Goal: Contribute content: Contribute content

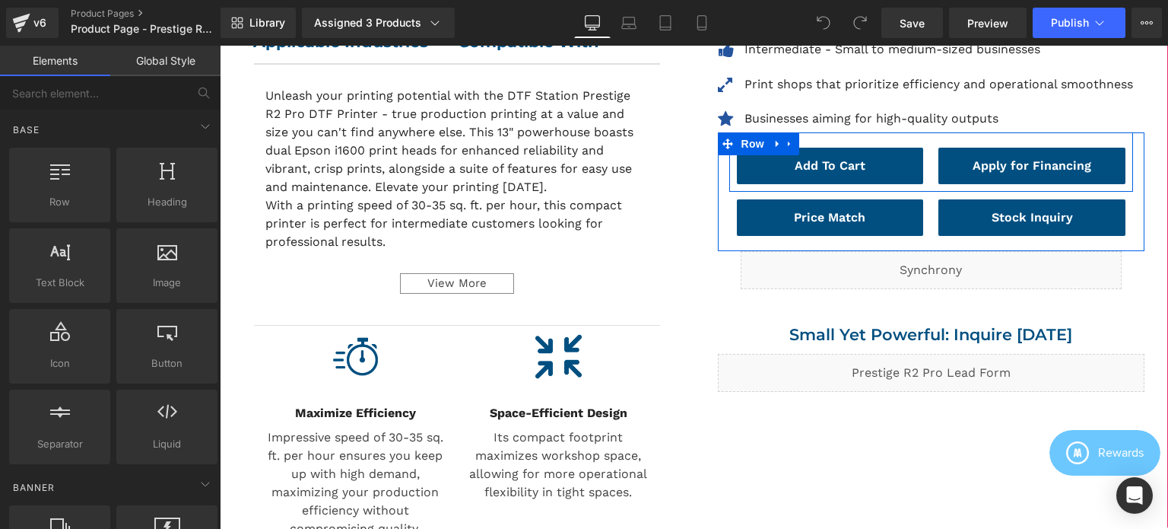
scroll to position [761, 0]
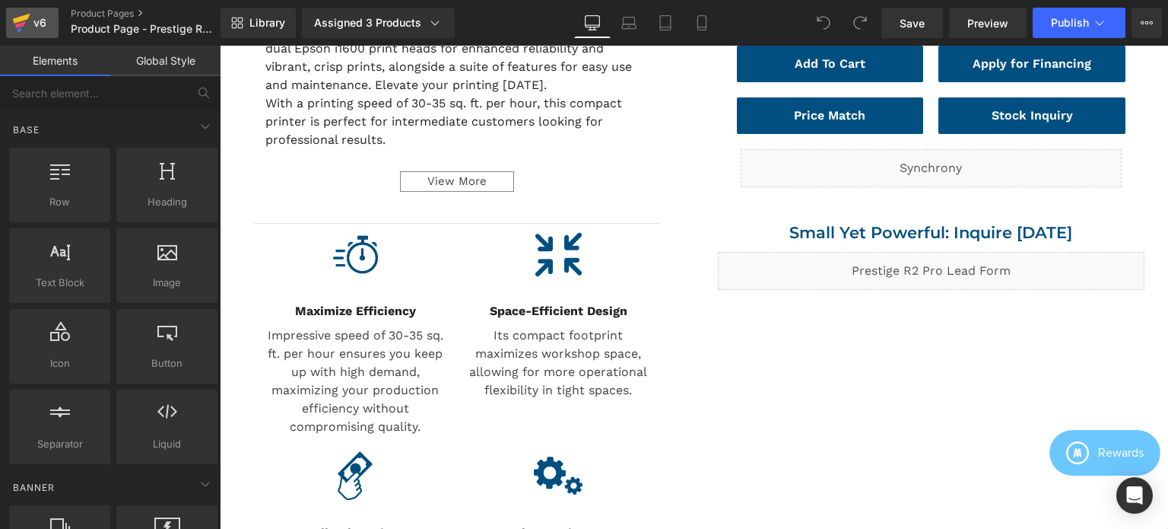
click at [28, 17] on icon at bounding box center [21, 23] width 18 height 38
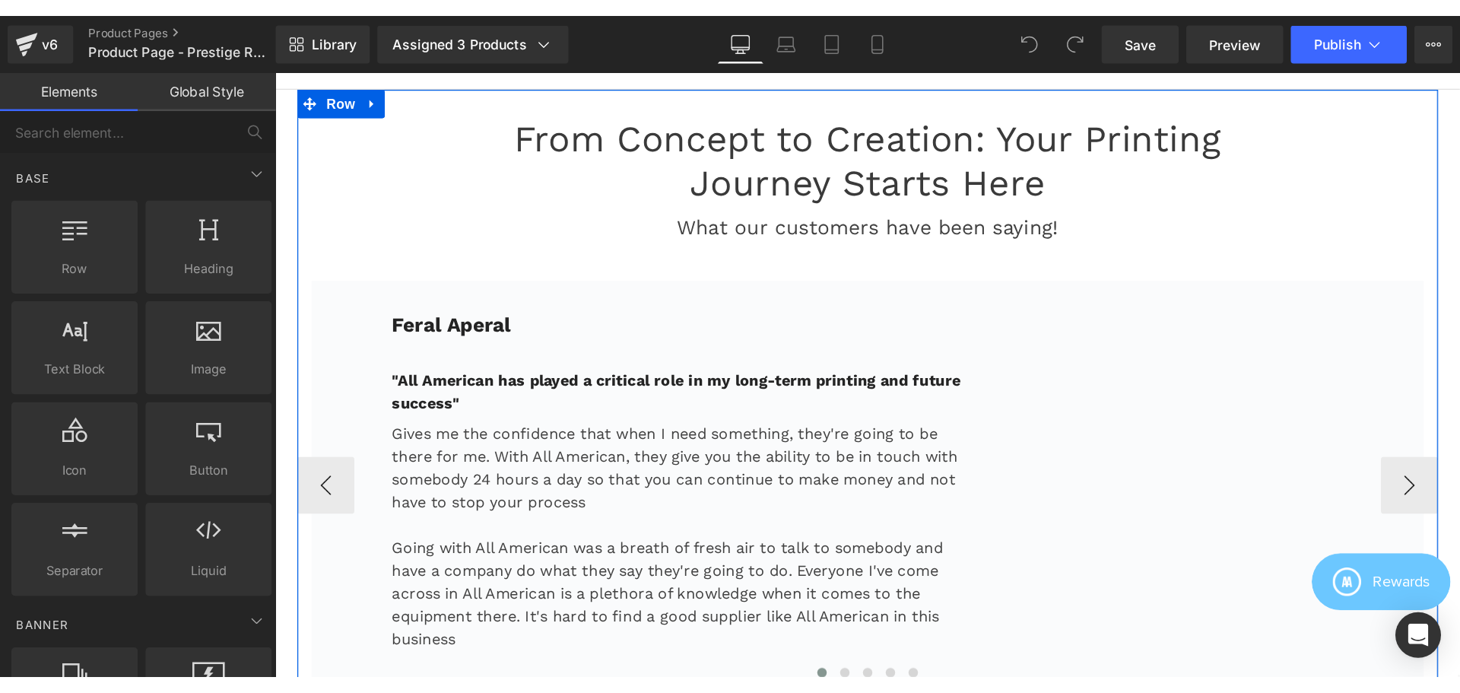
scroll to position [3575, 0]
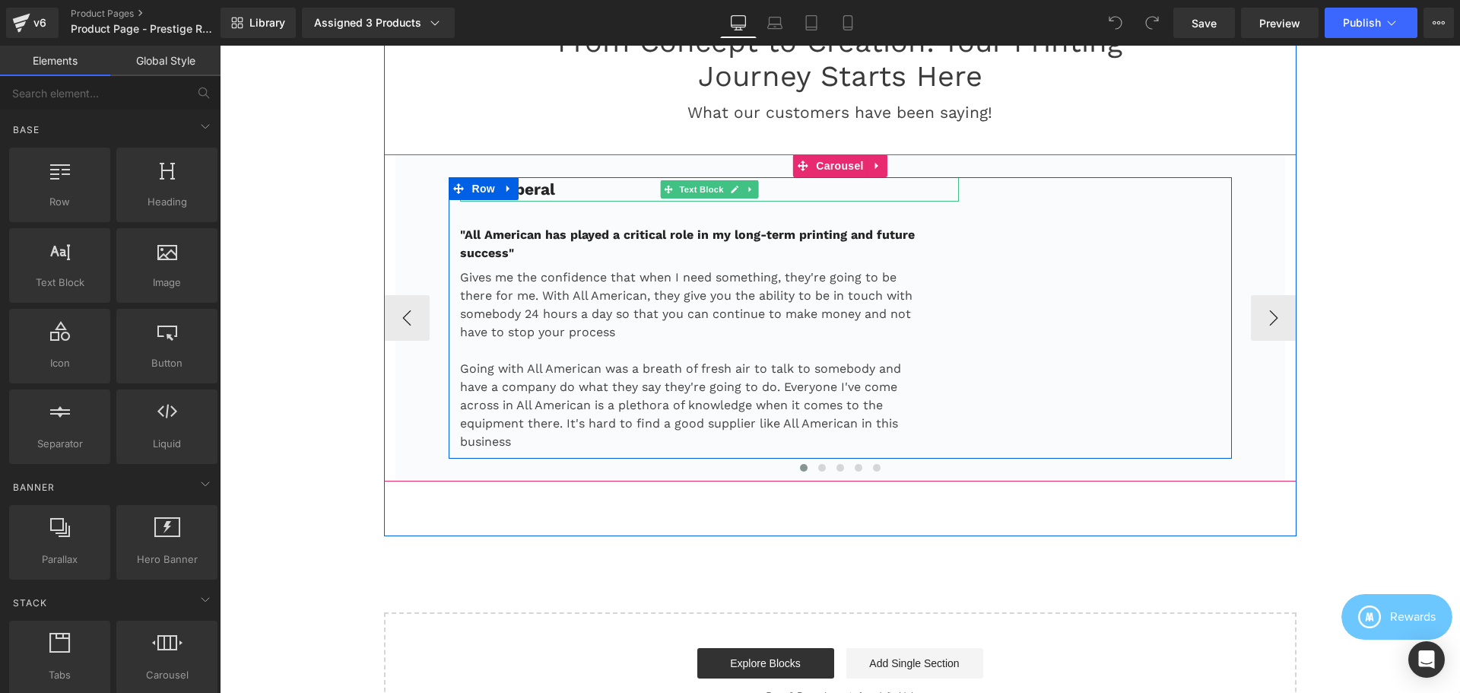
click at [559, 191] on p "Feral Aperal" at bounding box center [710, 189] width 500 height 24
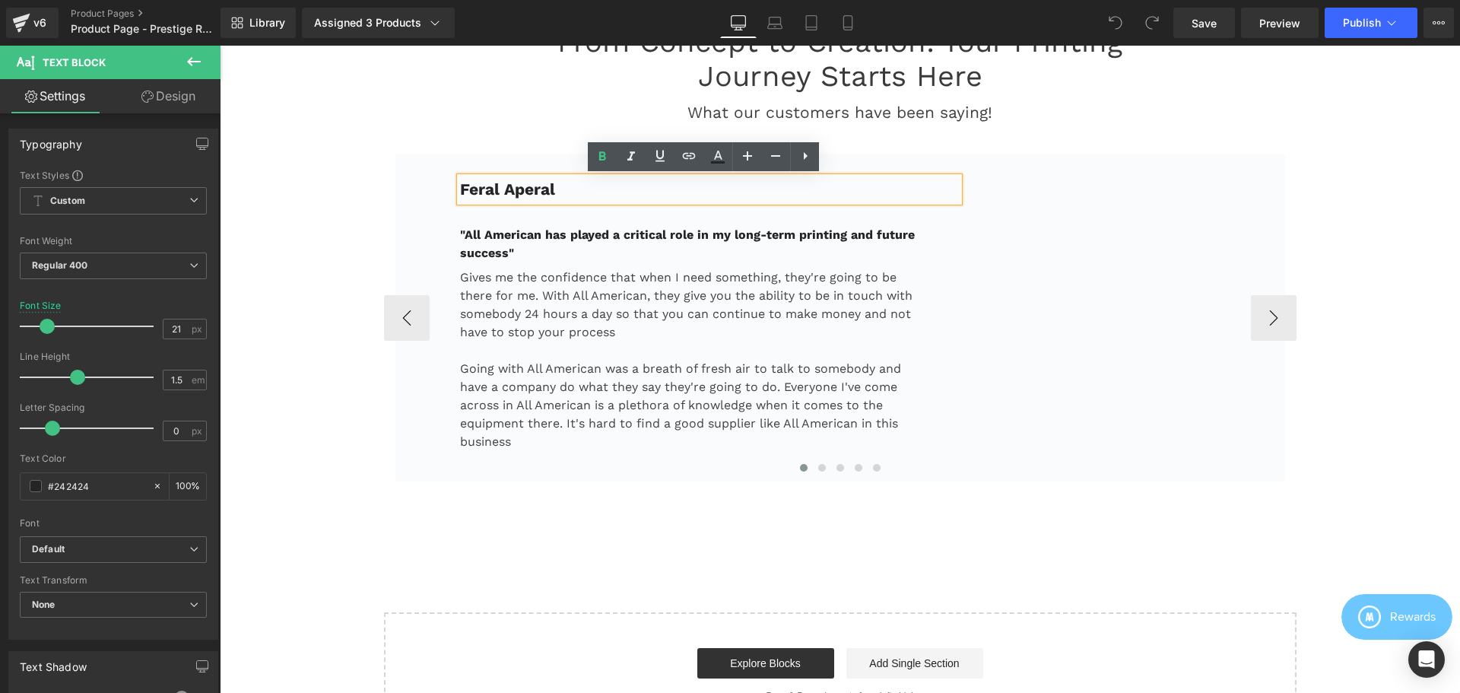
click at [945, 158] on div "Feral Aperal Text Block "All American has played a critical role in my long-ter…" at bounding box center [840, 317] width 890 height 327
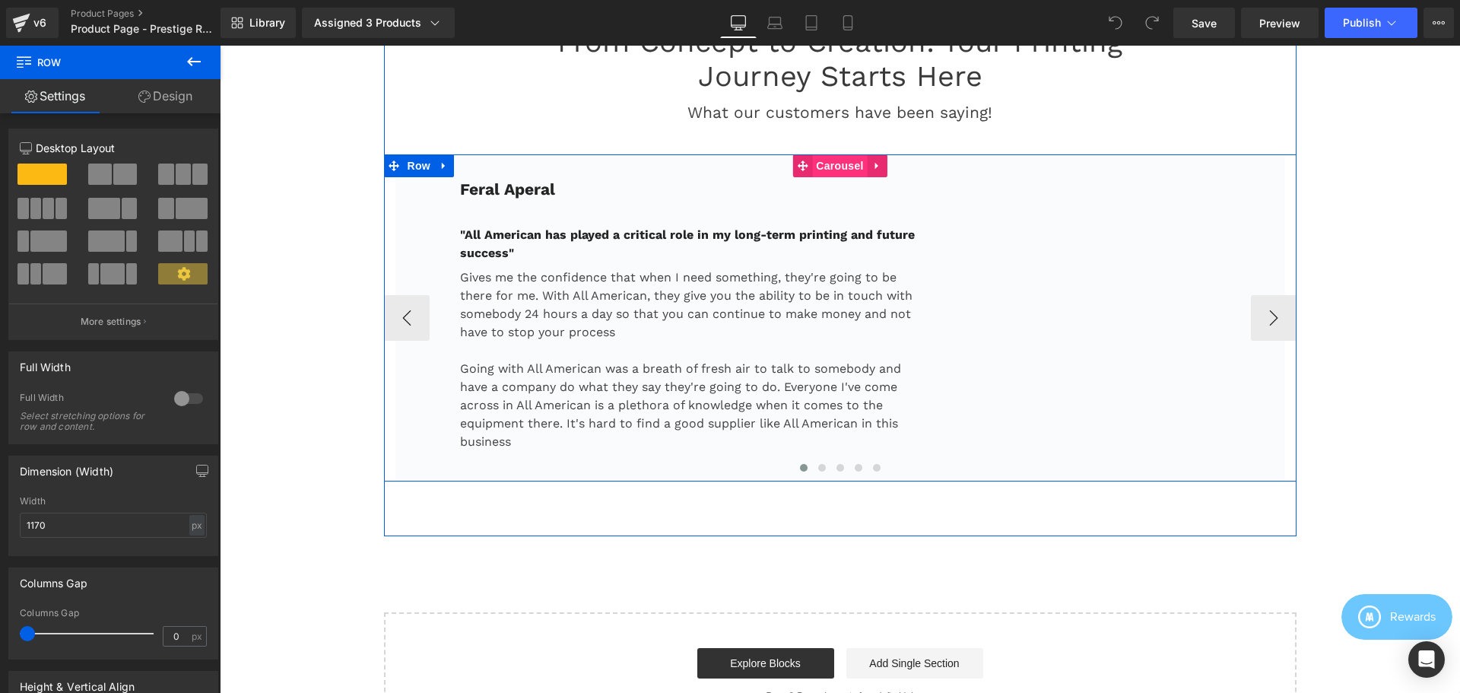
click at [827, 167] on span "Carousel" at bounding box center [839, 165] width 55 height 23
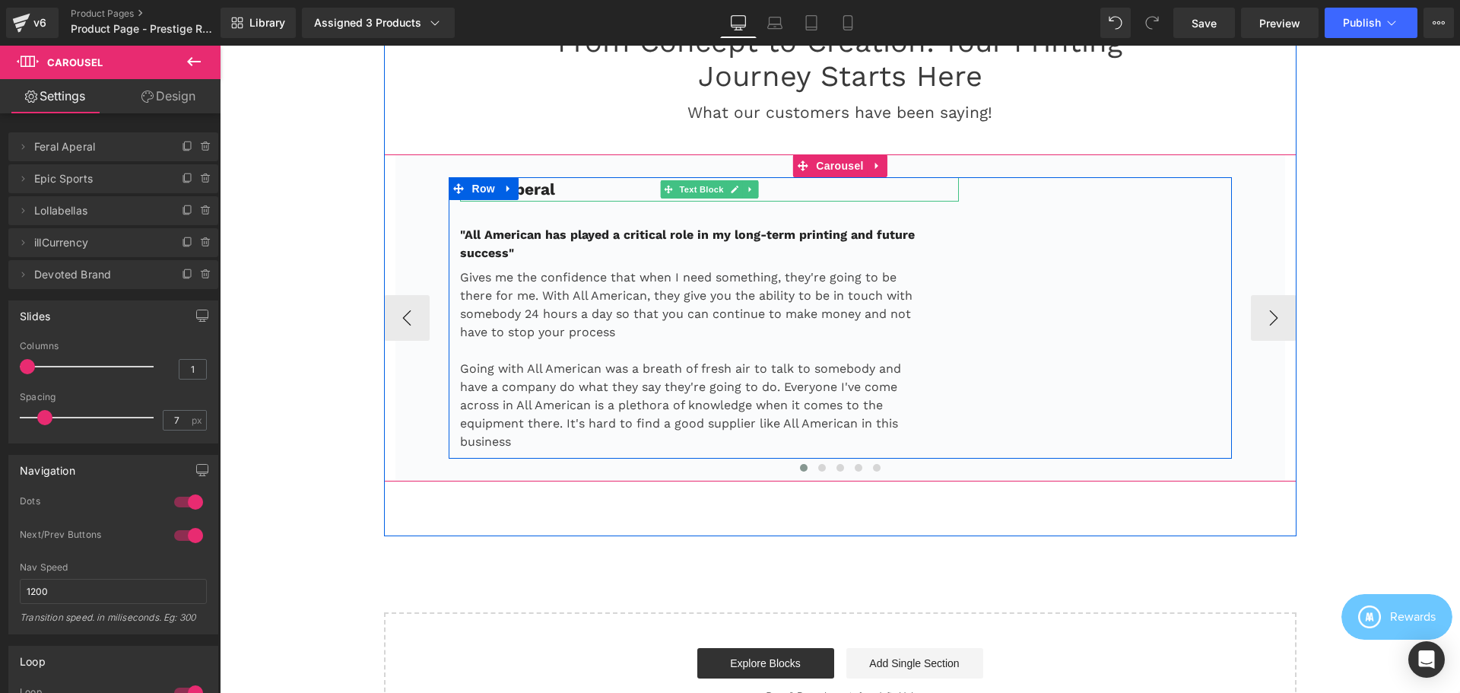
click at [551, 190] on p "Feral Aperal" at bounding box center [710, 189] width 500 height 24
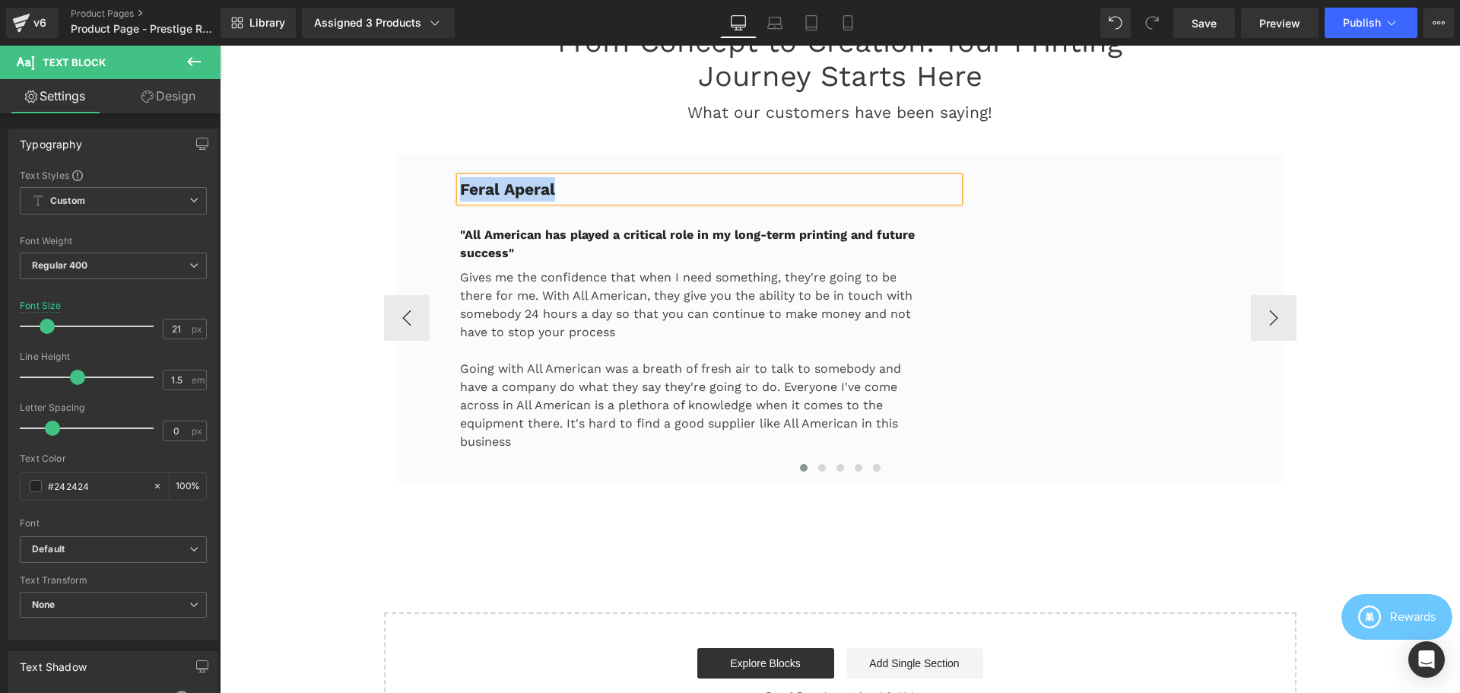
copy b "Feral Aperal"
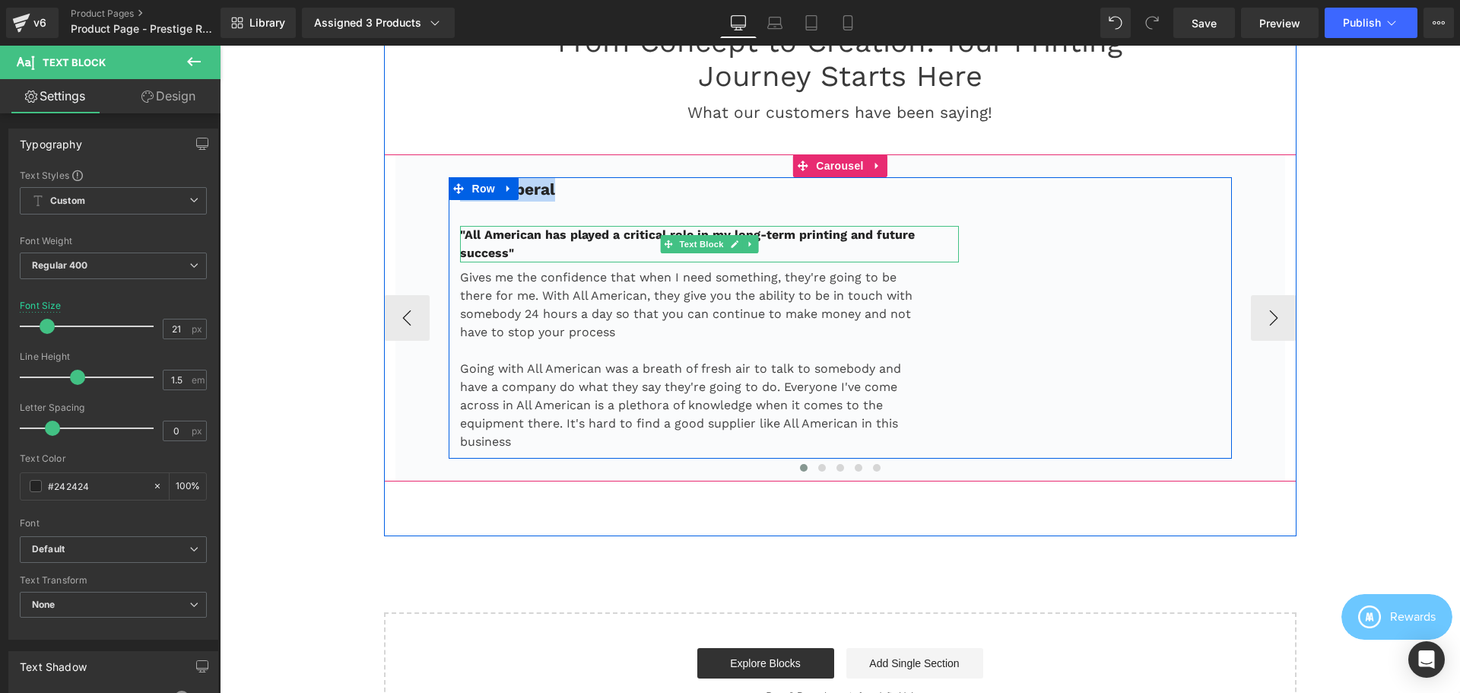
click at [513, 252] on p ""All American has played a critical role in my long-term printing and future su…" at bounding box center [691, 244] width 462 height 37
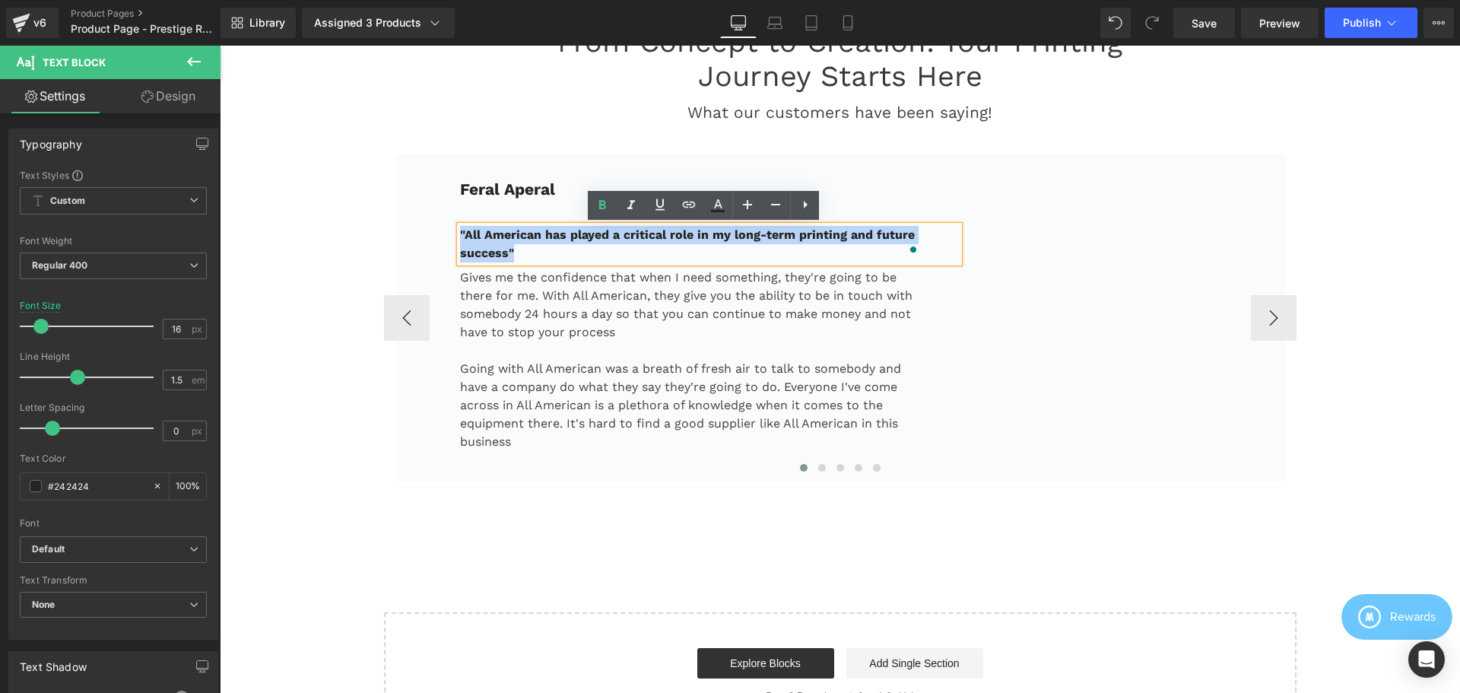
drag, startPoint x: 508, startPoint y: 250, endPoint x: 455, endPoint y: 231, distance: 56.5
click at [460, 231] on p ""All American has played a critical role in my long-term printing and future su…" at bounding box center [691, 244] width 462 height 37
copy b ""All American has played a critical role in my long-term printing and future su…"
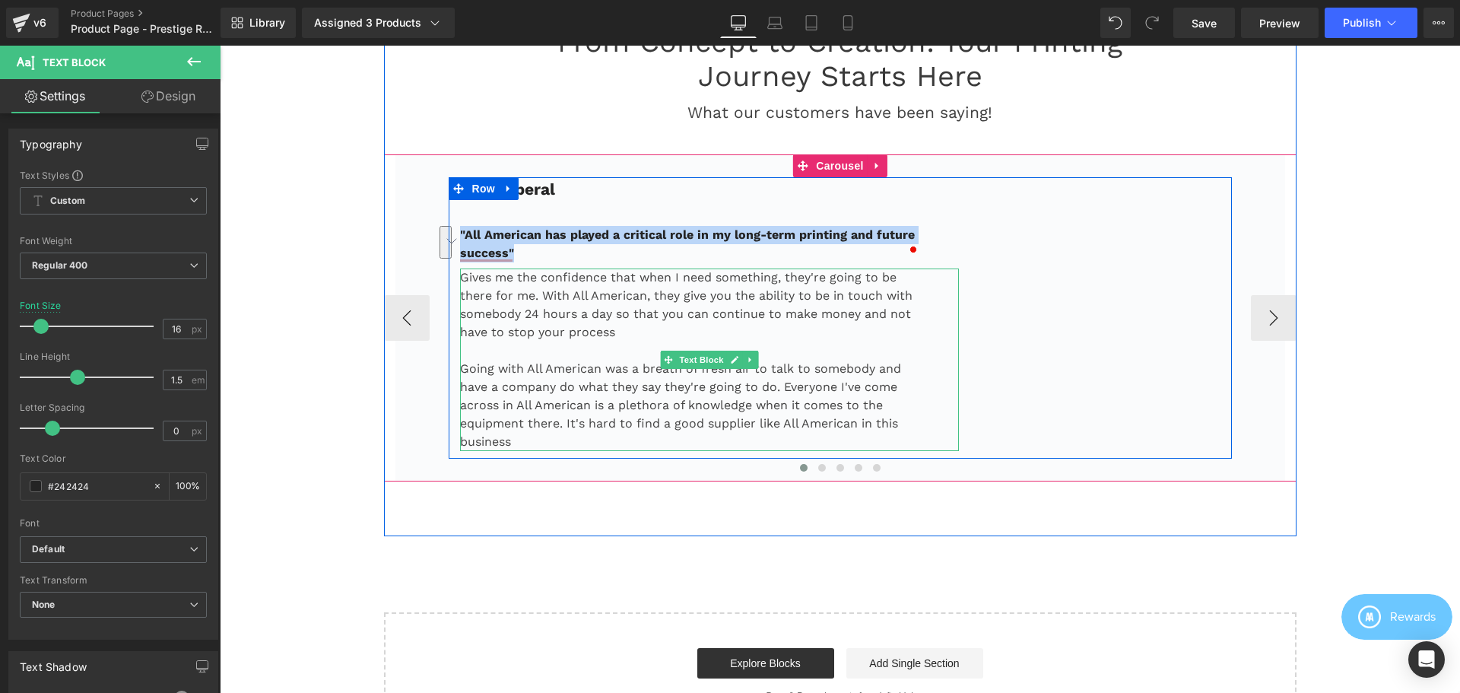
click at [563, 300] on p "Gives me the confidence that when I need something, they're going to be there f…" at bounding box center [691, 304] width 462 height 73
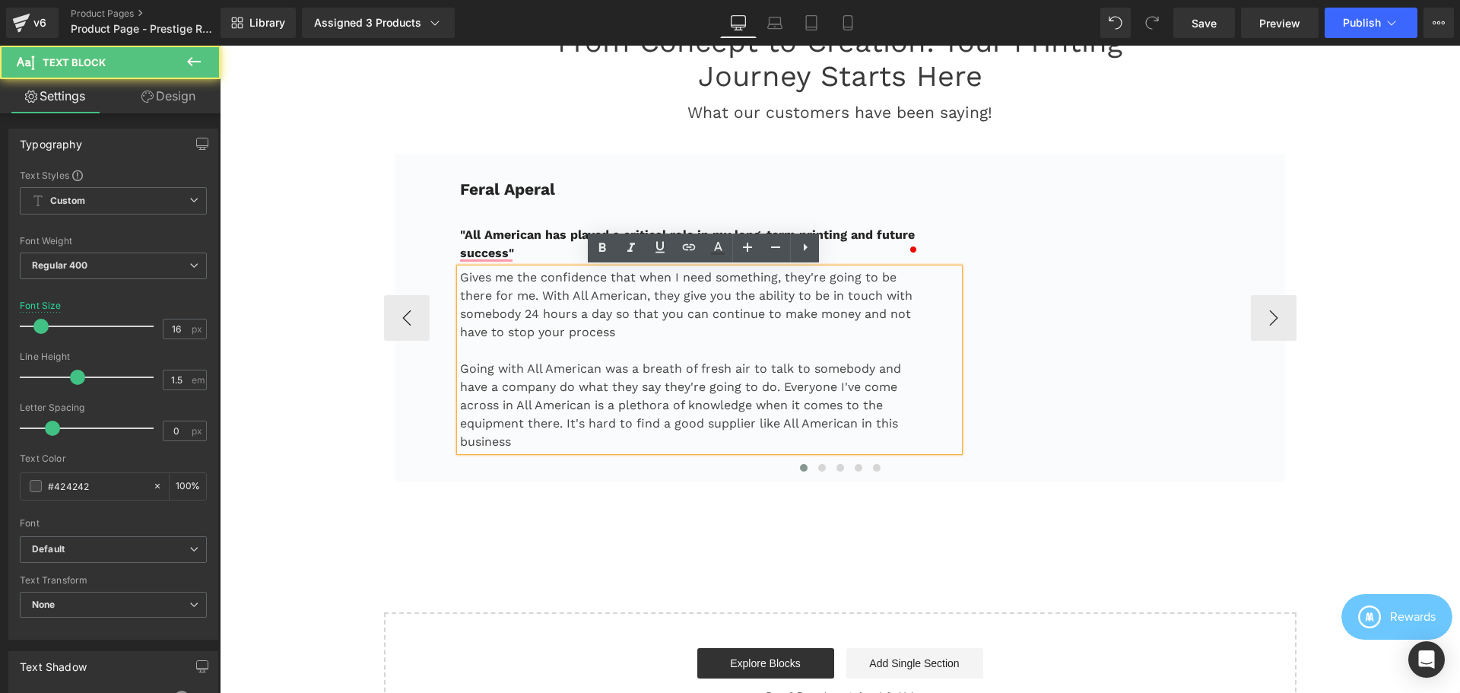
click at [598, 329] on p "Gives me the confidence that when I need something, they're going to be there f…" at bounding box center [691, 304] width 462 height 73
click at [627, 329] on p "Gives me the confidence that when I need something, they're going to be there f…" at bounding box center [691, 304] width 462 height 73
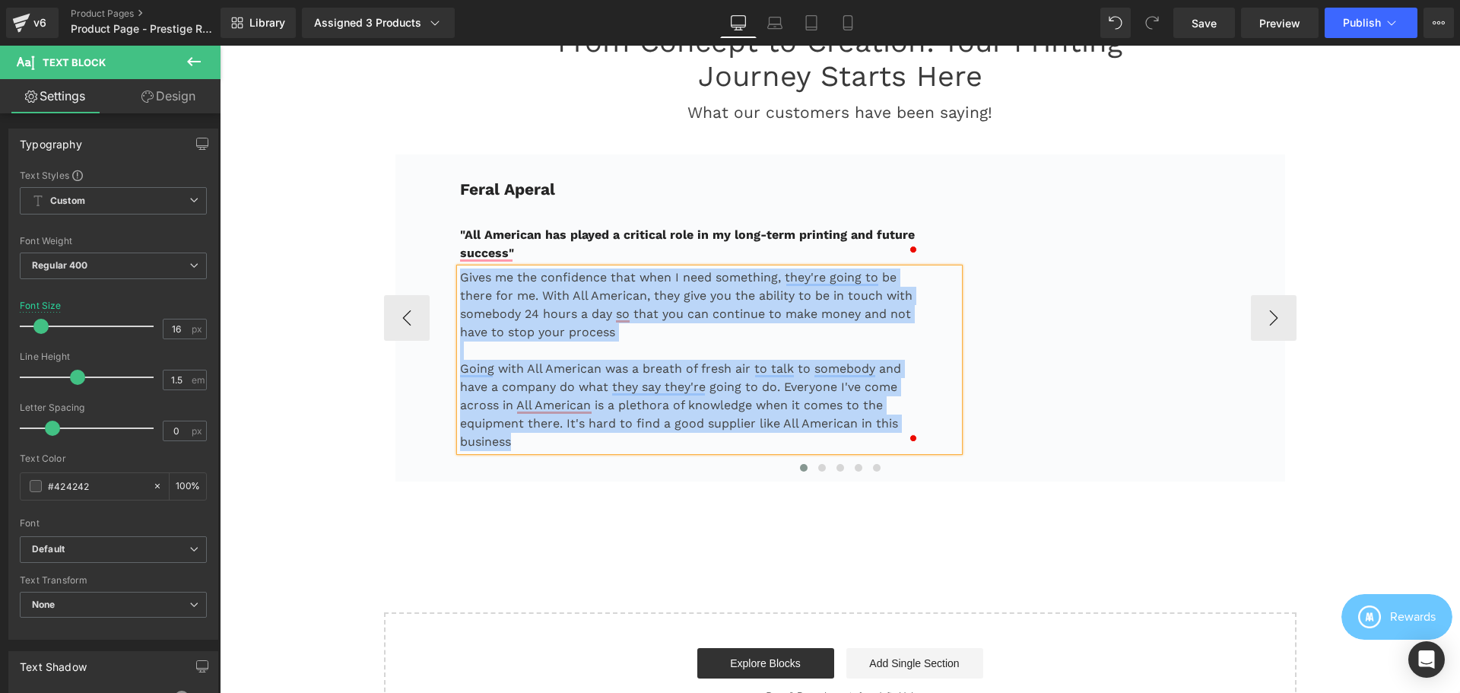
copy div "Gives me the confidence that when I need something, they're going to be there f…"
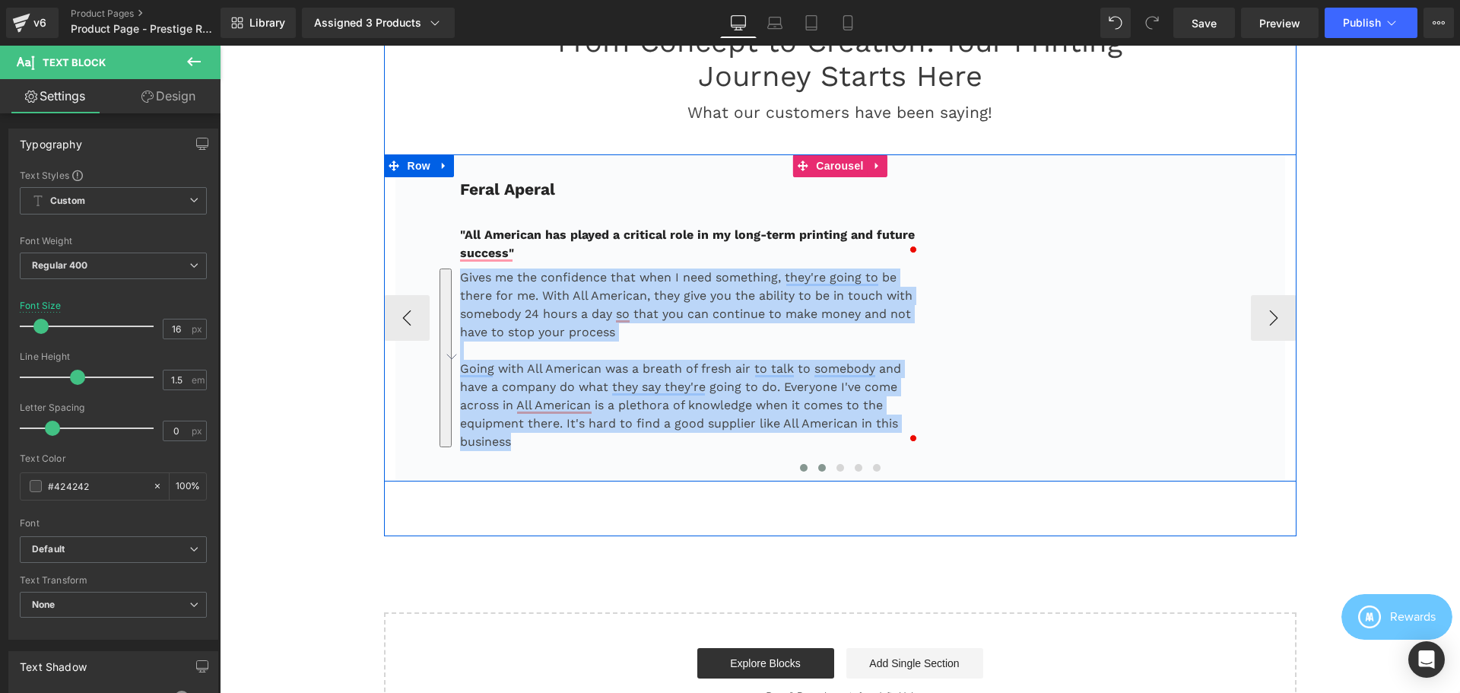
click at [818, 473] on button at bounding box center [822, 467] width 18 height 15
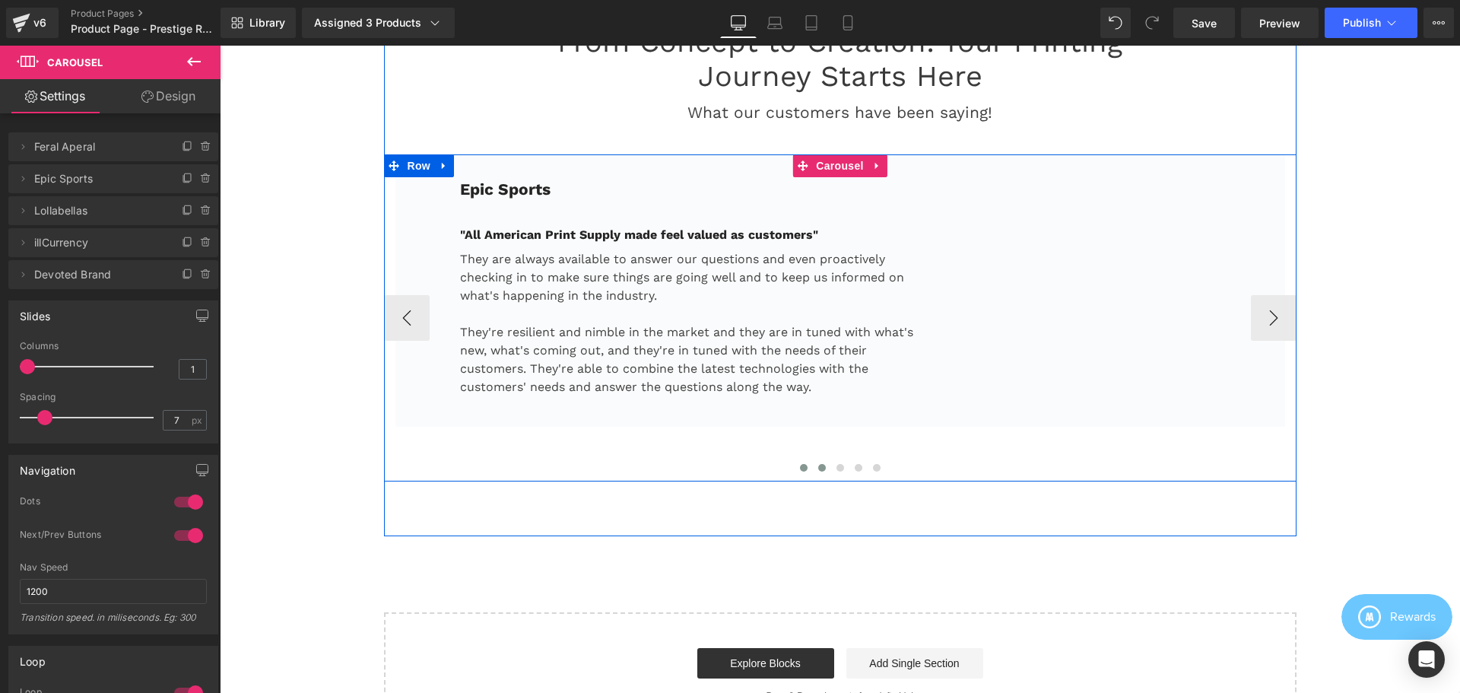
click at [800, 468] on span at bounding box center [804, 468] width 8 height 8
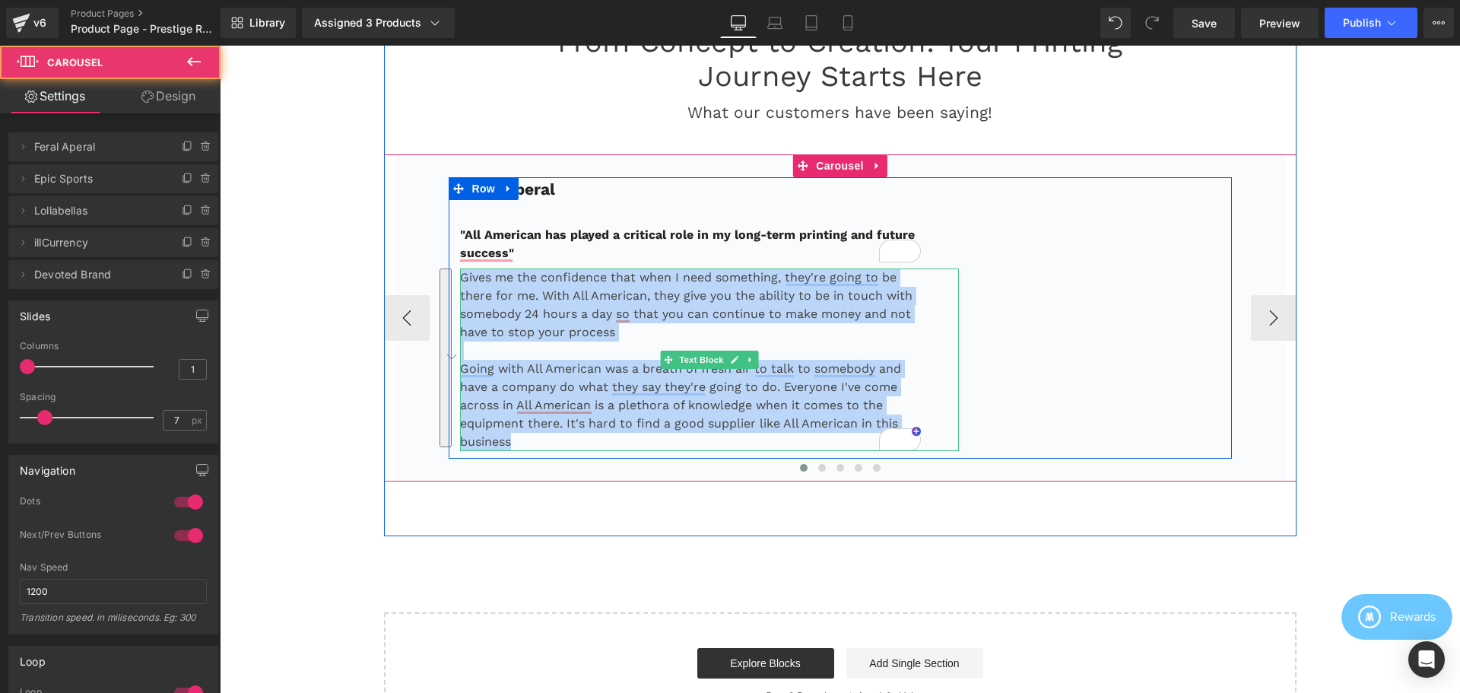
click at [674, 337] on p "Gives me the confidence that when I need something, they're going to be there f…" at bounding box center [691, 304] width 462 height 73
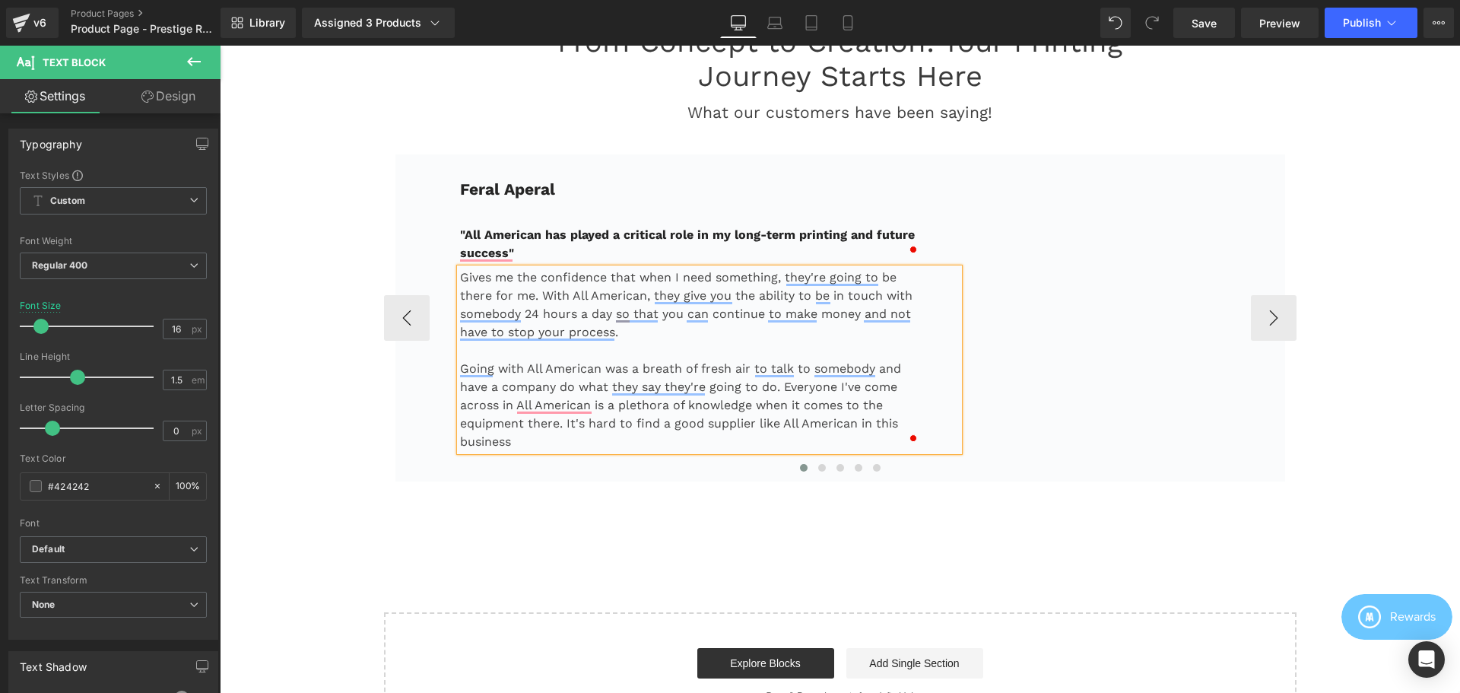
click at [555, 443] on p "Going with All American was a breath of fresh air to talk to somebody and have …" at bounding box center [691, 405] width 462 height 91
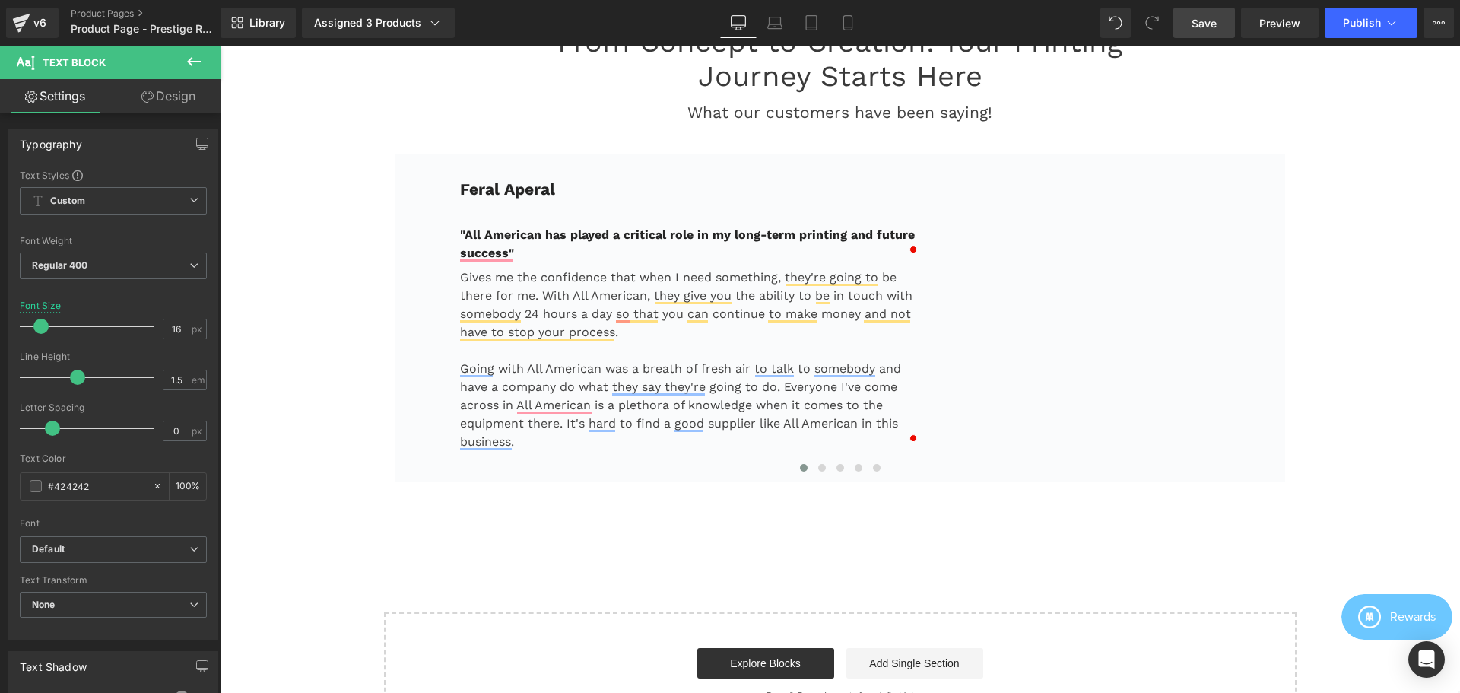
click at [1167, 23] on span "Save" at bounding box center [1204, 23] width 25 height 16
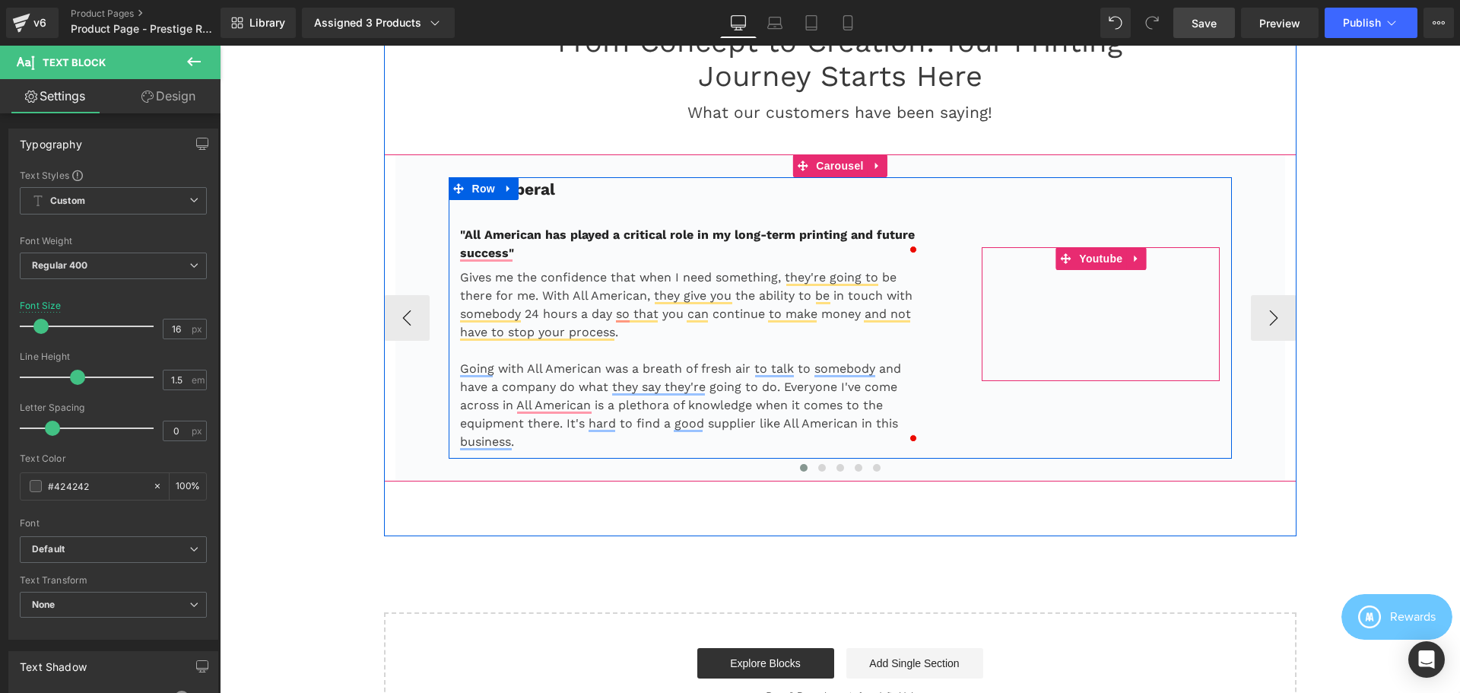
drag, startPoint x: 1089, startPoint y: 256, endPoint x: 965, endPoint y: 256, distance: 124.0
click at [1089, 256] on span "Youtube" at bounding box center [1100, 258] width 51 height 23
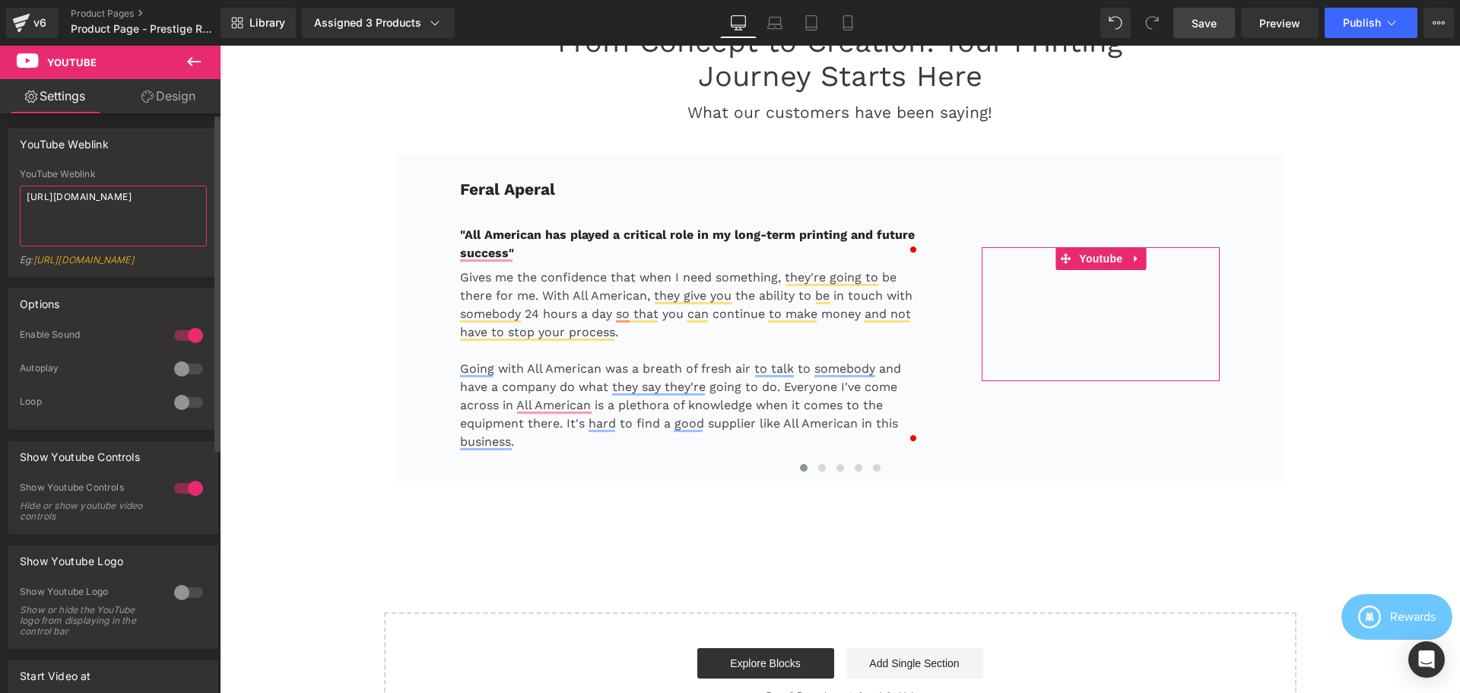
click at [139, 214] on textarea "[URL][DOMAIN_NAME]" at bounding box center [113, 216] width 187 height 61
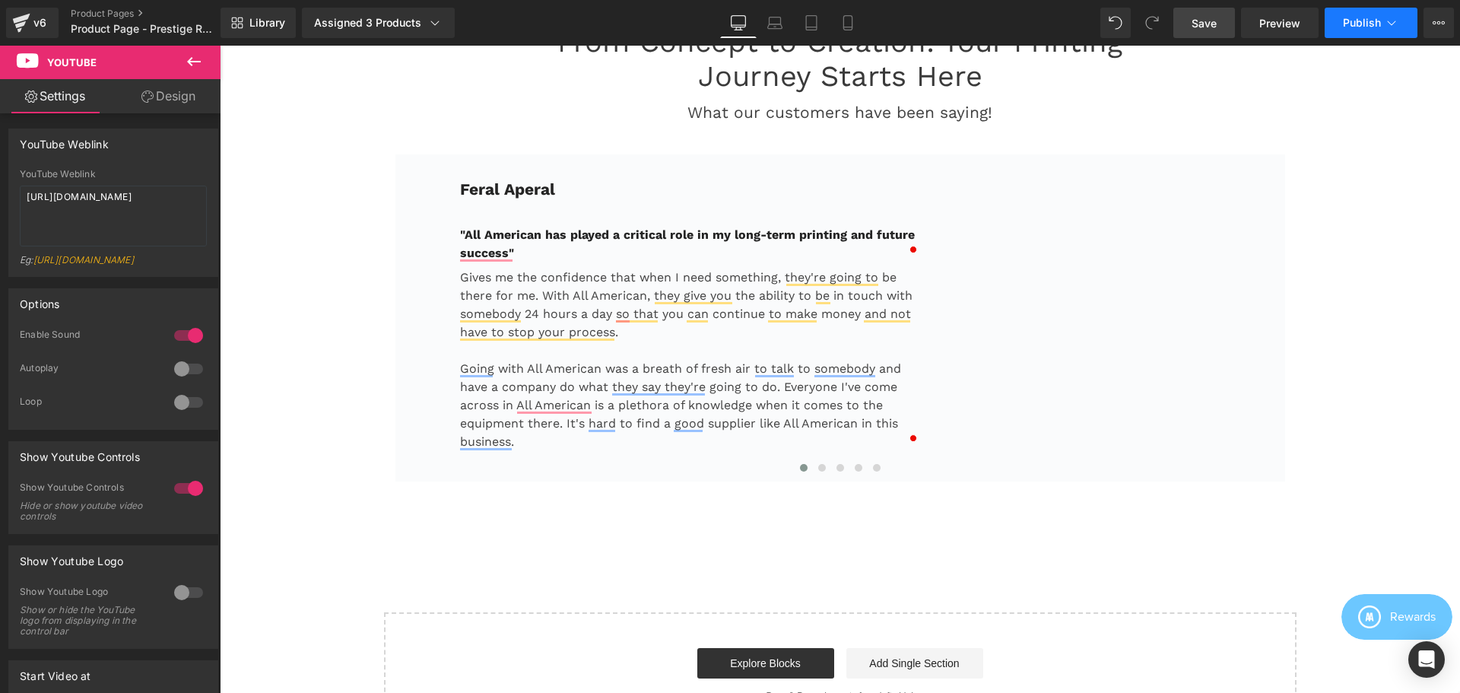
click at [1167, 27] on span "Publish" at bounding box center [1362, 23] width 38 height 12
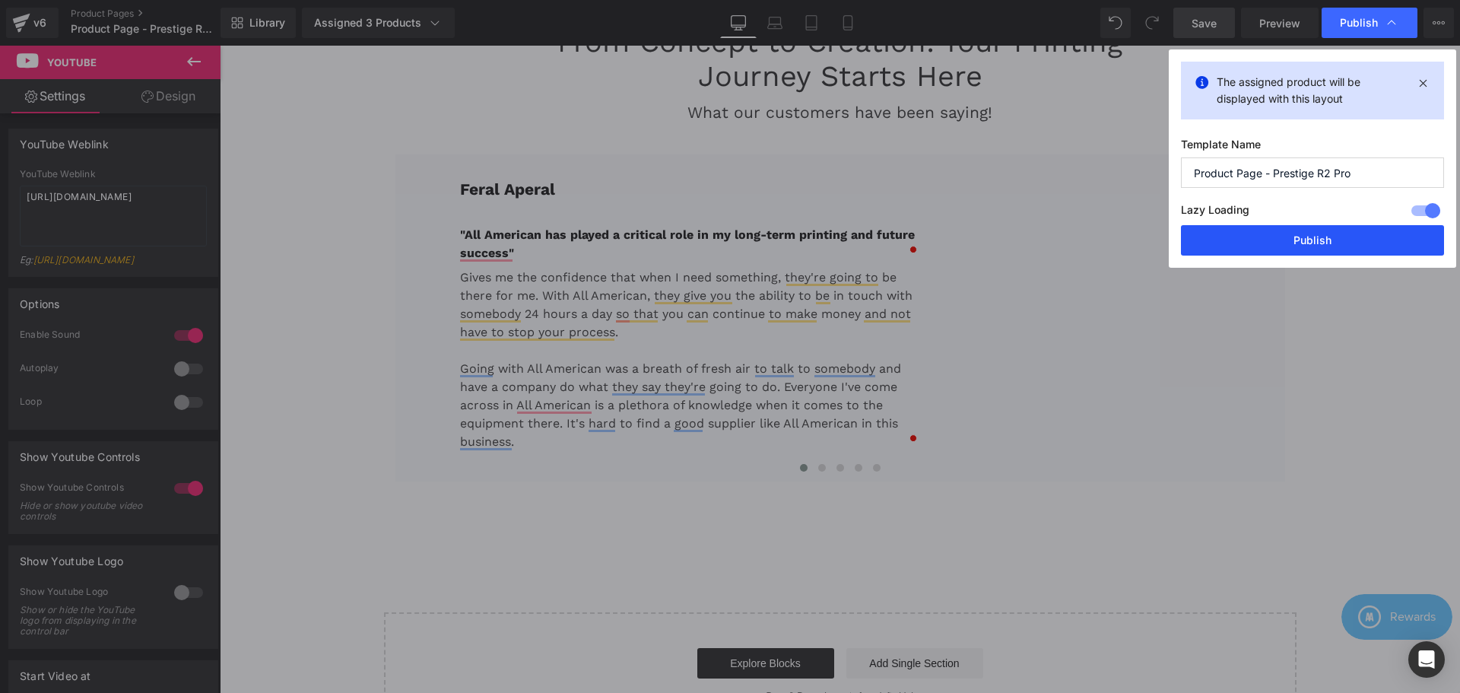
click at [1167, 242] on button "Publish" at bounding box center [1312, 240] width 263 height 30
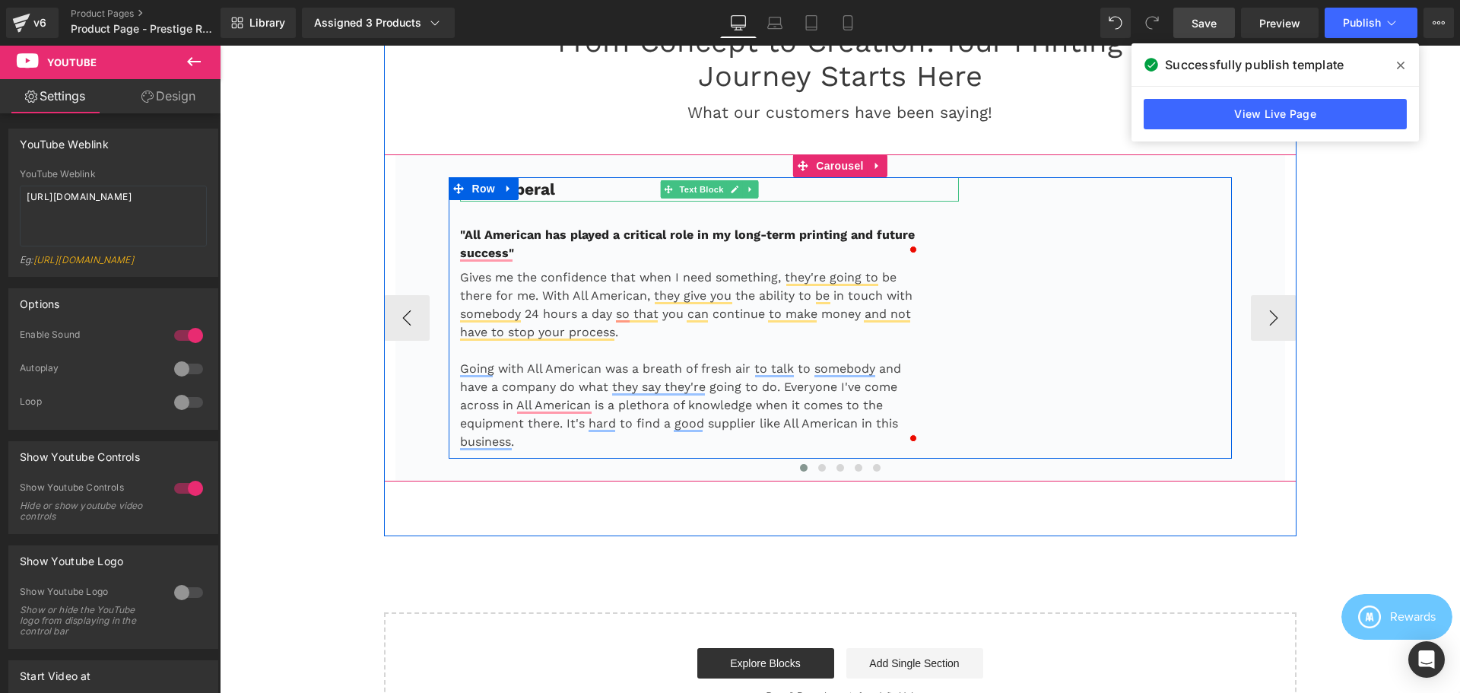
click at [623, 190] on p "Feral Aperal" at bounding box center [710, 189] width 500 height 24
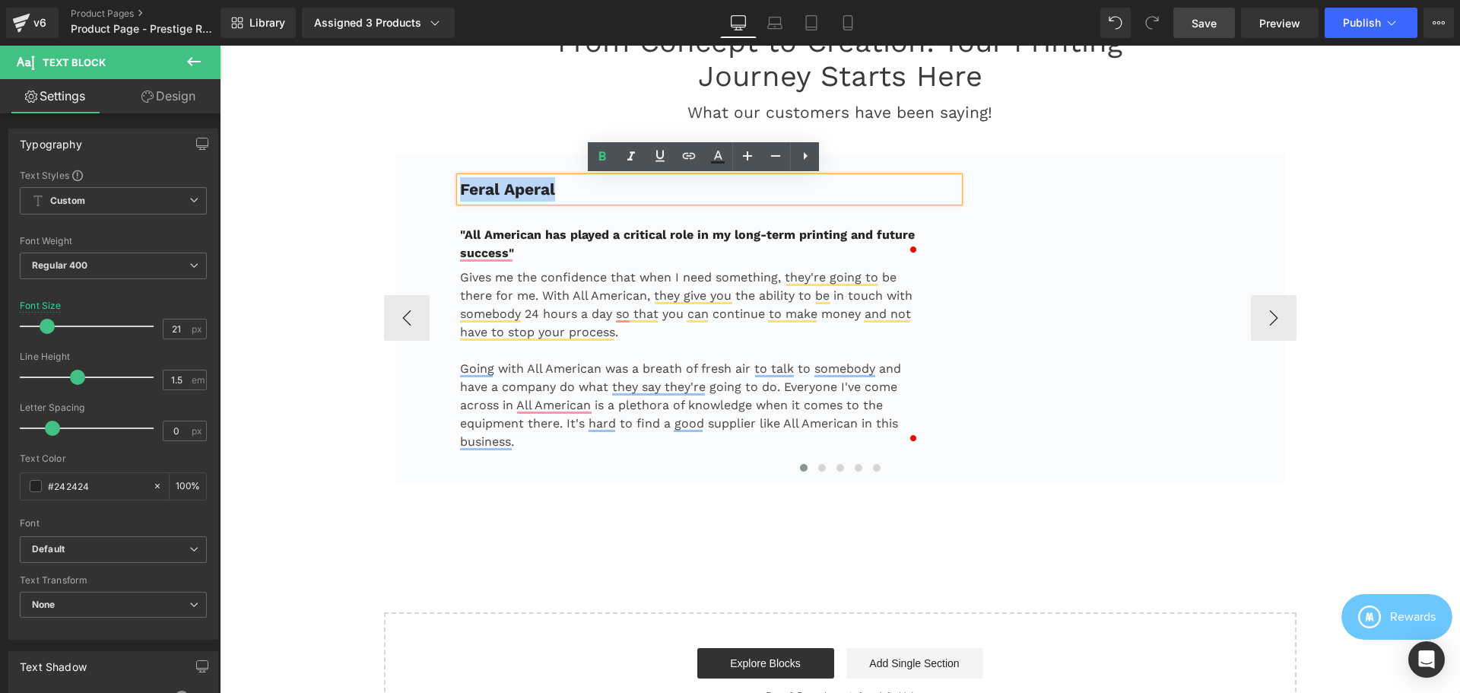
copy b "Feral Aperal"
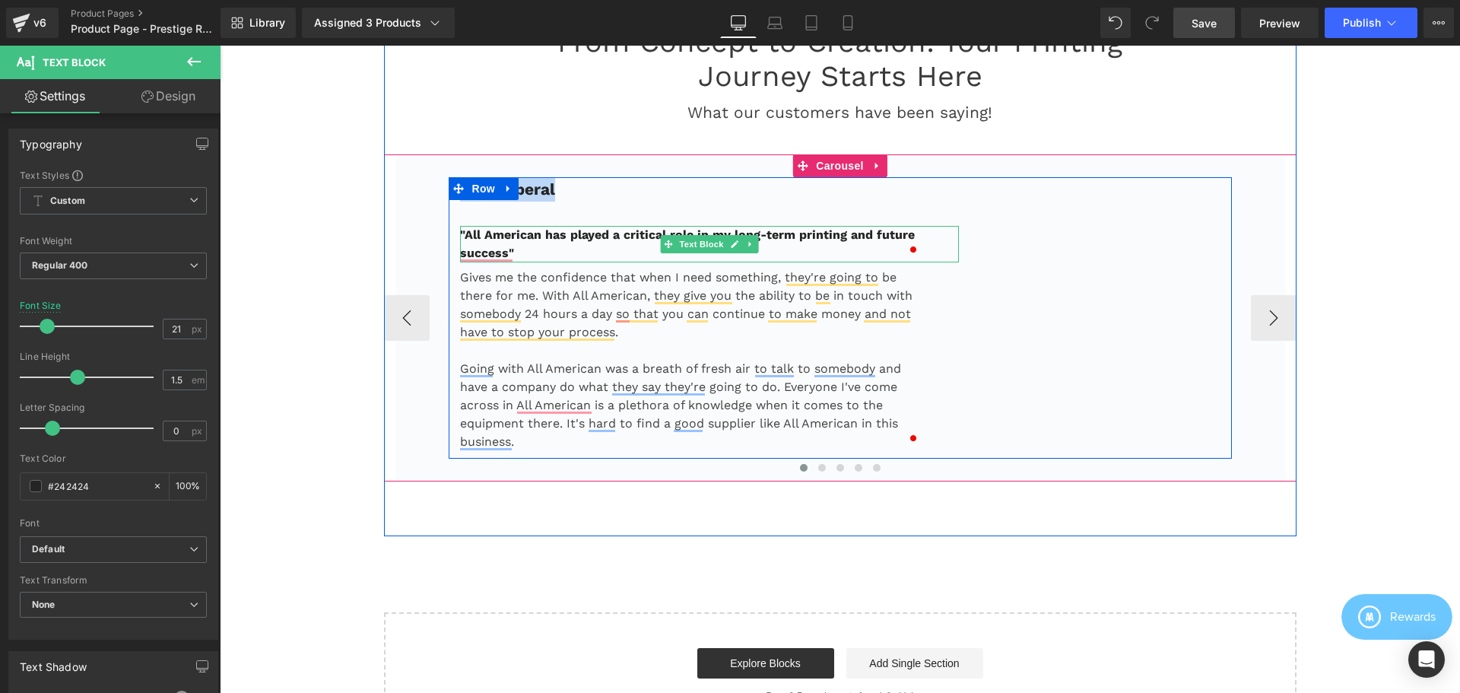
click at [620, 257] on p ""All American has played a critical role in my long-term printing and future su…" at bounding box center [691, 244] width 462 height 37
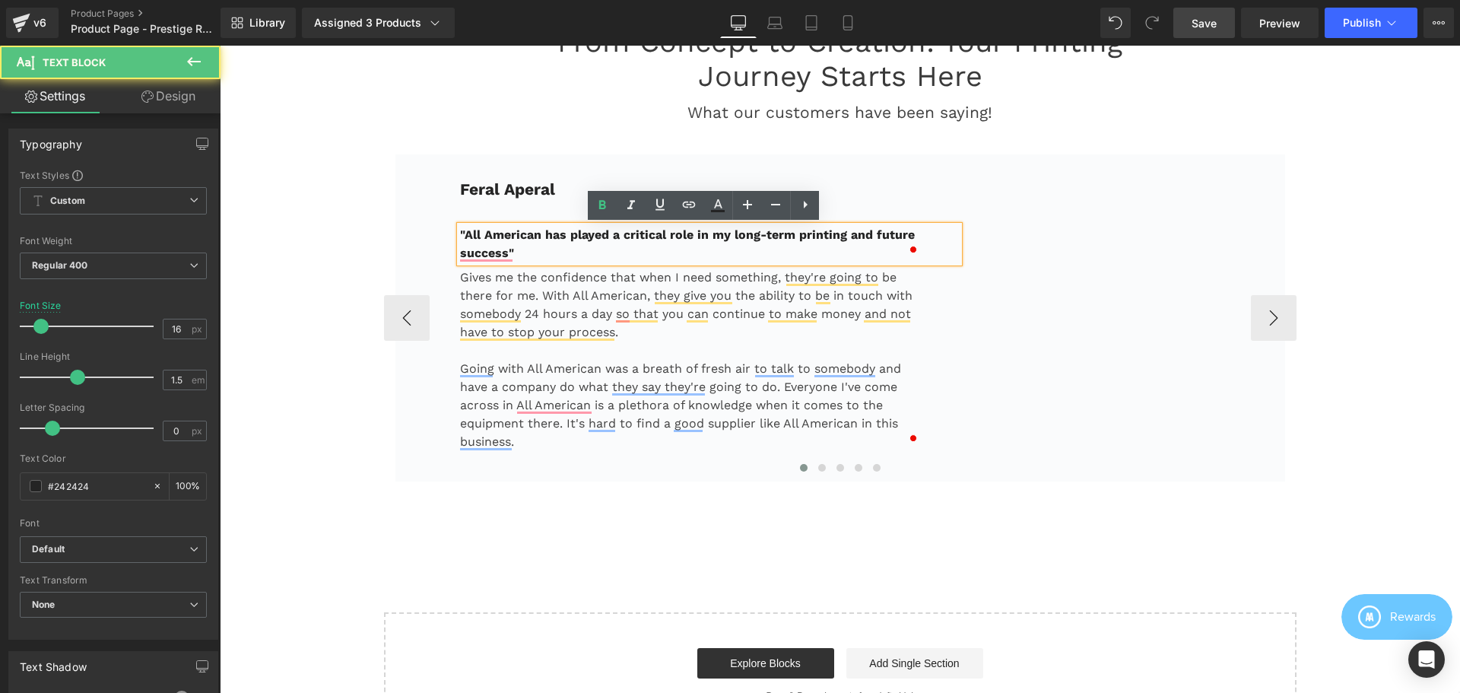
click at [529, 254] on p ""All American has played a critical role in my long-term printing and future su…" at bounding box center [691, 244] width 462 height 37
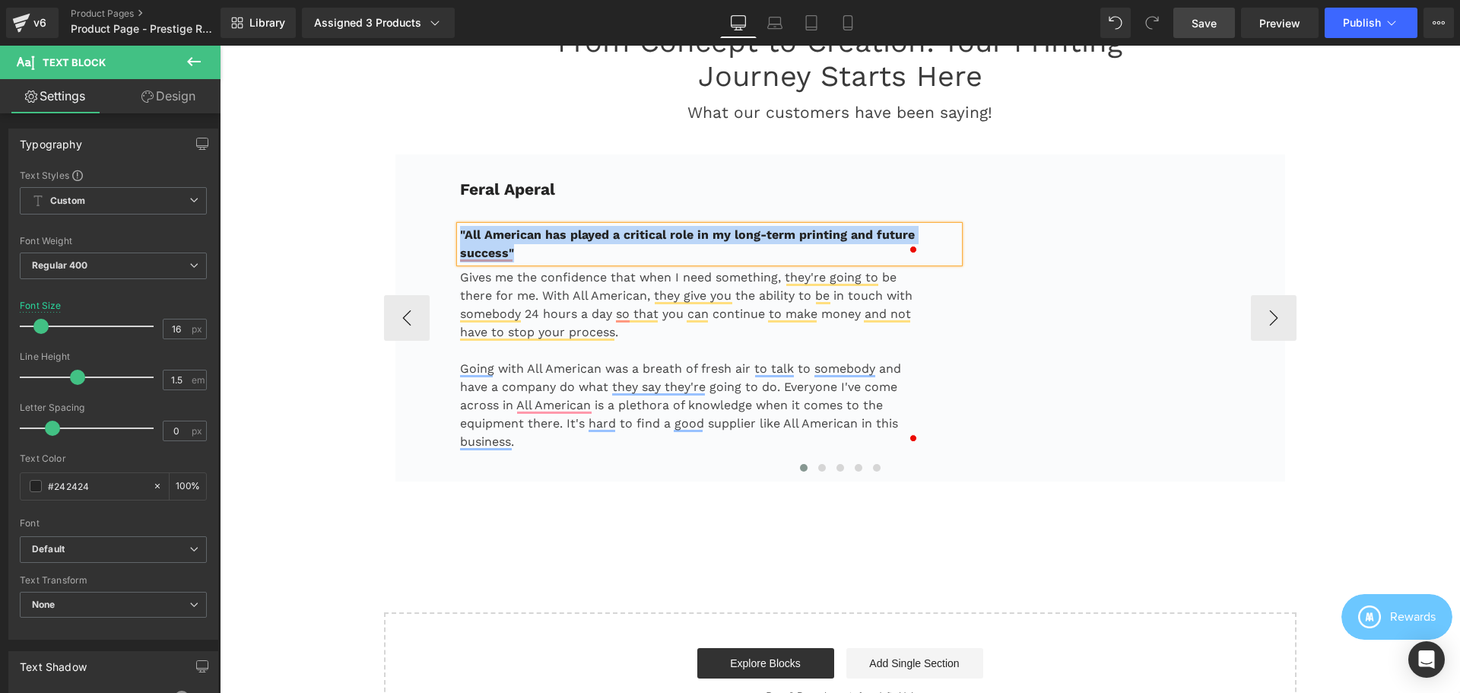
copy b ""All American has played a critical role in my long-term printing and future su…"
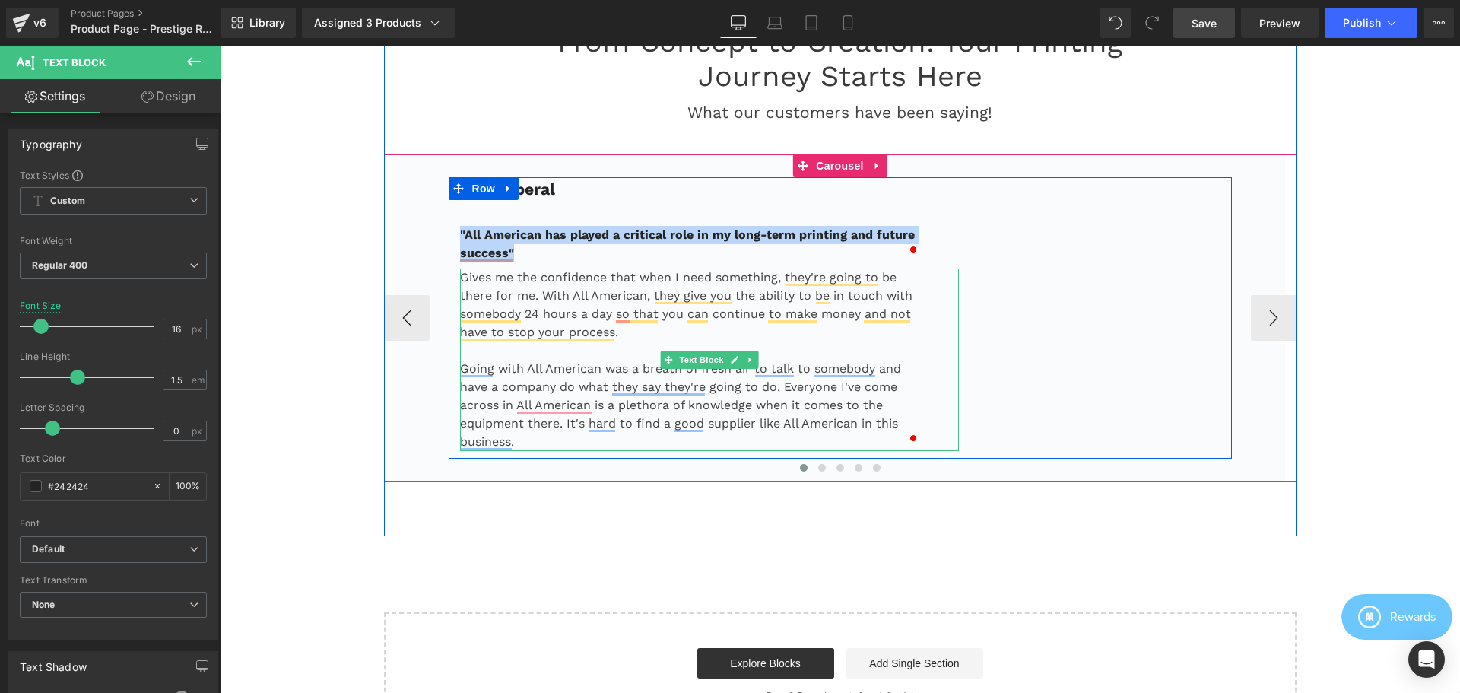
drag, startPoint x: 576, startPoint y: 315, endPoint x: 602, endPoint y: 337, distance: 33.4
click at [576, 315] on p "Gives me the confidence that when I need something, they're going to be there f…" at bounding box center [691, 304] width 462 height 73
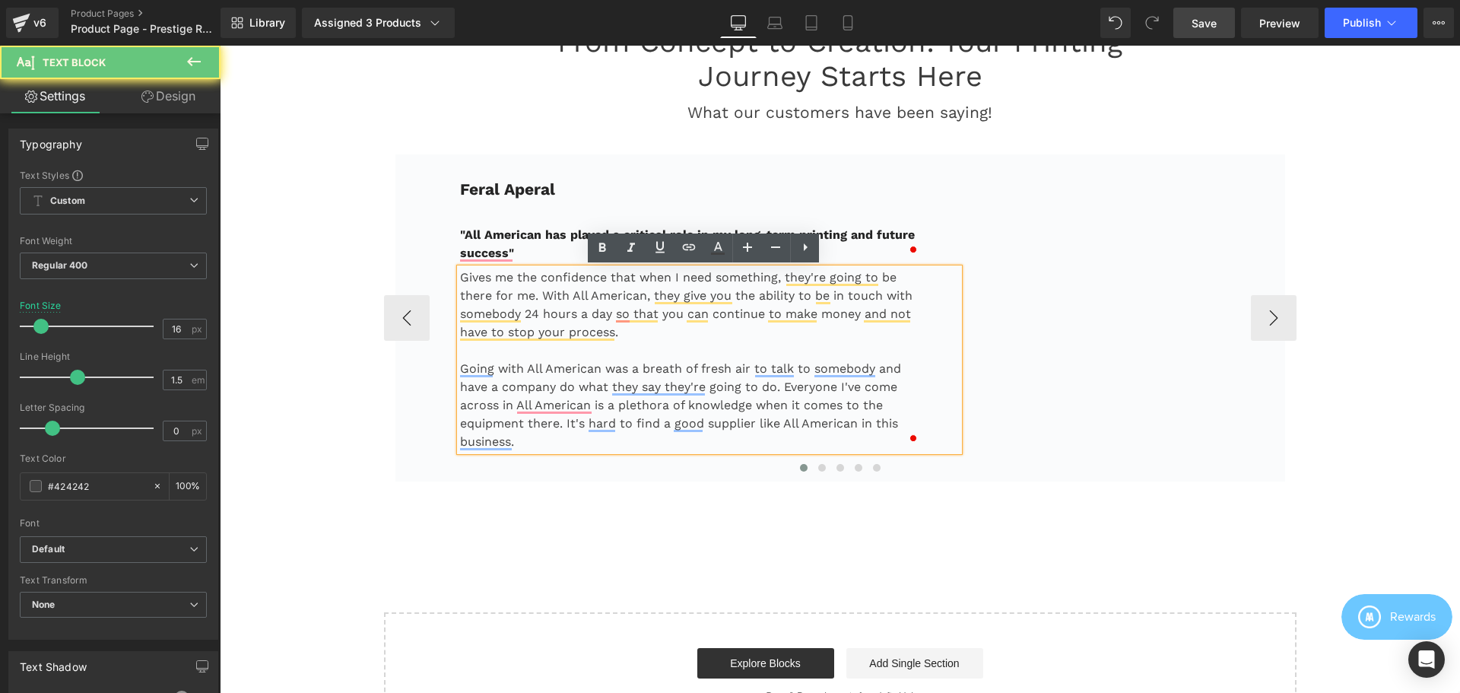
click at [628, 338] on p "Gives me the confidence that when I need something, they're going to be there f…" at bounding box center [691, 304] width 462 height 73
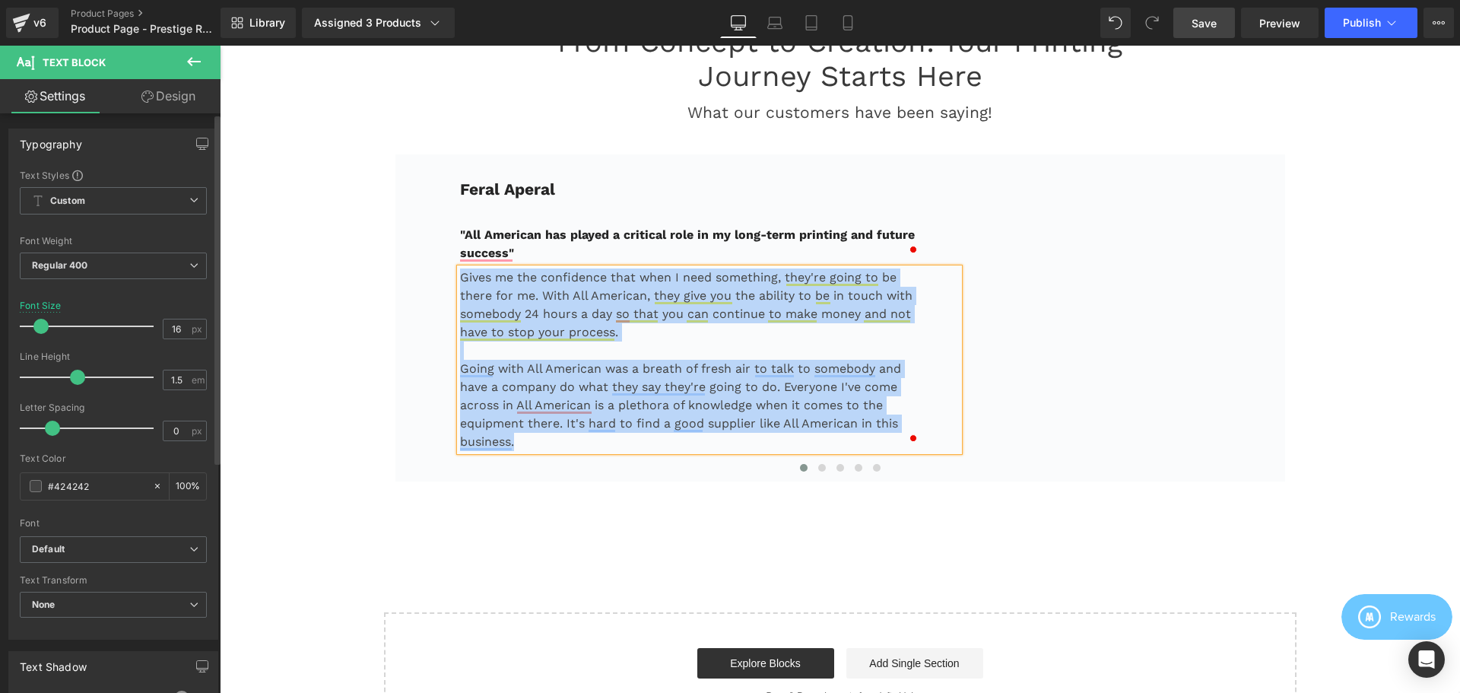
copy div "Gives me the confidence that when I need something, they're going to be there f…"
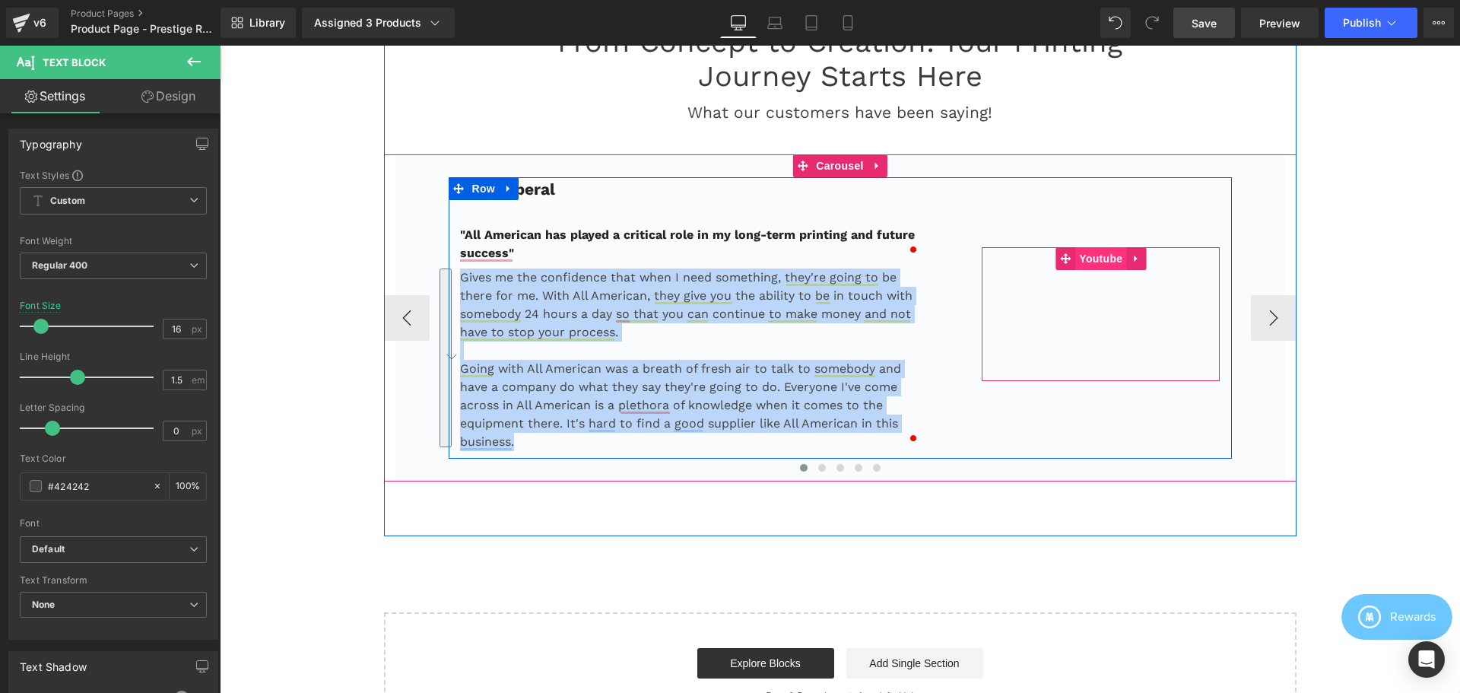
click at [1097, 258] on span "Youtube" at bounding box center [1100, 258] width 51 height 23
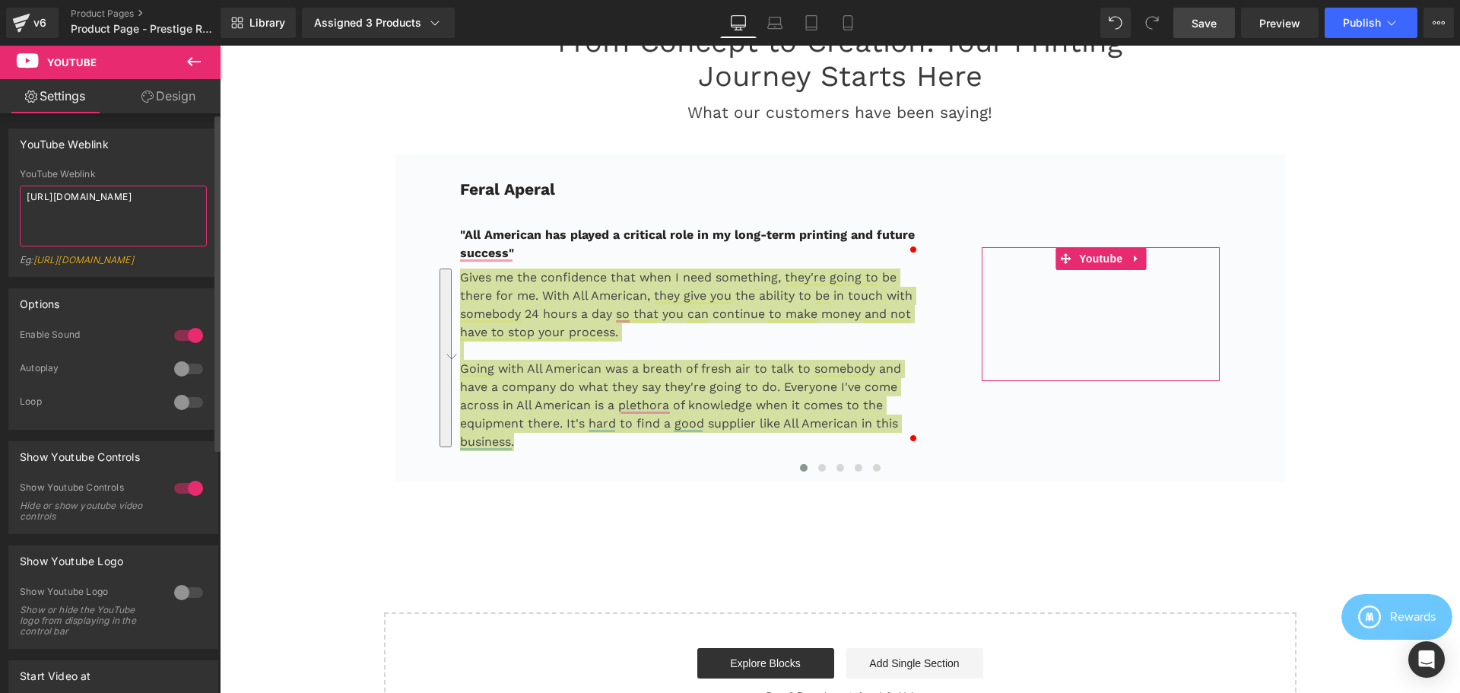
click at [117, 216] on textarea "https://www.youtube.com/watch?v=Xh4khYEDnKM" at bounding box center [113, 216] width 187 height 61
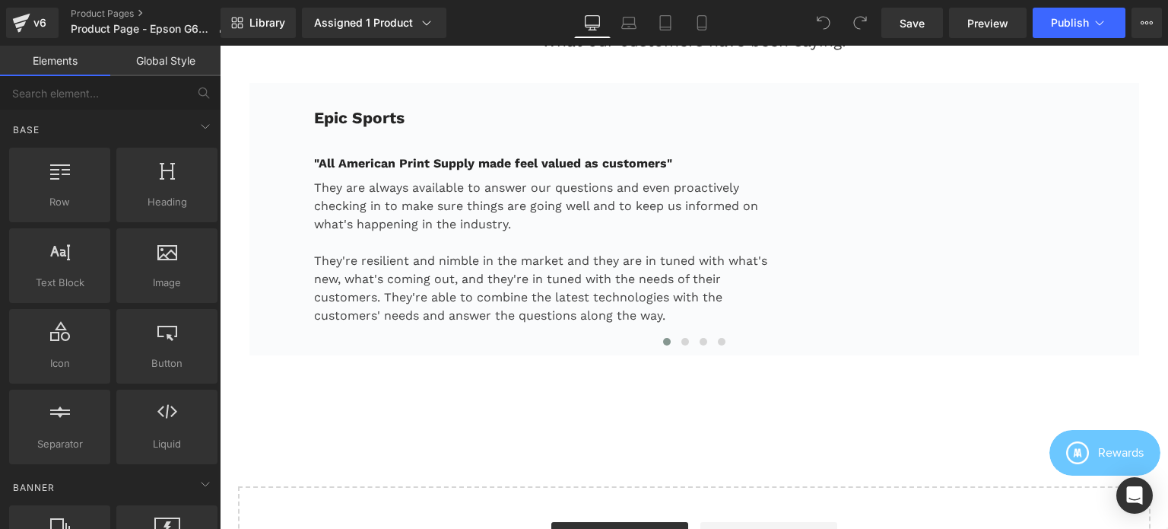
scroll to position [4107, 0]
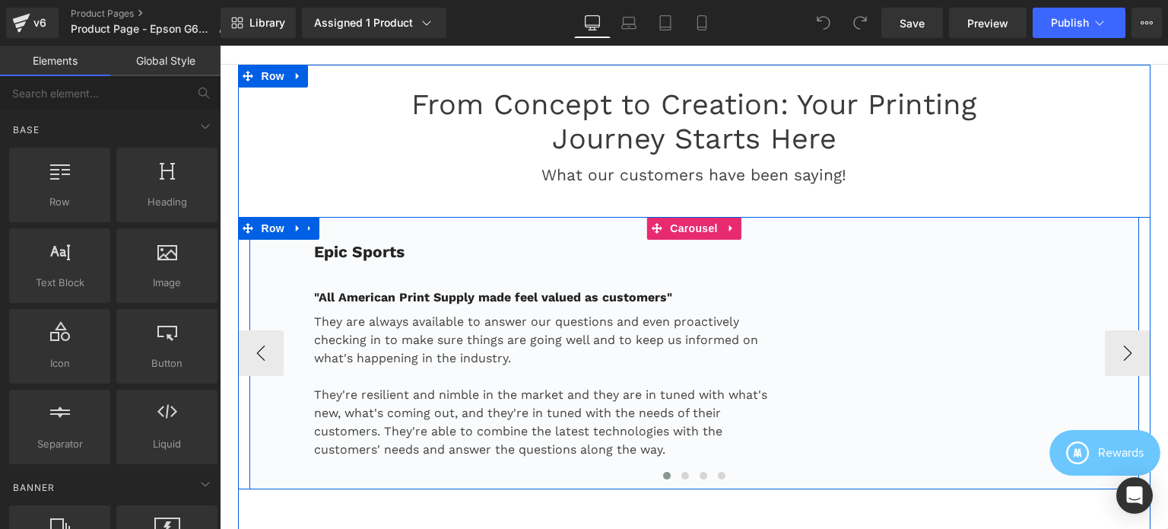
click at [476, 221] on div "Epic Sports Text Block "All American Print Supply made feel valued as customers…" at bounding box center [694, 353] width 890 height 272
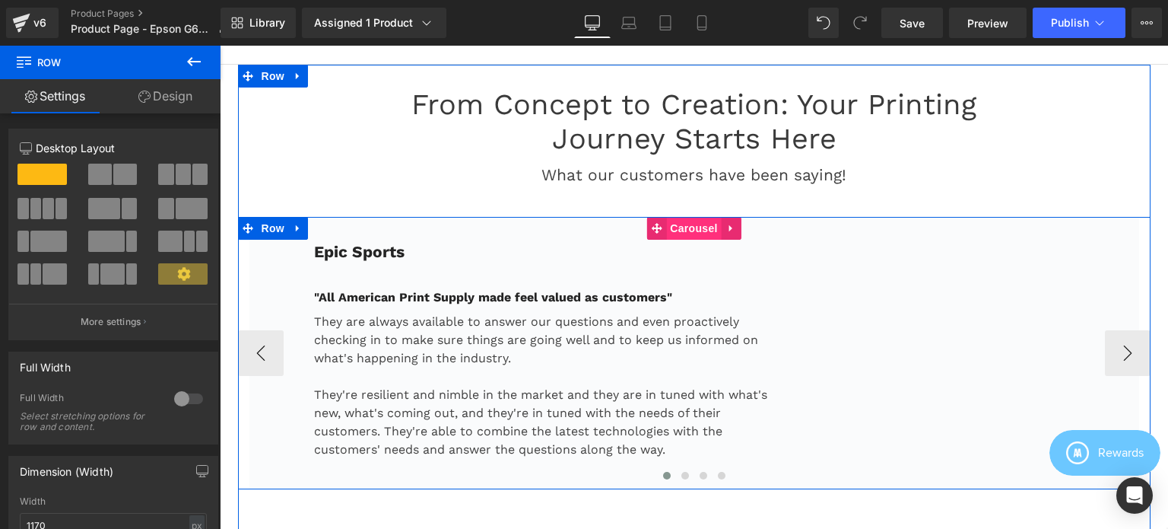
click at [684, 221] on span "Carousel" at bounding box center [693, 228] width 55 height 23
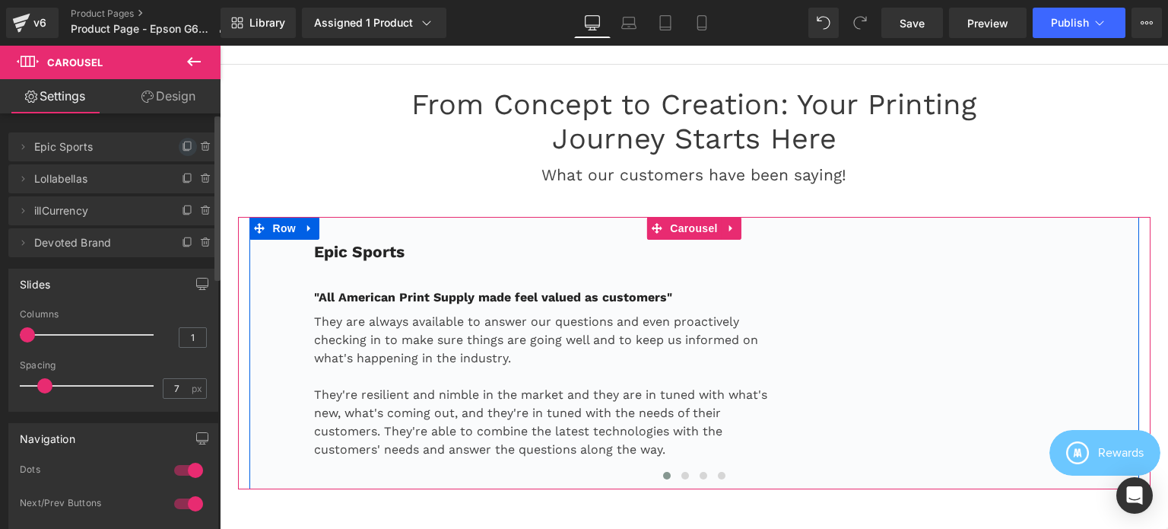
click at [182, 148] on icon at bounding box center [188, 147] width 12 height 12
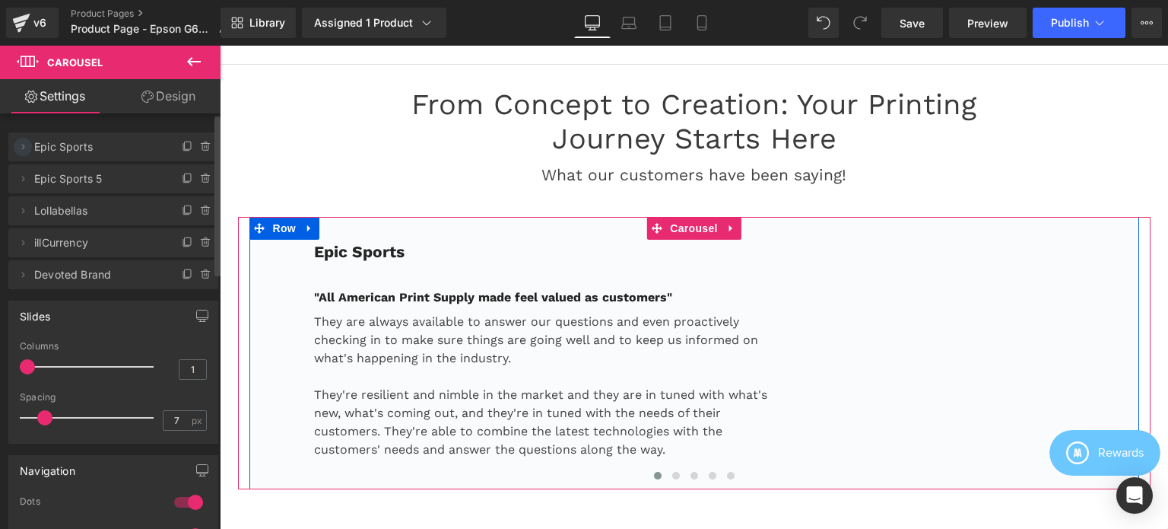
click at [20, 147] on icon at bounding box center [23, 147] width 12 height 12
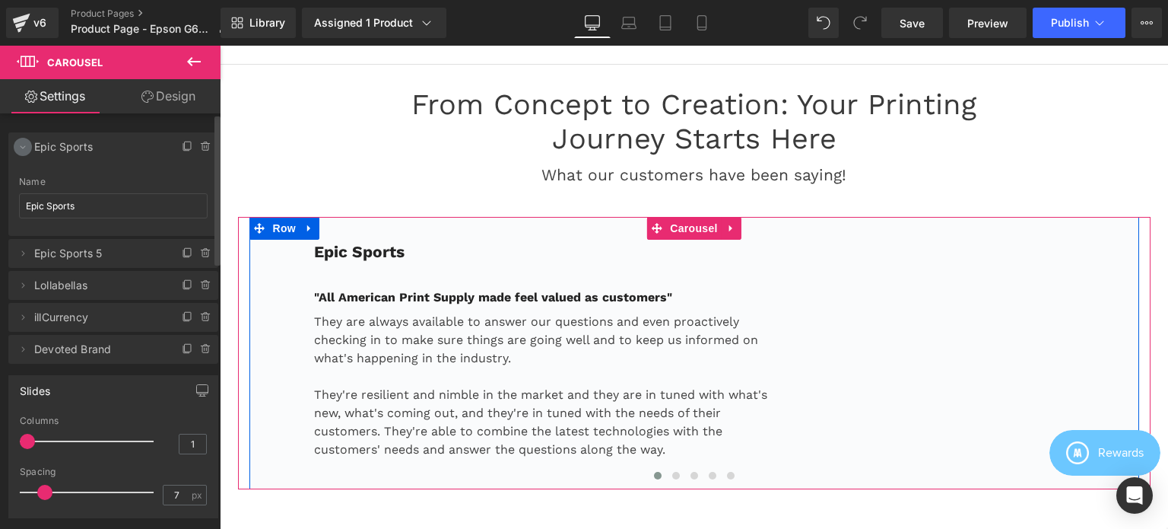
click at [20, 147] on icon at bounding box center [23, 147] width 12 height 12
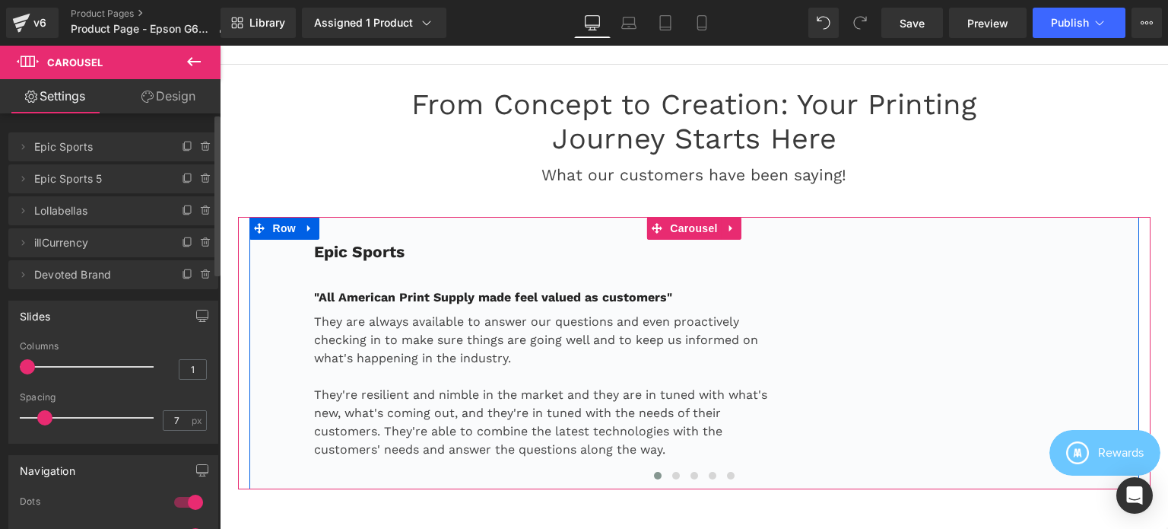
click at [129, 148] on span "Epic Sports" at bounding box center [98, 146] width 128 height 29
click at [155, 179] on span "Epic Sports 5" at bounding box center [98, 178] width 128 height 29
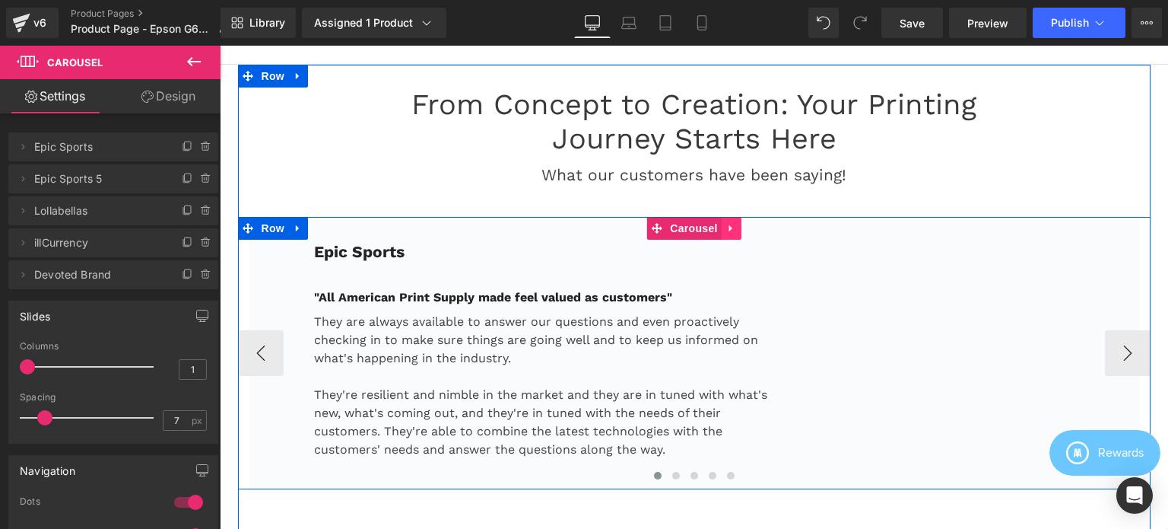
click at [732, 222] on link at bounding box center [732, 228] width 20 height 23
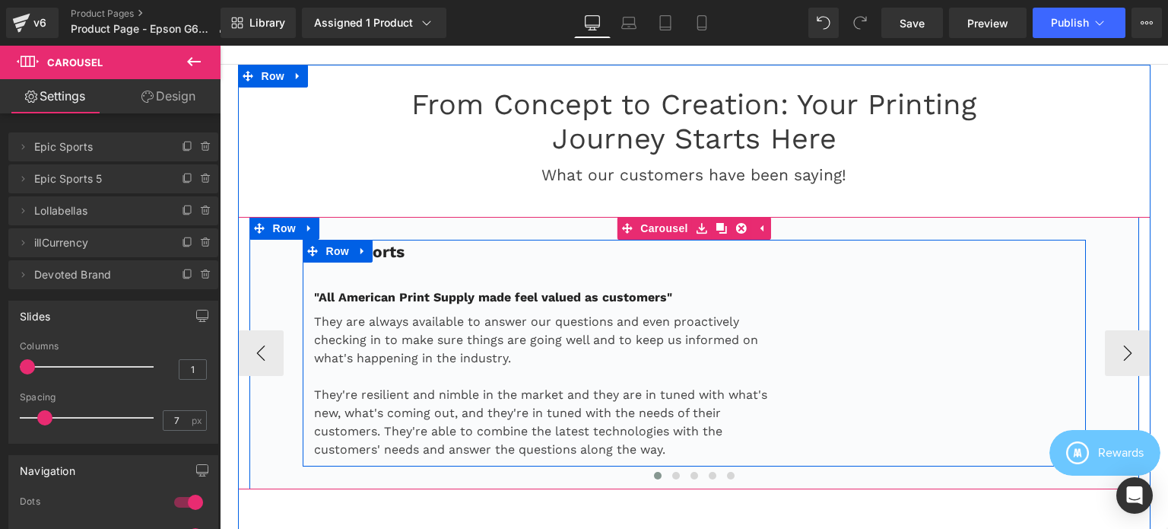
click at [442, 257] on div "Epic Sports Text Block "All American Print Supply made feel valued as customers…" at bounding box center [564, 349] width 522 height 219
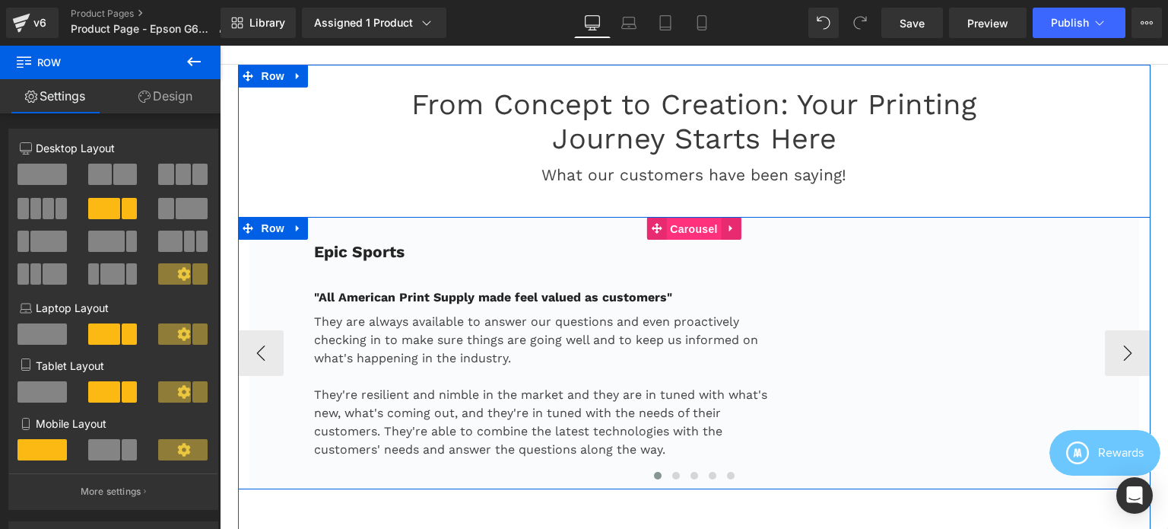
click at [666, 221] on span "Carousel" at bounding box center [693, 229] width 55 height 23
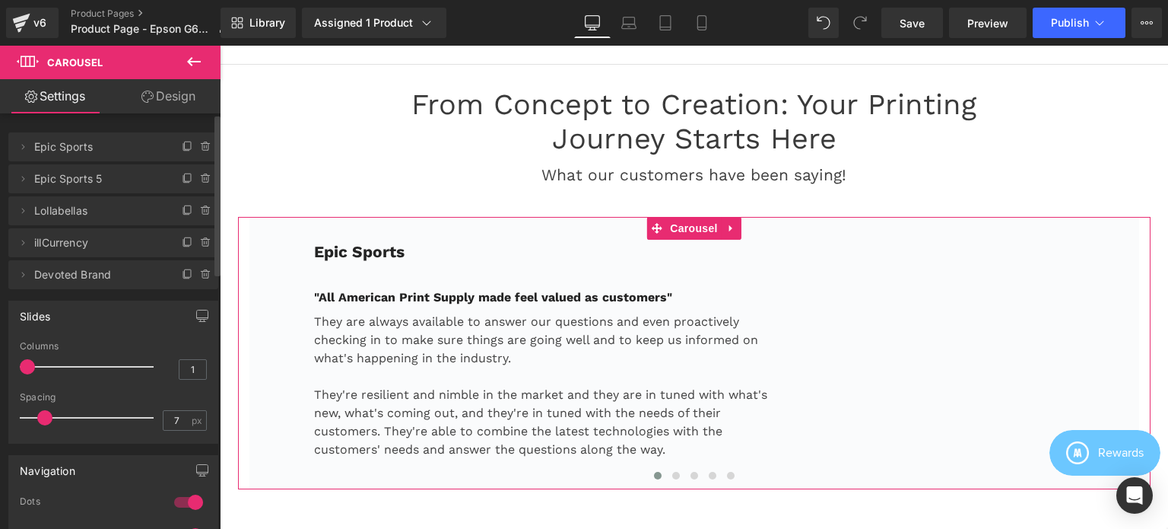
click at [119, 211] on span "Lollabellas" at bounding box center [98, 210] width 128 height 29
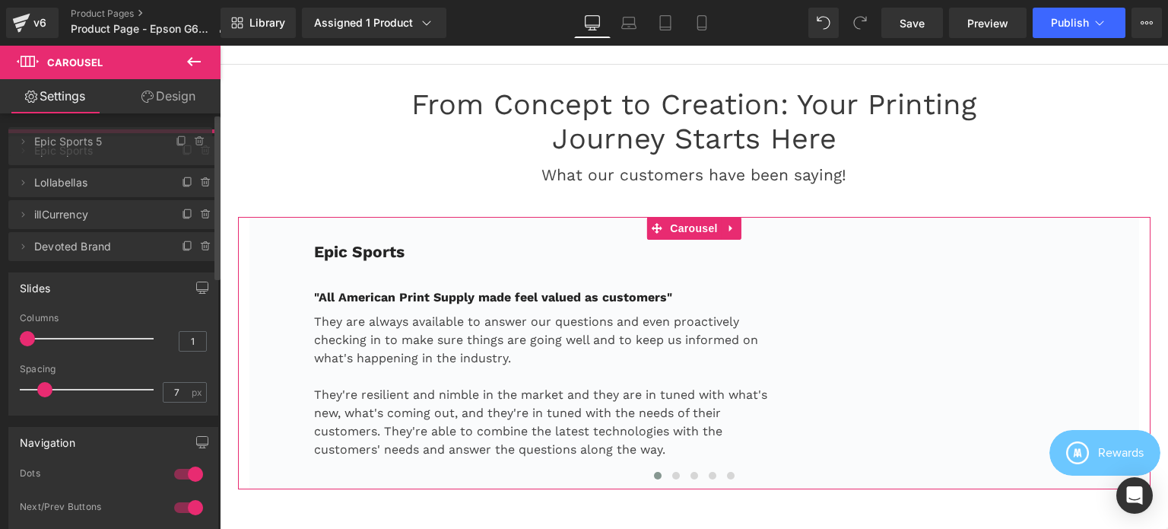
drag, startPoint x: 109, startPoint y: 178, endPoint x: 110, endPoint y: 141, distance: 37.3
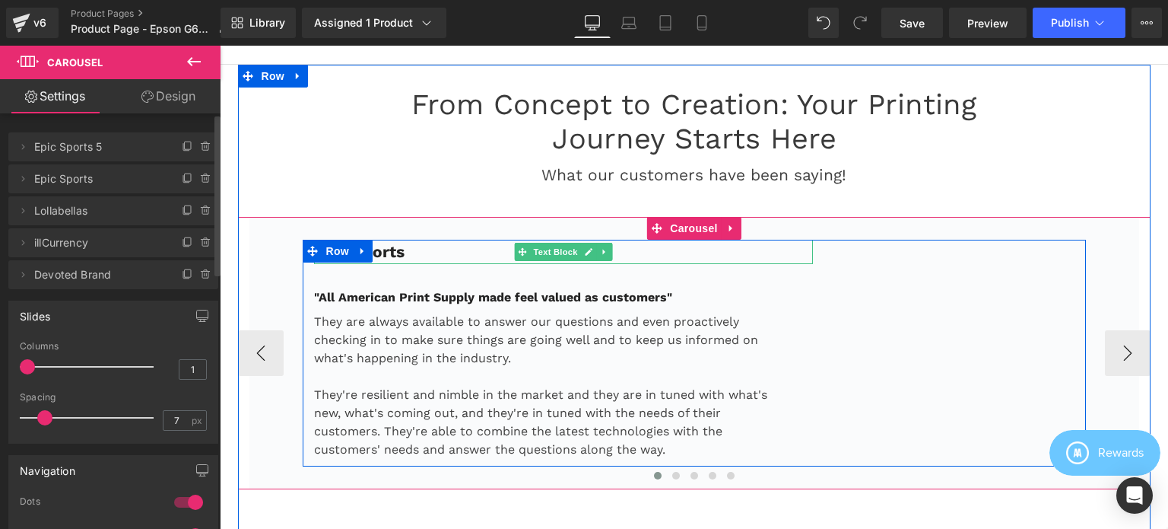
click at [406, 240] on p "Epic Sports" at bounding box center [564, 252] width 500 height 24
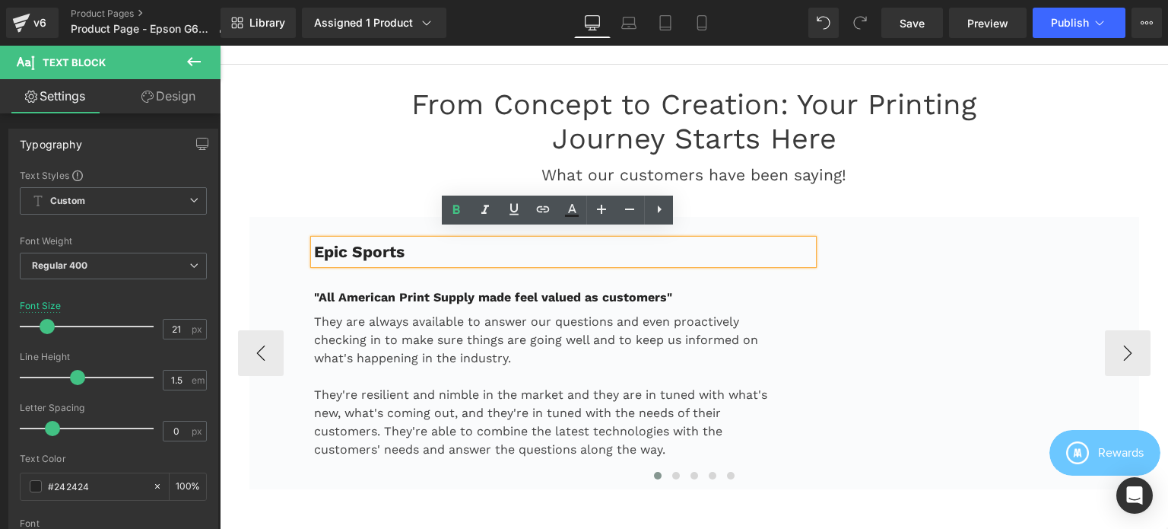
click at [422, 242] on p "Epic Sports" at bounding box center [564, 252] width 500 height 24
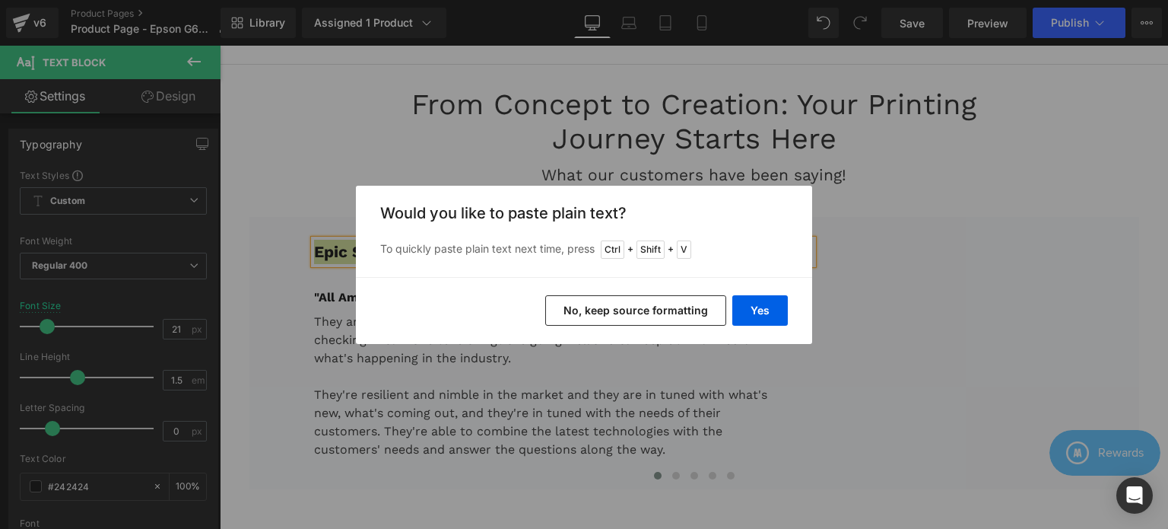
click at [672, 317] on button "No, keep source formatting" at bounding box center [635, 310] width 181 height 30
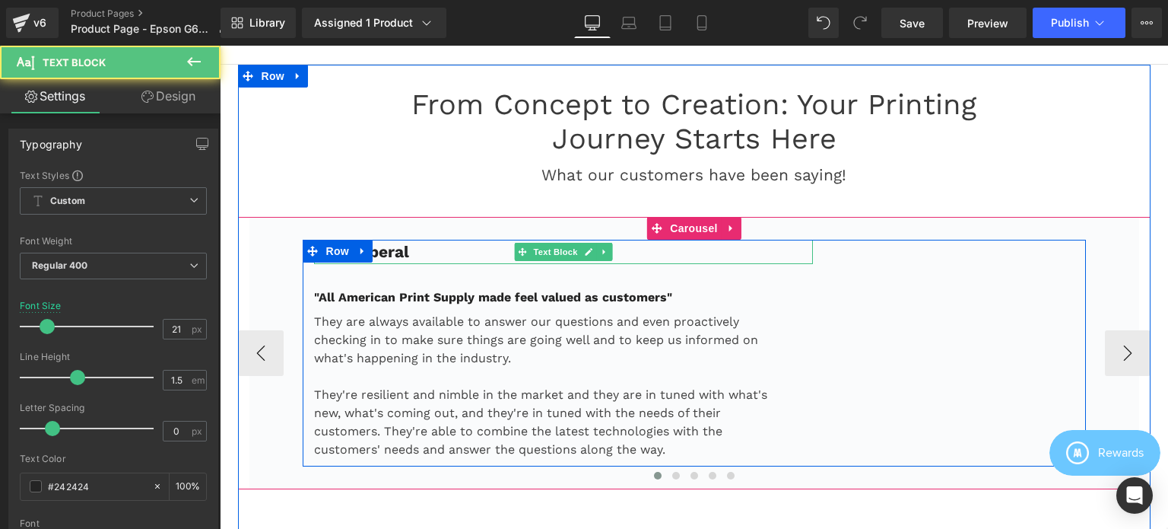
click at [491, 241] on p "Feral Aperal" at bounding box center [564, 252] width 500 height 24
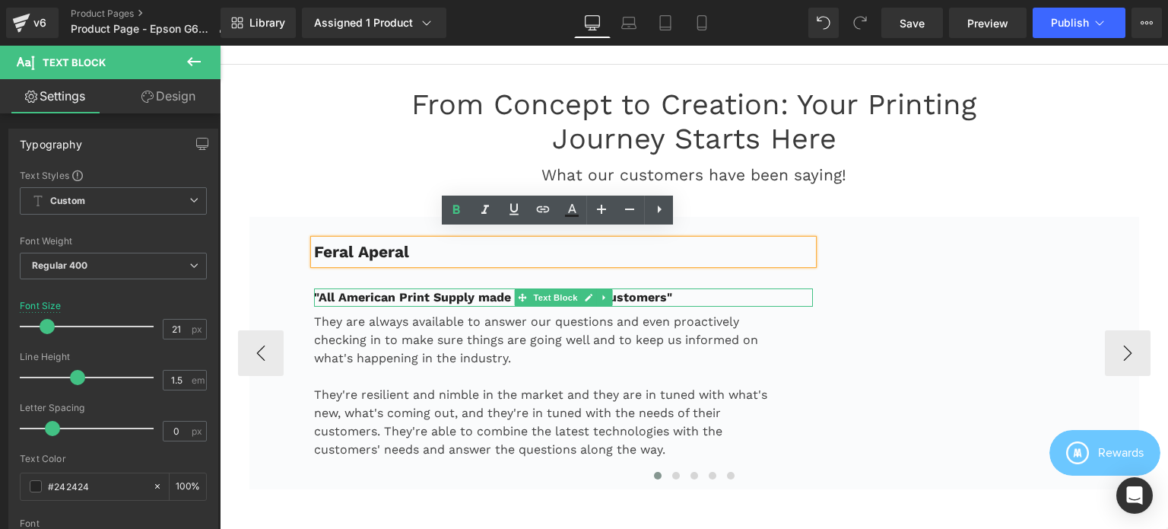
click at [462, 290] on strong ""All American Print Supply made feel valued as customers"" at bounding box center [493, 297] width 358 height 14
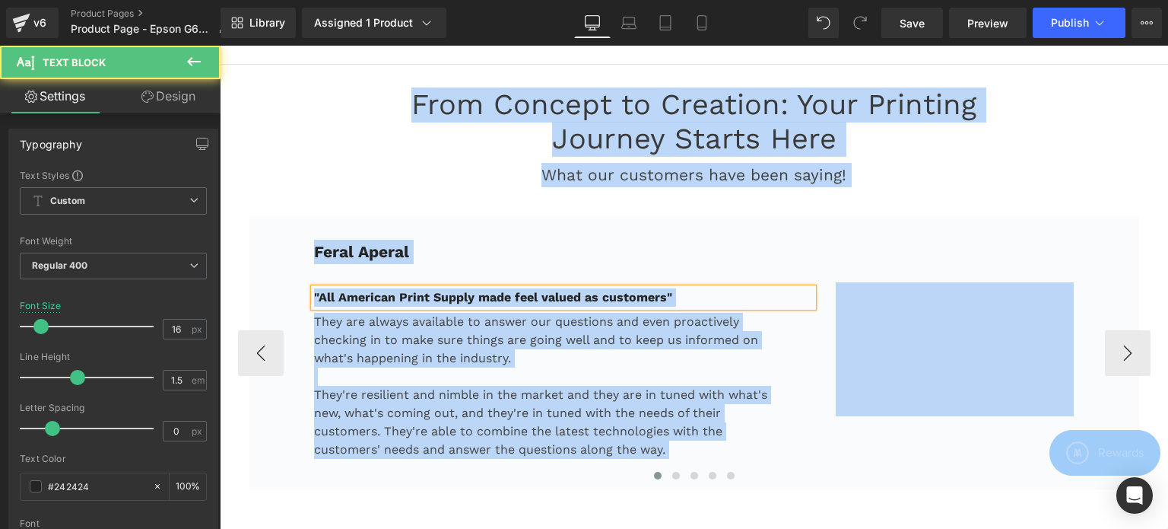
click at [484, 290] on strong ""All American Print Supply made feel valued as customers"" at bounding box center [493, 297] width 358 height 14
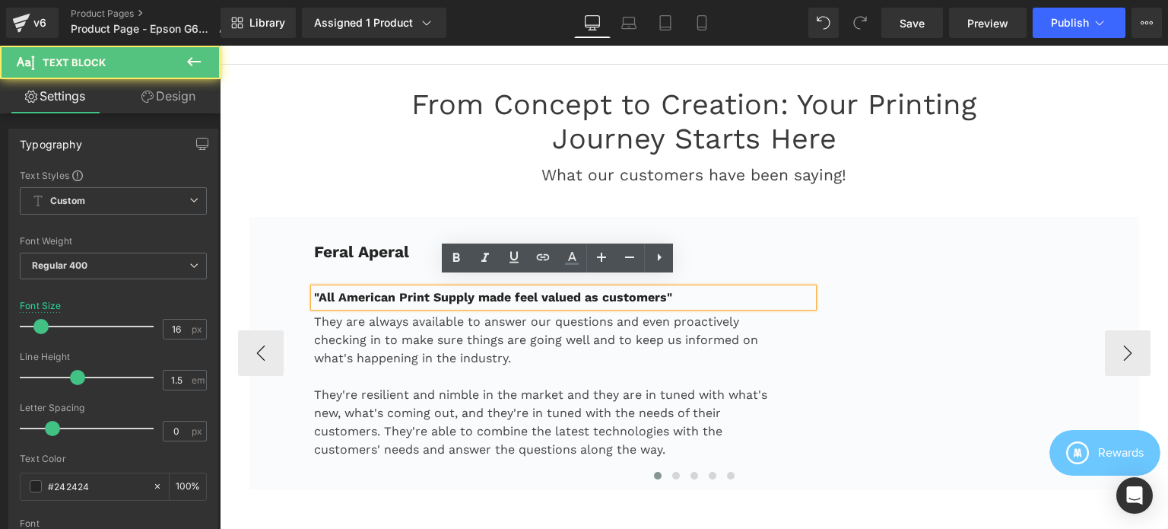
drag, startPoint x: 669, startPoint y: 289, endPoint x: 302, endPoint y: 291, distance: 367.3
click at [314, 291] on div ""All American Print Supply made feel valued as customers"" at bounding box center [564, 297] width 500 height 18
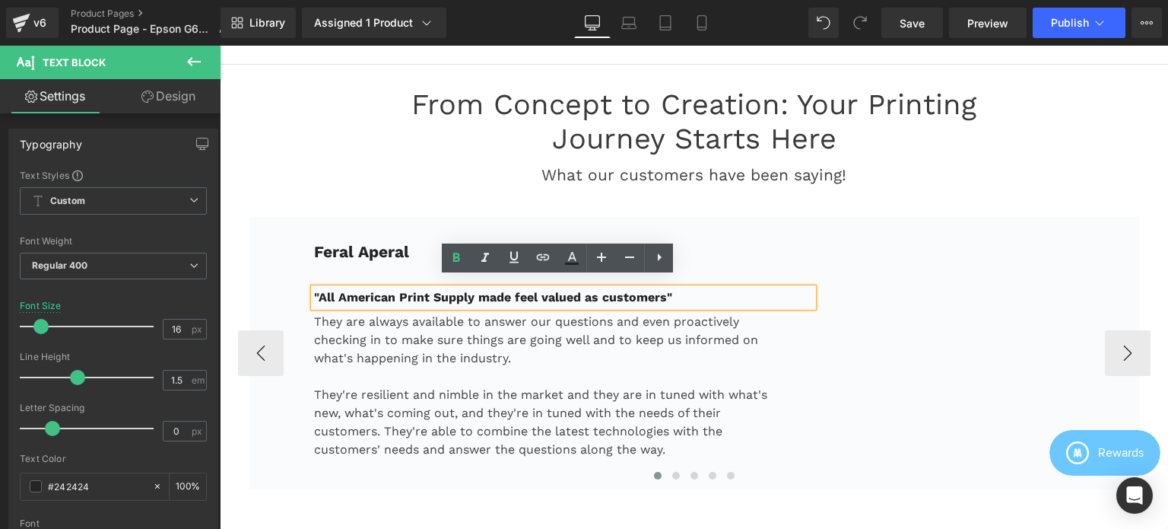
click at [666, 289] on p ""All American Print Supply made feel valued as customers"" at bounding box center [545, 297] width 462 height 18
drag, startPoint x: 672, startPoint y: 285, endPoint x: 310, endPoint y: 285, distance: 362.0
click at [314, 288] on p ""All American Print Supply made feel valued as customers"" at bounding box center [545, 297] width 462 height 18
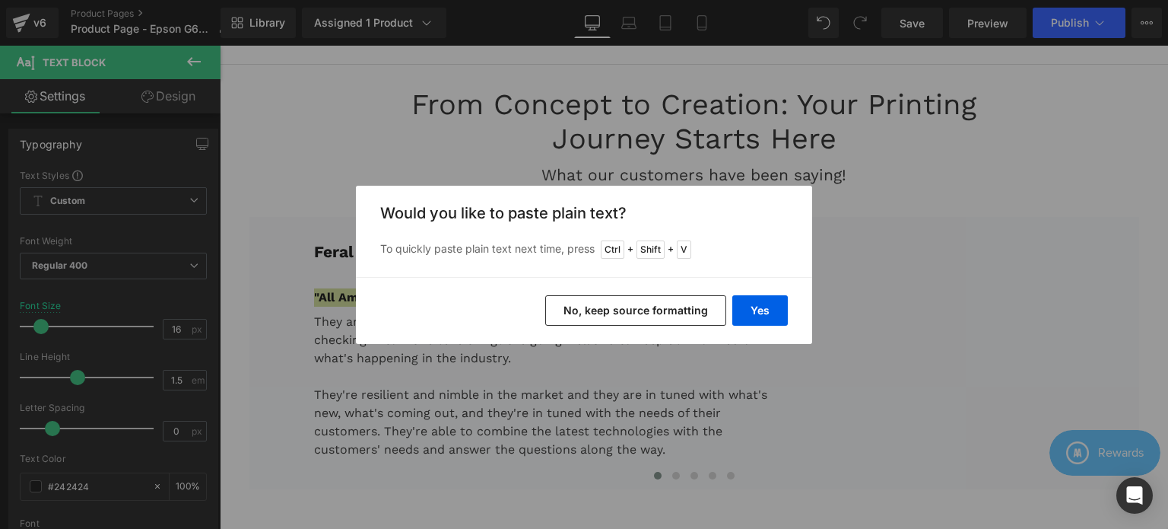
click at [672, 313] on button "No, keep source formatting" at bounding box center [635, 310] width 181 height 30
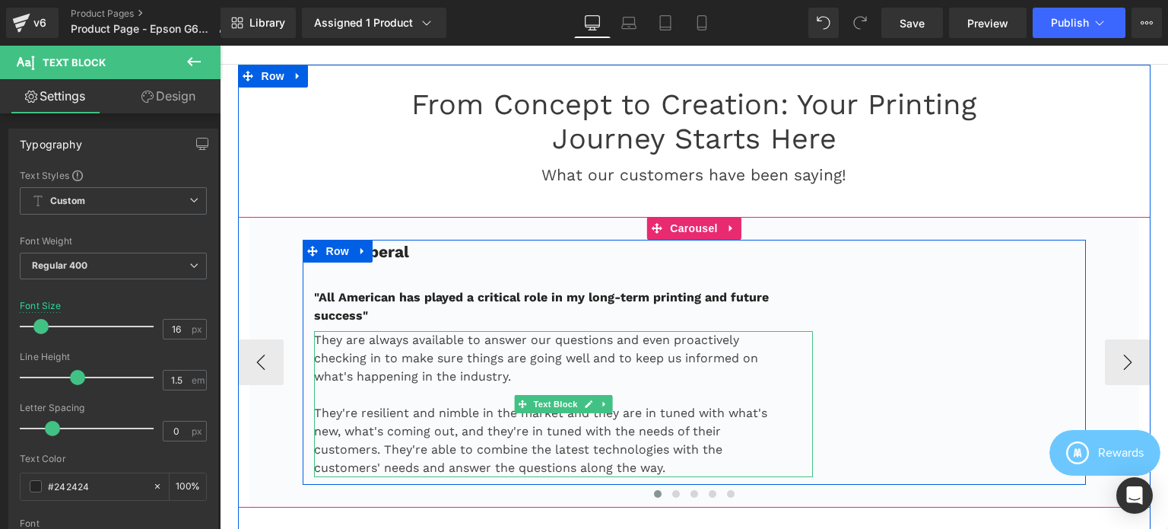
click at [496, 369] on p "They are always available to answer our questions and even proactively checking…" at bounding box center [545, 358] width 462 height 55
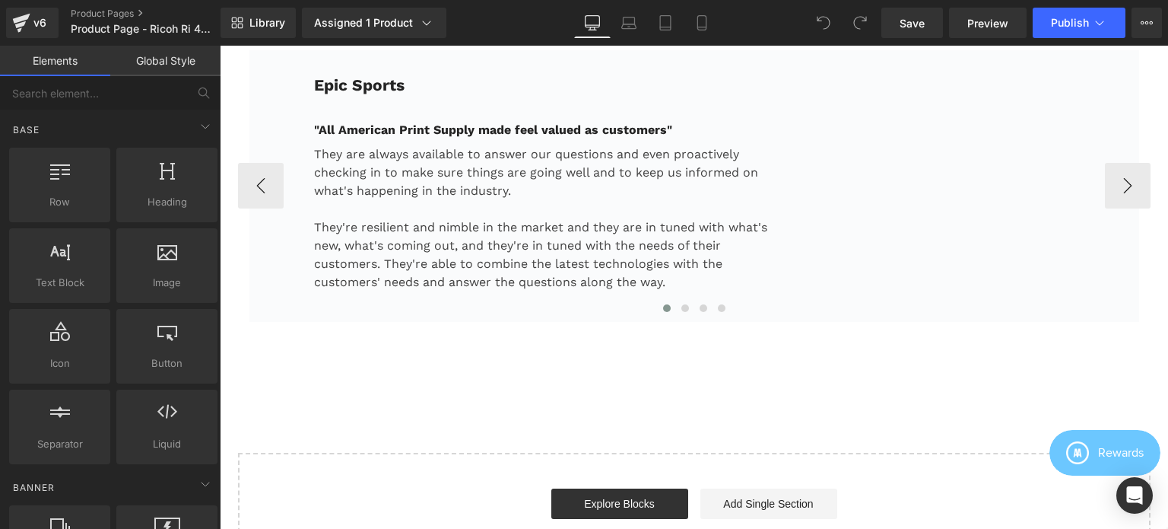
scroll to position [4259, 0]
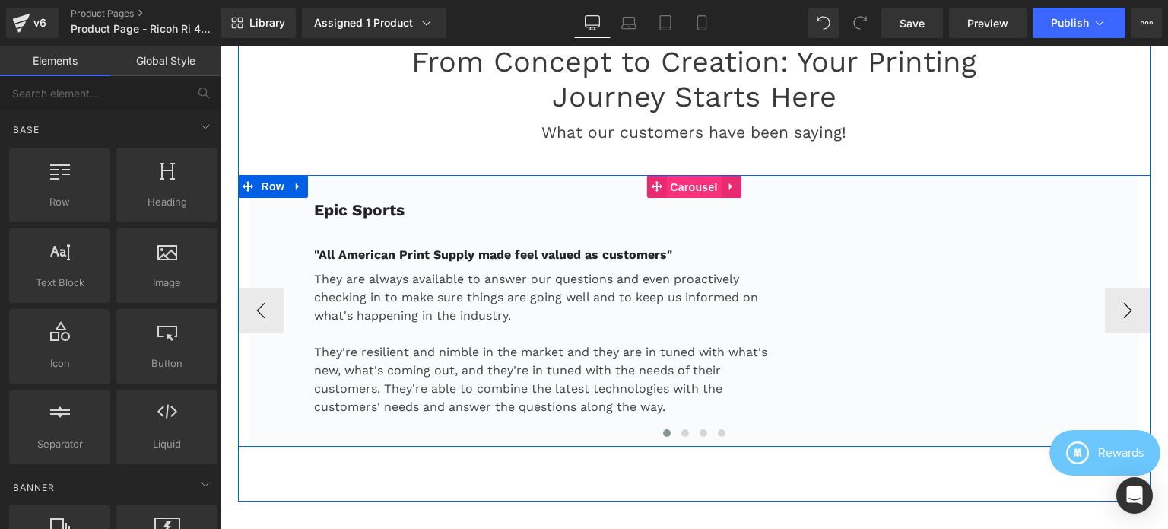
click at [675, 176] on span "Carousel" at bounding box center [693, 187] width 55 height 23
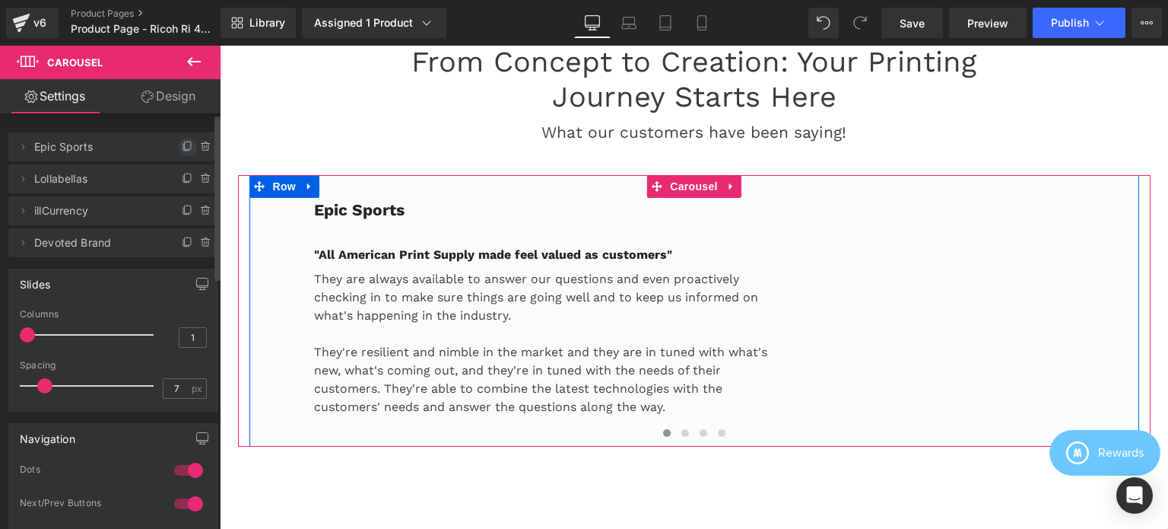
click at [182, 146] on icon at bounding box center [188, 147] width 12 height 12
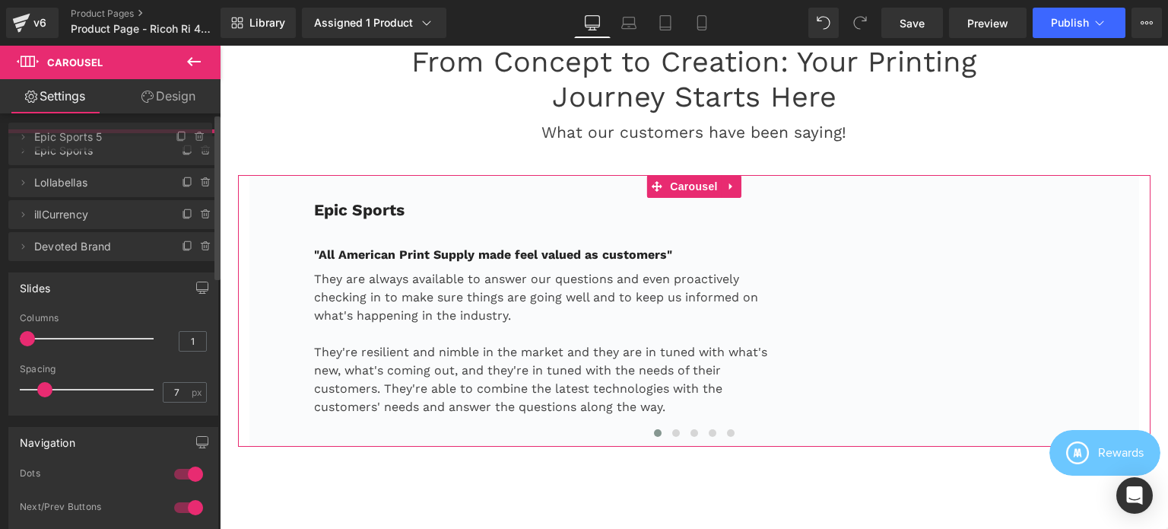
drag, startPoint x: 98, startPoint y: 178, endPoint x: 97, endPoint y: 136, distance: 41.9
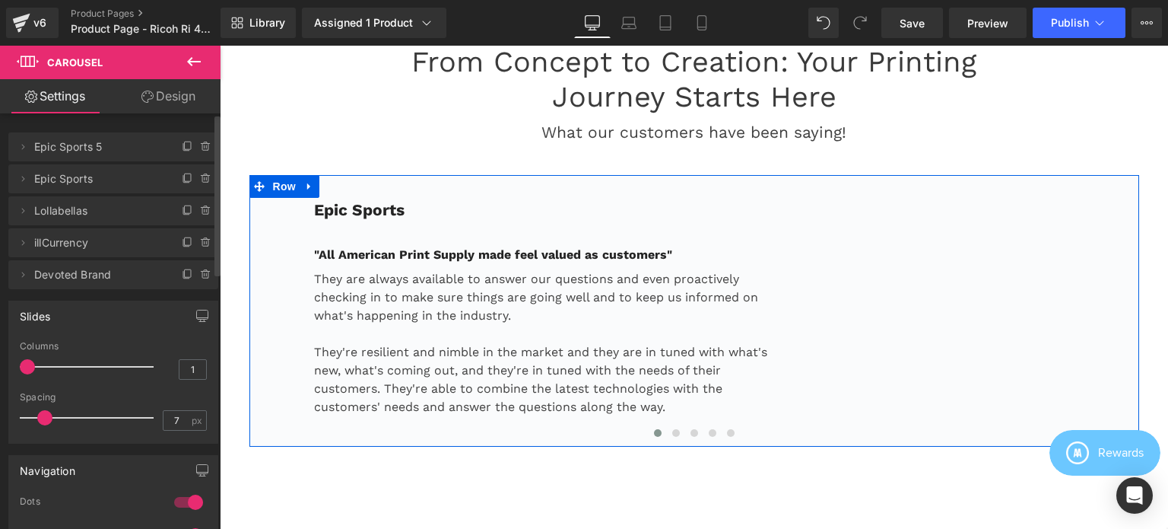
click at [125, 150] on span "Epic Sports 5" at bounding box center [98, 146] width 128 height 29
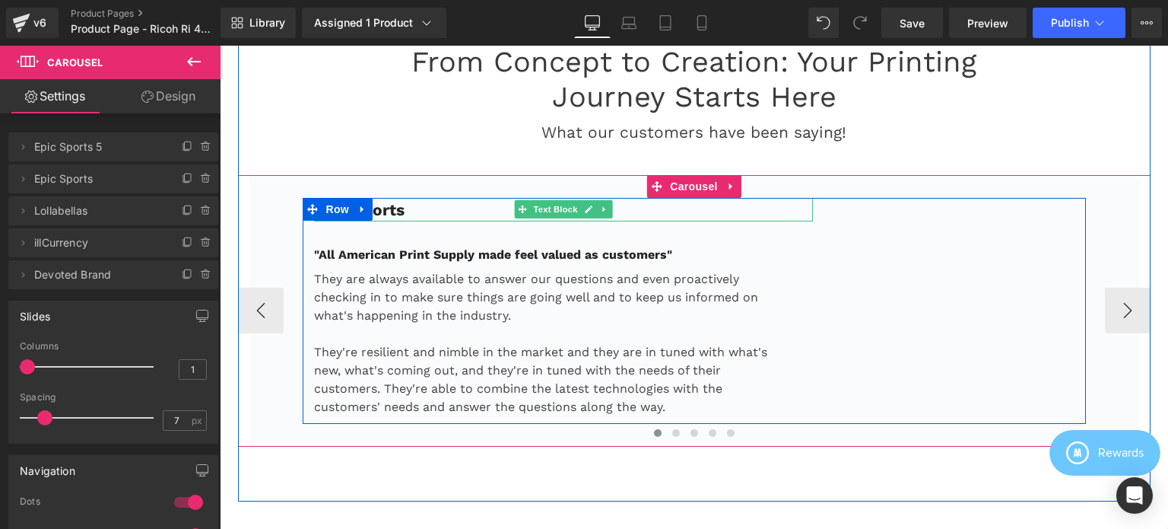
drag, startPoint x: 446, startPoint y: 199, endPoint x: 431, endPoint y: 199, distance: 15.2
click at [446, 199] on p "Epic Sports" at bounding box center [564, 210] width 500 height 24
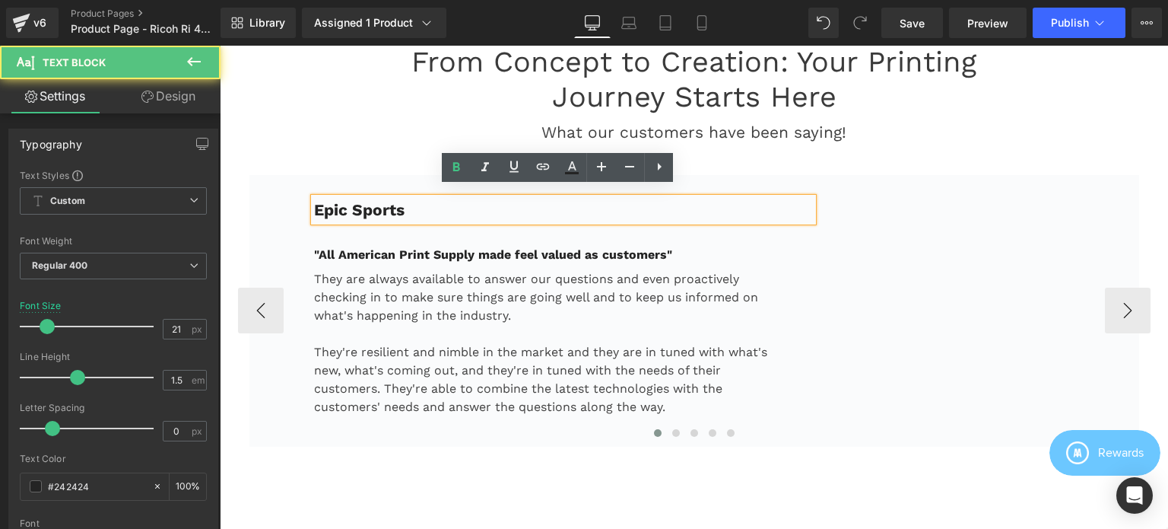
click at [431, 199] on p "Epic Sports" at bounding box center [564, 210] width 500 height 24
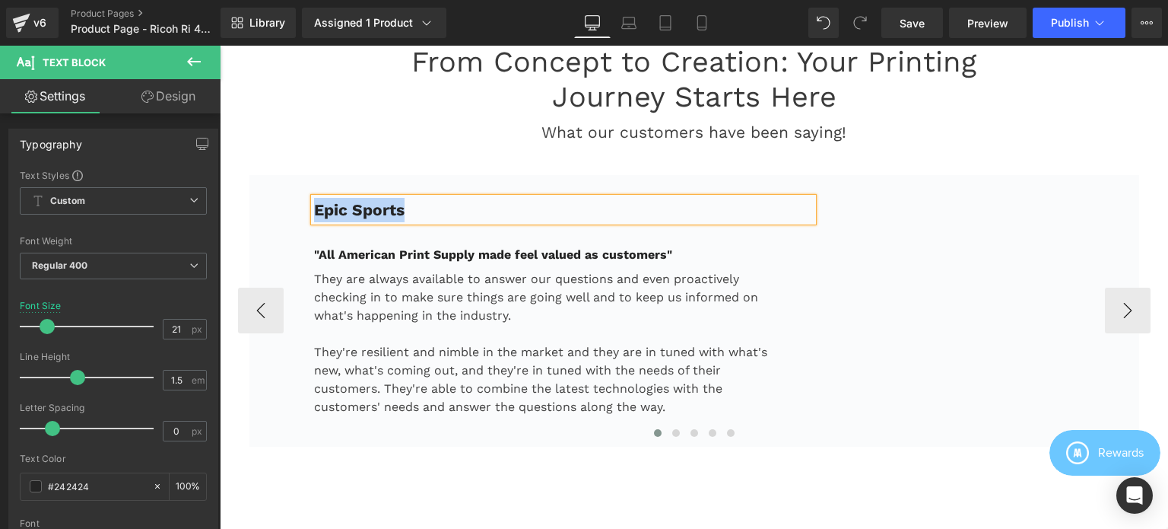
paste div
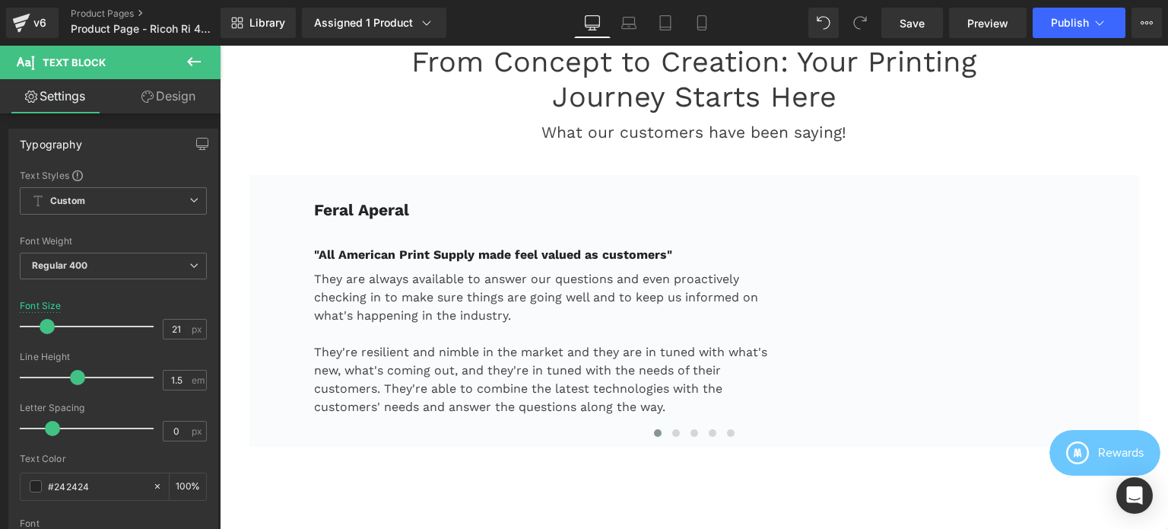
click at [196, 60] on icon at bounding box center [194, 61] width 18 height 18
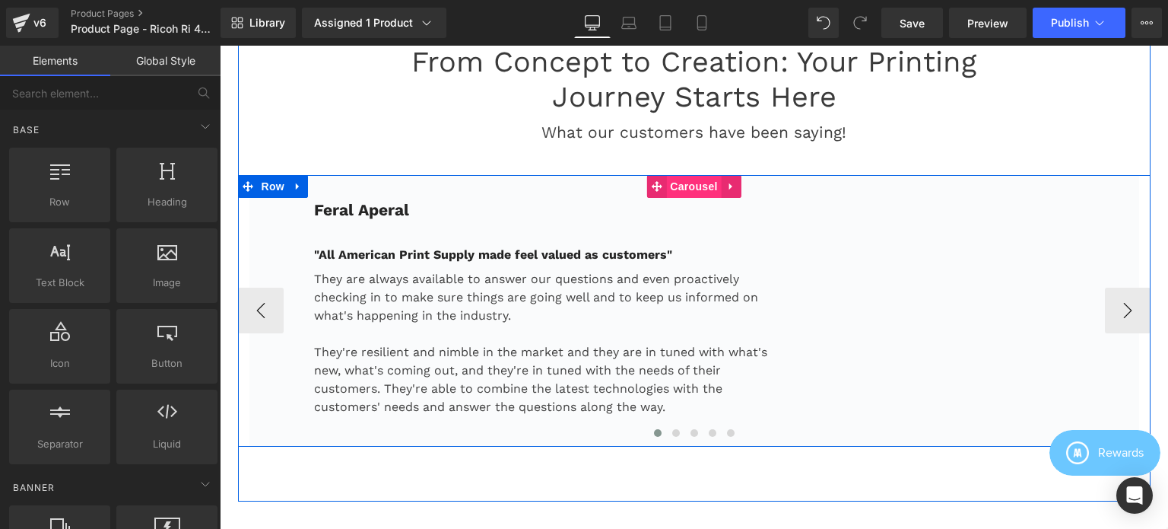
click at [675, 176] on span "Carousel" at bounding box center [693, 186] width 55 height 23
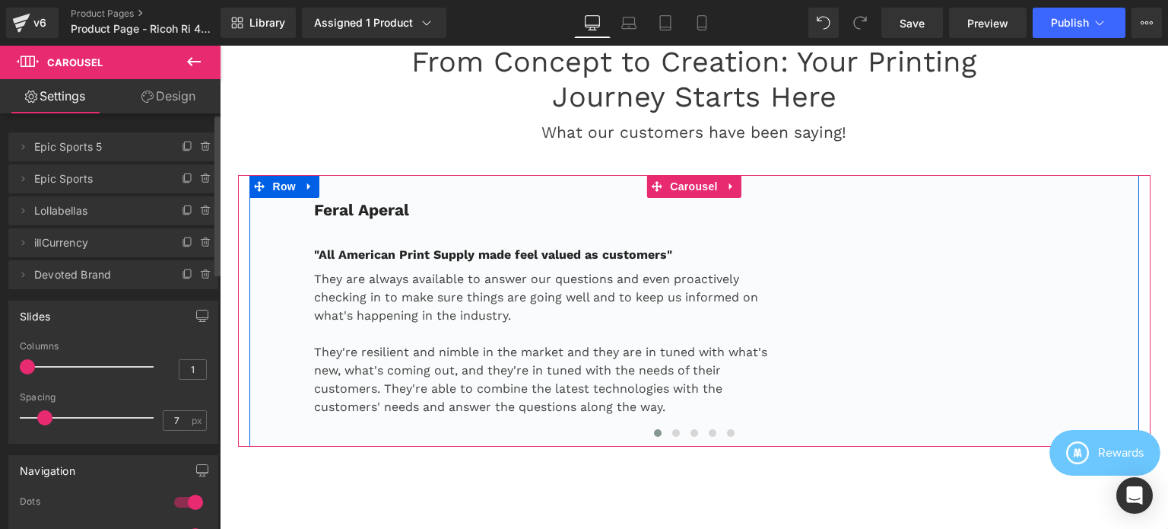
click at [121, 147] on span "Epic Sports 5" at bounding box center [98, 146] width 128 height 29
click at [24, 148] on icon at bounding box center [23, 147] width 12 height 12
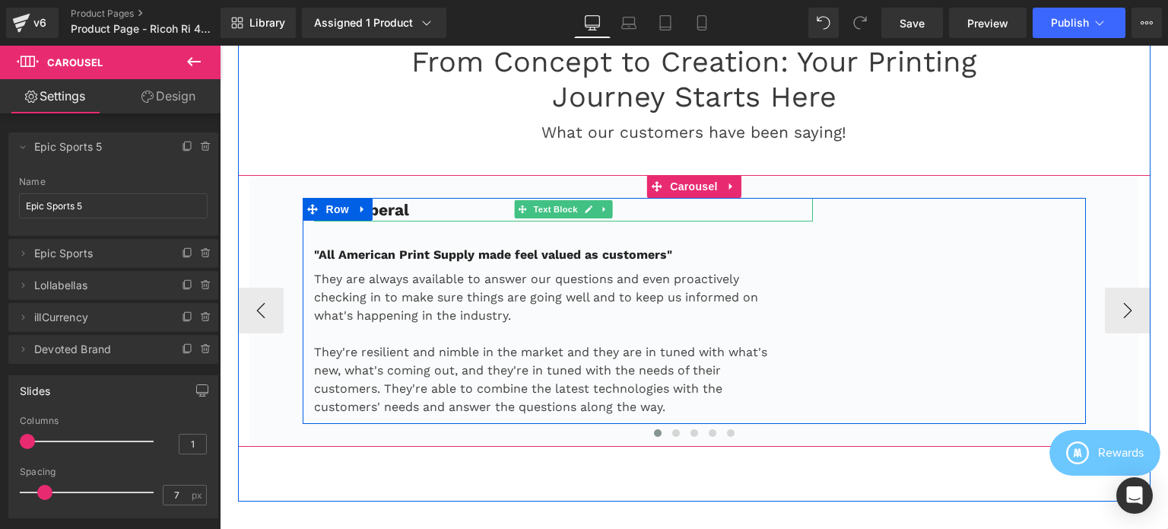
click at [393, 200] on b "Feral Aperal" at bounding box center [361, 209] width 95 height 19
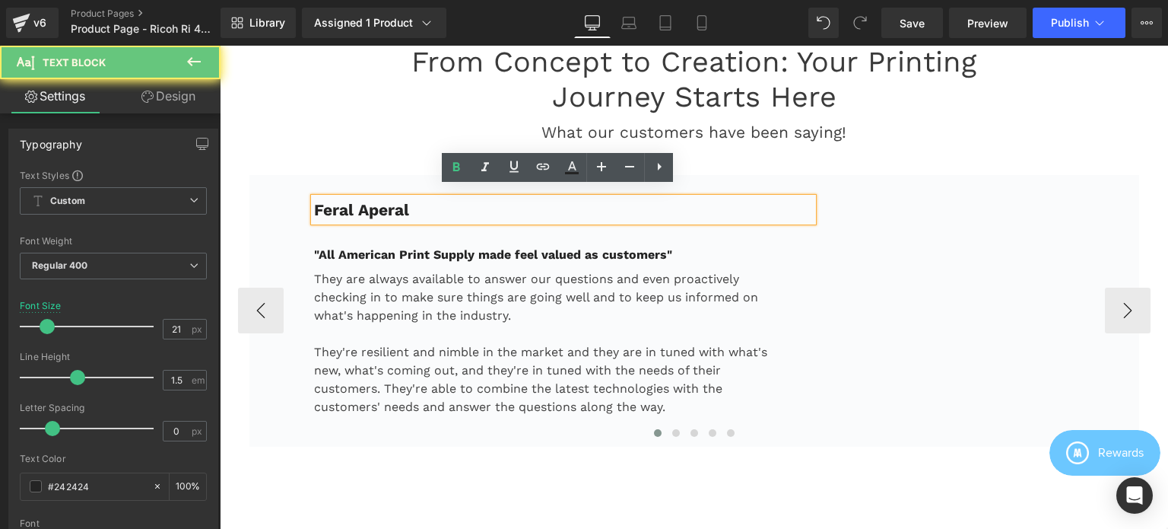
click at [424, 199] on p "Feral Aperal" at bounding box center [564, 210] width 500 height 24
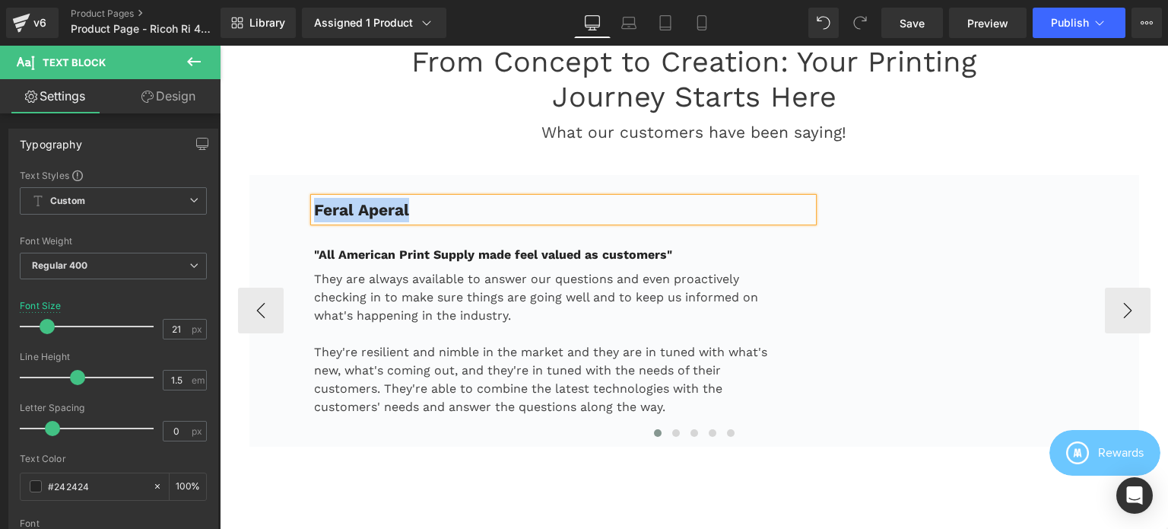
copy b "Feral Aperal"
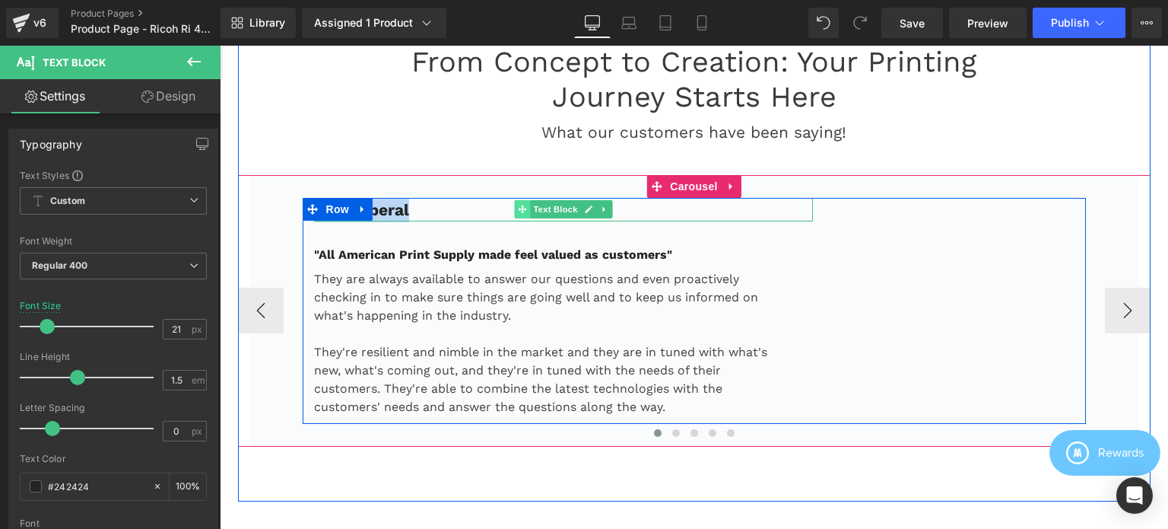
click at [519, 200] on span at bounding box center [523, 209] width 16 height 18
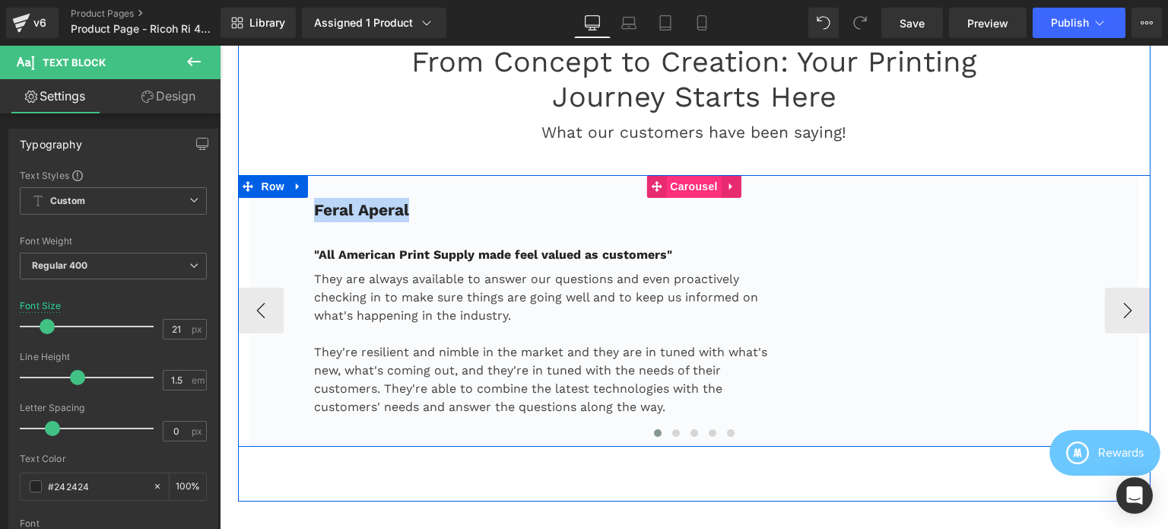
click at [675, 176] on span "Carousel" at bounding box center [693, 186] width 55 height 23
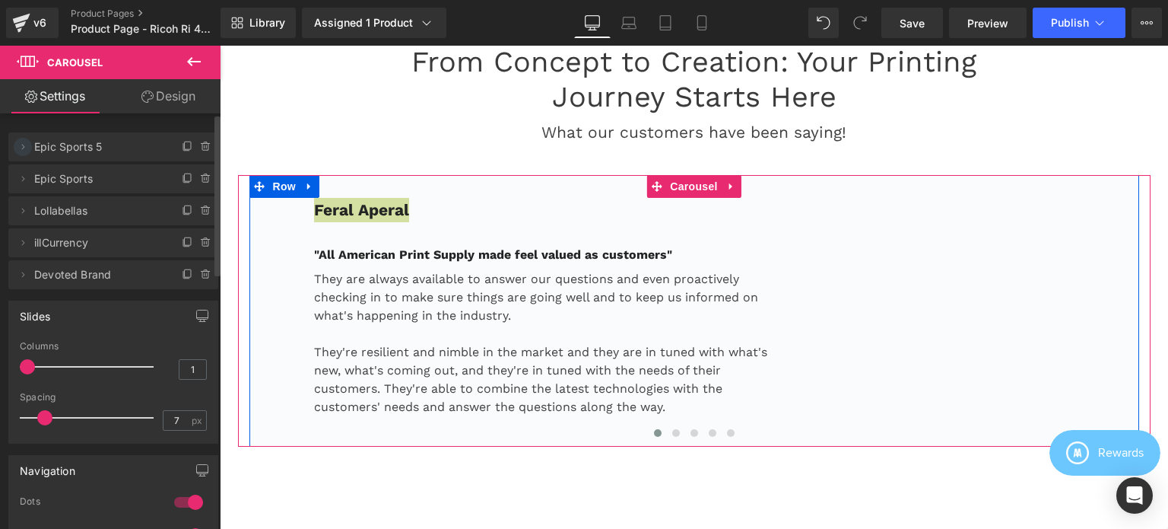
click at [24, 145] on icon at bounding box center [23, 147] width 12 height 12
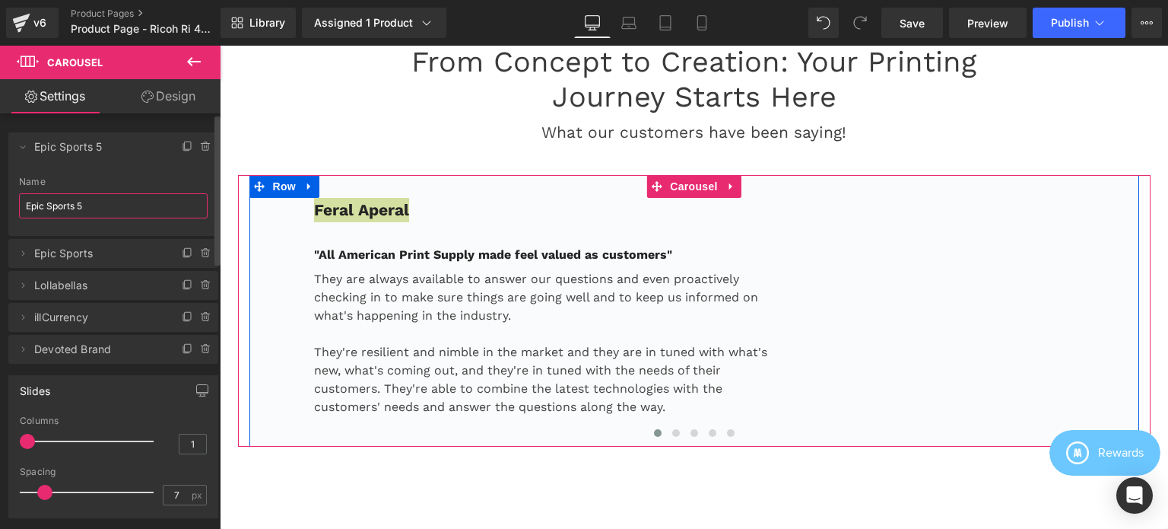
click at [98, 209] on input "Epic Sports 5" at bounding box center [113, 205] width 189 height 25
paste input "Feral Aperal"
type input "Feral Aperal"
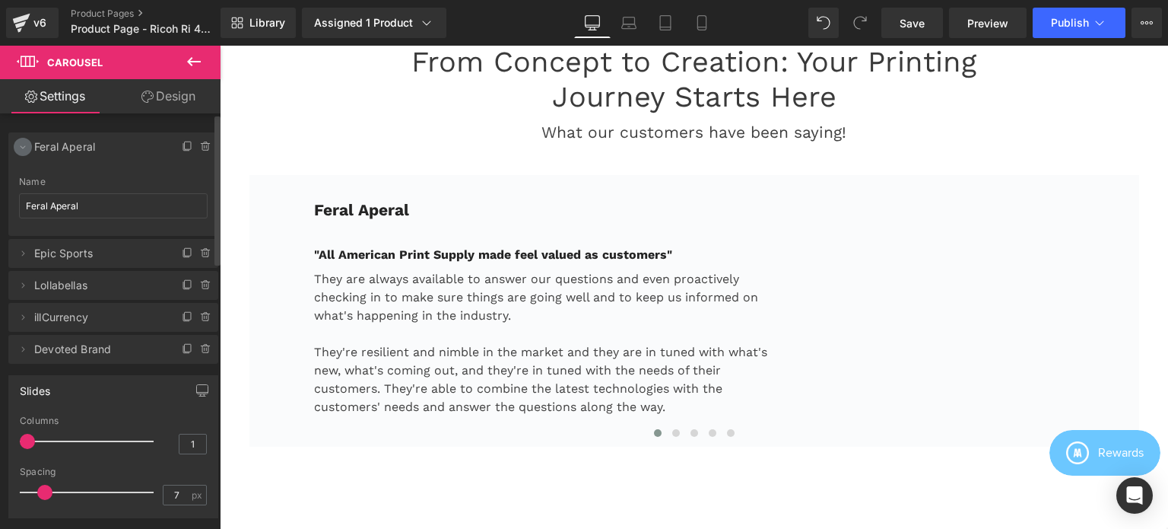
click at [21, 148] on icon at bounding box center [23, 147] width 12 height 12
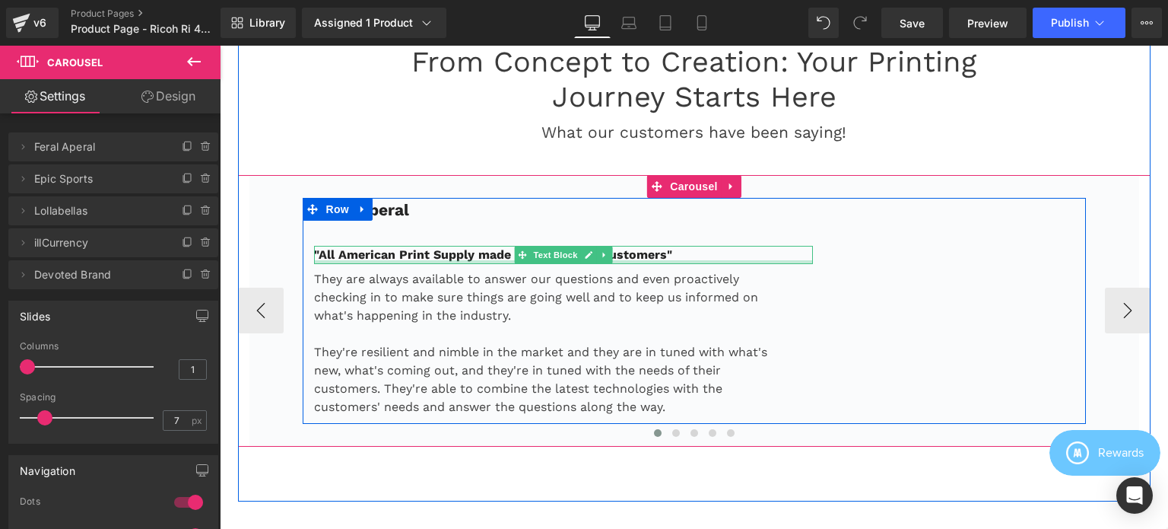
click at [369, 249] on div ""All American Print Supply made feel valued as customers" Text Block" at bounding box center [564, 255] width 500 height 18
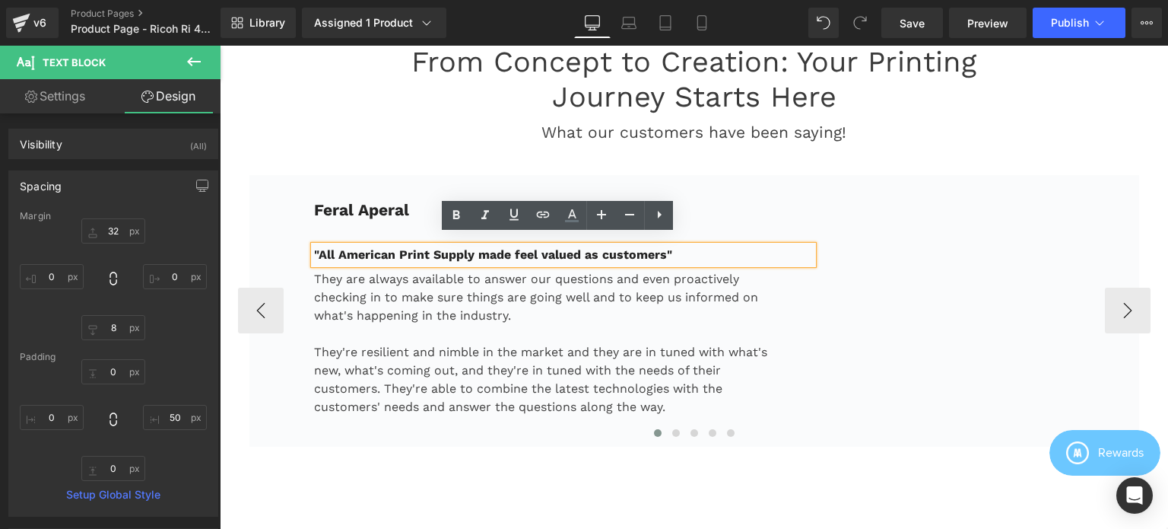
click at [410, 247] on strong ""All American Print Supply made feel valued as customers"" at bounding box center [493, 254] width 358 height 14
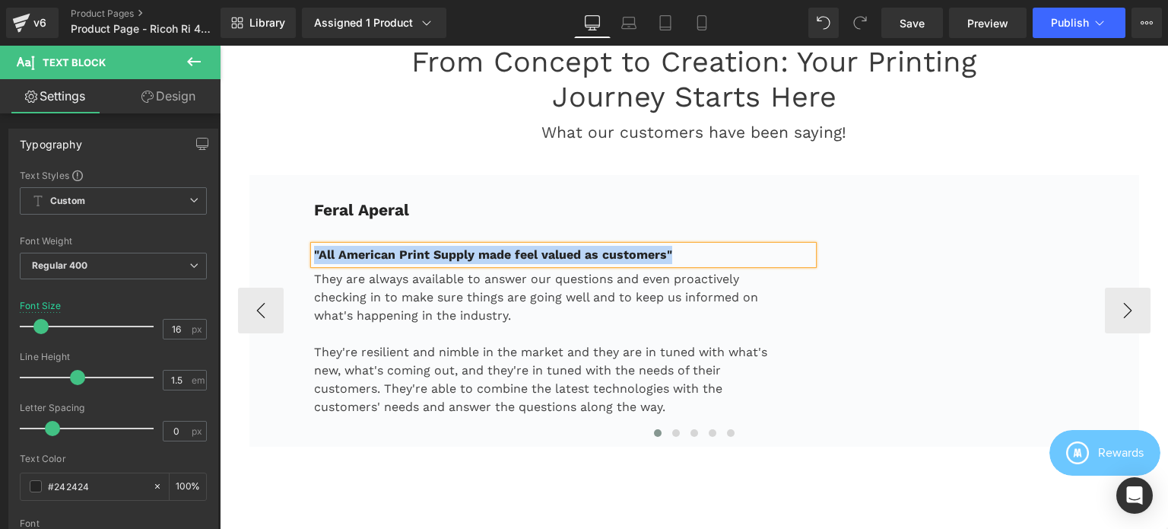
paste div
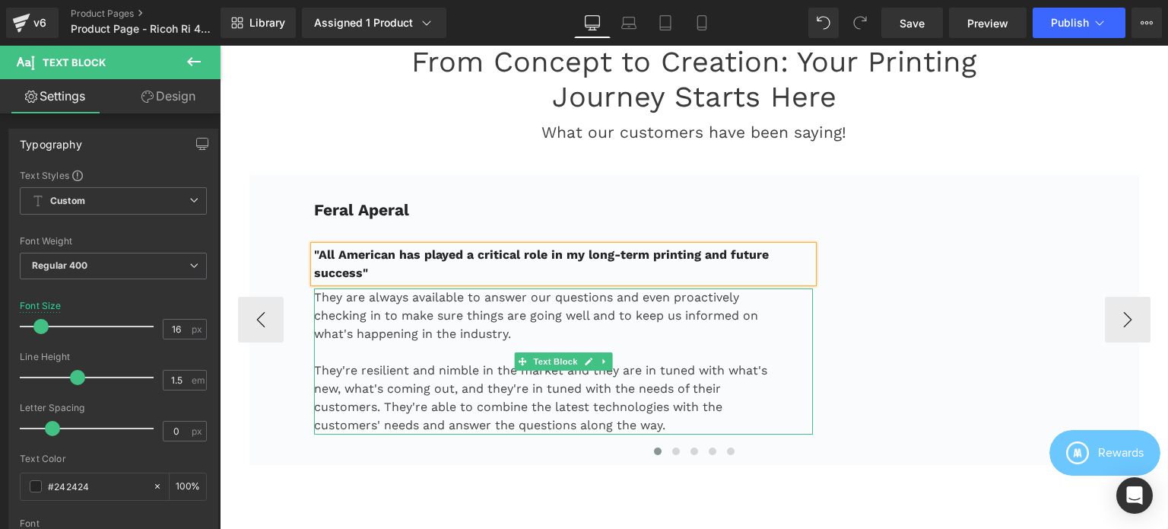
click at [402, 322] on p "They are always available to answer our questions and even proactively checking…" at bounding box center [545, 315] width 462 height 55
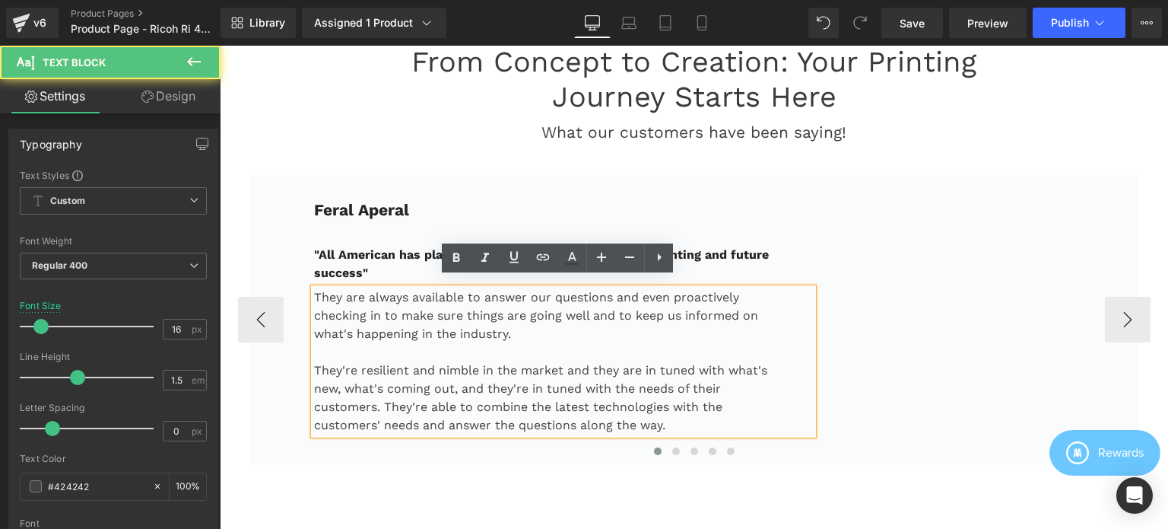
click at [442, 324] on p "They are always available to answer our questions and even proactively checking…" at bounding box center [545, 315] width 462 height 55
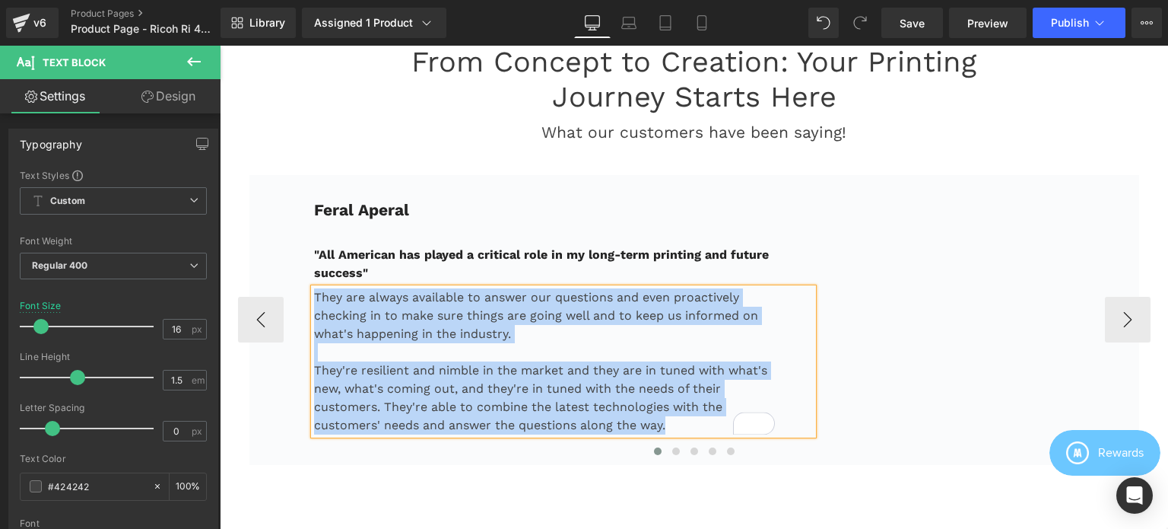
paste div "To enrich screen reader interactions, please activate Accessibility in Grammarl…"
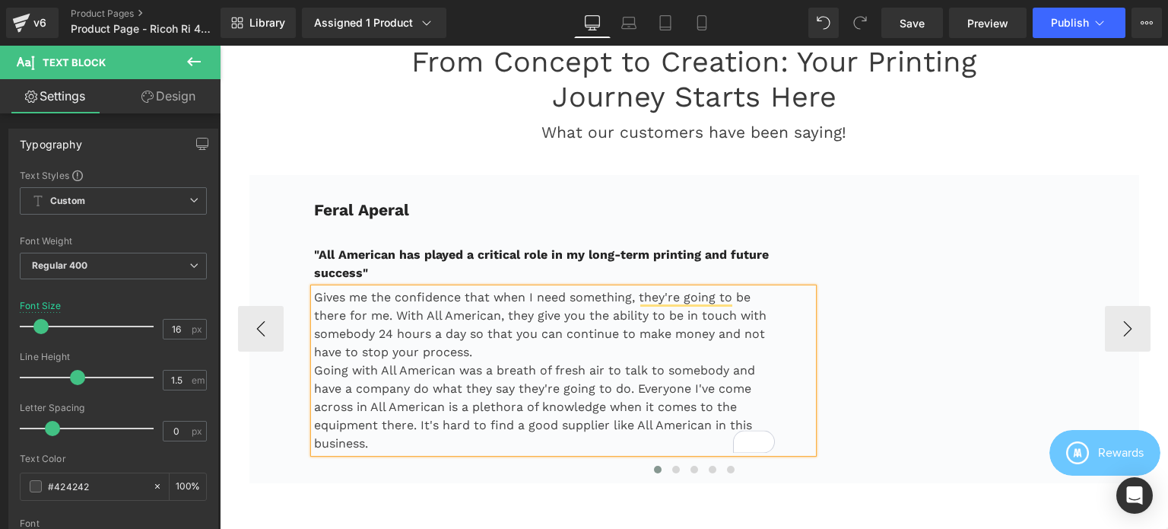
click at [473, 343] on p "Gives me the confidence that when I need something, they're going to be there f…" at bounding box center [545, 324] width 462 height 73
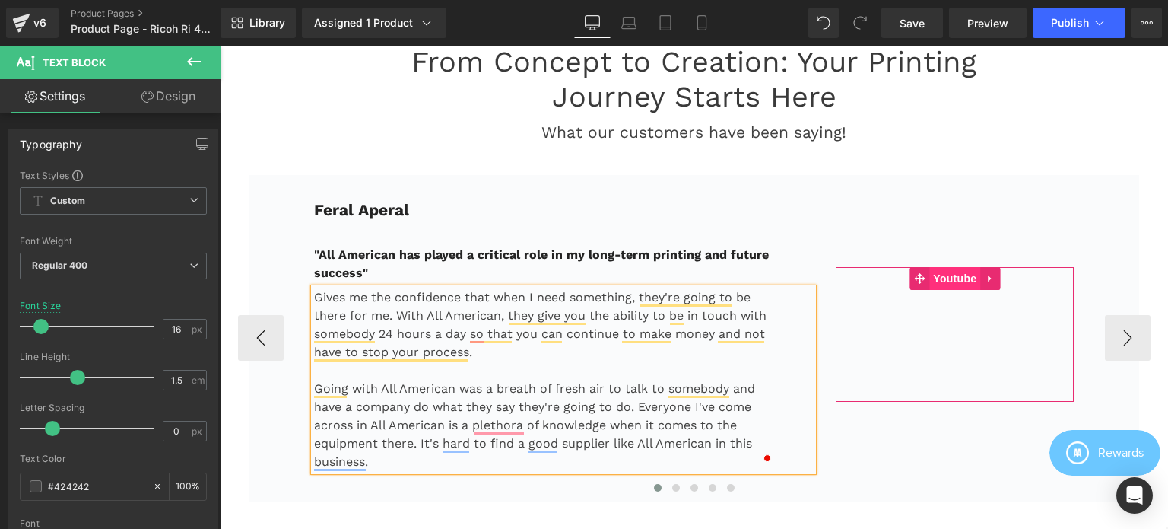
drag, startPoint x: 955, startPoint y: 267, endPoint x: 931, endPoint y: 268, distance: 24.3
click at [955, 267] on span "Youtube" at bounding box center [954, 278] width 51 height 23
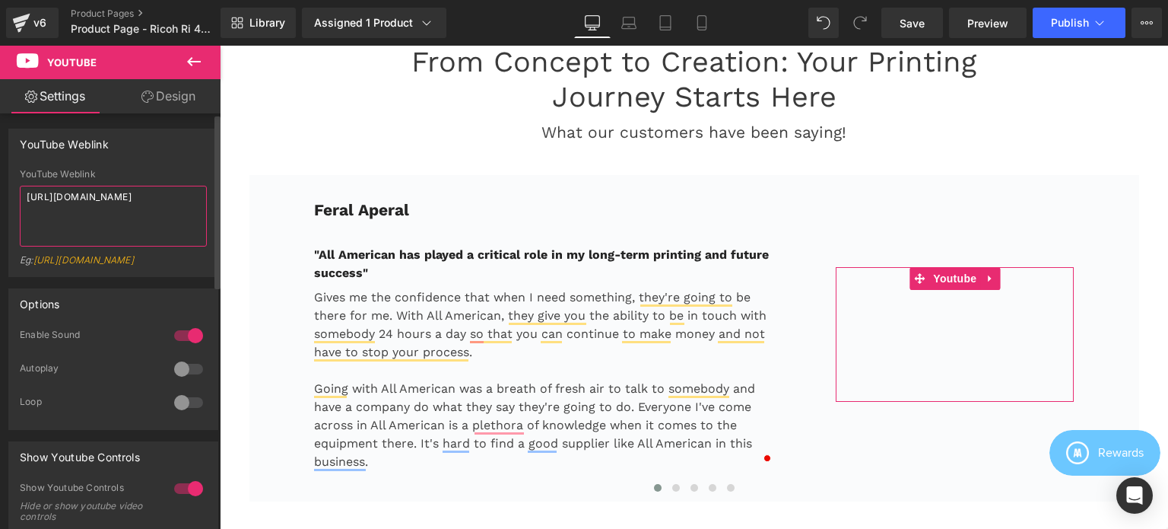
click at [122, 214] on textarea "https://www.youtube.com/watch?v=3P15byK02X8" at bounding box center [113, 216] width 187 height 61
paste textarea "Xh4khYEDnKM"
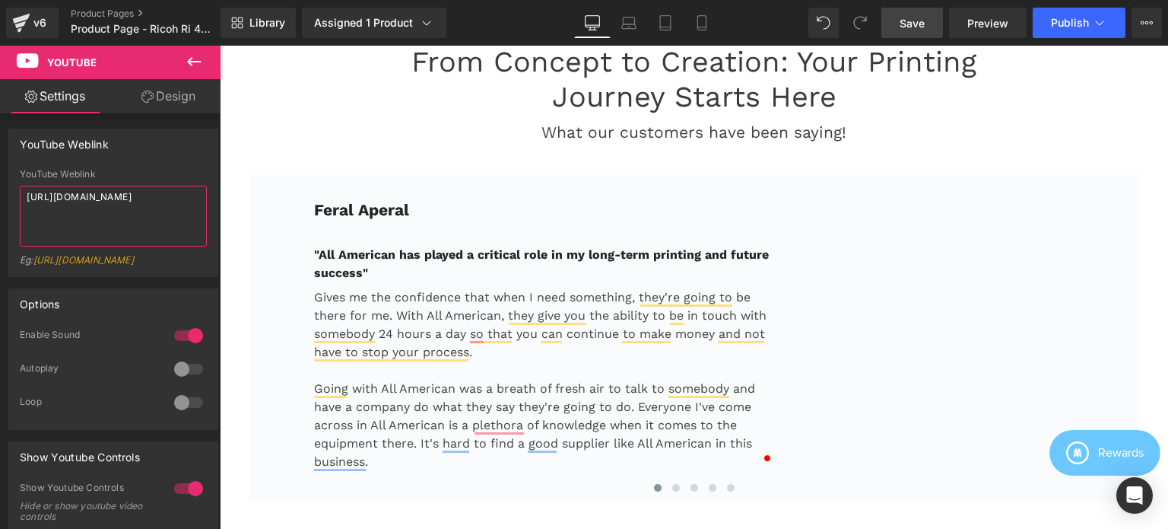
type textarea "[URL][DOMAIN_NAME]"
click at [910, 30] on span "Save" at bounding box center [912, 23] width 25 height 16
click at [1072, 23] on span "Publish" at bounding box center [1070, 23] width 38 height 12
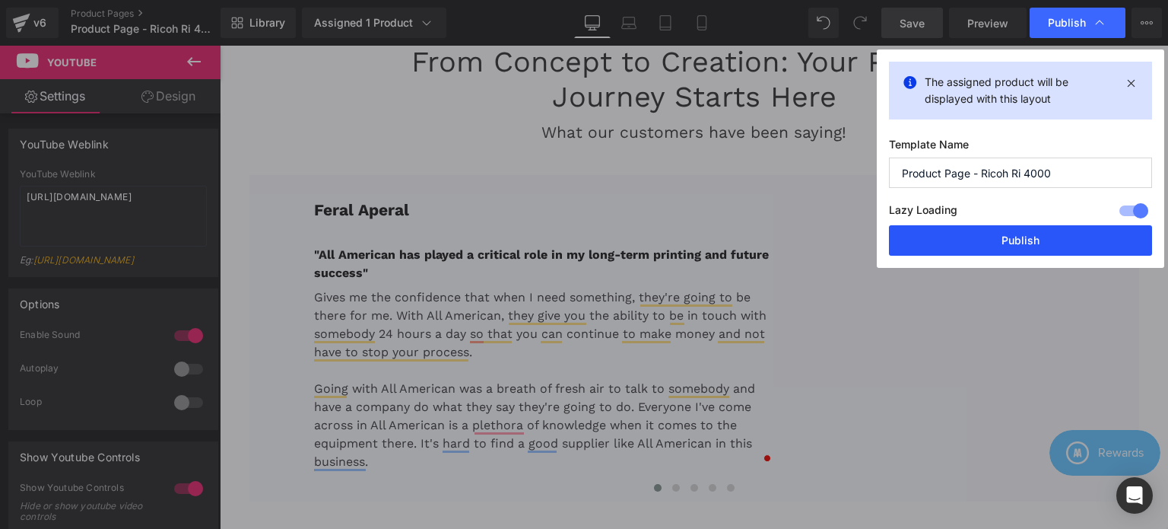
click at [1015, 240] on button "Publish" at bounding box center [1020, 240] width 263 height 30
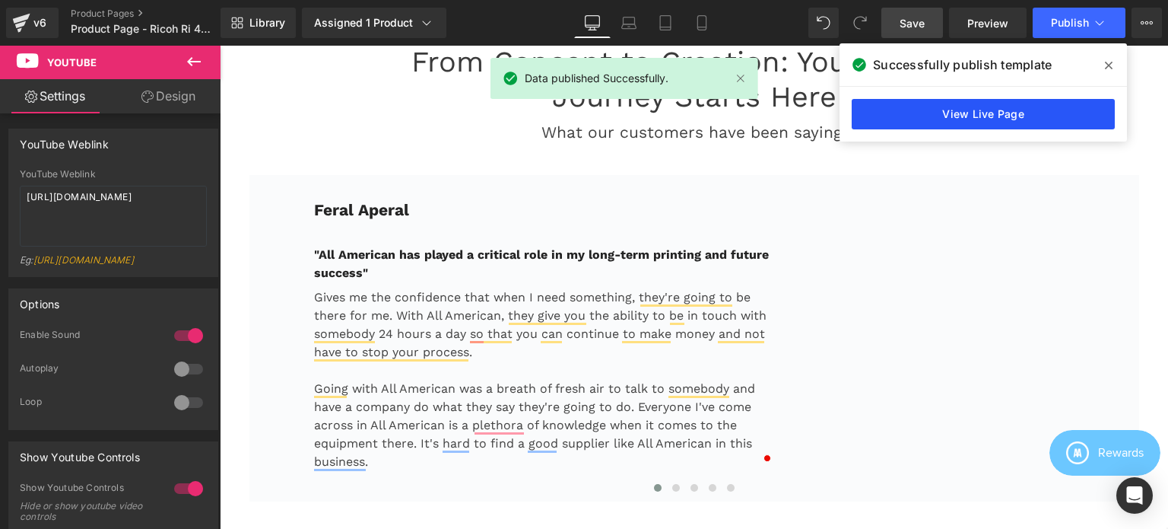
click at [972, 116] on link "View Live Page" at bounding box center [983, 114] width 263 height 30
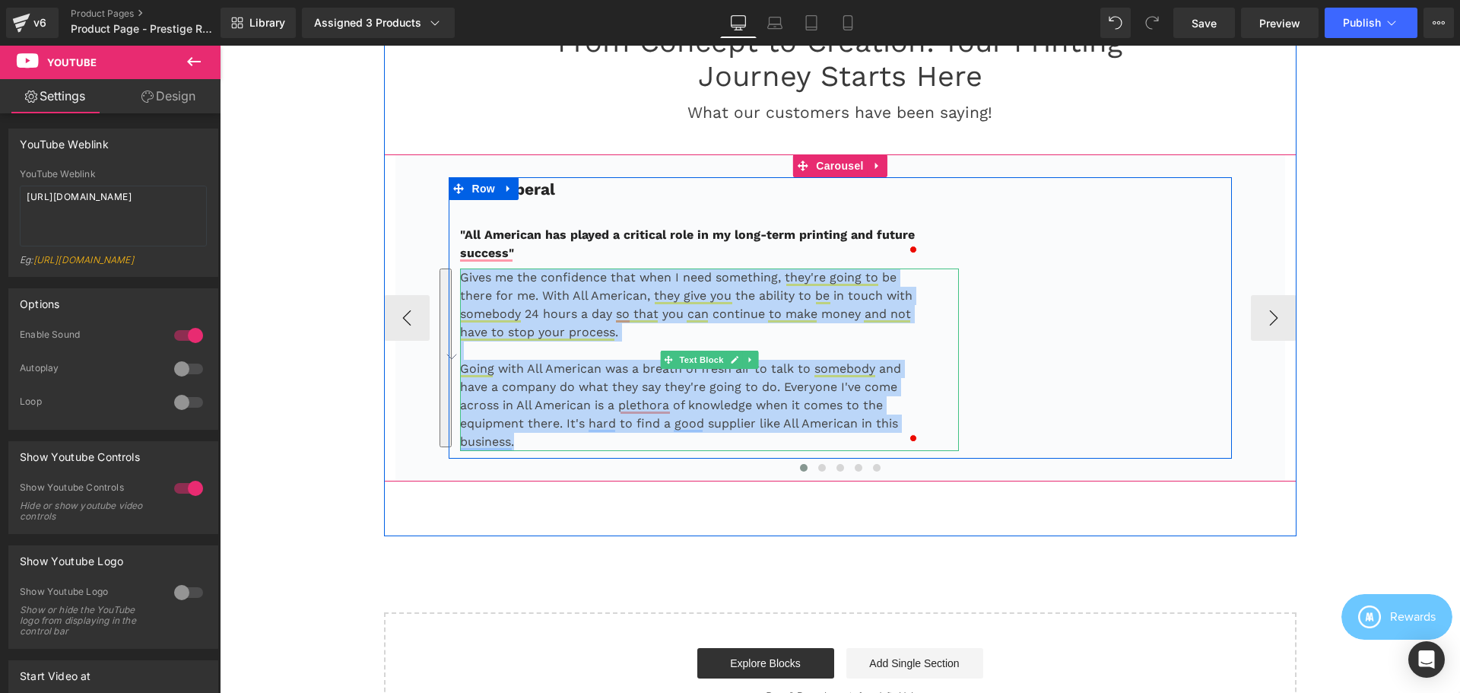
click at [524, 284] on p "Gives me the confidence that when I need something, they're going to be there f…" at bounding box center [691, 304] width 462 height 73
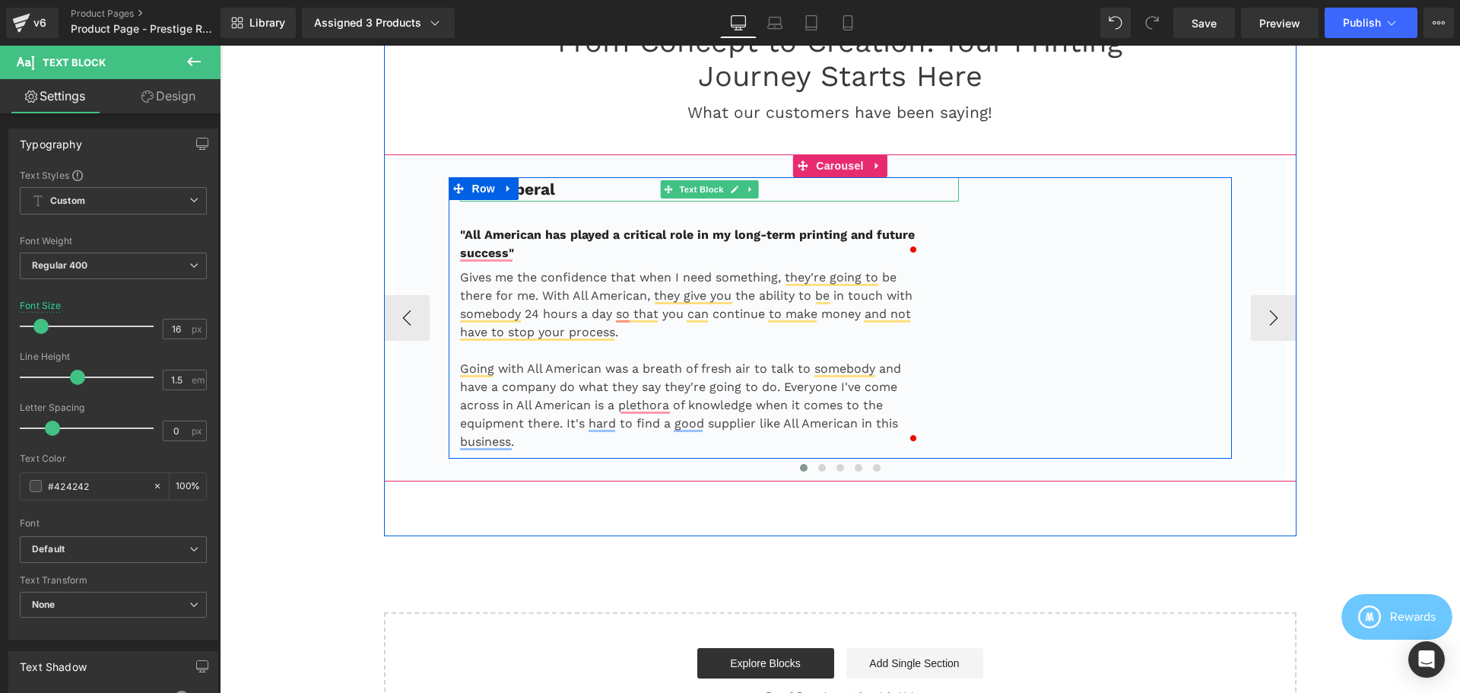
drag, startPoint x: 546, startPoint y: 186, endPoint x: 579, endPoint y: 186, distance: 32.7
click at [546, 186] on b "Feral Aperal" at bounding box center [507, 188] width 95 height 19
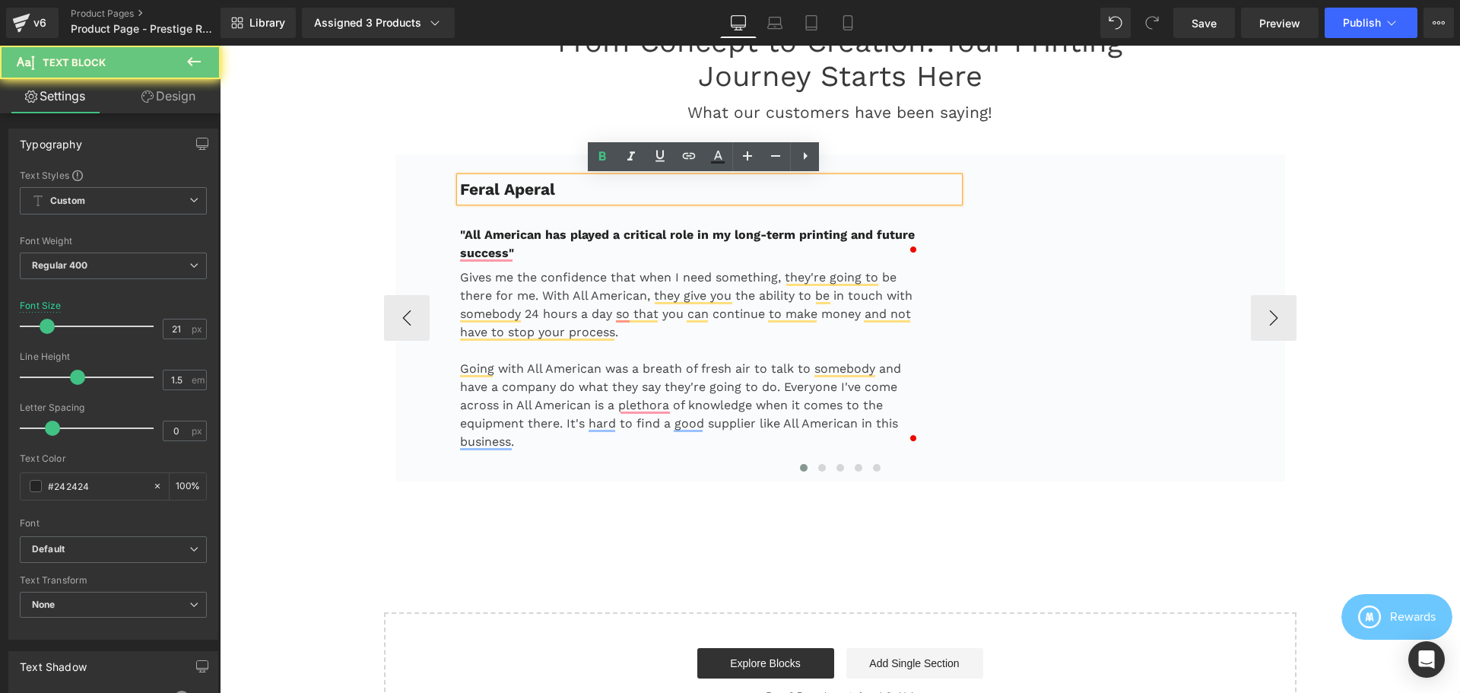
click at [579, 186] on p "Feral Aperal" at bounding box center [710, 189] width 500 height 24
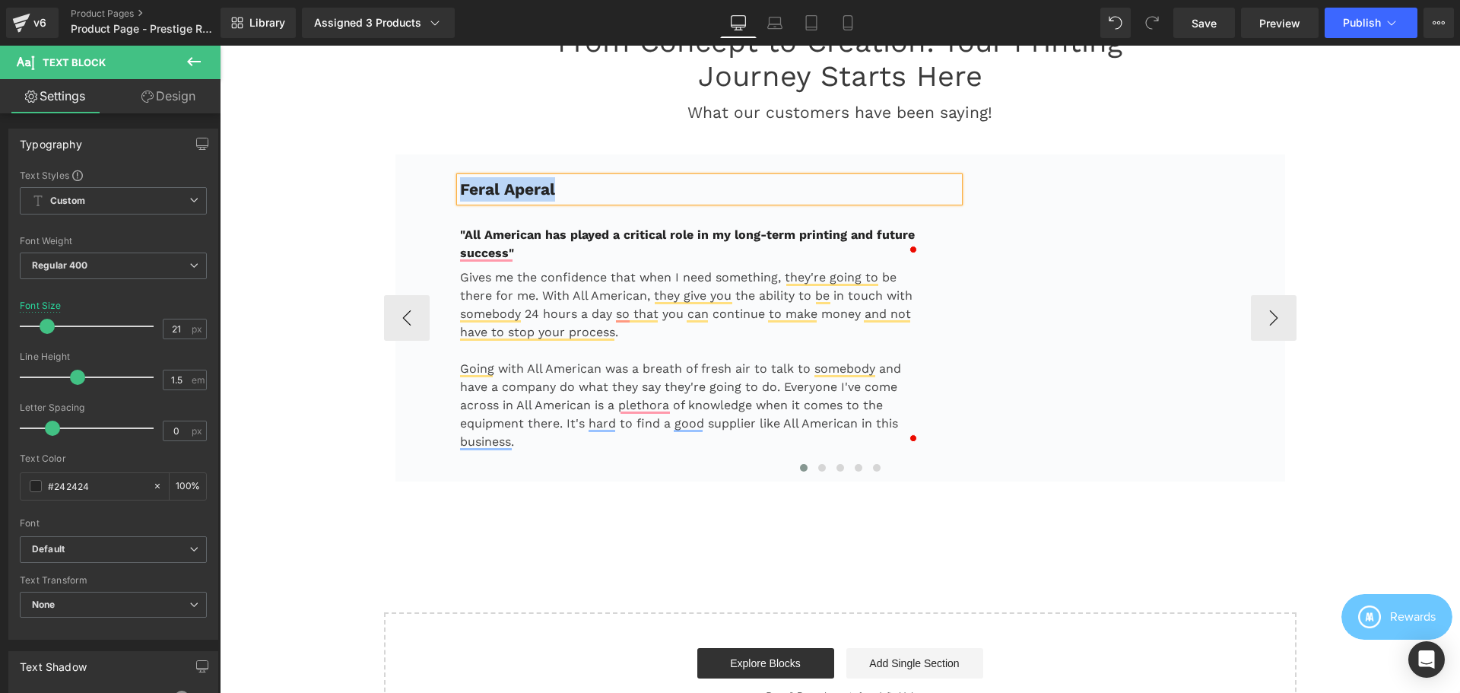
copy b "Feral Aperal"
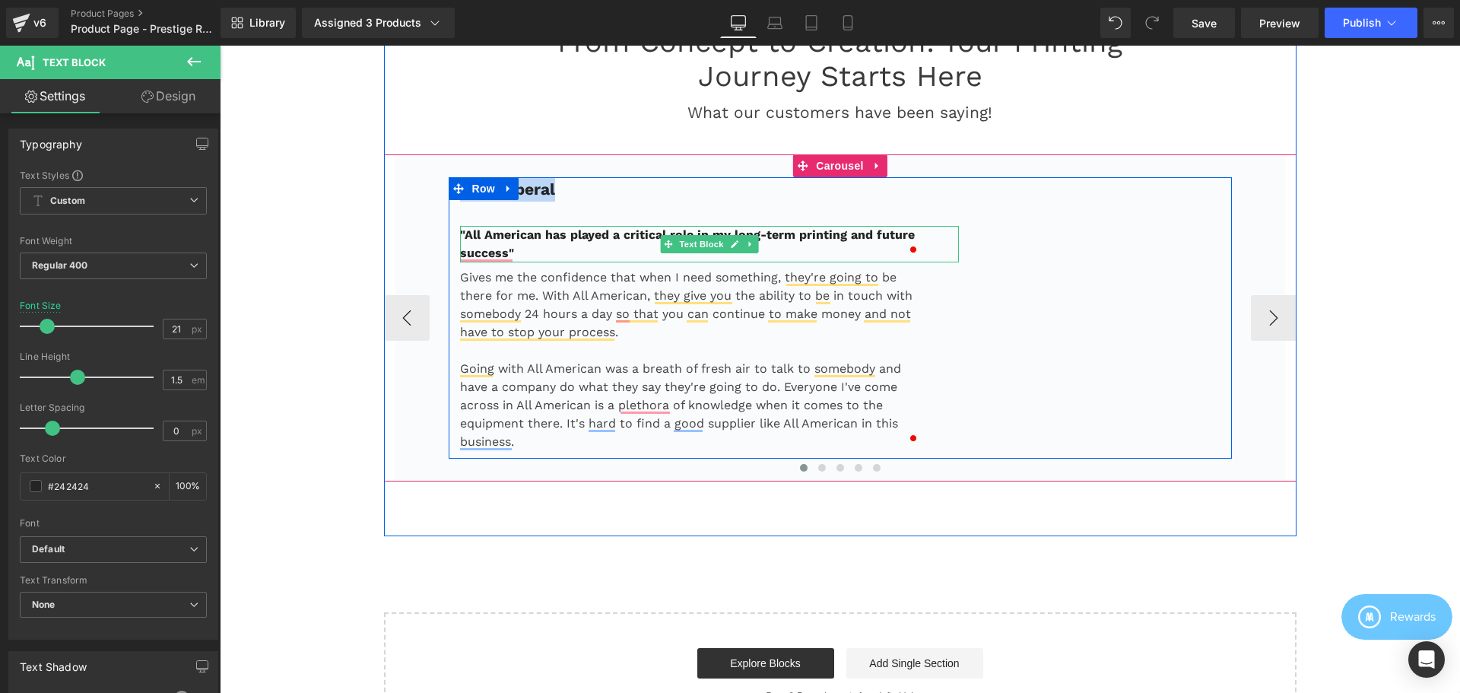
click at [551, 252] on p ""All American has played a critical role in my long-term printing and future su…" at bounding box center [691, 244] width 462 height 37
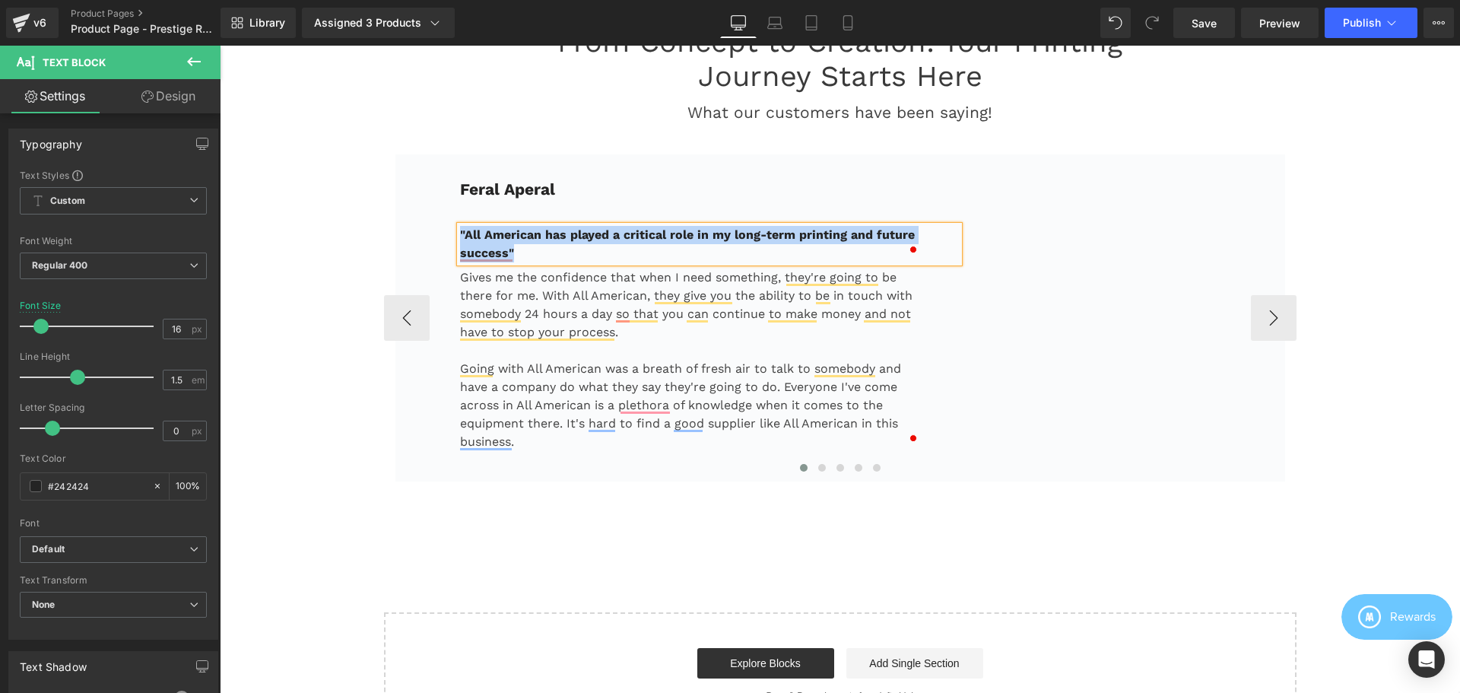
copy b ""All American has played a critical role in my long-term printing and future su…"
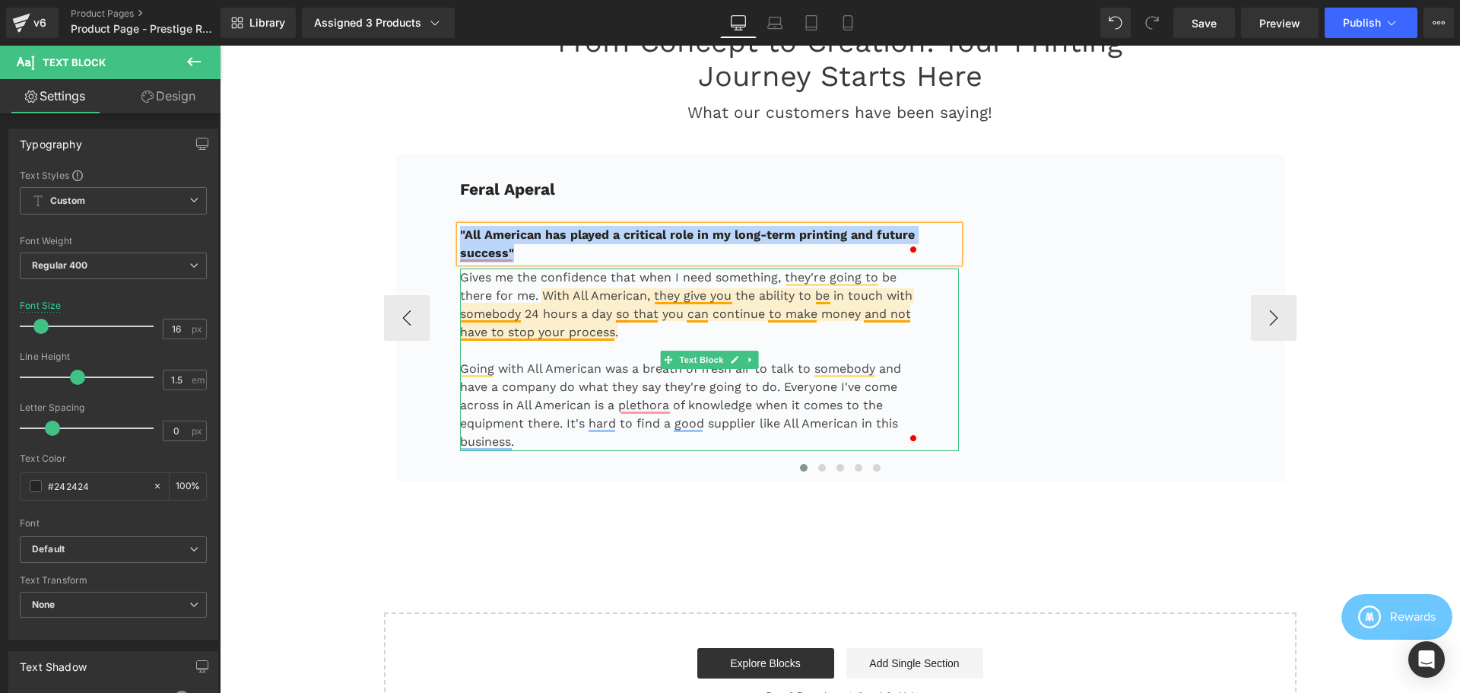
drag, startPoint x: 634, startPoint y: 311, endPoint x: 630, endPoint y: 319, distance: 9.2
click at [634, 311] on p "Gives me the confidence that when I need something, they're going to be there f…" at bounding box center [691, 304] width 462 height 73
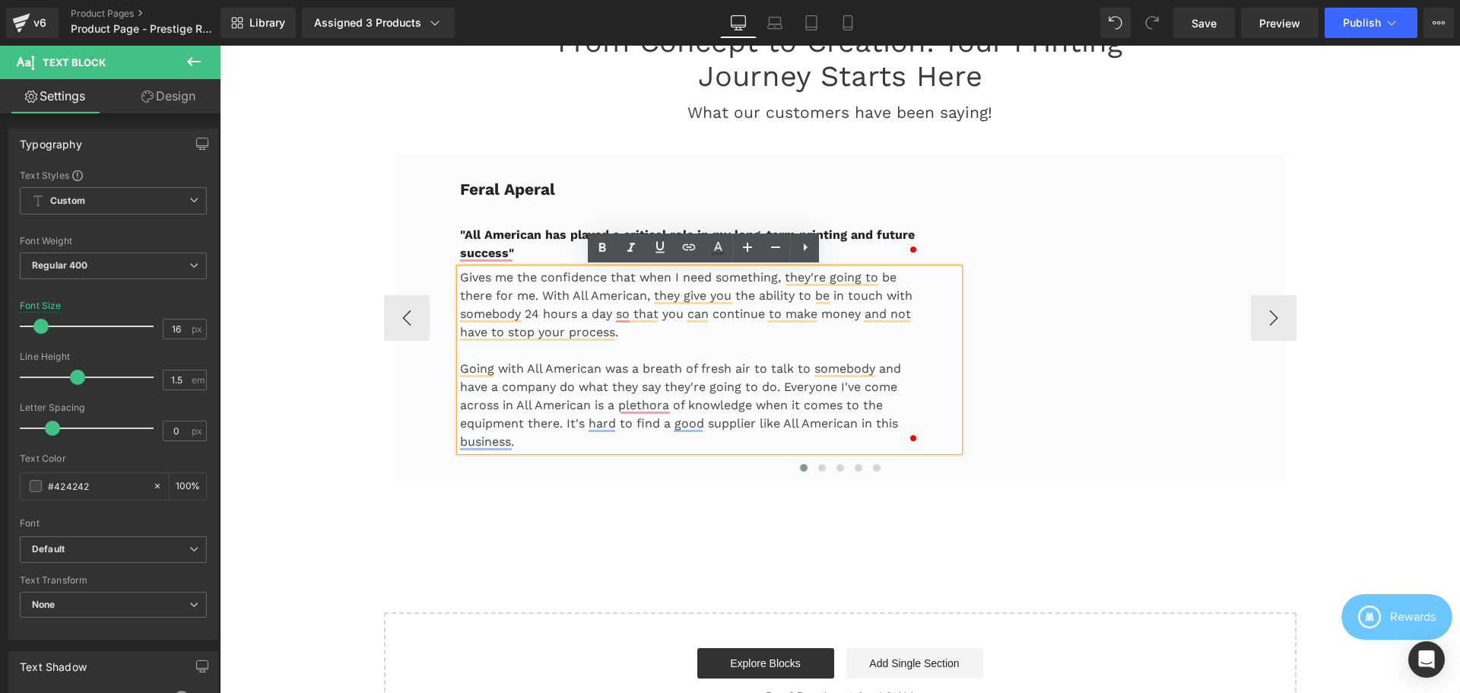
click at [514, 298] on p "Gives me the confidence that when I need something, they're going to be there f…" at bounding box center [691, 304] width 462 height 73
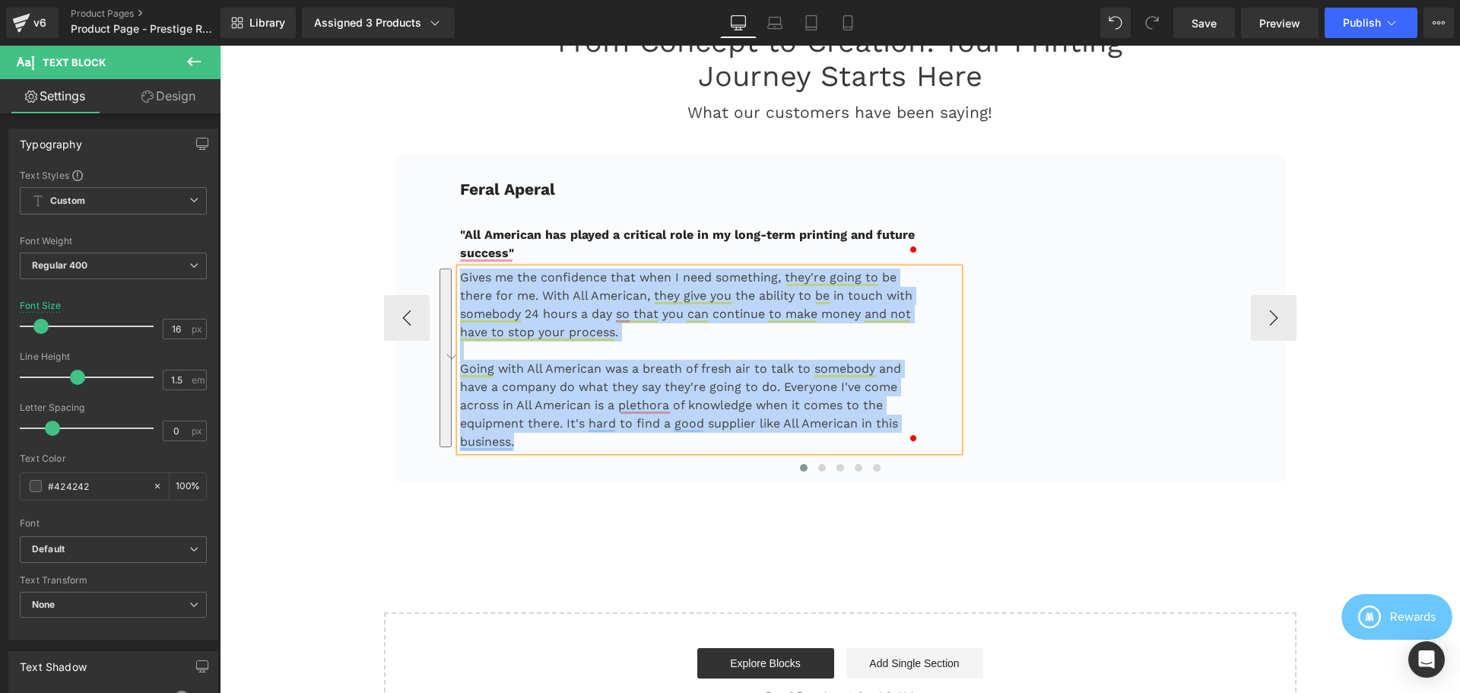
copy div "Gives me the confidence that when I need something, they're going to be there f…"
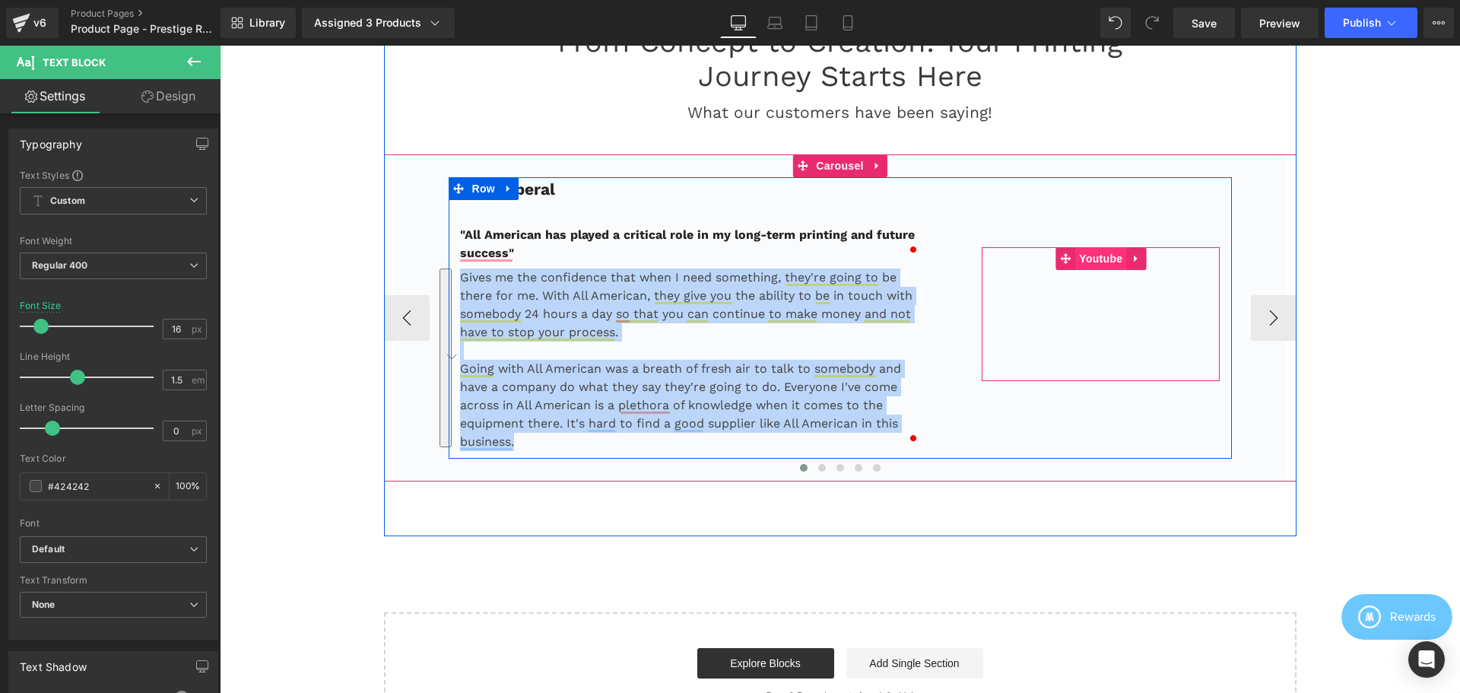
click at [1095, 262] on span "Youtube" at bounding box center [1100, 258] width 51 height 23
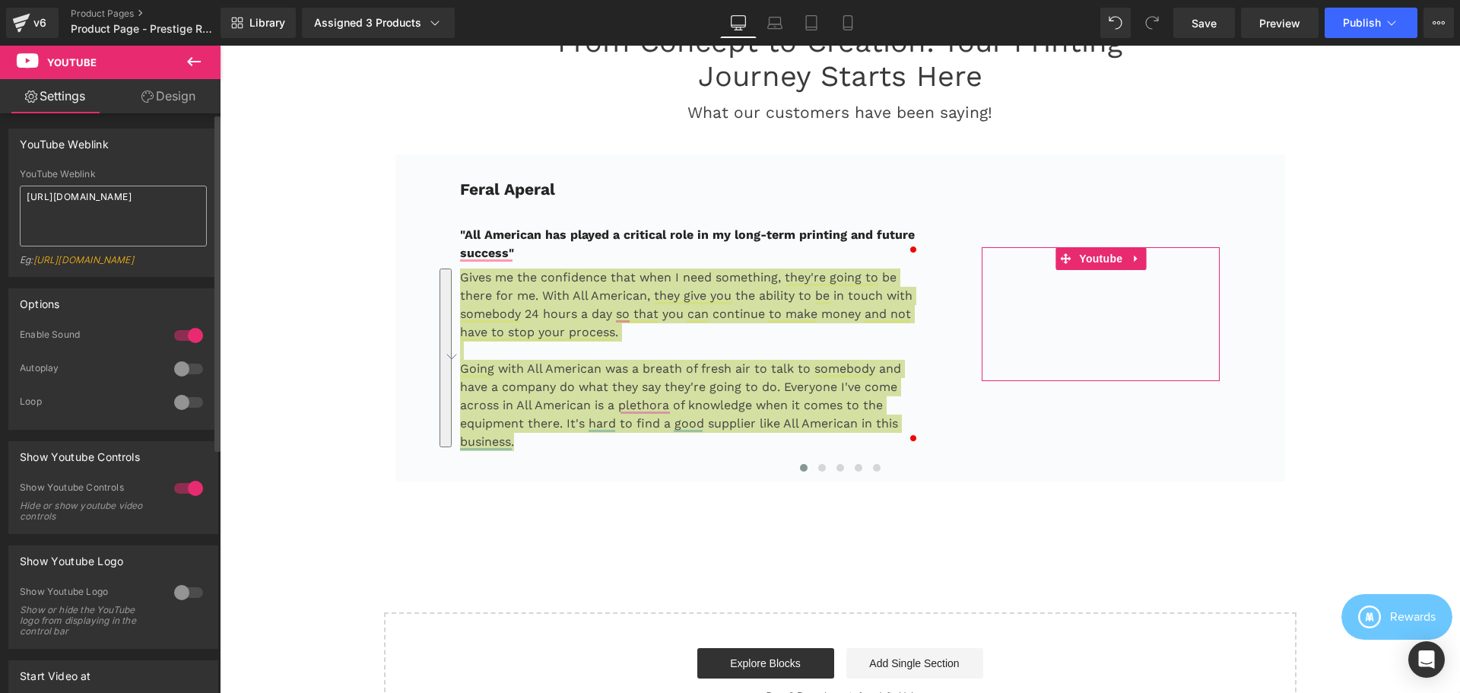
click at [120, 206] on textarea "[URL][DOMAIN_NAME]" at bounding box center [113, 216] width 187 height 61
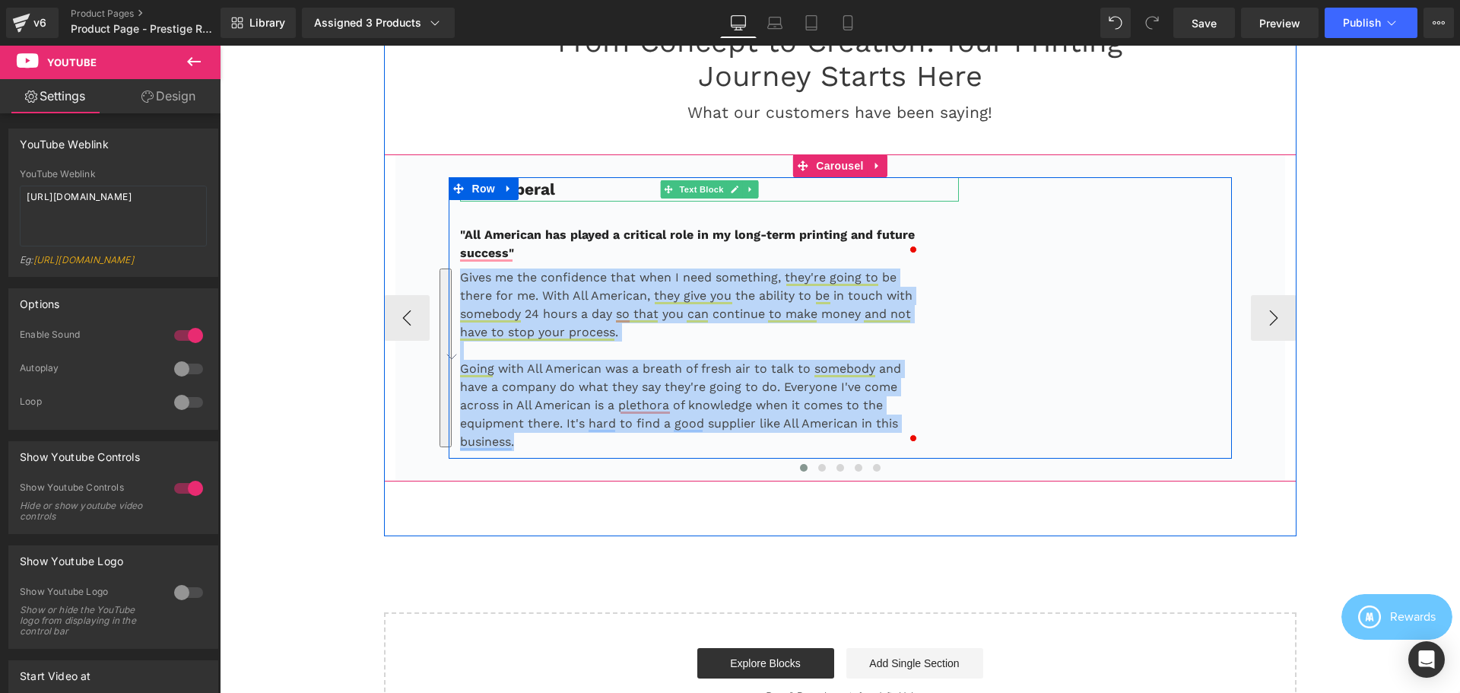
click at [547, 193] on b "Feral Aperal" at bounding box center [507, 188] width 95 height 19
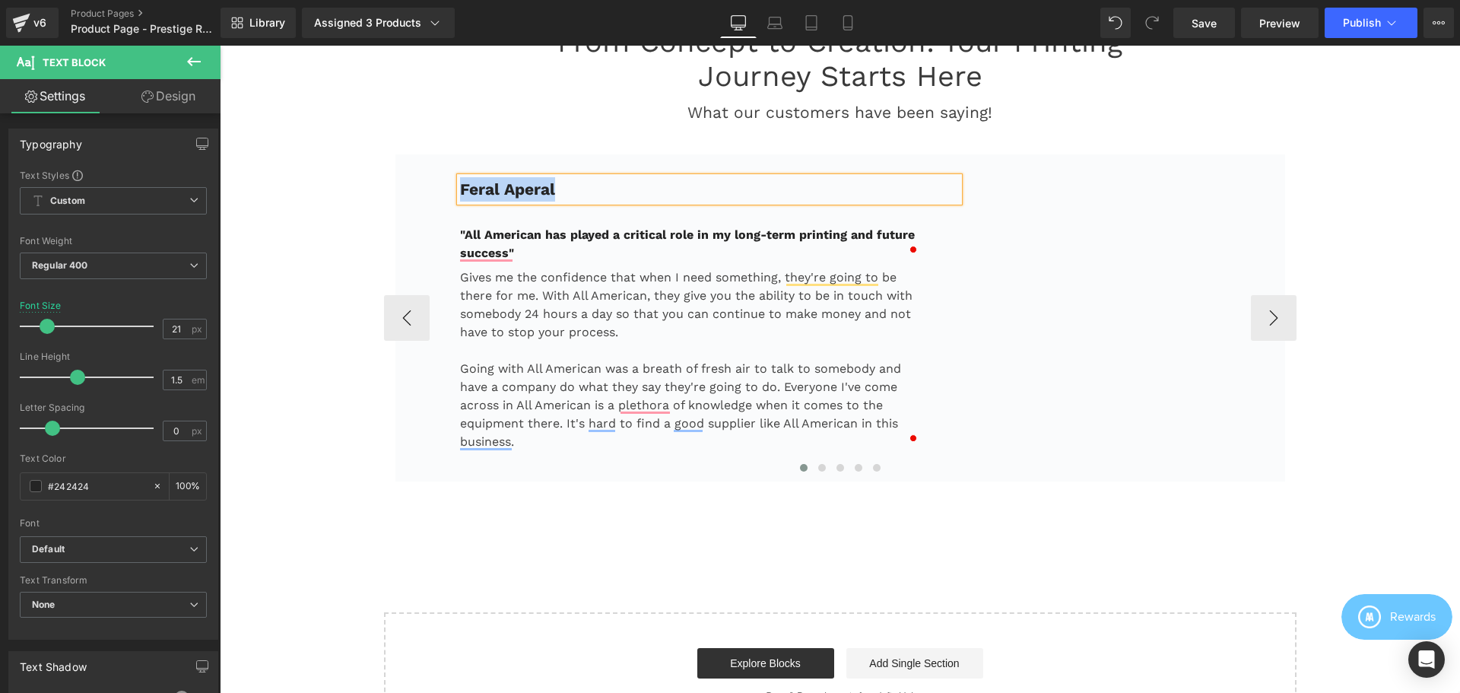
copy b "Feral Aperal"
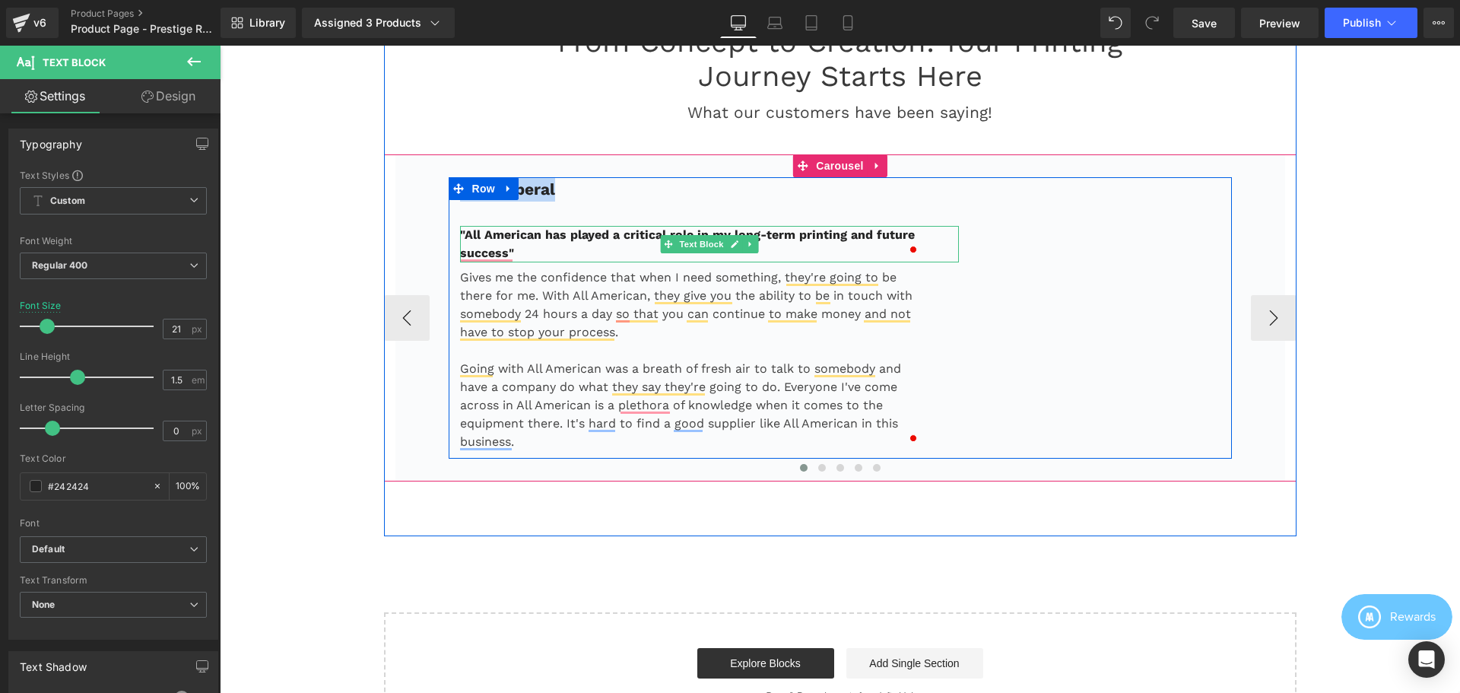
drag, startPoint x: 522, startPoint y: 252, endPoint x: 532, endPoint y: 252, distance: 10.6
click at [522, 252] on p ""All American has played a critical role in my long-term printing and future su…" at bounding box center [691, 244] width 462 height 37
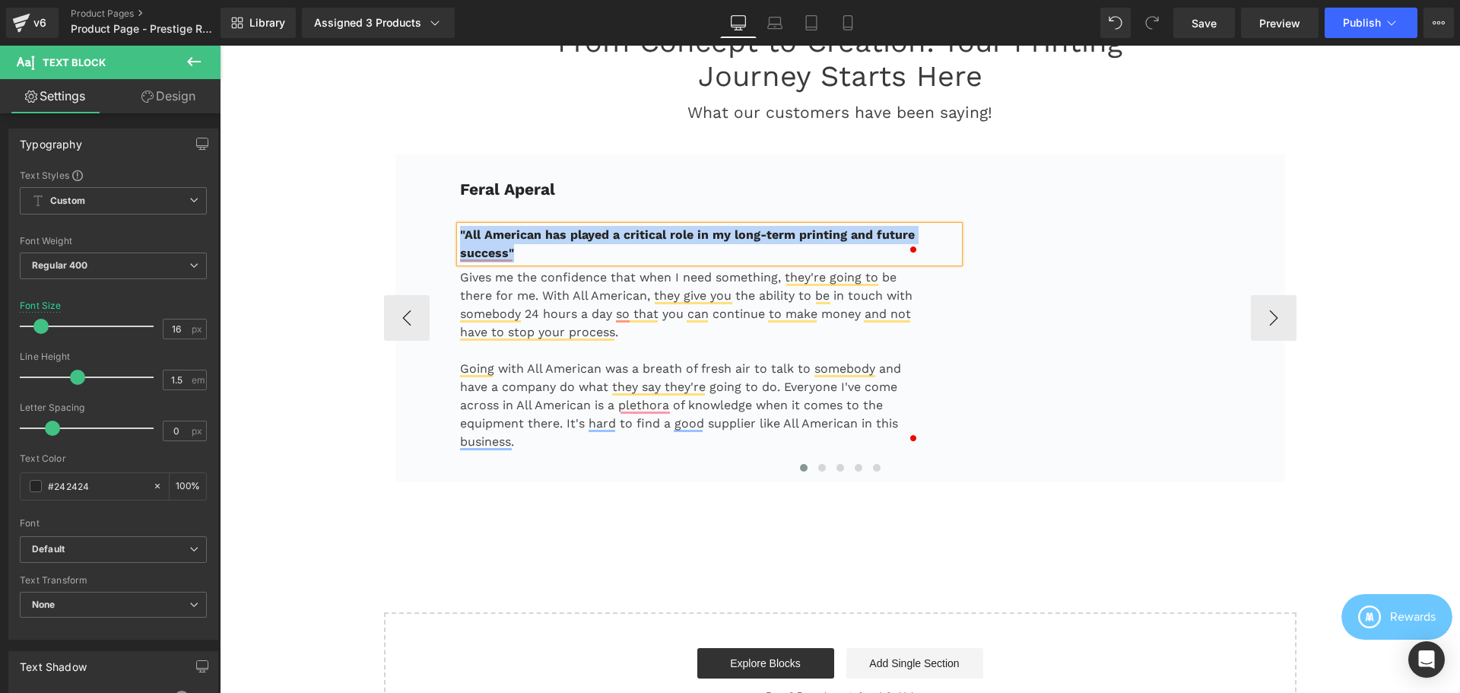
copy b ""All American has played a critical role in my long-term printing and future su…"
click at [646, 332] on p "Gives me the confidence that when I need something, they're going to be there f…" at bounding box center [691, 304] width 462 height 73
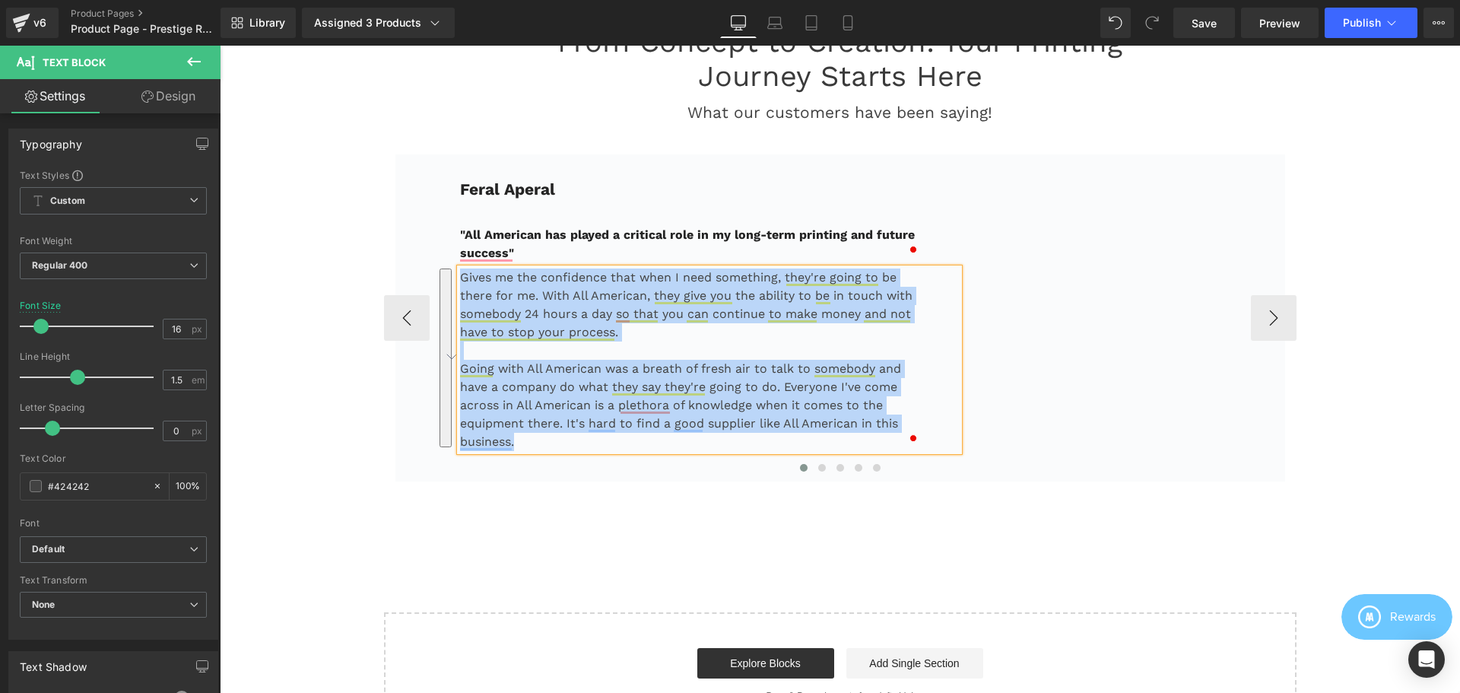
copy div "Gives me the confidence that when I need something, they're going to be there f…"
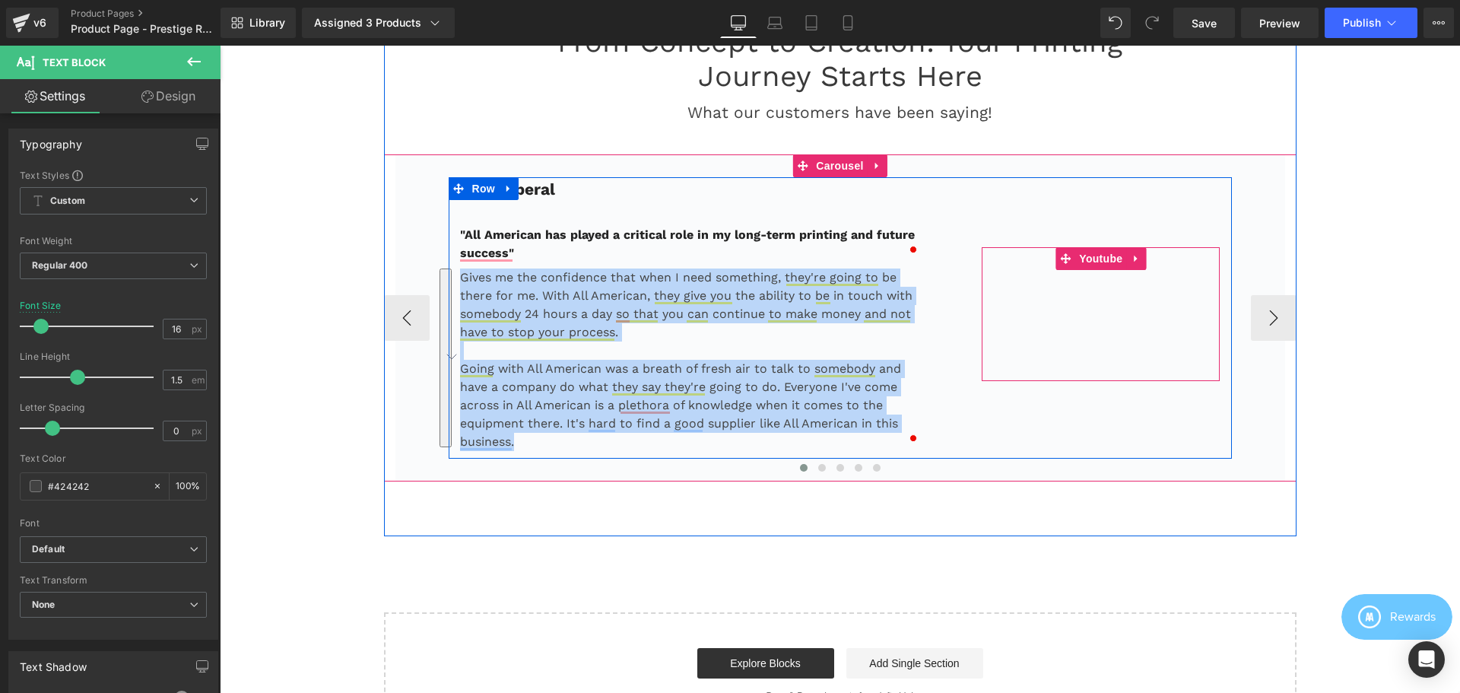
drag, startPoint x: 1104, startPoint y: 260, endPoint x: 719, endPoint y: 212, distance: 387.8
click at [1104, 260] on span "Youtube" at bounding box center [1100, 258] width 51 height 23
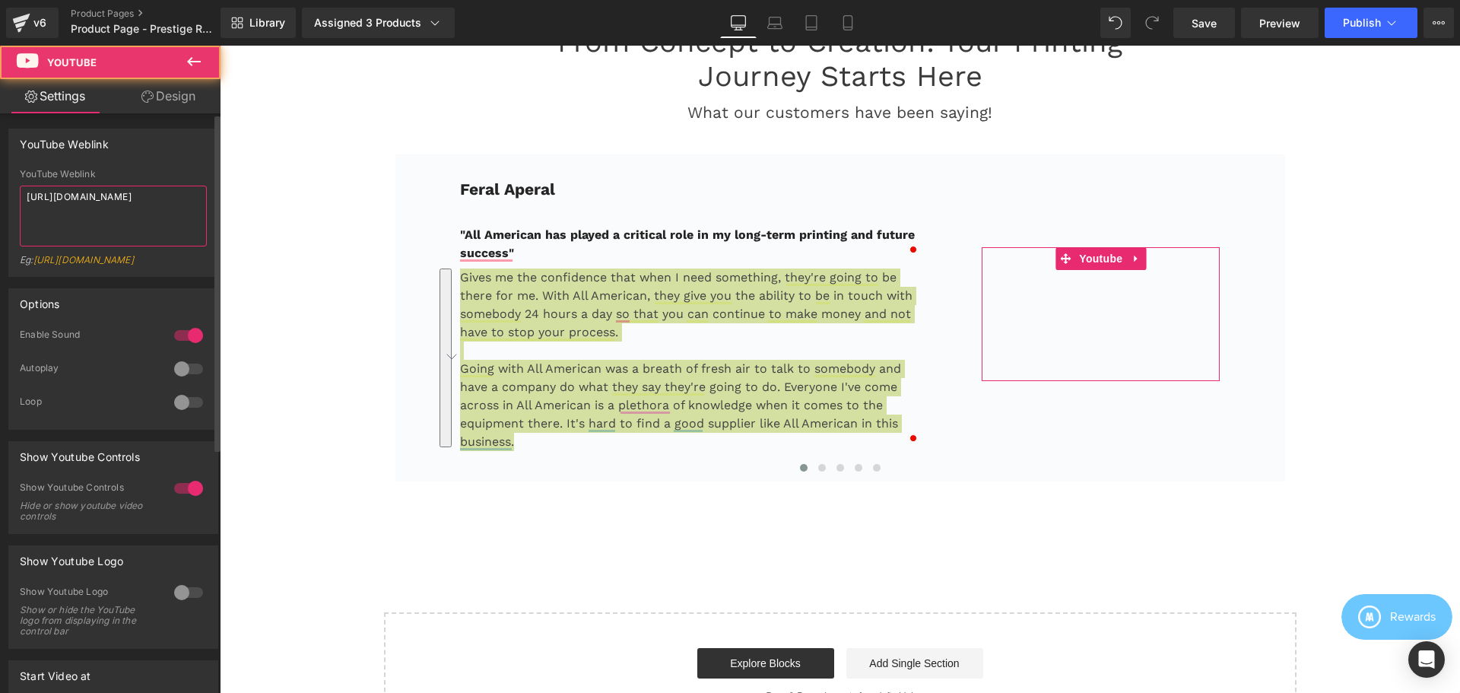
click at [126, 209] on textarea "https://www.youtube.com/watch?v=Xh4khYEDnKM" at bounding box center [113, 216] width 187 height 61
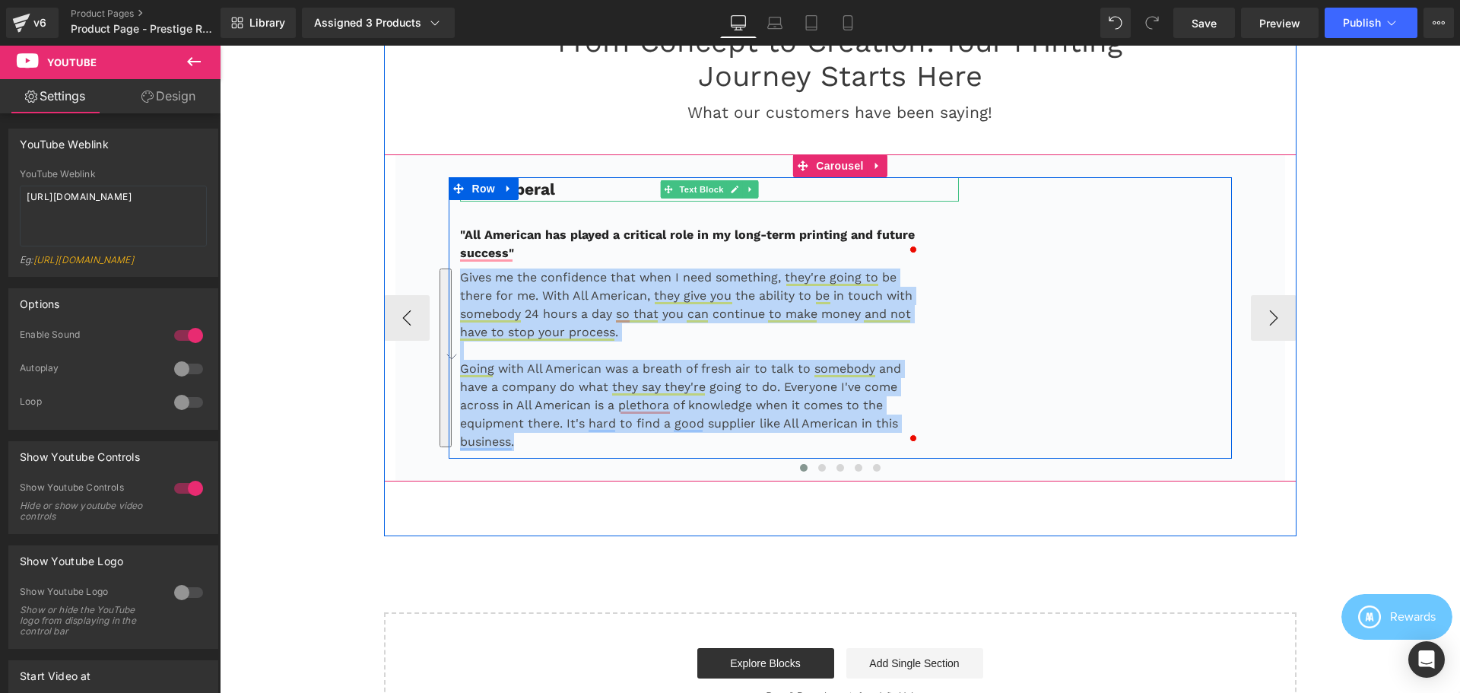
click at [602, 194] on p "Feral Aperal" at bounding box center [710, 189] width 500 height 24
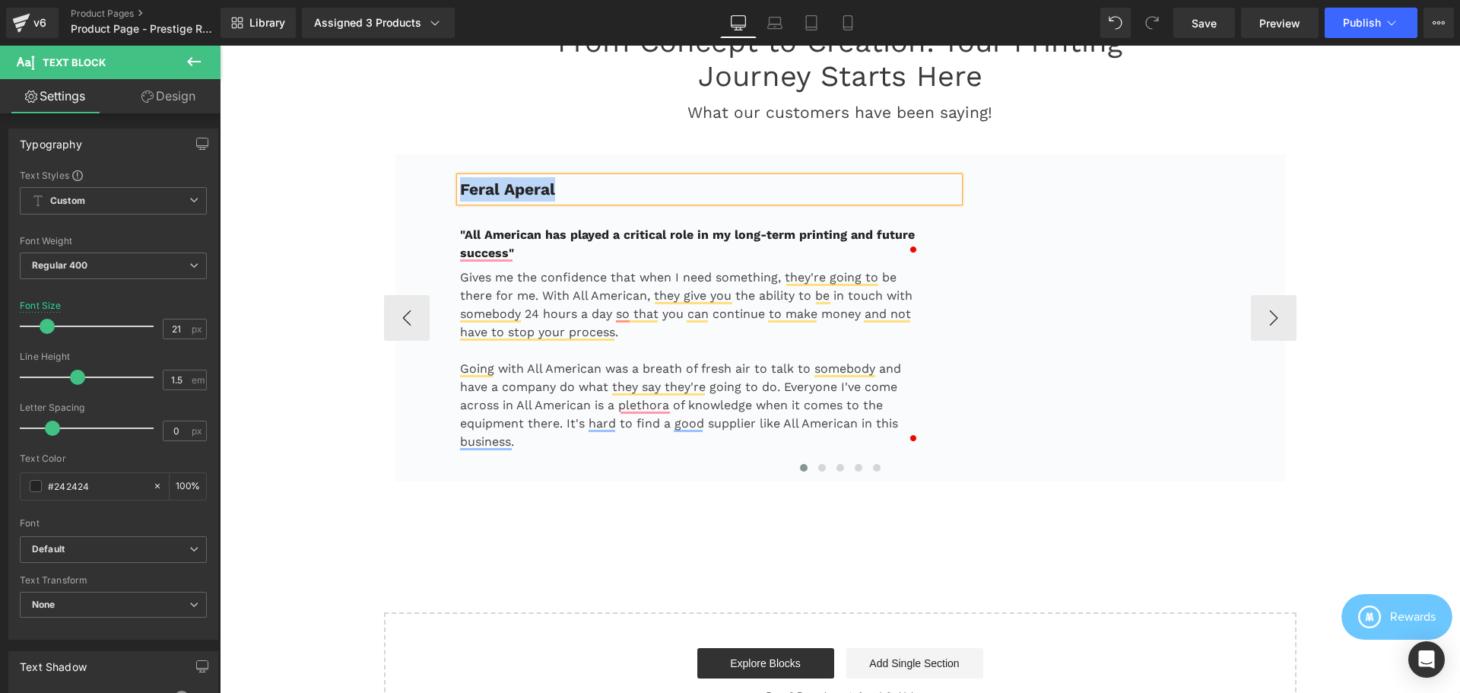
copy b "Feral Aperal"
drag, startPoint x: 506, startPoint y: 256, endPoint x: 545, endPoint y: 249, distance: 40.1
click at [506, 256] on b ""All American has played a critical role in my long-term printing and future su…" at bounding box center [687, 243] width 455 height 33
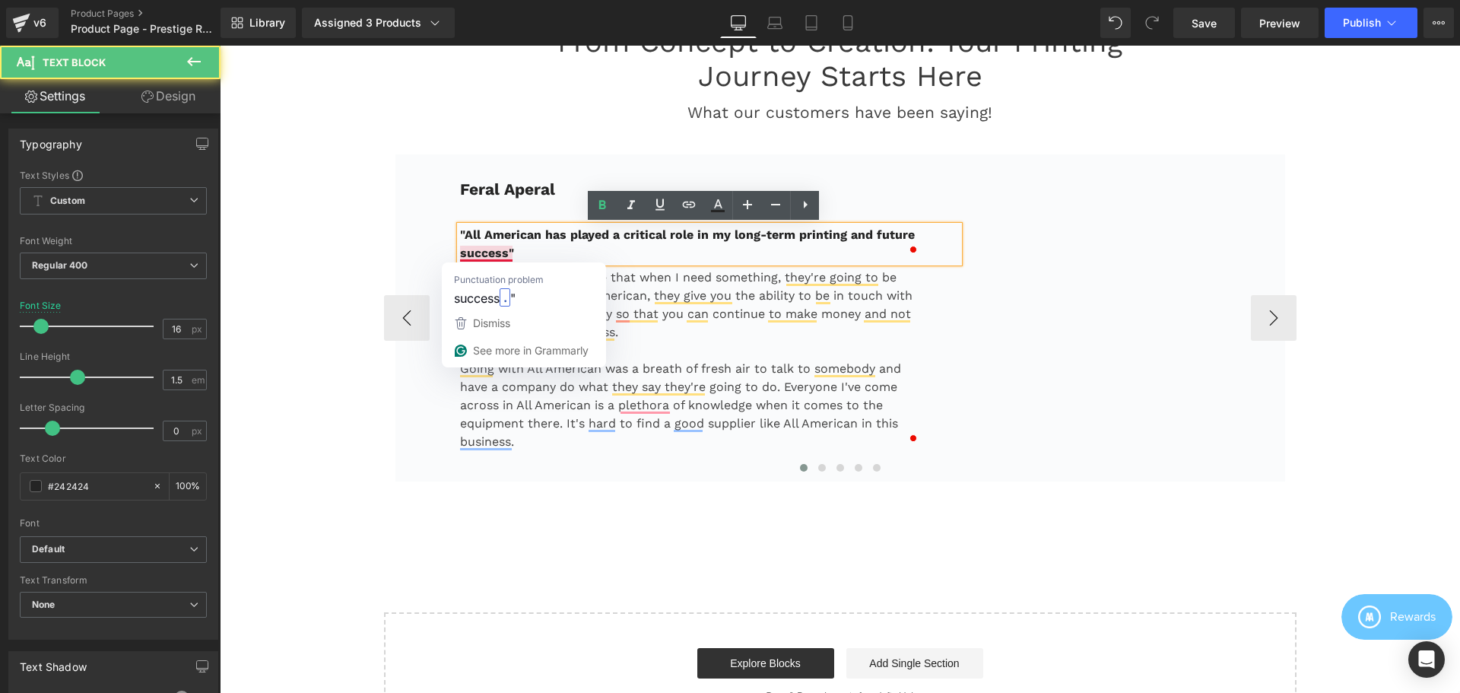
click at [545, 249] on p ""All American has played a critical role in my long-term printing and future su…" at bounding box center [691, 244] width 462 height 37
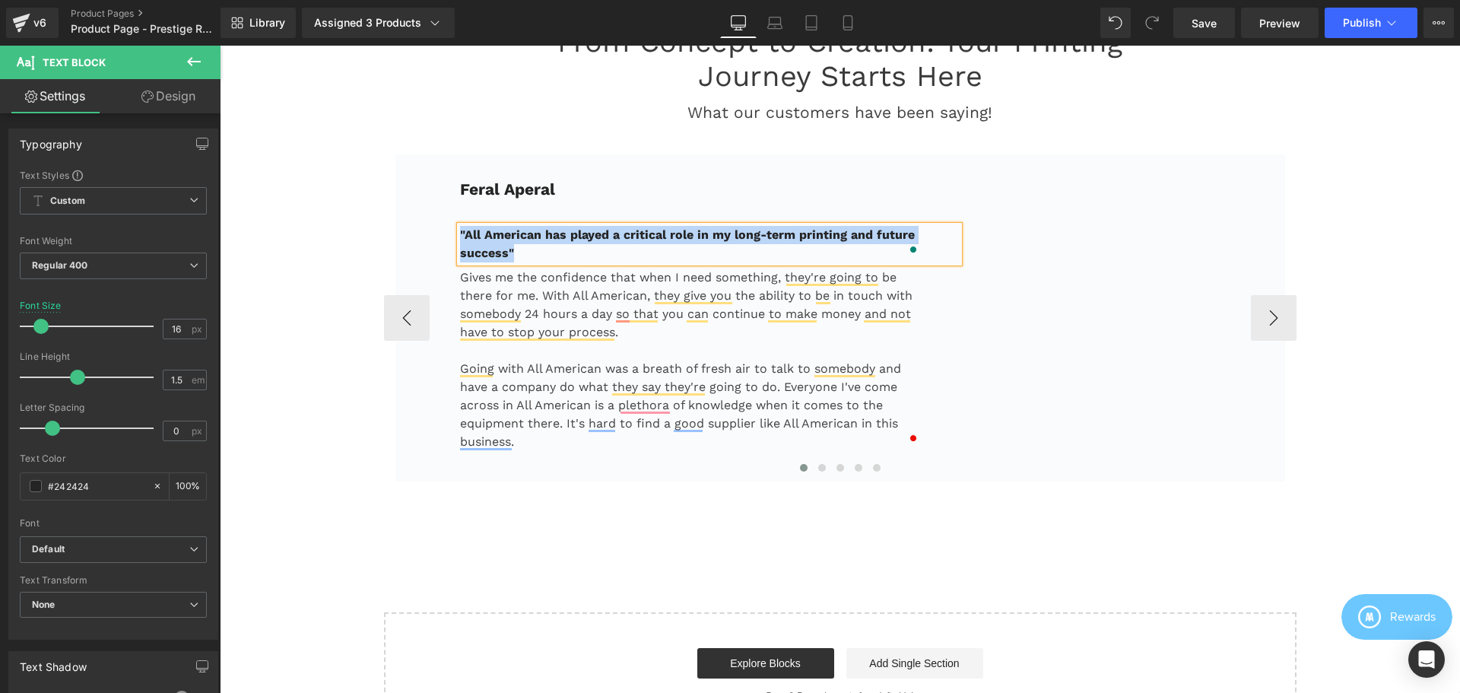
copy b ""All American has played a critical role in my long-term printing and future su…"
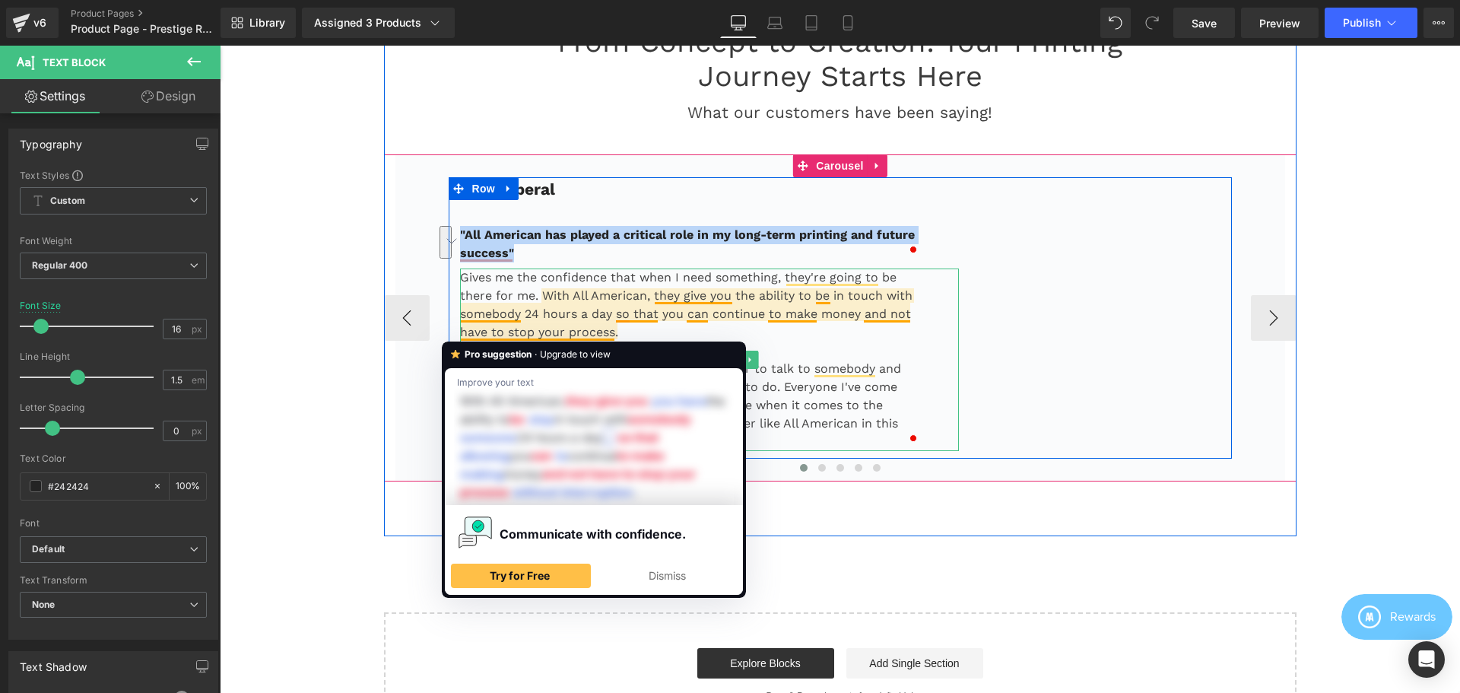
drag, startPoint x: 547, startPoint y: 329, endPoint x: 564, endPoint y: 329, distance: 17.5
click at [547, 329] on p "Gives me the confidence that when I need something, they're going to be there f…" at bounding box center [691, 304] width 462 height 73
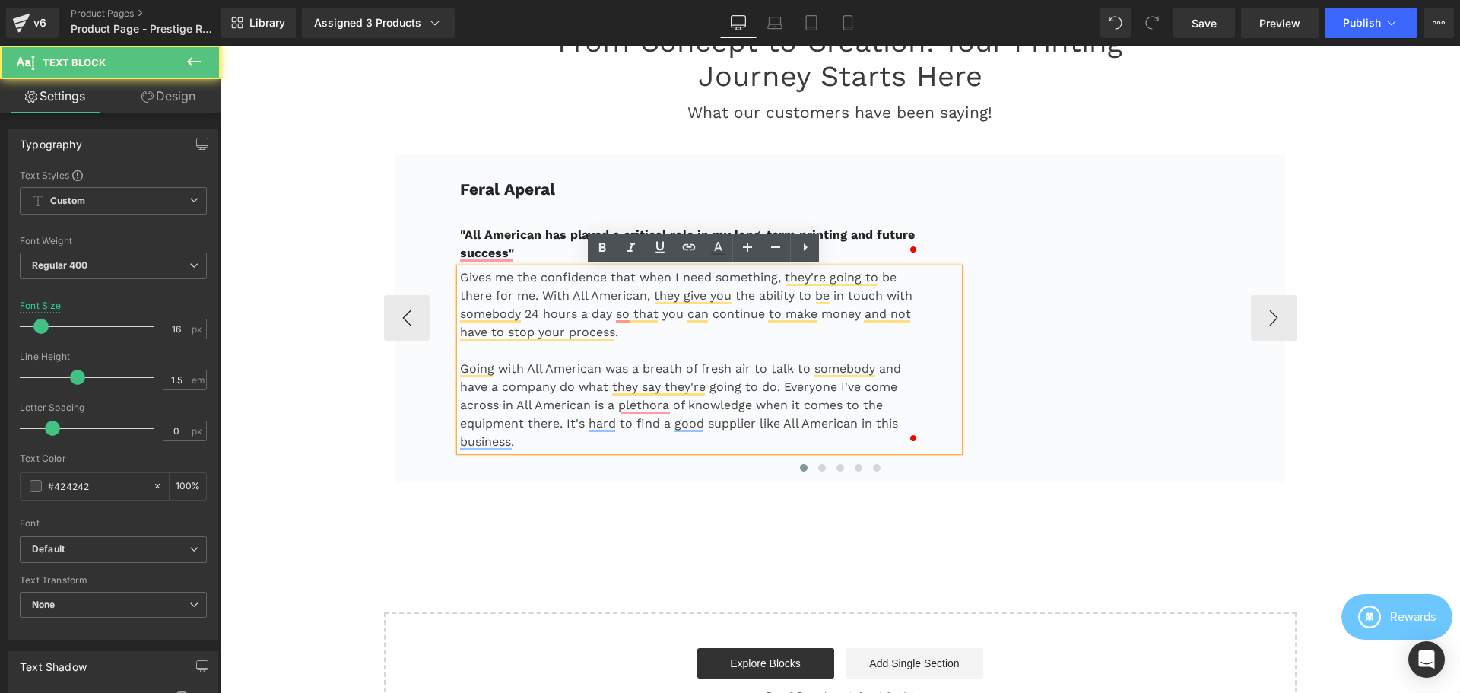
click at [585, 281] on p "Gives me the confidence that when I need something, they're going to be there f…" at bounding box center [691, 304] width 462 height 73
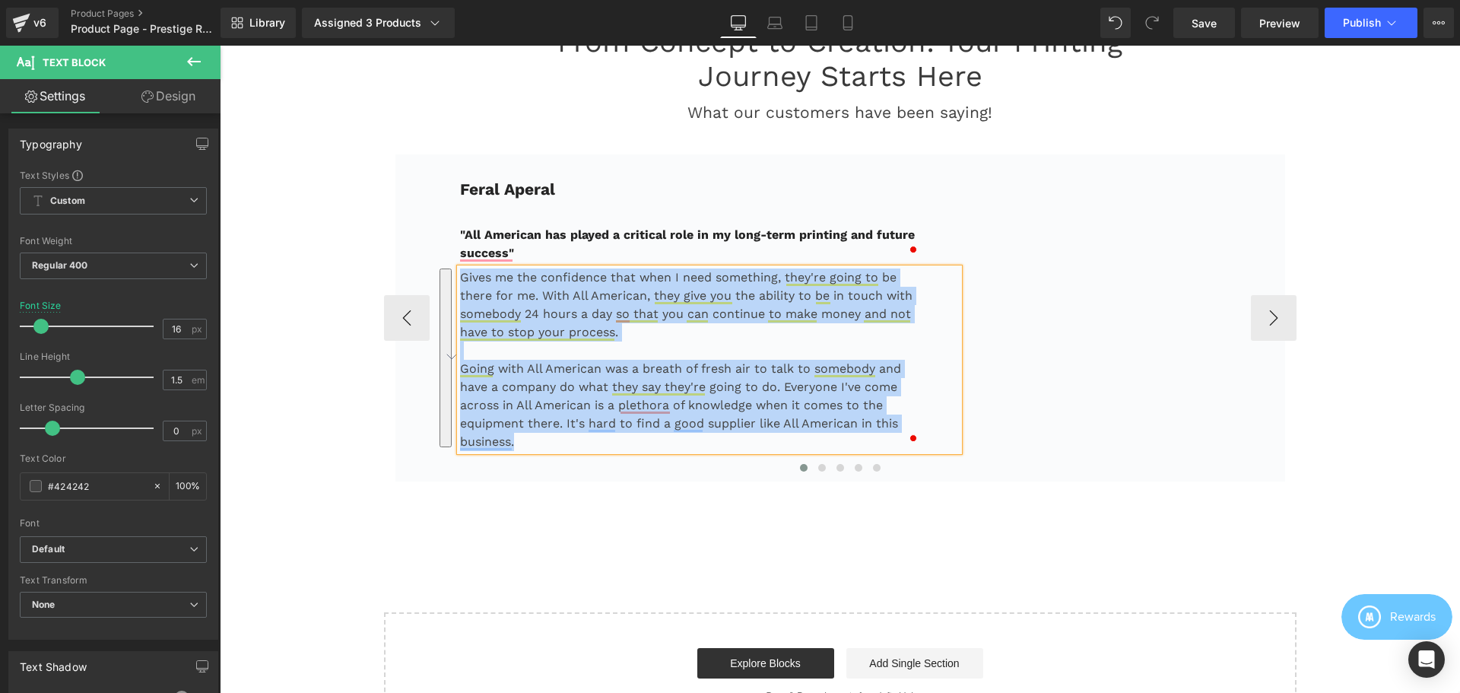
copy div "Gives me the confidence that when I need something, they're going to be there f…"
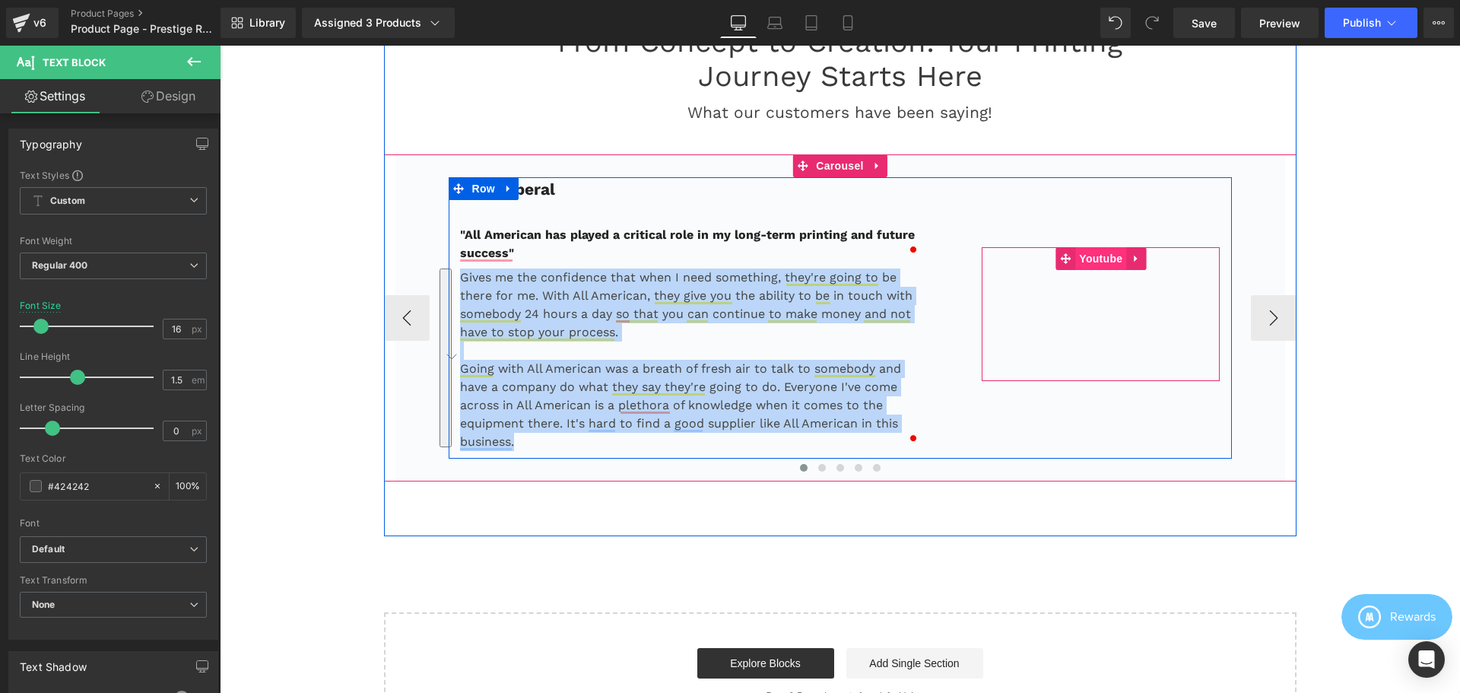
click at [1099, 258] on span "Youtube" at bounding box center [1100, 258] width 51 height 23
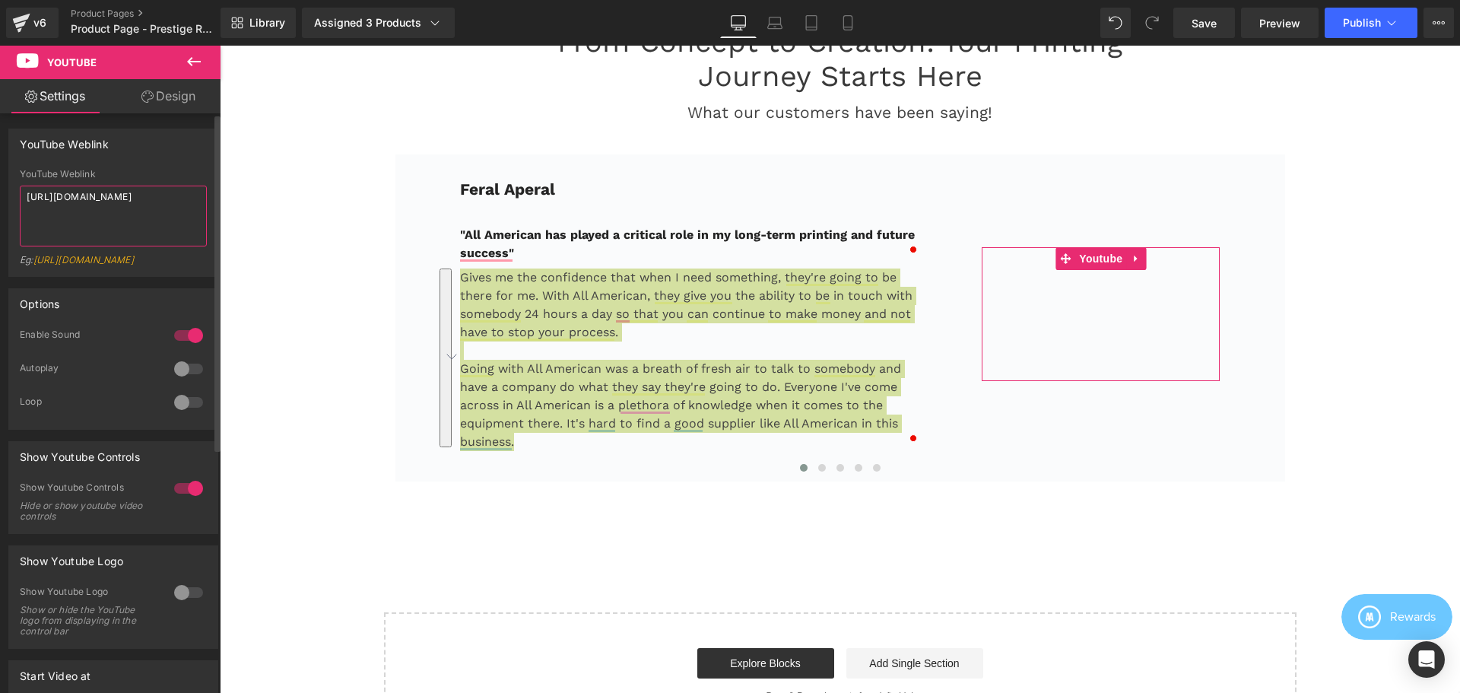
click at [133, 214] on textarea "[URL][DOMAIN_NAME]" at bounding box center [113, 216] width 187 height 61
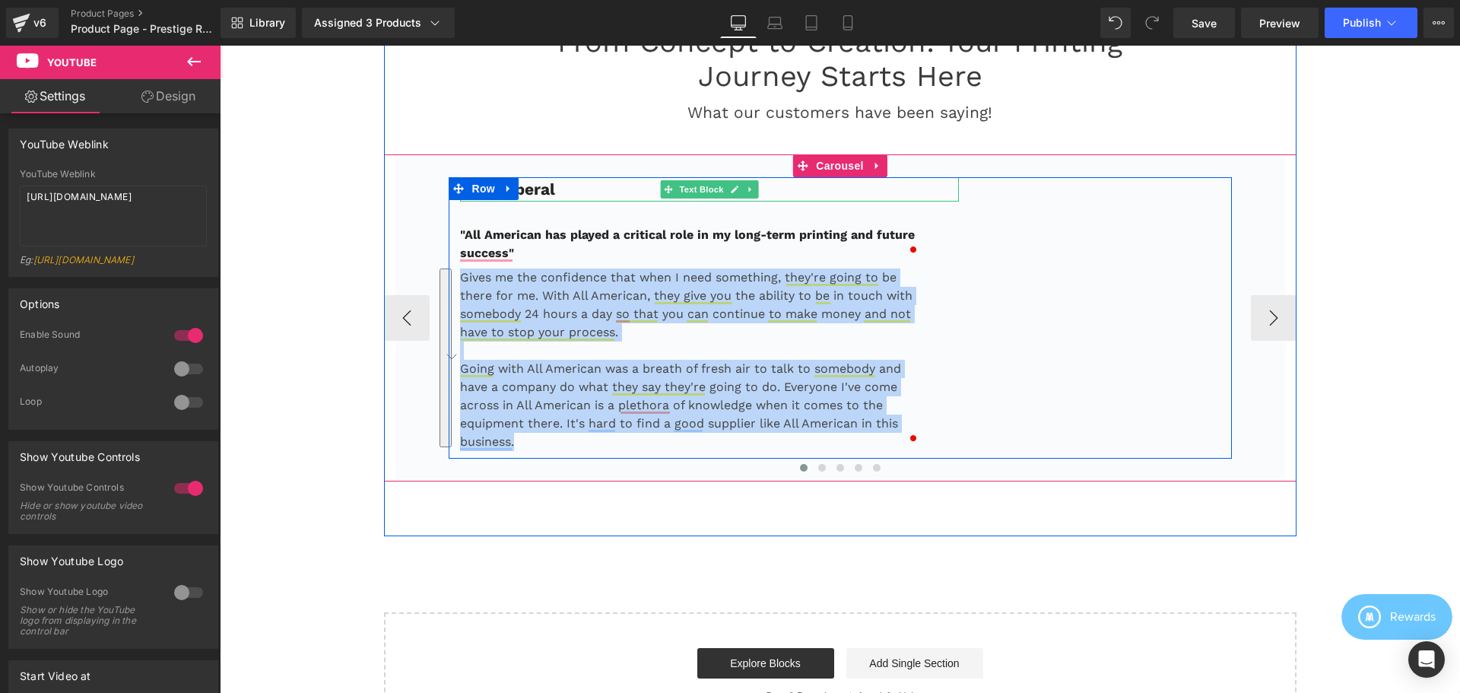
click at [570, 194] on p "Feral Aperal" at bounding box center [710, 189] width 500 height 24
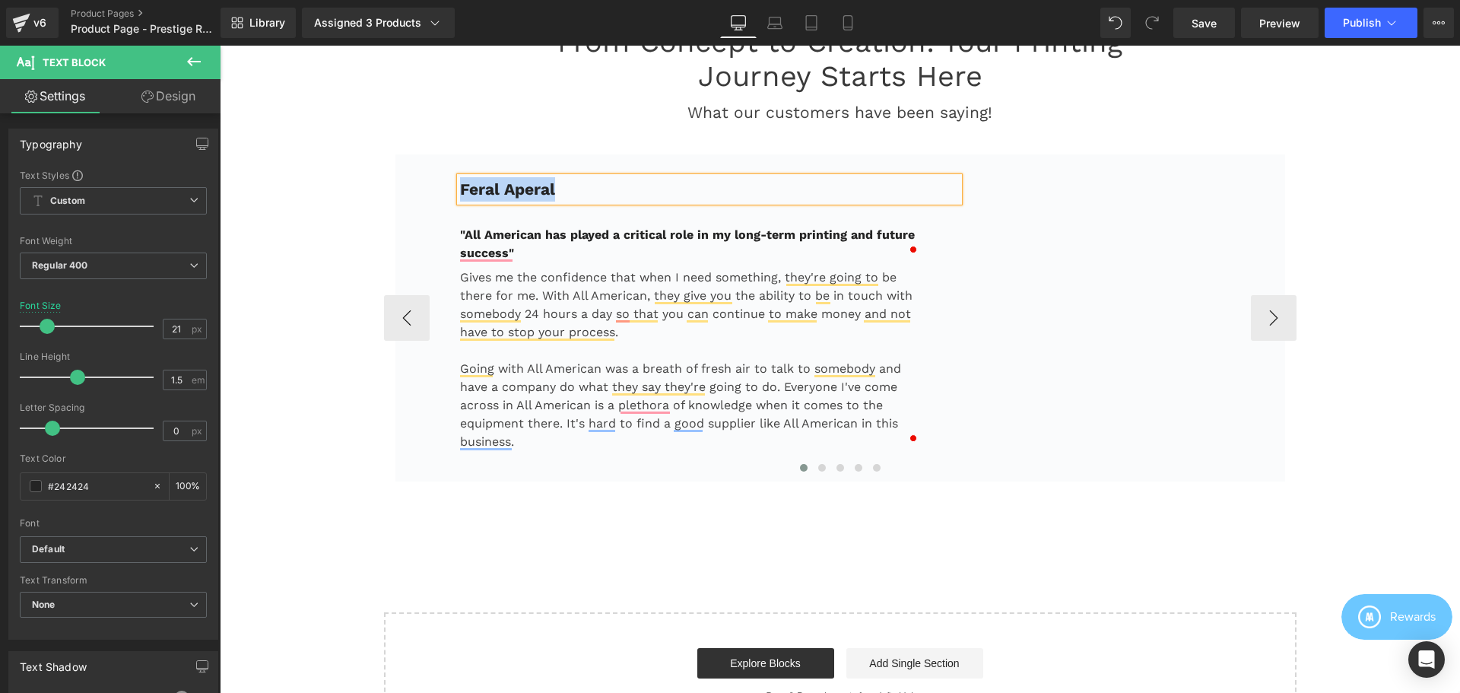
copy b "Feral Aperal"
click at [544, 248] on p ""All American has played a critical role in my long-term printing and future su…" at bounding box center [691, 244] width 462 height 37
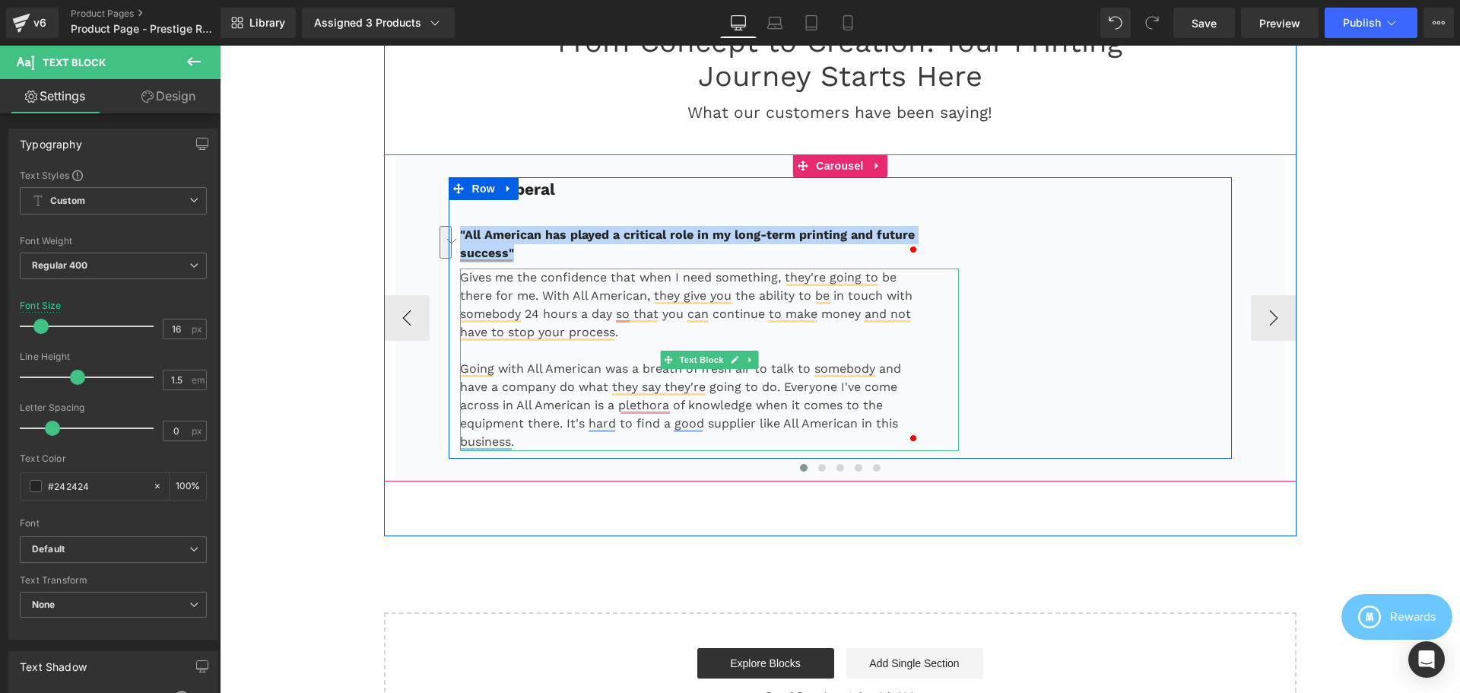
click at [726, 315] on p "Gives me the confidence that when I need something, they're going to be there f…" at bounding box center [691, 304] width 462 height 73
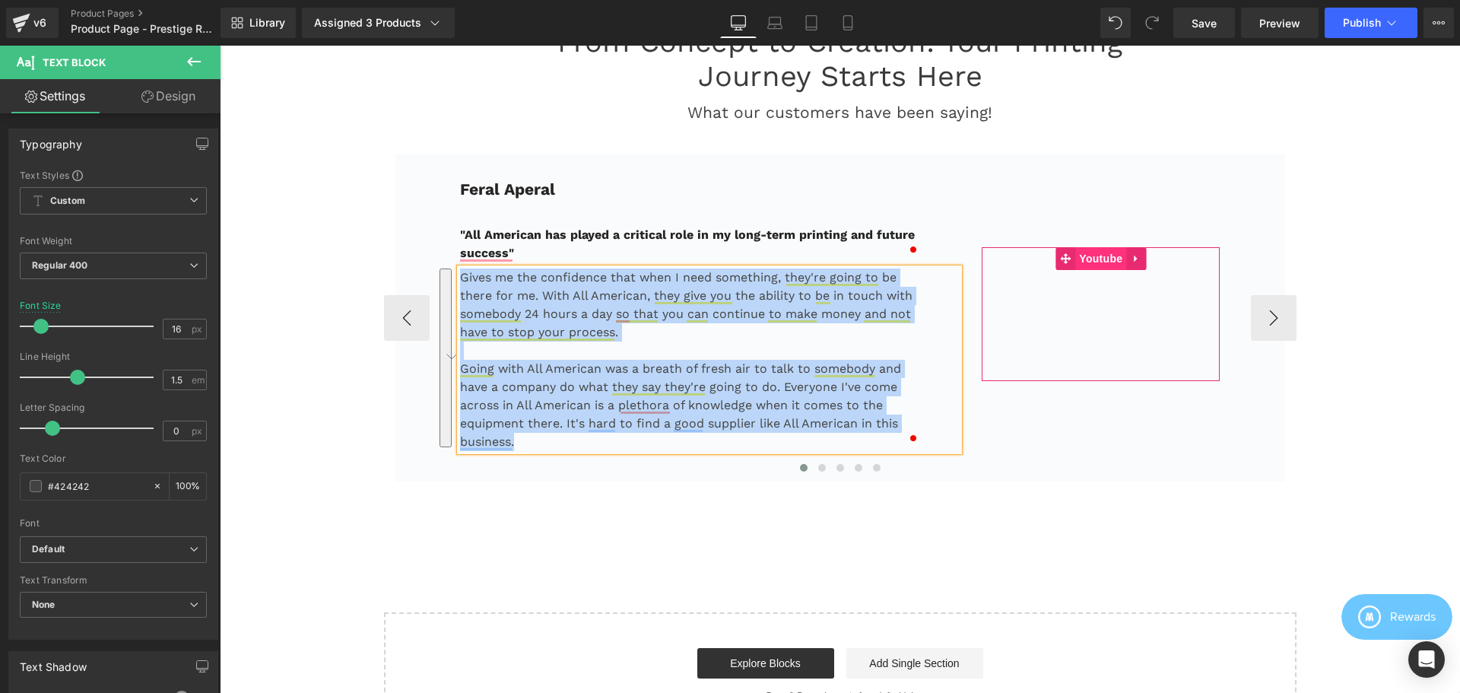
click at [1094, 258] on span "Youtube" at bounding box center [1100, 258] width 51 height 23
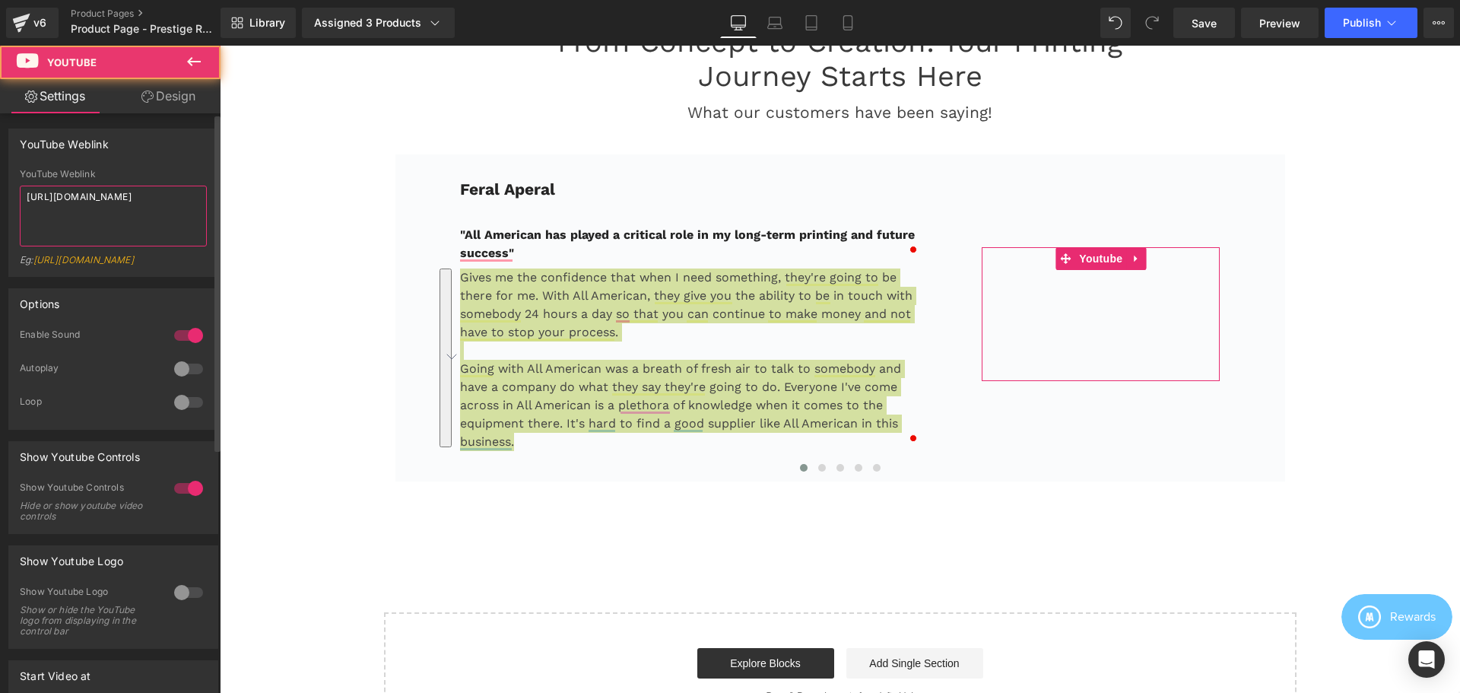
click at [132, 211] on textarea "[URL][DOMAIN_NAME]" at bounding box center [113, 216] width 187 height 61
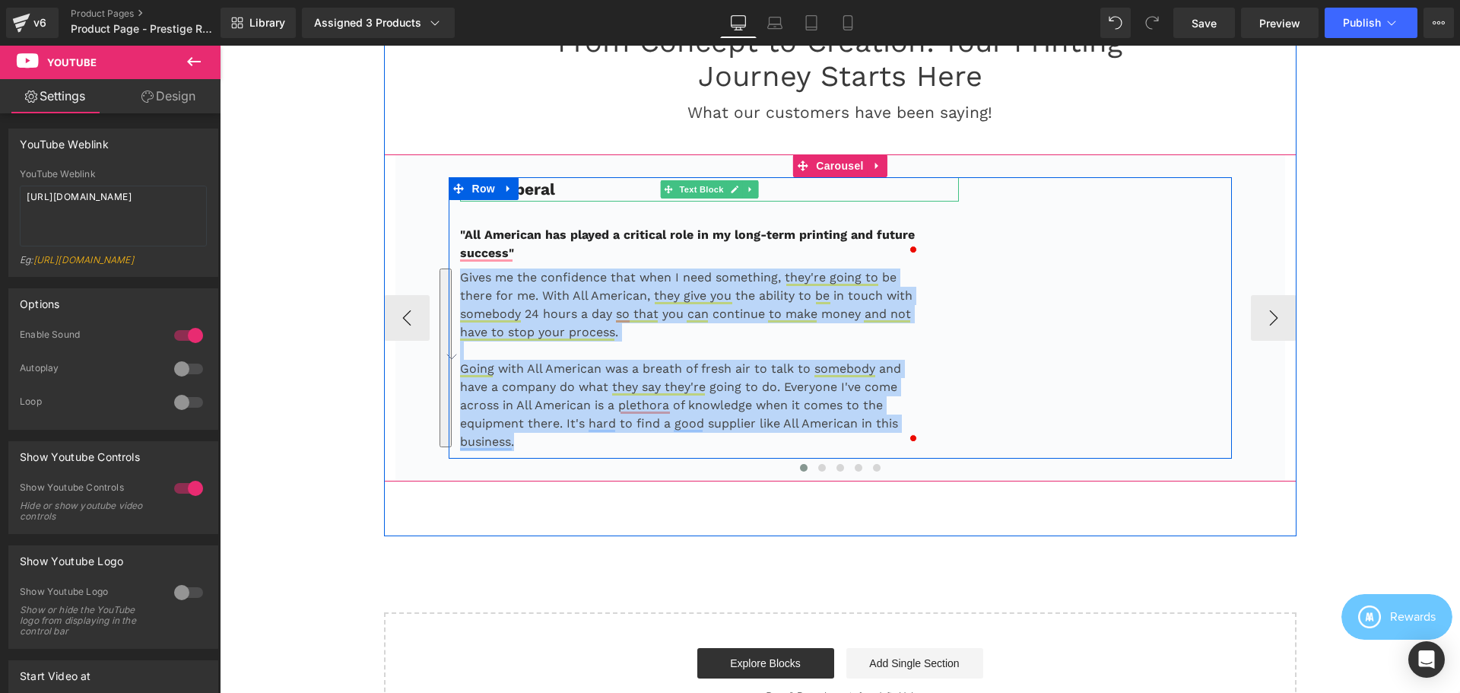
click at [573, 186] on p "Feral Aperal" at bounding box center [710, 189] width 500 height 24
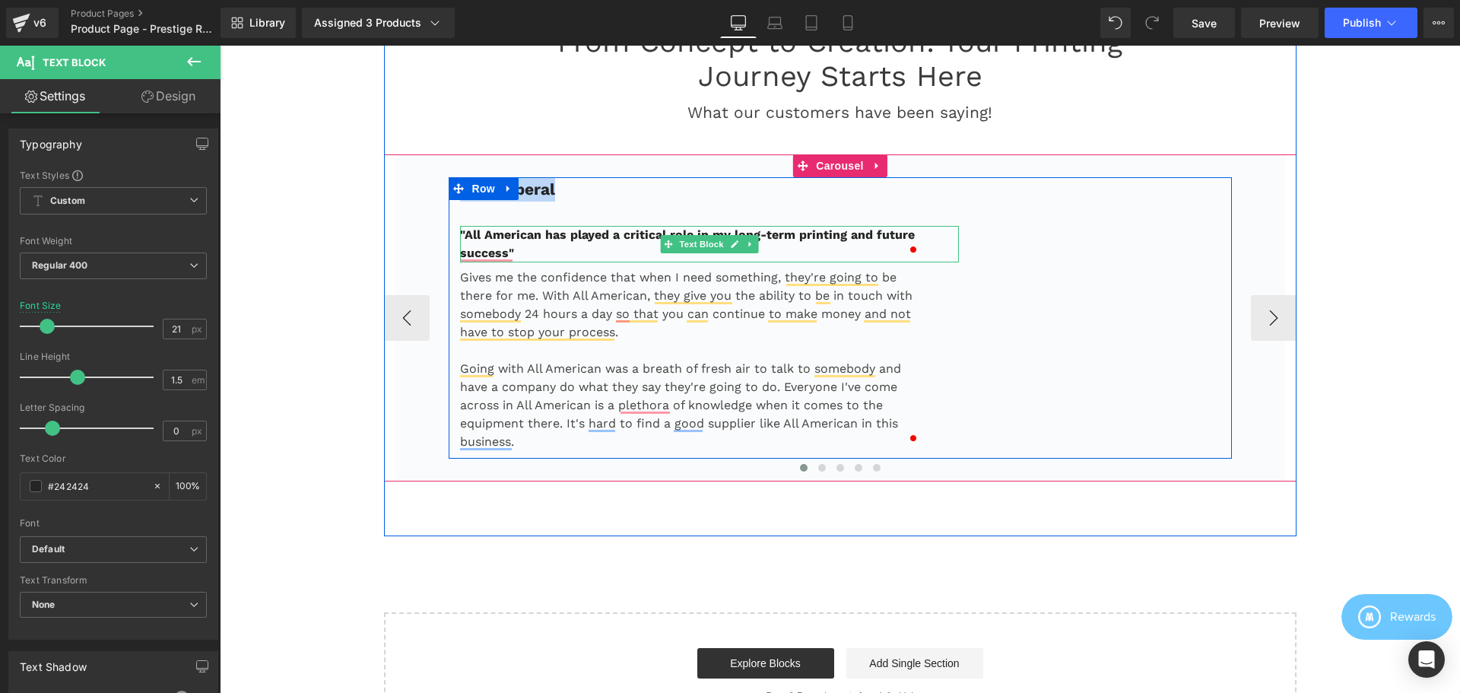
drag, startPoint x: 585, startPoint y: 255, endPoint x: 566, endPoint y: 252, distance: 19.3
click at [585, 255] on p ""All American has played a critical role in my long-term printing and future su…" at bounding box center [691, 244] width 462 height 37
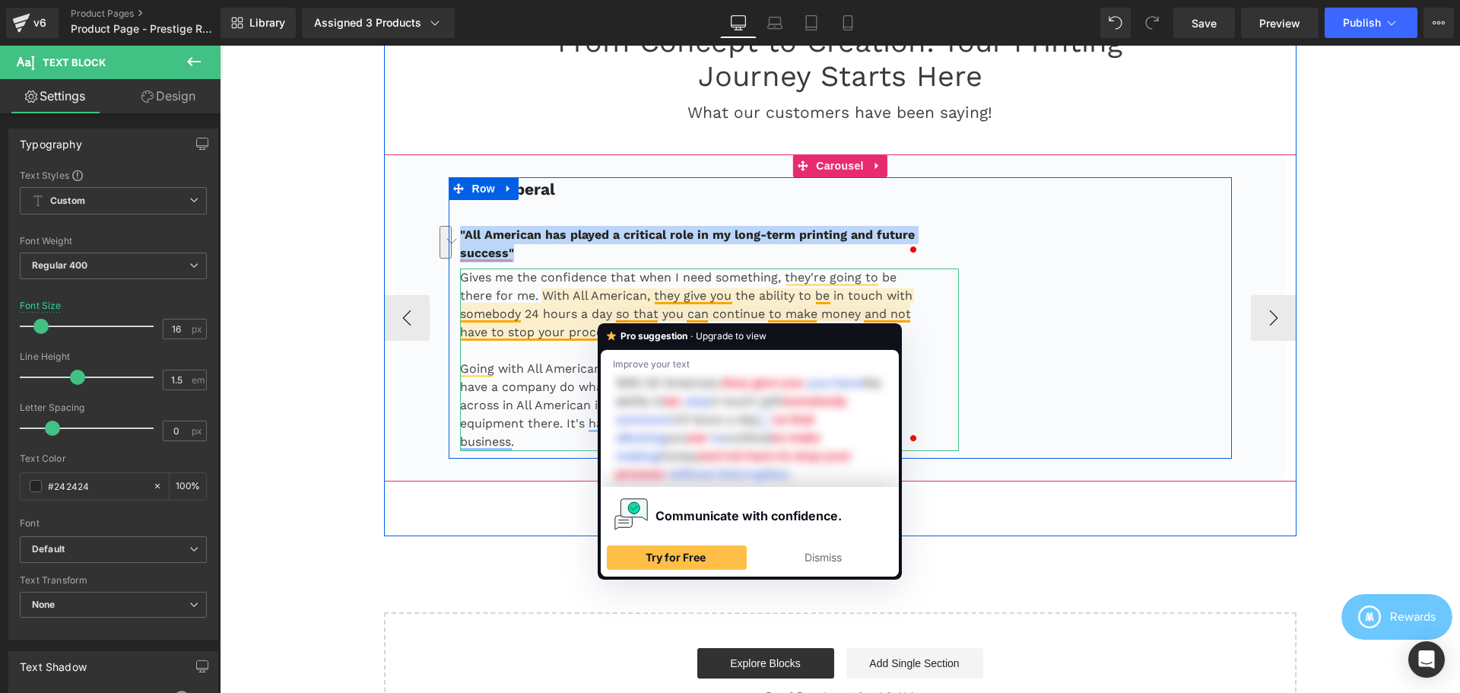
drag, startPoint x: 649, startPoint y: 312, endPoint x: 562, endPoint y: 318, distance: 87.7
click at [649, 312] on p "Gives me the confidence that when I need something, they're going to be there f…" at bounding box center [691, 304] width 462 height 73
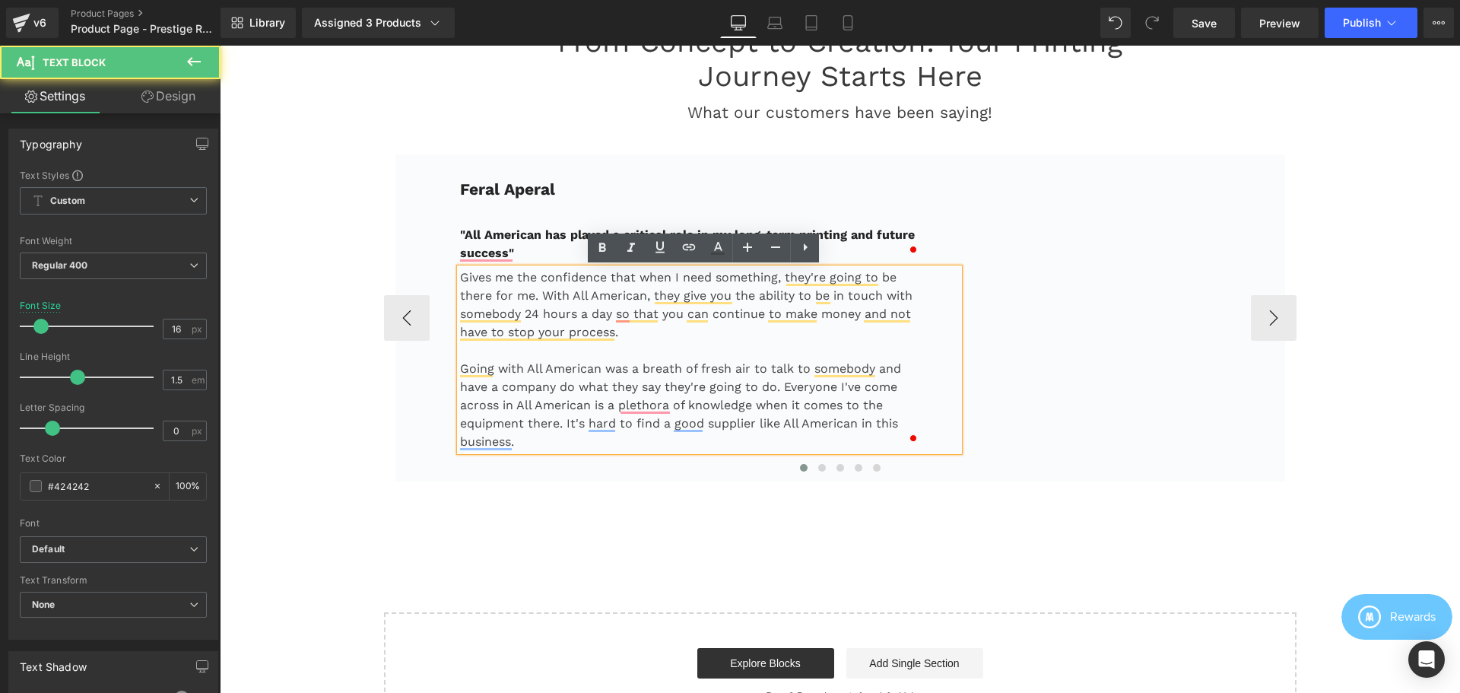
click at [519, 283] on p "Gives me the confidence that when I need something, they're going to be there f…" at bounding box center [691, 304] width 462 height 73
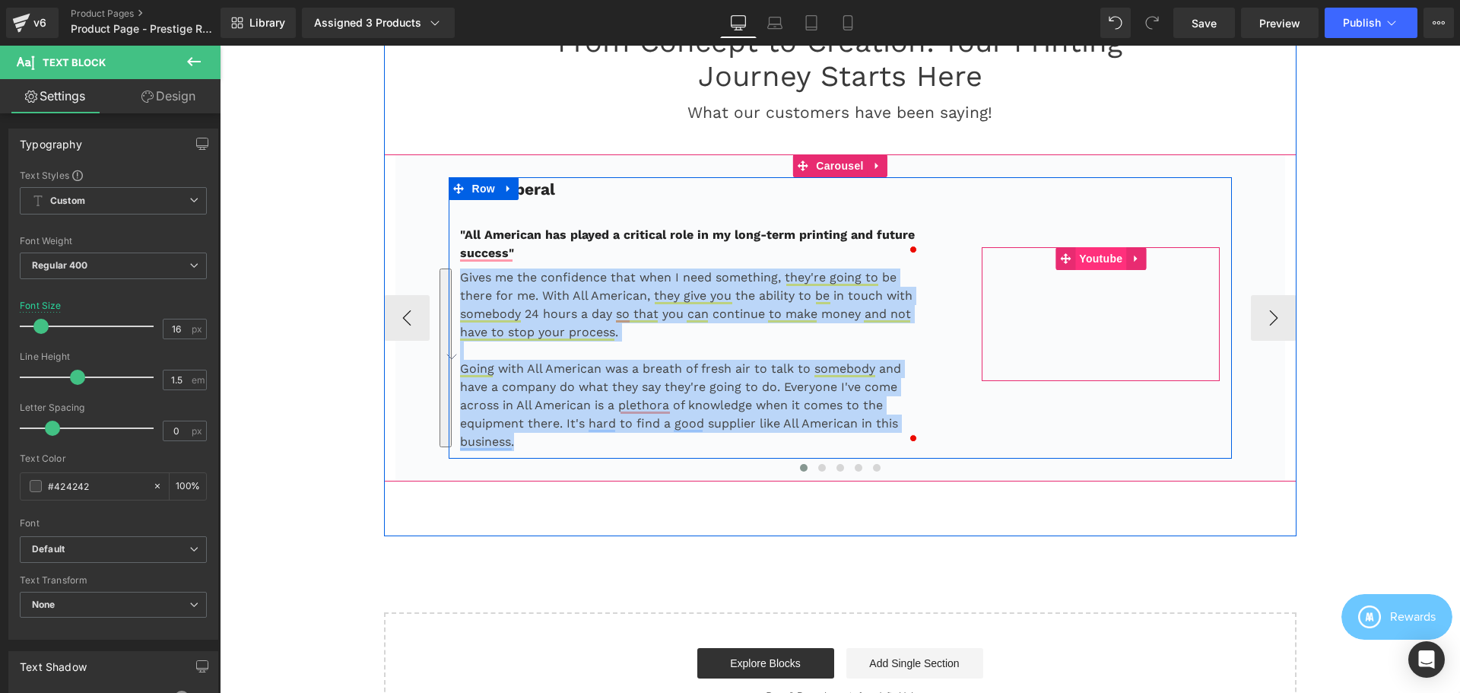
click at [1098, 257] on span "Youtube" at bounding box center [1100, 258] width 51 height 23
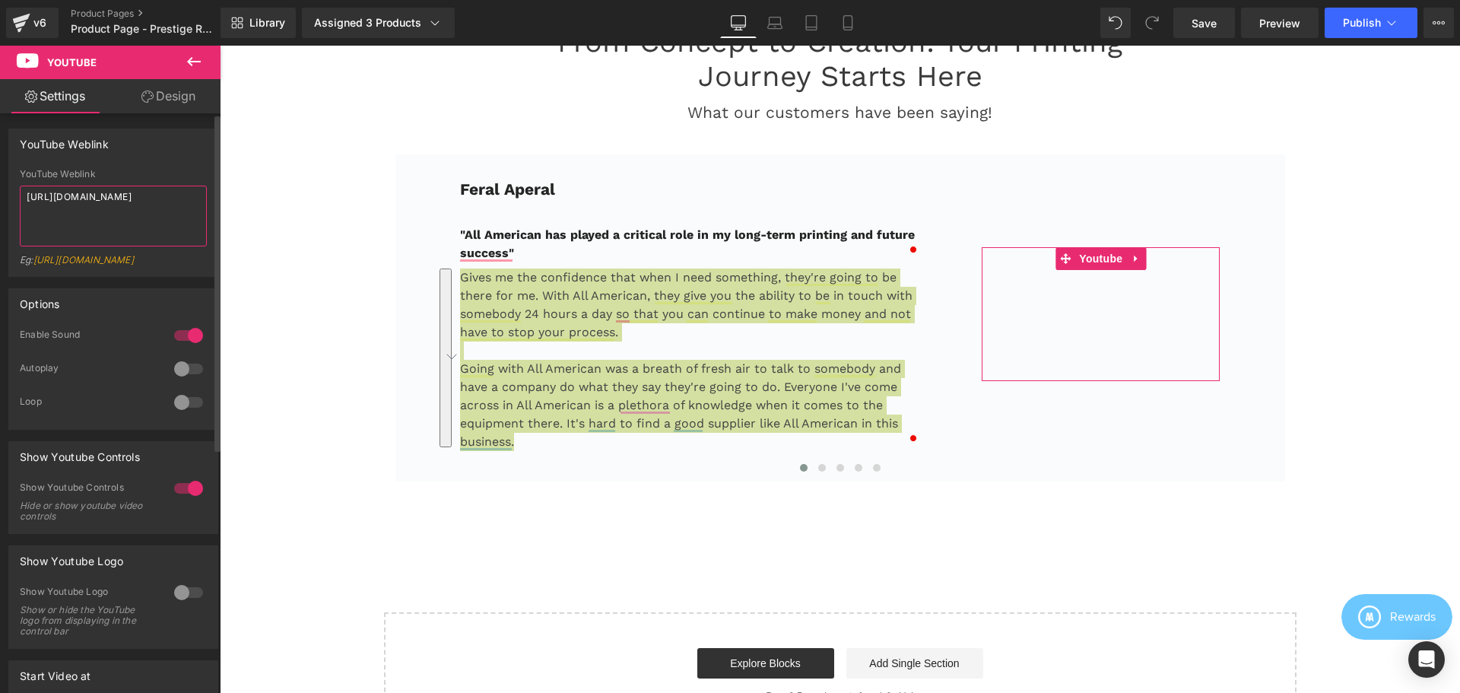
click at [138, 212] on textarea "[URL][DOMAIN_NAME]" at bounding box center [113, 216] width 187 height 61
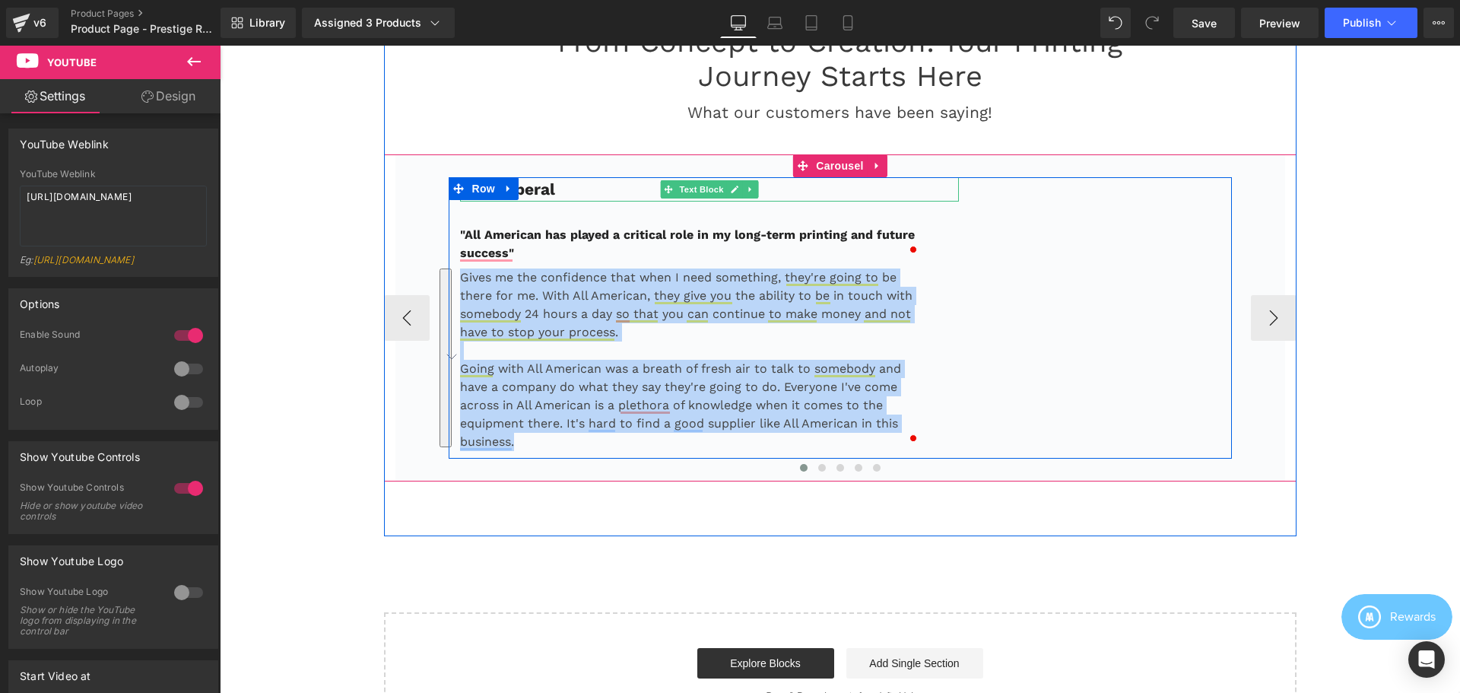
click at [563, 192] on p "Feral Aperal" at bounding box center [710, 189] width 500 height 24
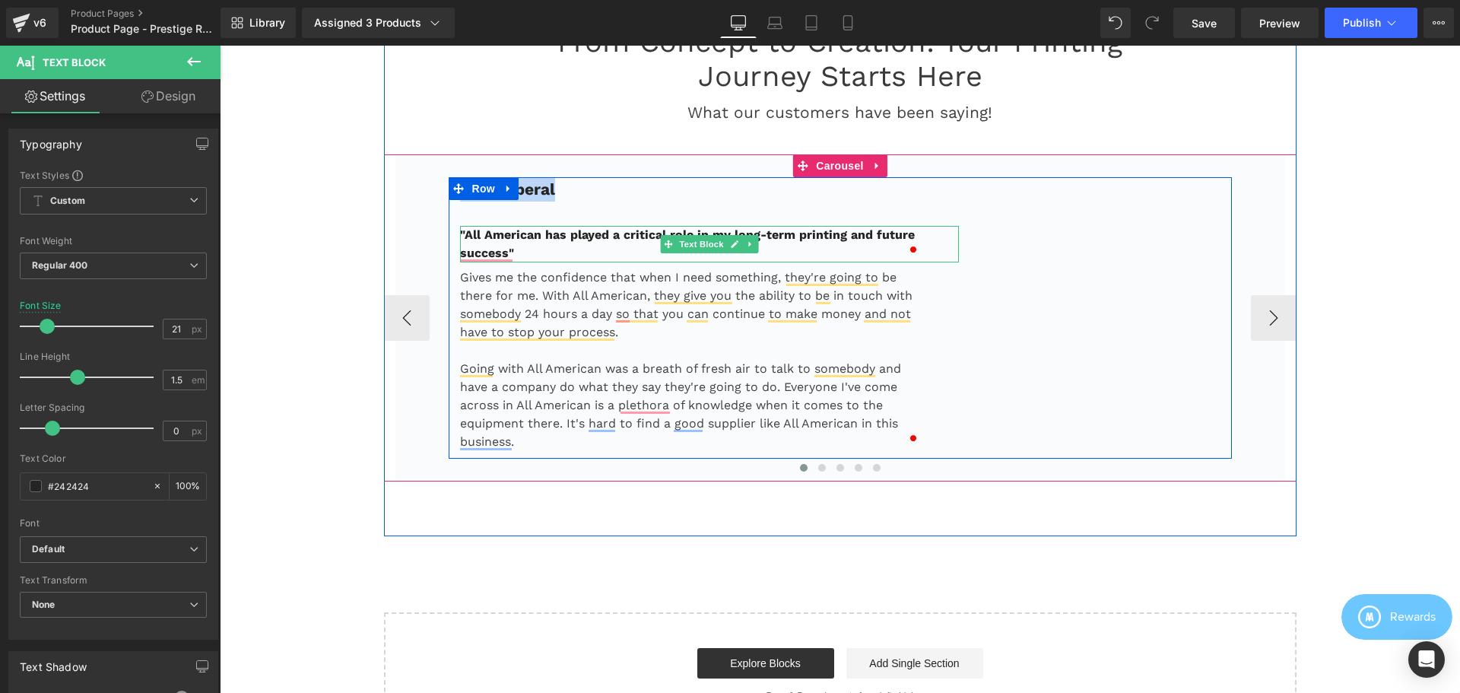
click at [598, 249] on p ""All American has played a critical role in my long-term printing and future su…" at bounding box center [691, 244] width 462 height 37
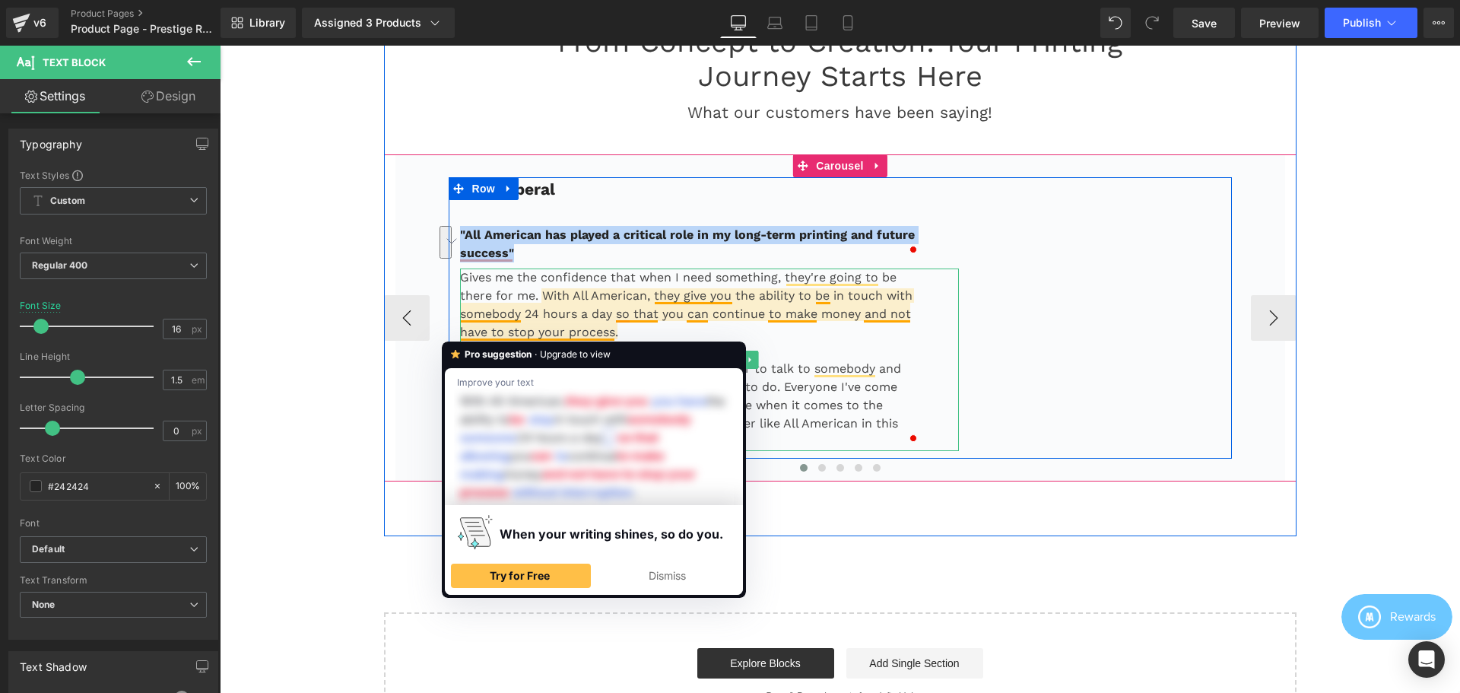
click at [546, 337] on p "Gives me the confidence that when I need something, they're going to be there f…" at bounding box center [691, 304] width 462 height 73
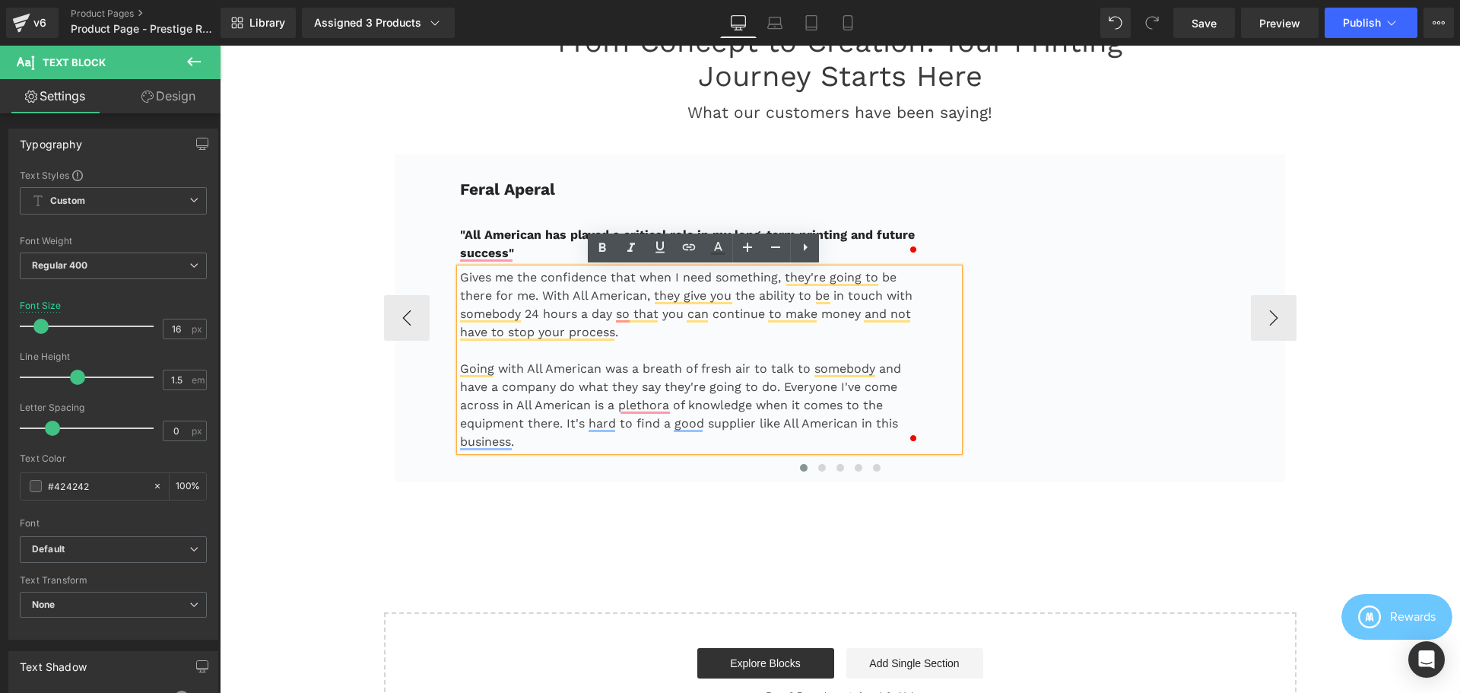
click at [564, 281] on p "Gives me the confidence that when I need something, they're going to be there f…" at bounding box center [691, 304] width 462 height 73
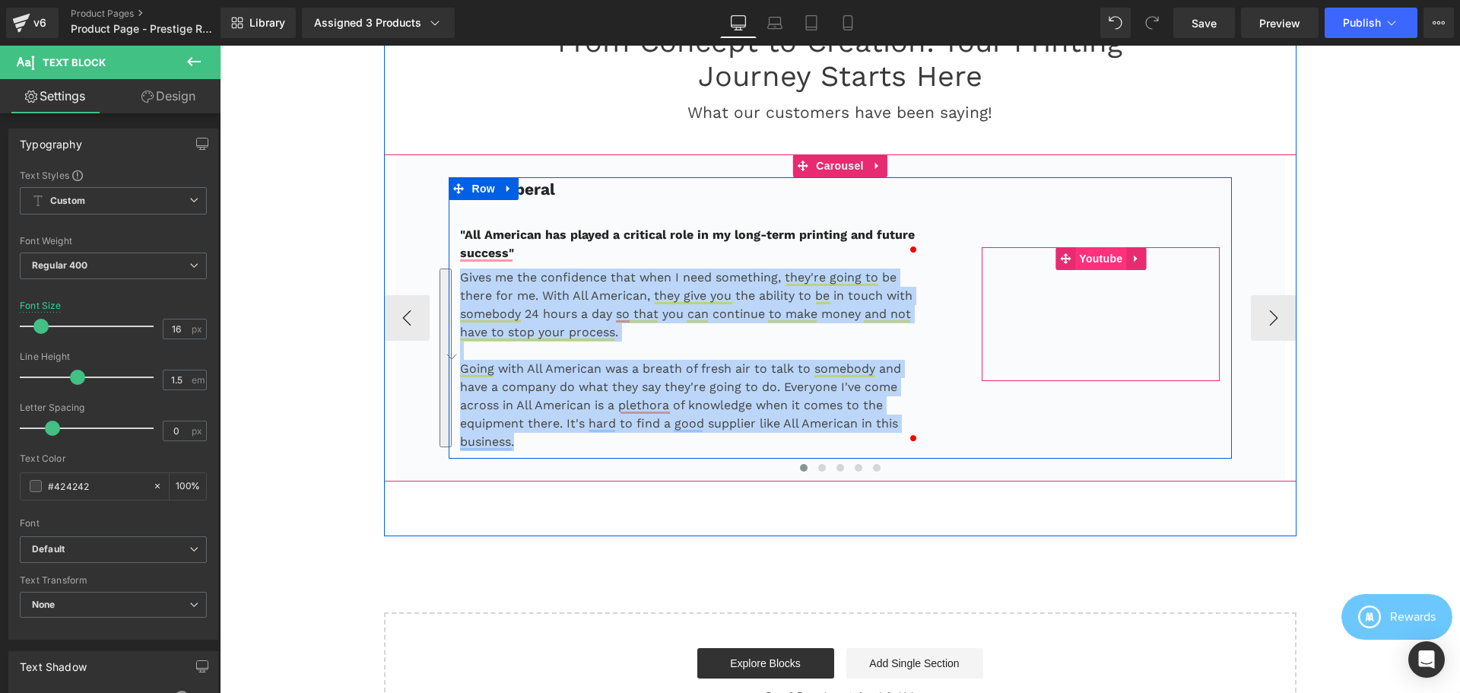
click at [1094, 257] on span "Youtube" at bounding box center [1100, 258] width 51 height 23
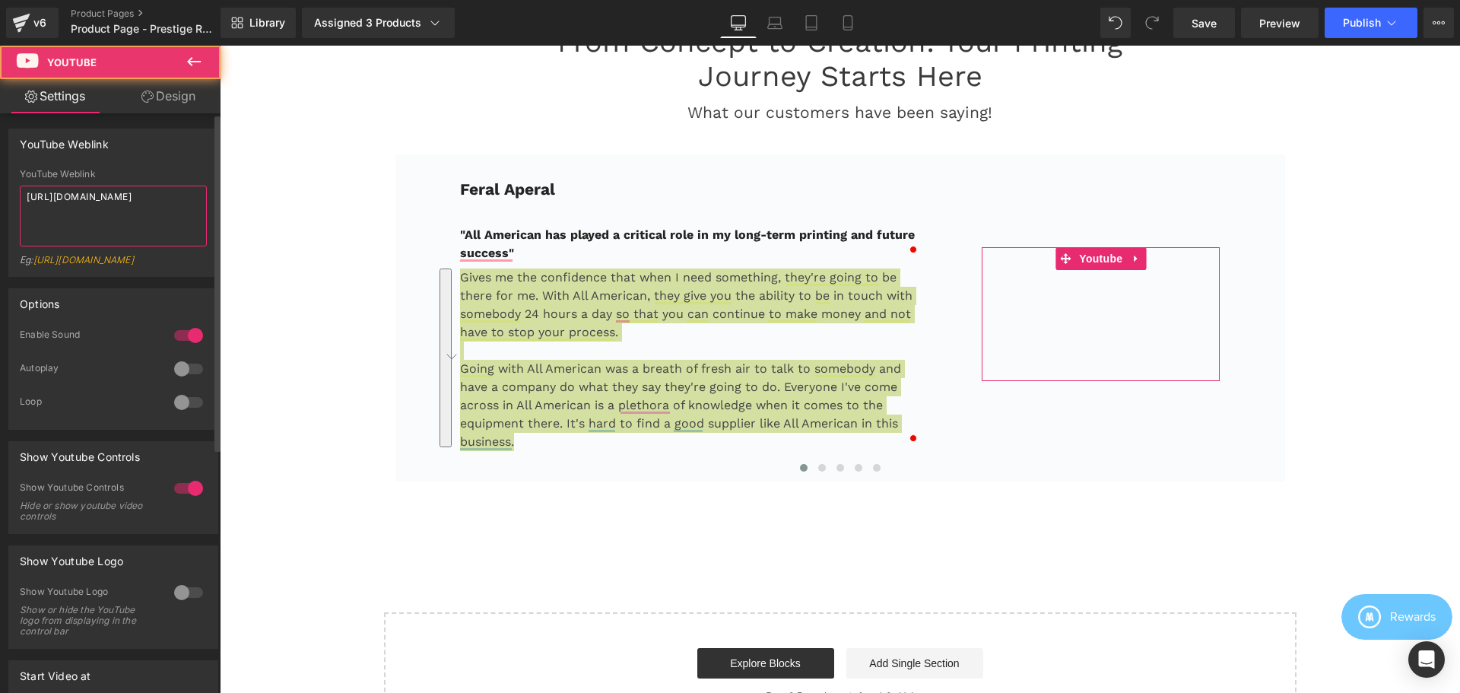
click at [126, 214] on textarea "[URL][DOMAIN_NAME]" at bounding box center [113, 216] width 187 height 61
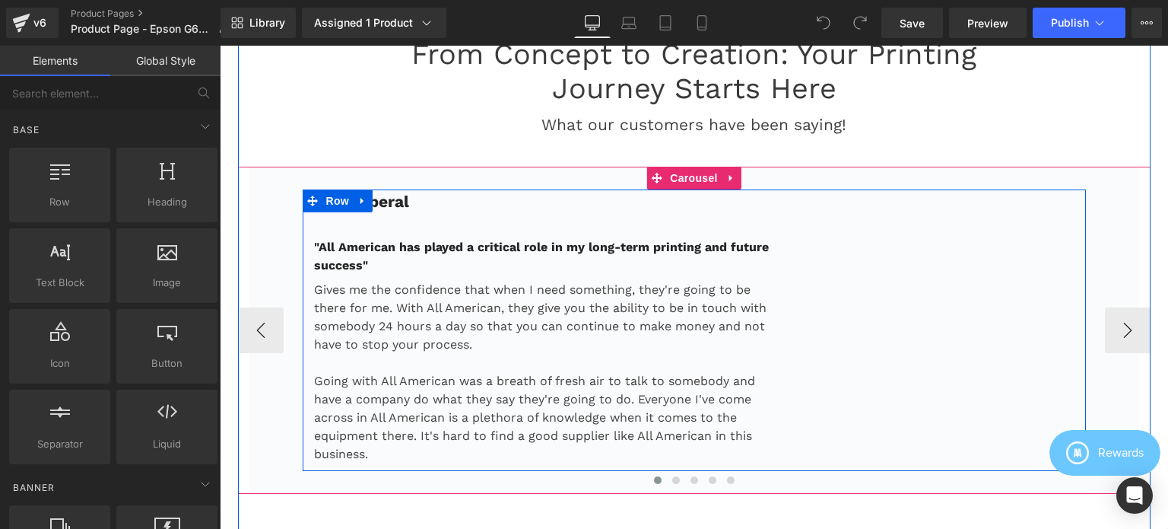
scroll to position [4156, 0]
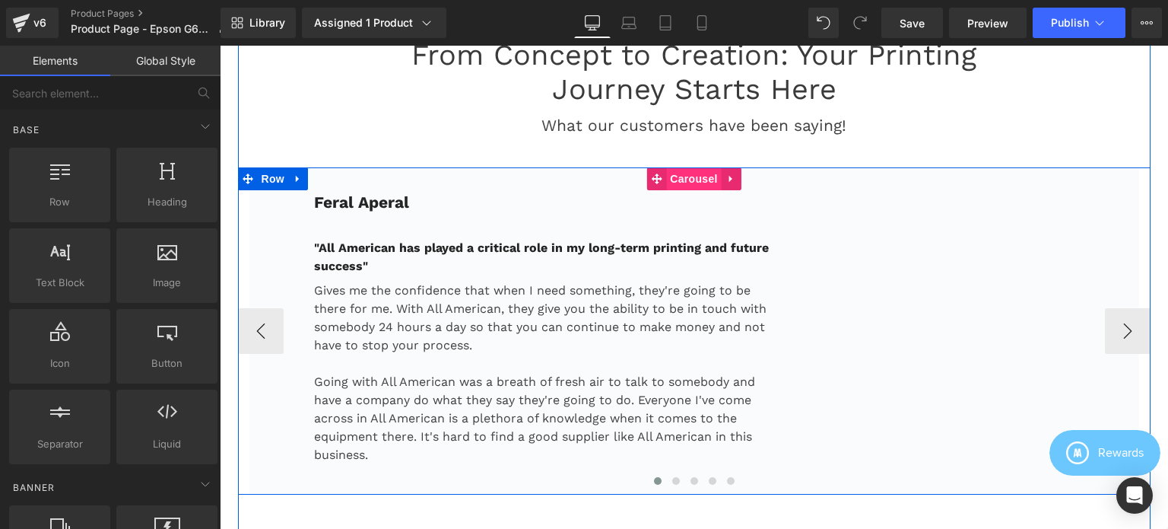
click at [679, 172] on span "Carousel" at bounding box center [693, 178] width 55 height 23
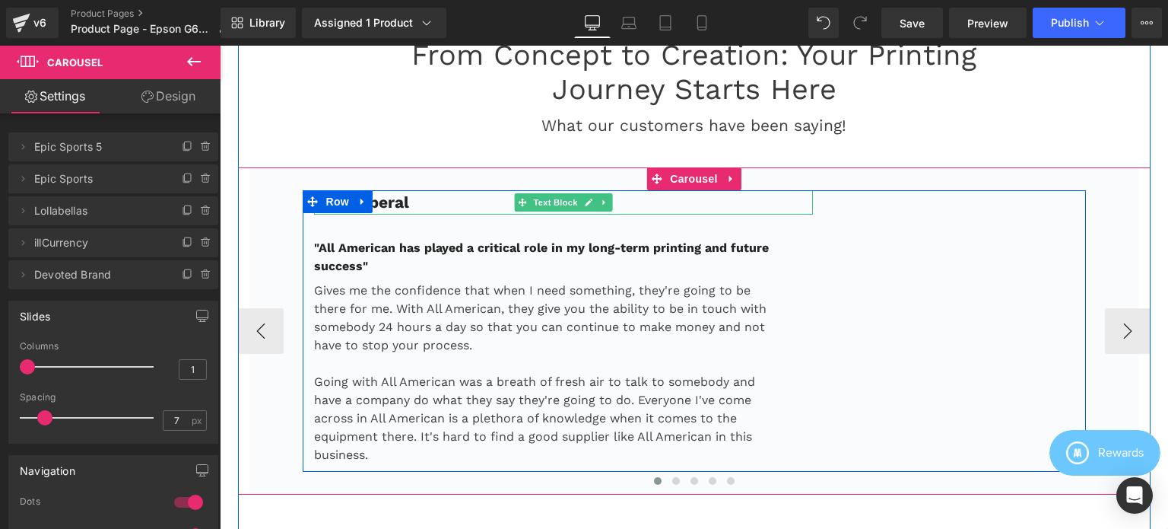
click at [420, 194] on p "Feral Aperal" at bounding box center [564, 202] width 500 height 24
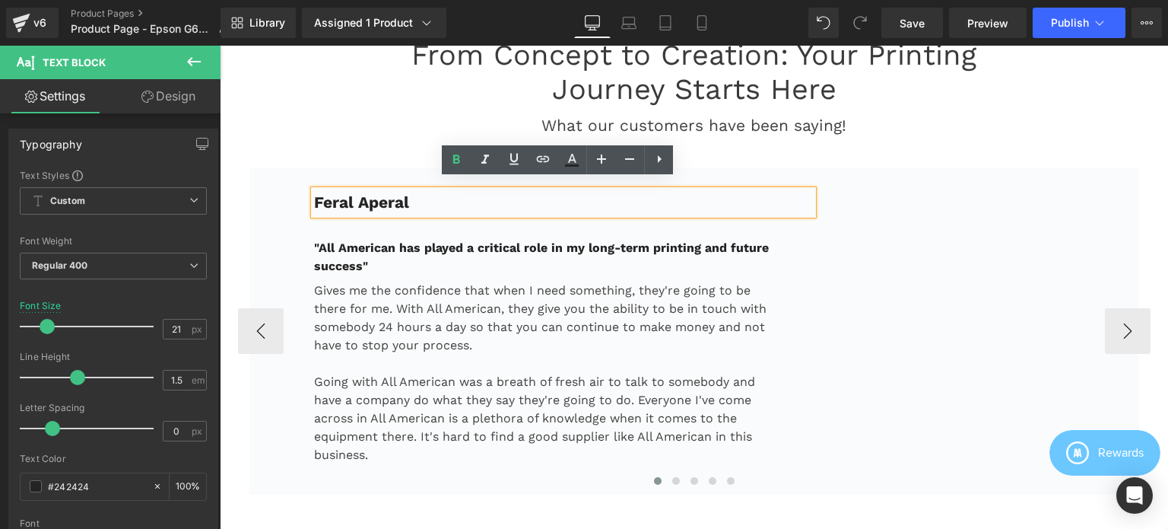
click at [420, 194] on p "Feral Aperal" at bounding box center [564, 202] width 500 height 24
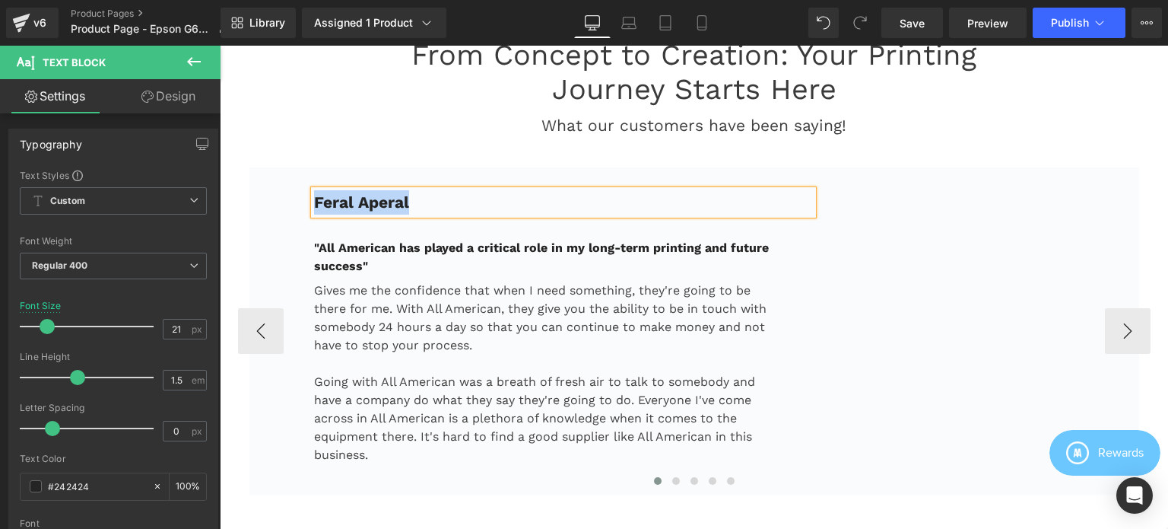
copy span "Feral Aperal"
click at [648, 167] on div "Feral Aperal Text Block "All American has played a critical role in my long-ter…" at bounding box center [694, 330] width 890 height 327
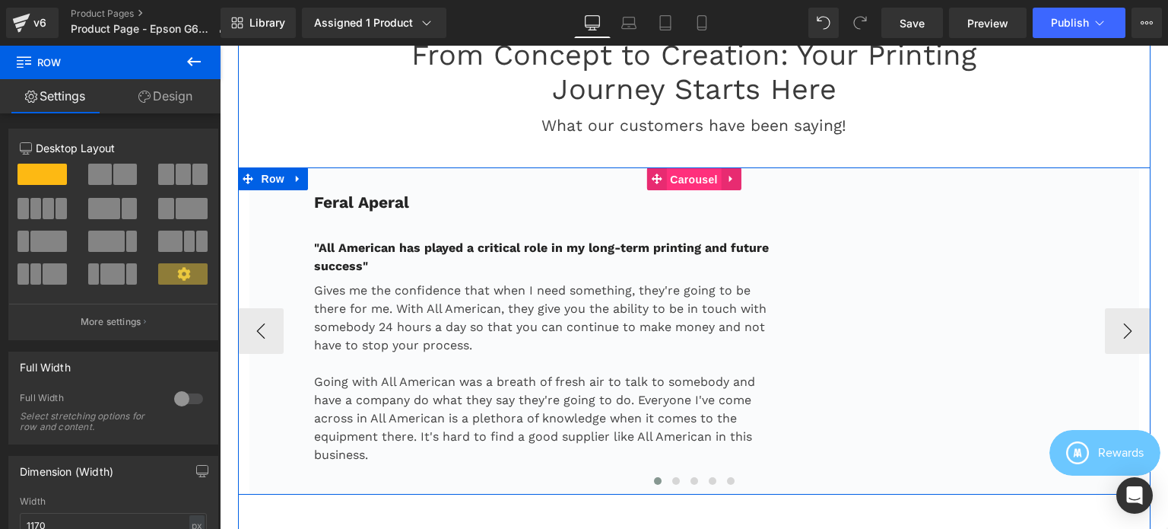
click at [689, 168] on span "Carousel" at bounding box center [693, 179] width 55 height 23
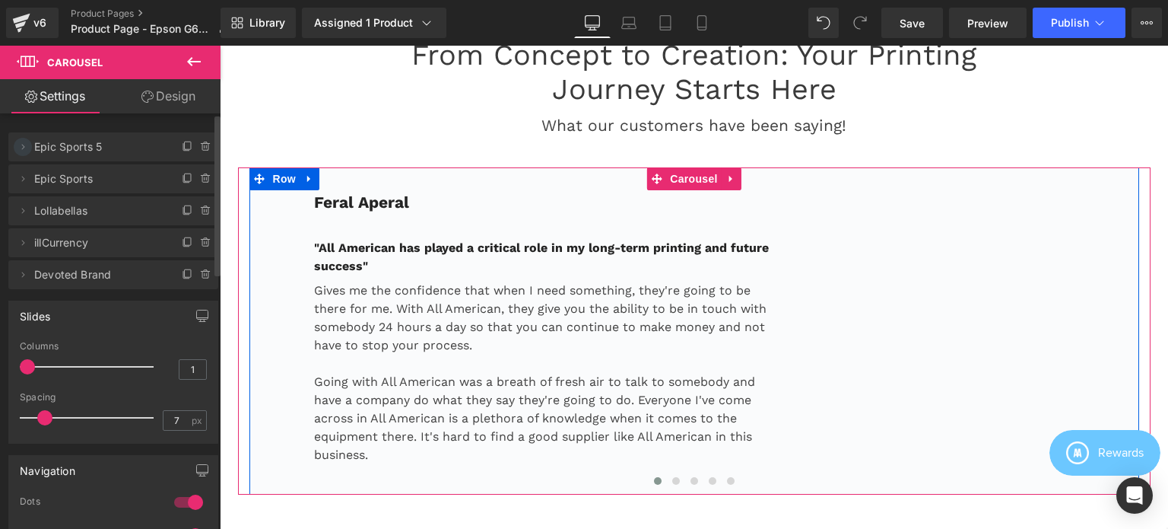
click at [22, 146] on icon at bounding box center [23, 147] width 12 height 12
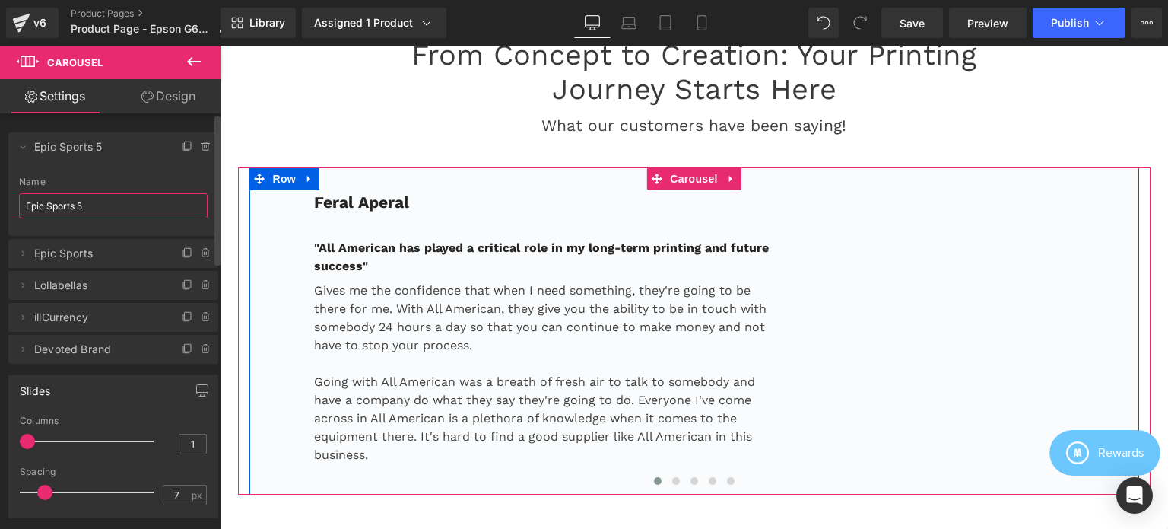
click at [99, 206] on input "Epic Sports 5" at bounding box center [113, 205] width 189 height 25
paste input "Feral Aperal"
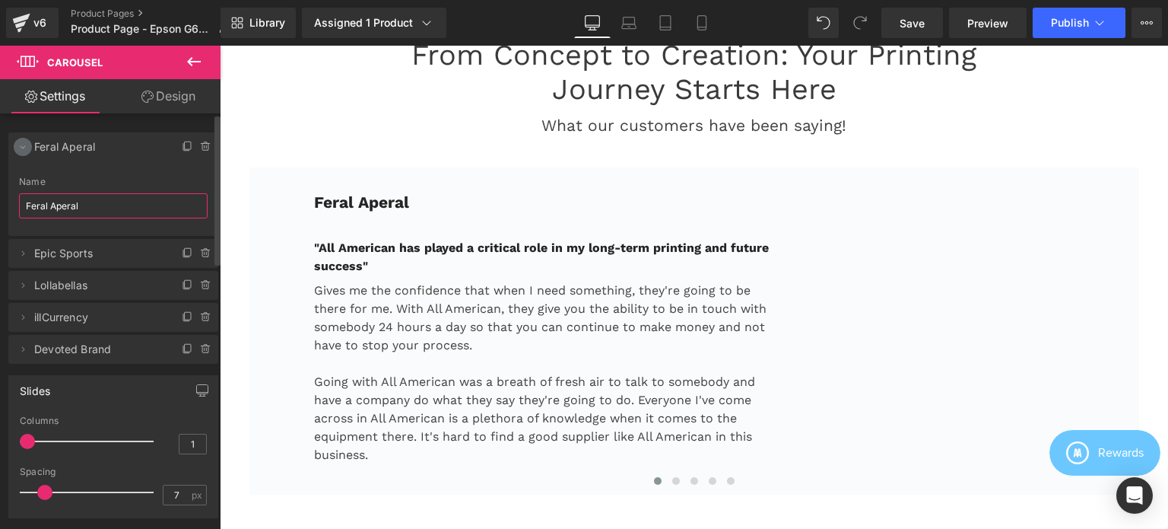
type input "Feral Aperal"
click at [22, 148] on icon at bounding box center [23, 147] width 12 height 12
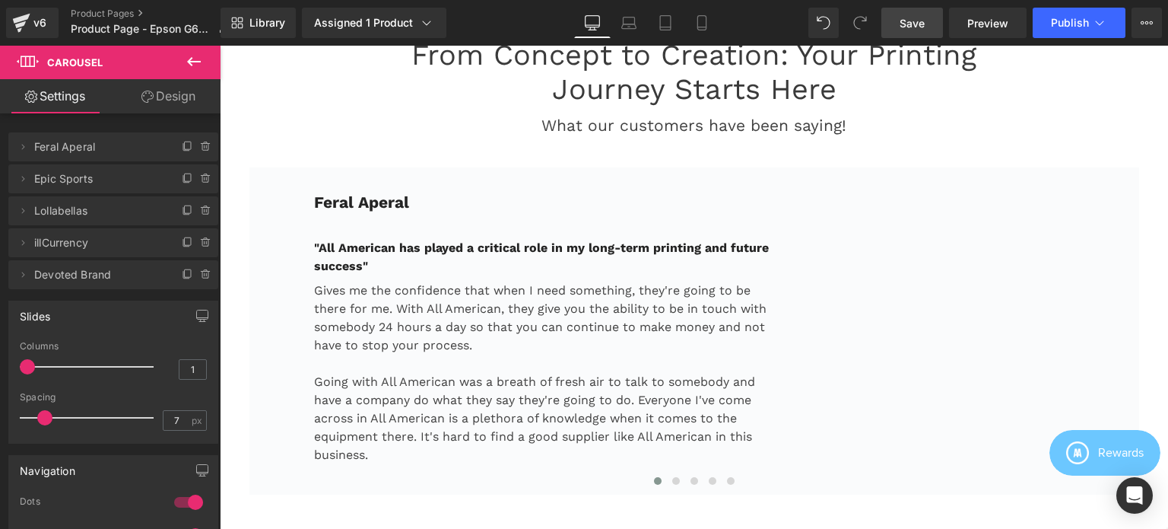
click at [913, 24] on span "Save" at bounding box center [912, 23] width 25 height 16
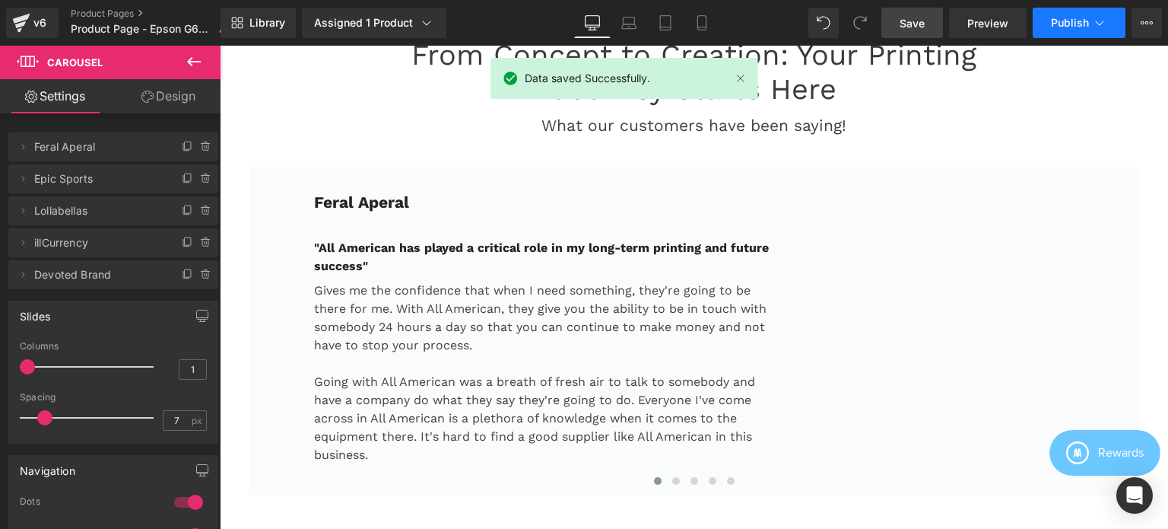
click at [1068, 21] on span "Publish" at bounding box center [1070, 23] width 38 height 12
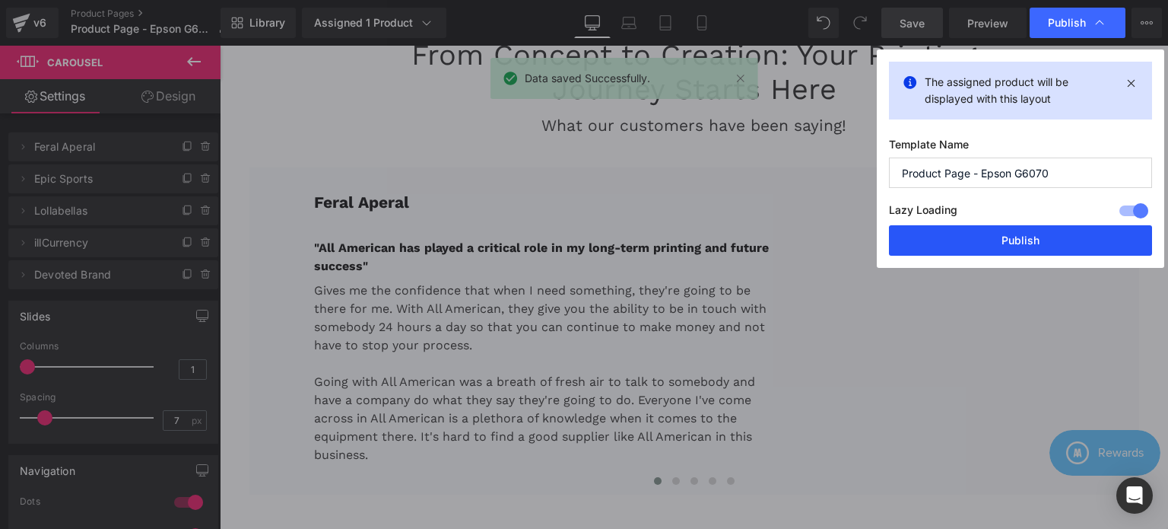
drag, startPoint x: 1032, startPoint y: 238, endPoint x: 813, endPoint y: 188, distance: 224.7
click at [1032, 238] on button "Publish" at bounding box center [1020, 240] width 263 height 30
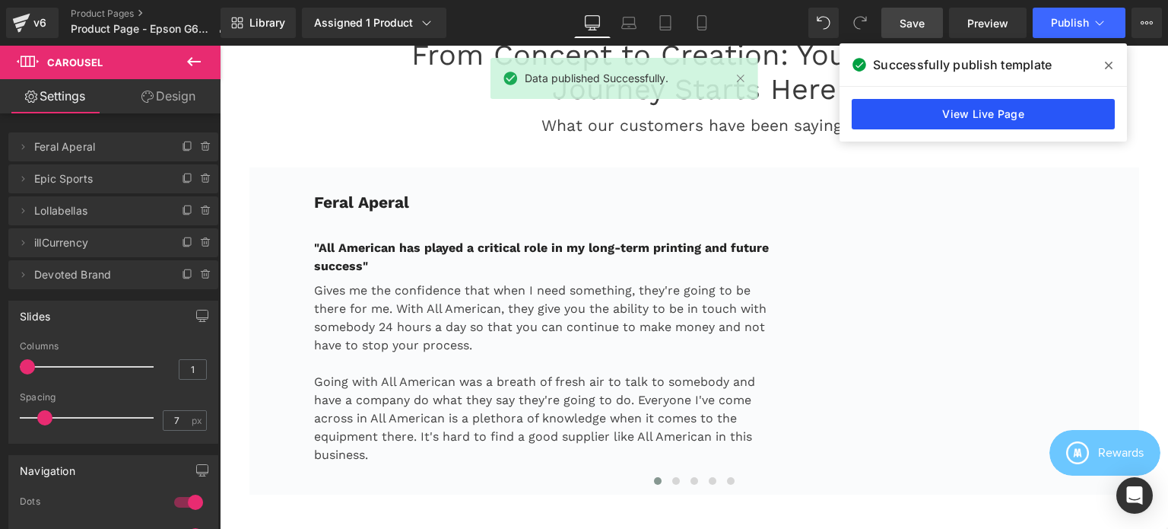
click at [925, 114] on link "View Live Page" at bounding box center [983, 114] width 263 height 30
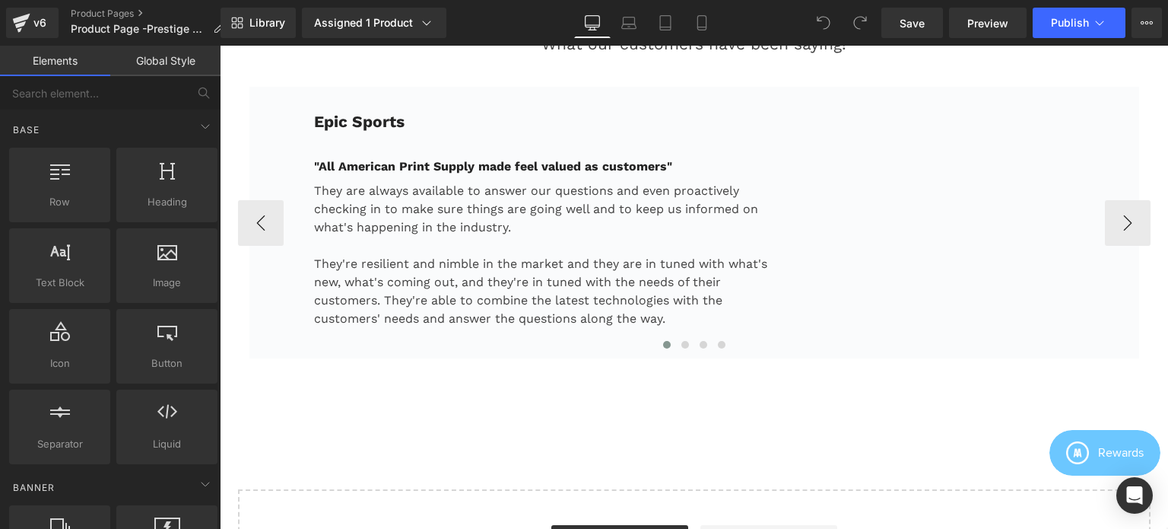
scroll to position [3446, 0]
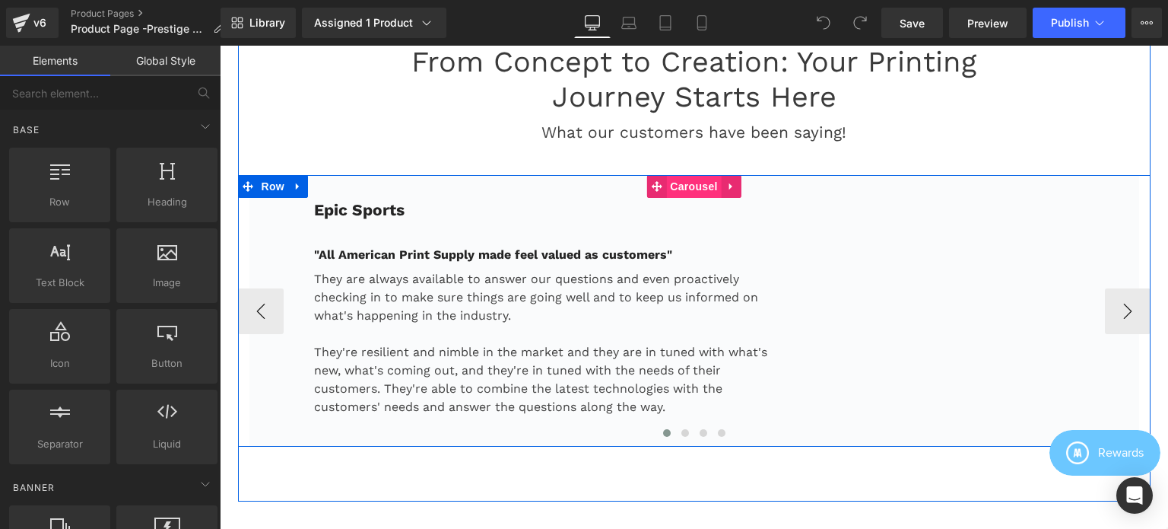
click at [694, 175] on span "Carousel" at bounding box center [693, 186] width 55 height 23
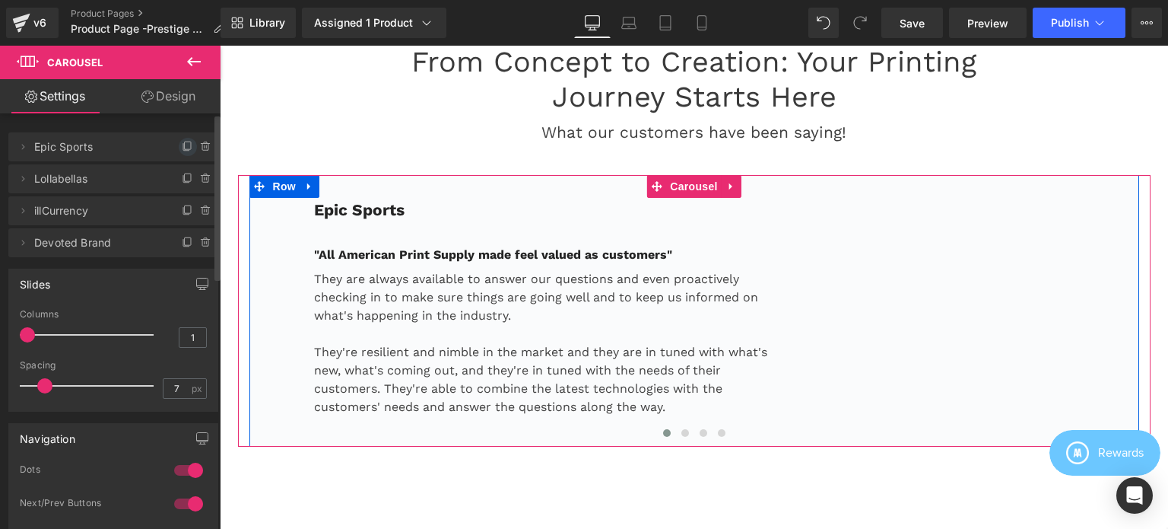
click at [182, 145] on icon at bounding box center [188, 147] width 12 height 12
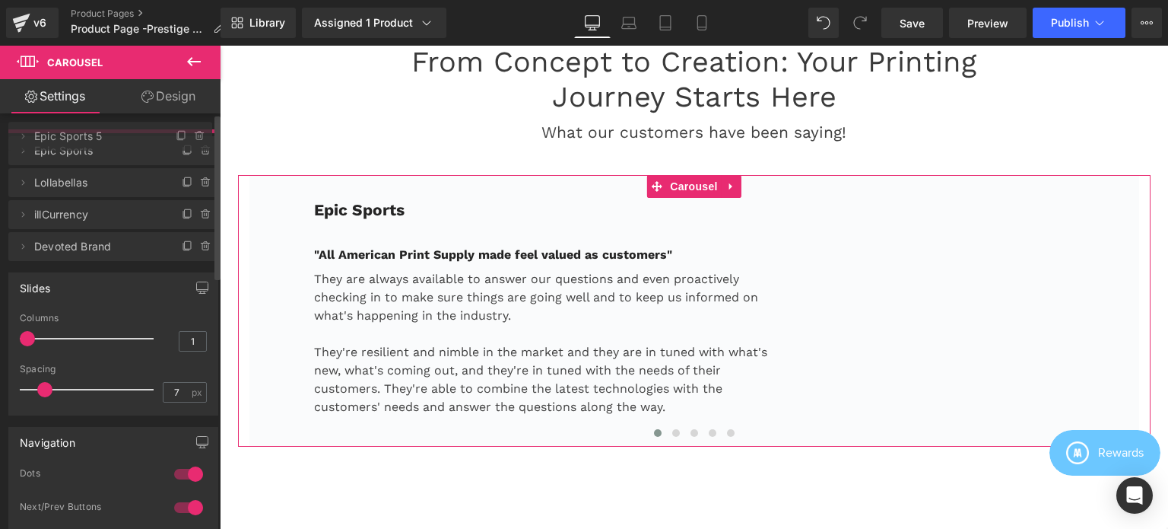
drag, startPoint x: 58, startPoint y: 180, endPoint x: 64, endPoint y: 138, distance: 43.0
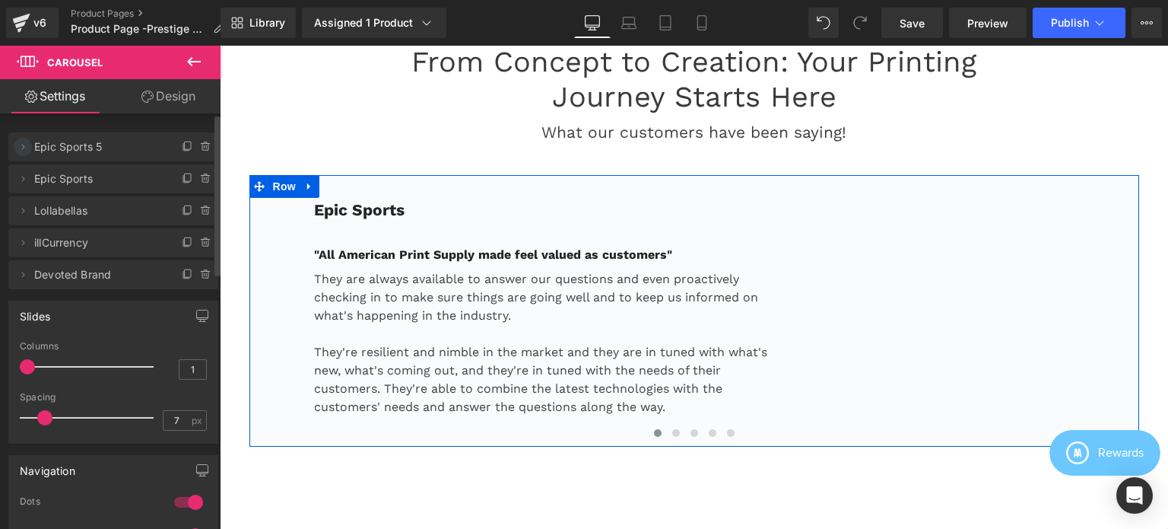
click at [24, 148] on icon at bounding box center [23, 147] width 12 height 12
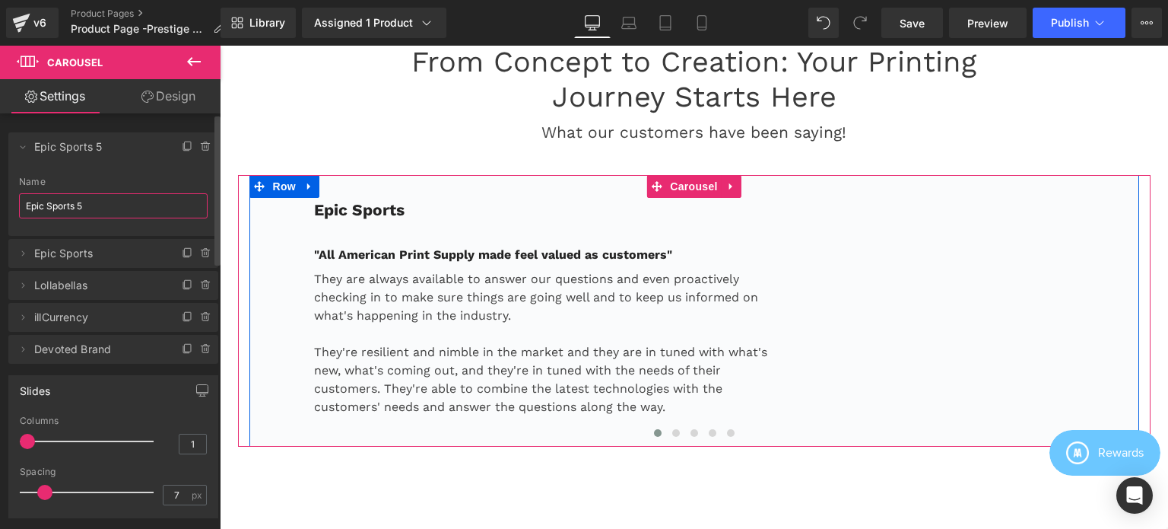
click at [118, 210] on input "Epic Sports 5" at bounding box center [113, 205] width 189 height 25
paste input "Feral Aperal"
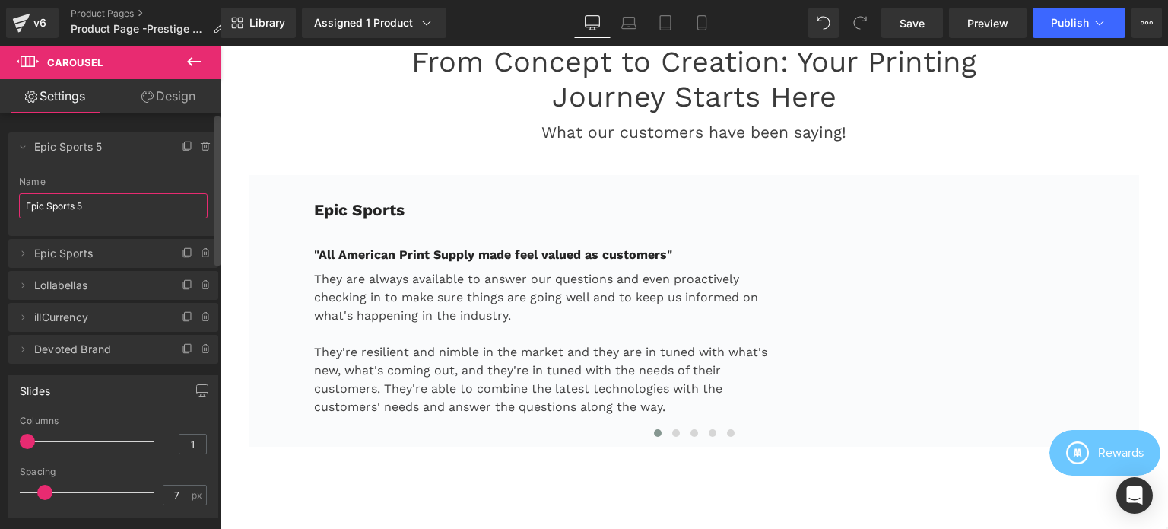
type input "Feral Aperal"
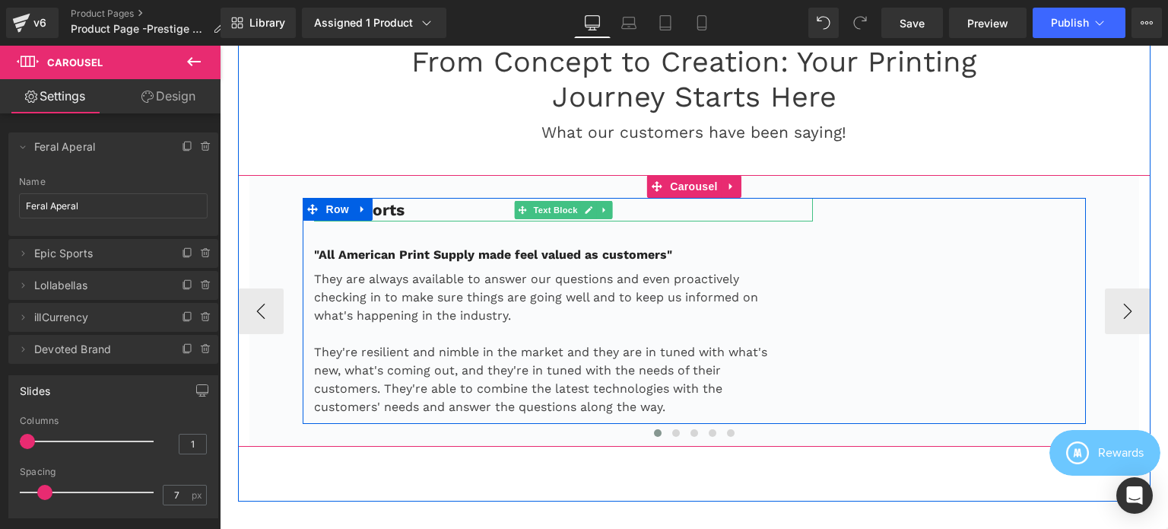
click at [459, 198] on p "Epic Sports" at bounding box center [564, 210] width 500 height 24
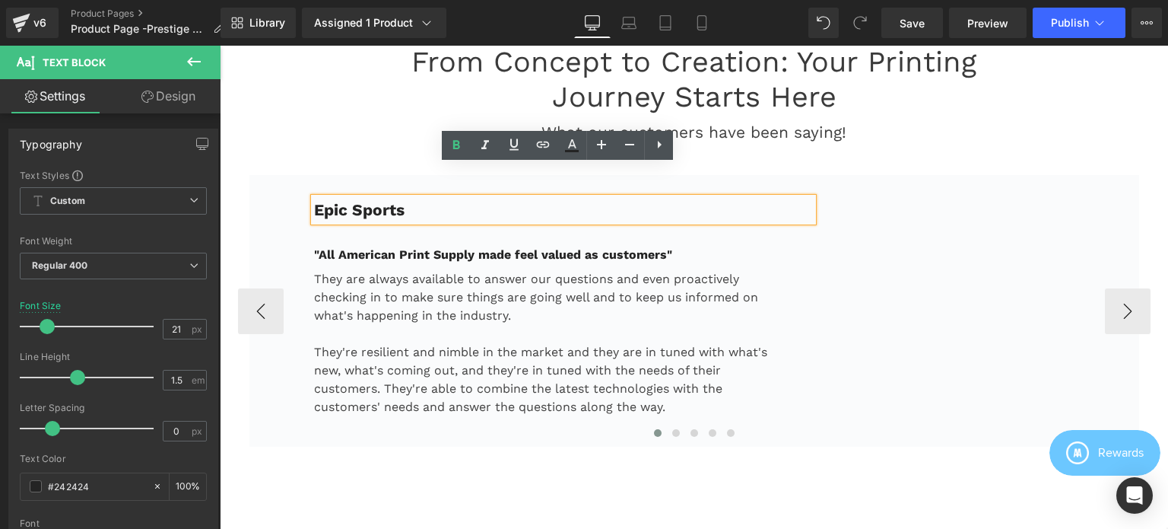
click at [413, 198] on p "Epic Sports" at bounding box center [564, 210] width 500 height 24
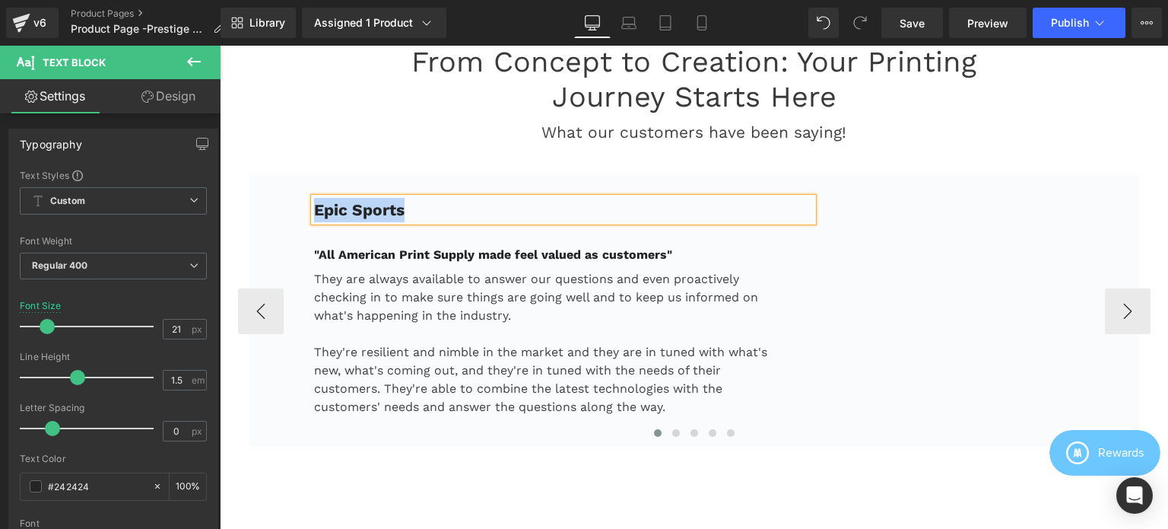
paste div
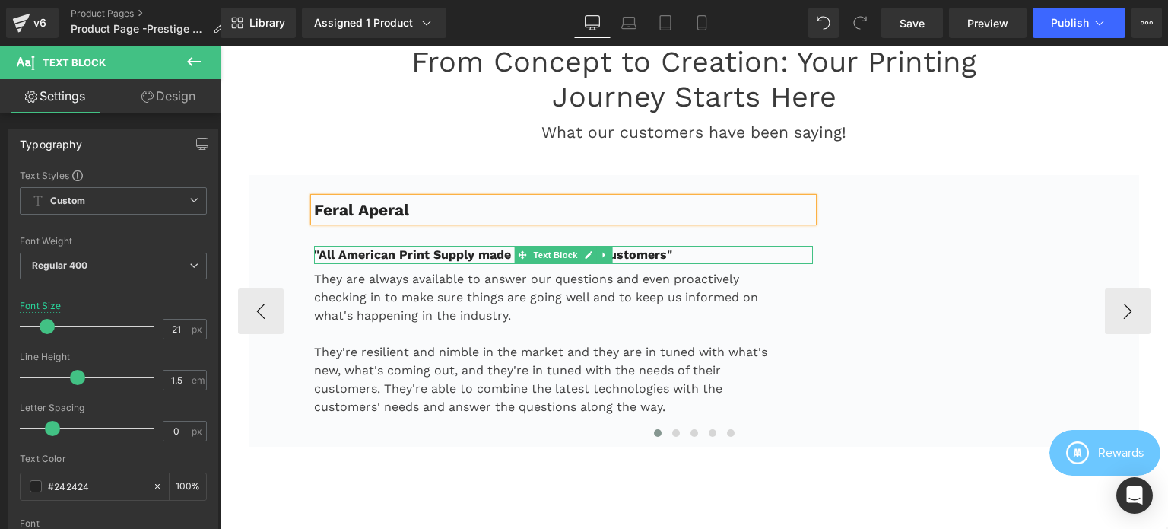
click at [638, 247] on strong ""All American Print Supply made feel valued as customers"" at bounding box center [493, 254] width 358 height 14
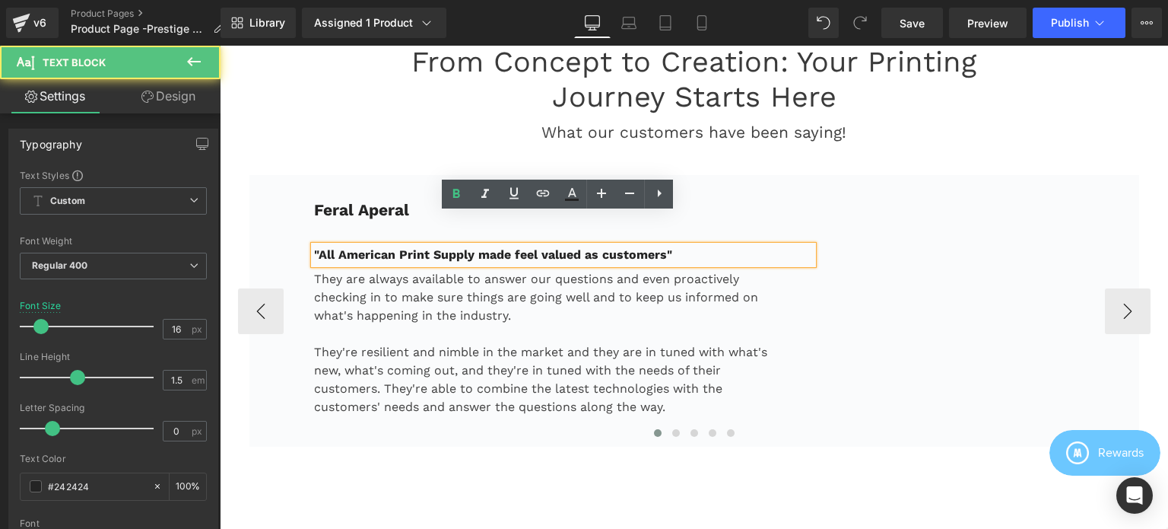
click at [415, 247] on strong ""All American Print Supply made feel valued as customers"" at bounding box center [493, 254] width 358 height 14
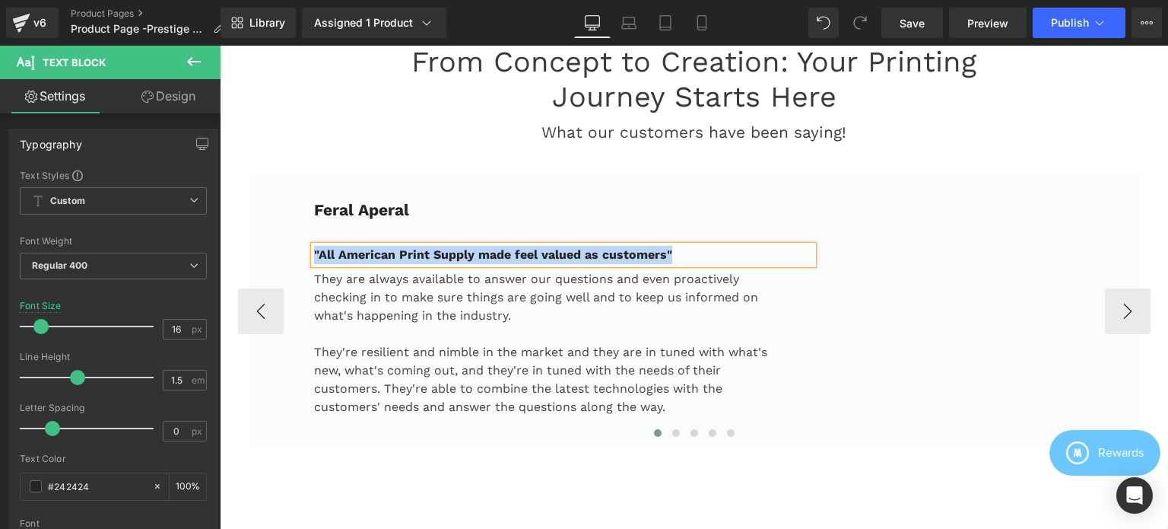
paste div
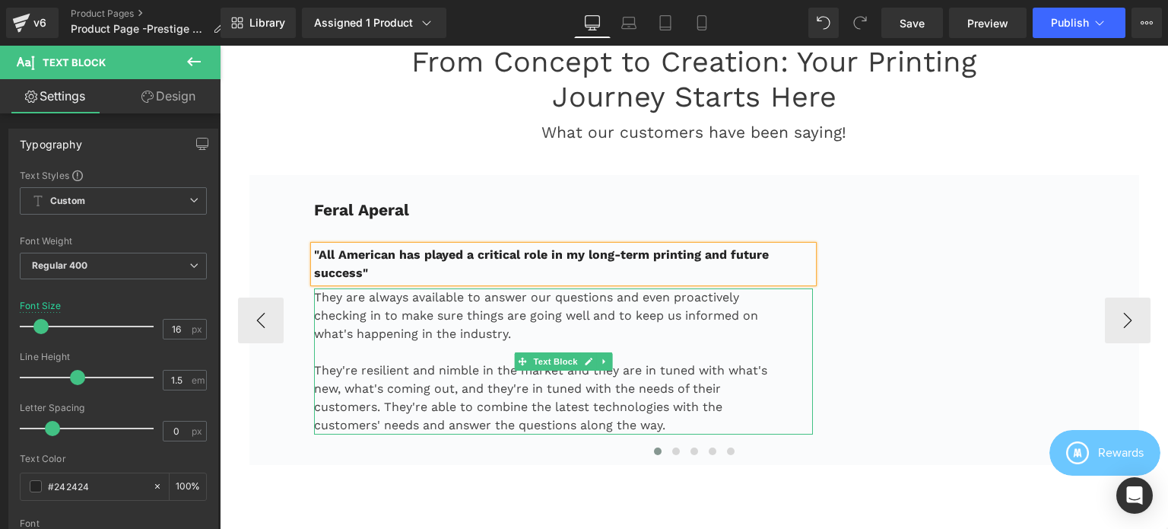
click at [451, 306] on p "They are always available to answer our questions and even proactively checking…" at bounding box center [545, 315] width 462 height 55
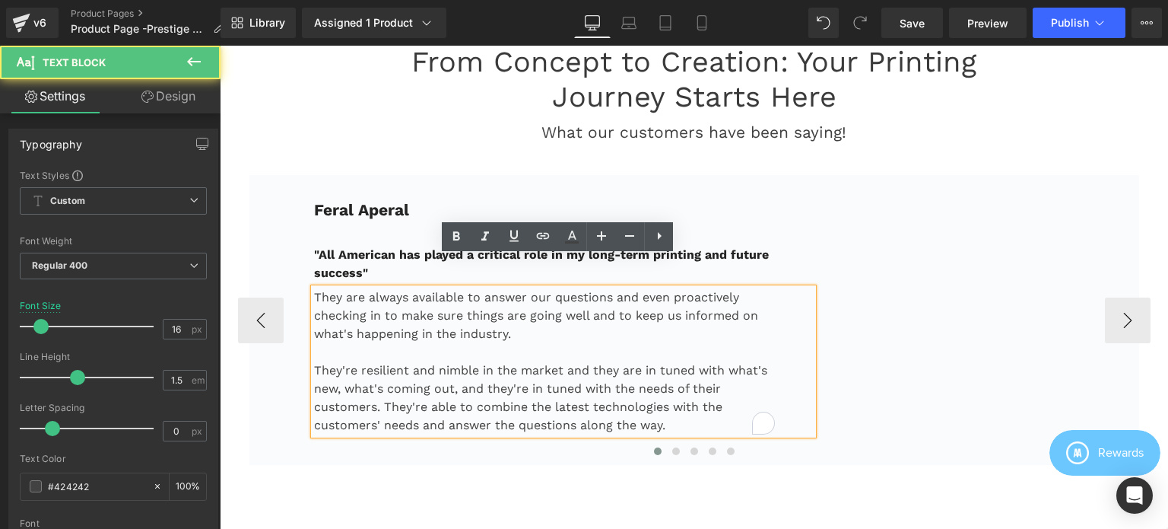
click at [411, 299] on p "They are always available to answer our questions and even proactively checking…" at bounding box center [545, 315] width 462 height 55
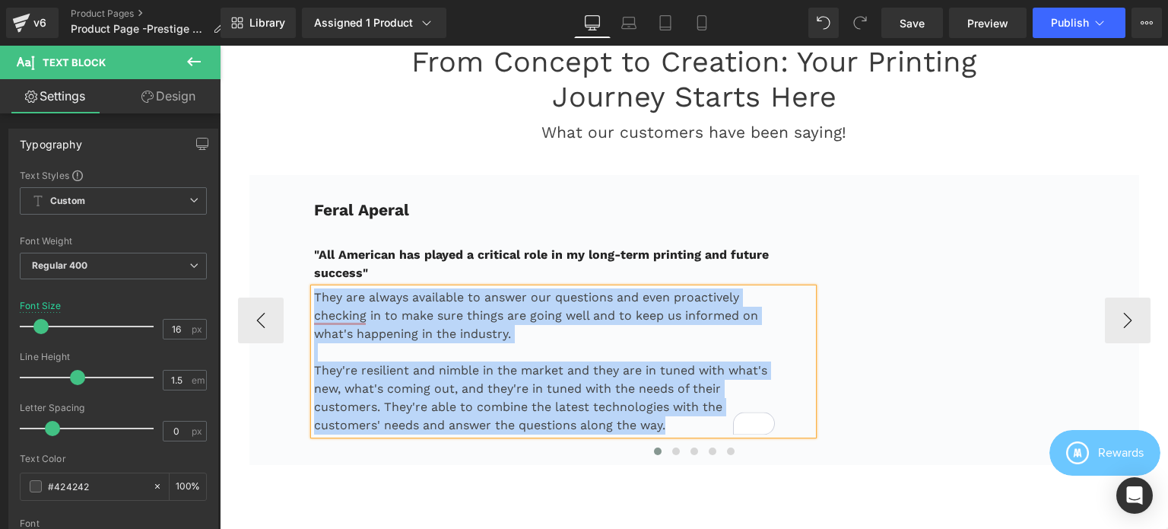
paste div "To enrich screen reader interactions, please activate Accessibility in Grammarl…"
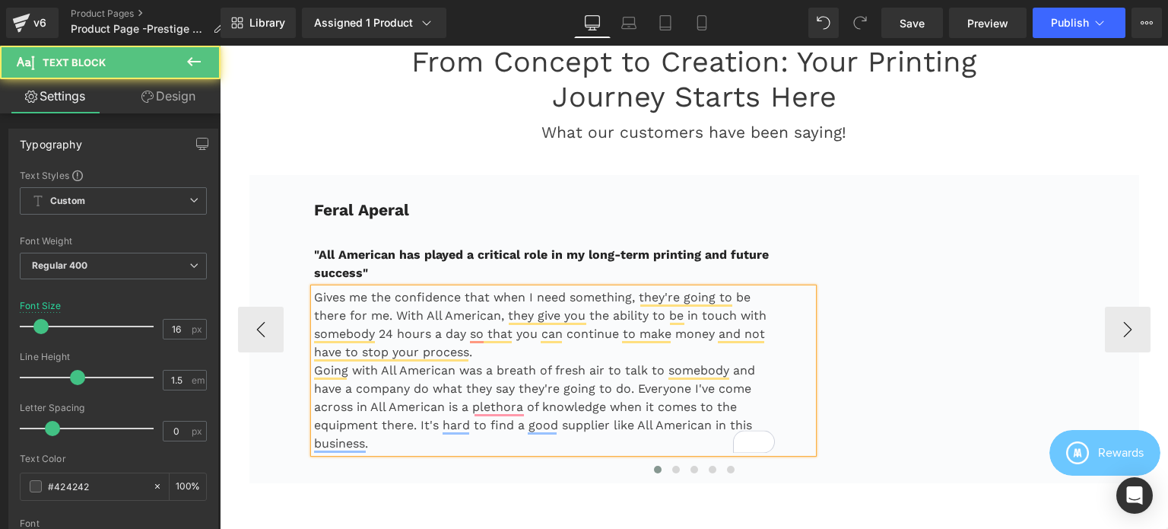
click at [472, 317] on p "Gives me the confidence that when I need something, they're going to be there f…" at bounding box center [545, 324] width 462 height 73
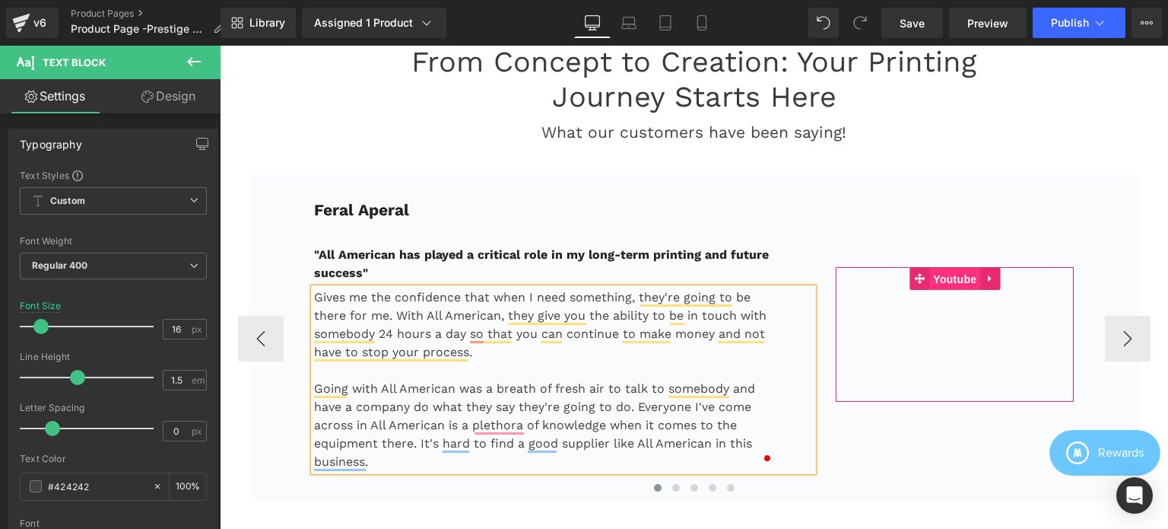
click at [943, 268] on span "Youtube" at bounding box center [954, 279] width 51 height 23
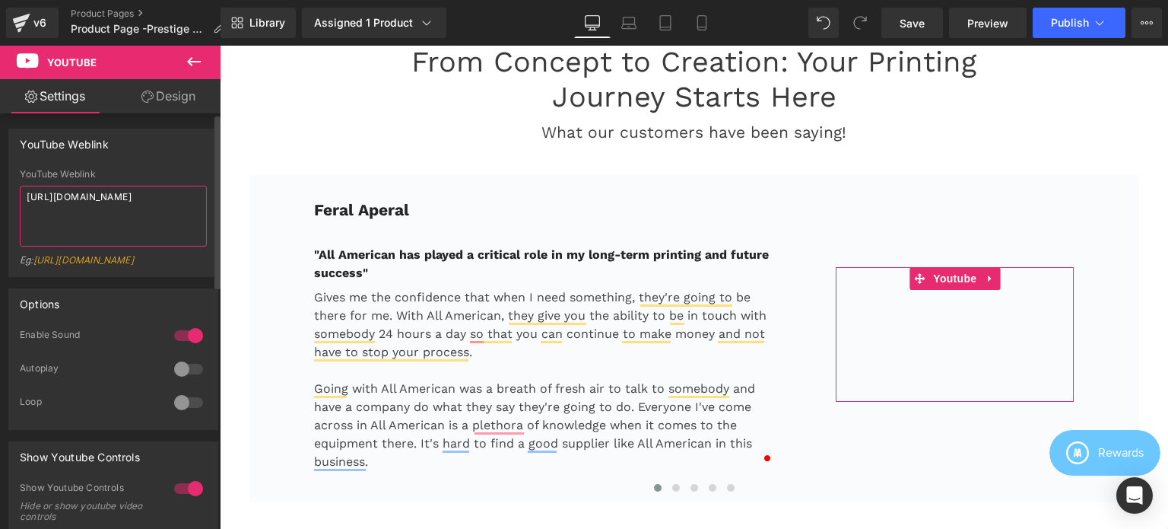
click at [113, 209] on textarea "[URL][DOMAIN_NAME]" at bounding box center [113, 216] width 187 height 61
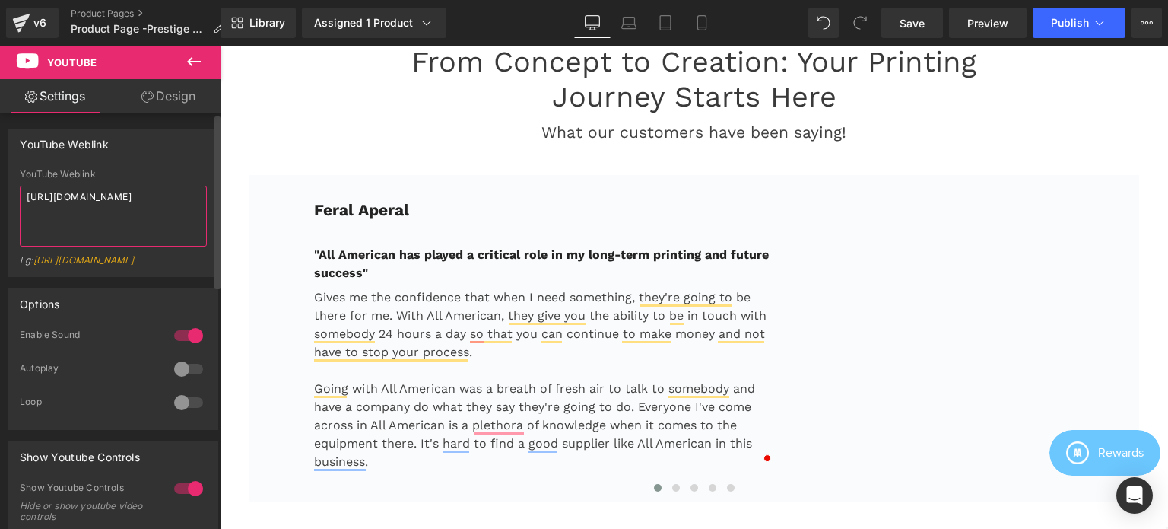
paste textarea "Xh4khYEDnKM"
type textarea "[URL][DOMAIN_NAME]"
click at [924, 29] on span "Save" at bounding box center [912, 23] width 25 height 16
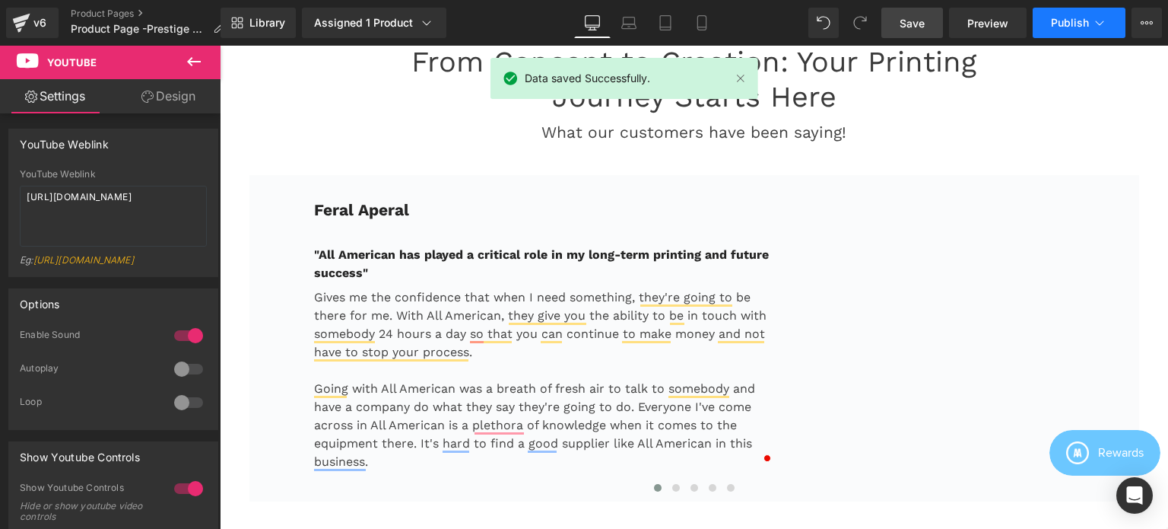
click at [1098, 17] on icon at bounding box center [1099, 22] width 15 height 15
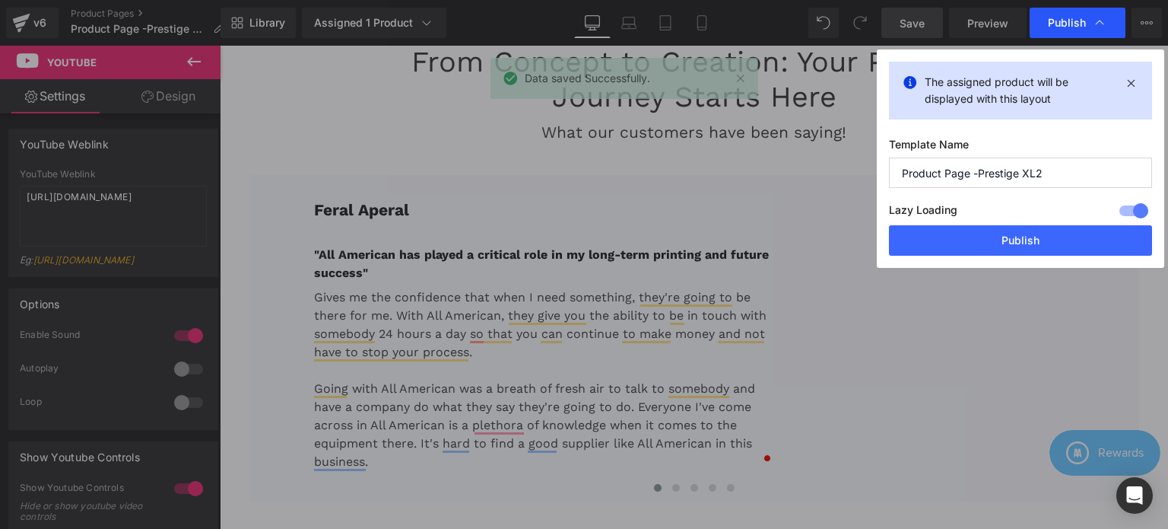
click at [1057, 21] on span "Publish" at bounding box center [1067, 23] width 38 height 14
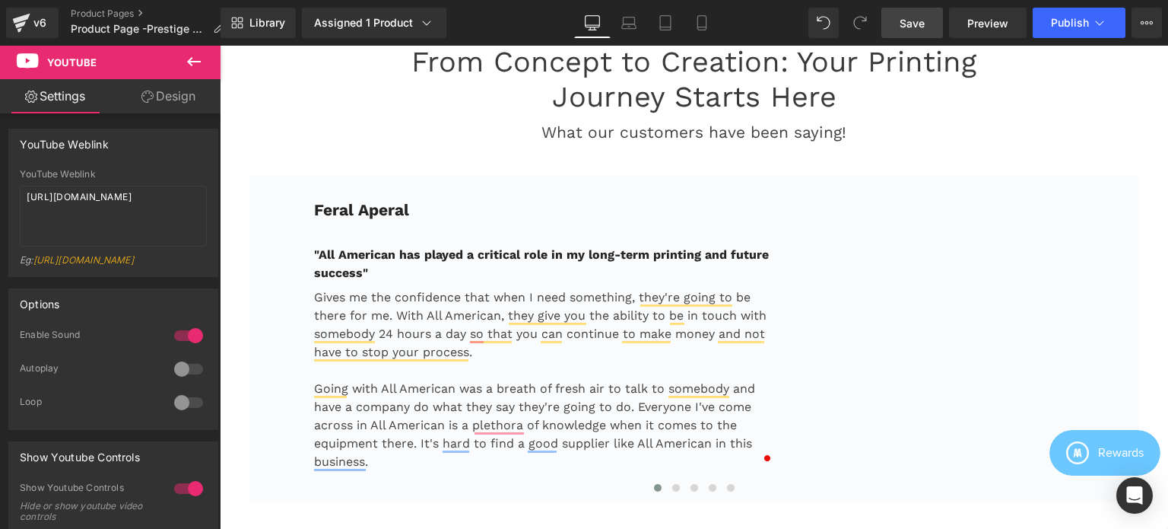
click at [1057, 21] on span "Publish" at bounding box center [1070, 23] width 38 height 12
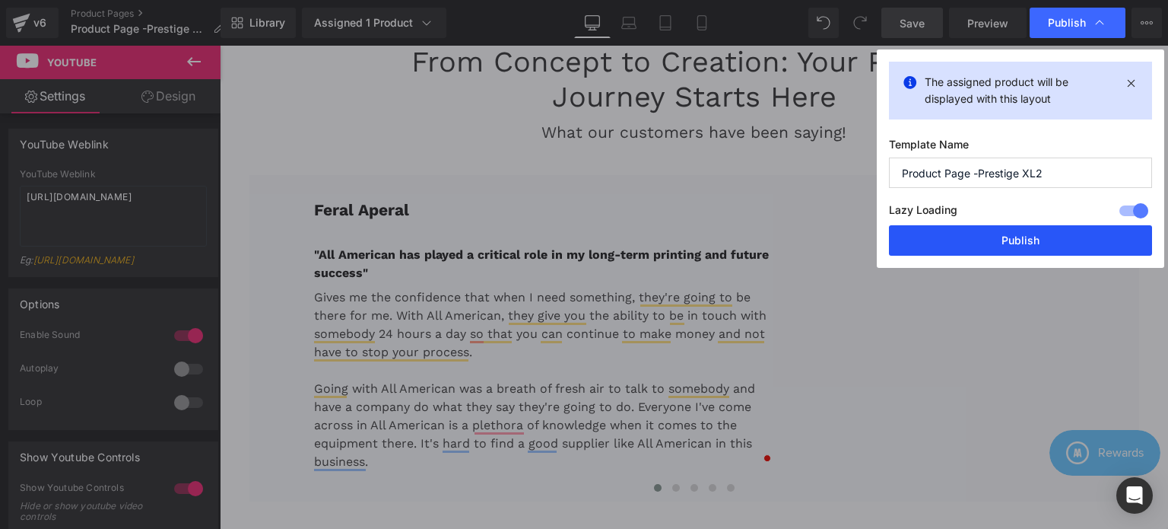
click at [1011, 236] on button "Publish" at bounding box center [1020, 240] width 263 height 30
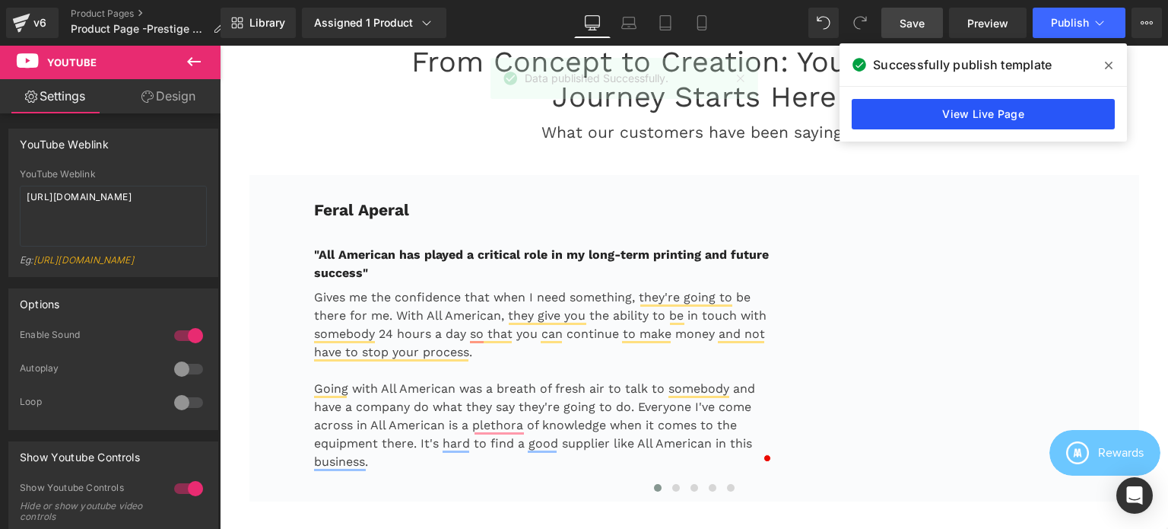
click at [987, 113] on link "View Live Page" at bounding box center [983, 114] width 263 height 30
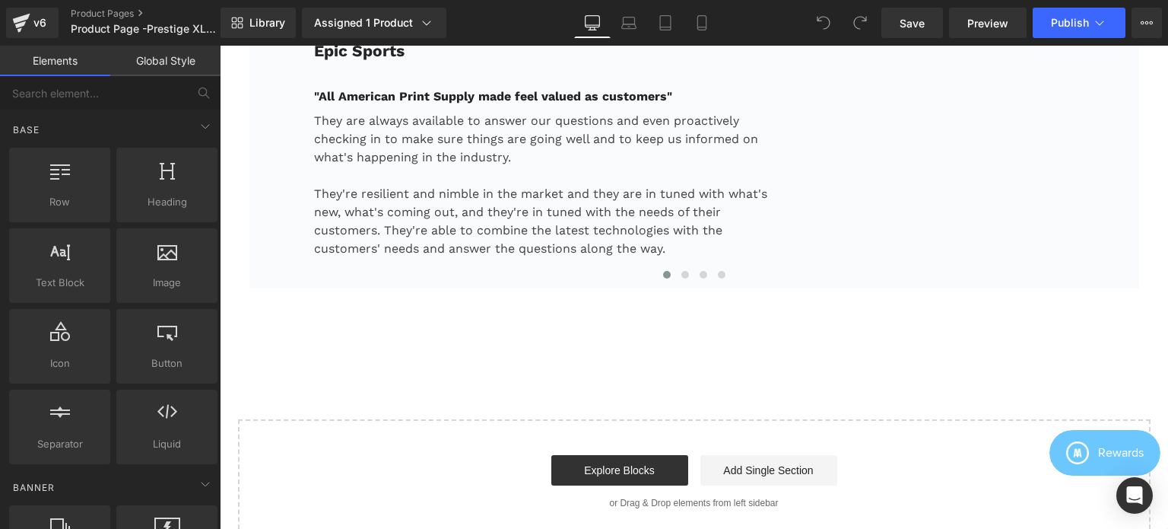
scroll to position [3455, 0]
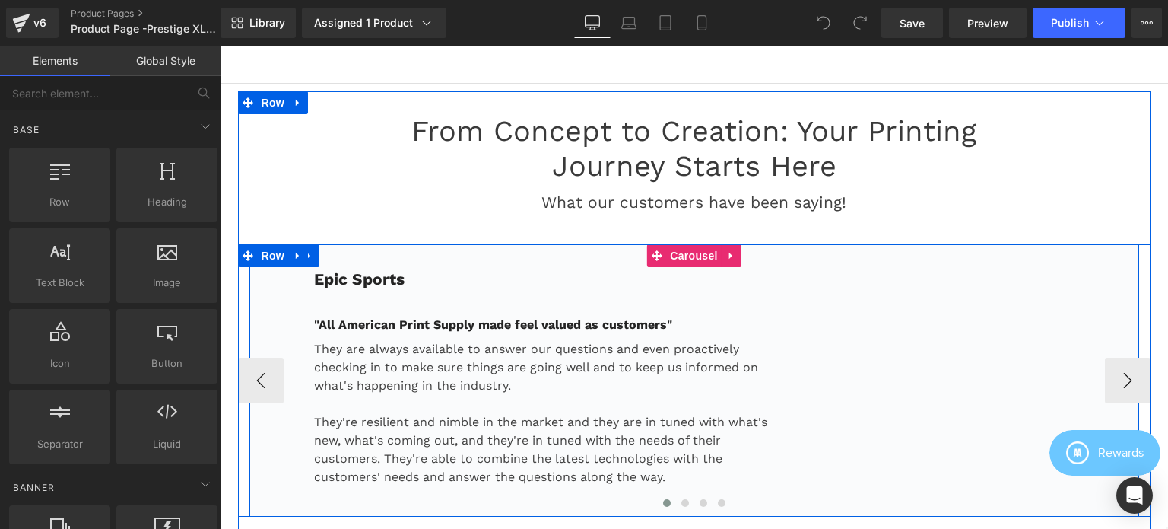
click at [557, 244] on div "Epic Sports Text Block "All American Print Supply made feel valued as customers…" at bounding box center [694, 380] width 890 height 272
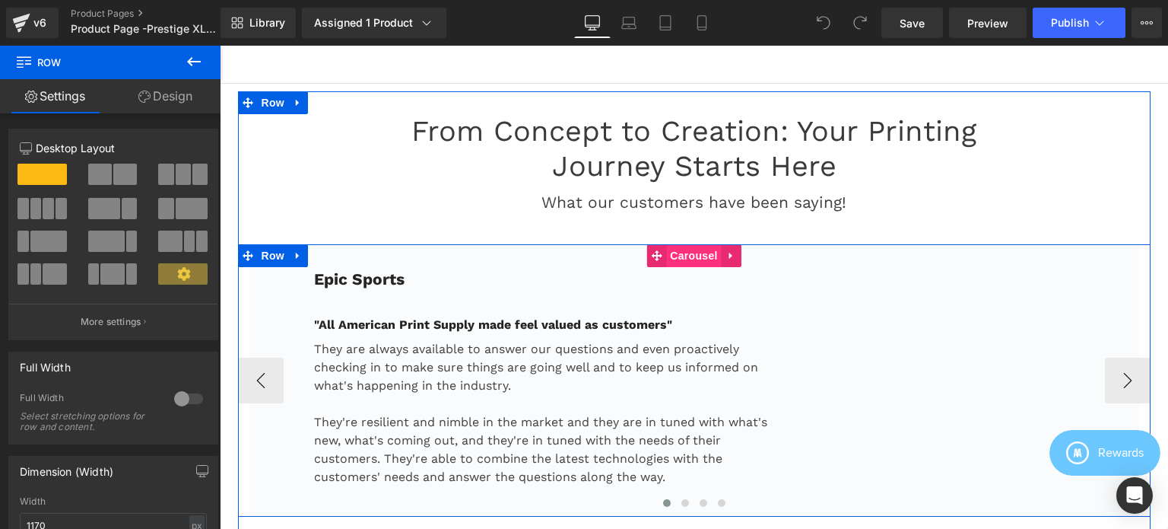
click at [685, 244] on span "Carousel" at bounding box center [693, 255] width 55 height 23
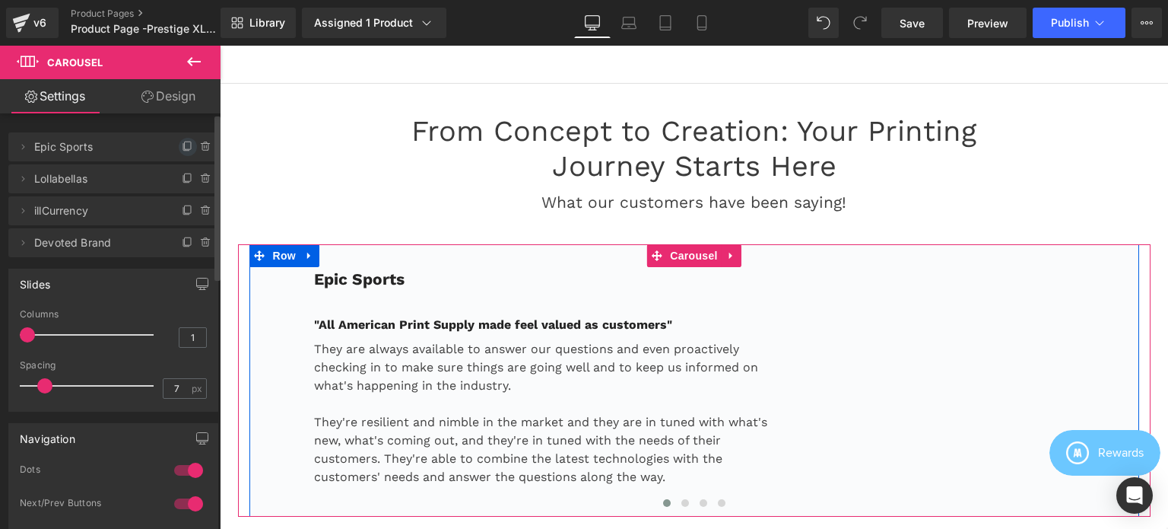
click at [182, 148] on icon at bounding box center [188, 147] width 12 height 12
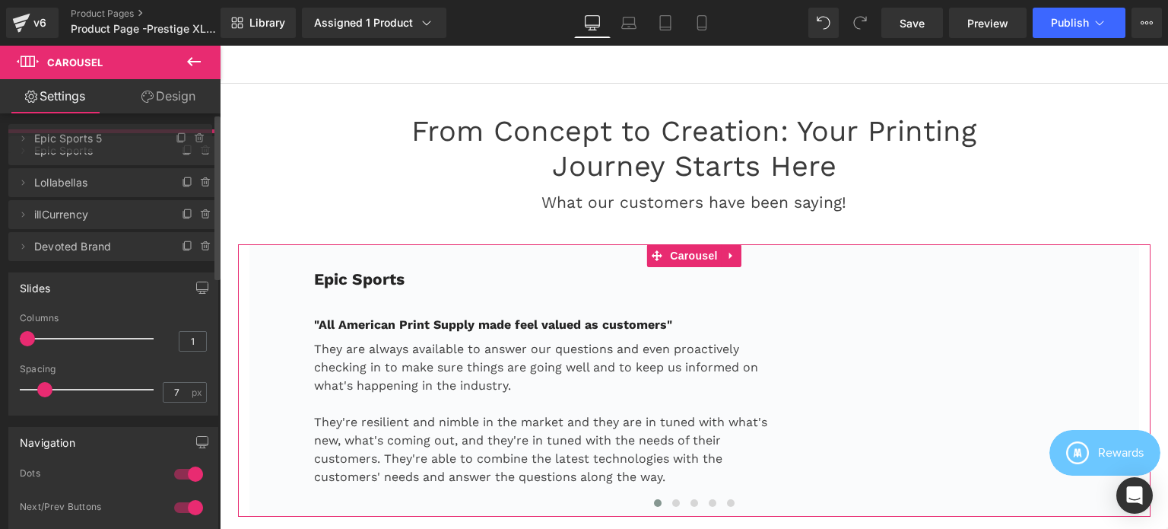
drag, startPoint x: 75, startPoint y: 179, endPoint x: 81, endPoint y: 139, distance: 40.8
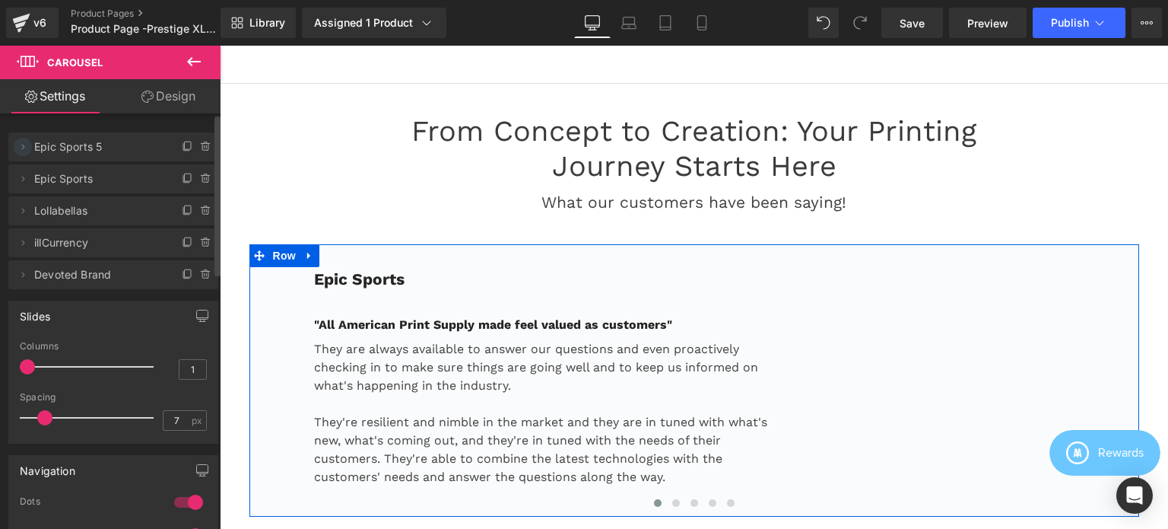
click at [25, 149] on icon at bounding box center [23, 147] width 12 height 12
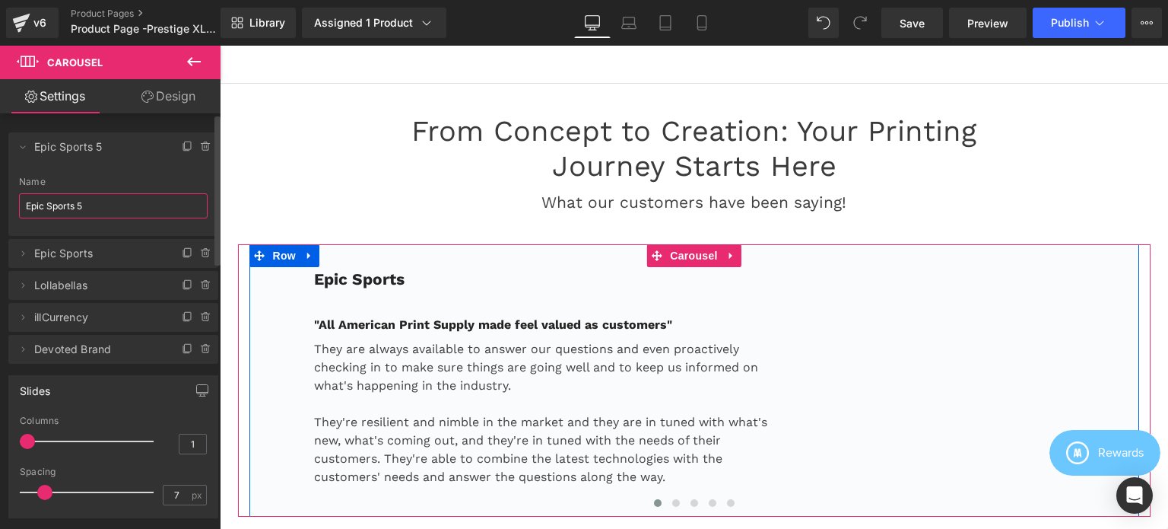
click at [110, 209] on input "Epic Sports 5" at bounding box center [113, 205] width 189 height 25
paste input "Feral Aperal"
type input "Feral Aperal"
click at [22, 148] on icon at bounding box center [23, 147] width 12 height 12
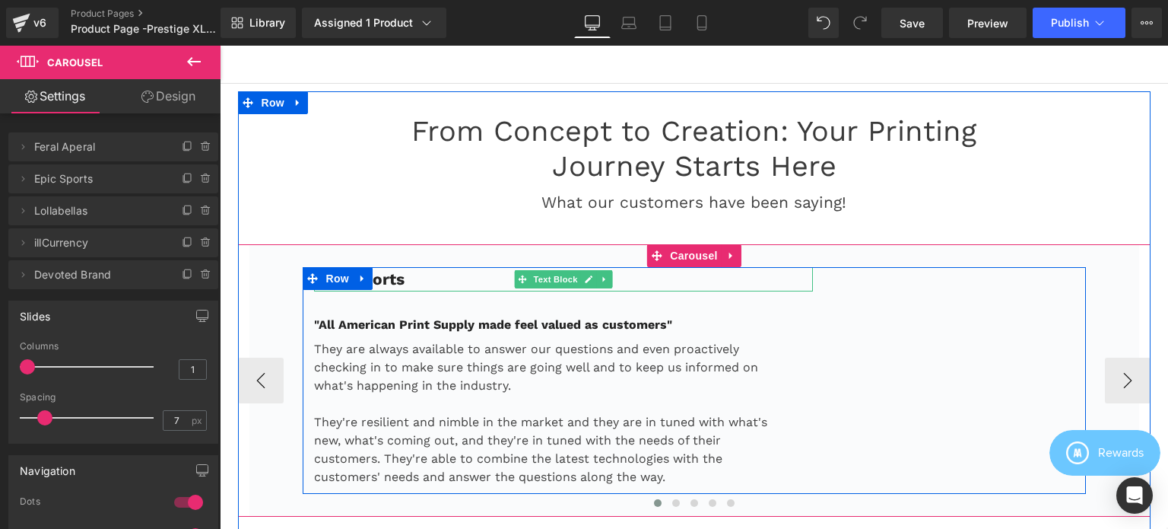
click at [426, 267] on p "Epic Sports" at bounding box center [564, 279] width 500 height 24
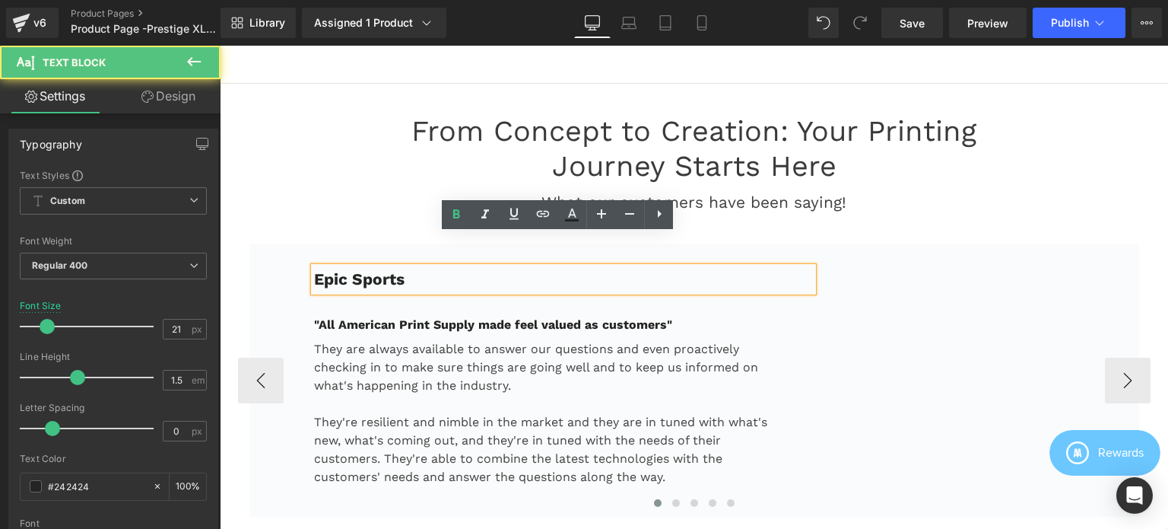
click at [420, 267] on p "Epic Sports" at bounding box center [564, 279] width 500 height 24
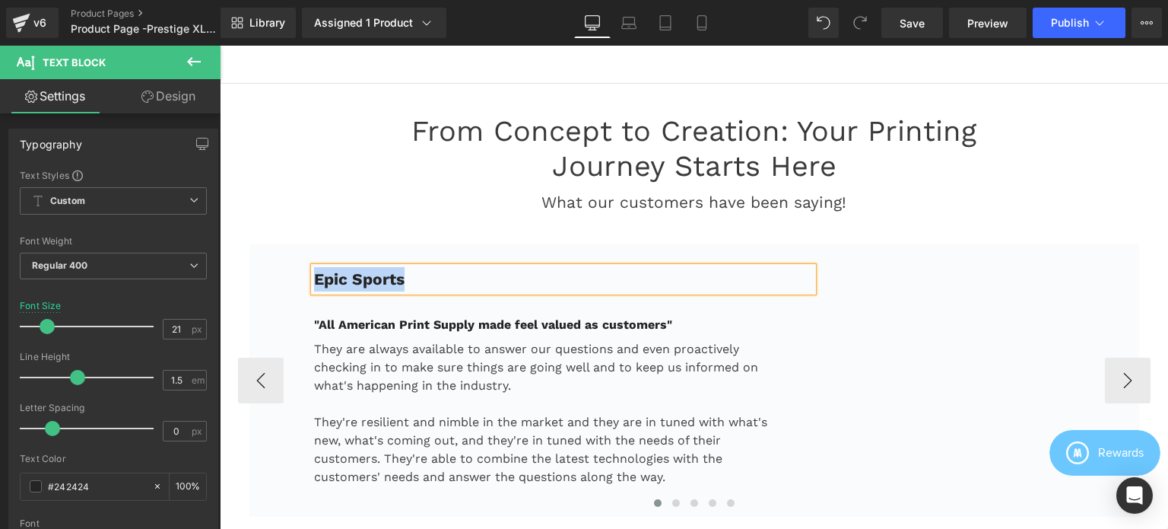
paste div
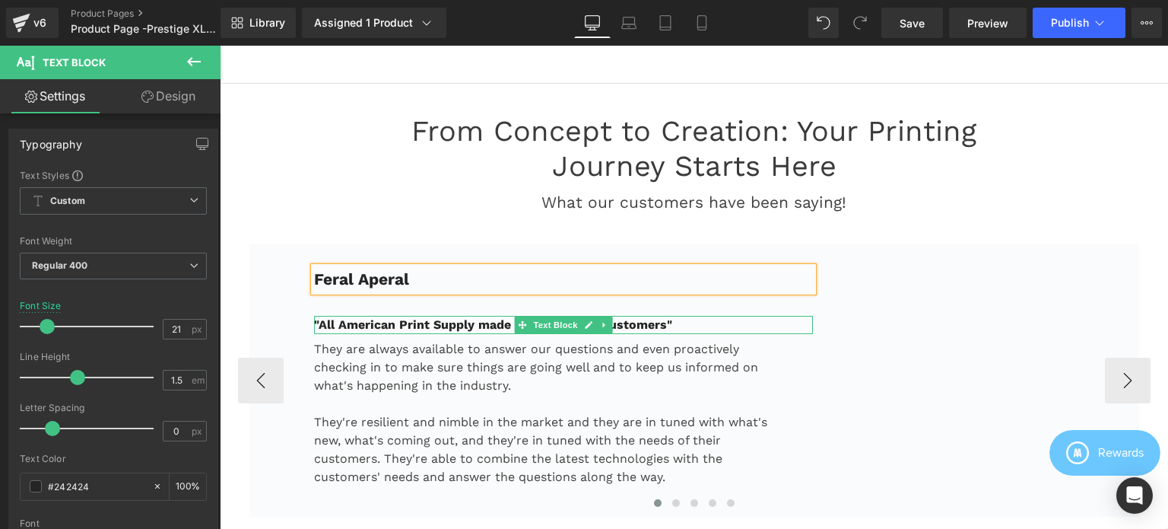
click at [444, 317] on strong ""All American Print Supply made feel valued as customers"" at bounding box center [493, 324] width 358 height 14
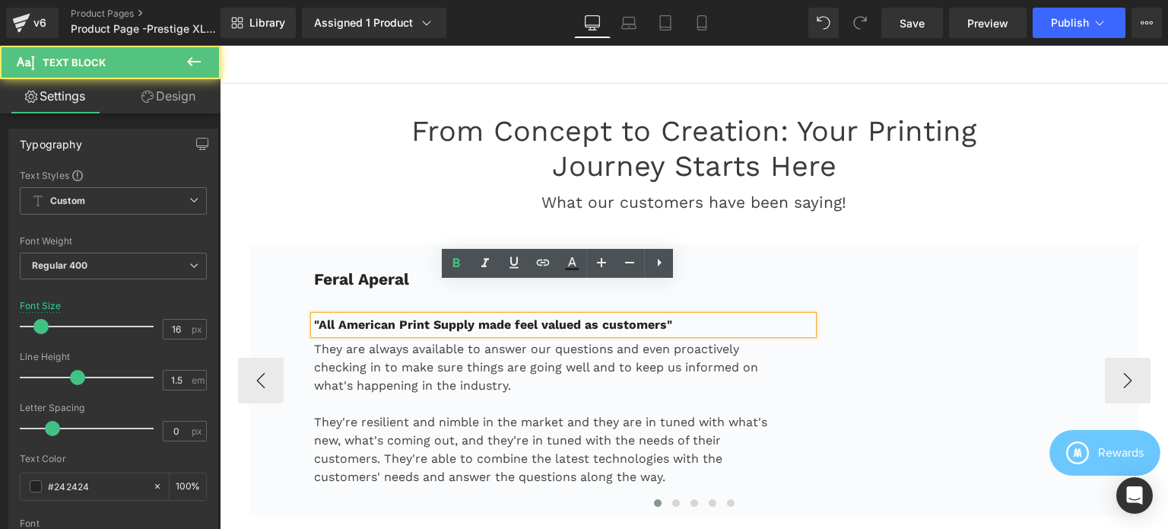
click at [447, 317] on strong ""All American Print Supply made feel valued as customers"" at bounding box center [493, 324] width 358 height 14
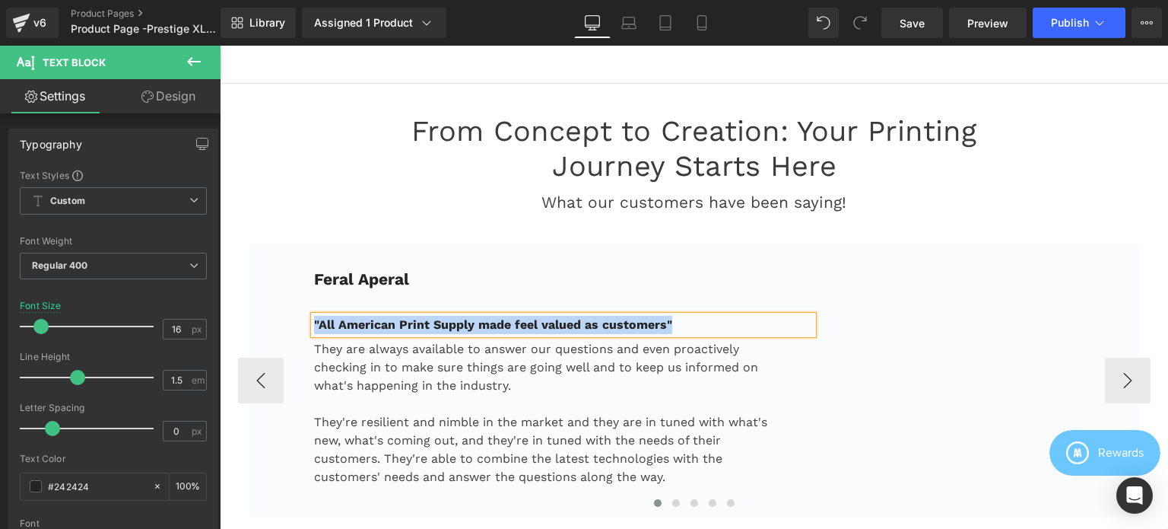
paste div
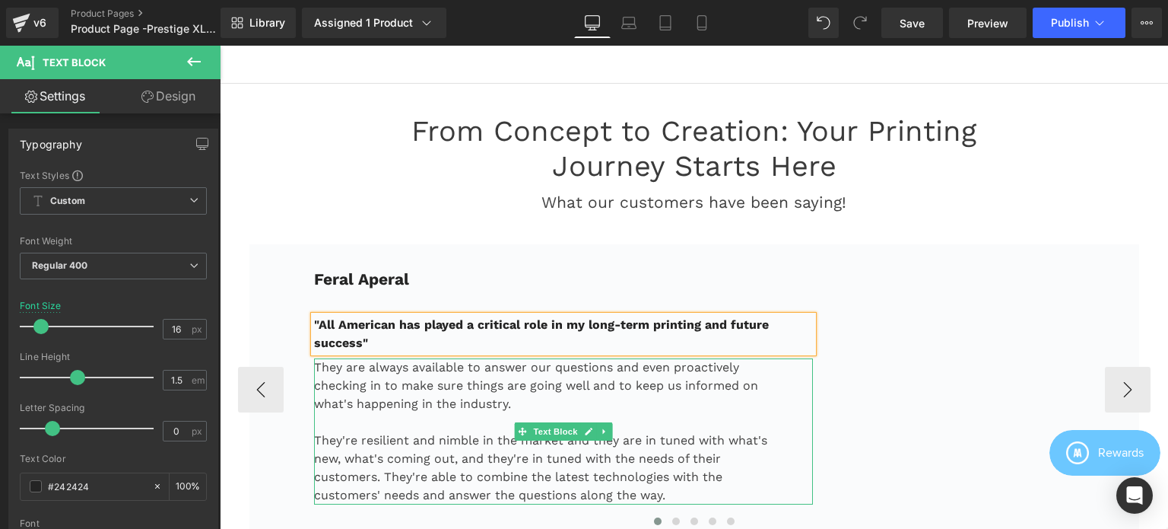
drag, startPoint x: 535, startPoint y: 367, endPoint x: 521, endPoint y: 367, distance: 14.5
click at [535, 367] on p "They are always available to answer our questions and even proactively checking…" at bounding box center [545, 385] width 462 height 55
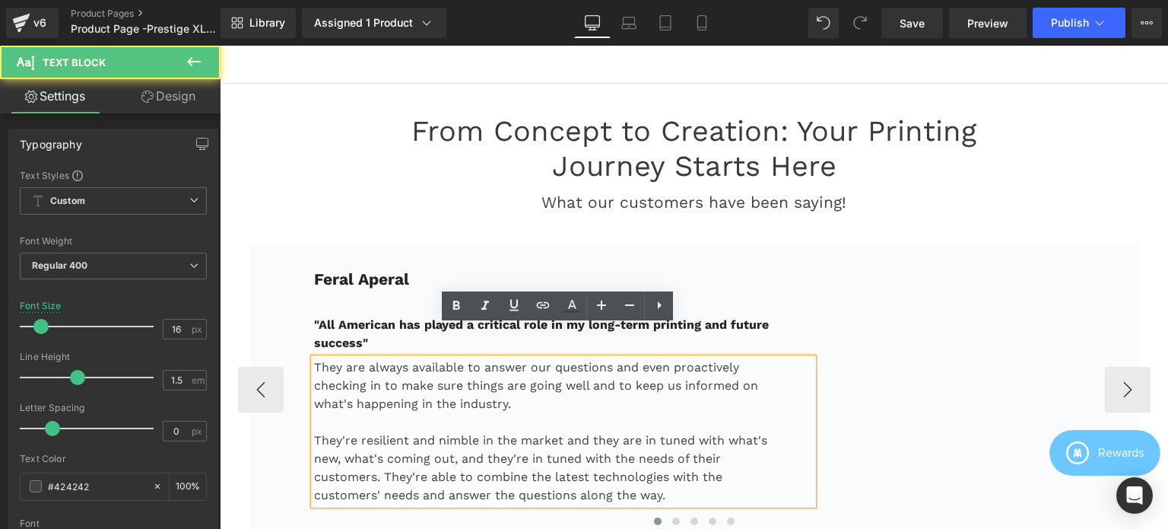
click at [507, 370] on p "They are always available to answer our questions and even proactively checking…" at bounding box center [545, 385] width 462 height 55
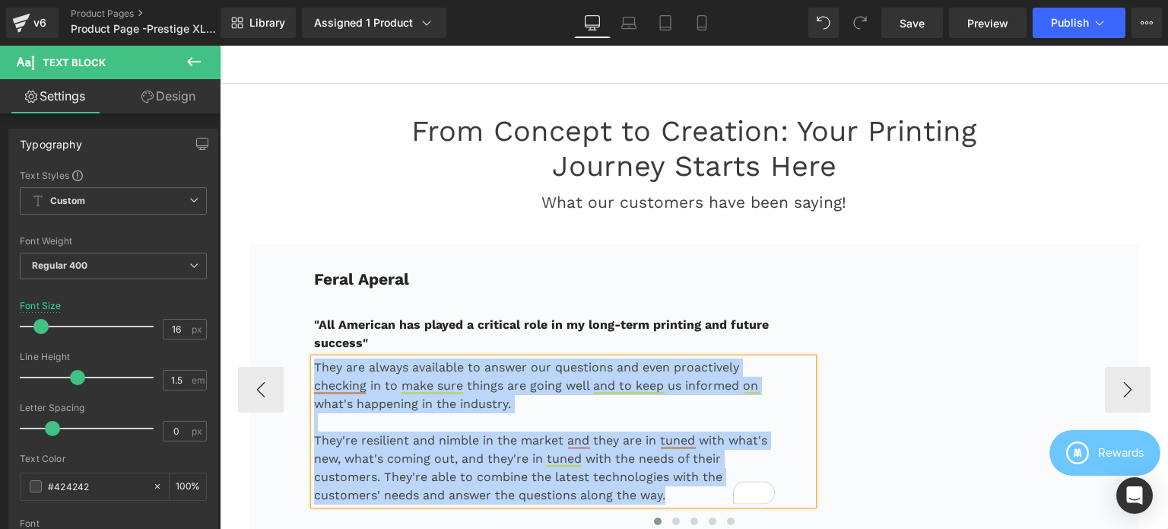
paste div "To enrich screen reader interactions, please activate Accessibility in Grammarl…"
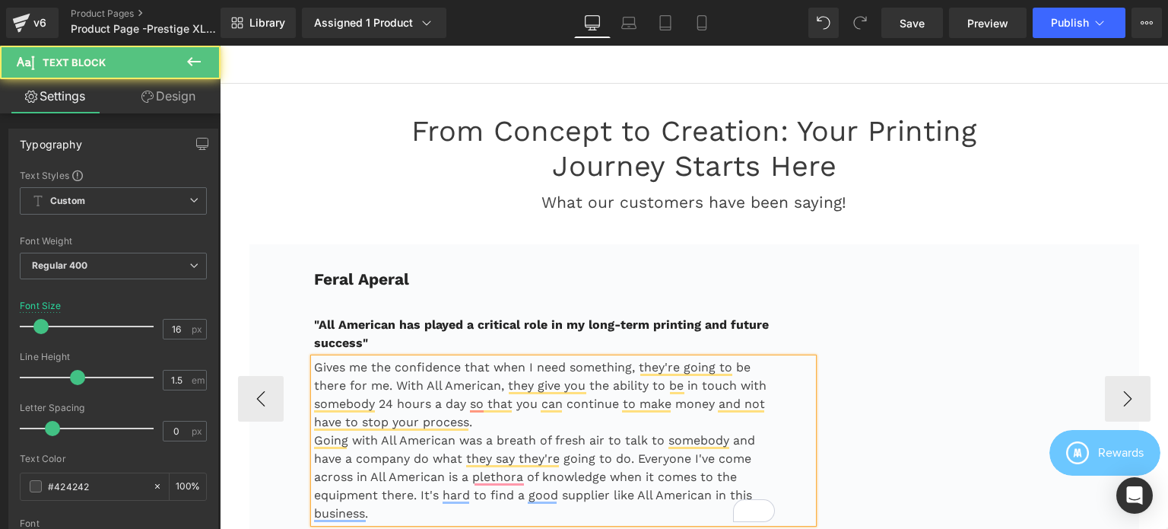
click at [526, 389] on p "Gives me the confidence that when I need something, they're going to be there f…" at bounding box center [545, 394] width 462 height 73
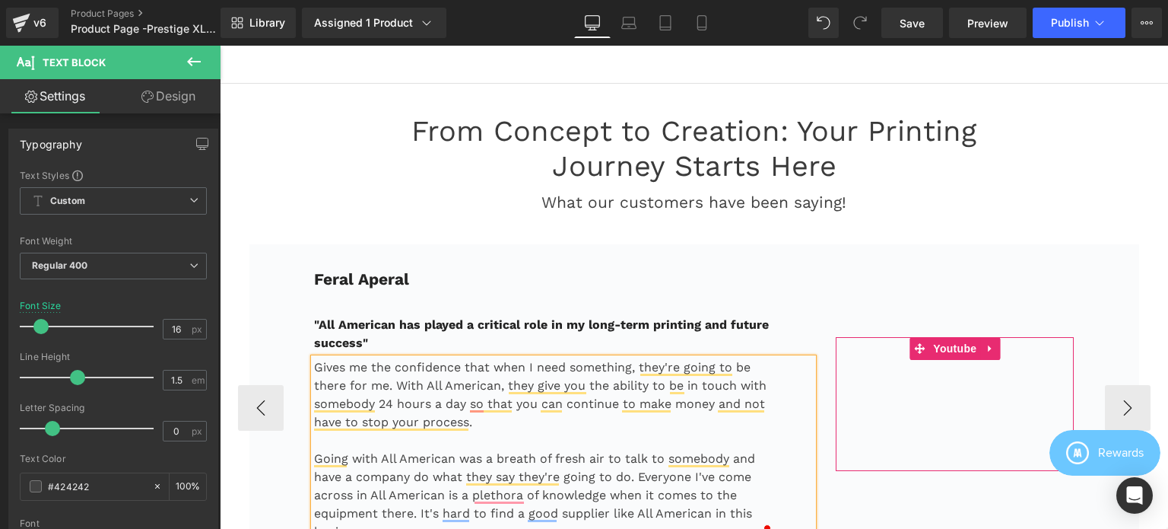
drag, startPoint x: 949, startPoint y: 316, endPoint x: 1120, endPoint y: 316, distance: 171.1
click at [949, 337] on span "Youtube" at bounding box center [954, 348] width 51 height 23
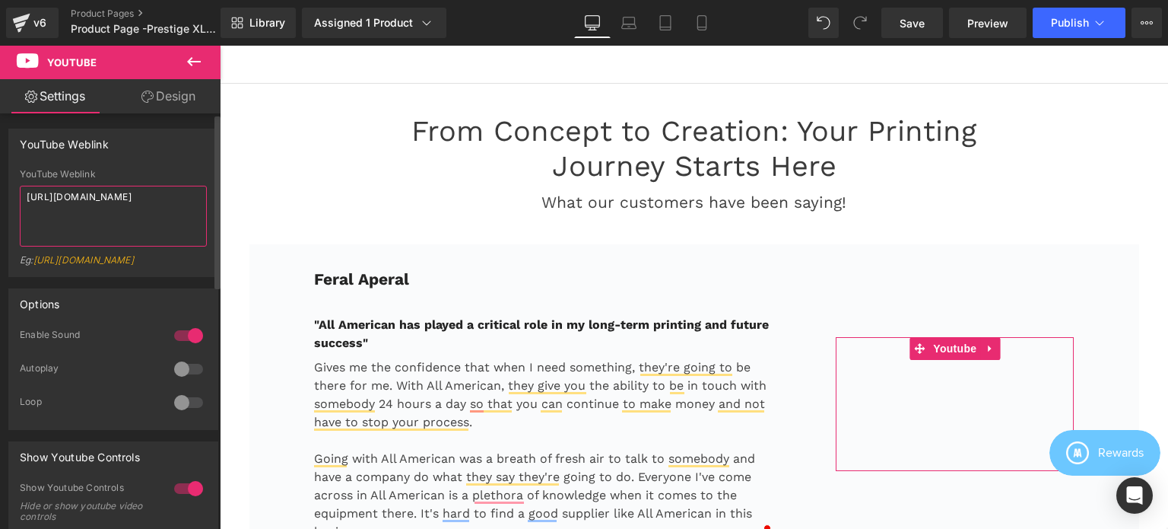
click at [113, 208] on textarea "[URL][DOMAIN_NAME]" at bounding box center [113, 216] width 187 height 61
type textarea "[URL][DOMAIN_NAME]"
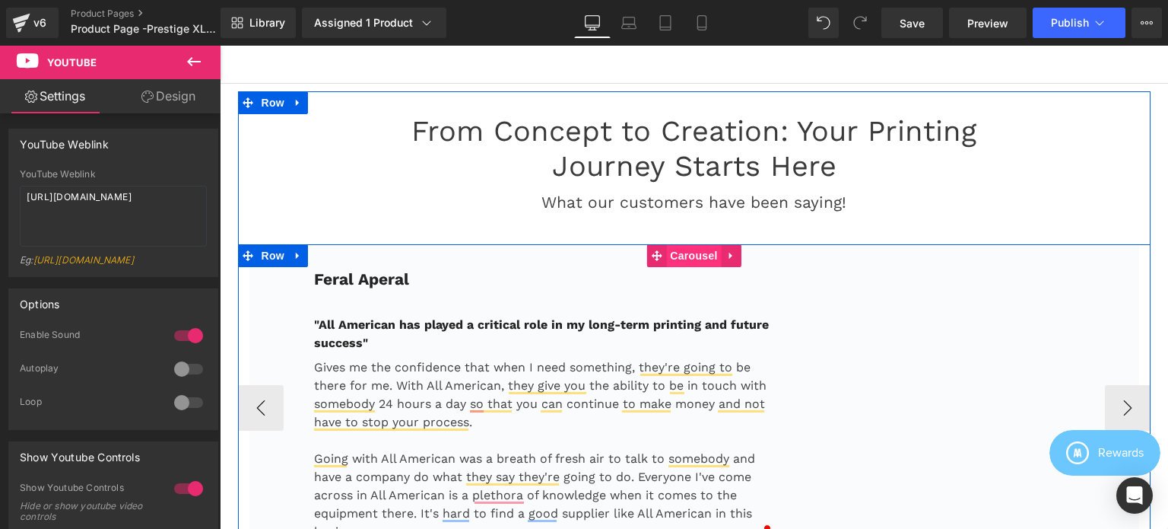
click at [684, 244] on span "Carousel" at bounding box center [693, 255] width 55 height 23
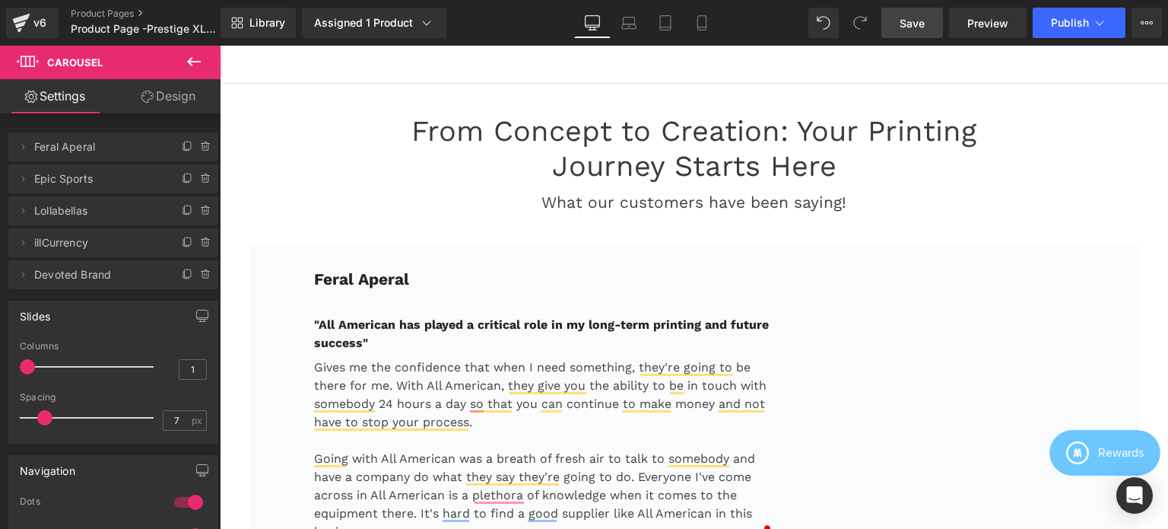
click at [911, 30] on span "Save" at bounding box center [912, 23] width 25 height 16
click at [1071, 24] on span "Publish" at bounding box center [1070, 23] width 38 height 12
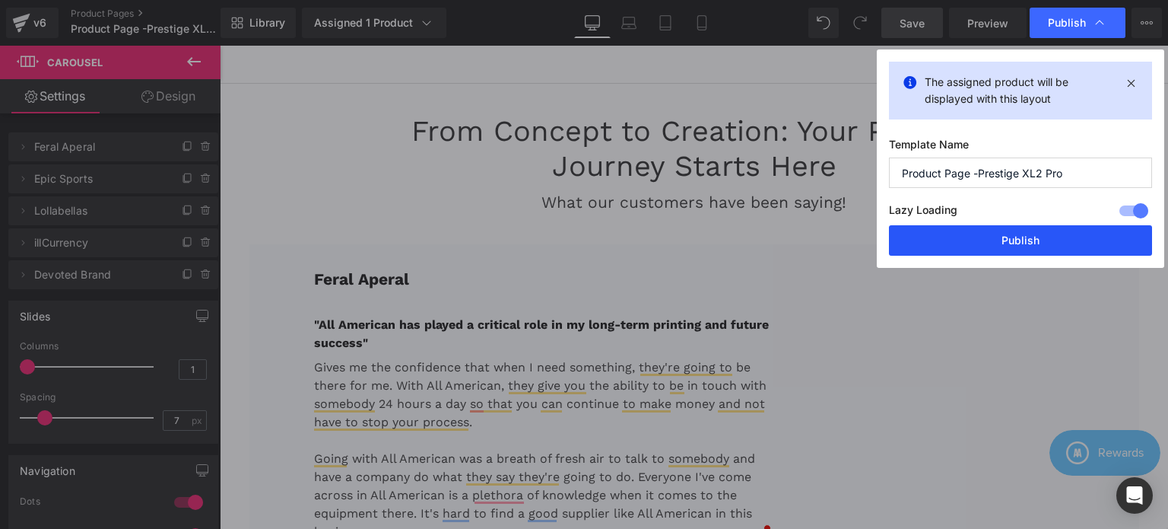
click at [1025, 243] on button "Publish" at bounding box center [1020, 240] width 263 height 30
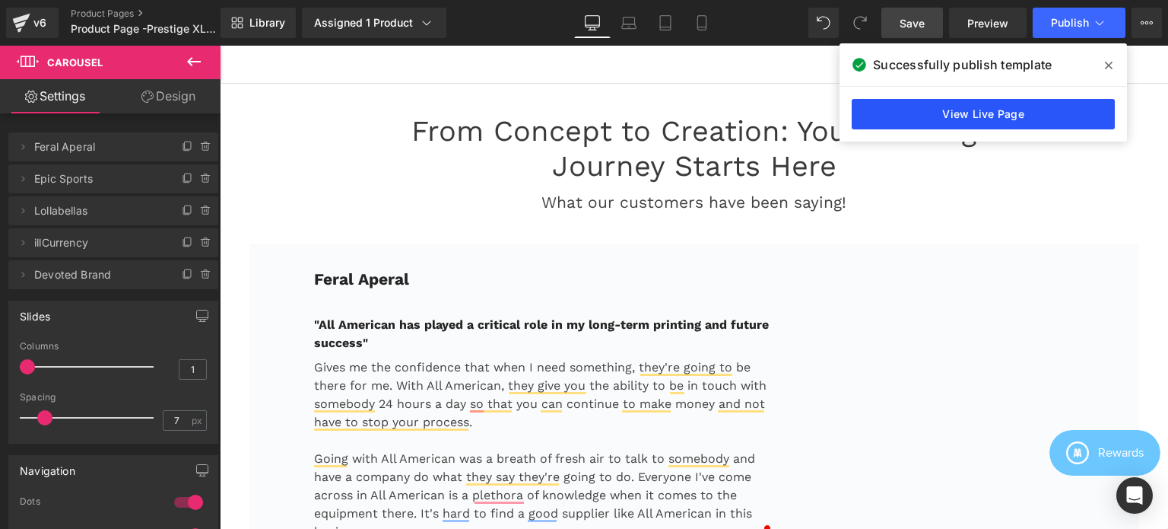
click at [977, 113] on link "View Live Page" at bounding box center [983, 114] width 263 height 30
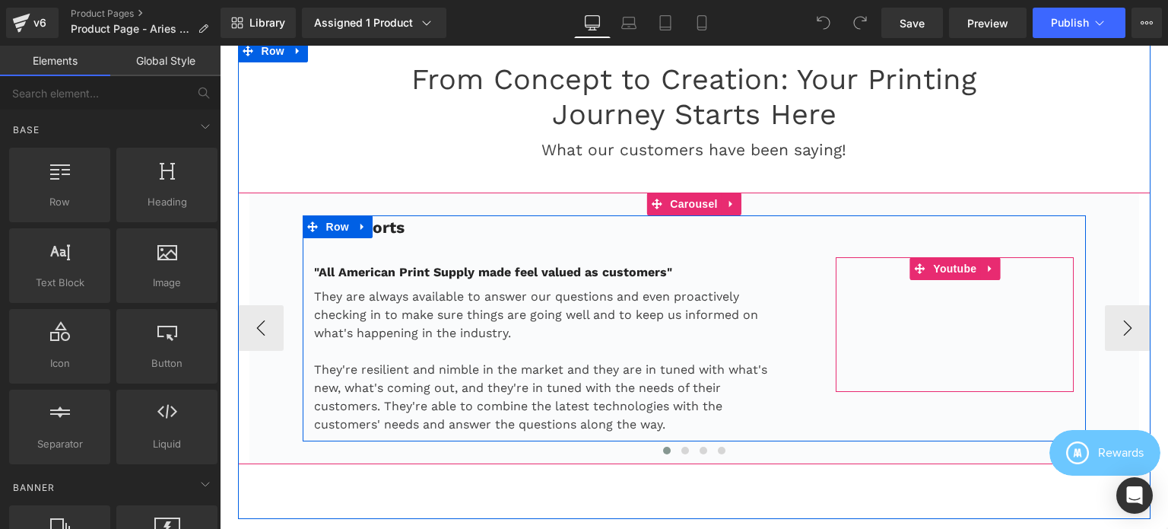
scroll to position [3155, 0]
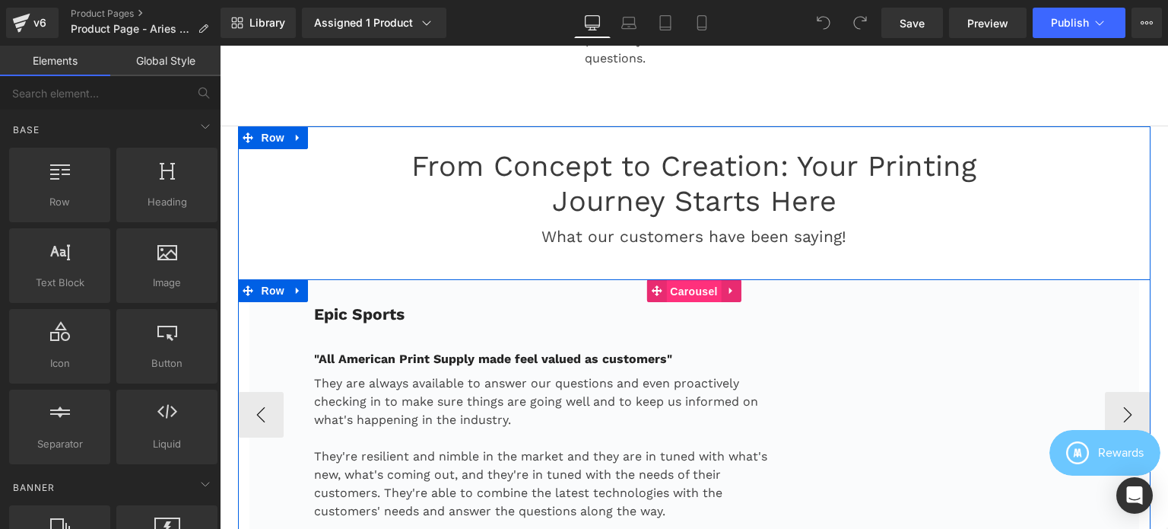
click at [674, 303] on span "Carousel" at bounding box center [693, 291] width 55 height 23
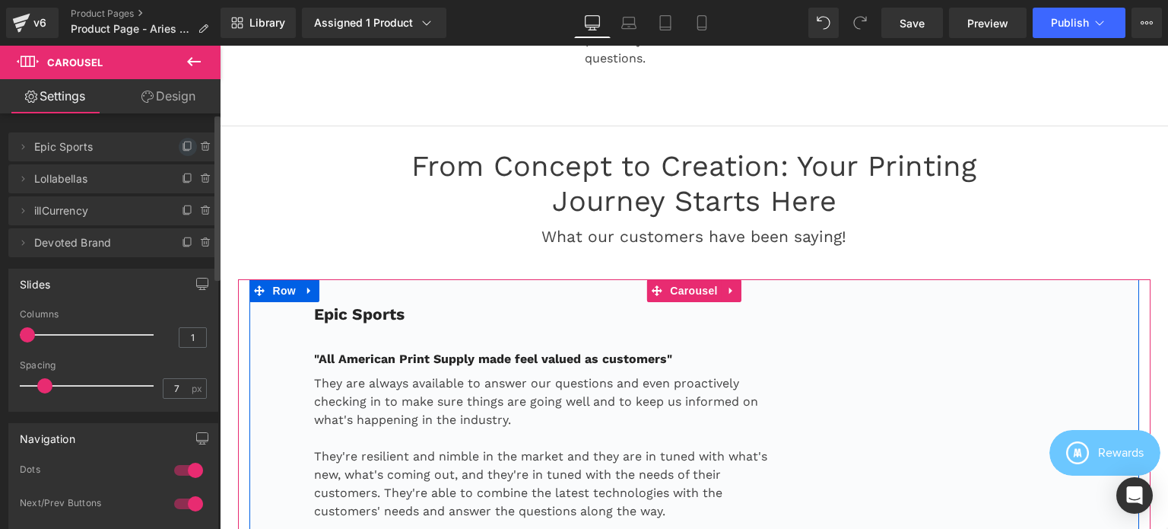
click at [182, 148] on icon at bounding box center [188, 147] width 12 height 12
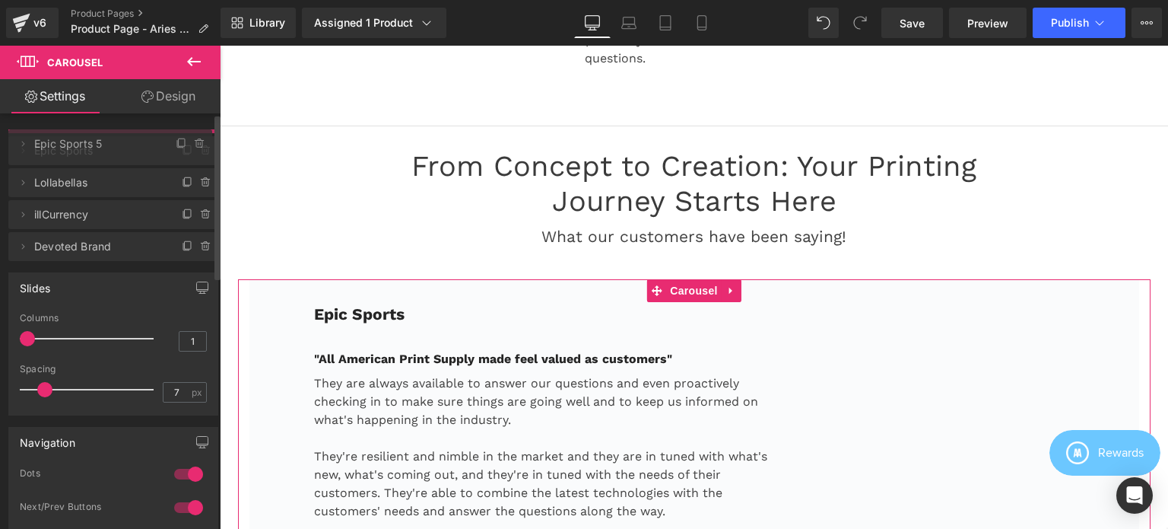
drag, startPoint x: 77, startPoint y: 179, endPoint x: 76, endPoint y: 144, distance: 35.0
click at [76, 144] on span "Epic Sports 5" at bounding box center [95, 143] width 122 height 29
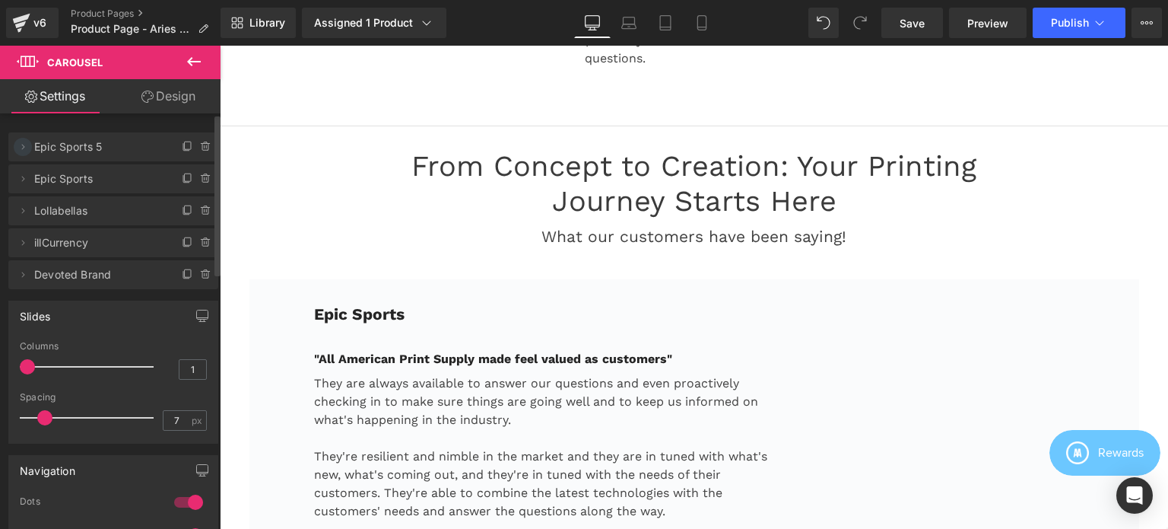
click at [23, 148] on icon at bounding box center [23, 146] width 3 height 5
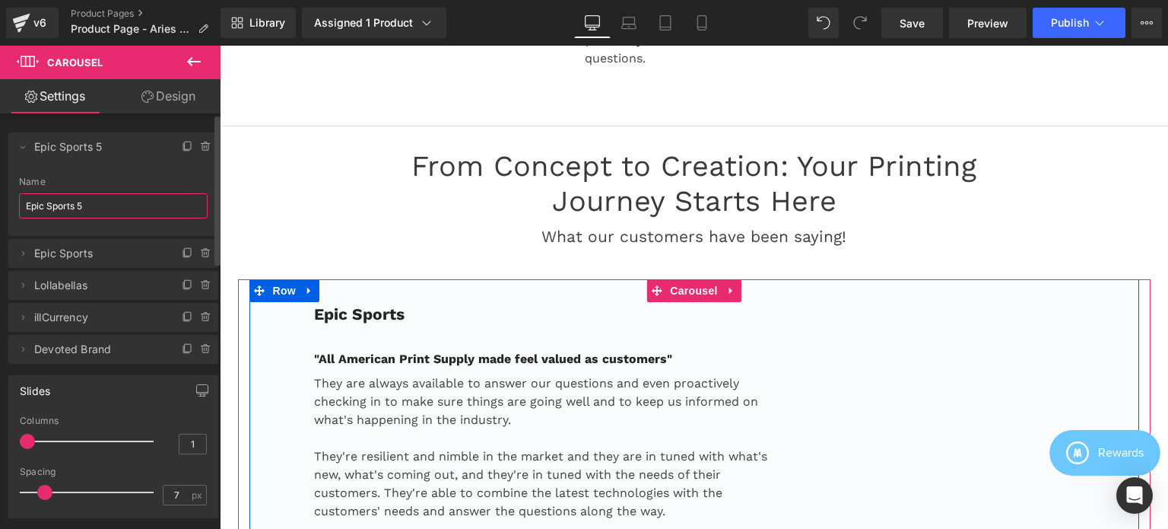
click at [119, 208] on input "Epic Sports 5" at bounding box center [113, 205] width 189 height 25
paste input "Feral Aperal"
type input "Feral Aperal"
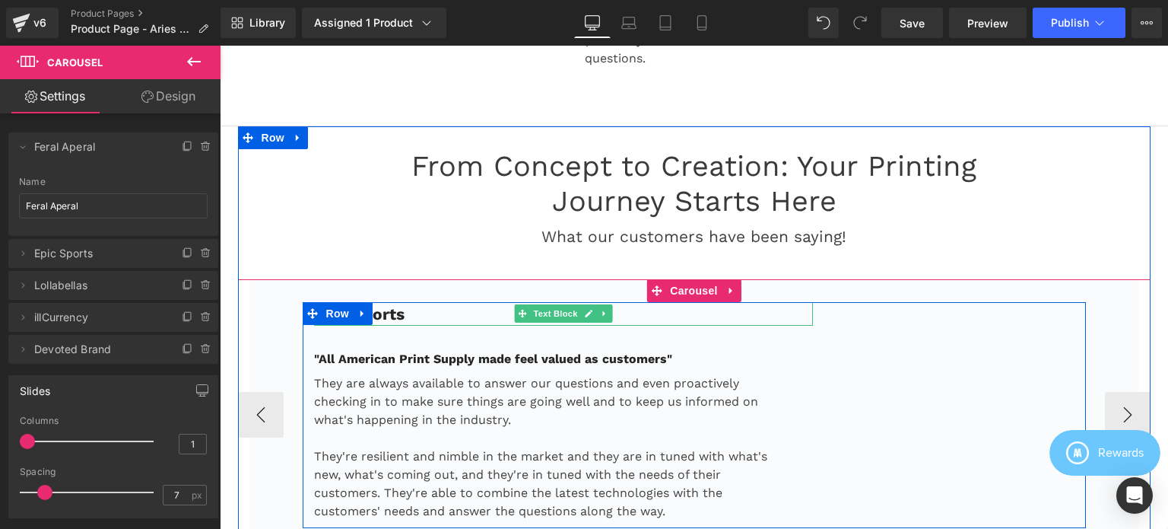
click at [411, 319] on p "Epic Sports" at bounding box center [564, 314] width 500 height 24
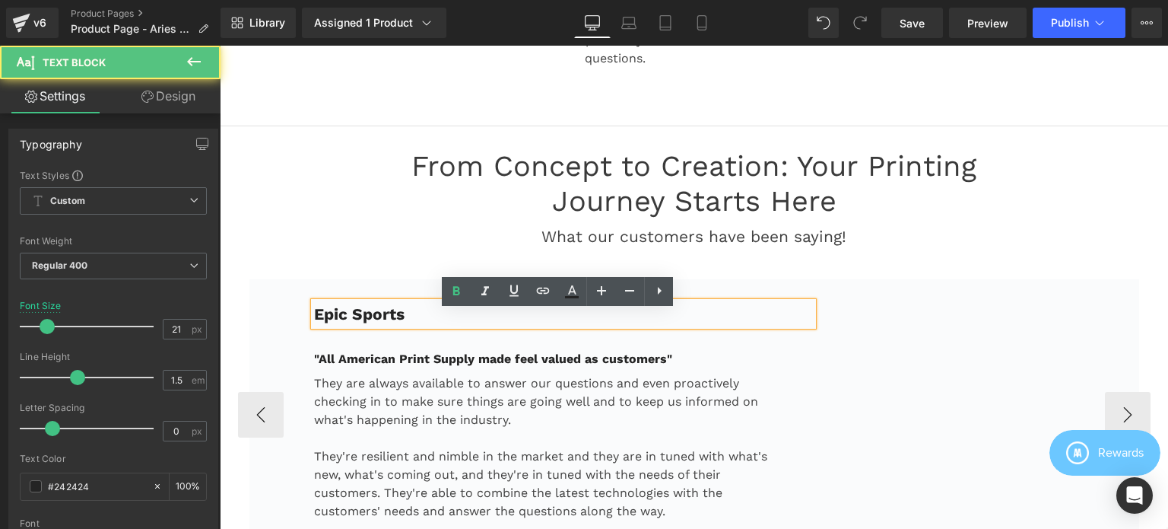
click at [424, 325] on p "Epic Sports" at bounding box center [564, 314] width 500 height 24
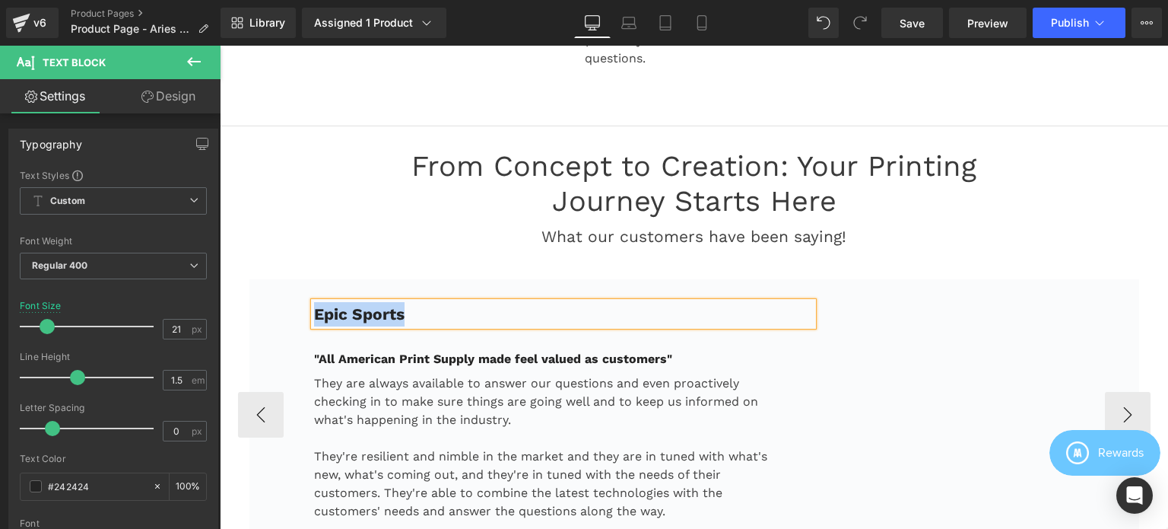
paste div
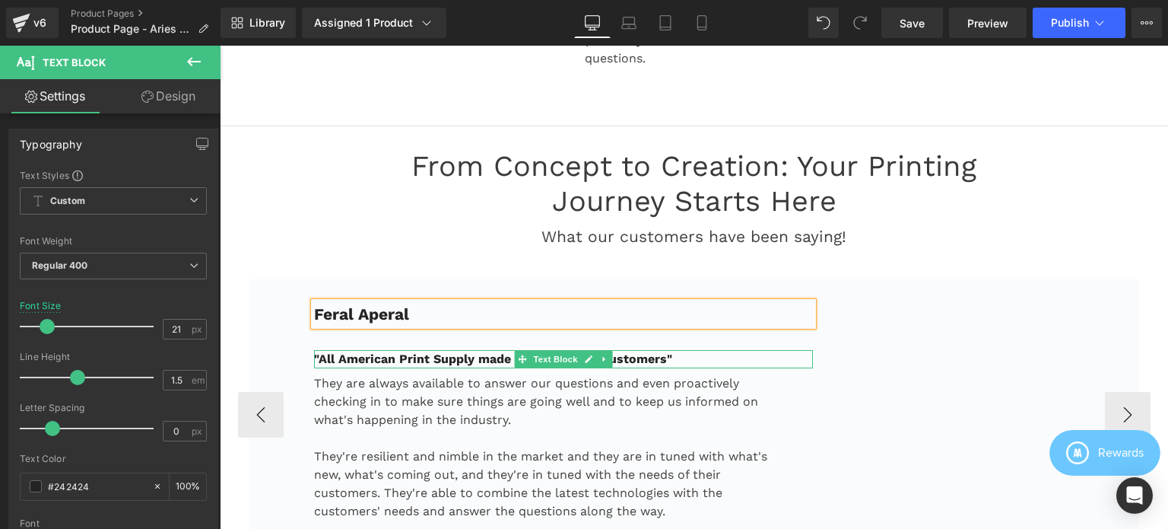
drag, startPoint x: 435, startPoint y: 370, endPoint x: 409, endPoint y: 370, distance: 25.9
click at [435, 366] on strong ""All American Print Supply made feel valued as customers"" at bounding box center [493, 358] width 358 height 14
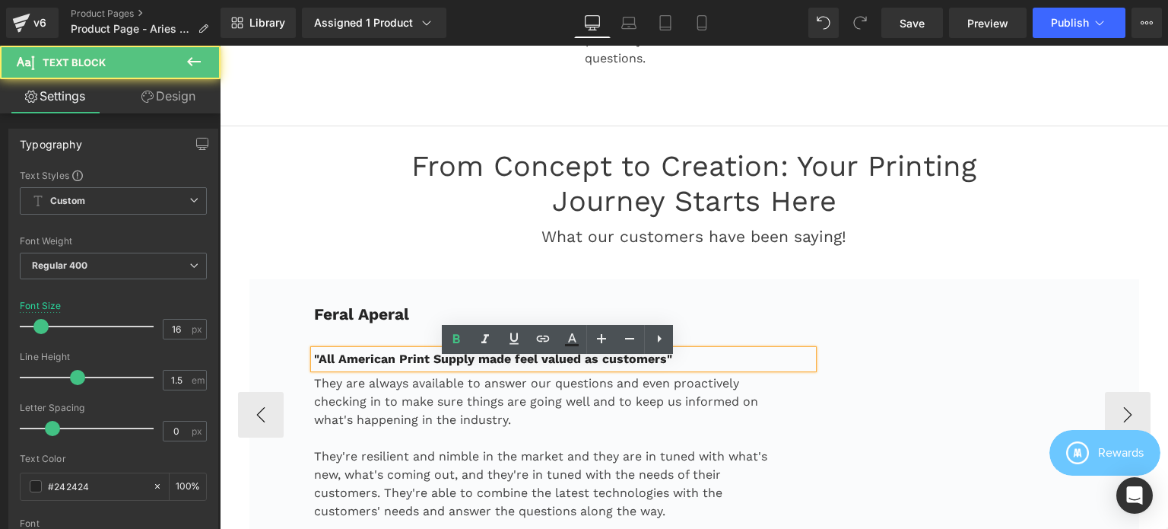
click at [408, 366] on strong ""All American Print Supply made feel valued as customers"" at bounding box center [493, 358] width 358 height 14
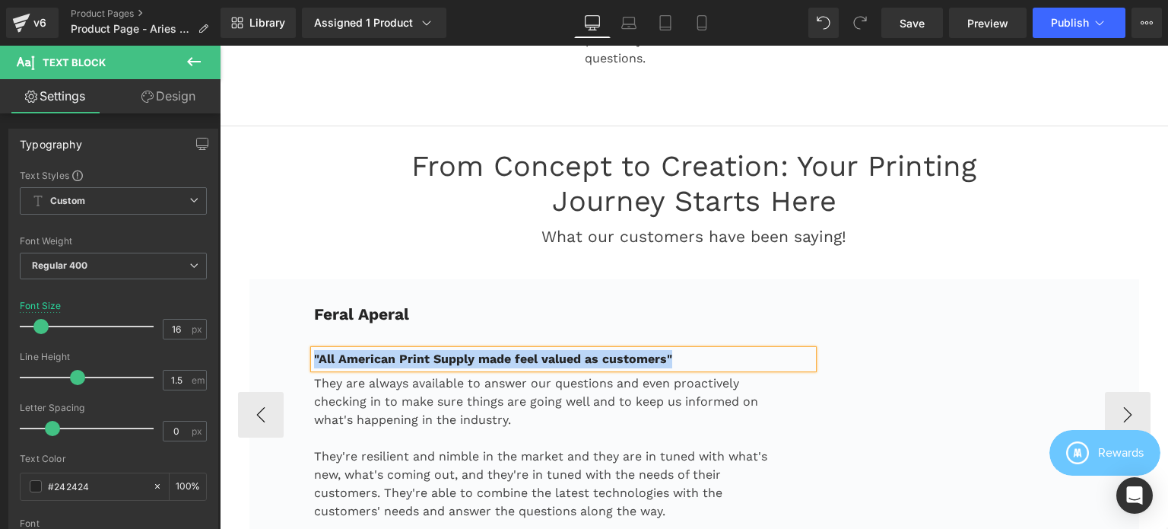
paste div
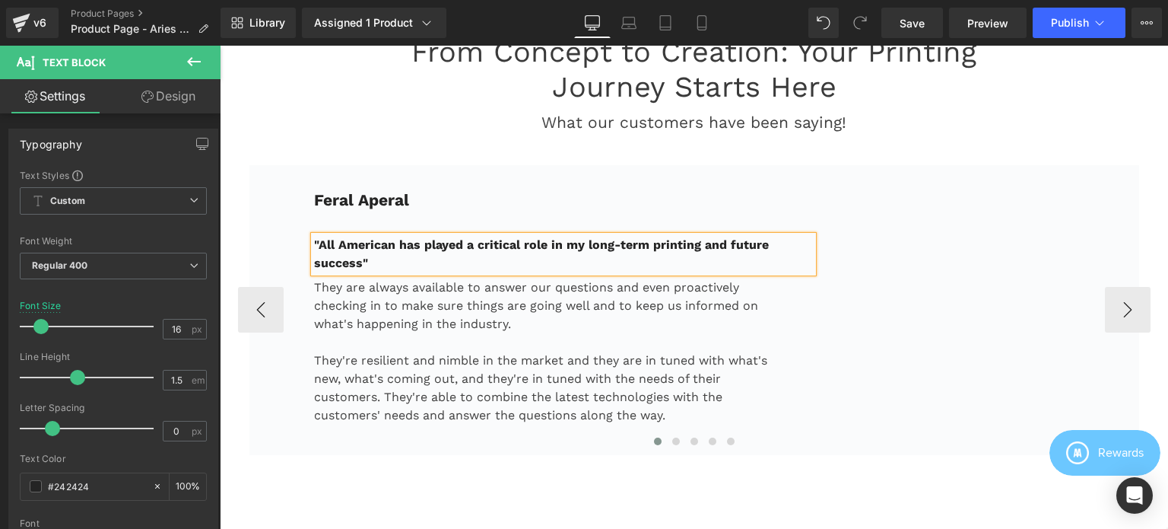
scroll to position [3383, 0]
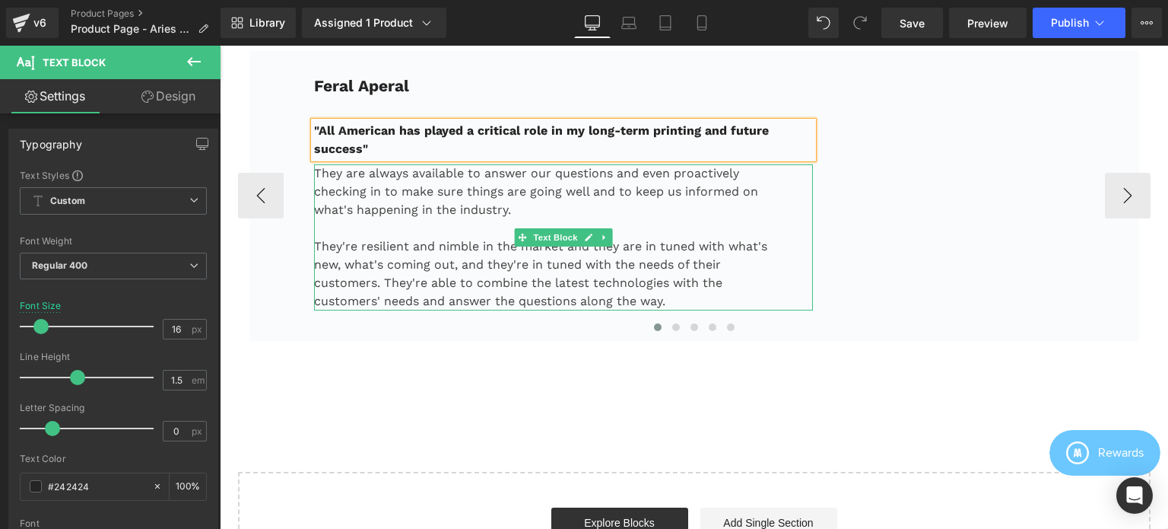
click at [448, 219] on p "They are always available to answer our questions and even proactively checking…" at bounding box center [545, 191] width 462 height 55
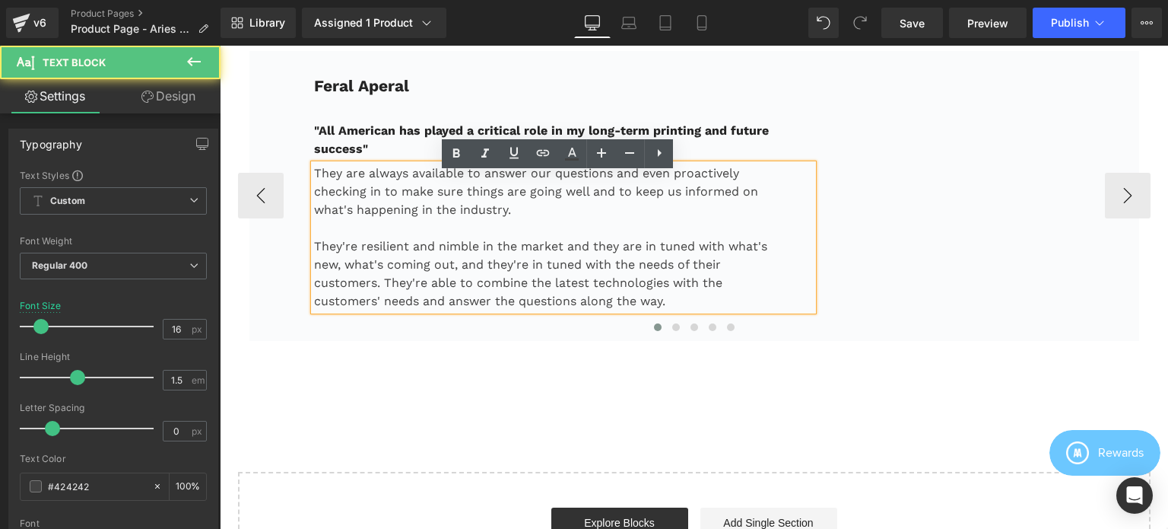
click at [414, 219] on p "They are always available to answer our questions and even proactively checking…" at bounding box center [545, 191] width 462 height 55
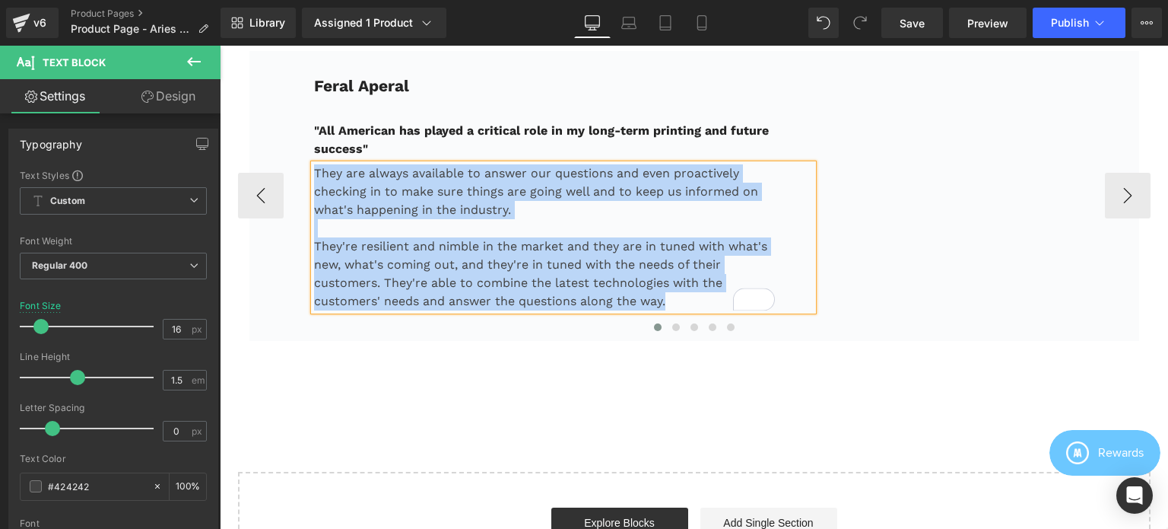
paste div "To enrich screen reader interactions, please activate Accessibility in Grammarl…"
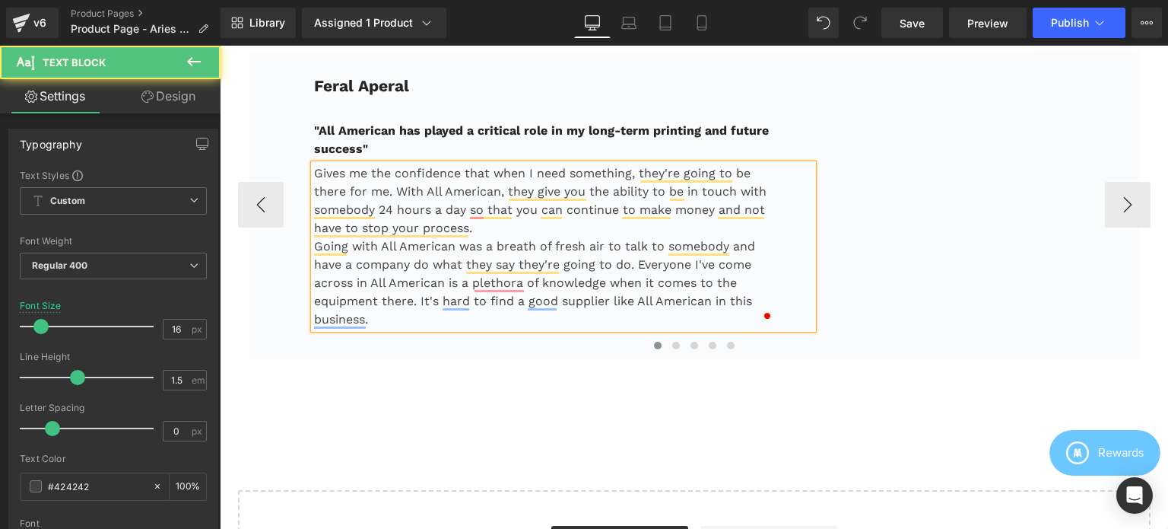
click at [476, 237] on p "Gives me the confidence that when I need something, they're going to be there f…" at bounding box center [545, 200] width 462 height 73
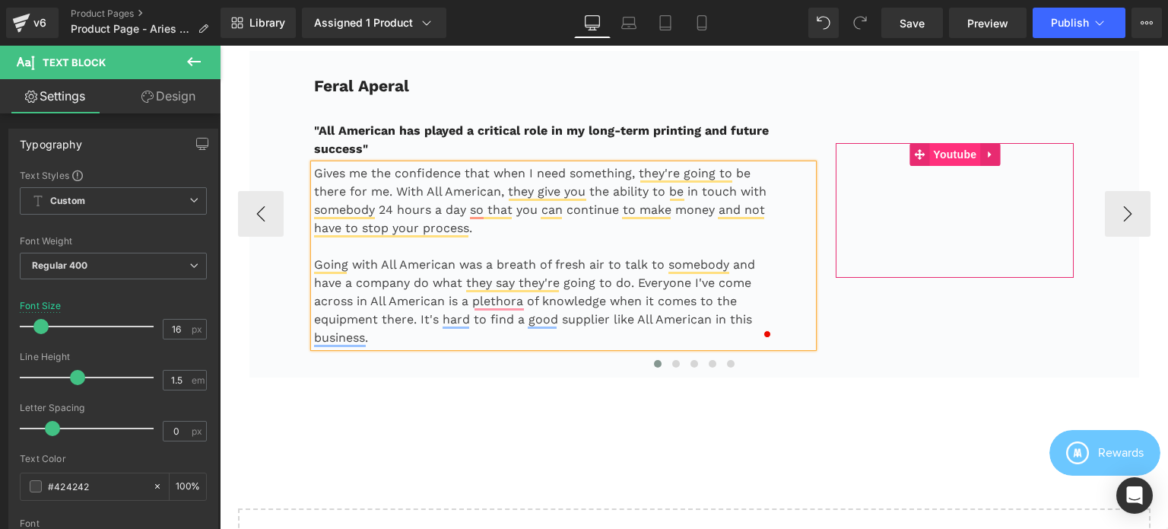
click at [937, 166] on span "Youtube" at bounding box center [954, 154] width 51 height 23
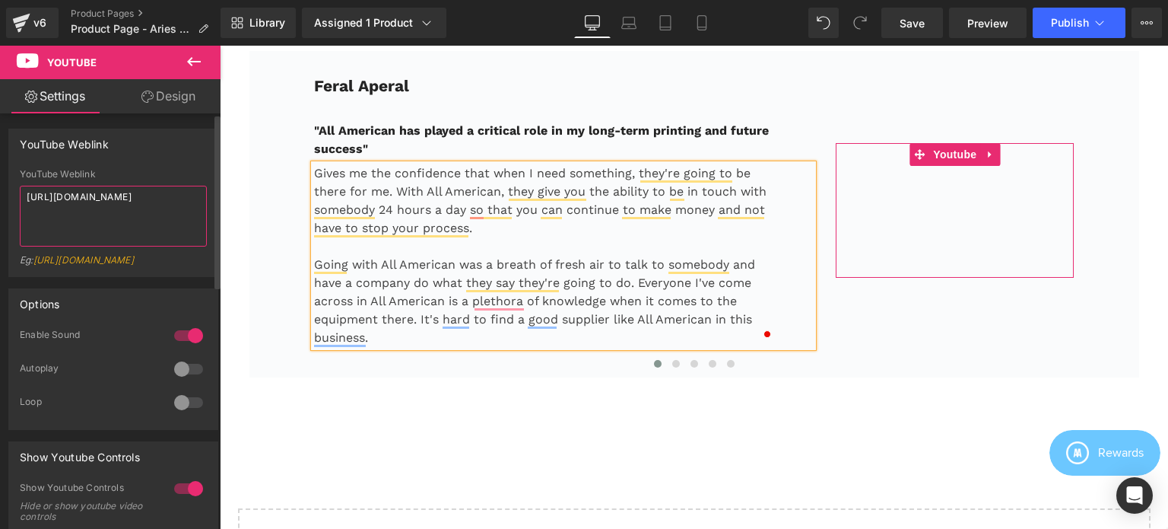
click at [105, 209] on textarea "[URL][DOMAIN_NAME]" at bounding box center [113, 216] width 187 height 61
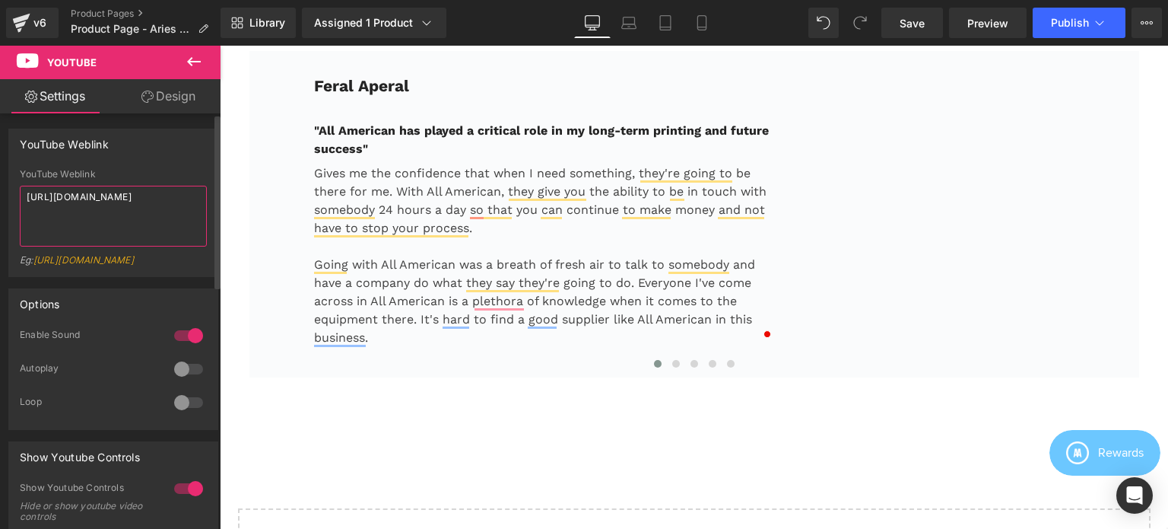
type textarea "[URL][DOMAIN_NAME]"
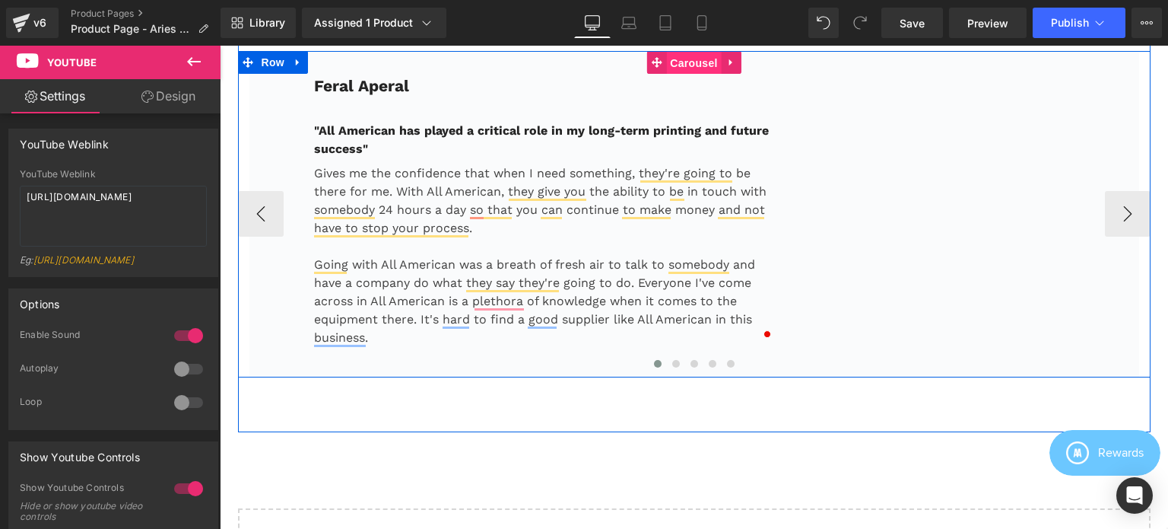
click at [681, 73] on span "Carousel" at bounding box center [693, 63] width 55 height 23
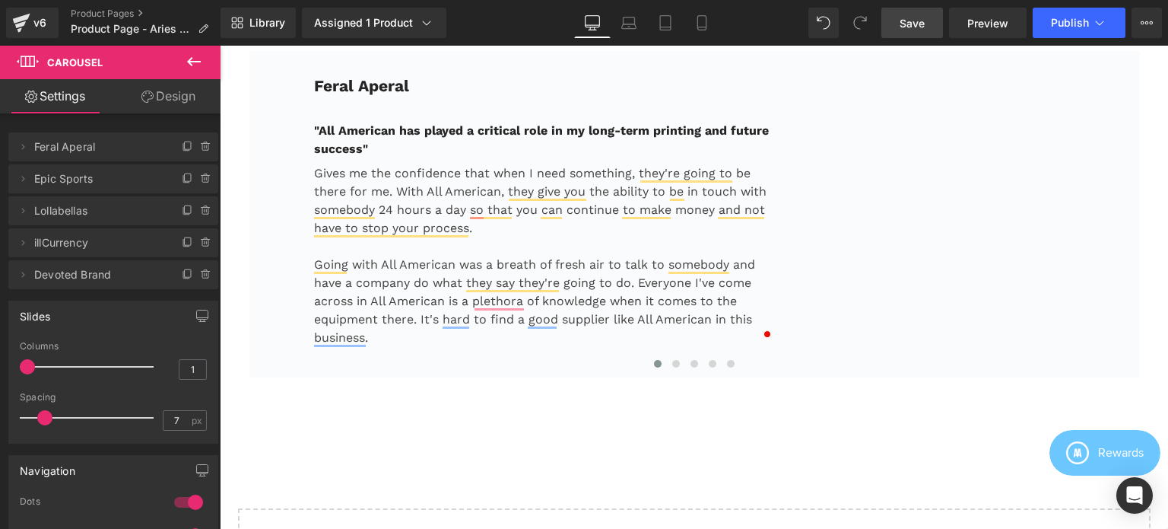
click at [919, 25] on span "Save" at bounding box center [912, 23] width 25 height 16
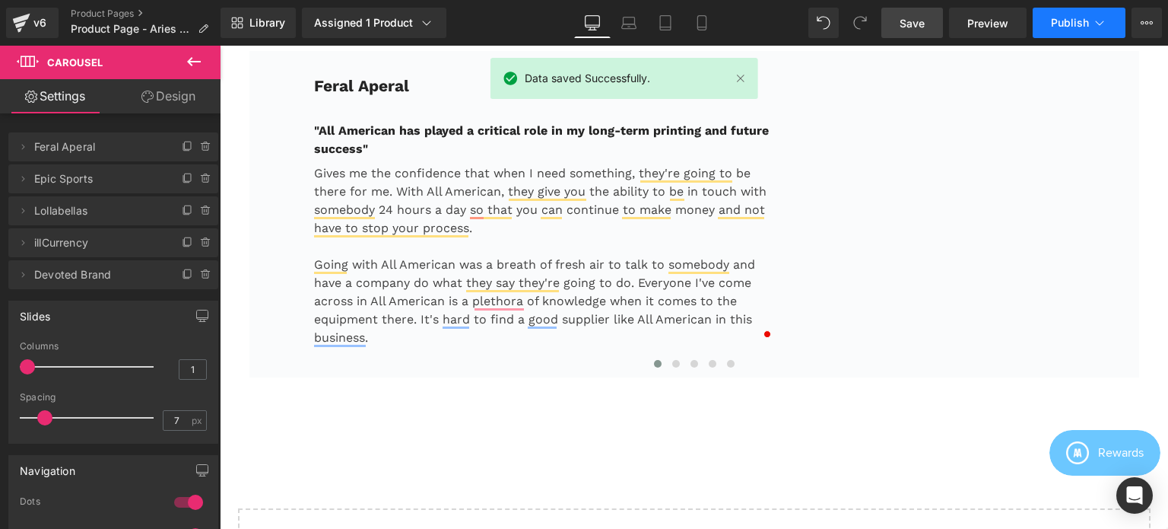
click at [1074, 23] on span "Publish" at bounding box center [1070, 23] width 38 height 12
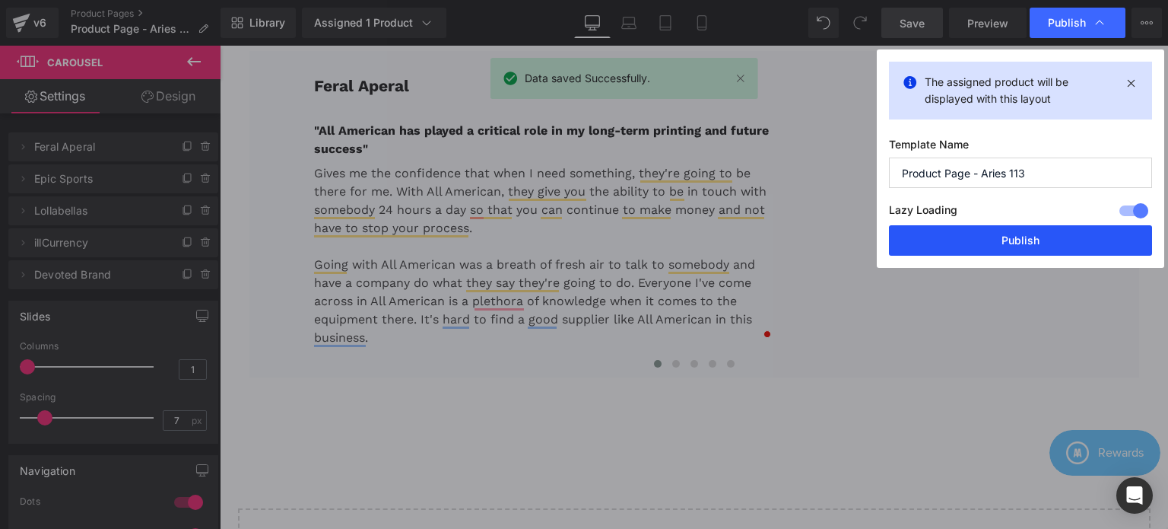
click at [1023, 241] on button "Publish" at bounding box center [1020, 240] width 263 height 30
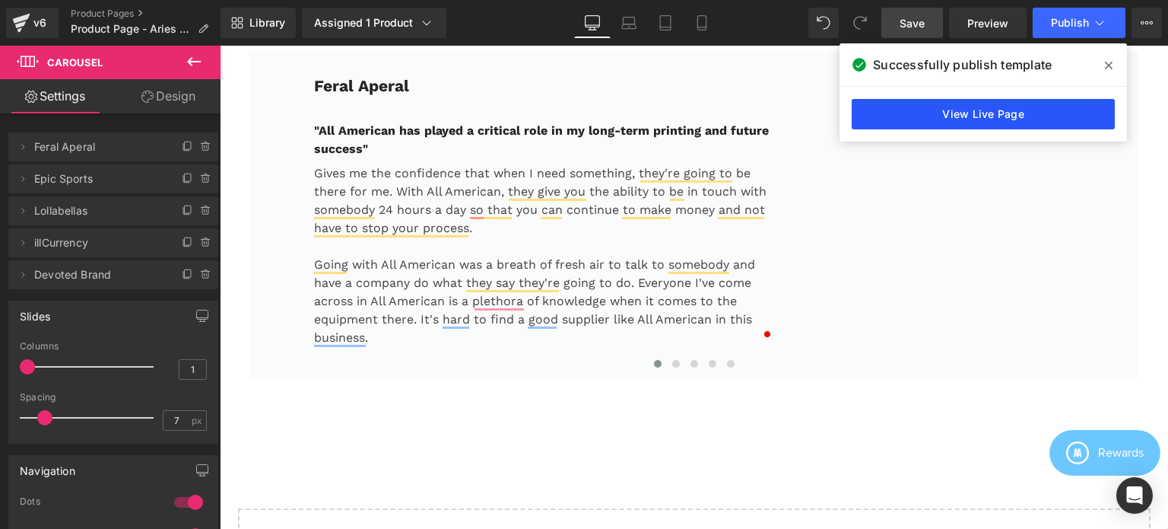
click at [914, 113] on link "View Live Page" at bounding box center [983, 114] width 263 height 30
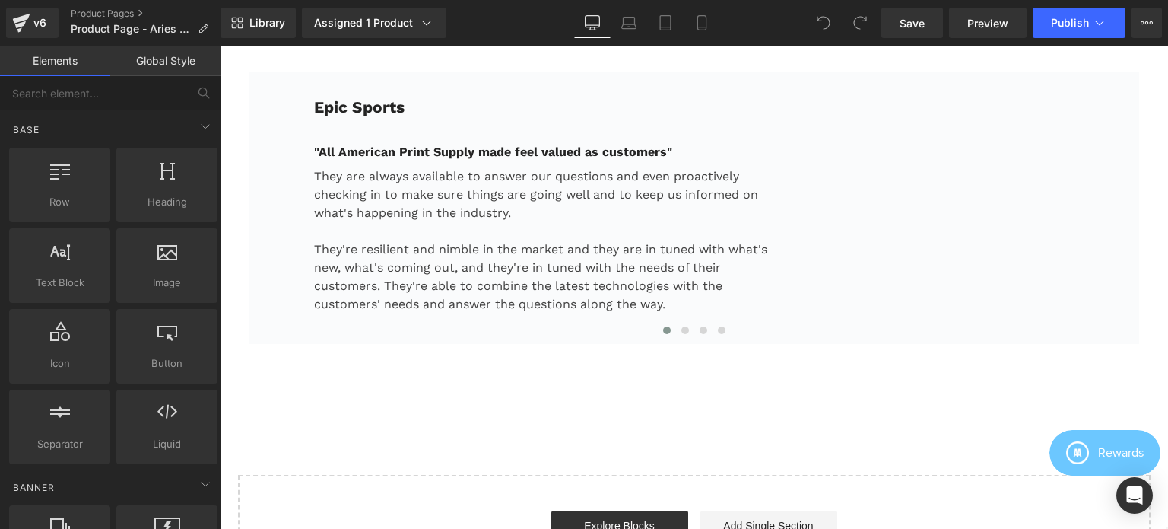
scroll to position [3337, 0]
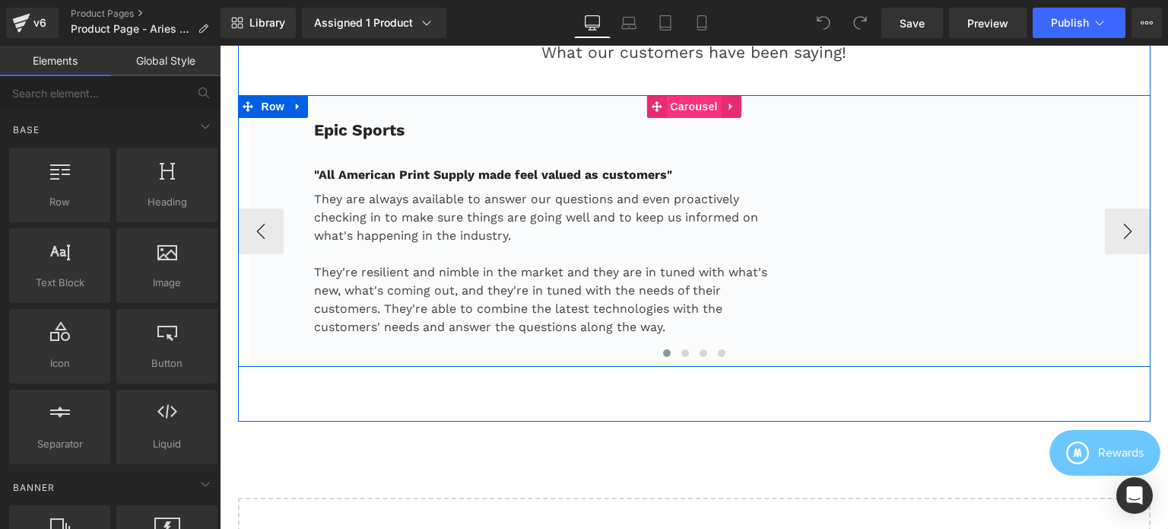
click at [672, 116] on span "Carousel" at bounding box center [693, 106] width 55 height 23
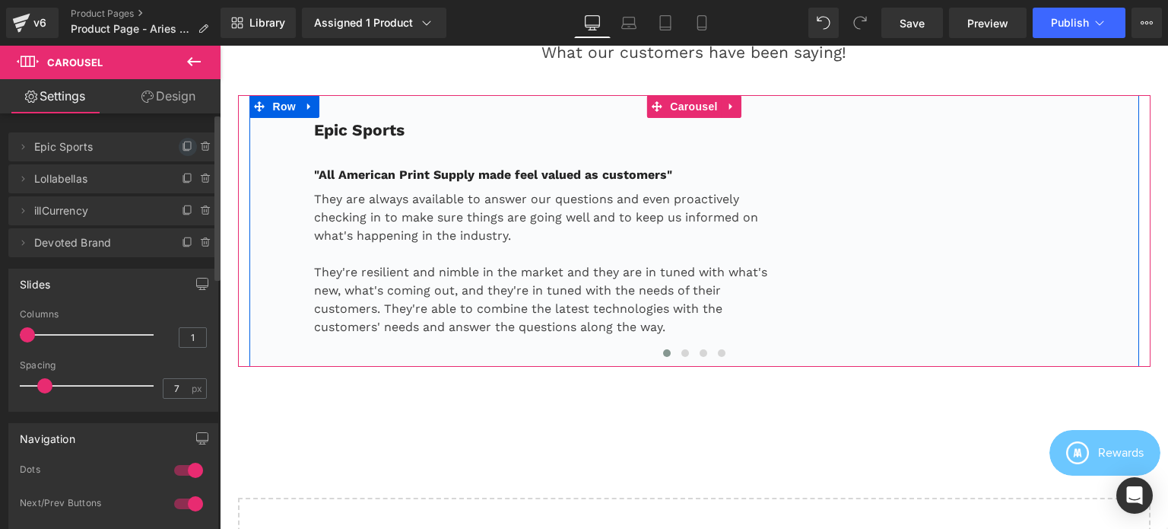
click at [182, 145] on icon at bounding box center [188, 147] width 12 height 12
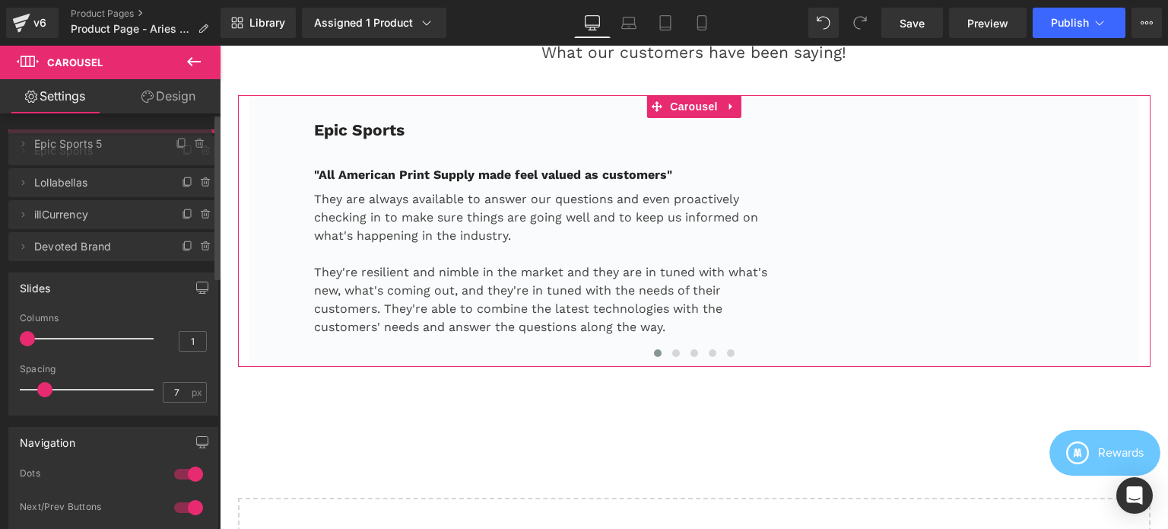
drag, startPoint x: 83, startPoint y: 178, endPoint x: 81, endPoint y: 143, distance: 35.1
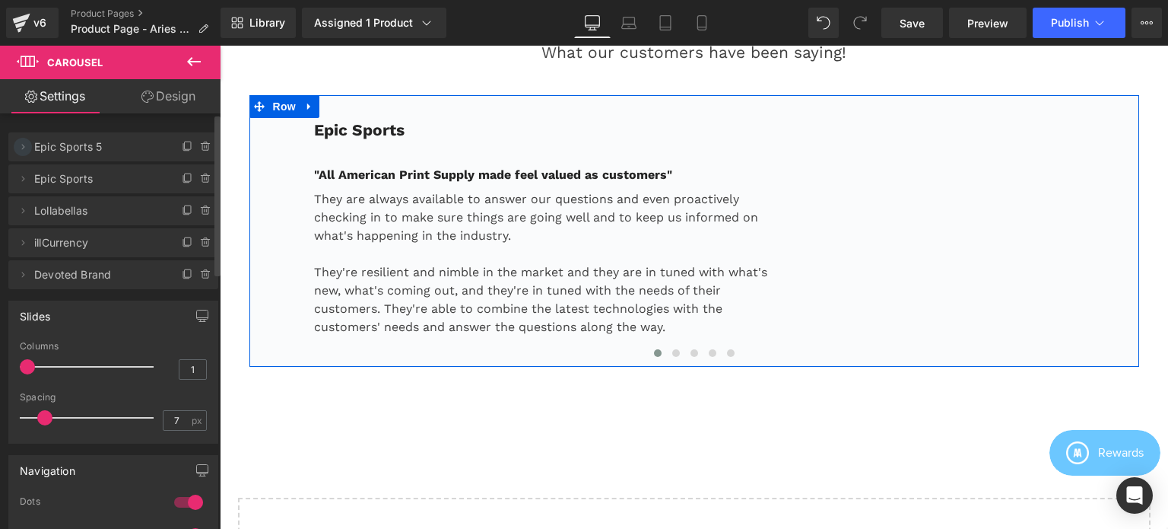
click at [24, 148] on icon at bounding box center [23, 147] width 12 height 12
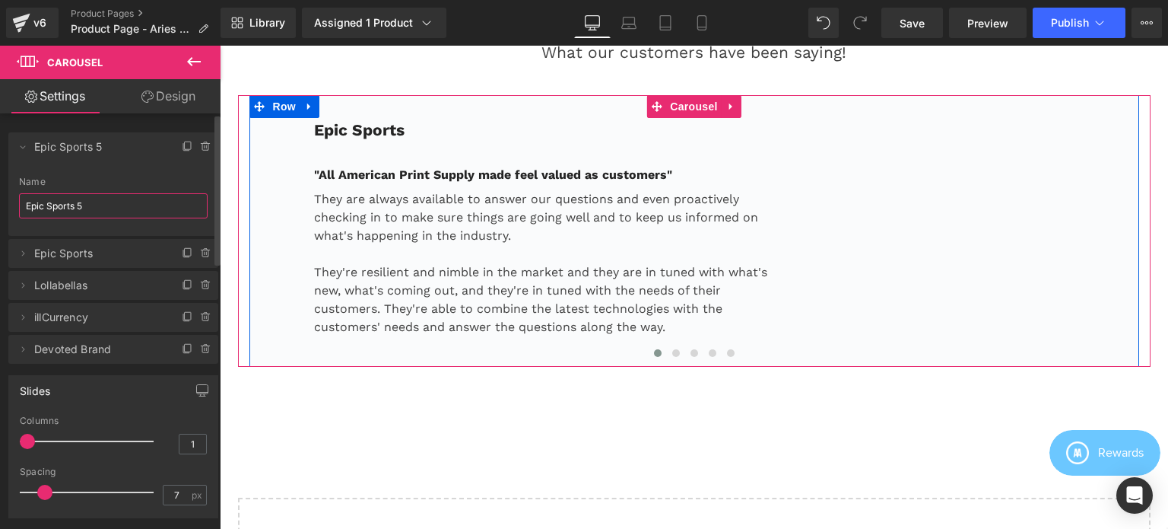
click at [89, 208] on input "Epic Sports 5" at bounding box center [113, 205] width 189 height 25
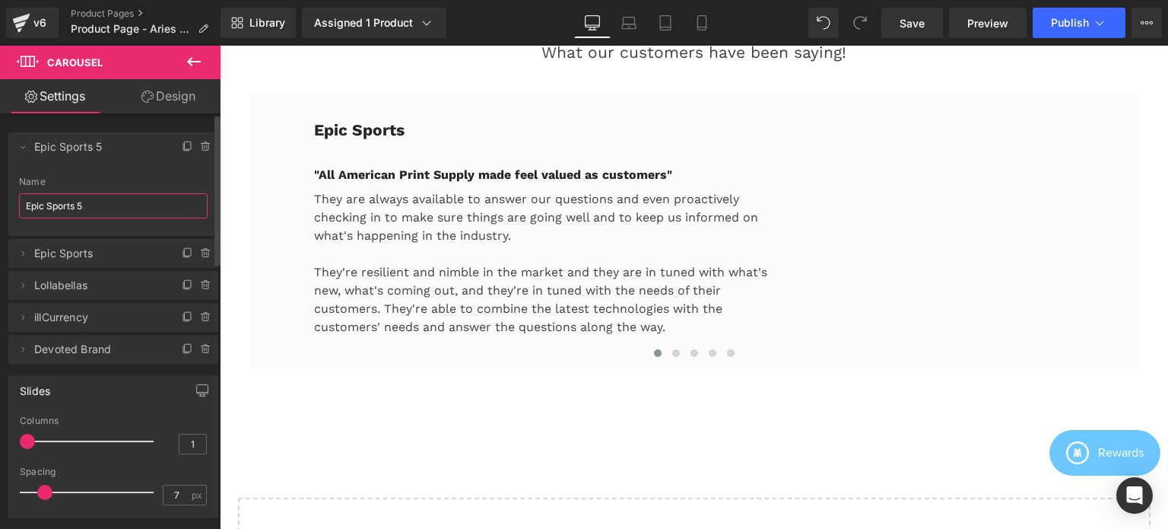
paste input "Feral Aperal"
type input "Feral Aperal"
click at [22, 148] on icon at bounding box center [23, 147] width 12 height 12
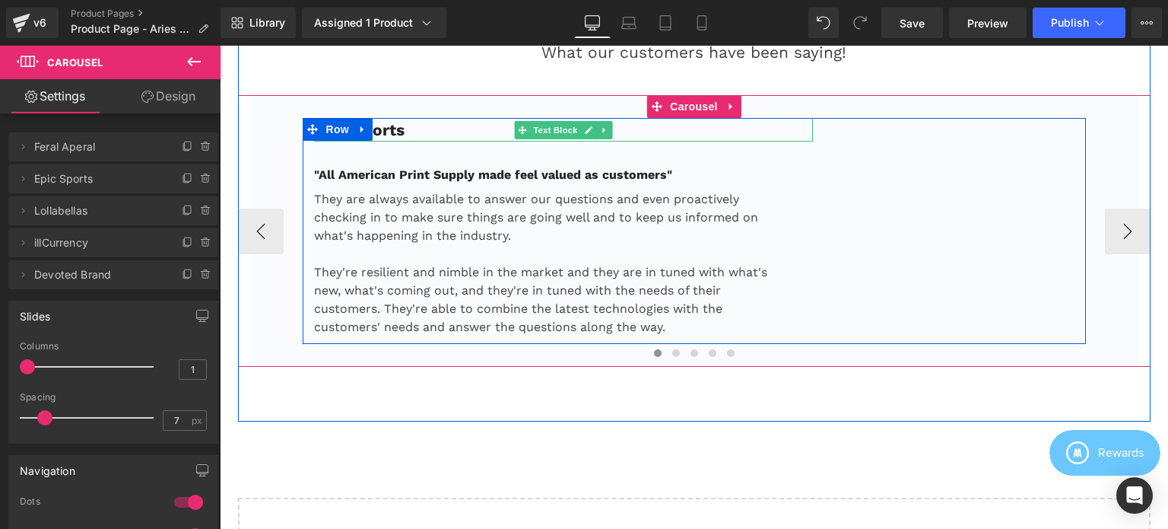
click at [408, 137] on p "Epic Sports" at bounding box center [564, 130] width 500 height 24
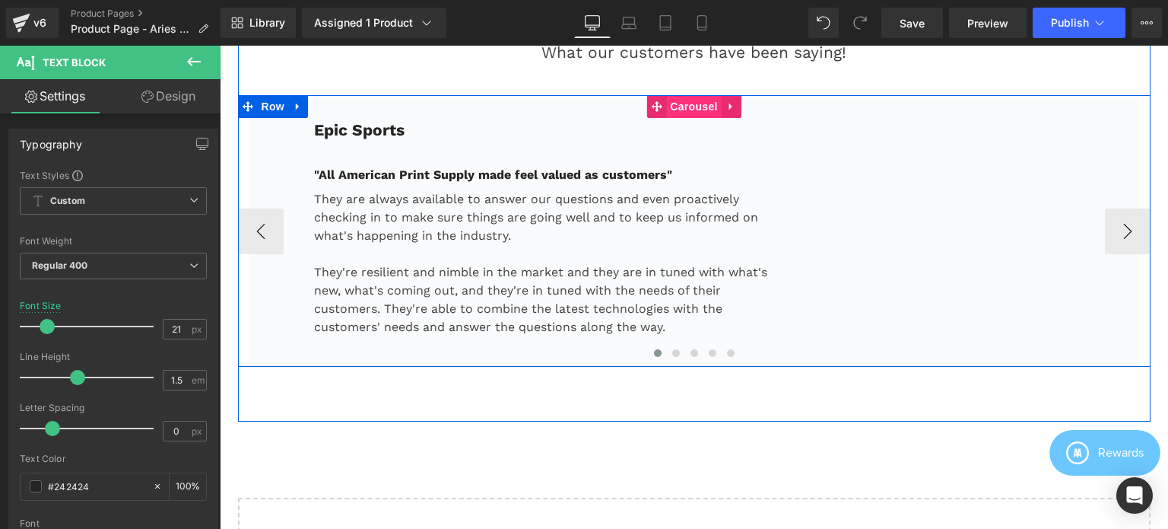
click at [678, 109] on span "Carousel" at bounding box center [693, 106] width 55 height 23
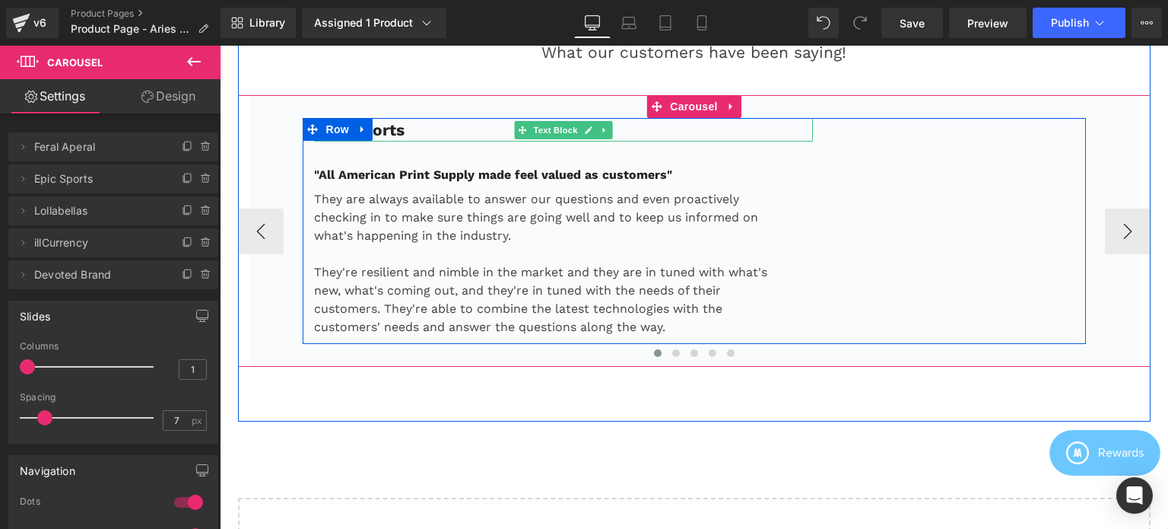
click at [406, 142] on p "Epic Sports" at bounding box center [564, 130] width 500 height 24
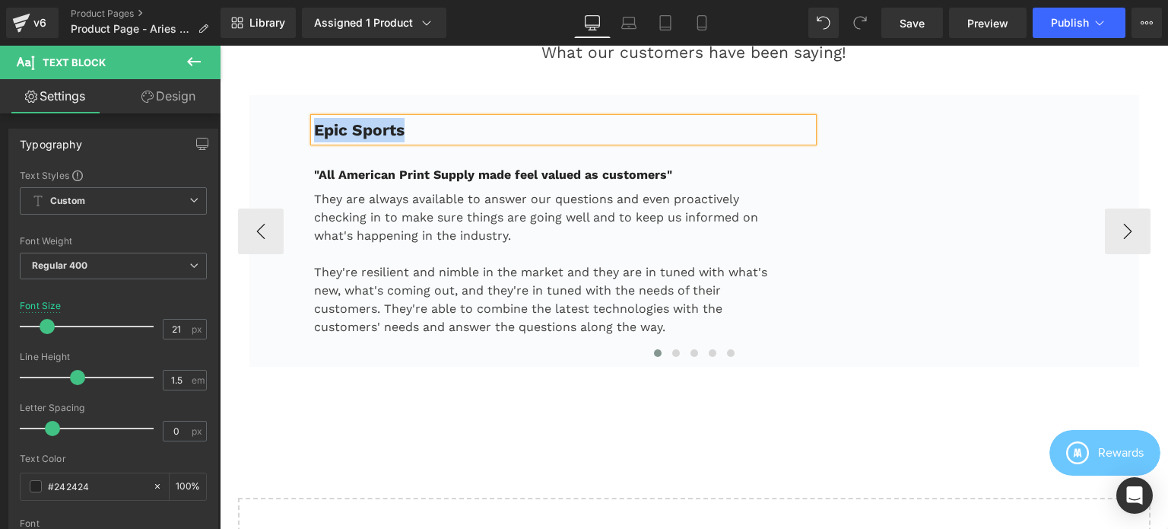
paste div
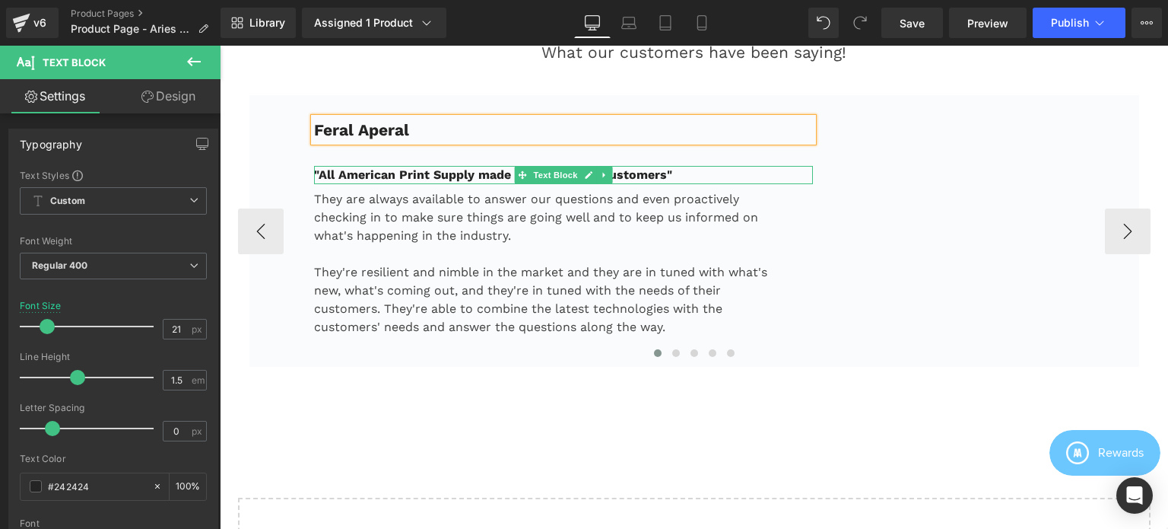
drag, startPoint x: 502, startPoint y: 185, endPoint x: 461, endPoint y: 188, distance: 41.2
click at [502, 182] on strong ""All American Print Supply made feel valued as customers"" at bounding box center [493, 174] width 358 height 14
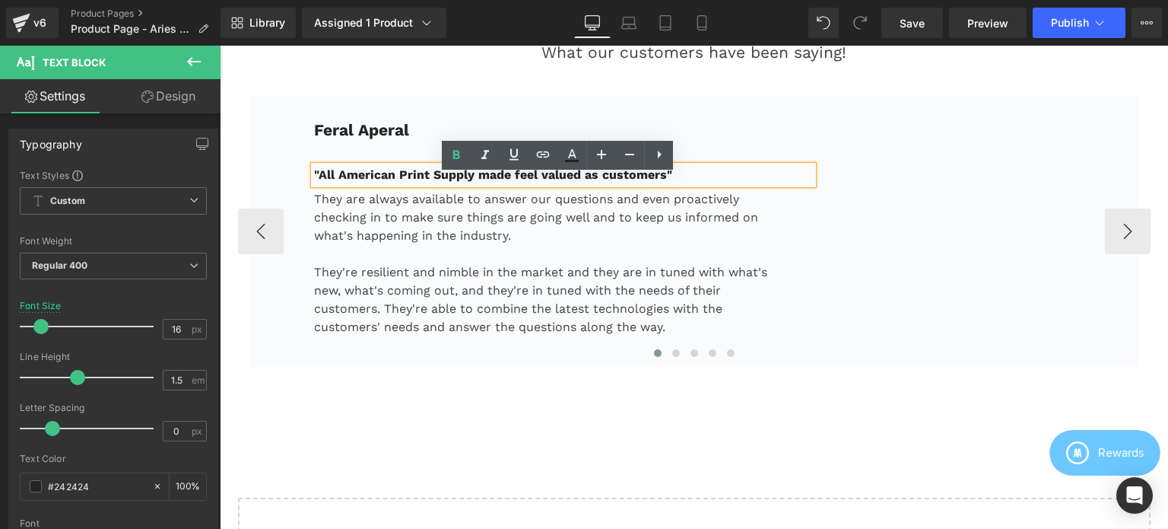
click at [429, 182] on strong ""All American Print Supply made feel valued as customers"" at bounding box center [493, 174] width 358 height 14
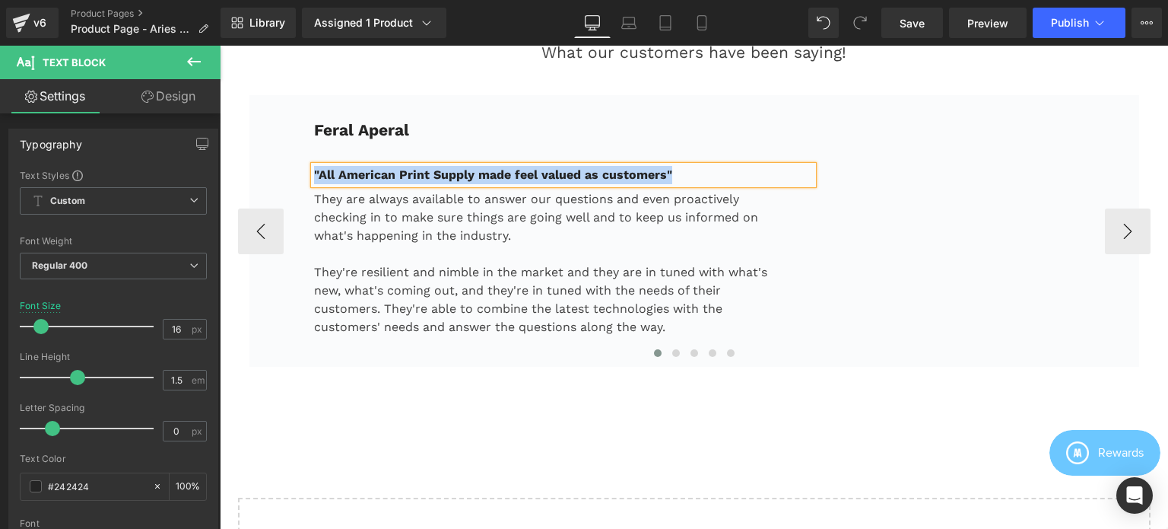
paste div
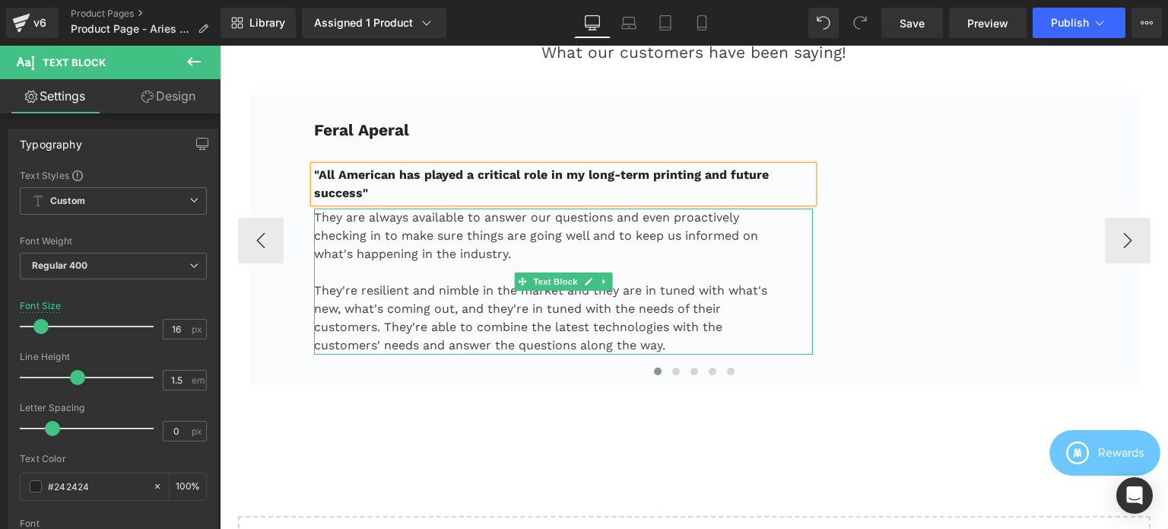
click at [496, 257] on p "They are always available to answer our questions and even proactively checking…" at bounding box center [545, 235] width 462 height 55
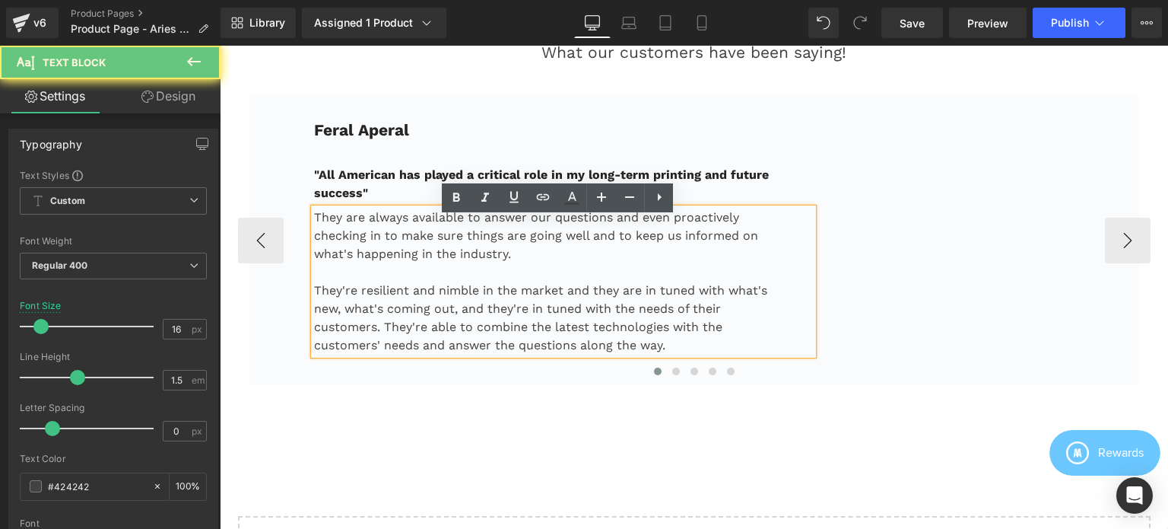
click at [473, 263] on p "They are always available to answer our questions and even proactively checking…" at bounding box center [545, 235] width 462 height 55
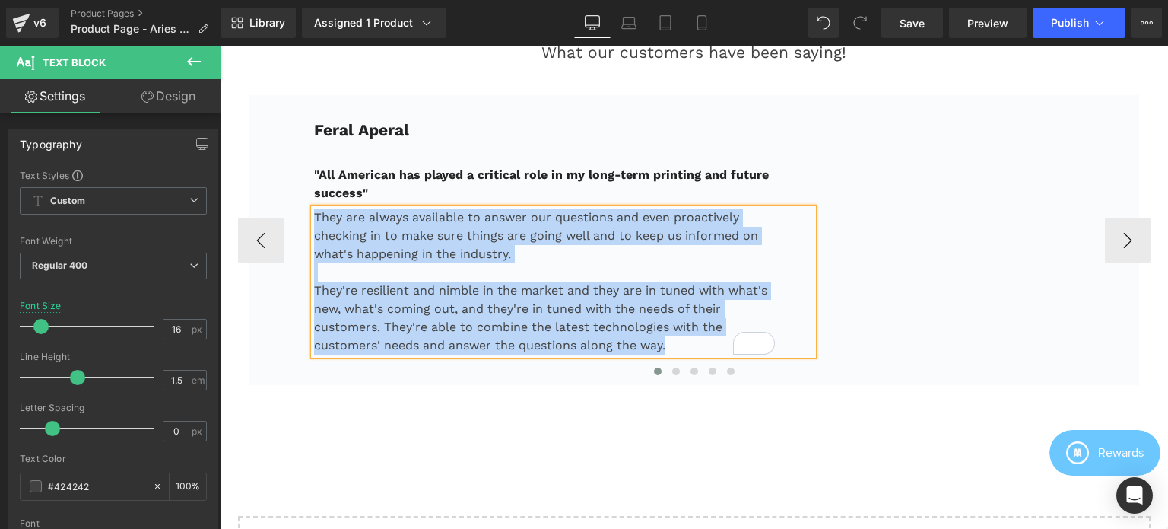
paste div "To enrich screen reader interactions, please activate Accessibility in Grammarl…"
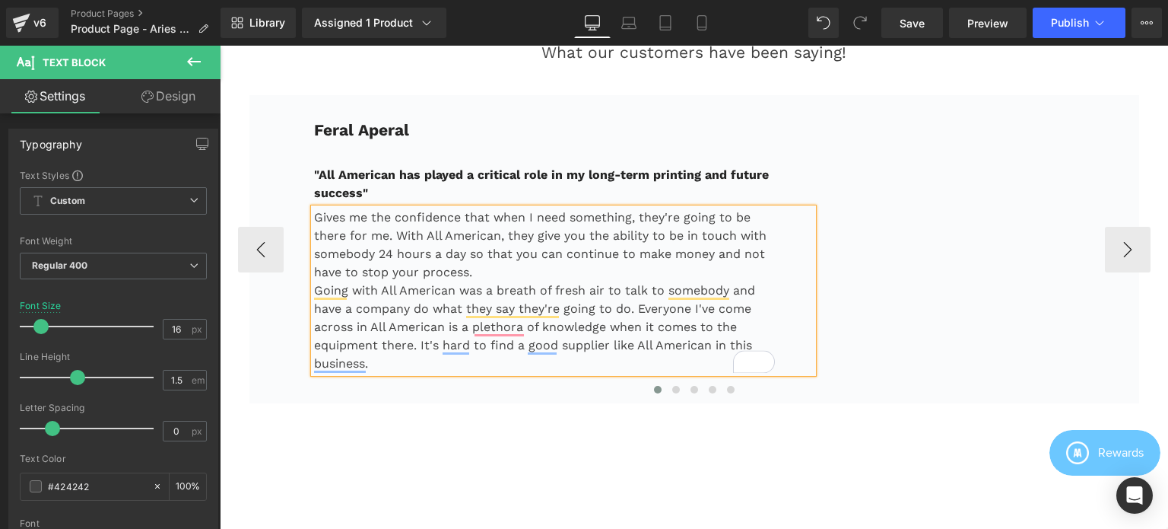
click at [494, 279] on p "Gives me the confidence that when I need something, they're going to be there f…" at bounding box center [545, 244] width 462 height 73
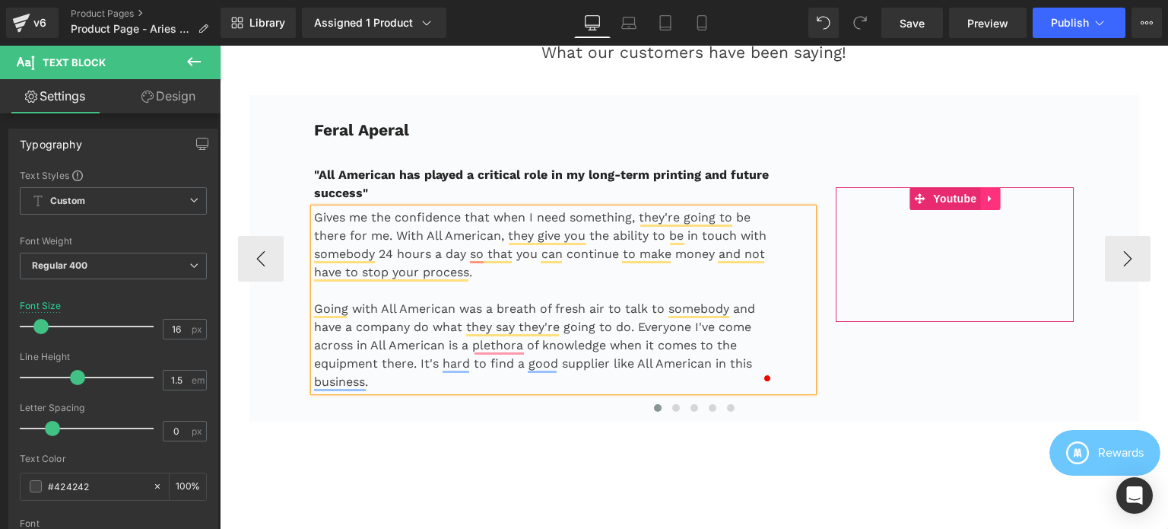
drag, startPoint x: 957, startPoint y: 206, endPoint x: 987, endPoint y: 214, distance: 31.4
click at [957, 206] on span "Youtube" at bounding box center [954, 198] width 51 height 23
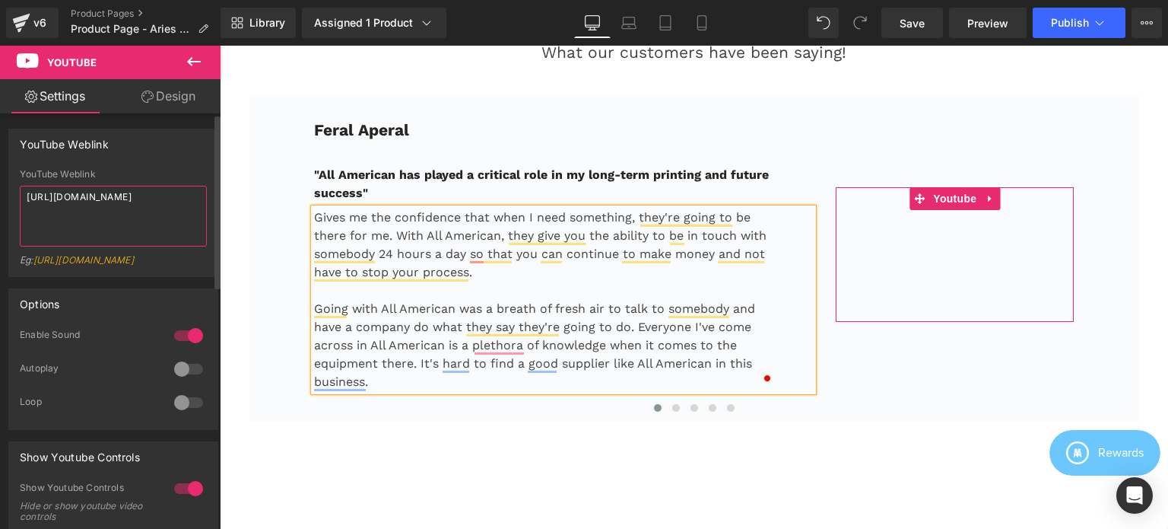
click at [128, 213] on textarea "https://www.youtube.com/watch?v=3P15byK02X8" at bounding box center [113, 216] width 187 height 61
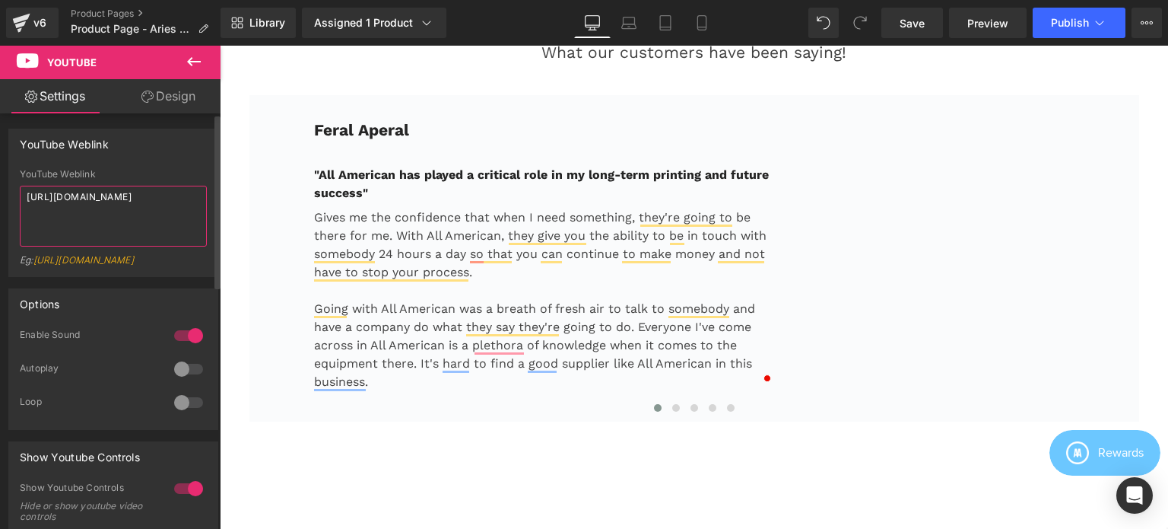
paste textarea "Xh4khYEDnKM"
type textarea "[URL][DOMAIN_NAME]"
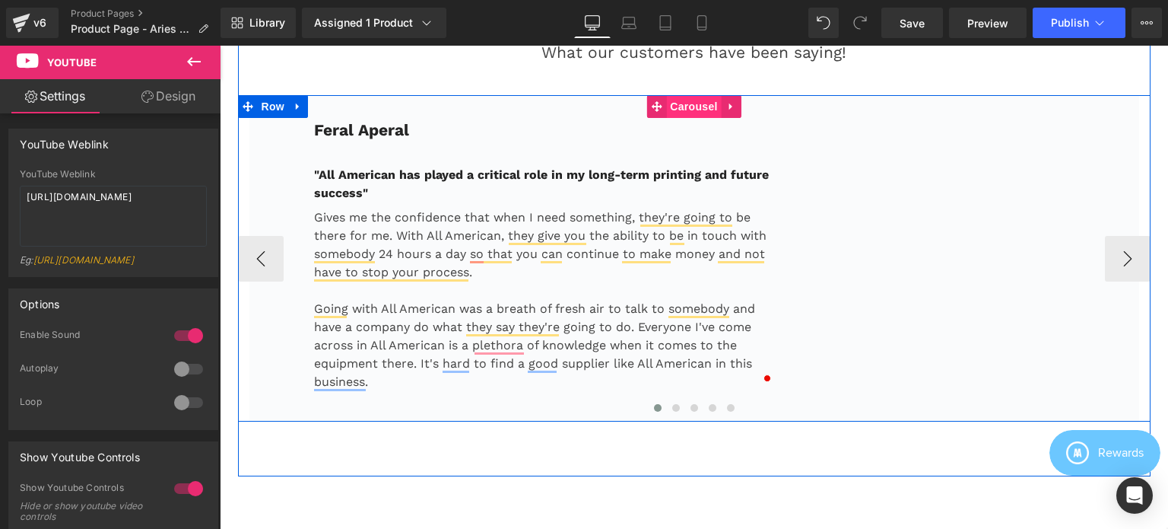
click at [681, 118] on span "Carousel" at bounding box center [693, 106] width 55 height 23
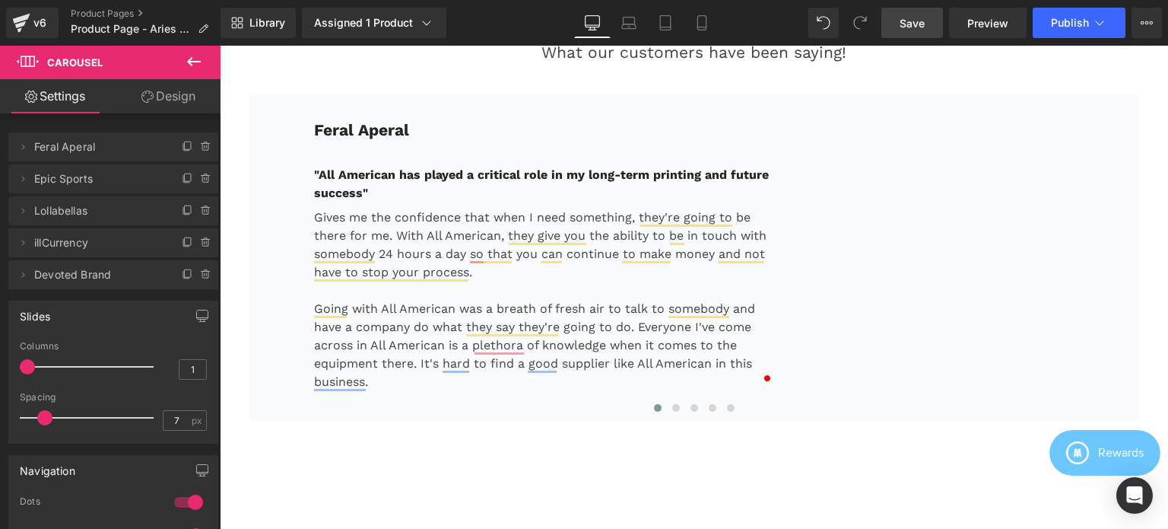
click at [907, 28] on span "Save" at bounding box center [912, 23] width 25 height 16
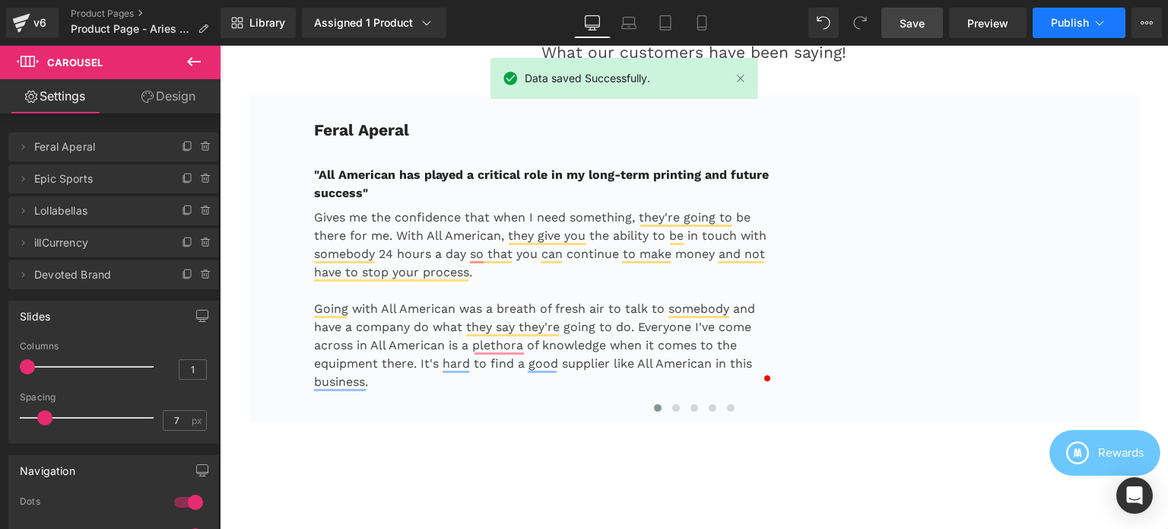
click at [1075, 19] on span "Publish" at bounding box center [1070, 23] width 38 height 12
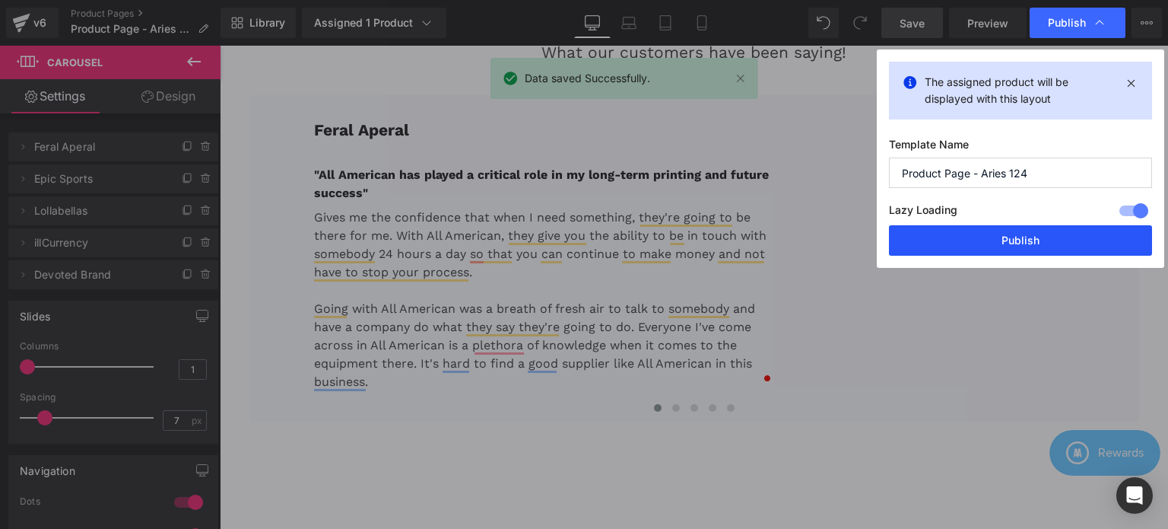
click at [1020, 243] on button "Publish" at bounding box center [1020, 240] width 263 height 30
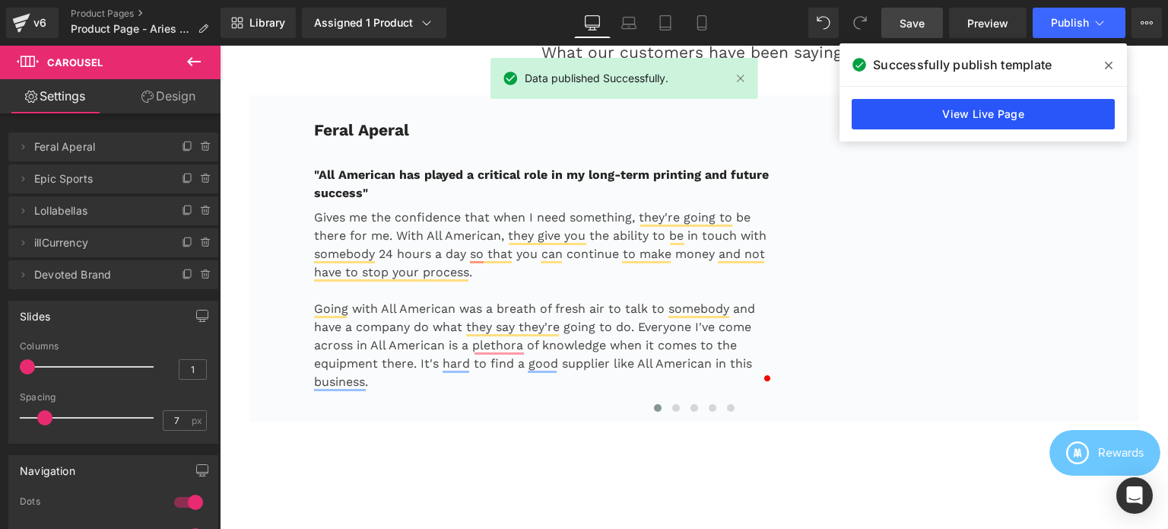
click at [974, 111] on link "View Live Page" at bounding box center [983, 114] width 263 height 30
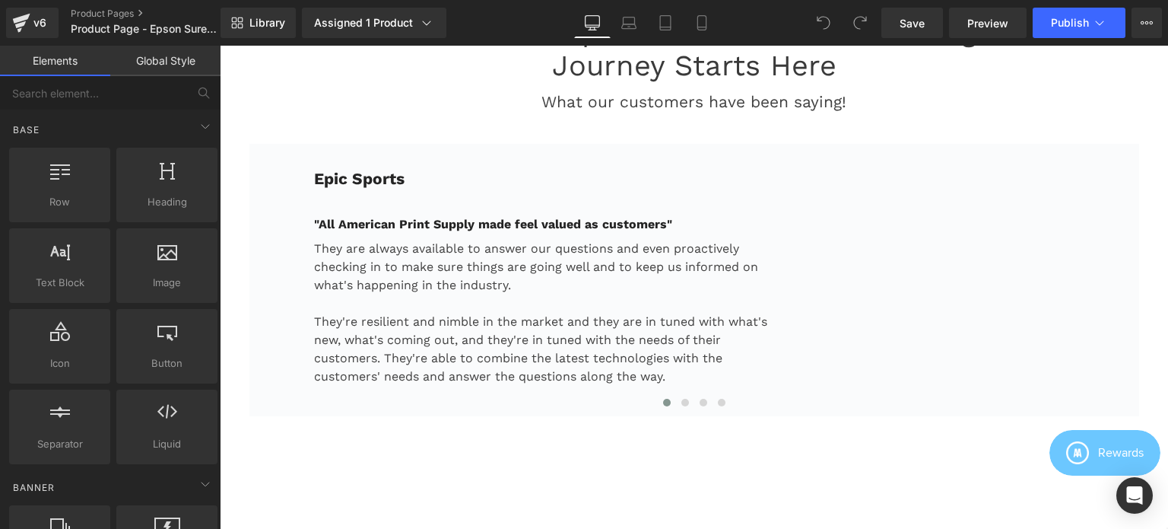
scroll to position [1597, 0]
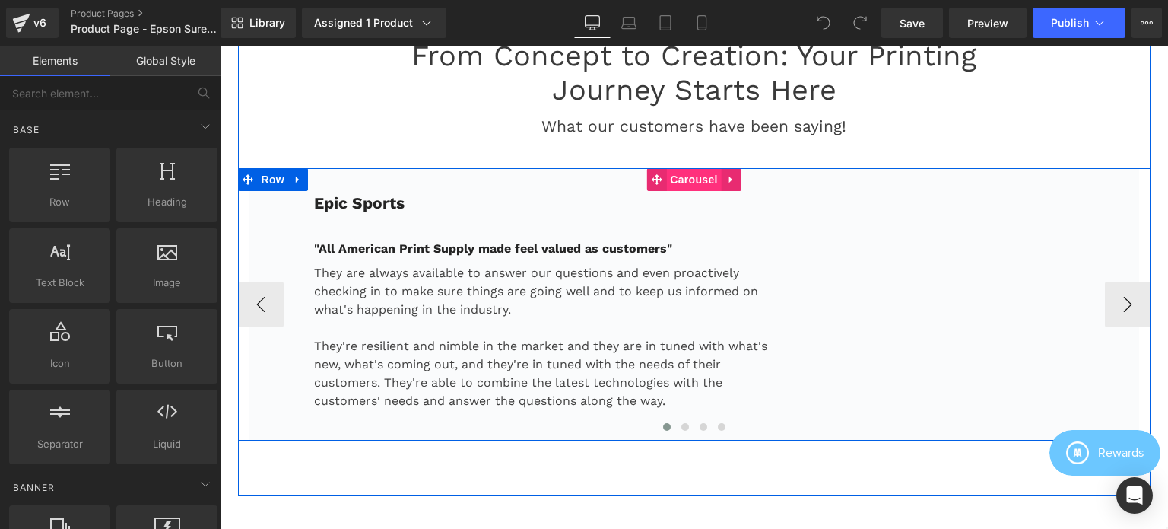
drag, startPoint x: 676, startPoint y: 188, endPoint x: 661, endPoint y: 188, distance: 15.2
click at [676, 188] on span "Carousel" at bounding box center [693, 179] width 55 height 23
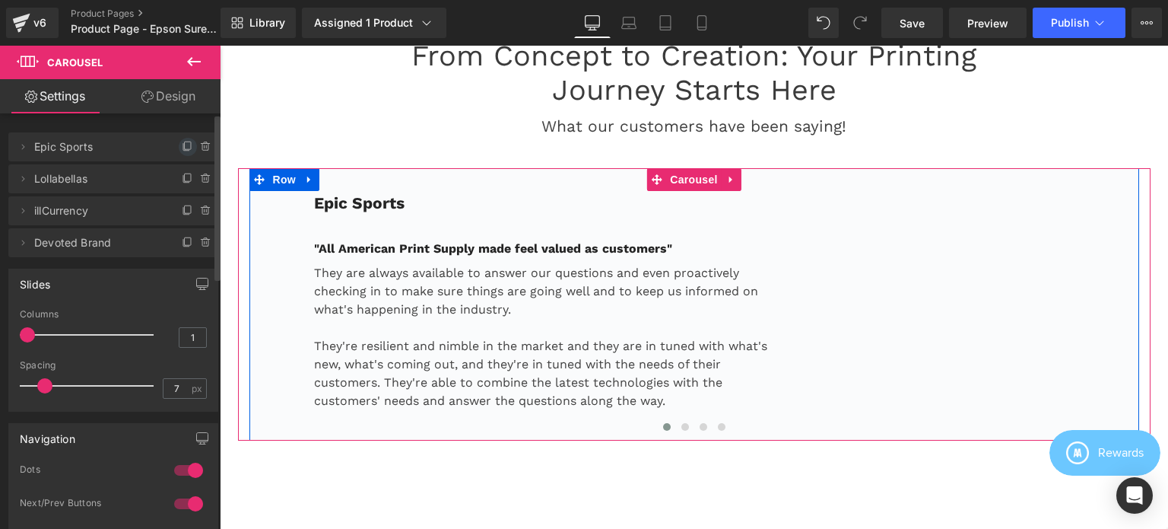
click at [182, 147] on icon at bounding box center [188, 147] width 12 height 12
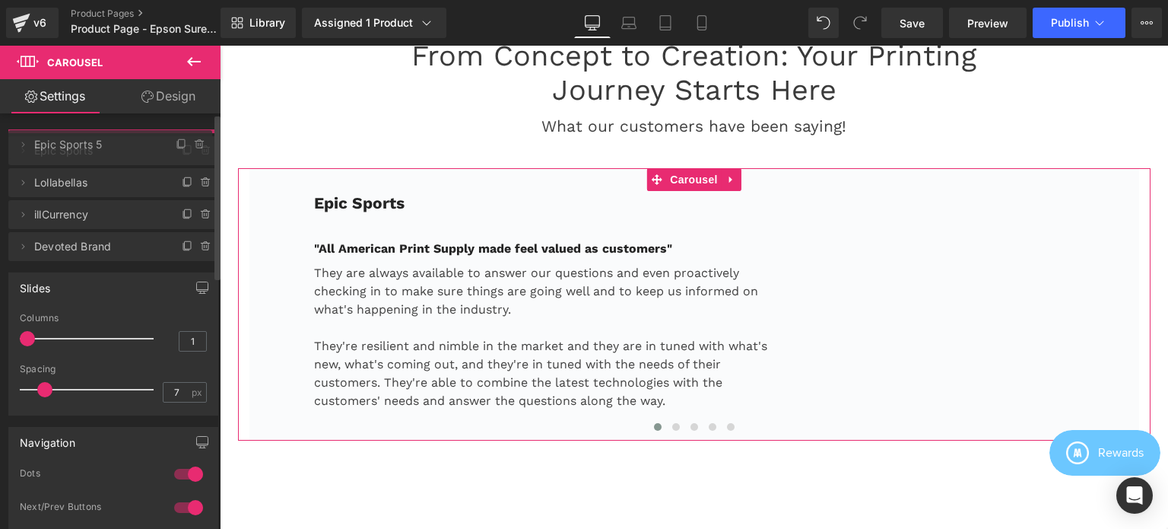
drag, startPoint x: 78, startPoint y: 179, endPoint x: 78, endPoint y: 145, distance: 34.2
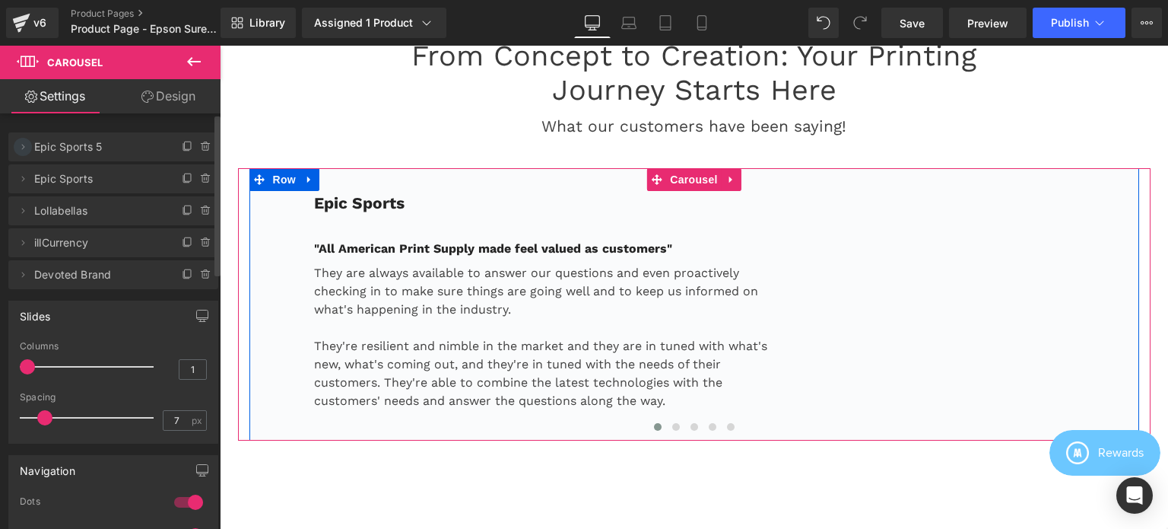
click at [21, 148] on icon at bounding box center [23, 147] width 12 height 12
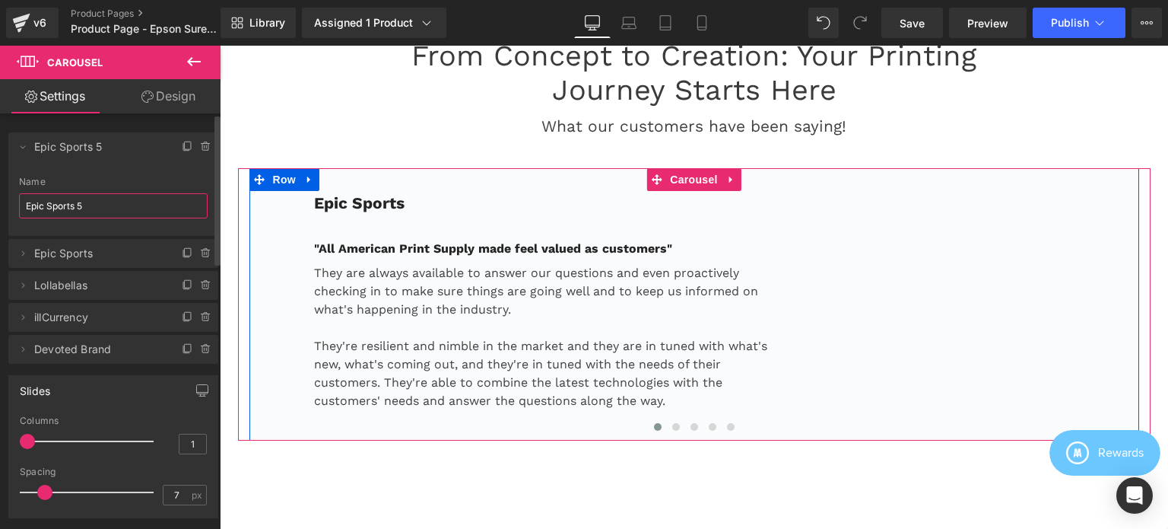
click at [104, 210] on input "Epic Sports 5" at bounding box center [113, 205] width 189 height 25
paste input "Feral Aperal"
type input "Feral Aperal"
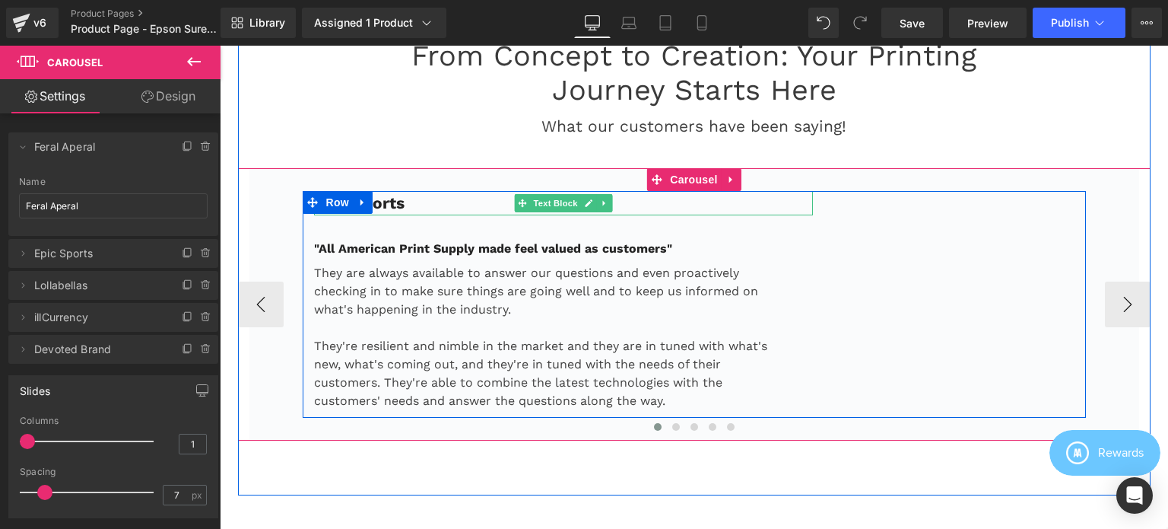
click at [423, 209] on p "Epic Sports" at bounding box center [564, 203] width 500 height 24
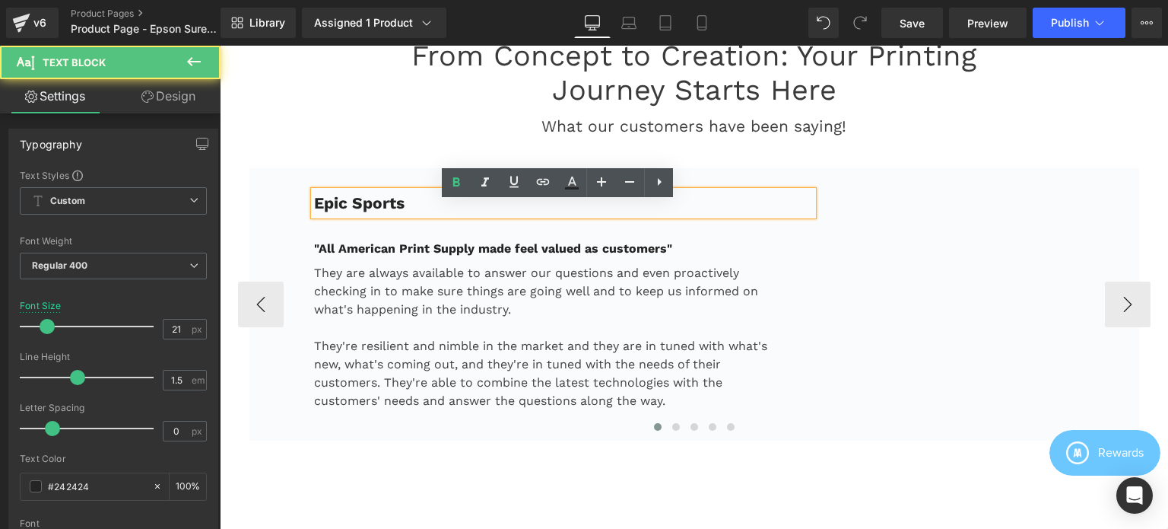
click at [416, 214] on p "Epic Sports" at bounding box center [564, 203] width 500 height 24
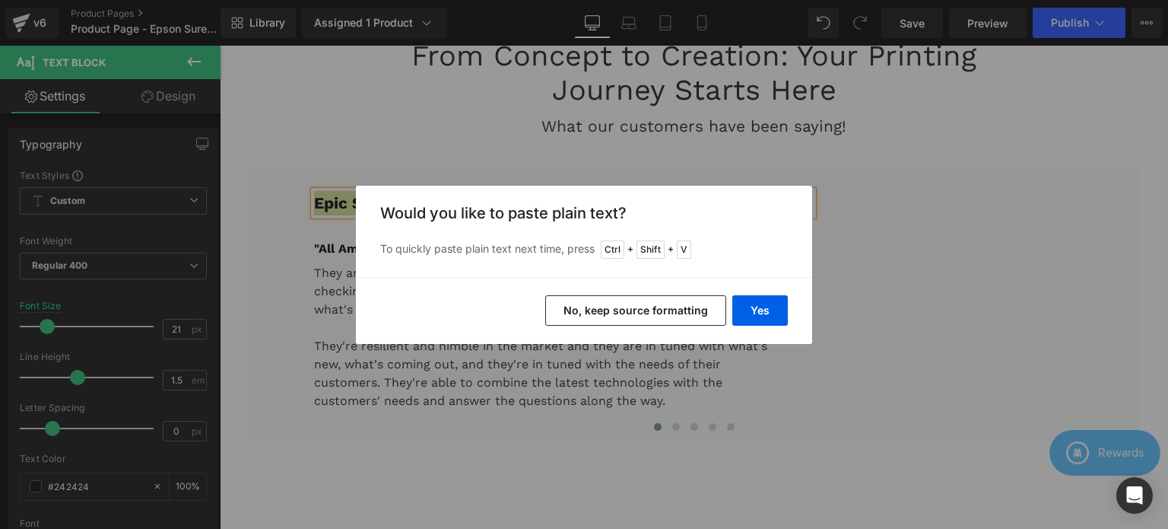
click at [639, 314] on button "No, keep source formatting" at bounding box center [635, 310] width 181 height 30
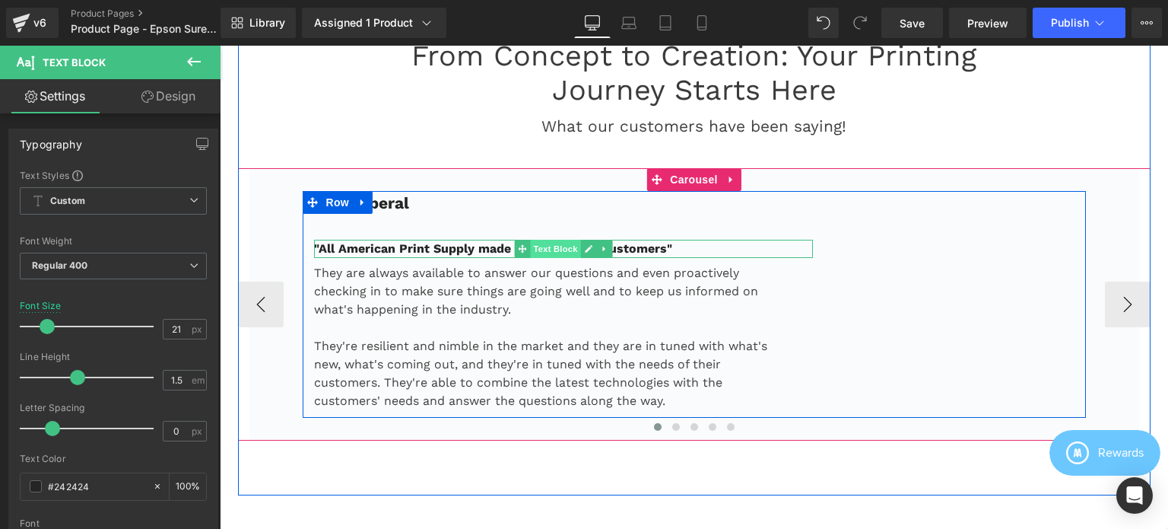
click at [567, 258] on span "Text Block" at bounding box center [555, 249] width 50 height 18
click at [426, 256] on strong ""All American Print Supply made feel valued as customers"" at bounding box center [493, 248] width 358 height 14
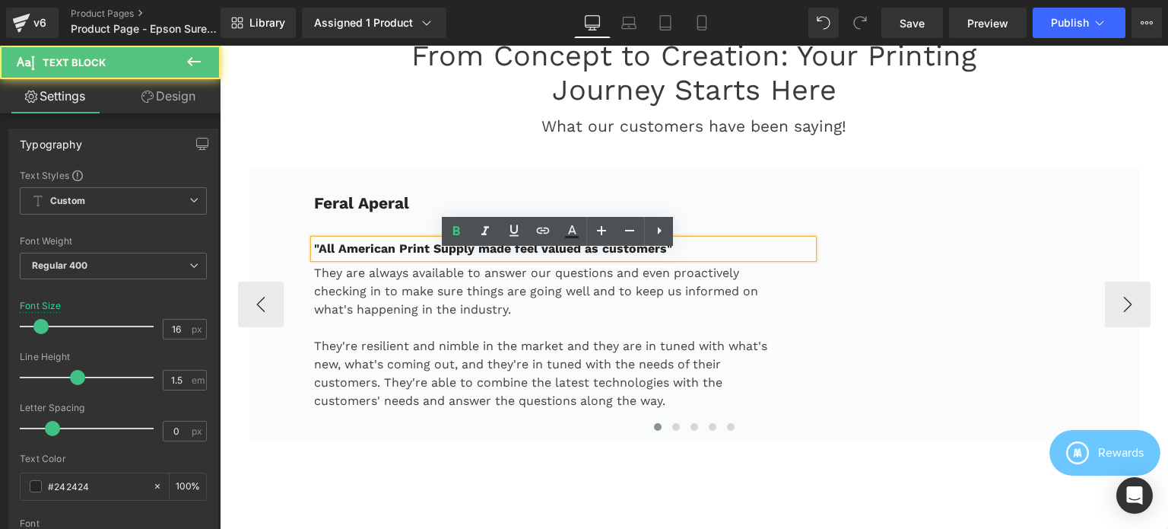
click at [426, 256] on strong ""All American Print Supply made feel valued as customers"" at bounding box center [493, 248] width 358 height 14
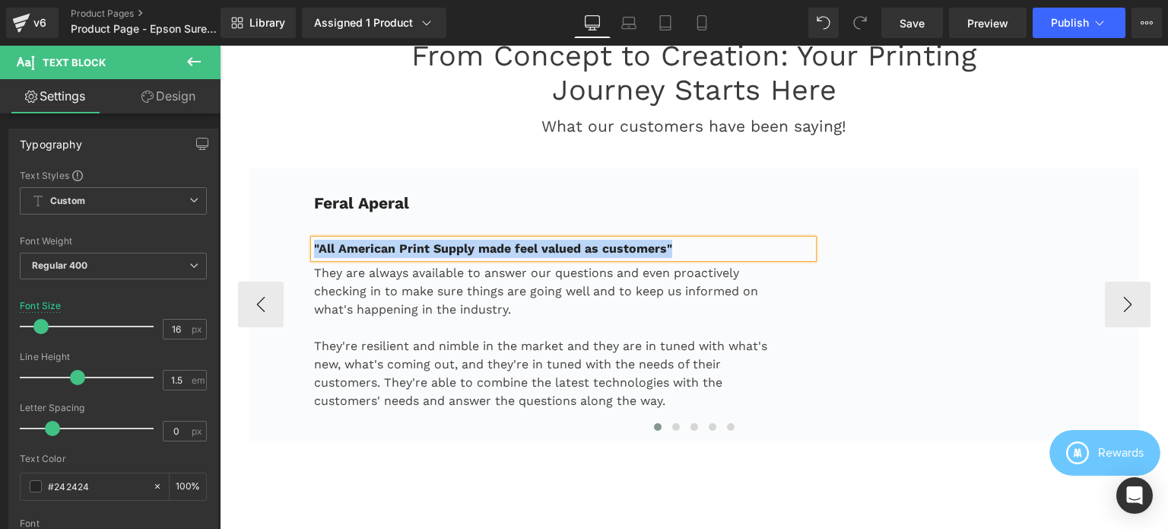
paste div
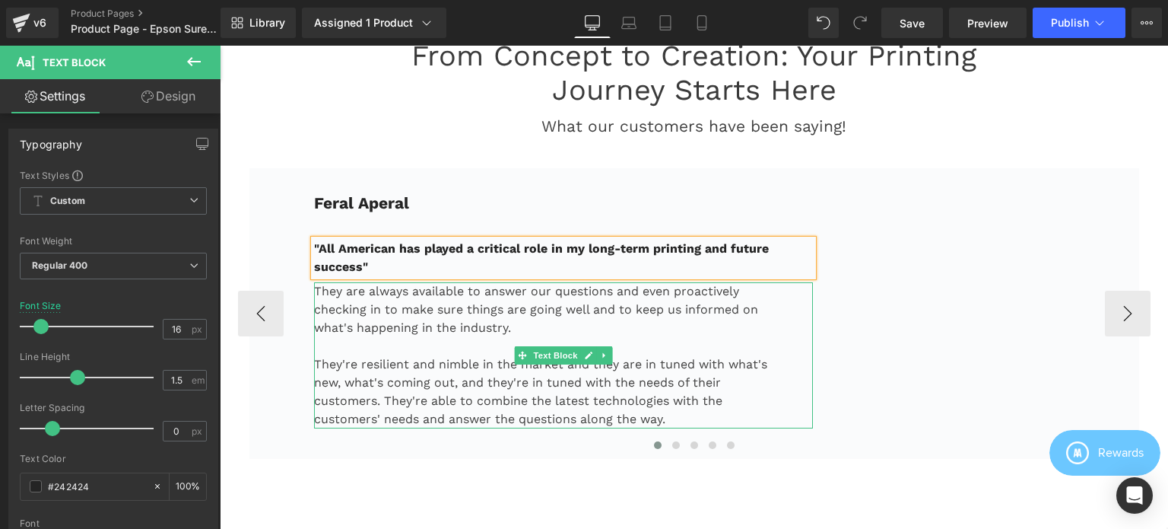
drag, startPoint x: 485, startPoint y: 338, endPoint x: 459, endPoint y: 338, distance: 26.6
click at [485, 337] on p "They are always available to answer our questions and even proactively checking…" at bounding box center [545, 309] width 462 height 55
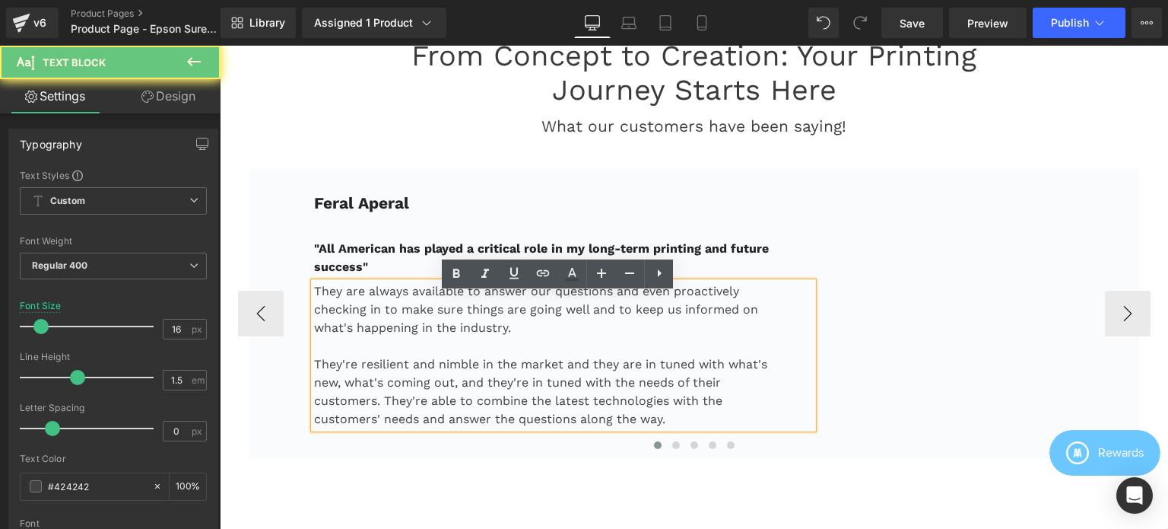
click at [458, 337] on p "They are always available to answer our questions and even proactively checking…" at bounding box center [545, 309] width 462 height 55
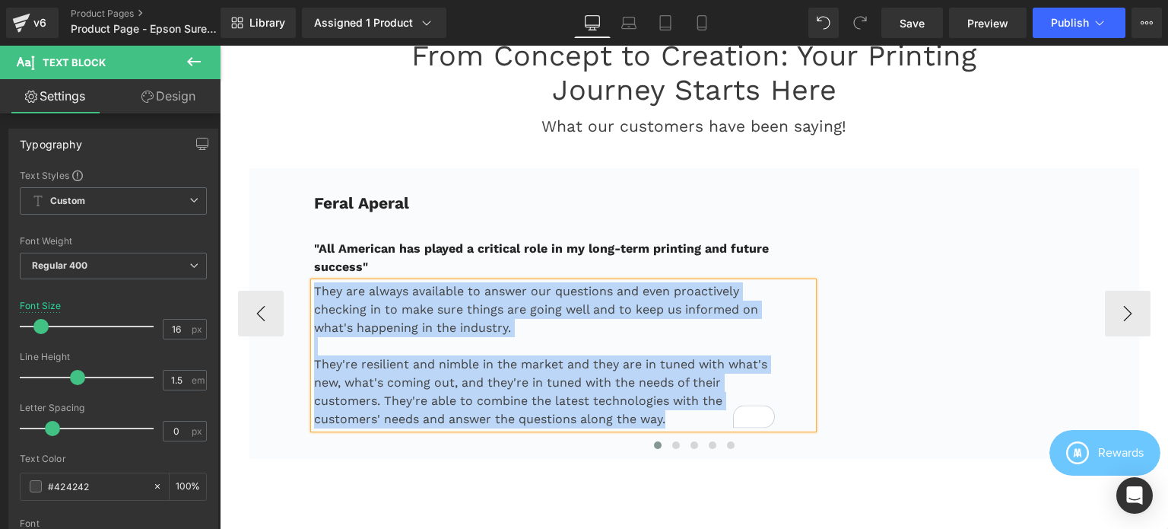
paste div "To enrich screen reader interactions, please activate Accessibility in Grammarl…"
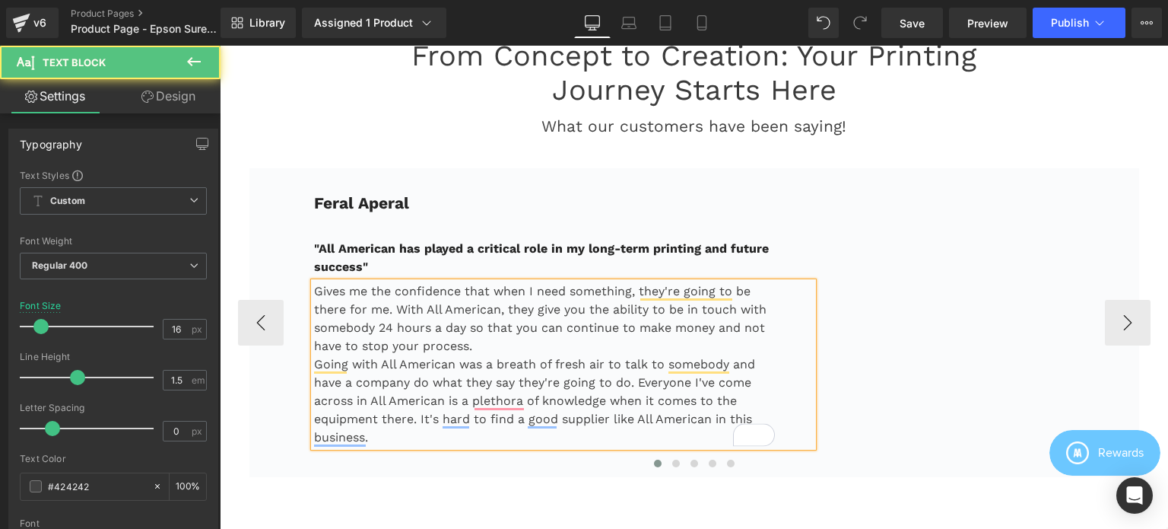
click at [525, 355] on p "Gives me the confidence that when I need something, they're going to be there f…" at bounding box center [545, 318] width 462 height 73
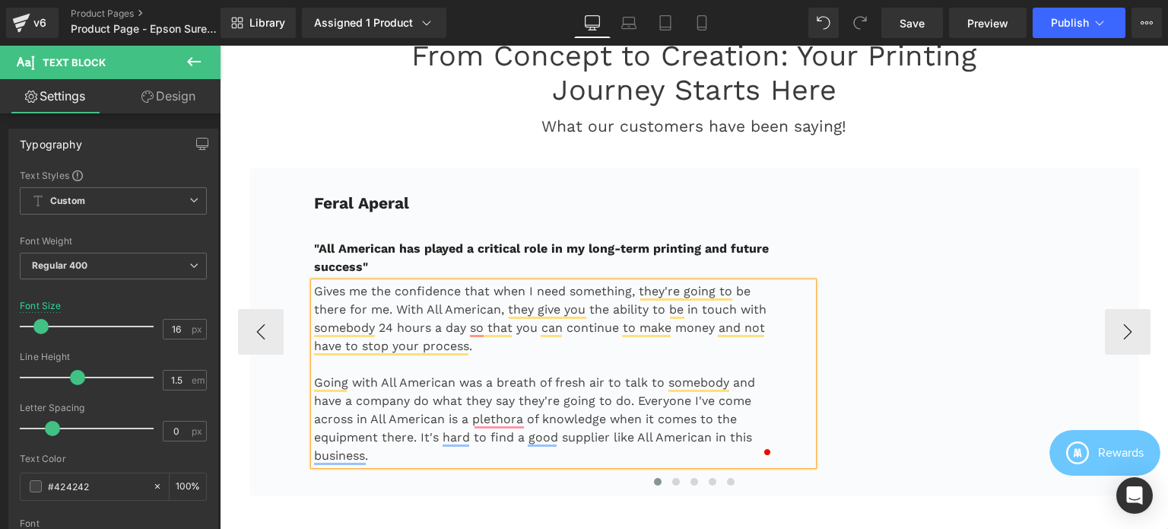
click at [453, 193] on div "Feral Aperal Text Block "All American has played a critical role in my long-ter…" at bounding box center [694, 331] width 890 height 327
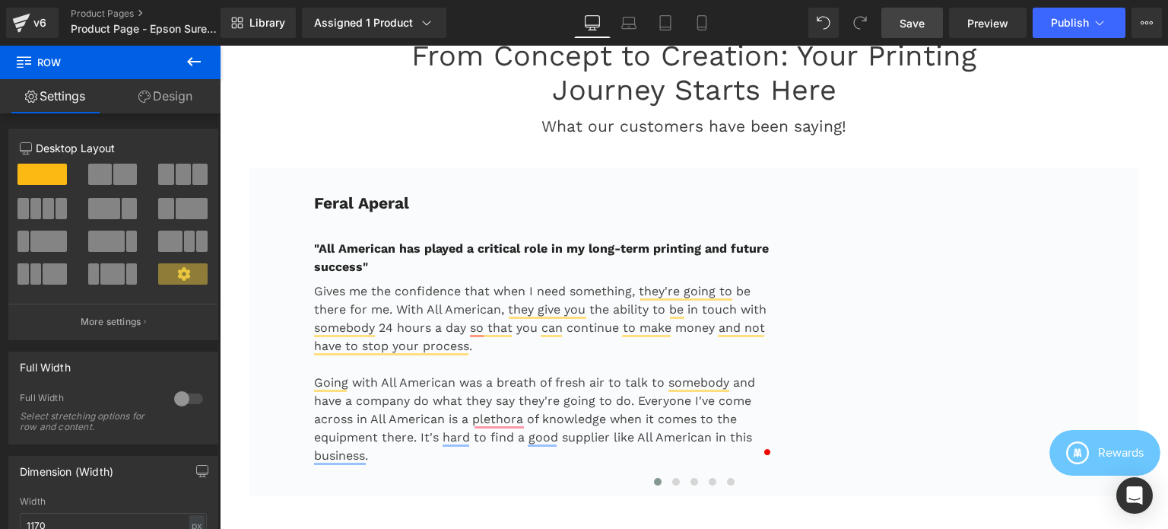
click at [911, 16] on span "Save" at bounding box center [912, 23] width 25 height 16
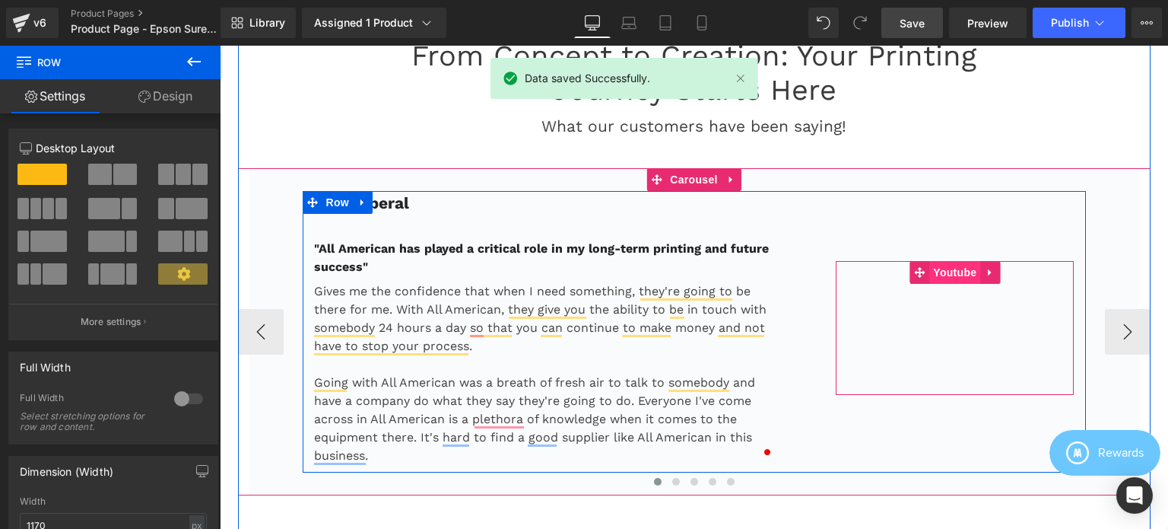
click at [949, 284] on span "Youtube" at bounding box center [954, 272] width 51 height 23
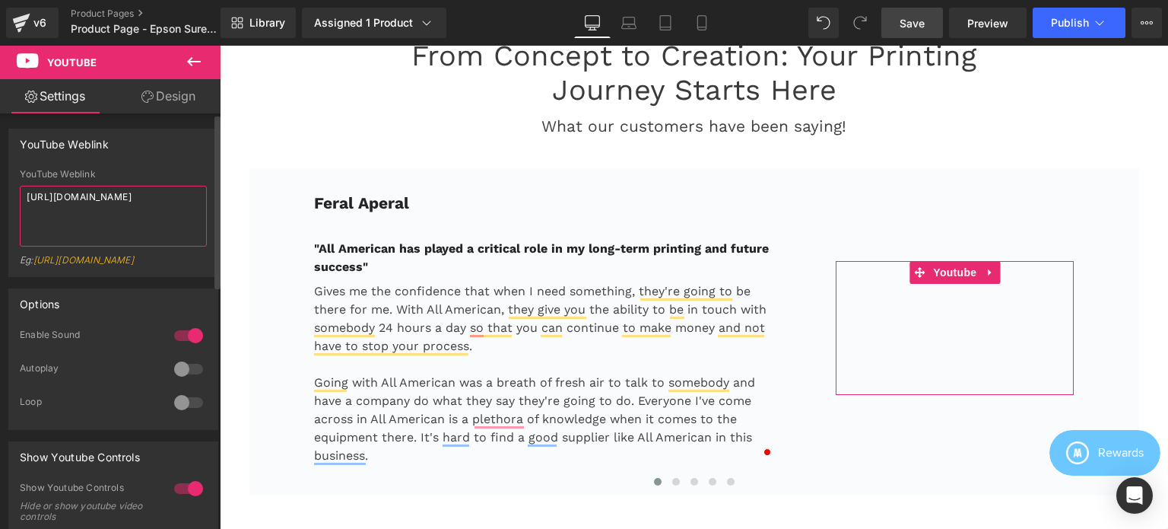
click at [116, 213] on textarea "https://www.youtube.com/watch?v=3P15byK02X8" at bounding box center [113, 216] width 187 height 61
paste textarea "Xh4khYEDnKM"
type textarea "[URL][DOMAIN_NAME]"
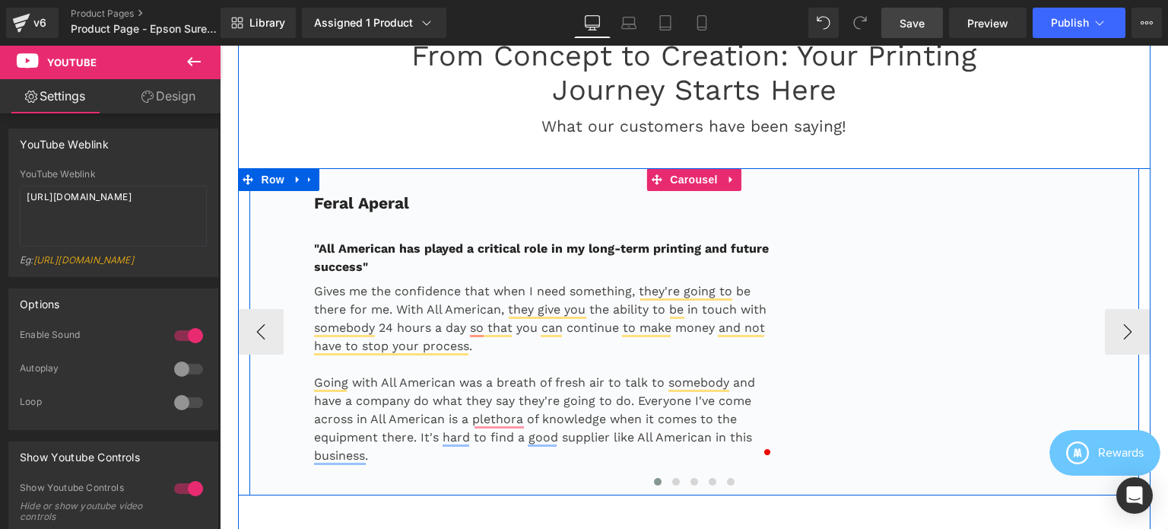
click at [552, 190] on div "Feral Aperal Text Block "All American has played a critical role in my long-ter…" at bounding box center [694, 331] width 890 height 327
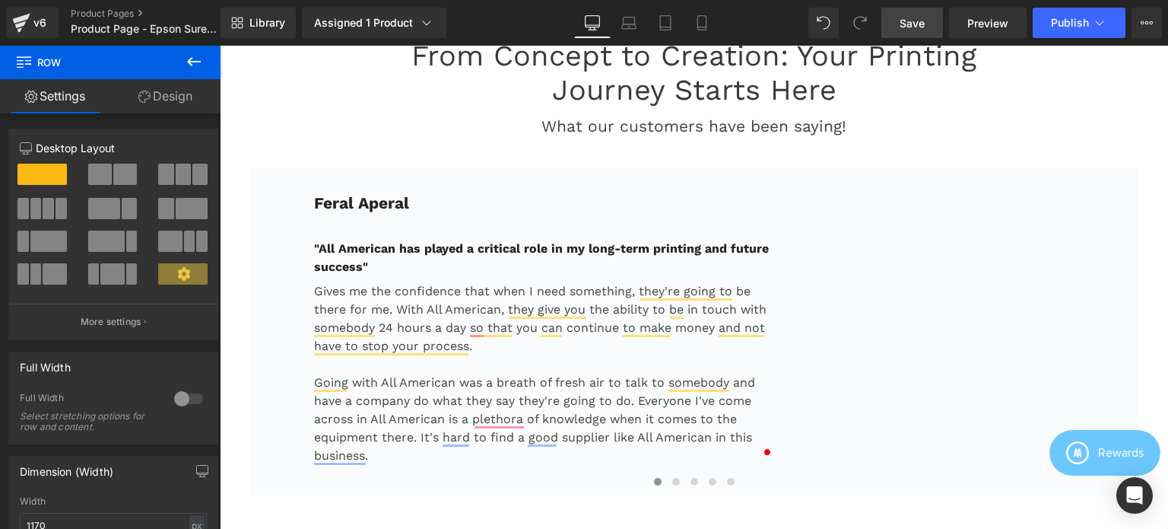
click at [912, 23] on span "Save" at bounding box center [912, 23] width 25 height 16
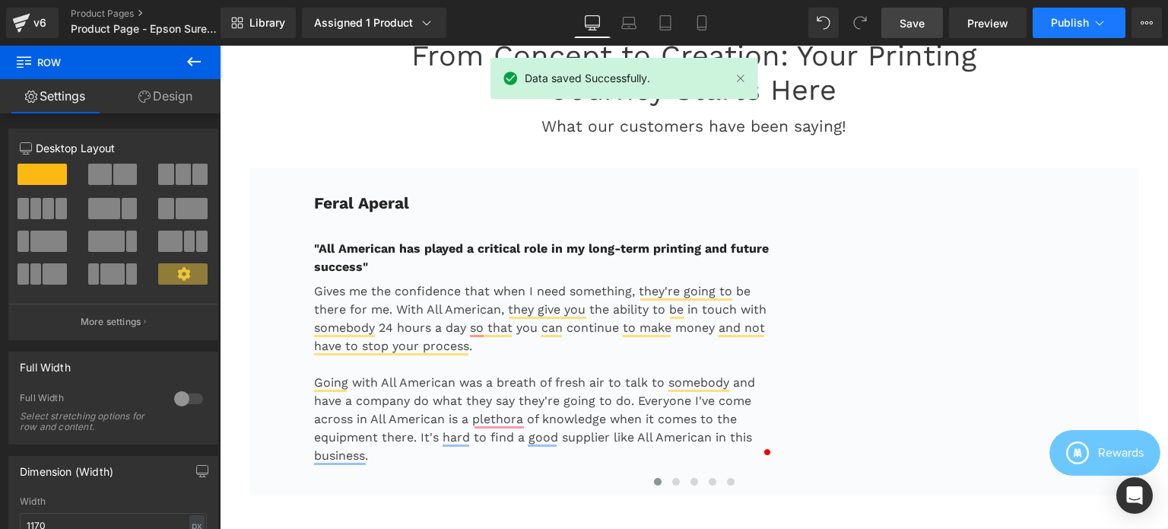
click at [1104, 24] on icon at bounding box center [1099, 22] width 15 height 15
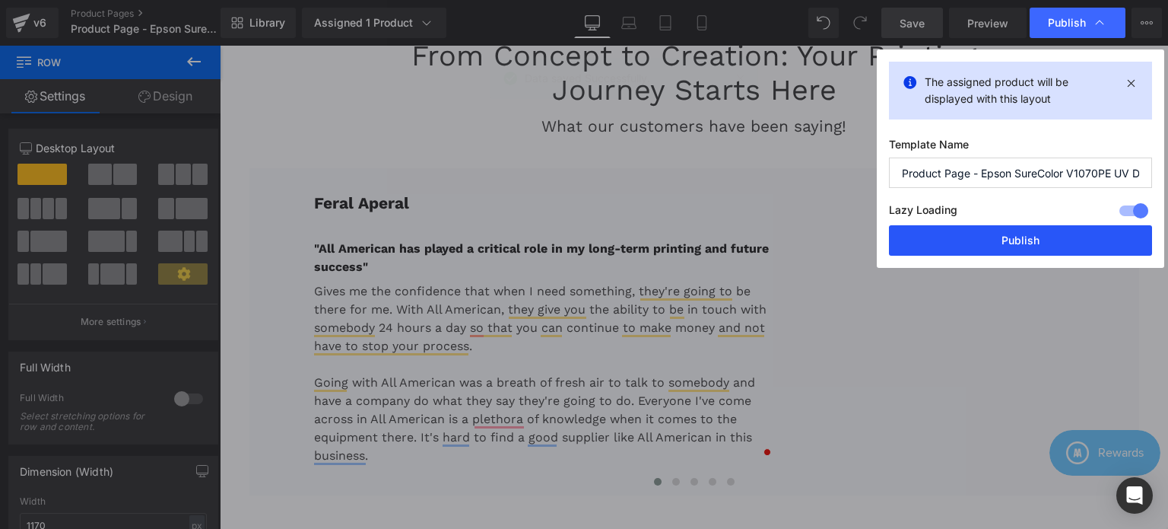
drag, startPoint x: 1008, startPoint y: 237, endPoint x: 789, endPoint y: 188, distance: 225.1
click at [1008, 237] on button "Publish" at bounding box center [1020, 240] width 263 height 30
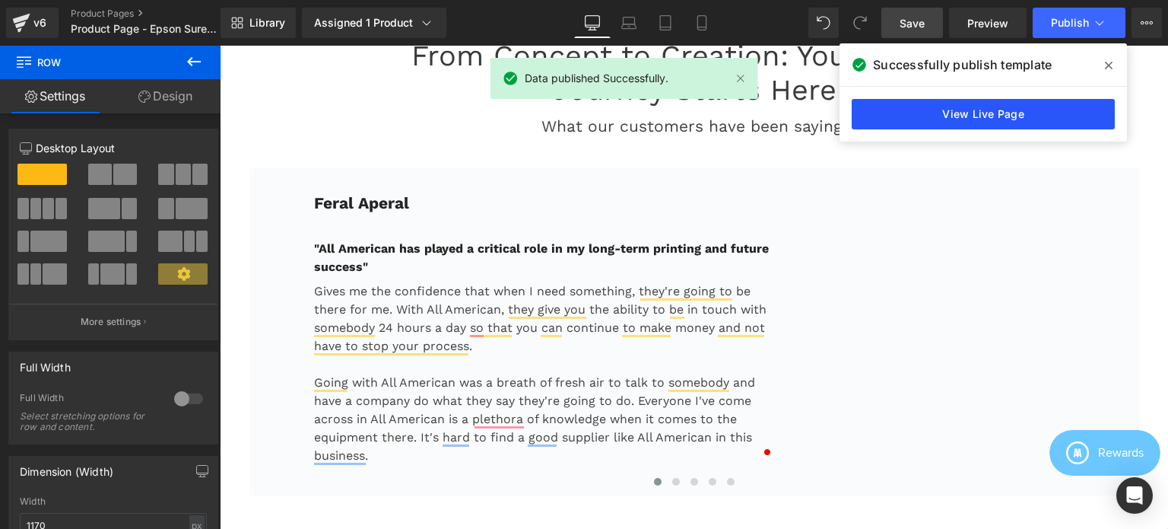
click at [1018, 119] on link "View Live Page" at bounding box center [983, 114] width 263 height 30
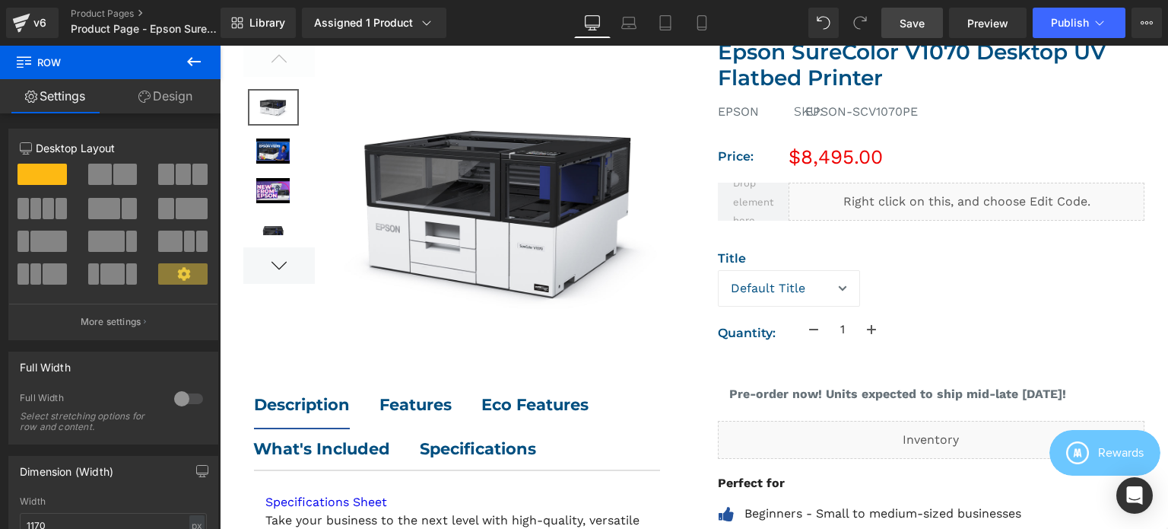
scroll to position [0, 0]
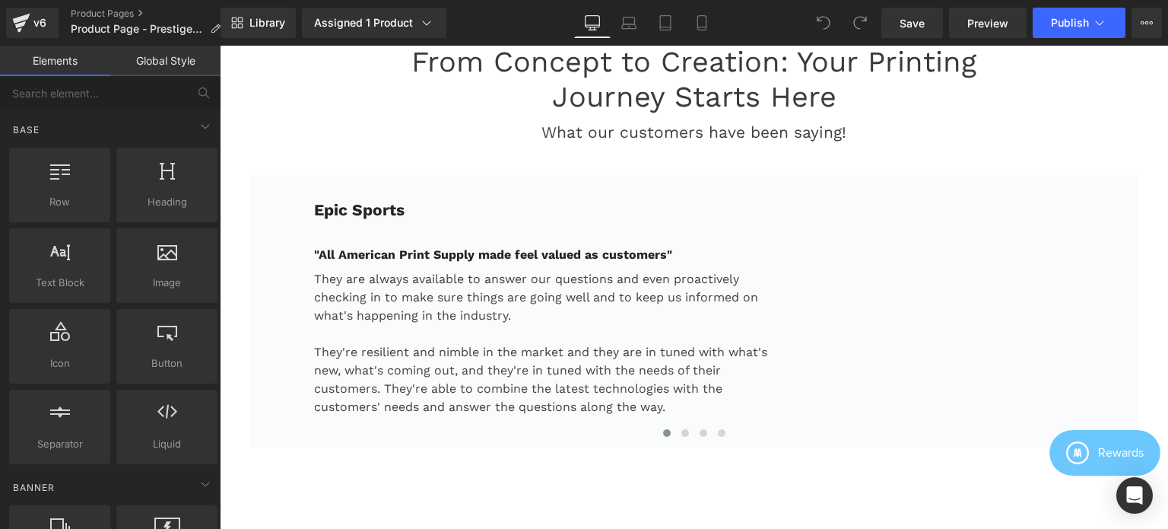
scroll to position [2246, 0]
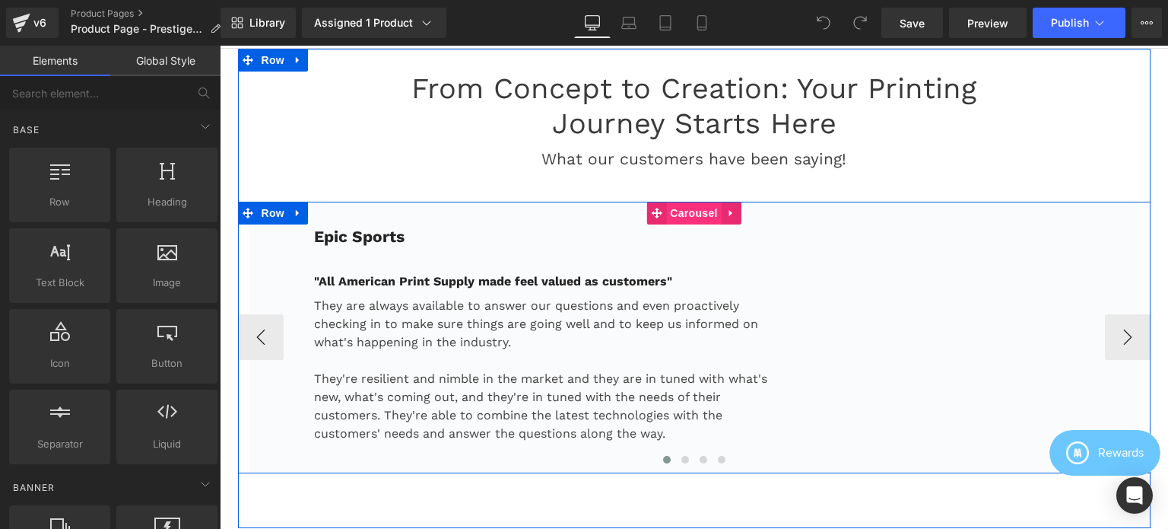
click at [684, 224] on span "Carousel" at bounding box center [693, 213] width 55 height 23
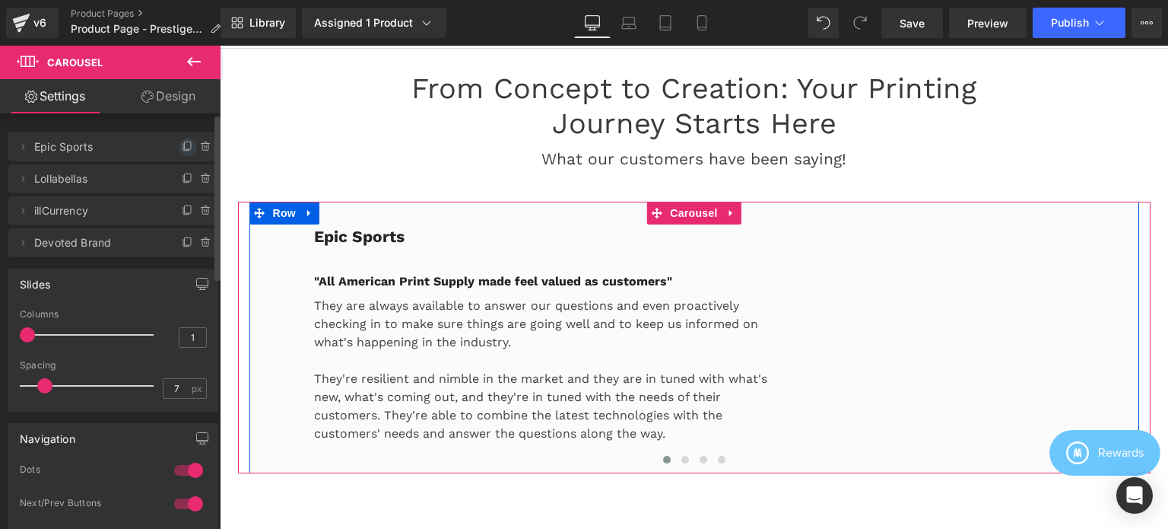
click at [182, 148] on icon at bounding box center [188, 147] width 12 height 12
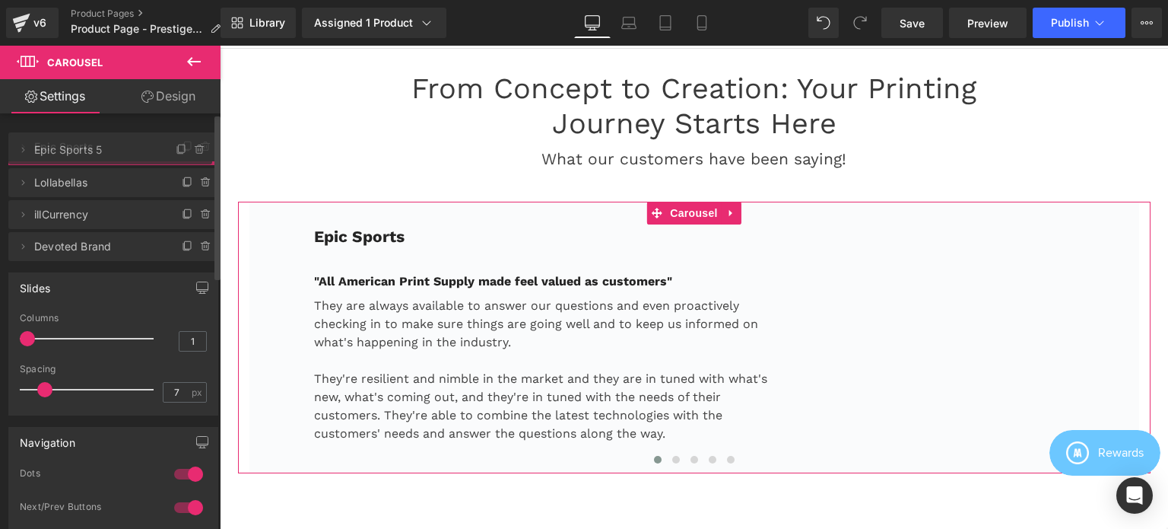
drag, startPoint x: 55, startPoint y: 179, endPoint x: 55, endPoint y: 150, distance: 28.9
drag, startPoint x: 94, startPoint y: 179, endPoint x: 99, endPoint y: 151, distance: 28.5
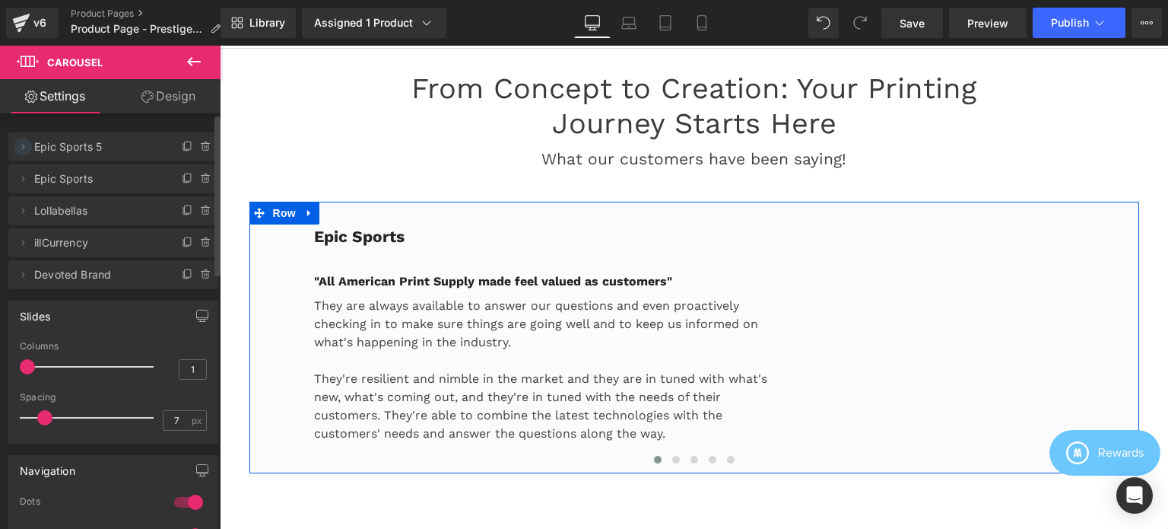
click at [26, 147] on icon at bounding box center [23, 147] width 12 height 12
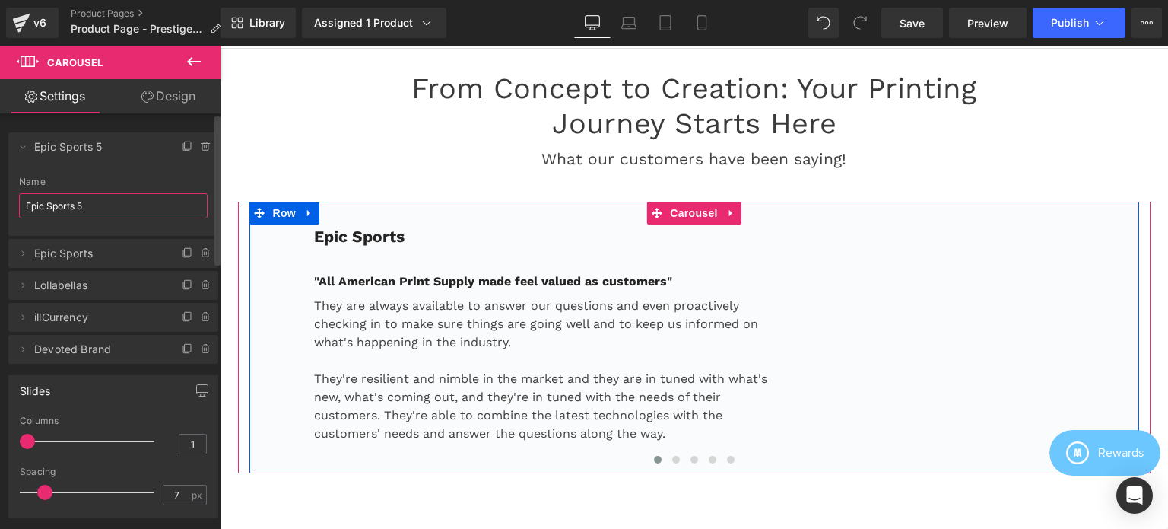
click at [120, 203] on input "Epic Sports 5" at bounding box center [113, 205] width 189 height 25
paste input "Feral Aperal"
type input "Feral Aperal"
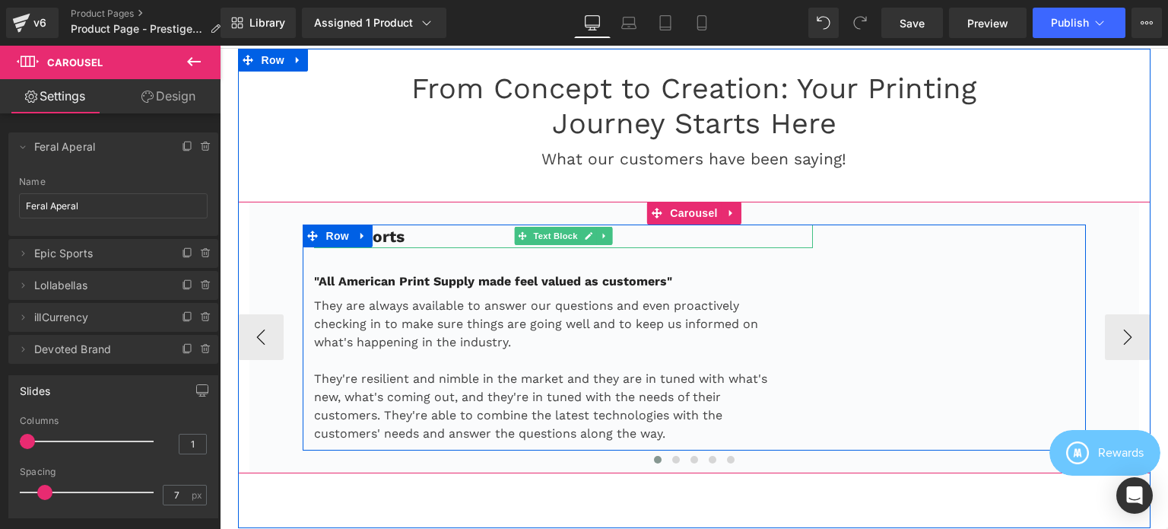
click at [411, 243] on p "Epic Sports" at bounding box center [564, 236] width 500 height 24
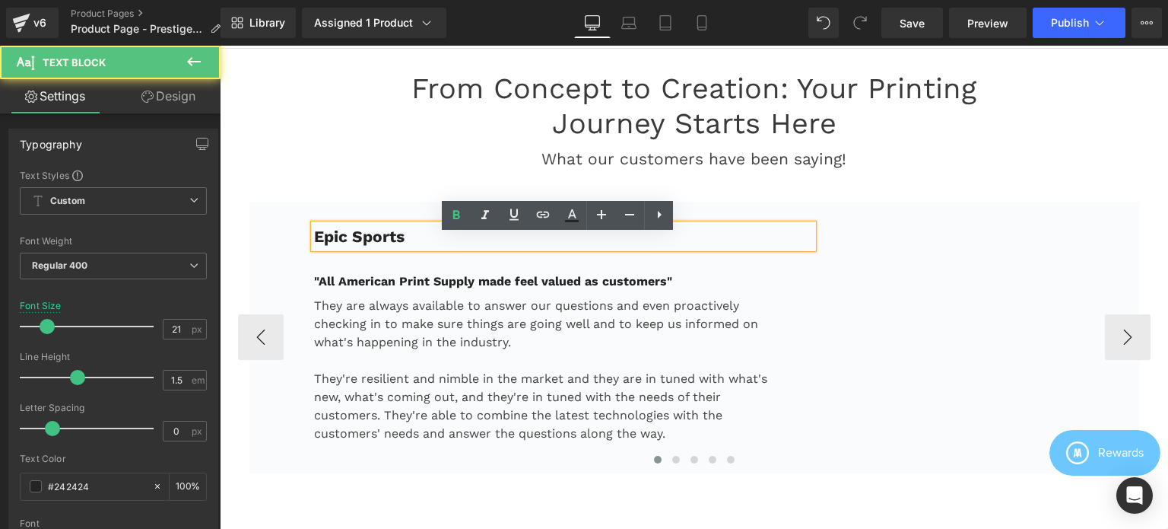
click at [430, 246] on p "Epic Sports" at bounding box center [564, 236] width 500 height 24
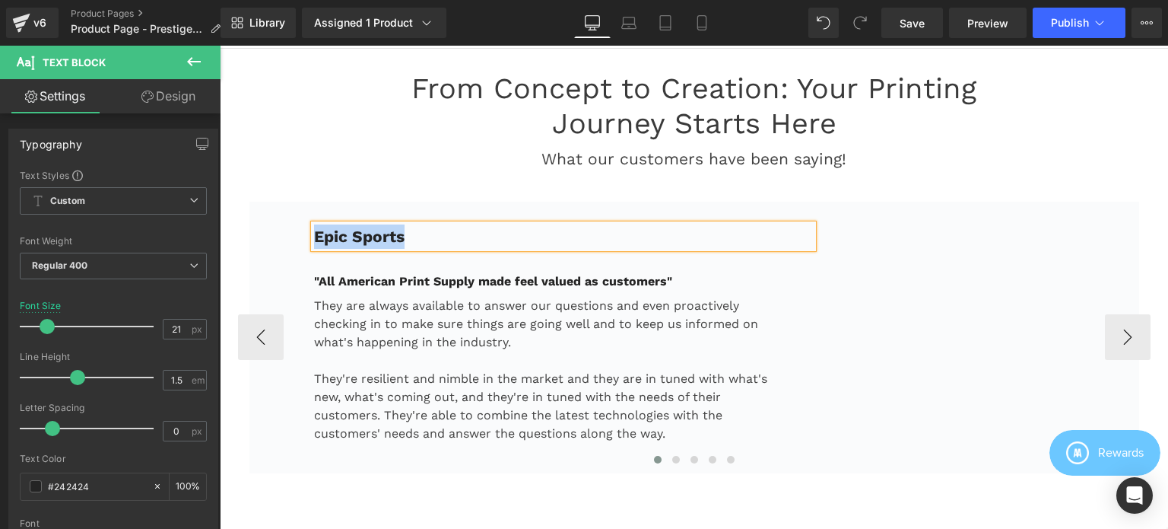
paste div
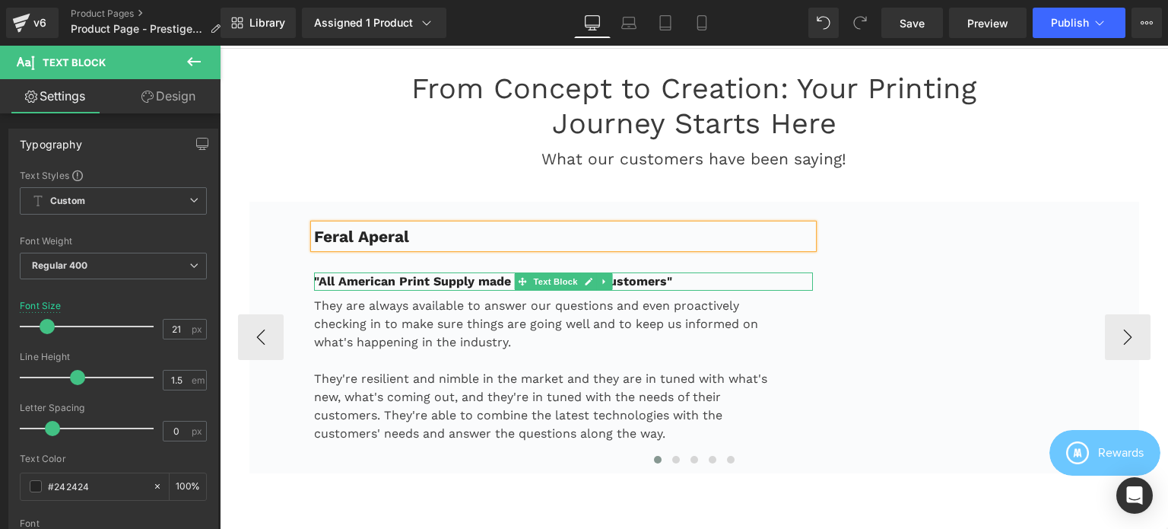
drag, startPoint x: 465, startPoint y: 294, endPoint x: 456, endPoint y: 294, distance: 9.1
click at [465, 288] on strong ""All American Print Supply made feel valued as customers"" at bounding box center [493, 281] width 358 height 14
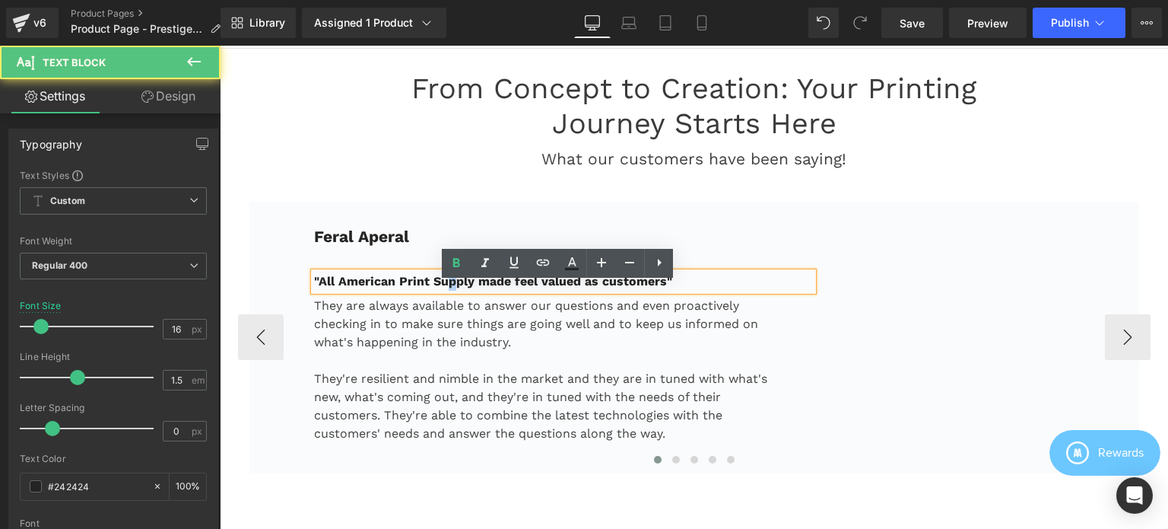
click at [443, 288] on strong ""All American Print Supply made feel valued as customers"" at bounding box center [493, 281] width 358 height 14
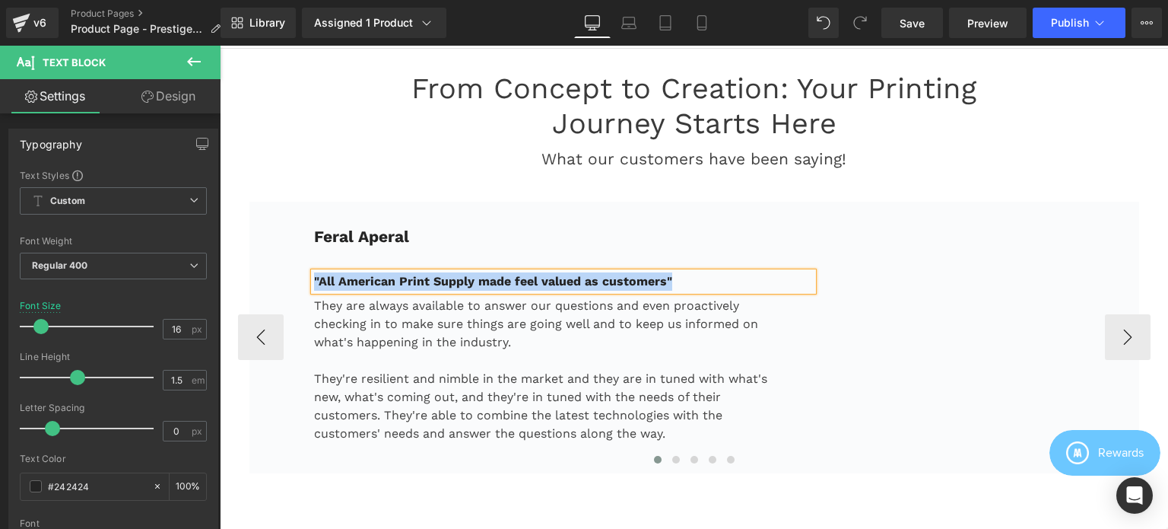
paste div
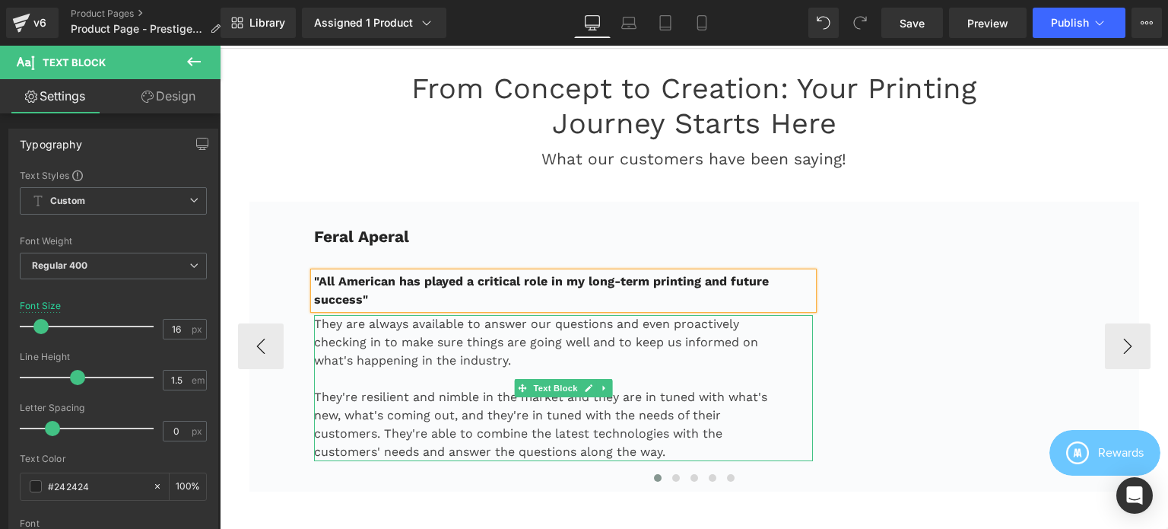
click at [505, 369] on p "They are always available to answer our questions and even proactively checking…" at bounding box center [545, 342] width 462 height 55
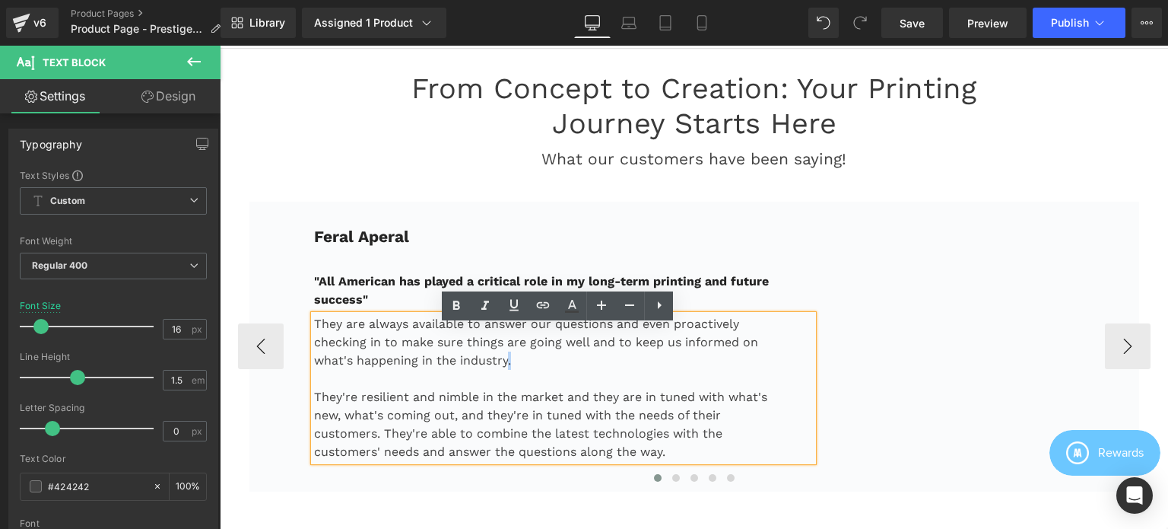
click at [455, 370] on p "They are always available to answer our questions and even proactively checking…" at bounding box center [545, 342] width 462 height 55
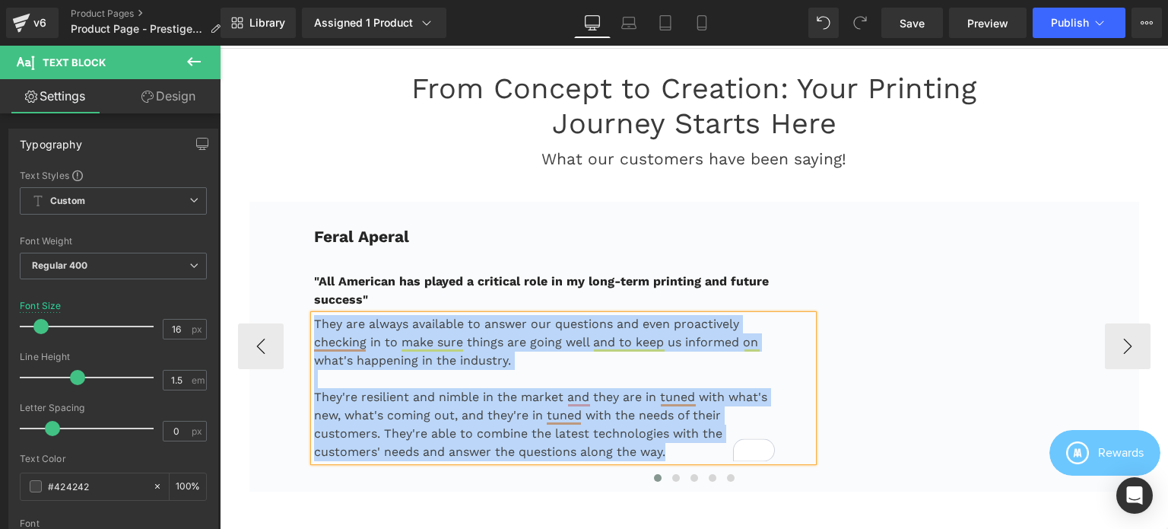
paste div "To enrich screen reader interactions, please activate Accessibility in Grammarl…"
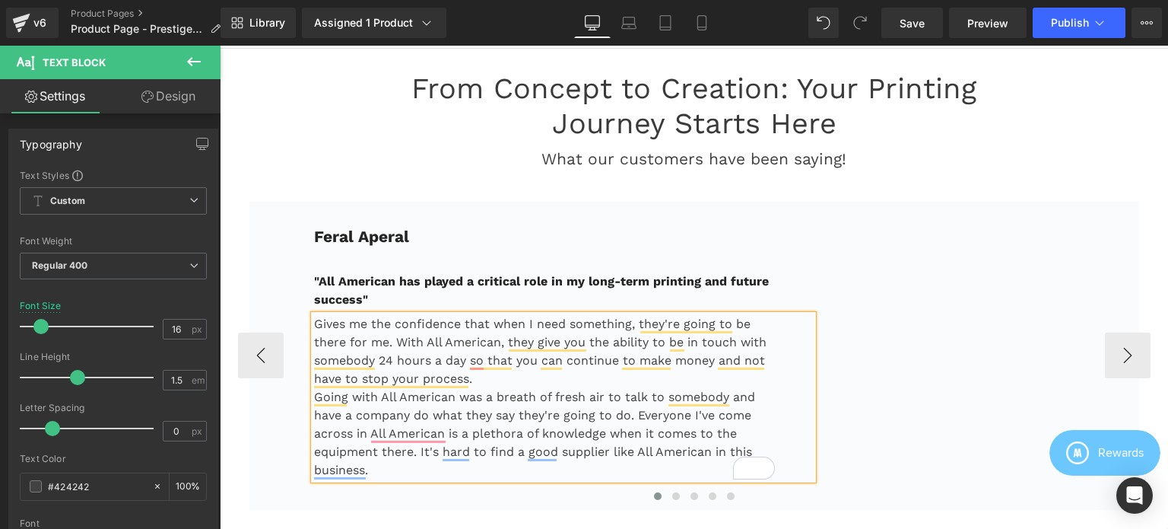
click at [484, 388] on p "Gives me the confidence that when I need something, they're going to be there f…" at bounding box center [545, 351] width 462 height 73
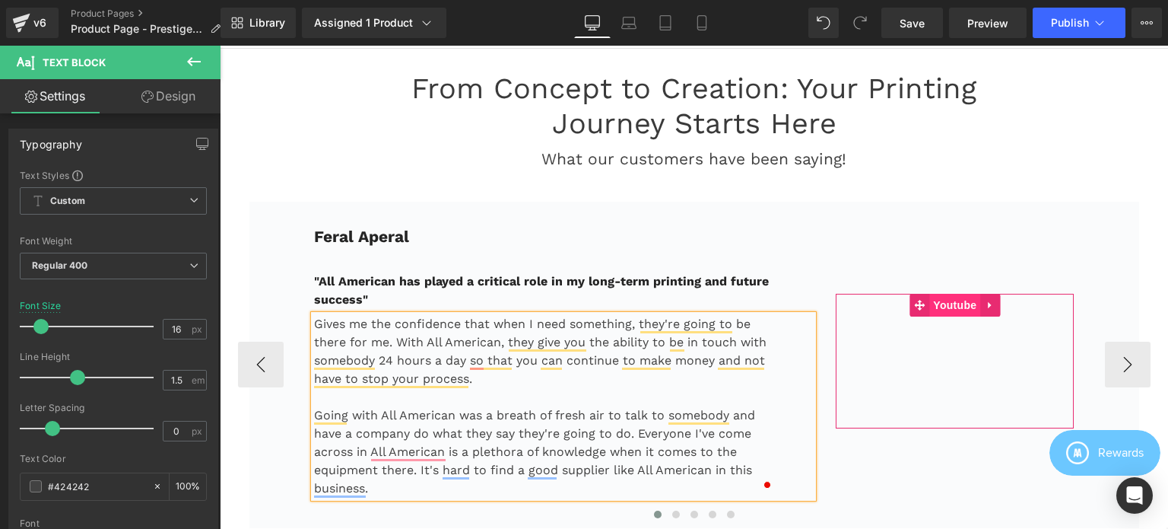
click at [939, 316] on span "Youtube" at bounding box center [954, 305] width 51 height 23
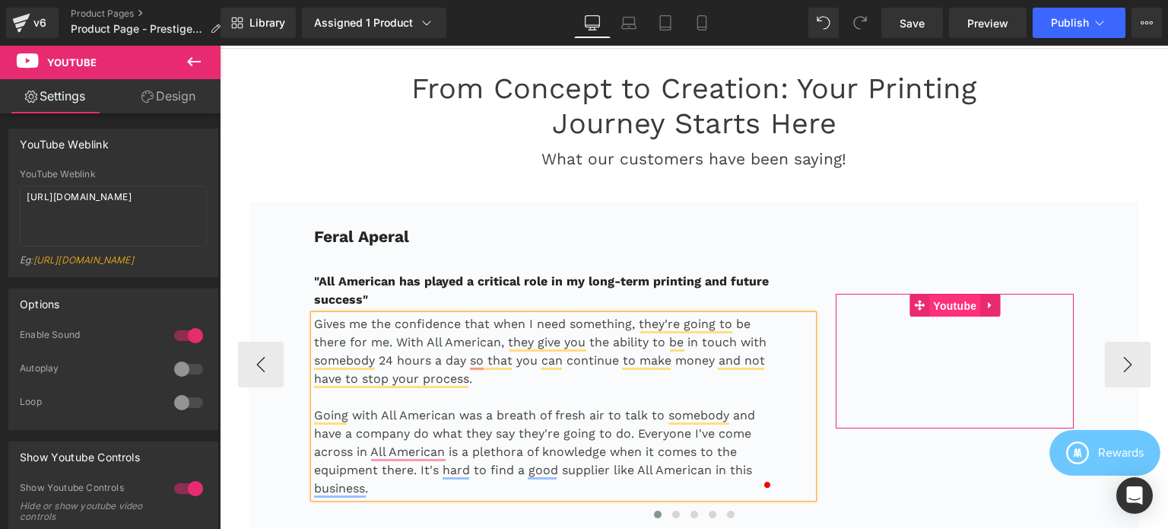
click at [947, 316] on span "Youtube" at bounding box center [954, 305] width 51 height 23
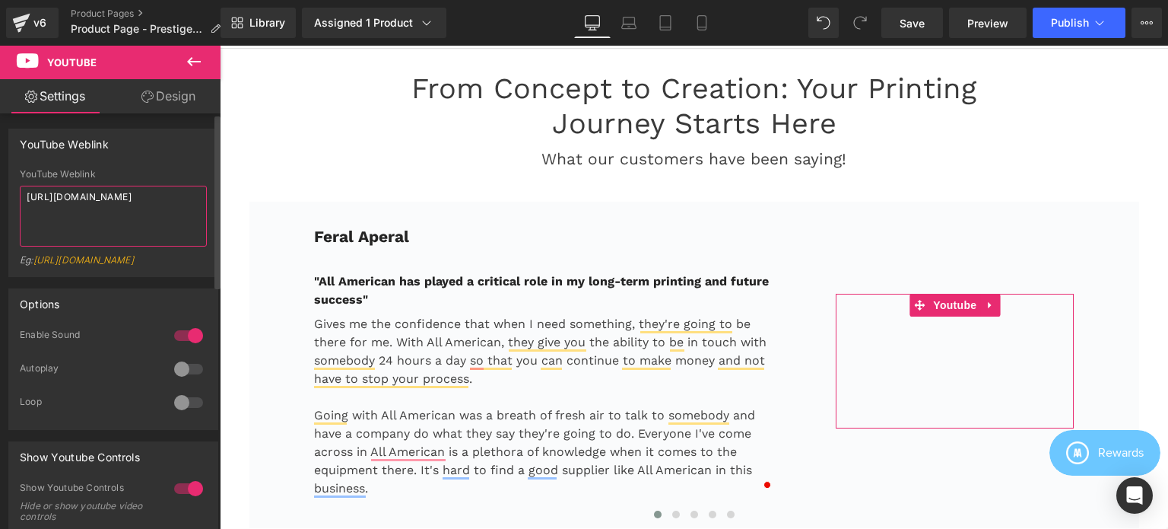
click at [139, 215] on textarea "[URL][DOMAIN_NAME]" at bounding box center [113, 216] width 187 height 61
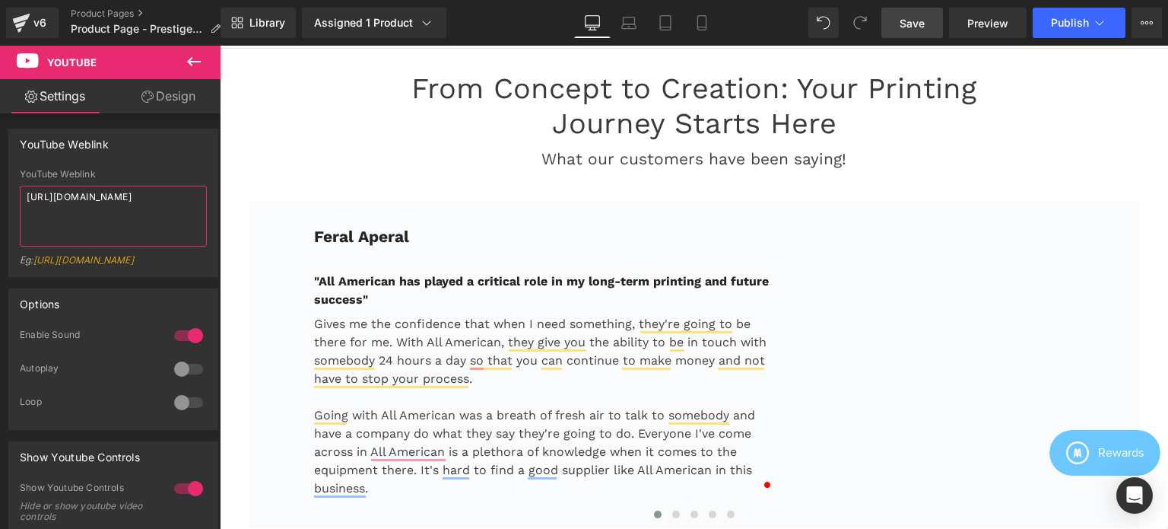
type textarea "[URL][DOMAIN_NAME]"
click at [913, 21] on span "Save" at bounding box center [912, 23] width 25 height 16
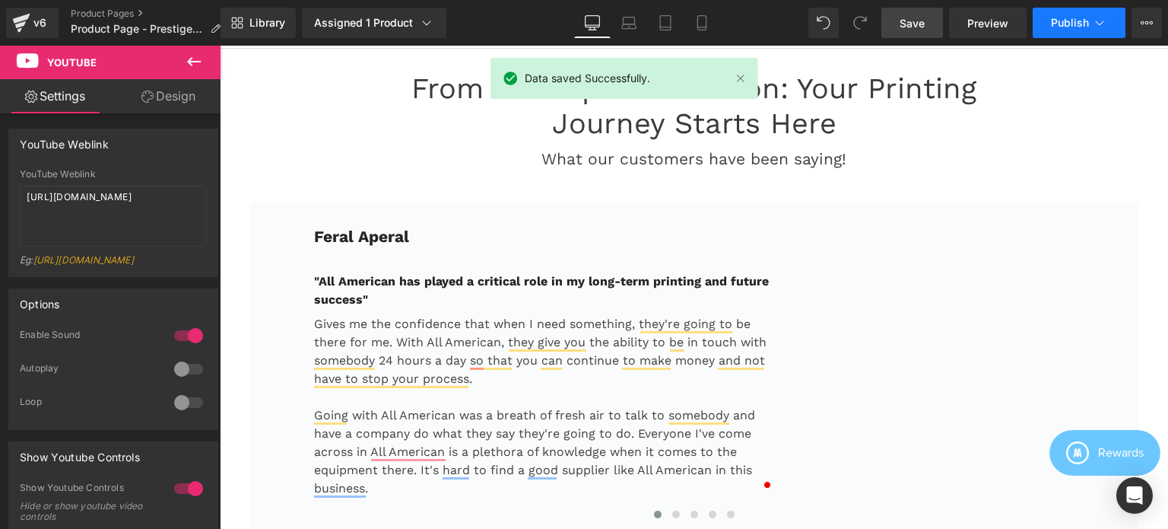
click at [1069, 24] on span "Publish" at bounding box center [1070, 23] width 38 height 12
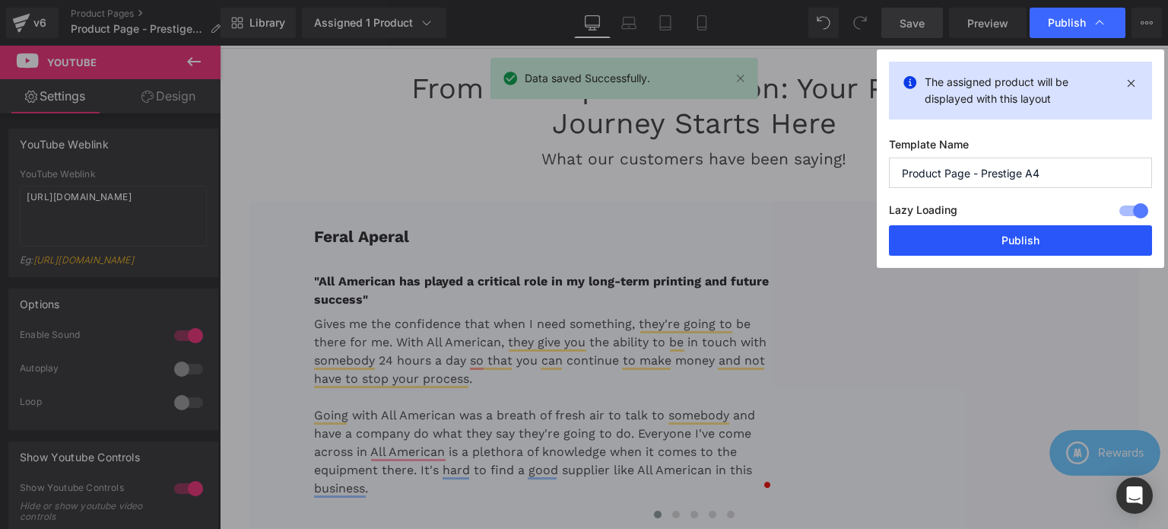
click at [1020, 238] on button "Publish" at bounding box center [1020, 240] width 263 height 30
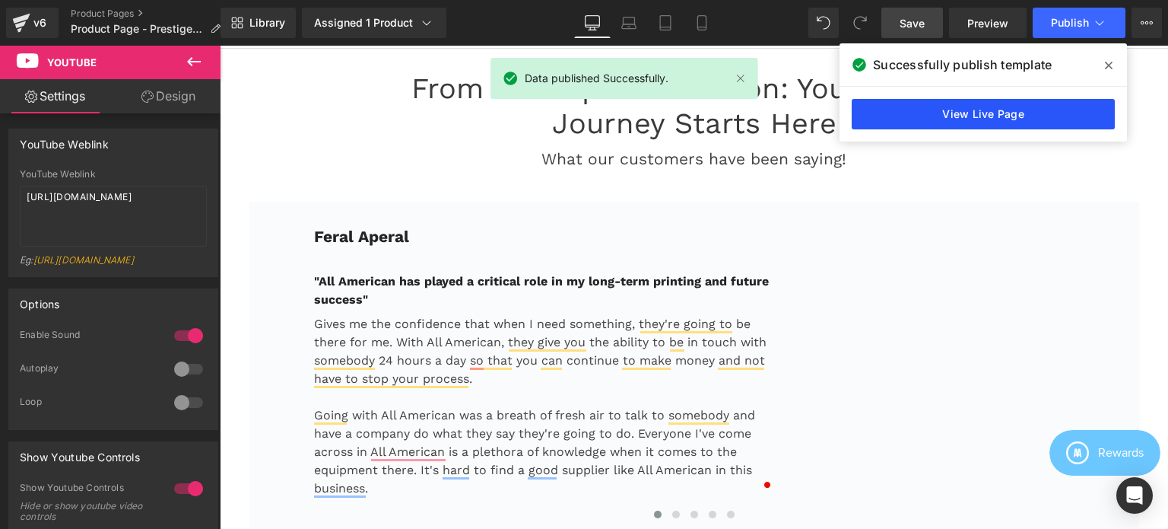
click at [1001, 115] on link "View Live Page" at bounding box center [983, 114] width 263 height 30
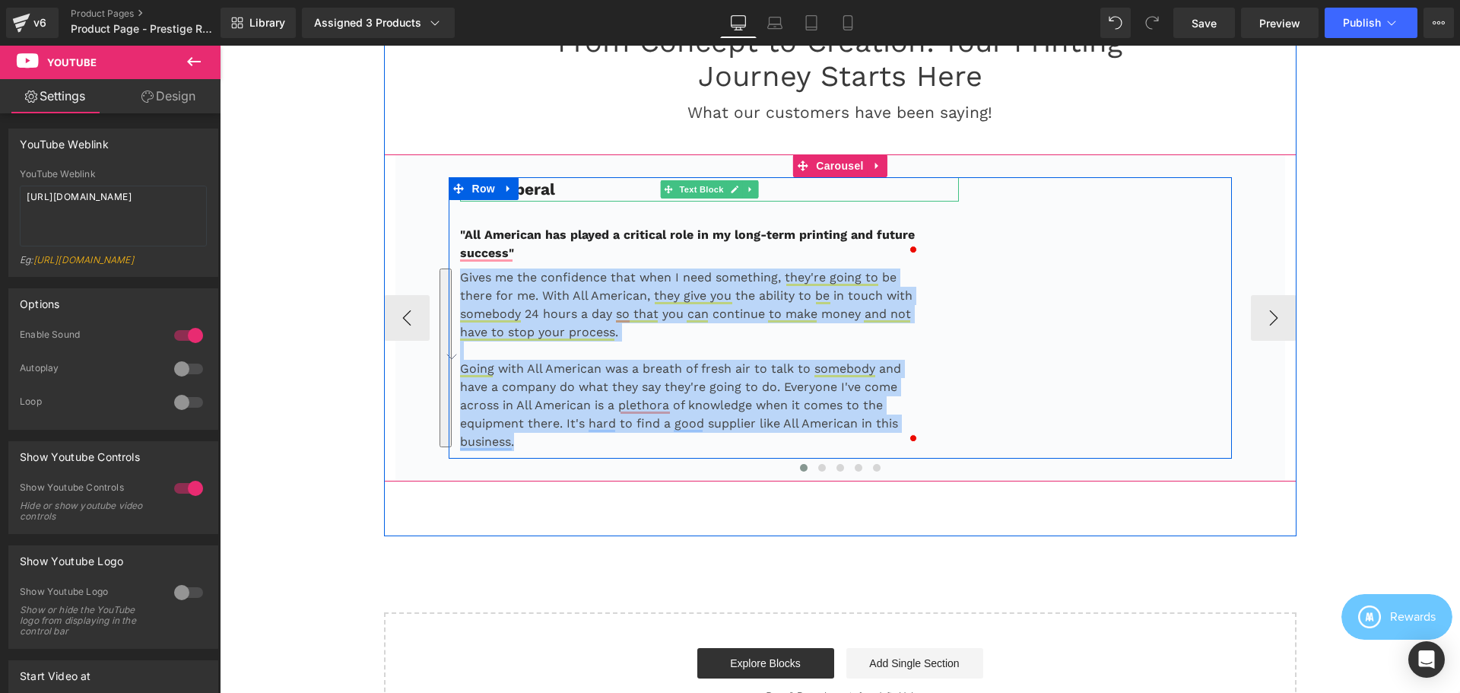
click at [548, 190] on b "Feral Aperal" at bounding box center [507, 188] width 95 height 19
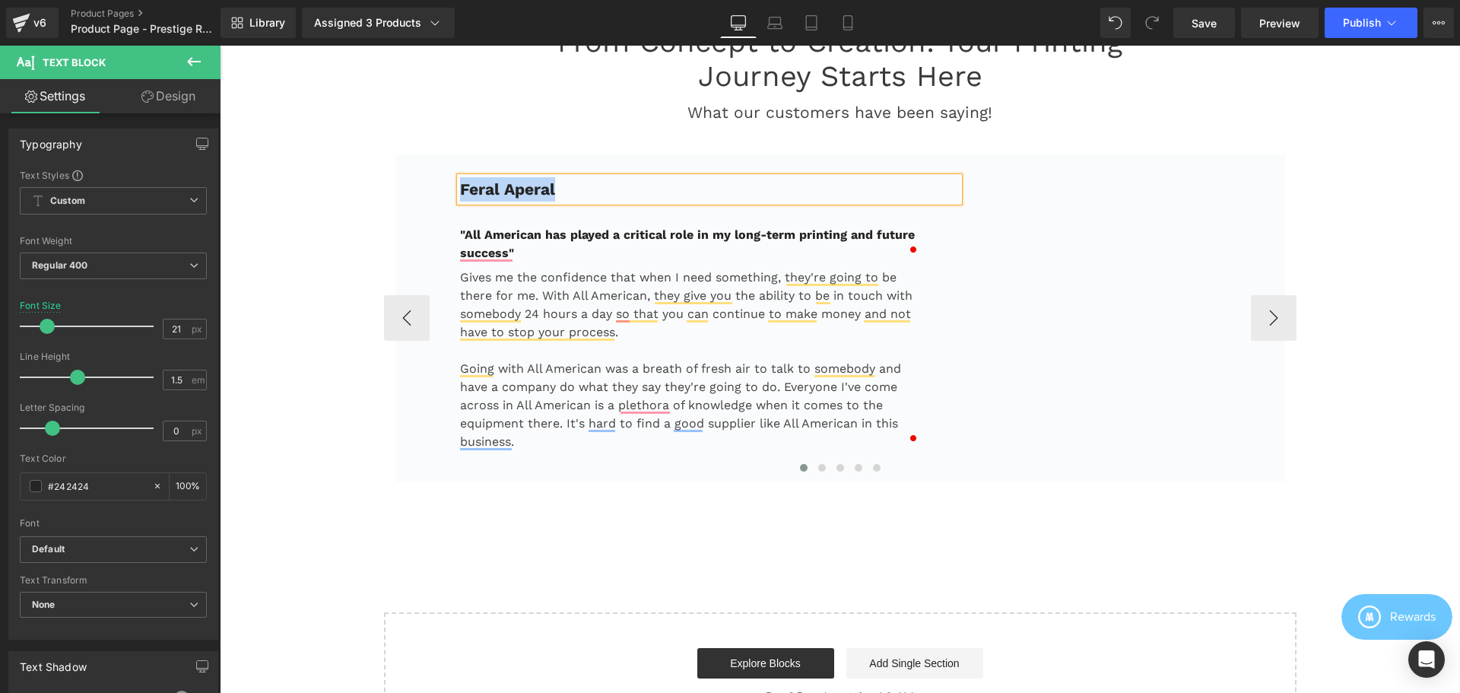
copy b "Feral Aperal"
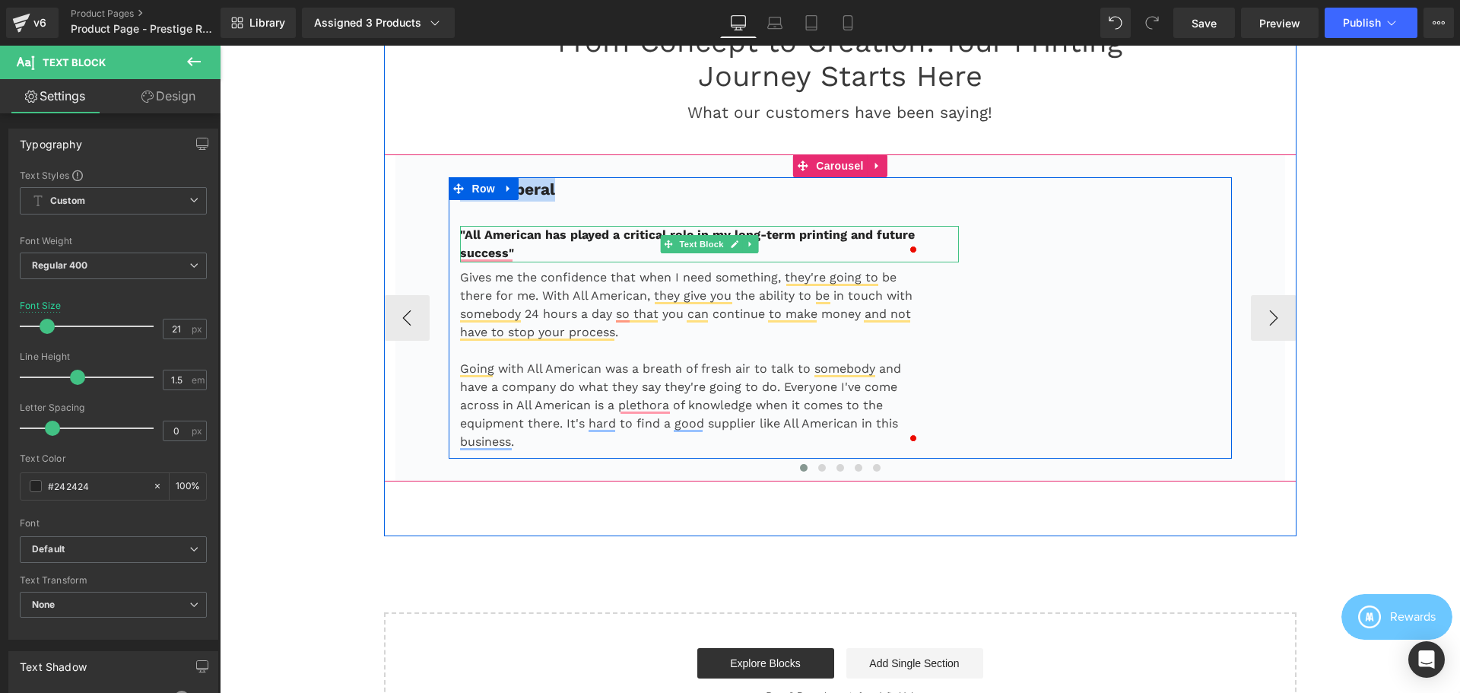
drag, startPoint x: 545, startPoint y: 250, endPoint x: 528, endPoint y: 254, distance: 17.9
click at [546, 251] on p ""All American has played a critical role in my long-term printing and future su…" at bounding box center [691, 244] width 462 height 37
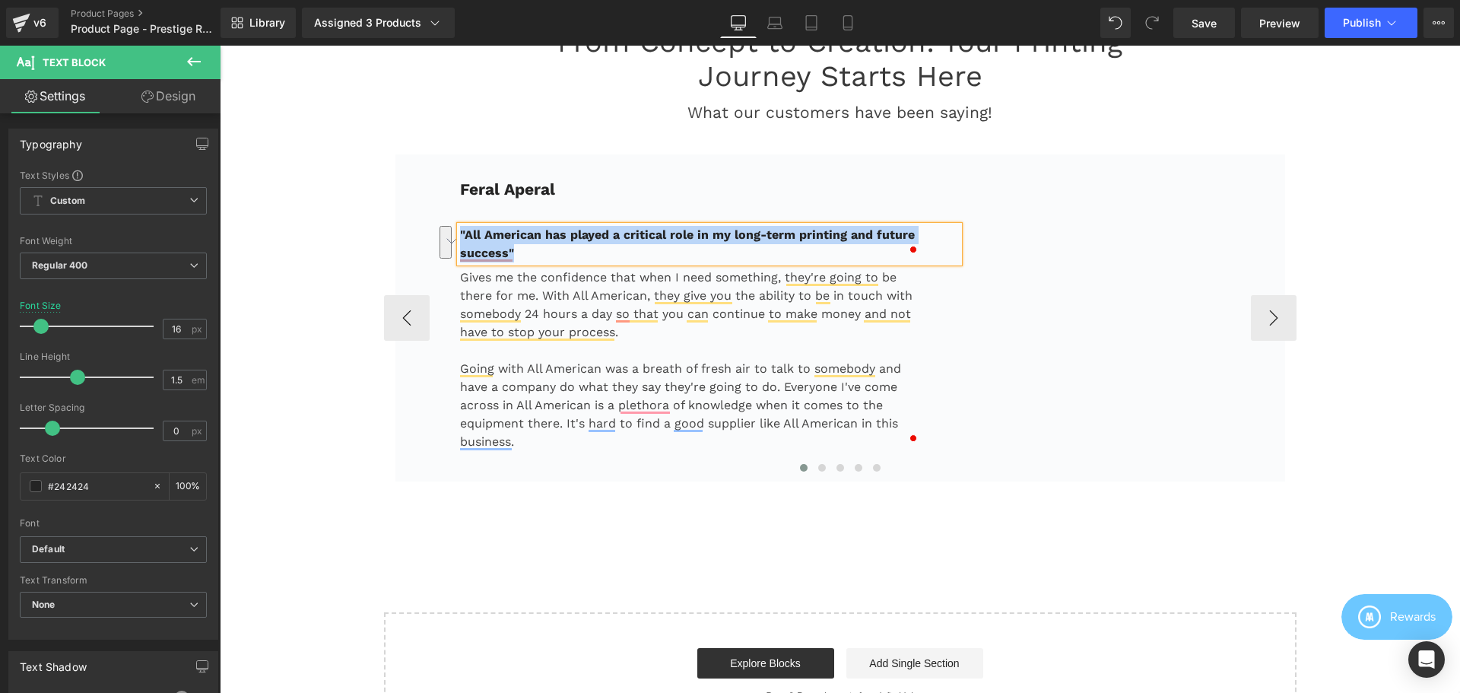
copy b ""All American has played a critical role in my long-term printing and future su…"
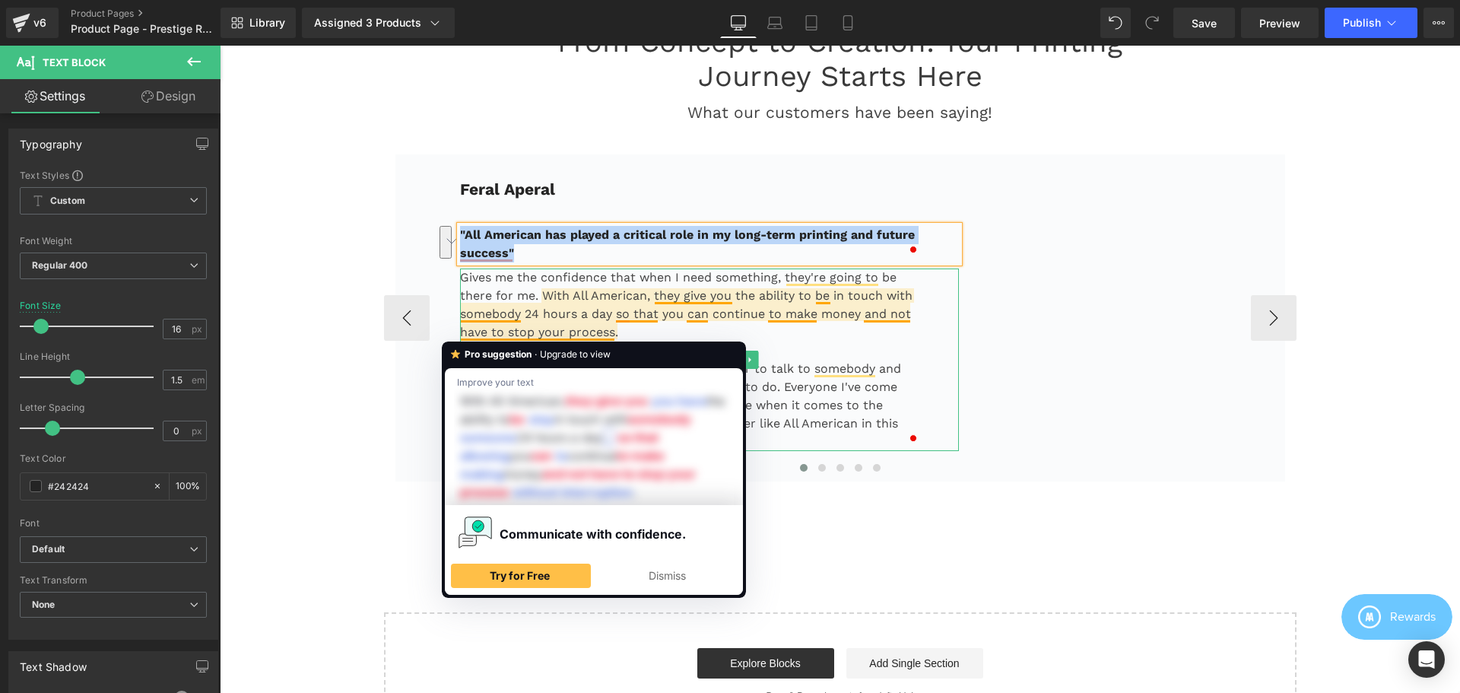
drag, startPoint x: 483, startPoint y: 318, endPoint x: 484, endPoint y: 307, distance: 10.7
click at [483, 317] on p "Gives me the confidence that when I need something, they're going to be there f…" at bounding box center [691, 304] width 462 height 73
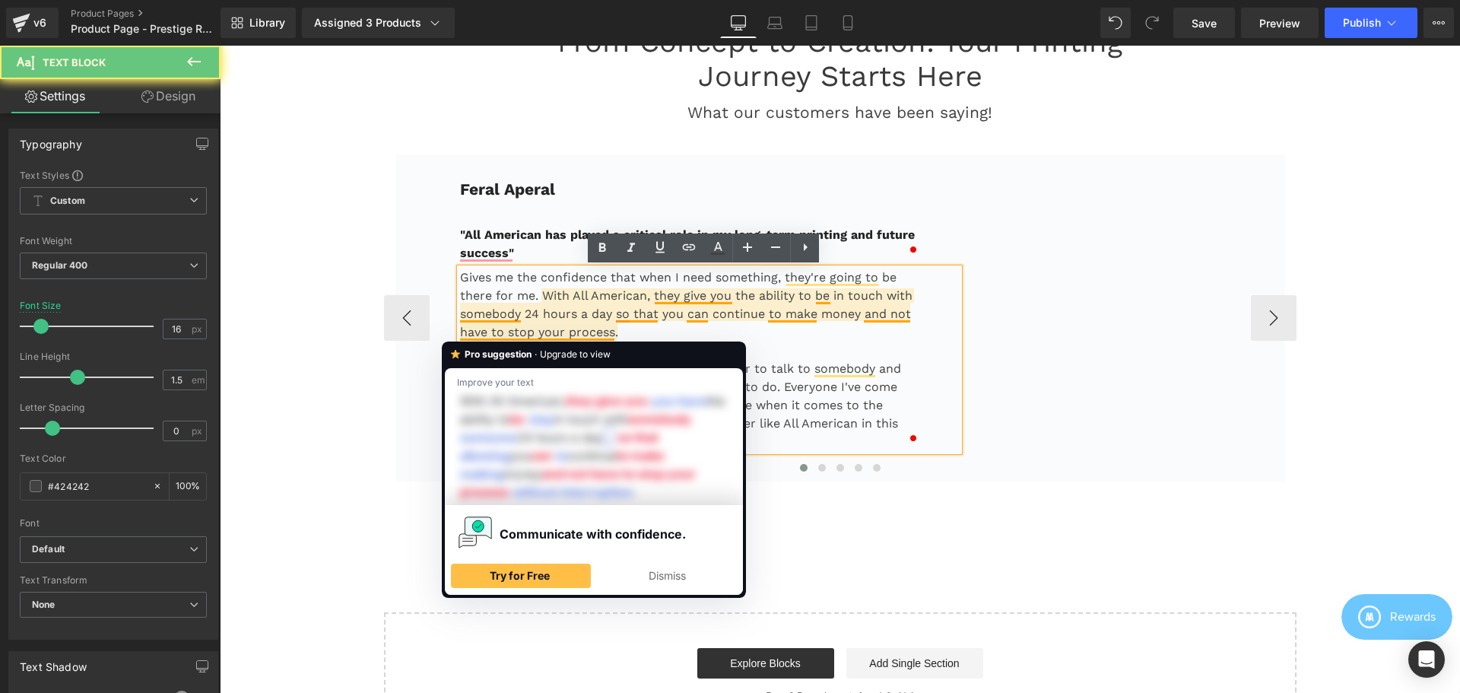
click at [487, 281] on p "Gives me the confidence that when I need something, they're going to be there f…" at bounding box center [691, 304] width 462 height 73
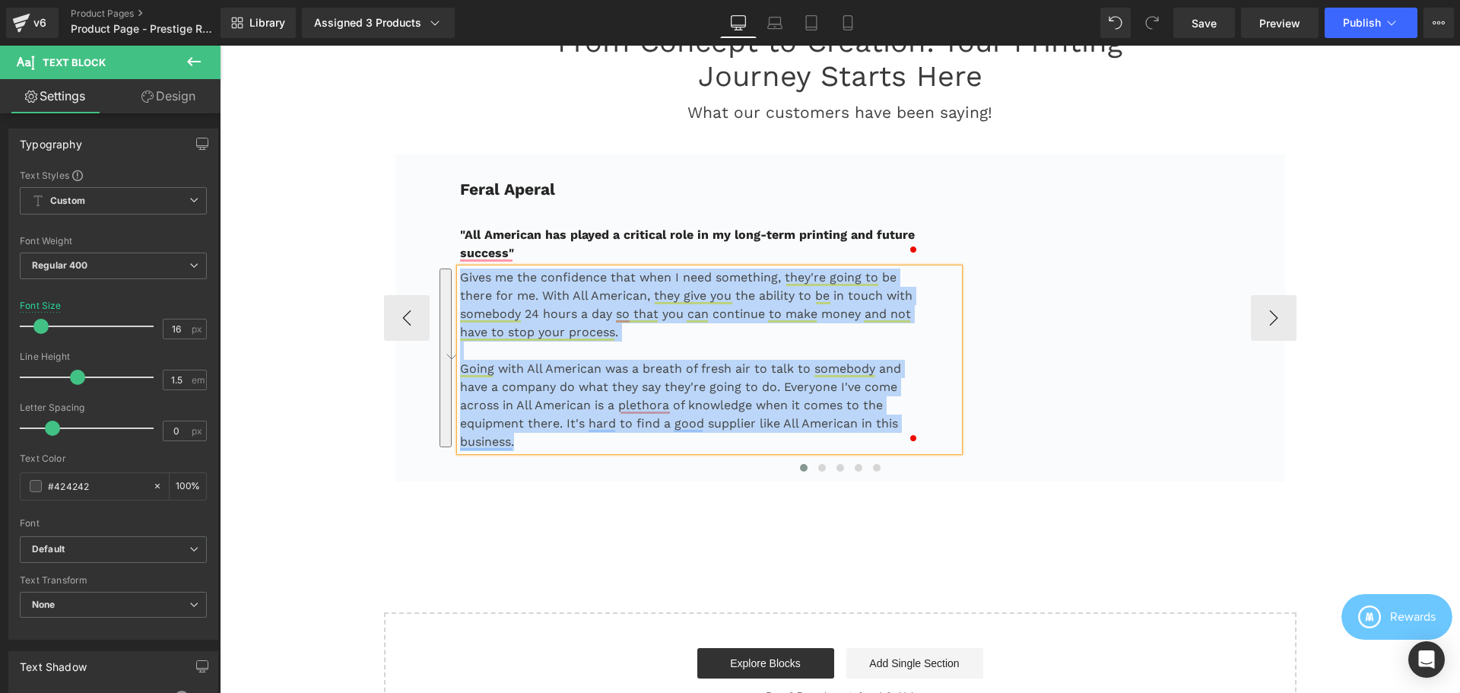
copy div "Gives me the confidence that when I need something, they're going to be there f…"
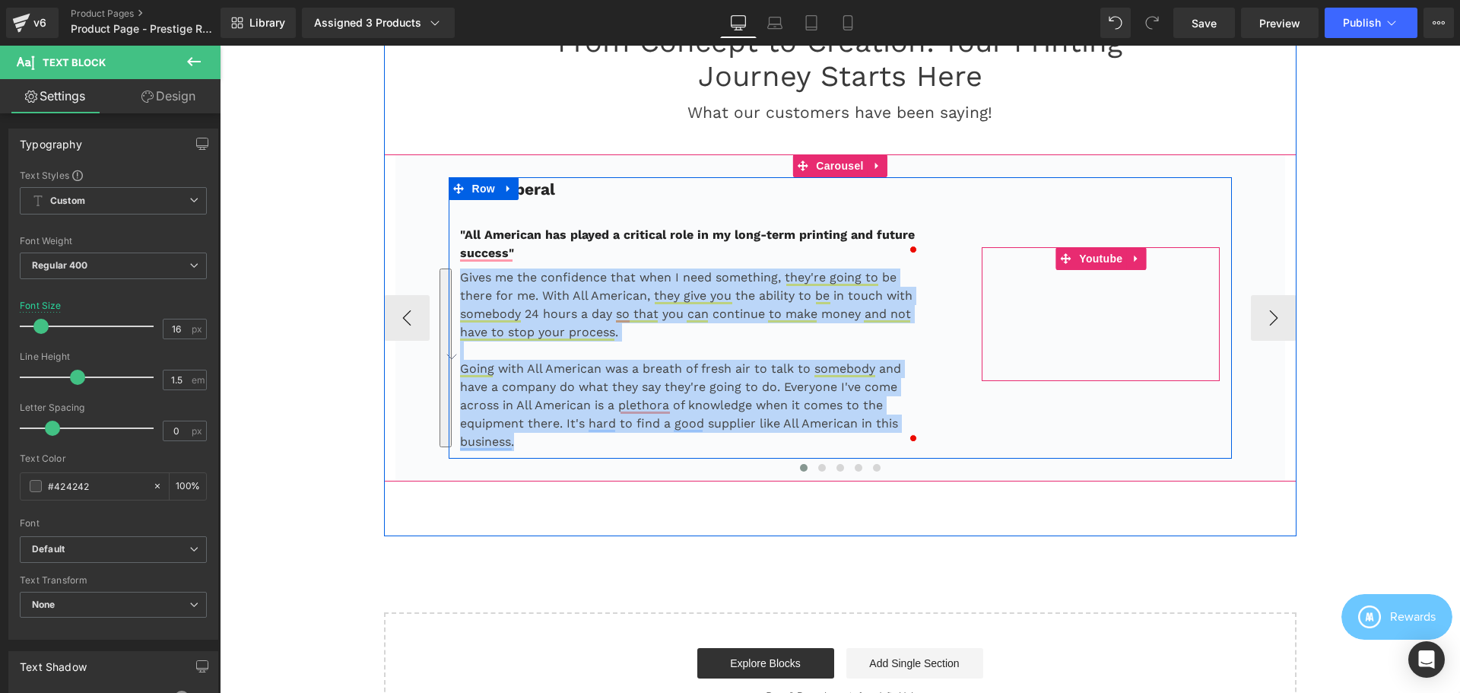
click at [1098, 256] on span "Youtube" at bounding box center [1100, 258] width 51 height 23
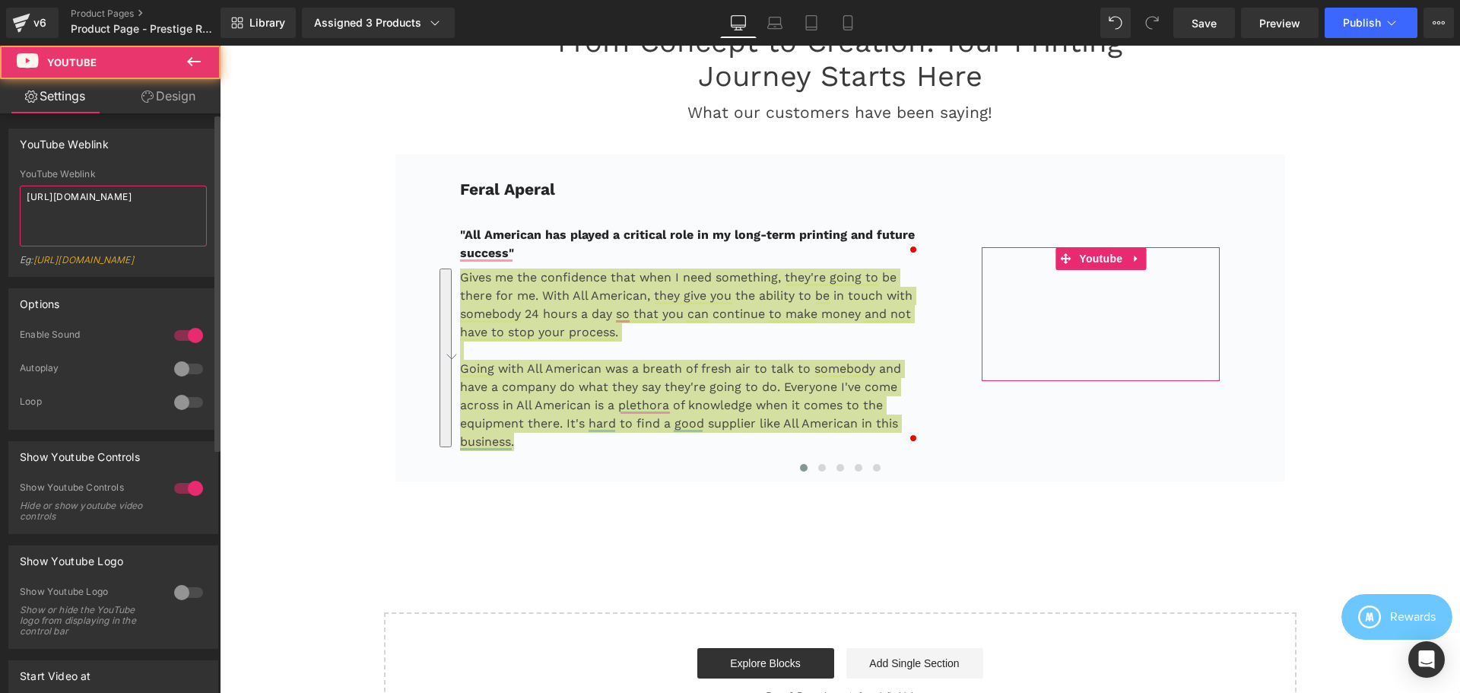
click at [129, 215] on textarea "[URL][DOMAIN_NAME]" at bounding box center [113, 216] width 187 height 61
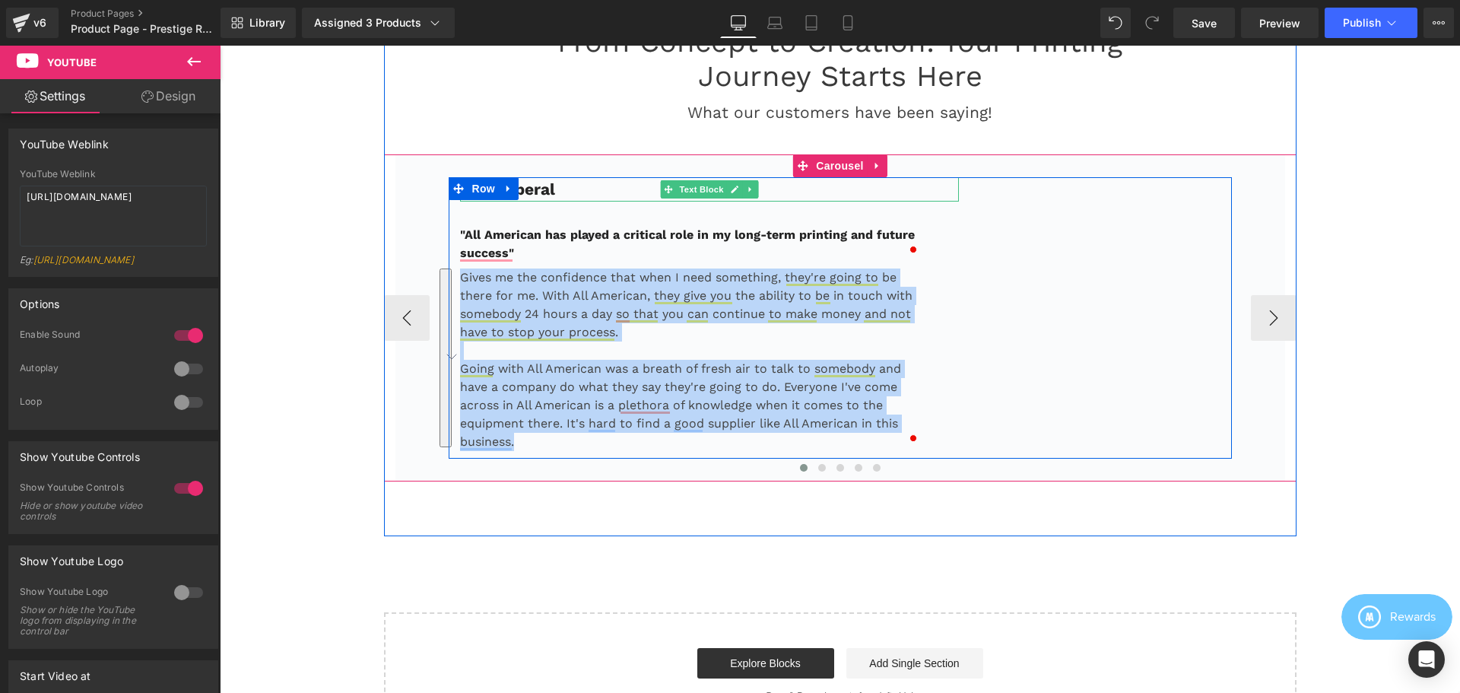
click at [567, 192] on p "Feral Aperal" at bounding box center [710, 189] width 500 height 24
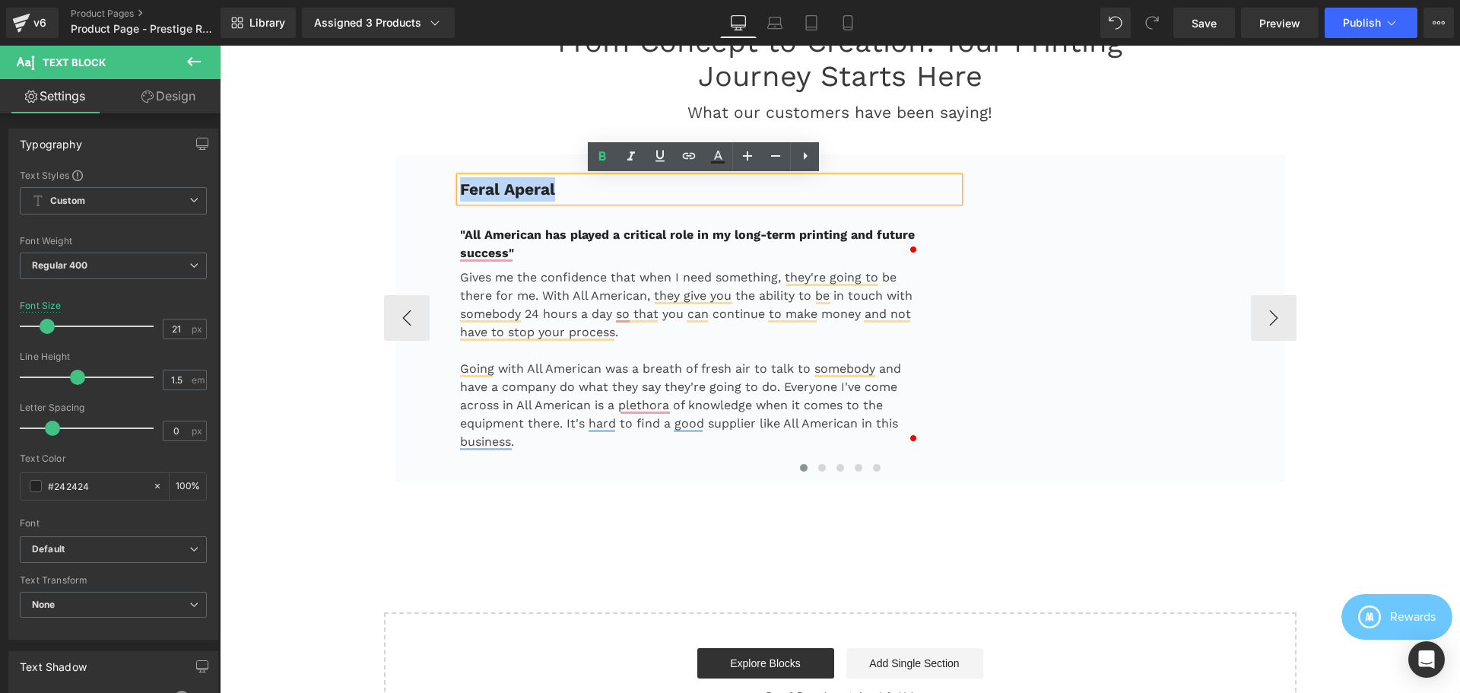
copy b "Feral Aperal"
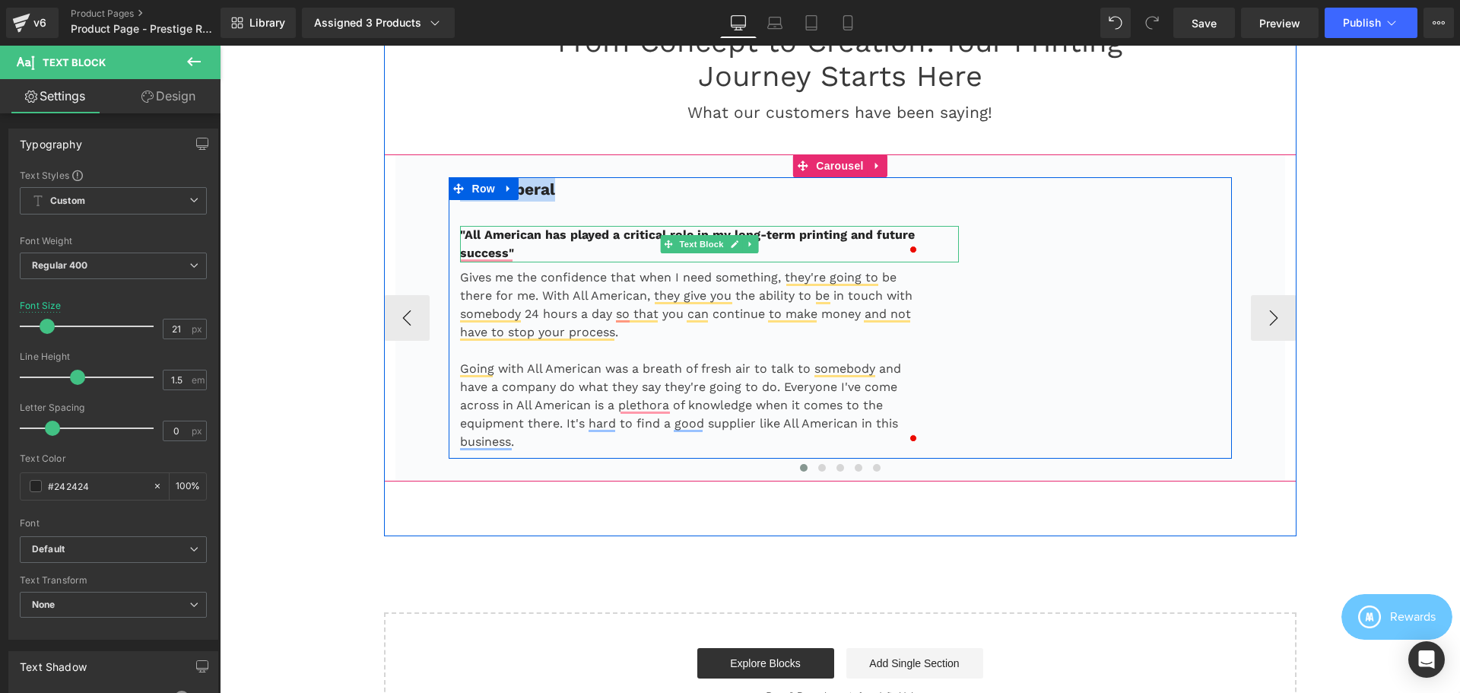
click at [517, 253] on p ""All American has played a critical role in my long-term printing and future su…" at bounding box center [691, 244] width 462 height 37
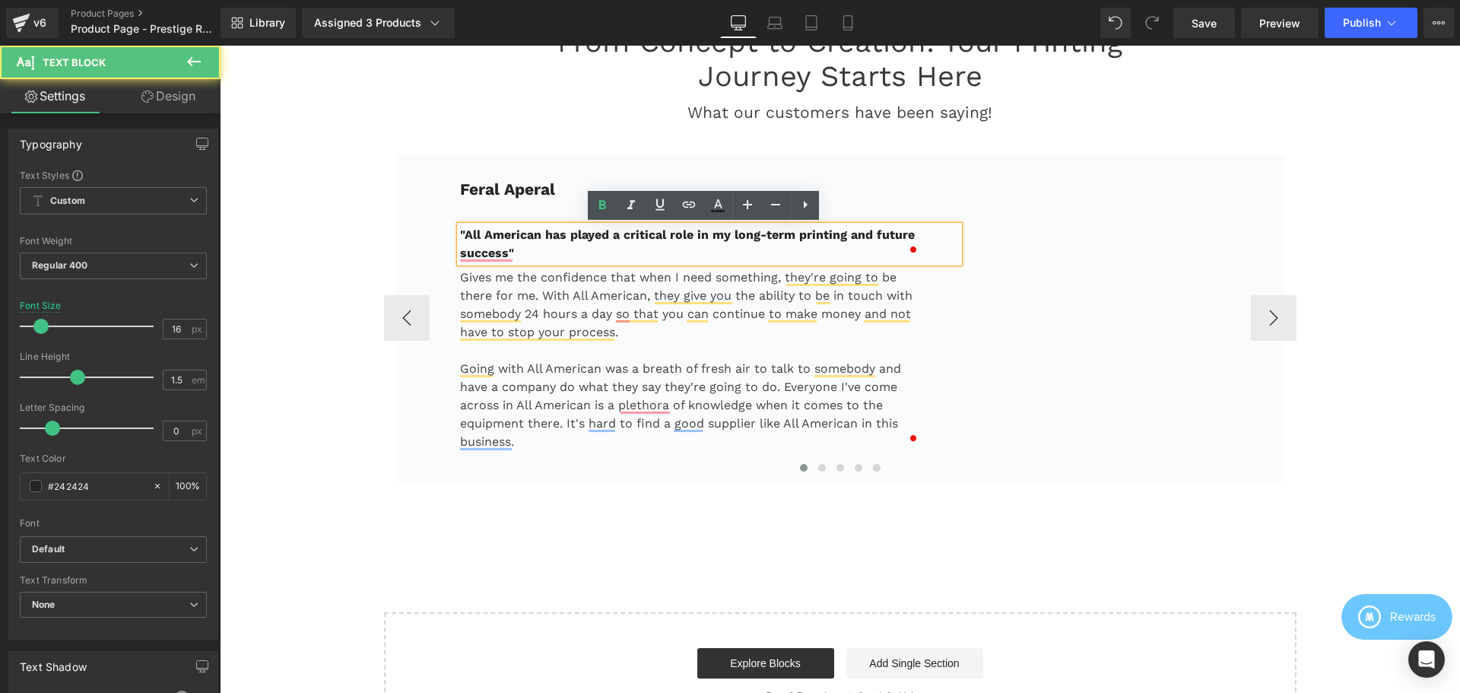
click at [542, 252] on p ""All American has played a critical role in my long-term printing and future su…" at bounding box center [691, 244] width 462 height 37
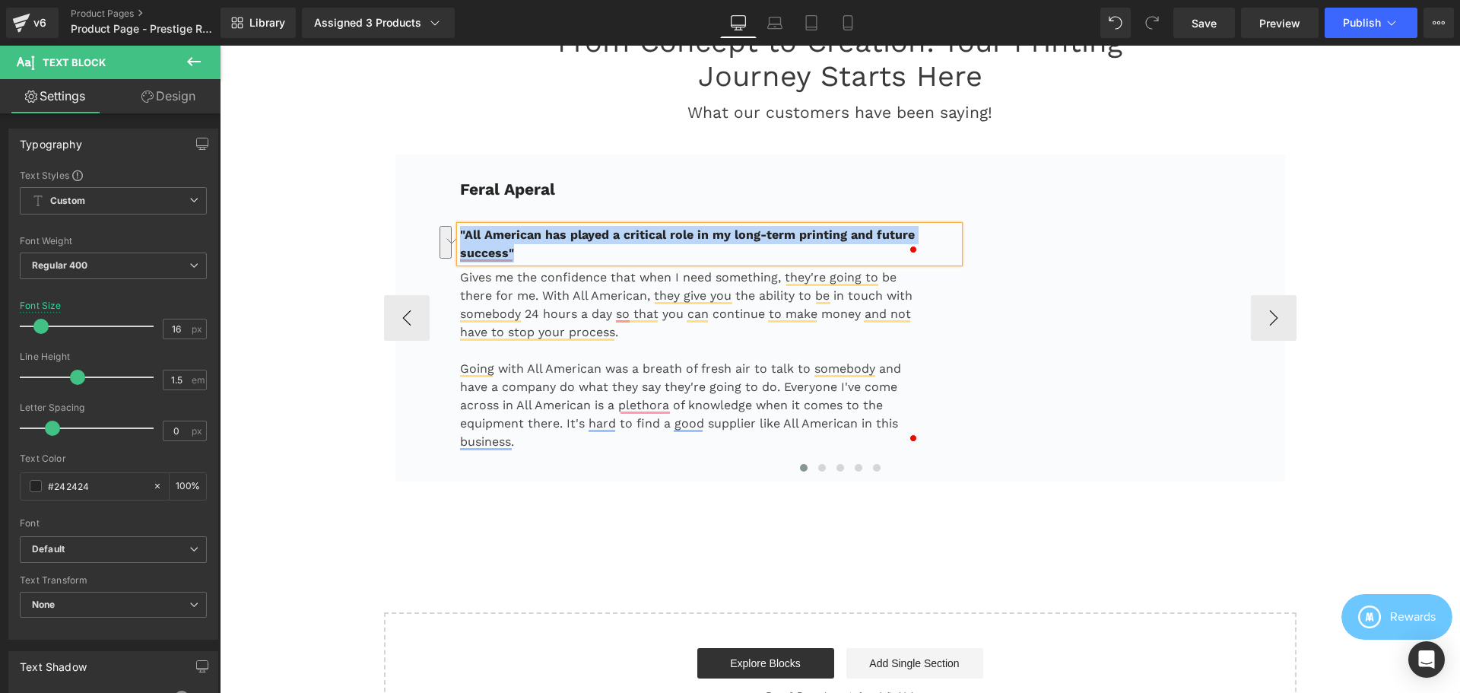
copy b ""All American has played a critical role in my long-term printing and future su…"
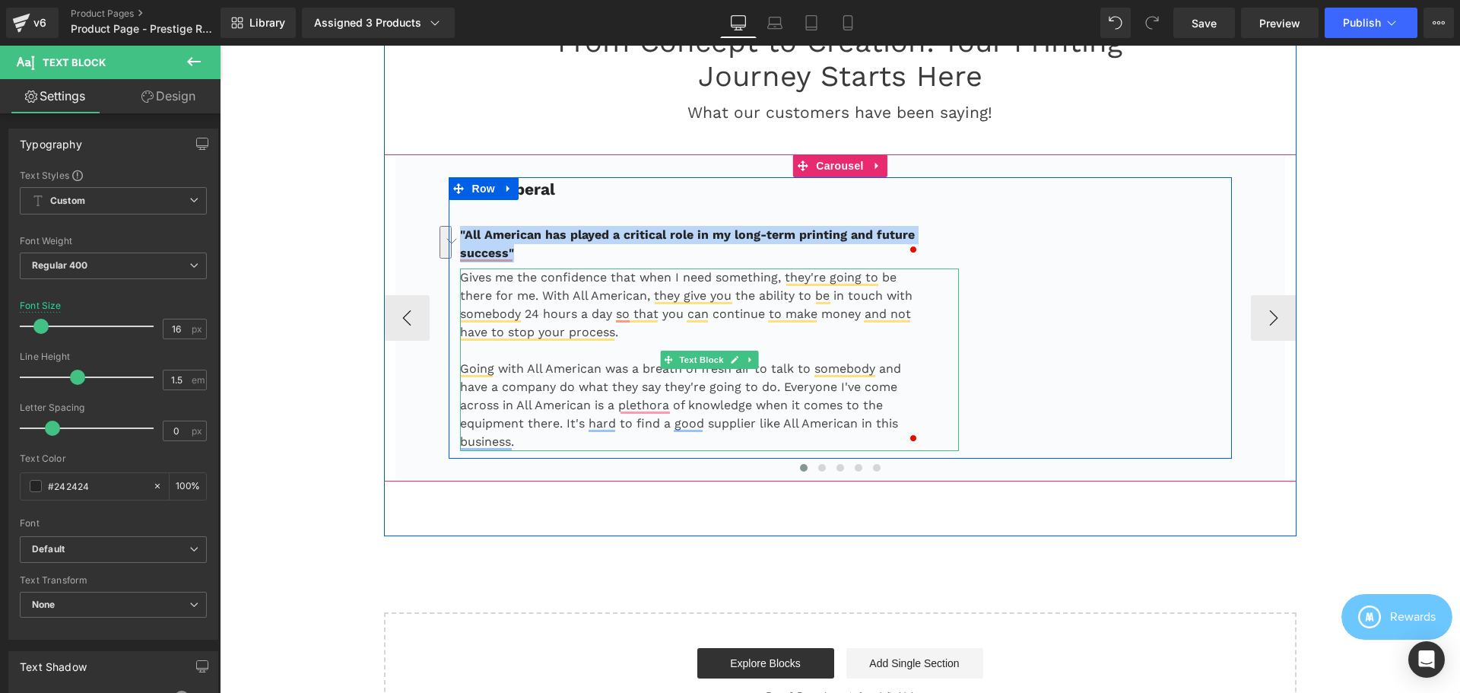
click at [510, 283] on p "Gives me the confidence that when I need something, they're going to be there f…" at bounding box center [691, 304] width 462 height 73
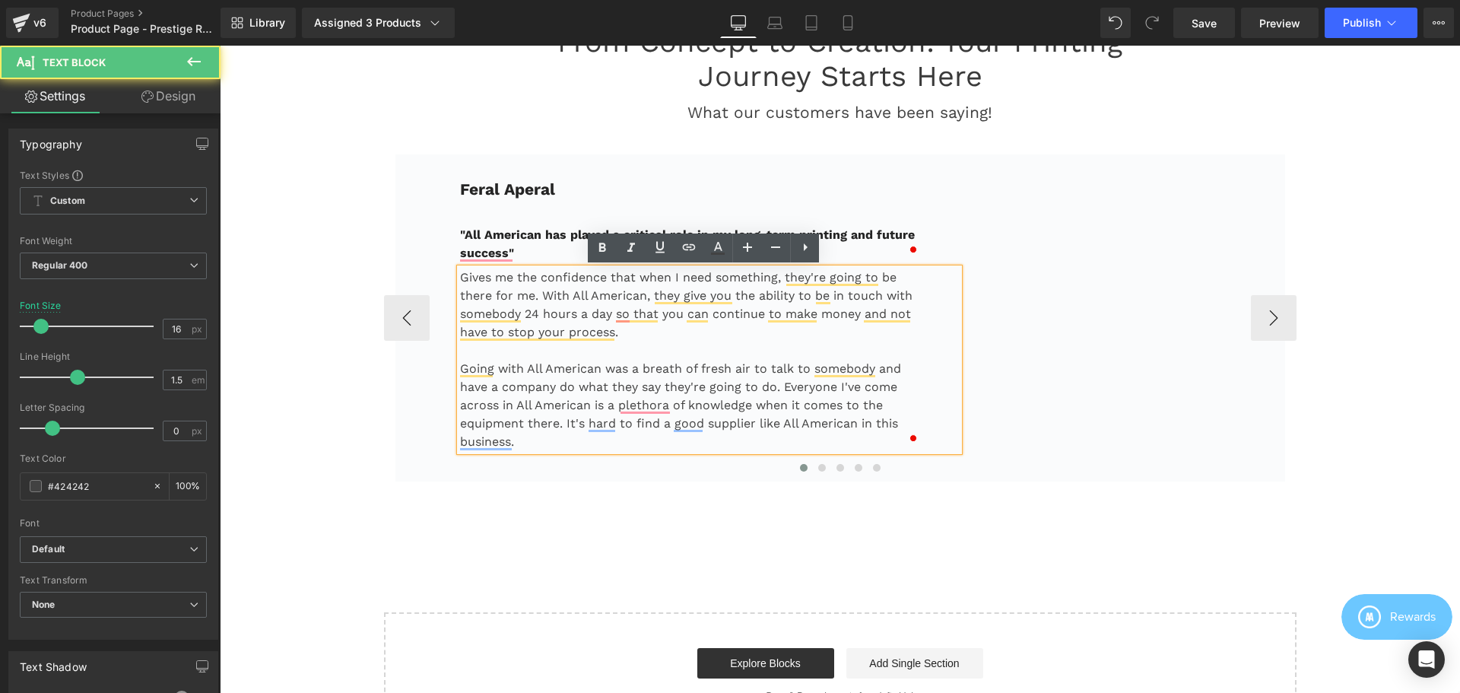
drag, startPoint x: 498, startPoint y: 282, endPoint x: 500, endPoint y: 290, distance: 7.8
click at [497, 282] on p "Gives me the confidence that when I need something, they're going to be there f…" at bounding box center [691, 304] width 462 height 73
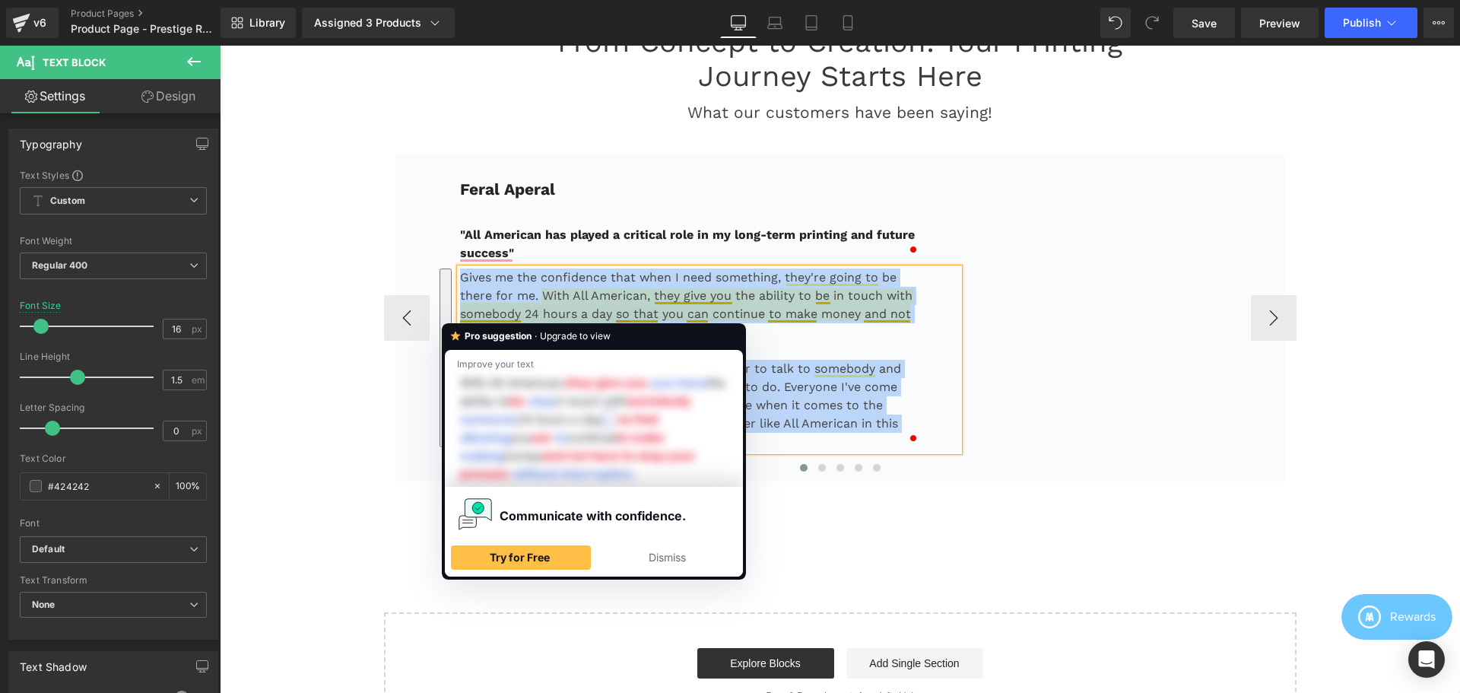
copy div "Gives me the confidence that when I need something, they're going to be there f…"
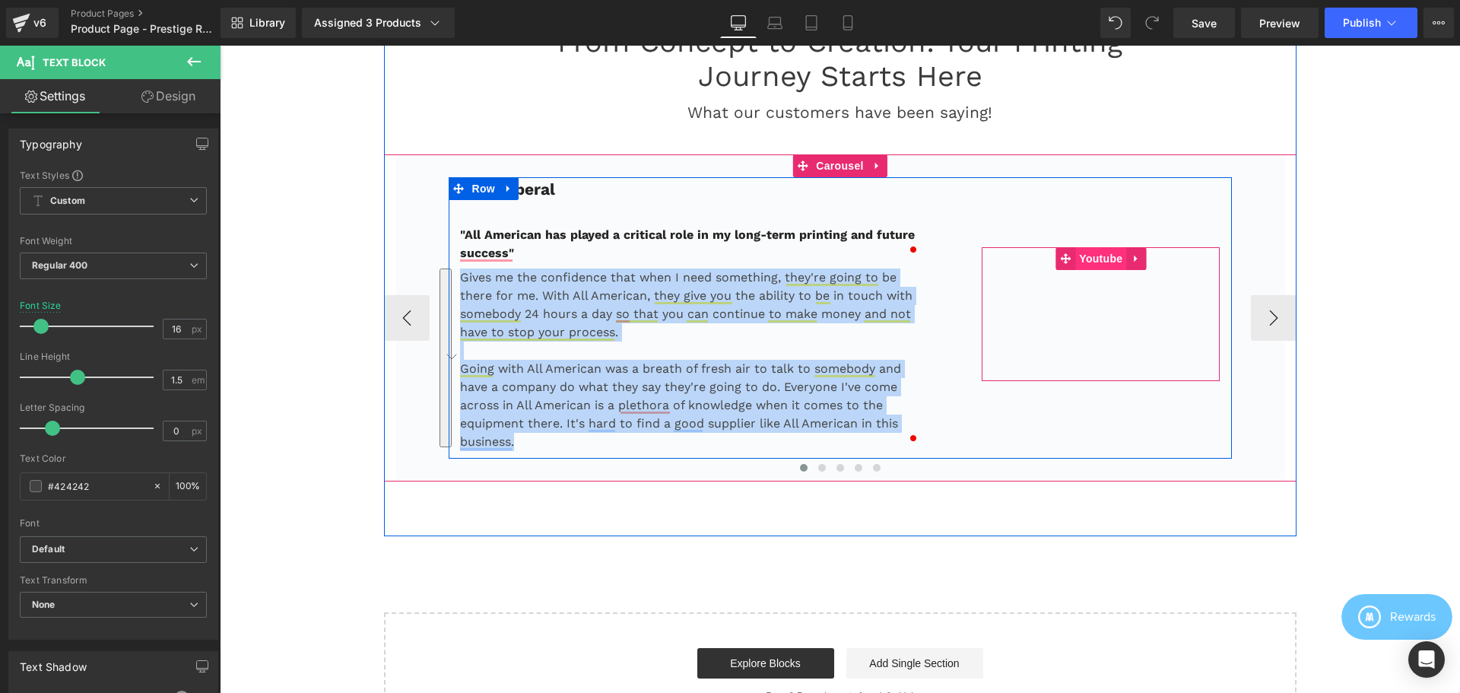
click at [1096, 260] on span "Youtube" at bounding box center [1100, 258] width 51 height 23
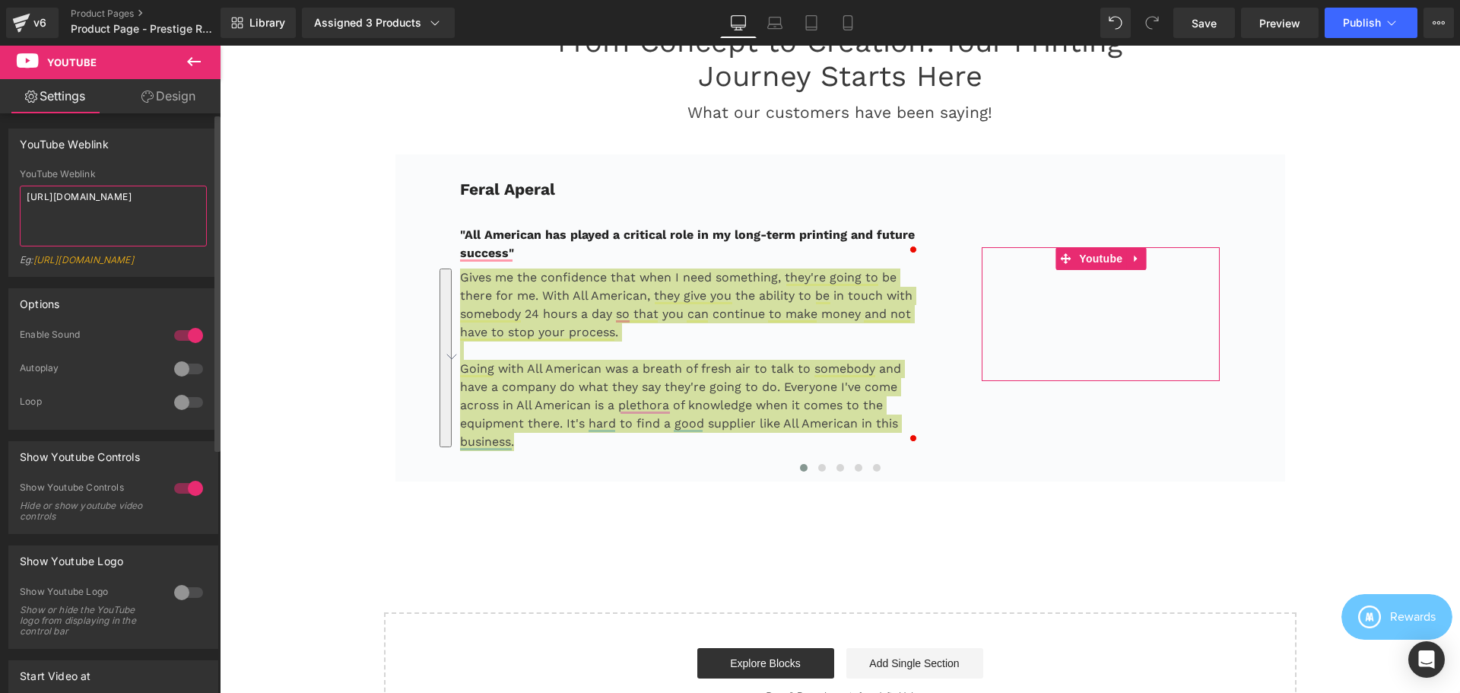
click at [127, 211] on textarea "[URL][DOMAIN_NAME]" at bounding box center [113, 216] width 187 height 61
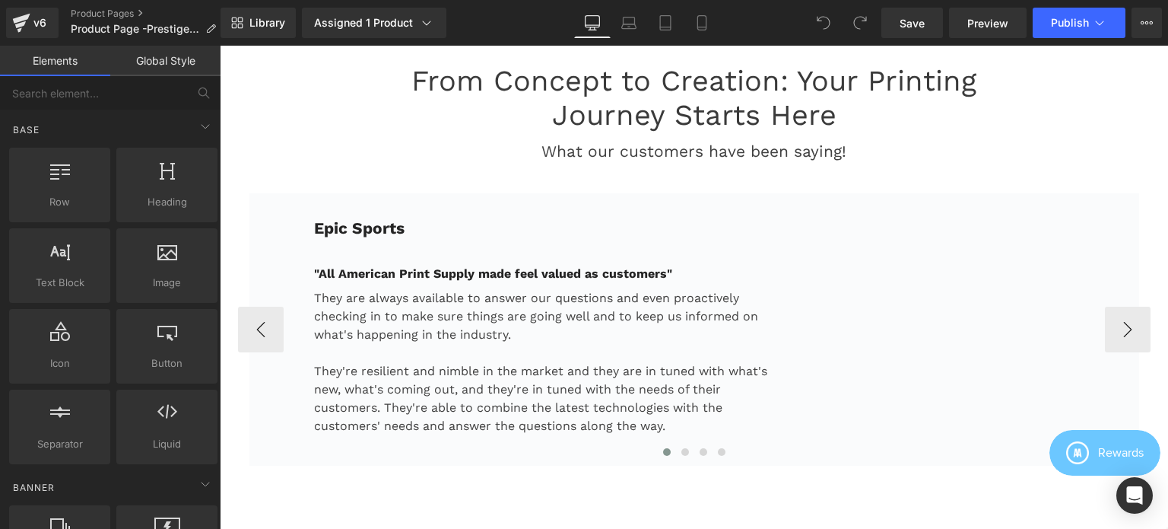
scroll to position [2599, 0]
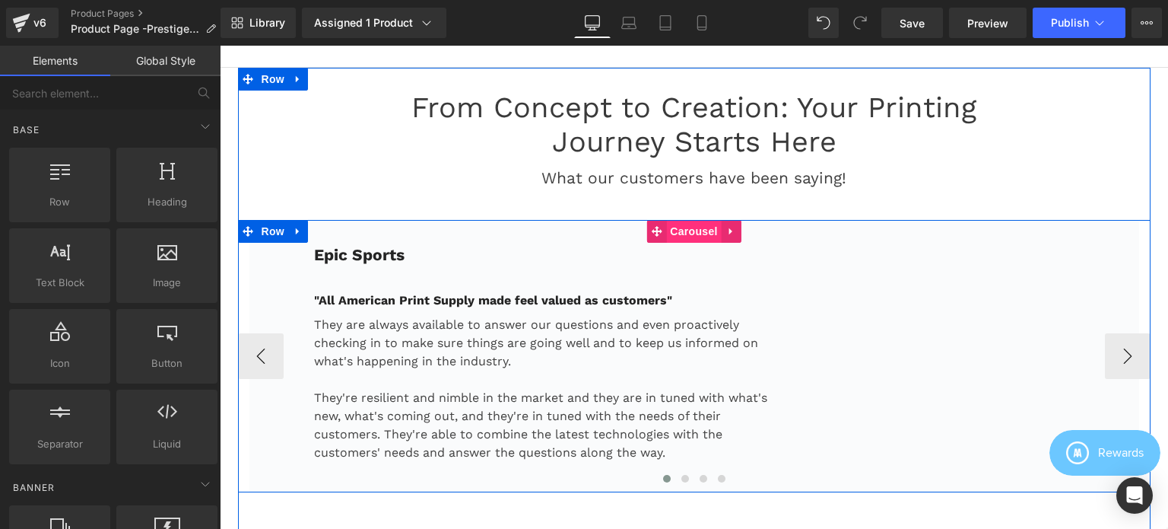
click at [694, 230] on span "Carousel" at bounding box center [693, 231] width 55 height 23
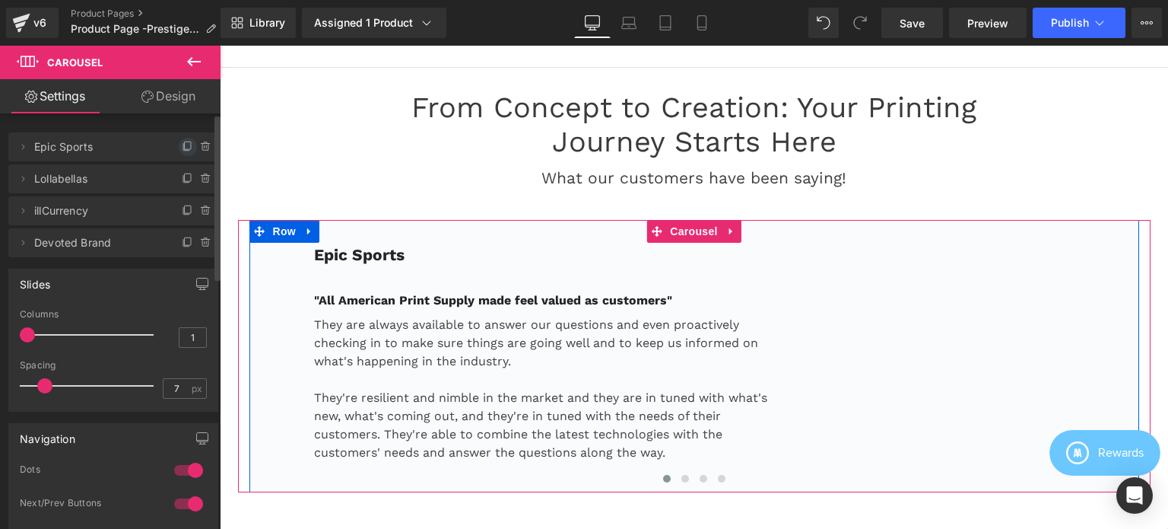
click at [184, 147] on icon at bounding box center [188, 147] width 12 height 12
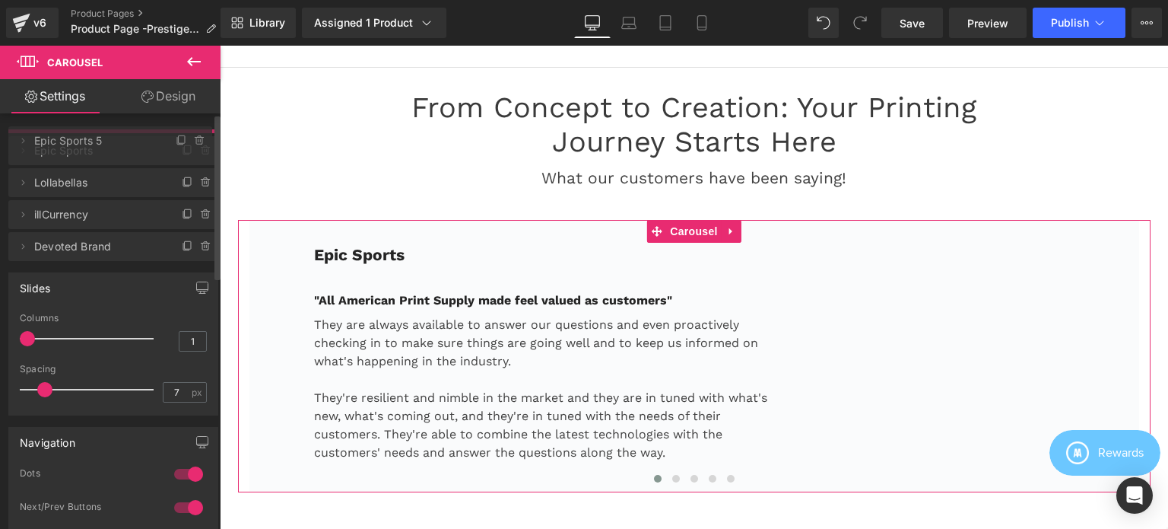
drag, startPoint x: 77, startPoint y: 182, endPoint x: 91, endPoint y: 151, distance: 34.1
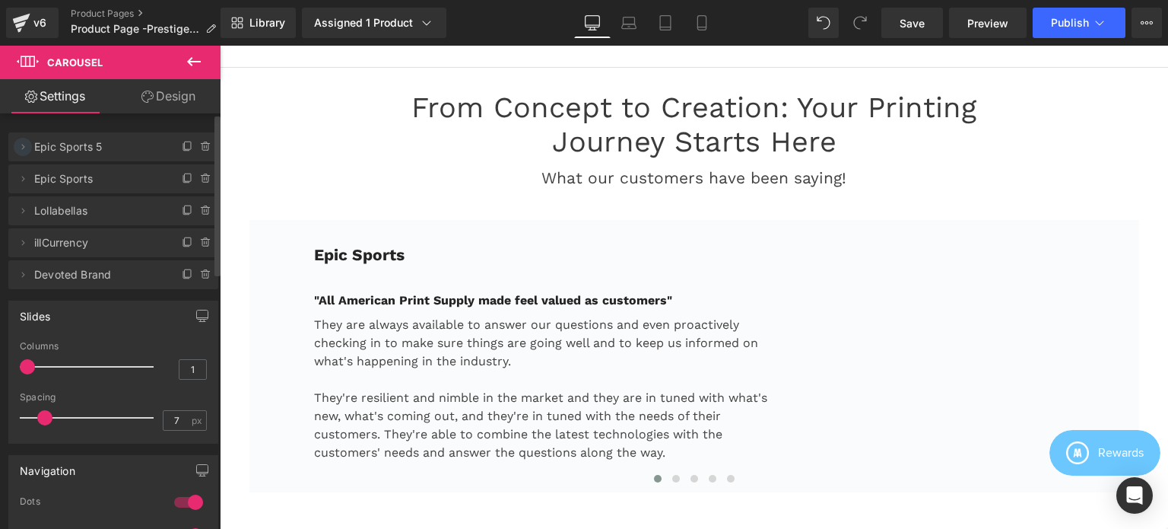
click at [24, 151] on icon at bounding box center [23, 147] width 12 height 12
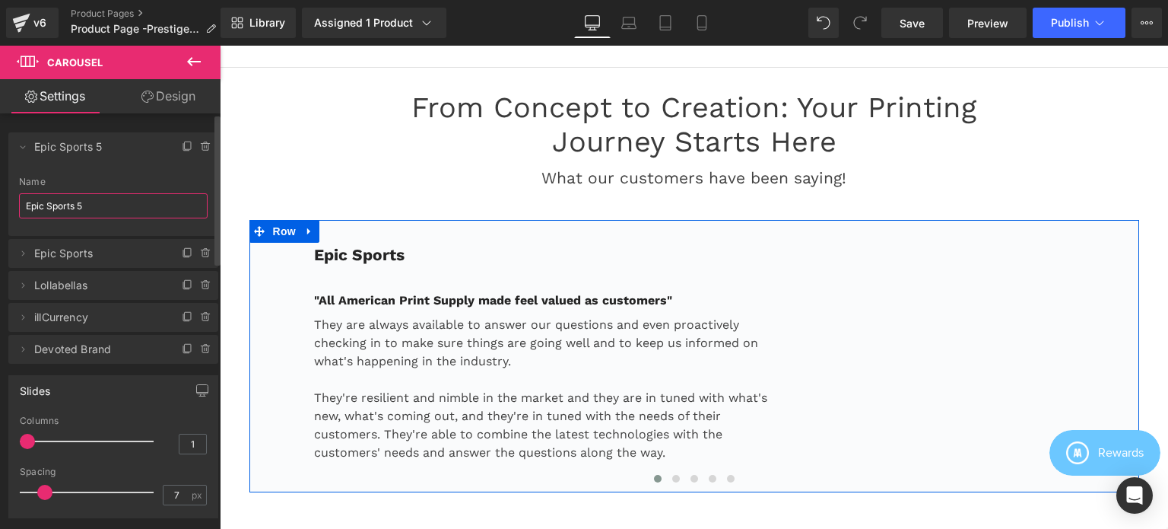
click at [100, 209] on input "Epic Sports 5" at bounding box center [113, 205] width 189 height 25
paste input "Feral Aperal"
type input "Feral Aperal"
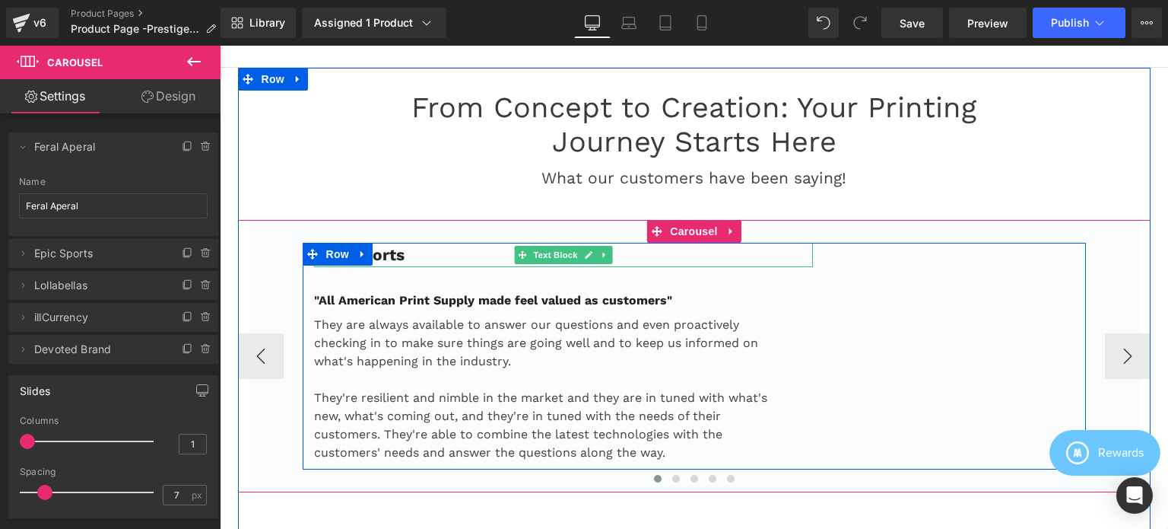
click at [399, 253] on p "Epic Sports" at bounding box center [564, 255] width 500 height 24
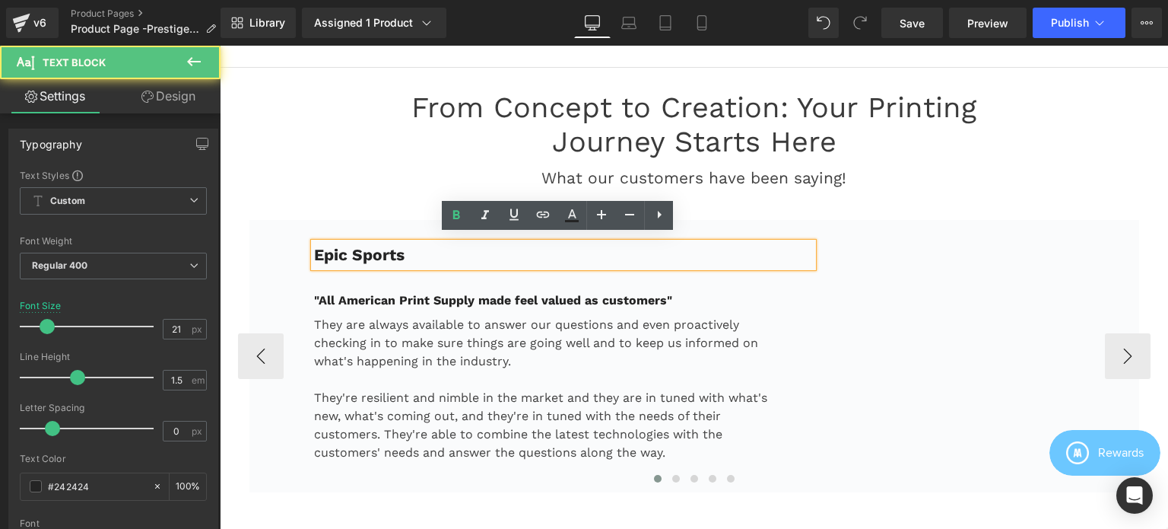
click at [421, 249] on p "Epic Sports" at bounding box center [564, 255] width 500 height 24
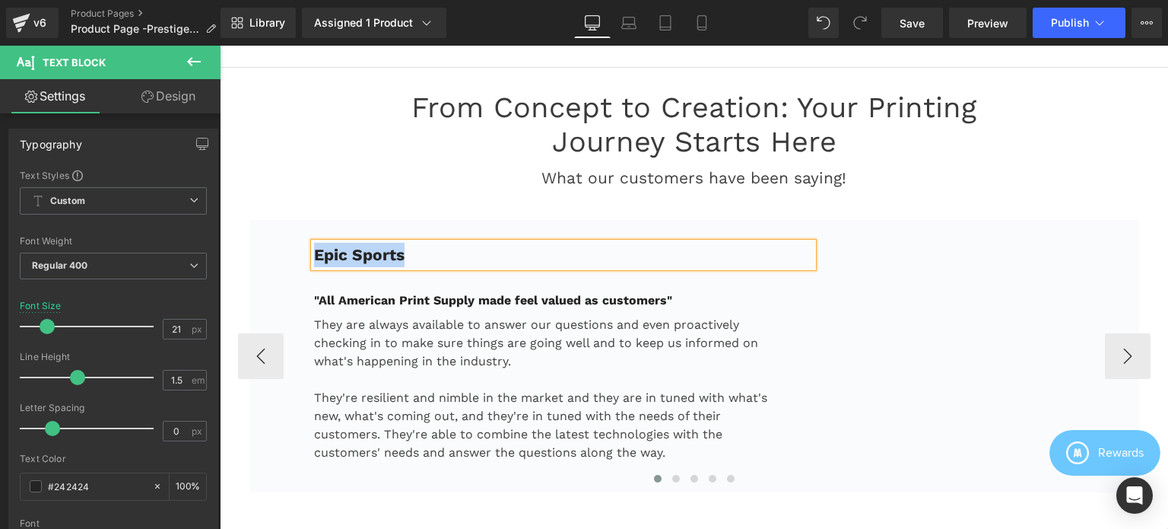
paste div
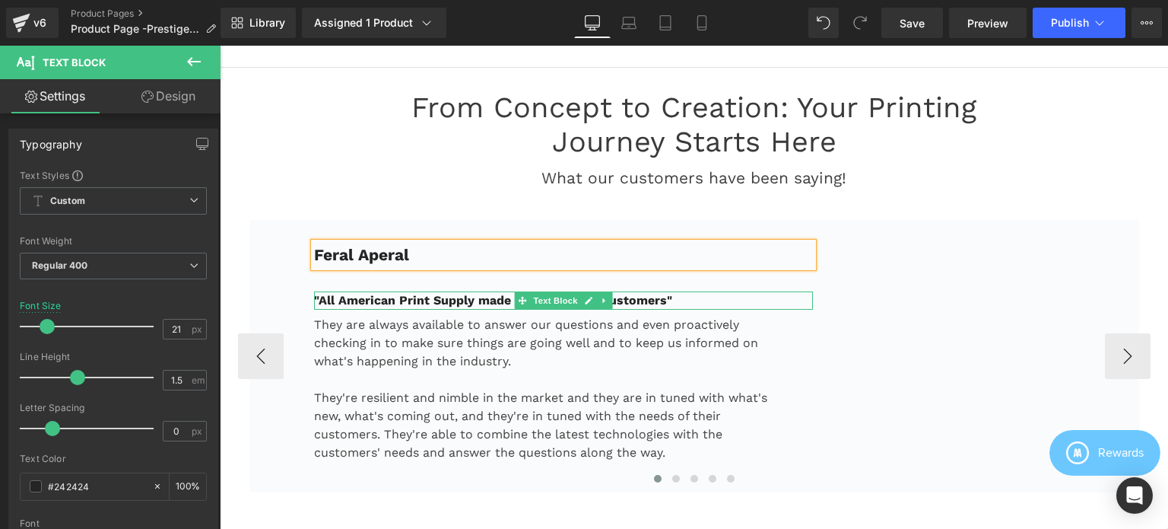
drag, startPoint x: 470, startPoint y: 291, endPoint x: 447, endPoint y: 291, distance: 22.8
click at [469, 293] on strong ""All American Print Supply made feel valued as customers"" at bounding box center [493, 300] width 358 height 14
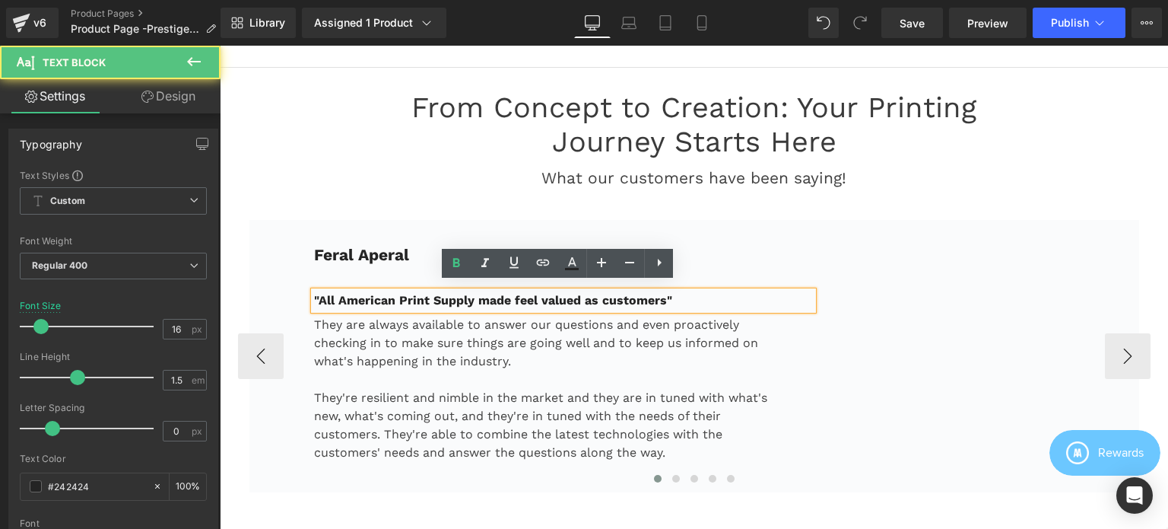
click at [441, 293] on strong ""All American Print Supply made feel valued as customers"" at bounding box center [493, 300] width 358 height 14
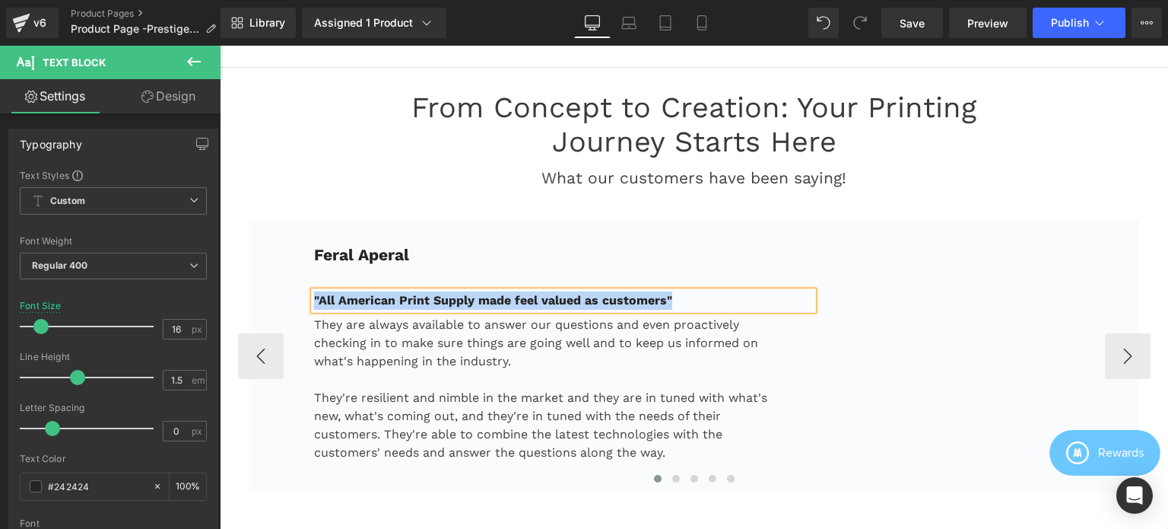
paste div
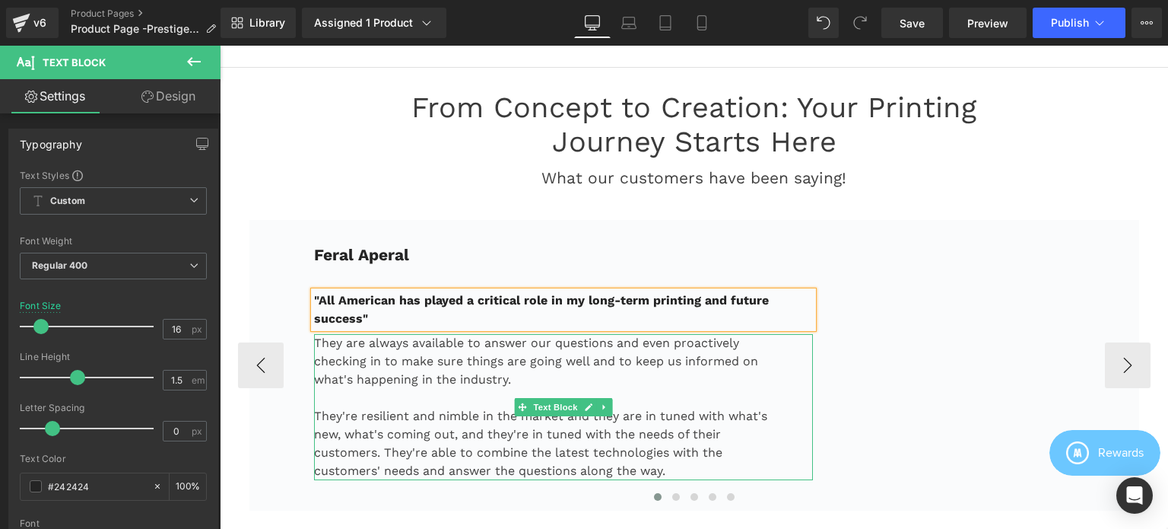
click at [456, 366] on p "They are always available to answer our questions and even proactively checking…" at bounding box center [545, 361] width 462 height 55
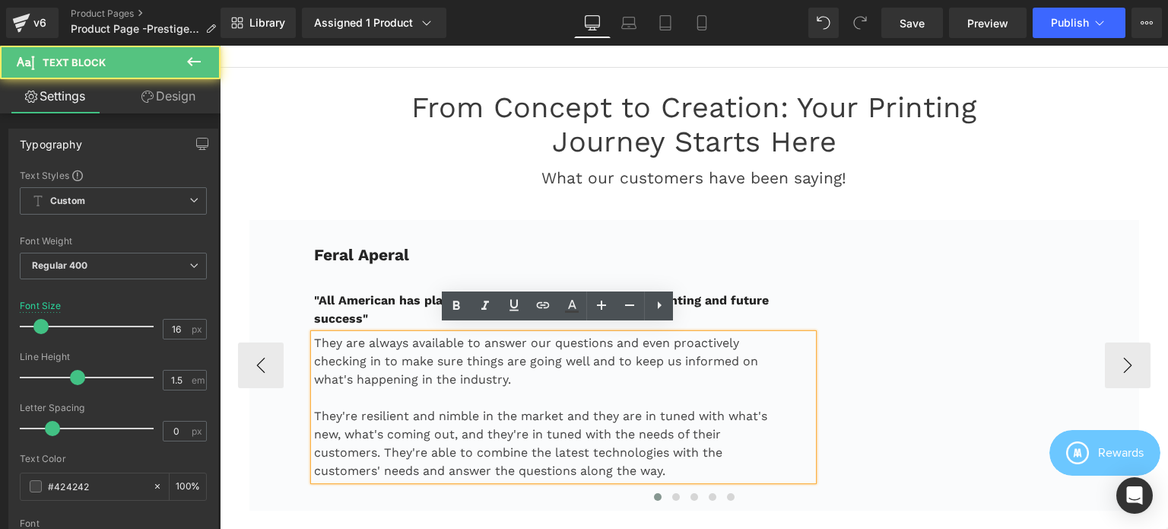
click at [453, 340] on p "They are always available to answer our questions and even proactively checking…" at bounding box center [545, 361] width 462 height 55
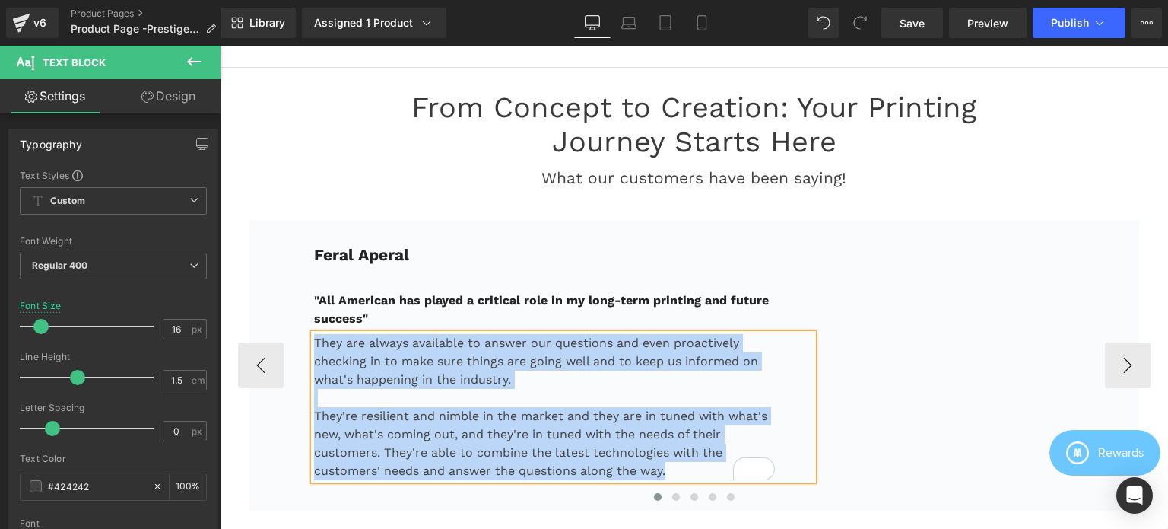
paste div "To enrich screen reader interactions, please activate Accessibility in Grammarl…"
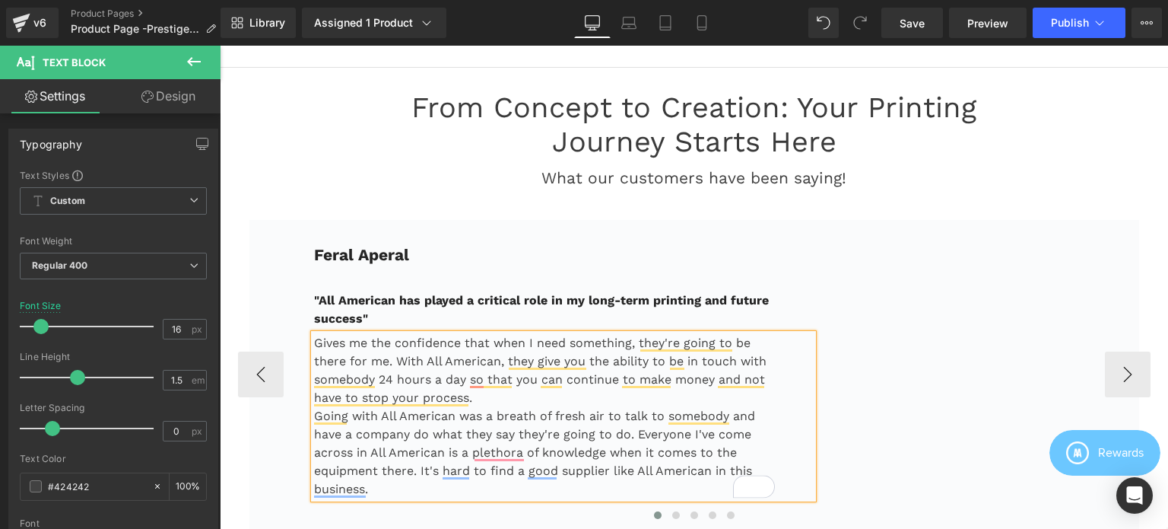
click at [503, 395] on p "Gives me the confidence that when I need something, they're going to be there f…" at bounding box center [545, 370] width 462 height 73
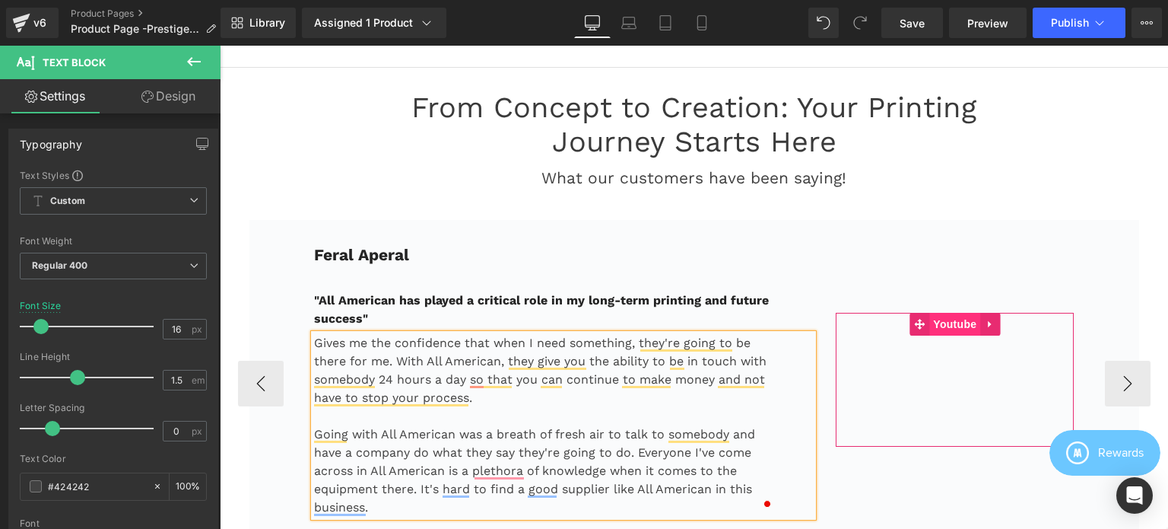
click at [951, 317] on span "Youtube" at bounding box center [954, 324] width 51 height 23
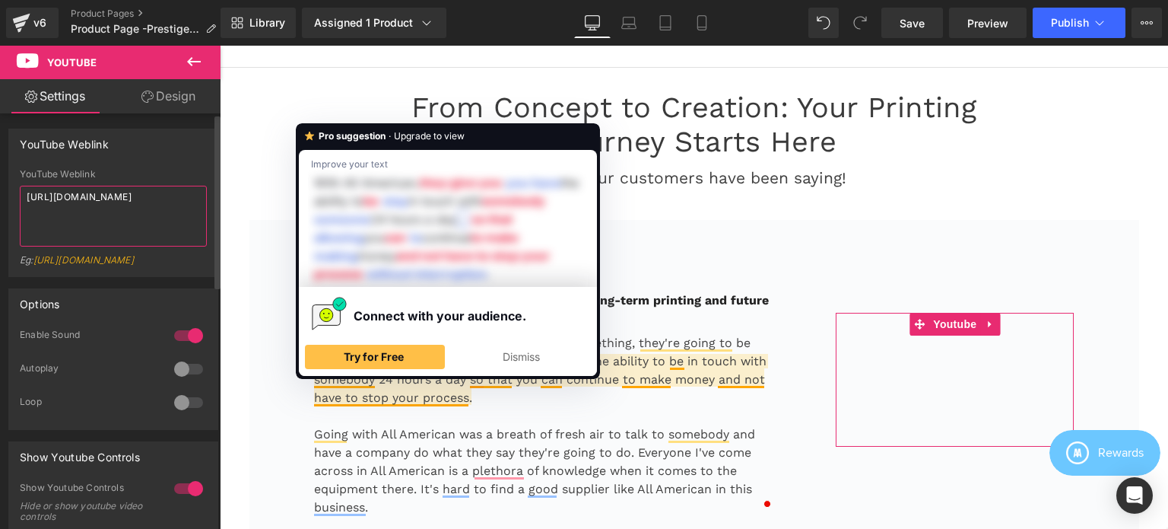
click at [115, 216] on textarea "[URL][DOMAIN_NAME]" at bounding box center [113, 216] width 187 height 61
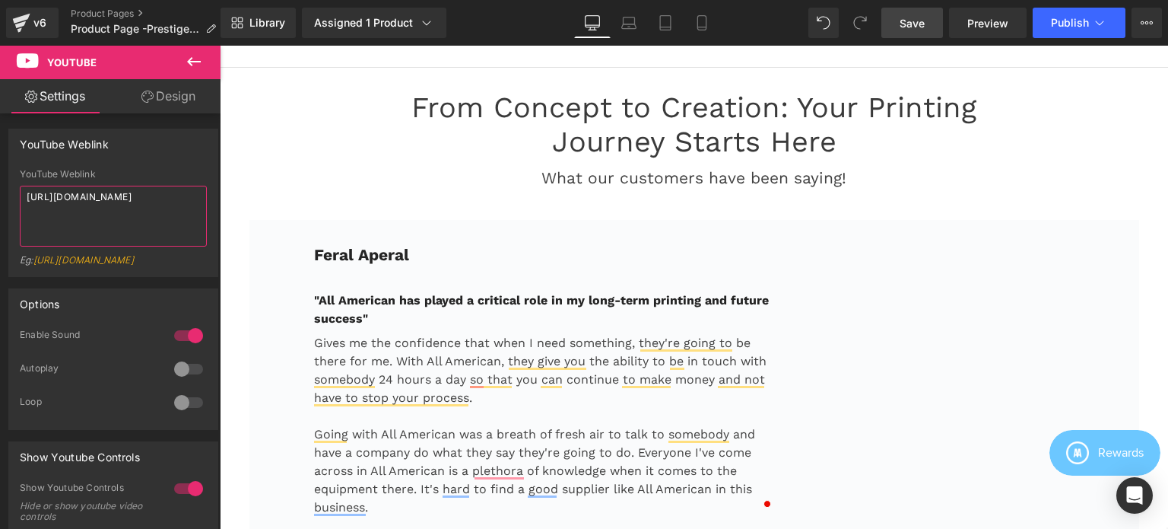
type textarea "[URL][DOMAIN_NAME]"
click at [912, 24] on span "Save" at bounding box center [912, 23] width 25 height 16
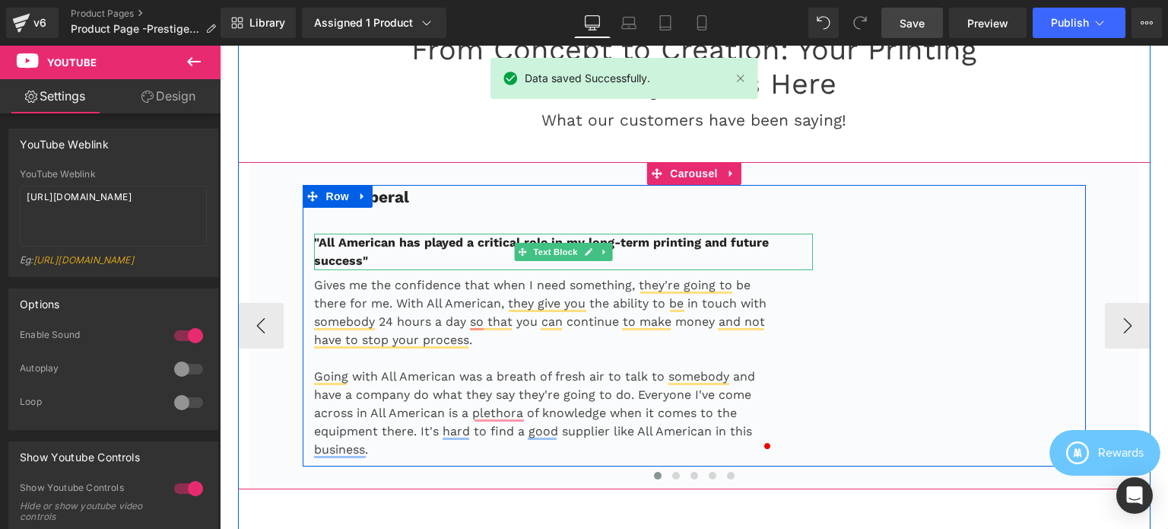
scroll to position [2675, 0]
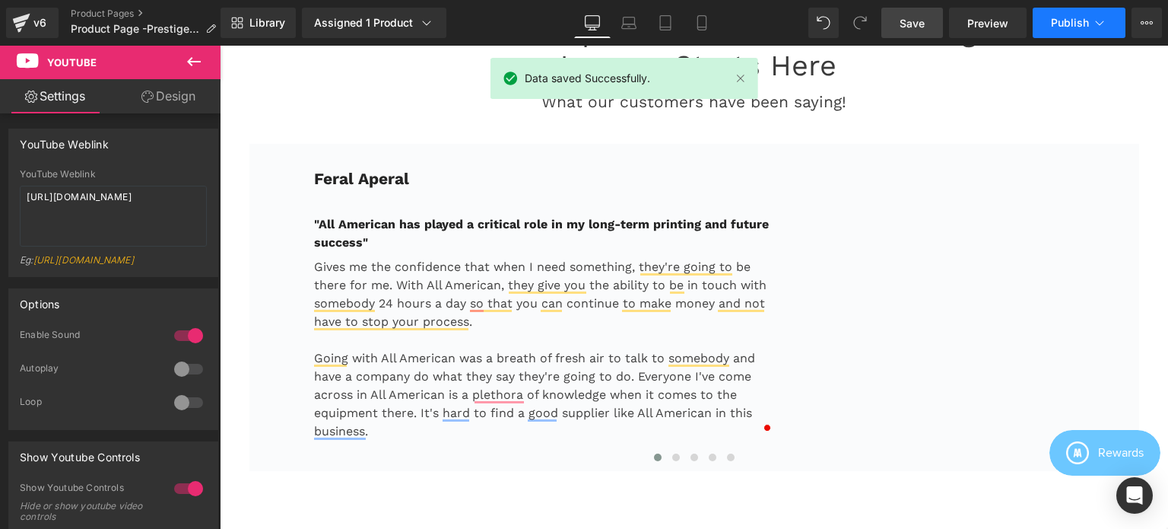
click at [1053, 20] on span "Publish" at bounding box center [1070, 23] width 38 height 12
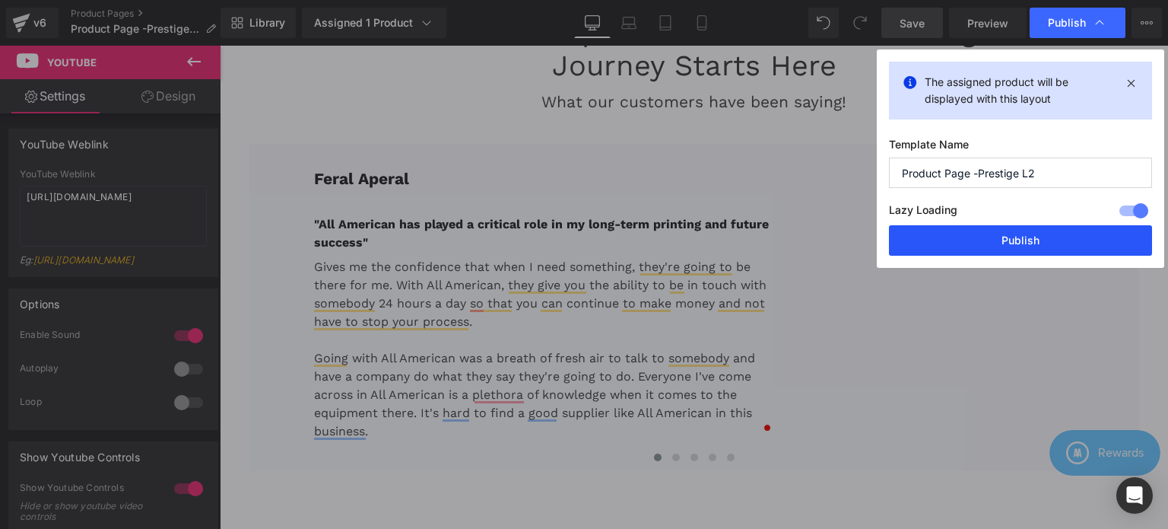
click at [997, 243] on button "Publish" at bounding box center [1020, 240] width 263 height 30
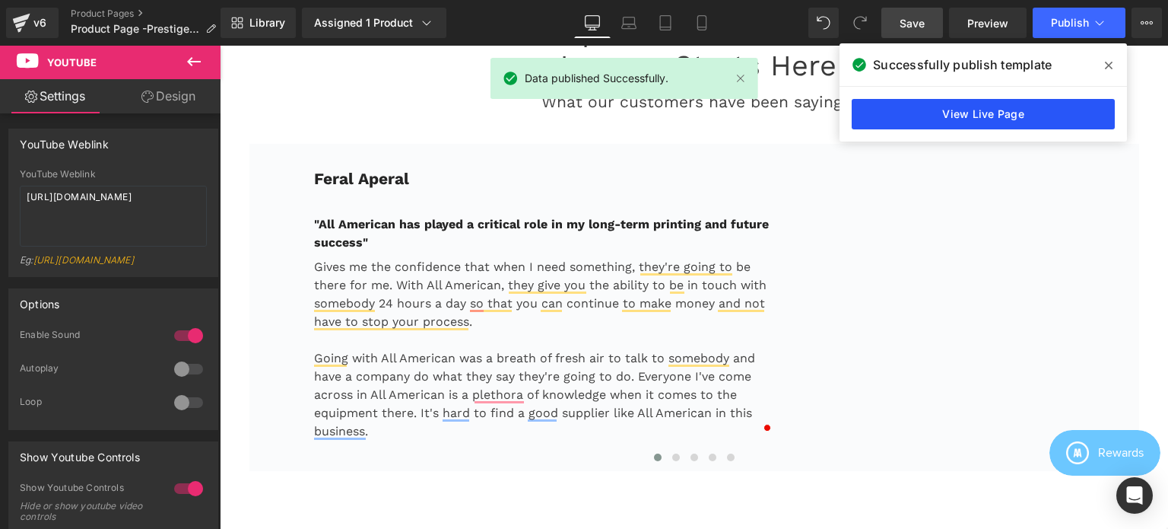
click at [944, 118] on link "View Live Page" at bounding box center [983, 114] width 263 height 30
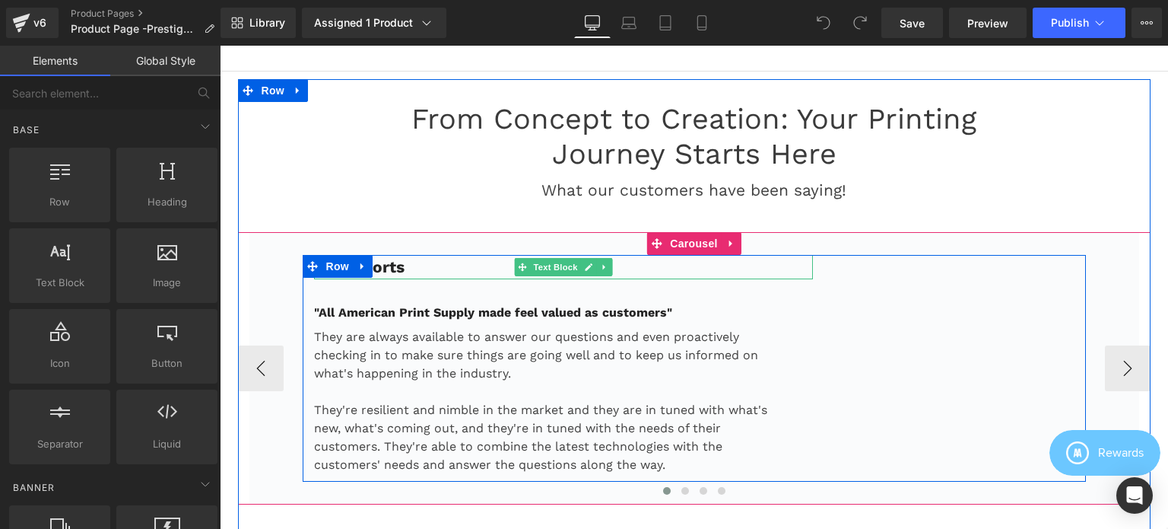
click at [426, 260] on p "Epic Sports" at bounding box center [564, 267] width 500 height 24
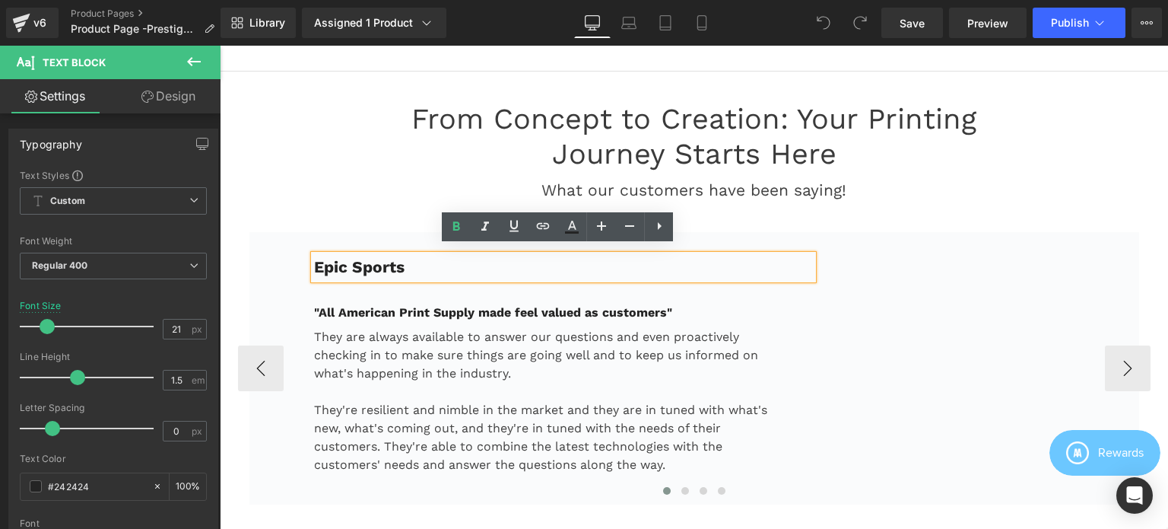
click at [418, 255] on p "Epic Sports" at bounding box center [564, 267] width 500 height 24
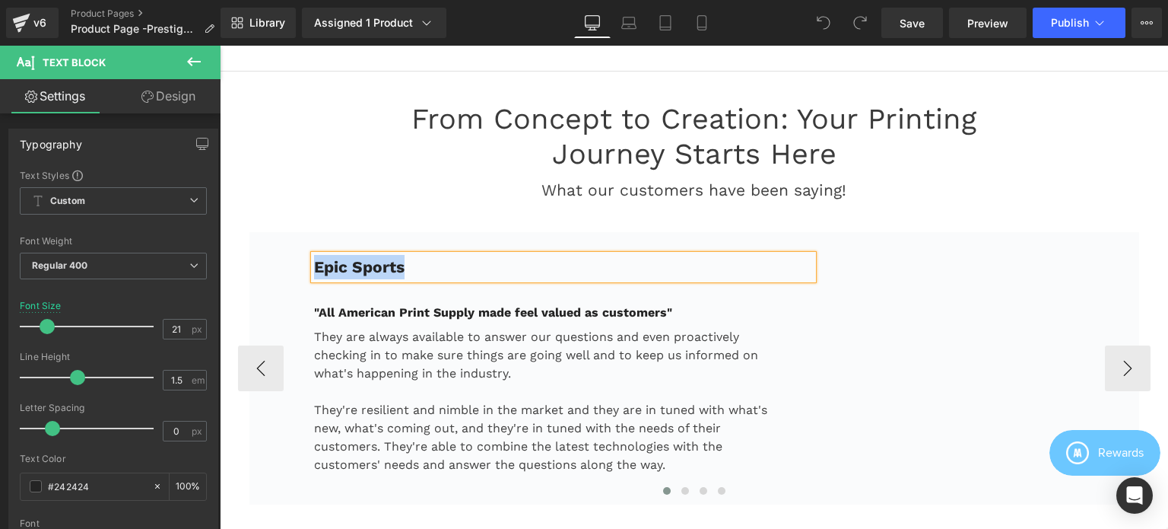
paste div
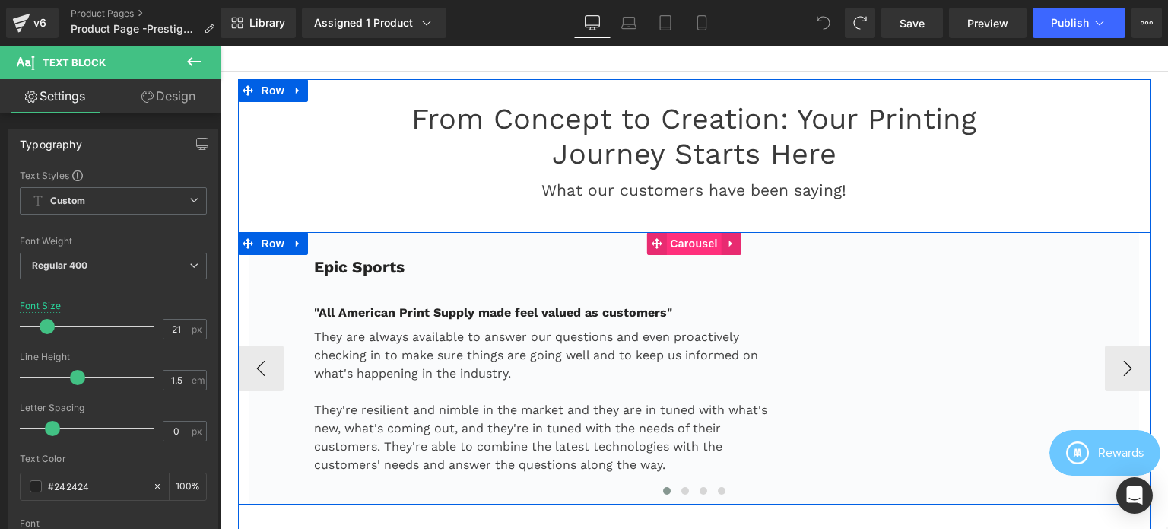
click at [678, 237] on span "Carousel" at bounding box center [693, 243] width 55 height 23
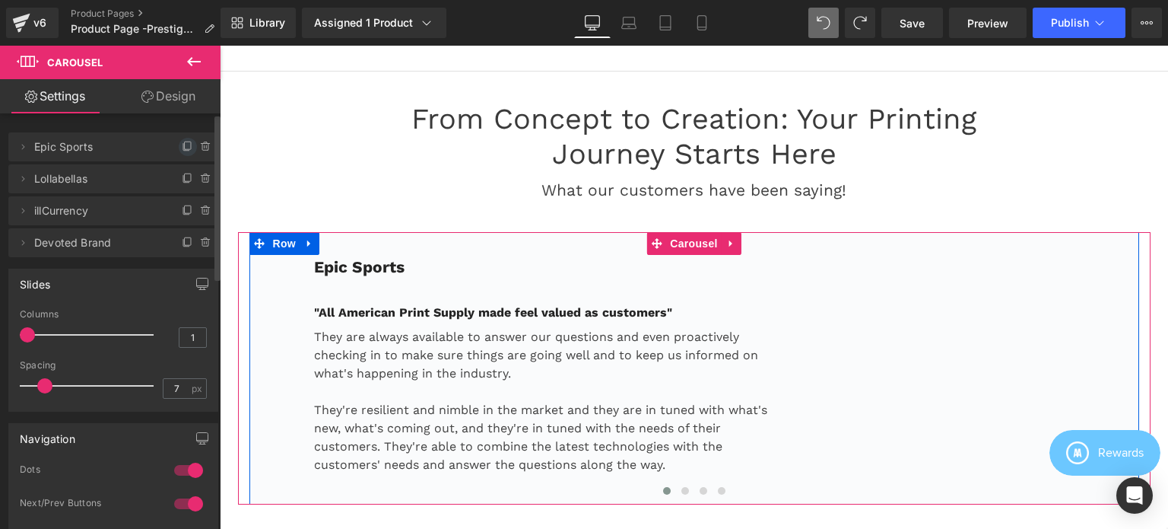
click at [183, 146] on icon at bounding box center [188, 147] width 12 height 12
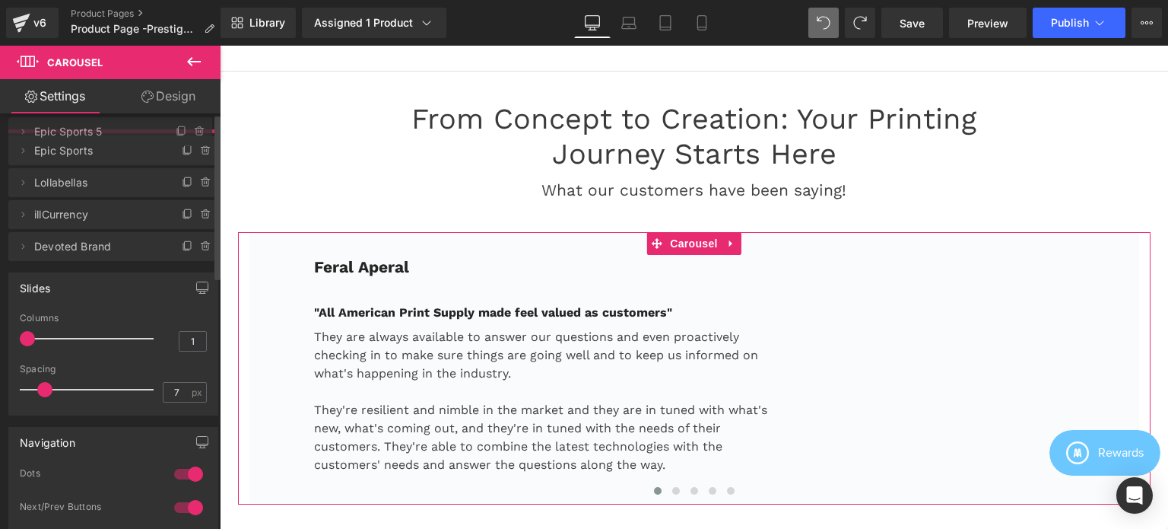
drag, startPoint x: 116, startPoint y: 178, endPoint x: 127, endPoint y: 148, distance: 31.8
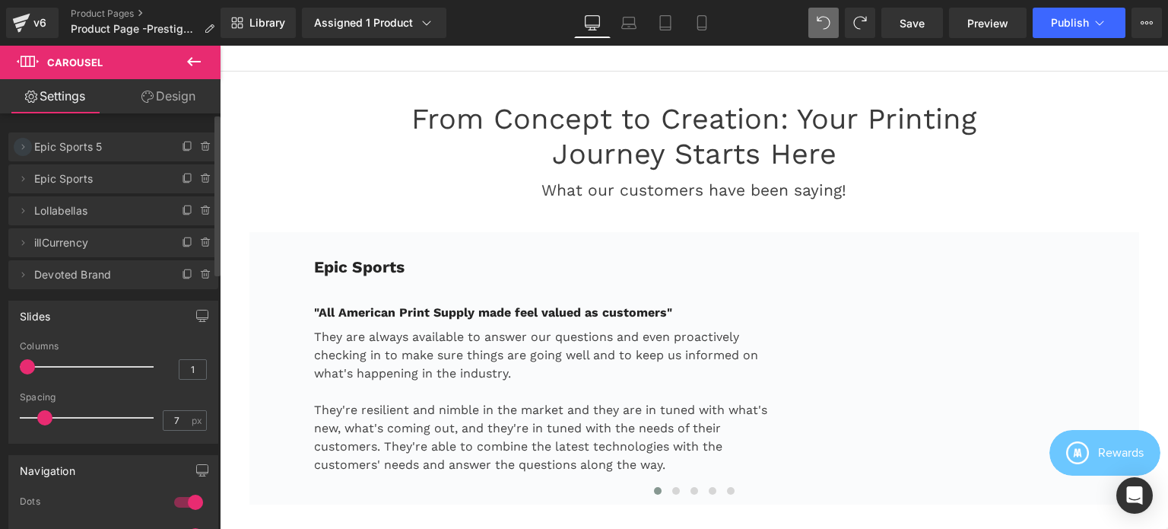
click at [24, 148] on icon at bounding box center [23, 147] width 12 height 12
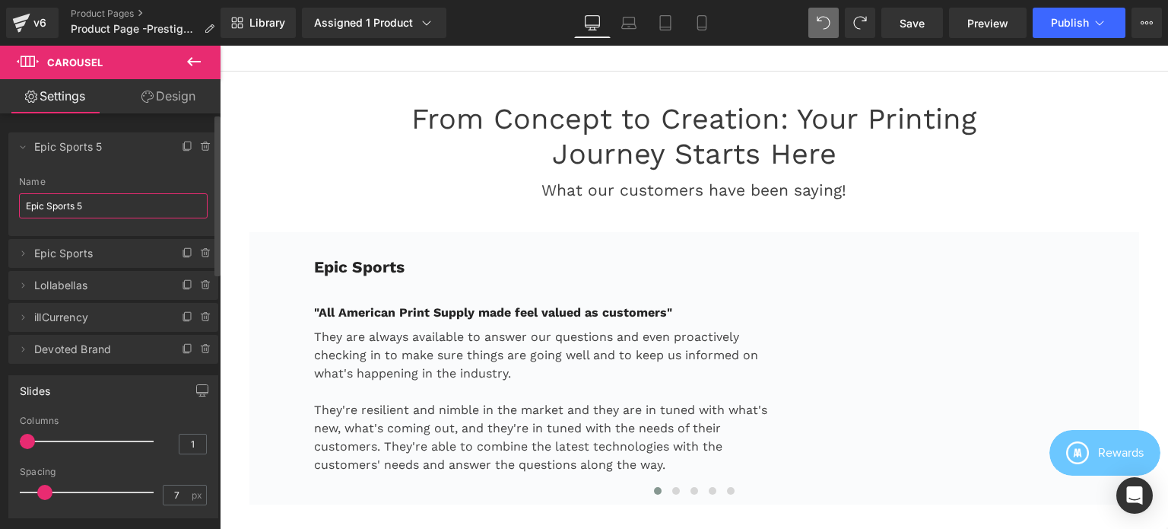
click at [106, 208] on input "Epic Sports 5" at bounding box center [113, 205] width 189 height 25
paste input "Feral Aperal"
type input "Feral Aperal"
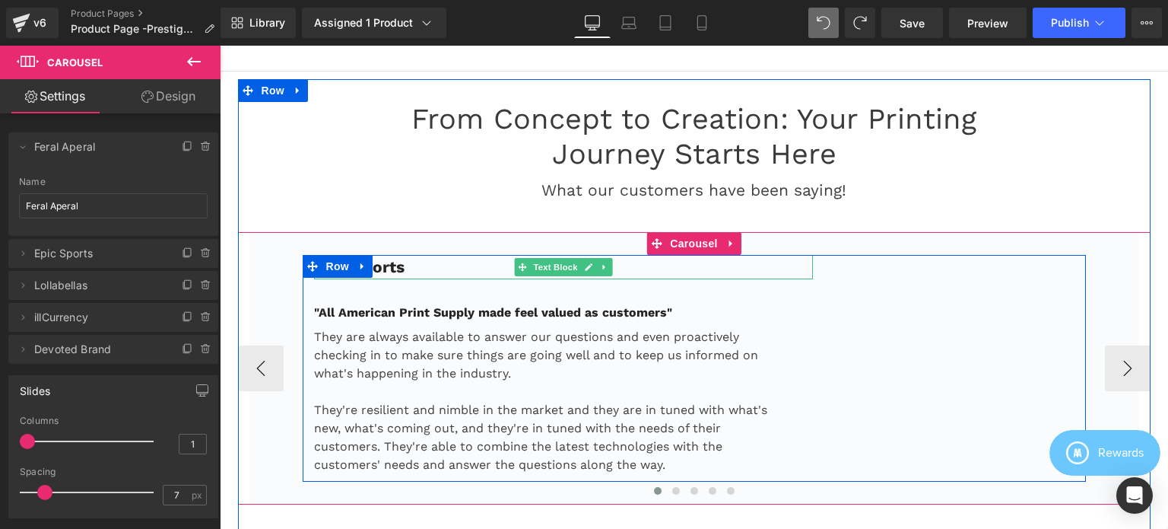
click at [411, 258] on p "Epic Sports" at bounding box center [564, 267] width 500 height 24
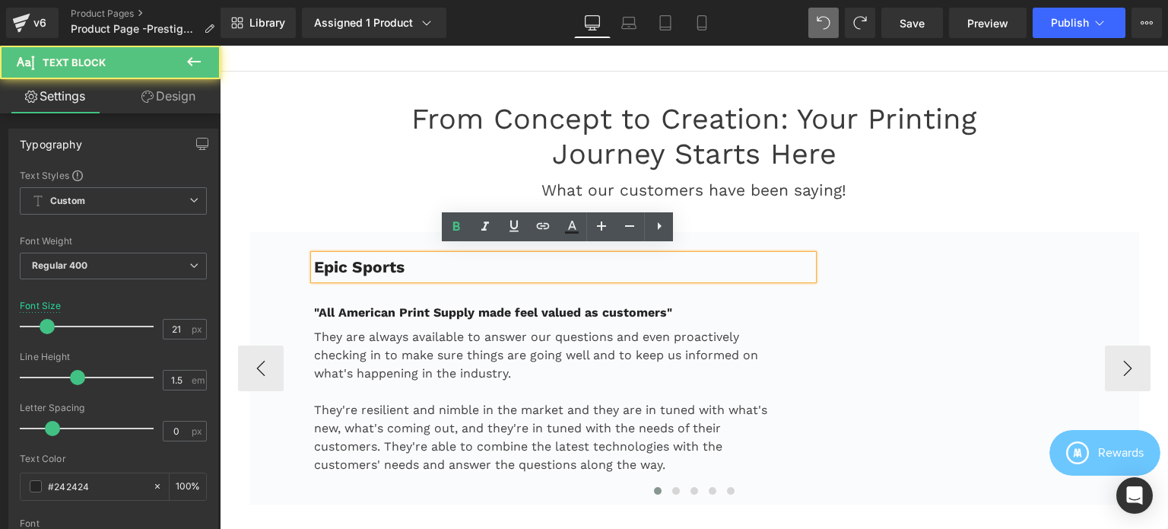
click at [406, 259] on p "Epic Sports" at bounding box center [564, 267] width 500 height 24
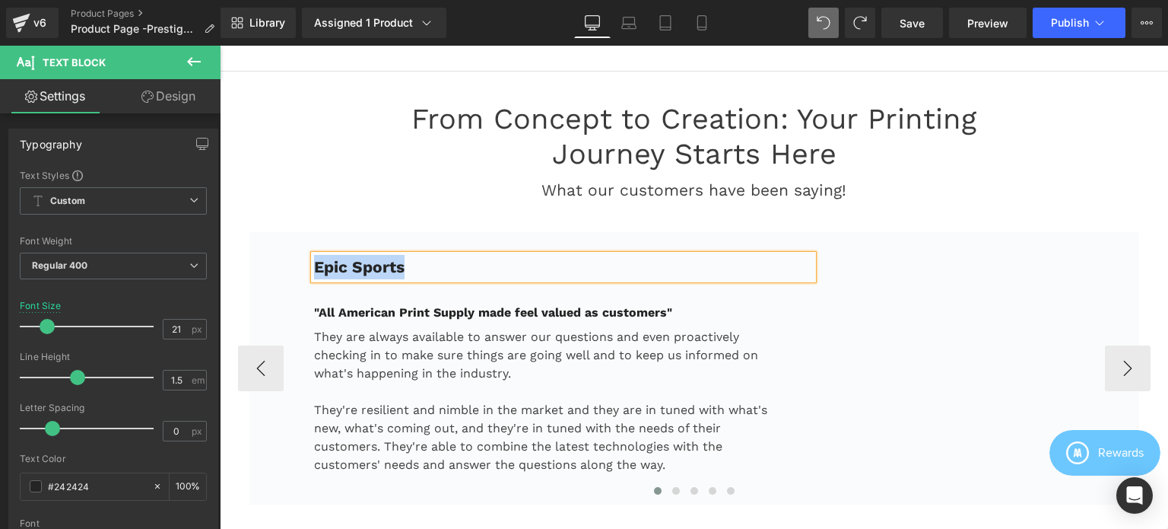
paste div
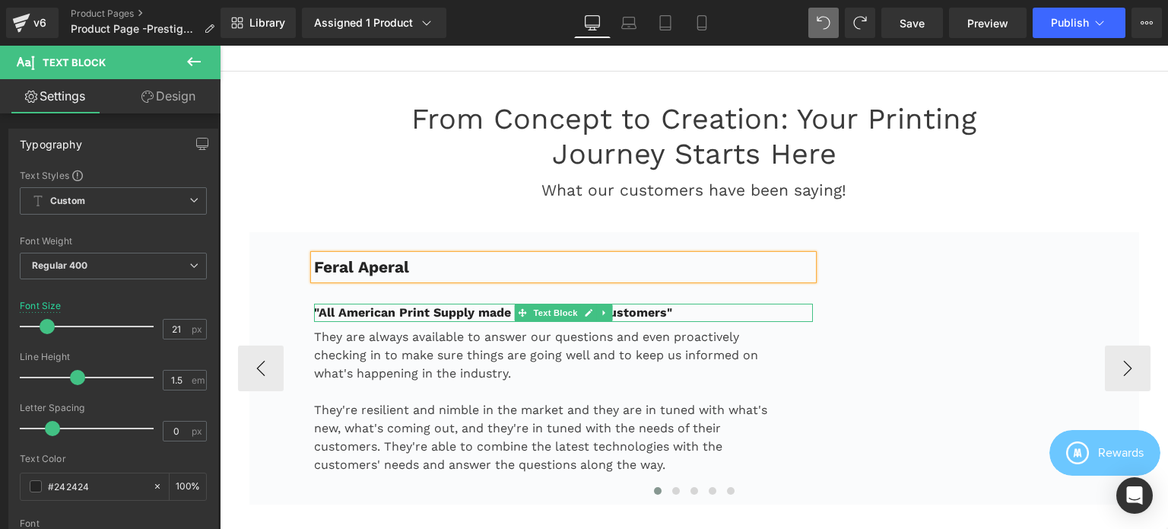
click at [442, 305] on strong ""All American Print Supply made feel valued as customers"" at bounding box center [493, 312] width 358 height 14
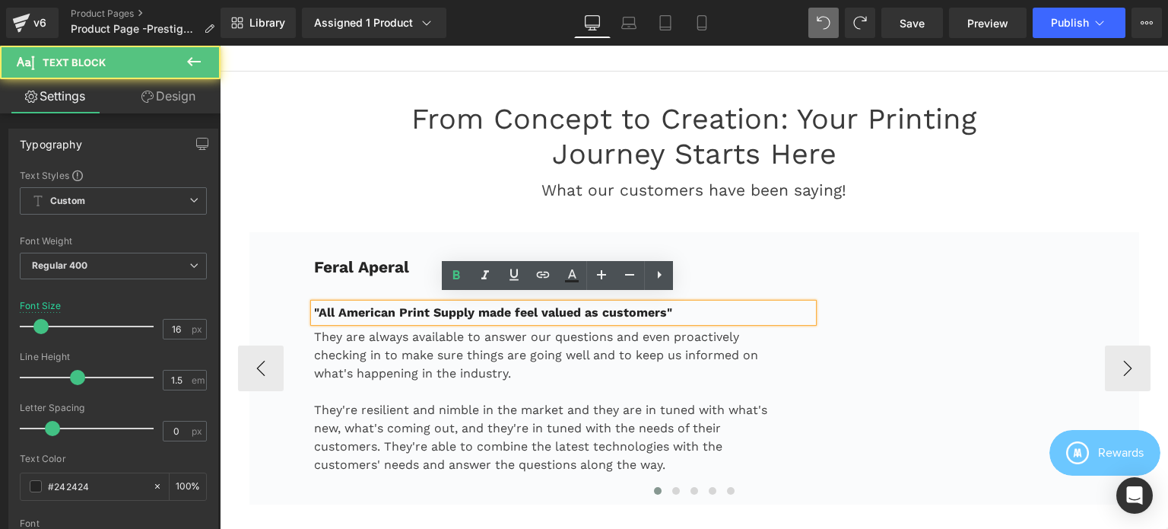
click at [424, 305] on strong ""All American Print Supply made feel valued as customers"" at bounding box center [493, 312] width 358 height 14
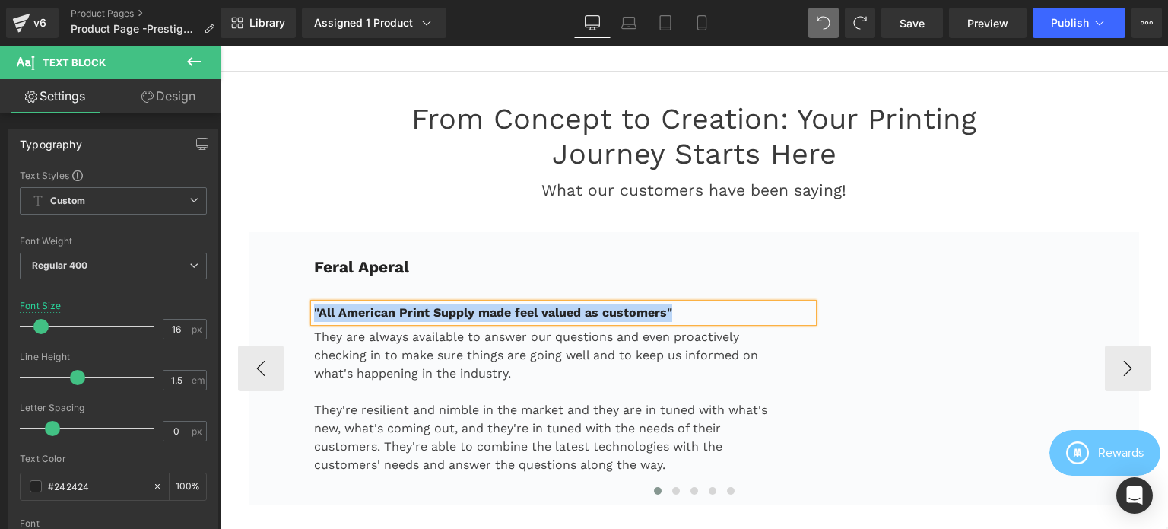
paste div
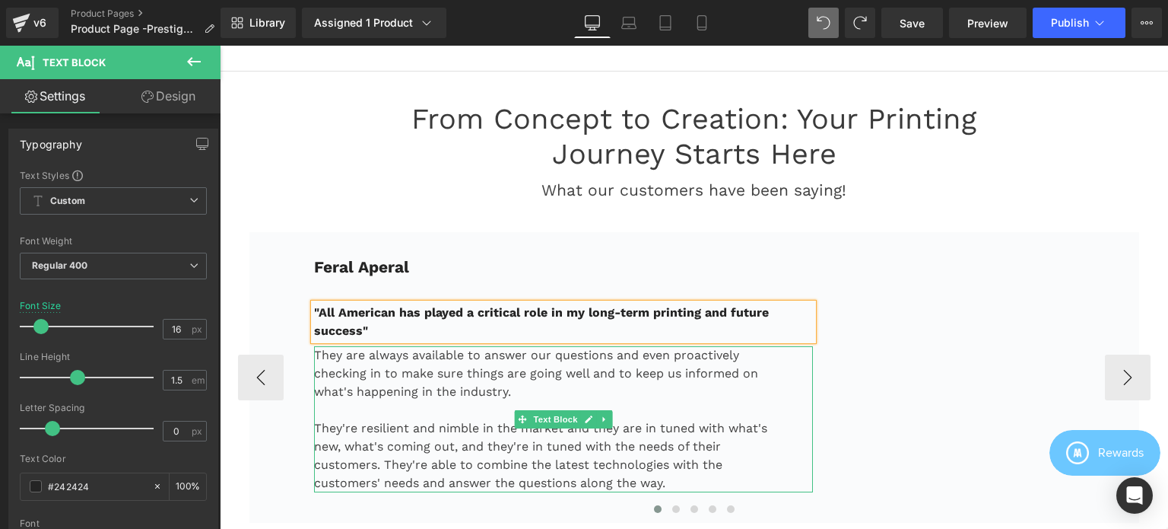
click at [354, 352] on p "They are always available to answer our questions and even proactively checking…" at bounding box center [545, 373] width 462 height 55
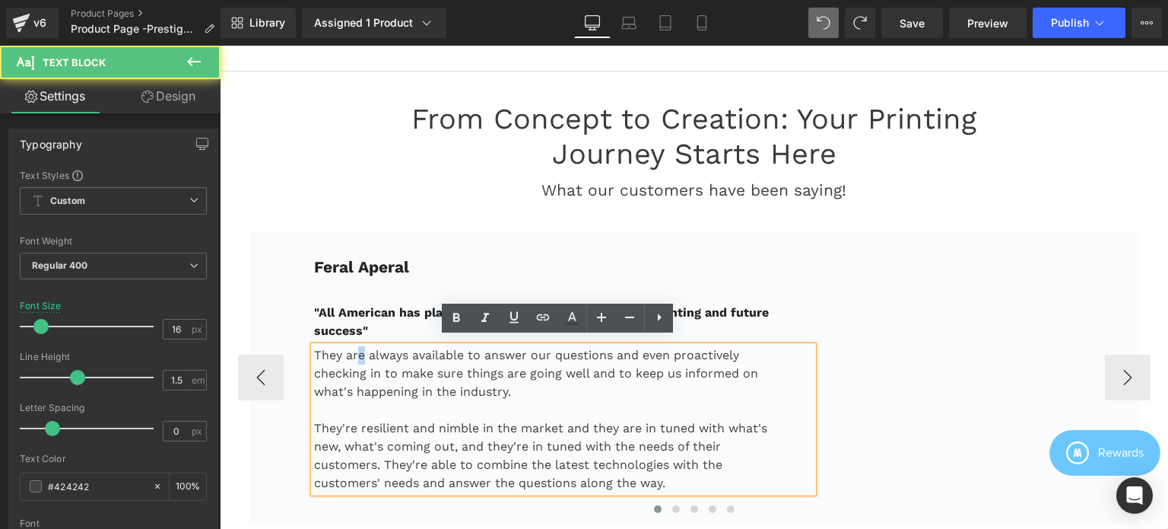
click at [367, 347] on p "They are always available to answer our questions and even proactively checking…" at bounding box center [545, 373] width 462 height 55
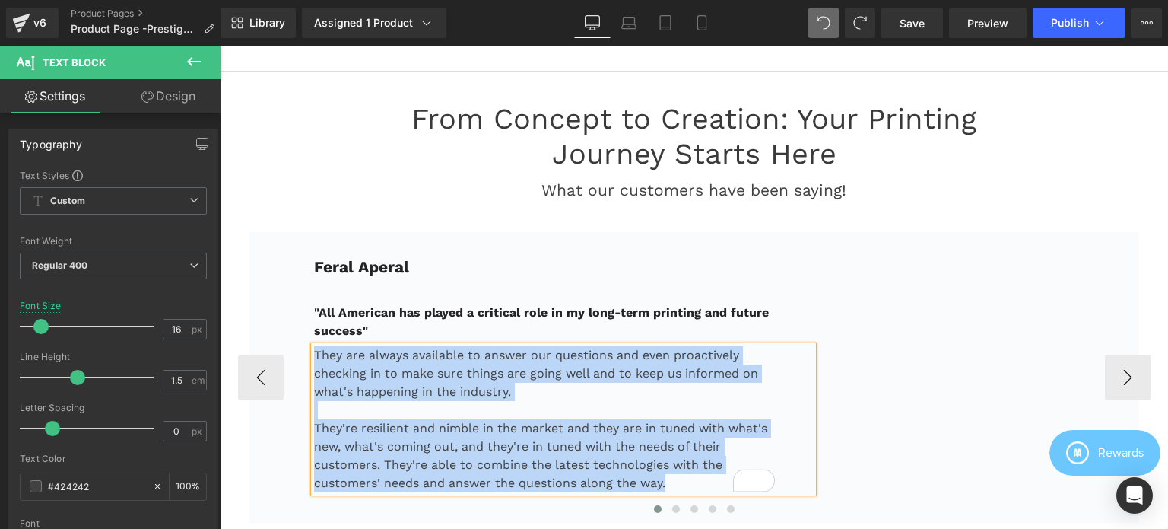
paste div "To enrich screen reader interactions, please activate Accessibility in Grammarl…"
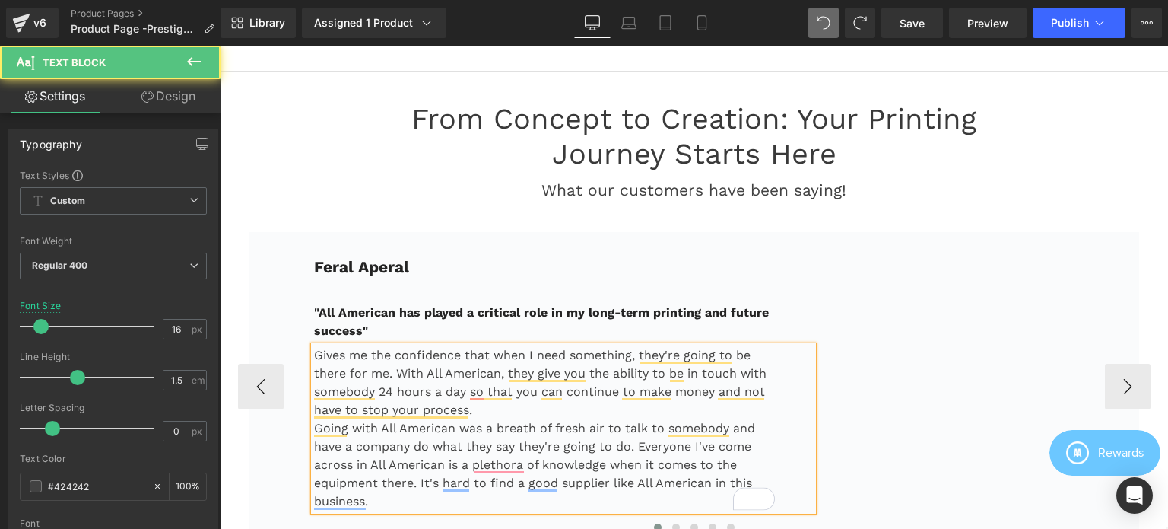
click at [475, 407] on p "Gives me the confidence that when I need something, they're going to be there f…" at bounding box center [545, 382] width 462 height 73
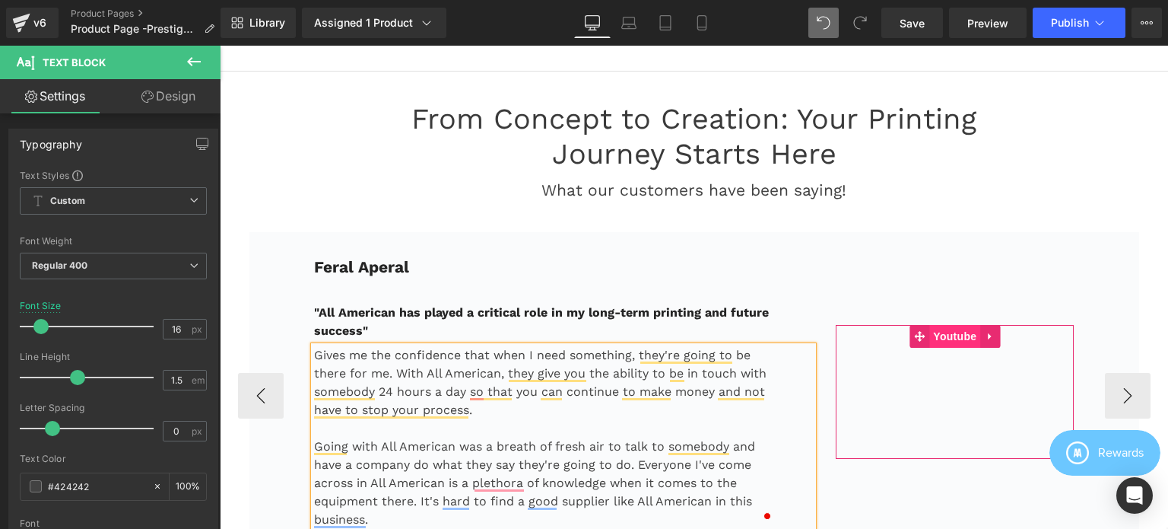
click at [949, 336] on span "Youtube" at bounding box center [954, 336] width 51 height 23
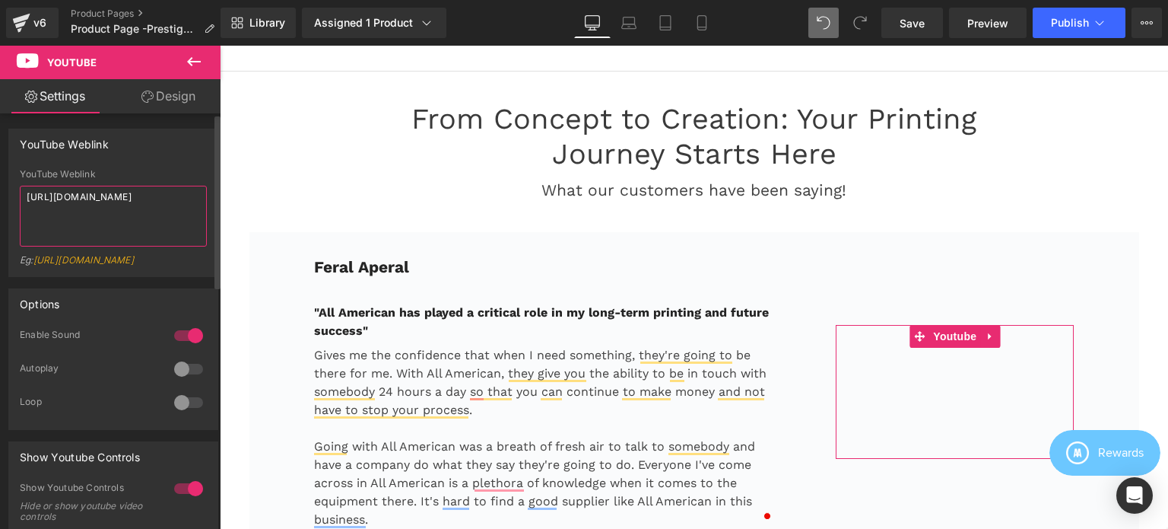
click at [111, 212] on textarea "[URL][DOMAIN_NAME]" at bounding box center [113, 216] width 187 height 61
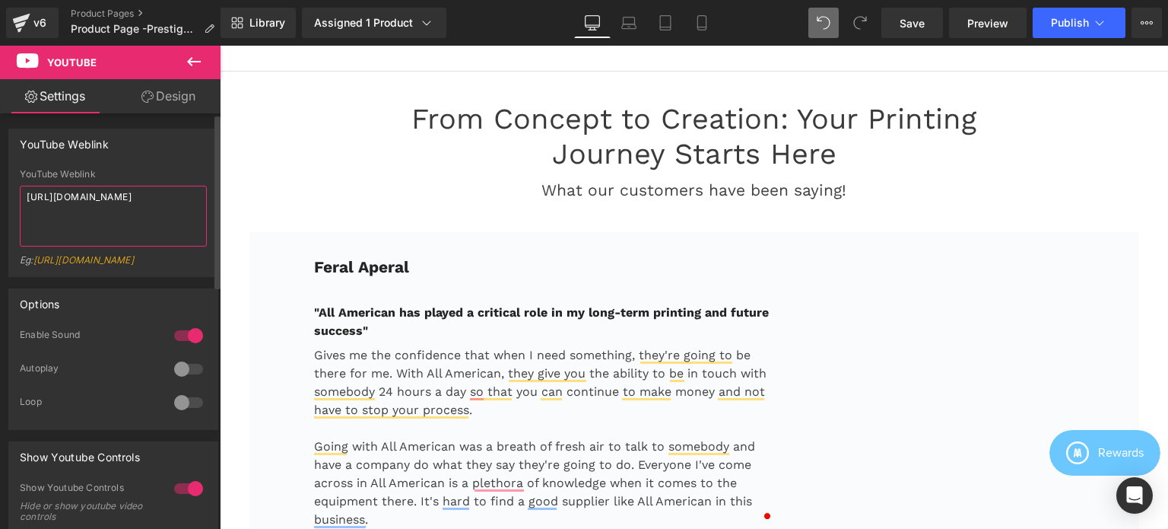
type textarea "[URL][DOMAIN_NAME]"
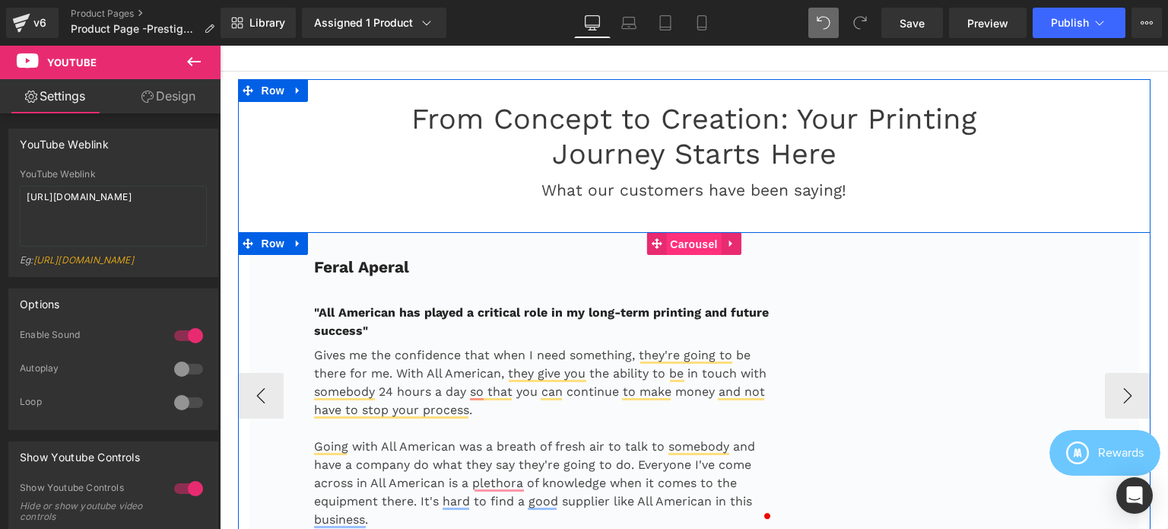
click at [682, 239] on span "Carousel" at bounding box center [693, 244] width 55 height 23
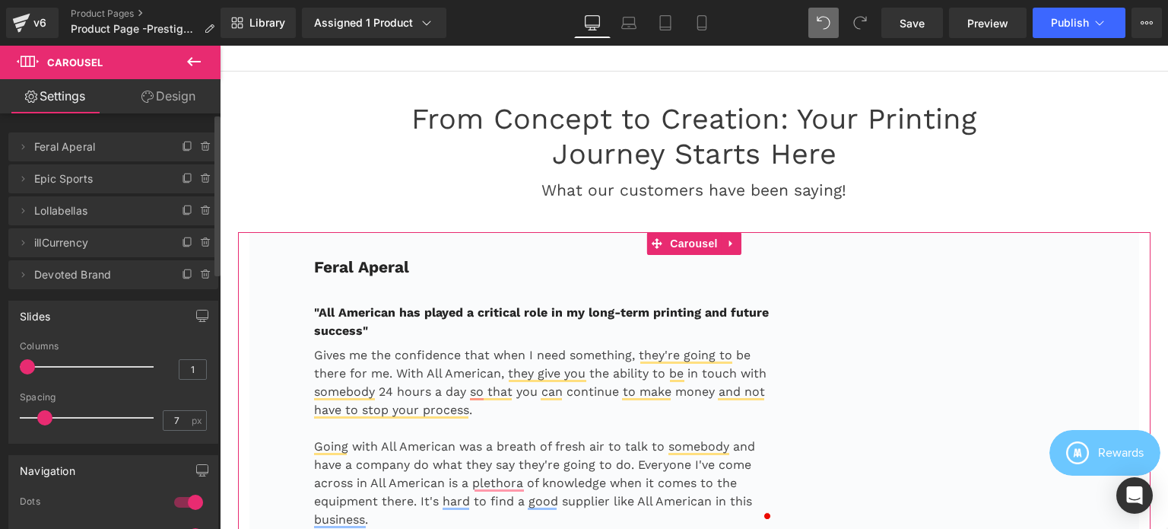
click at [96, 180] on span "Epic Sports" at bounding box center [98, 178] width 128 height 29
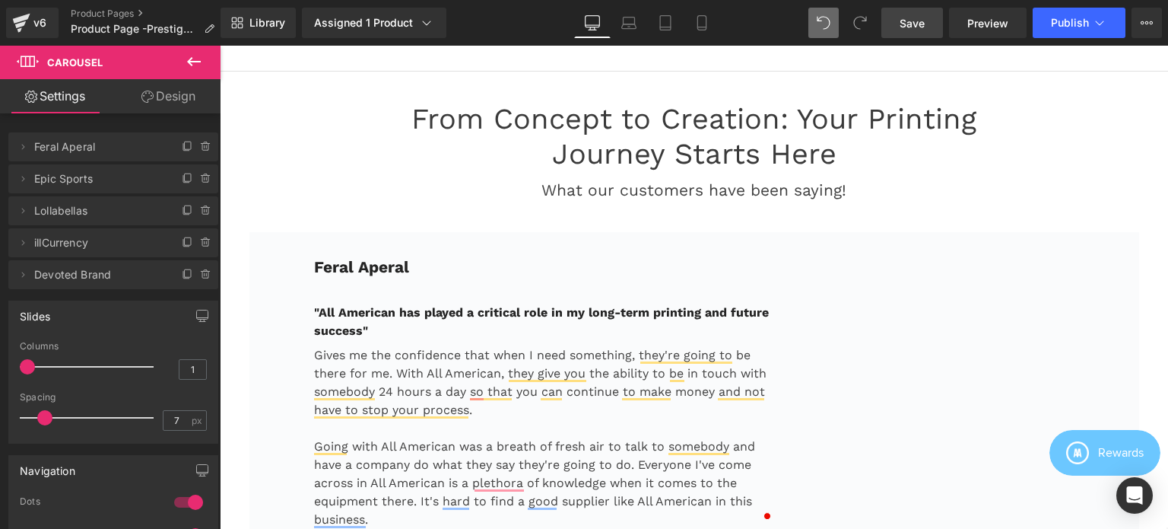
click at [898, 17] on link "Save" at bounding box center [912, 23] width 62 height 30
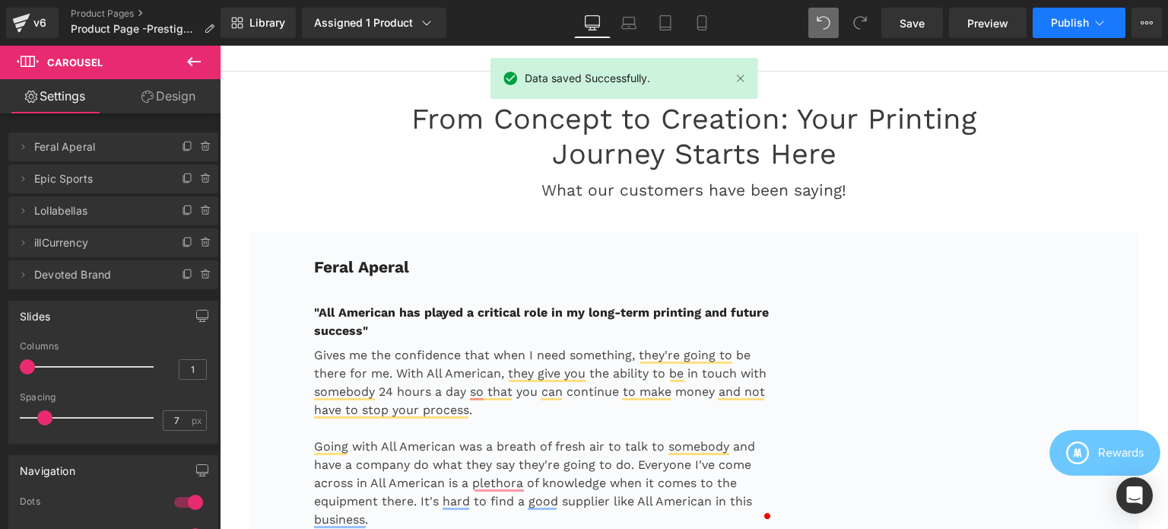
click at [1071, 27] on button "Publish" at bounding box center [1079, 23] width 93 height 30
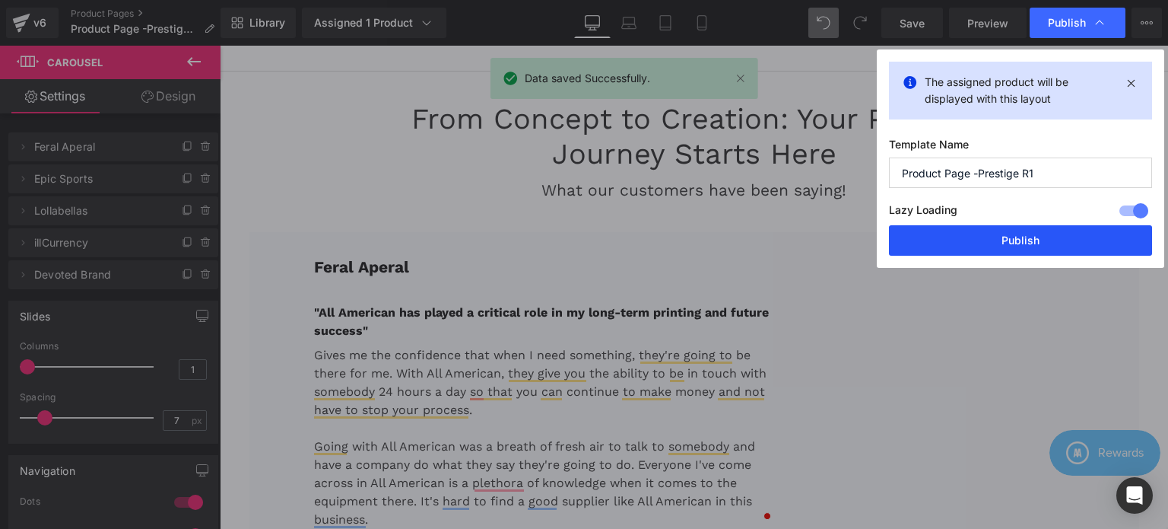
drag, startPoint x: 1012, startPoint y: 237, endPoint x: 791, endPoint y: 191, distance: 225.2
click at [1012, 237] on button "Publish" at bounding box center [1020, 240] width 263 height 30
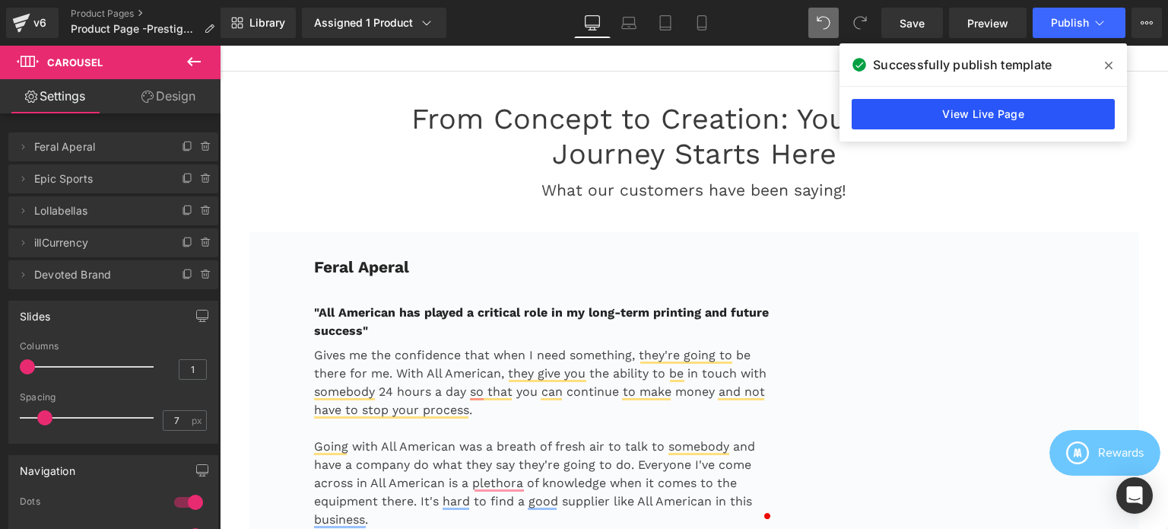
click at [976, 113] on link "View Live Page" at bounding box center [983, 114] width 263 height 30
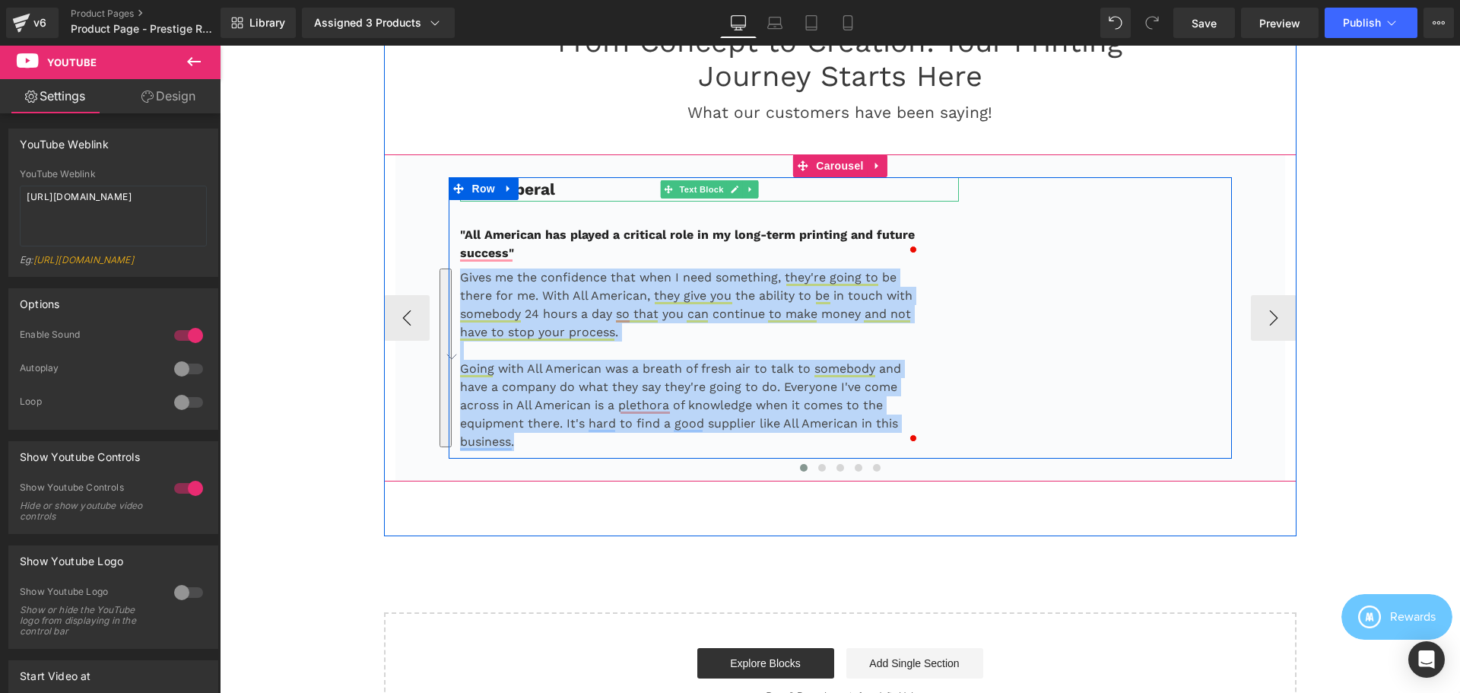
click at [588, 190] on p "Feral Aperal" at bounding box center [710, 189] width 500 height 24
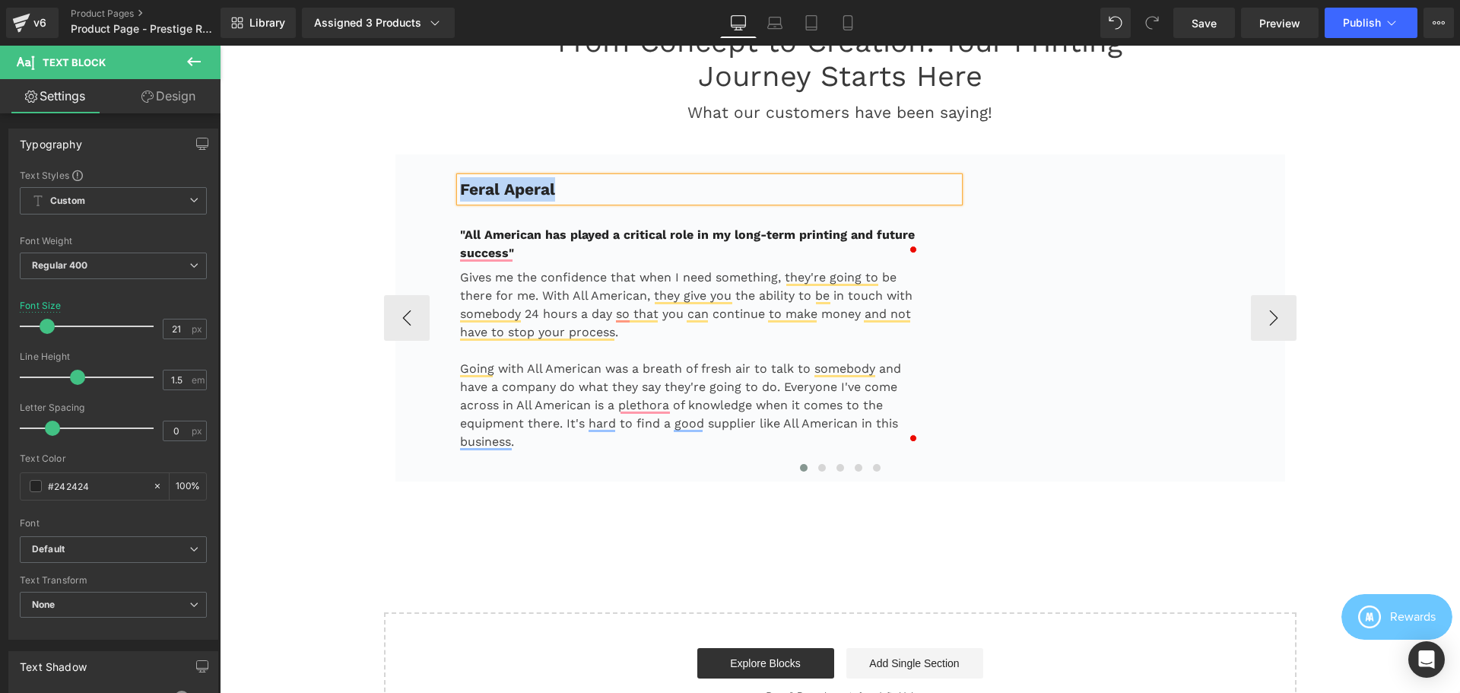
copy b "Feral Aperal"
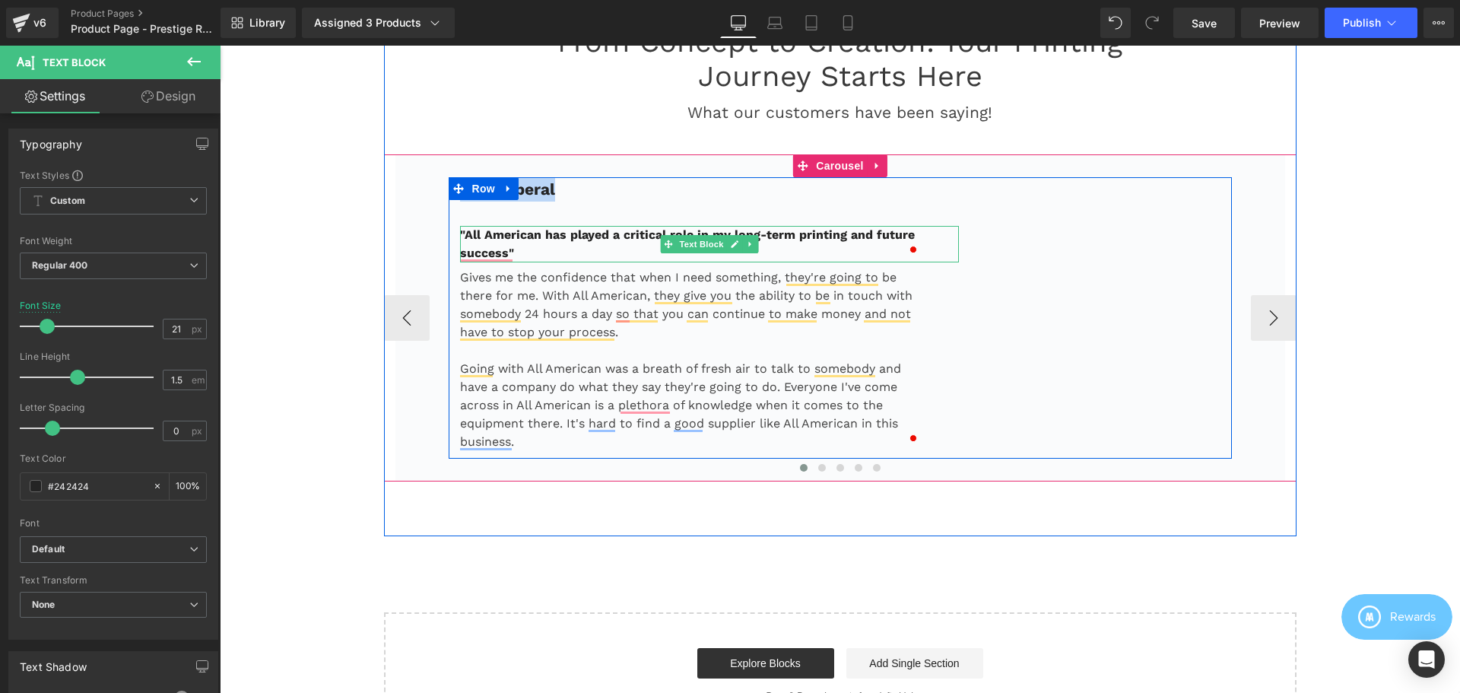
click at [528, 255] on p ""All American has played a critical role in my long-term printing and future su…" at bounding box center [691, 244] width 462 height 37
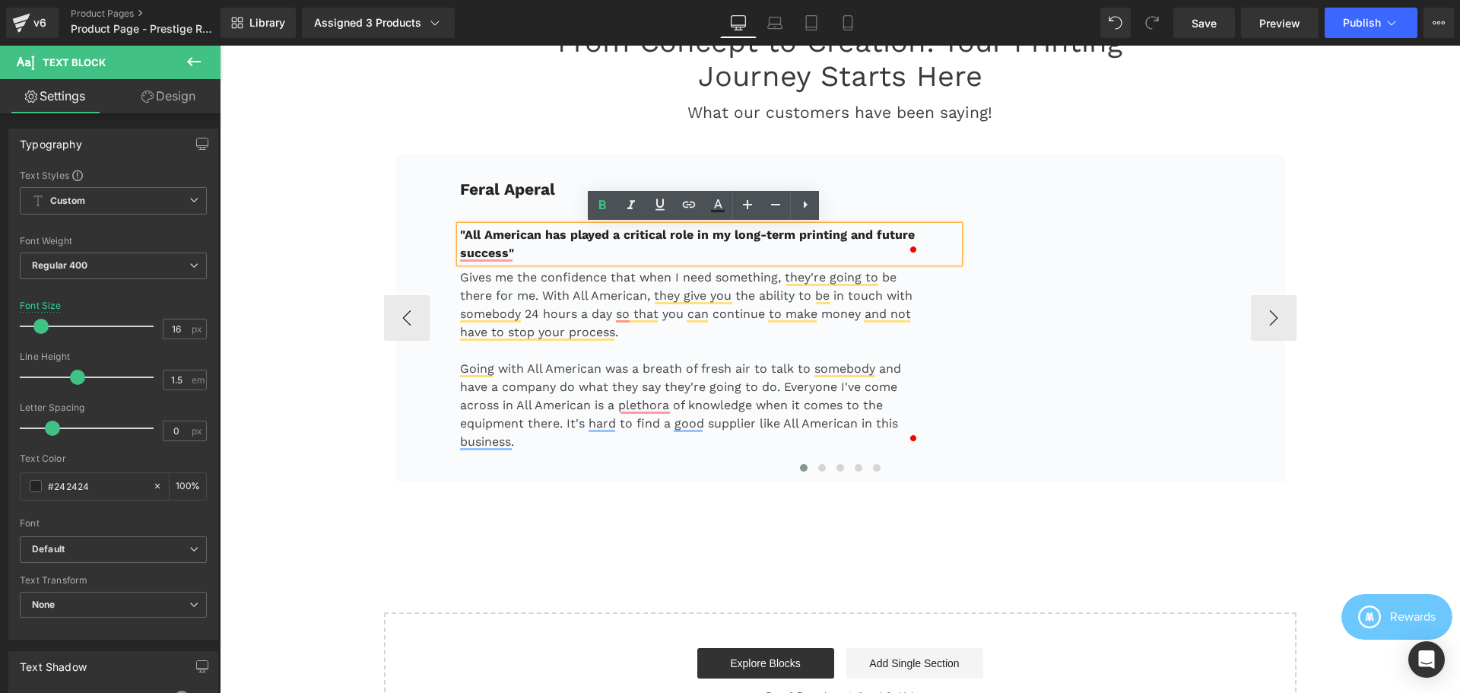
click at [528, 238] on b ""All American has played a critical role in my long-term printing and future su…" at bounding box center [687, 243] width 455 height 33
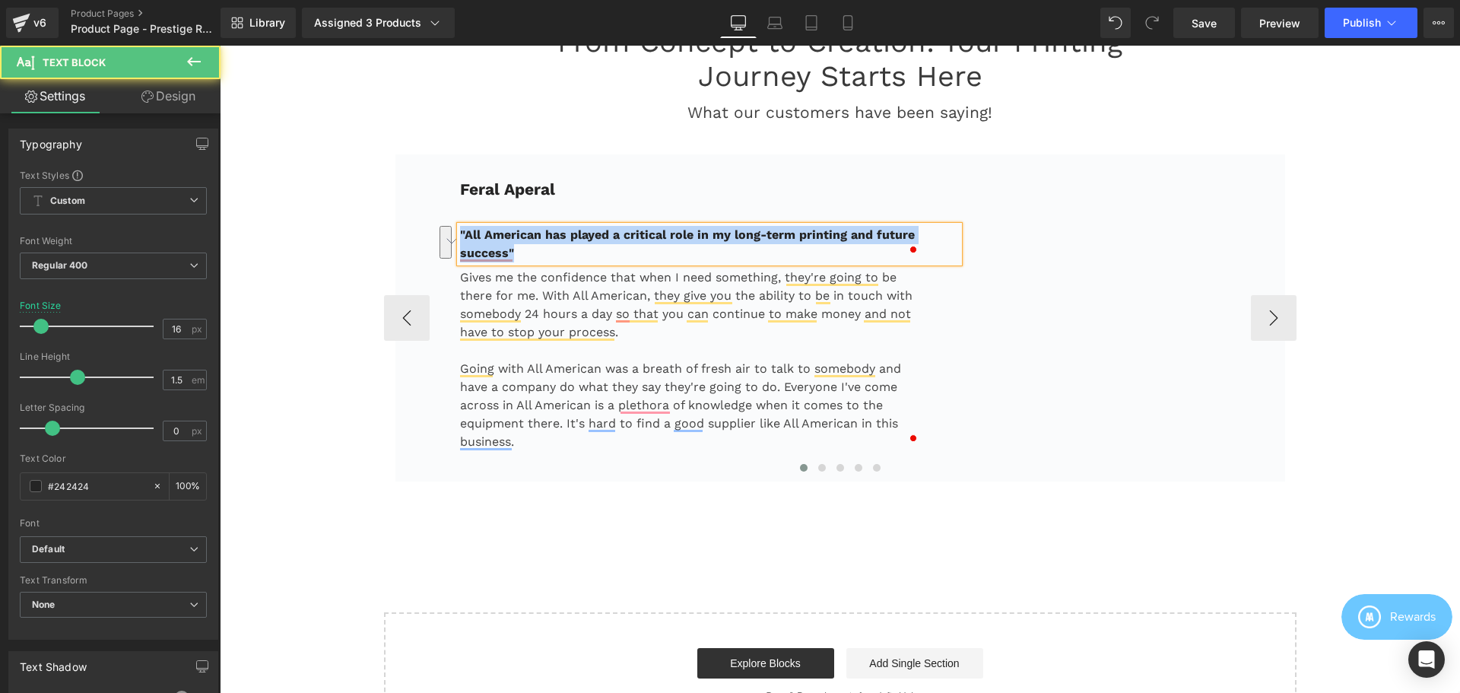
copy b ""All American has played a critical role in my long-term printing and future su…"
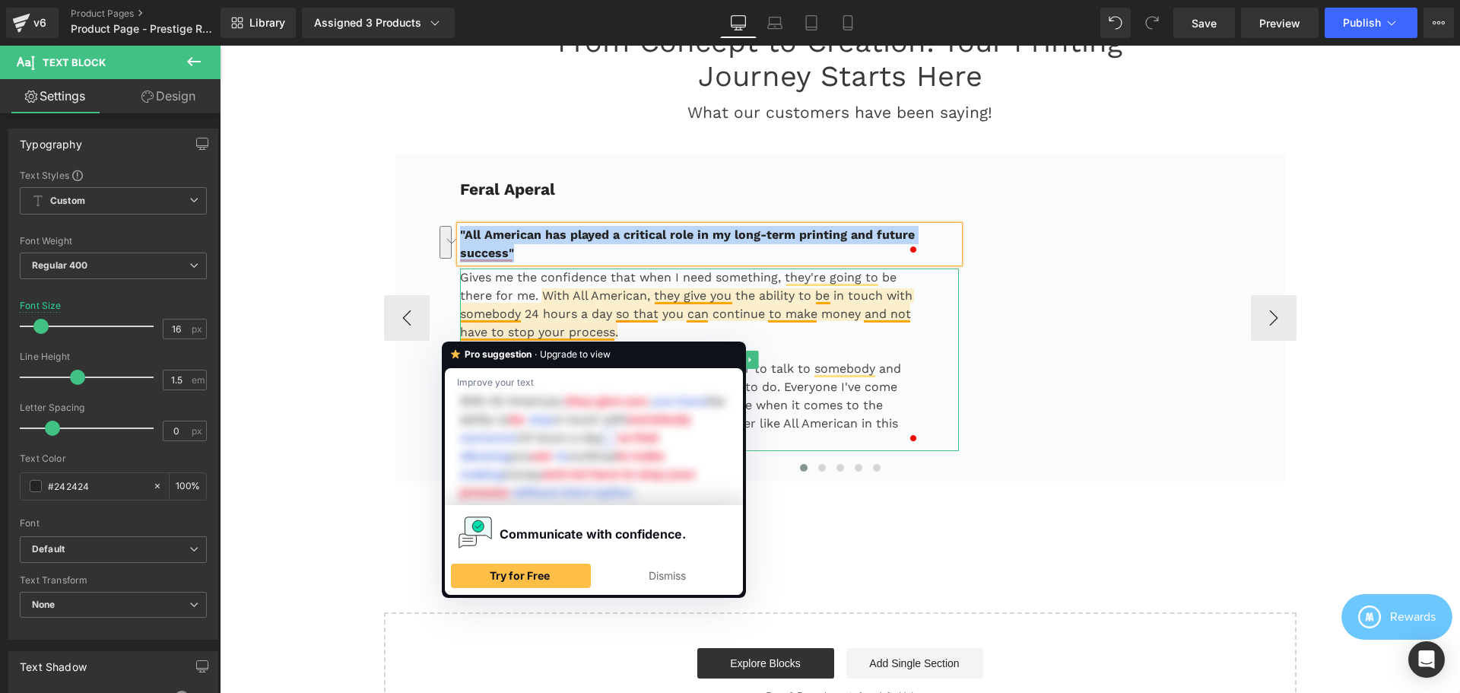
drag, startPoint x: 575, startPoint y: 316, endPoint x: 505, endPoint y: 291, distance: 74.1
click at [575, 316] on p "Gives me the confidence that when I need something, they're going to be there f…" at bounding box center [691, 304] width 462 height 73
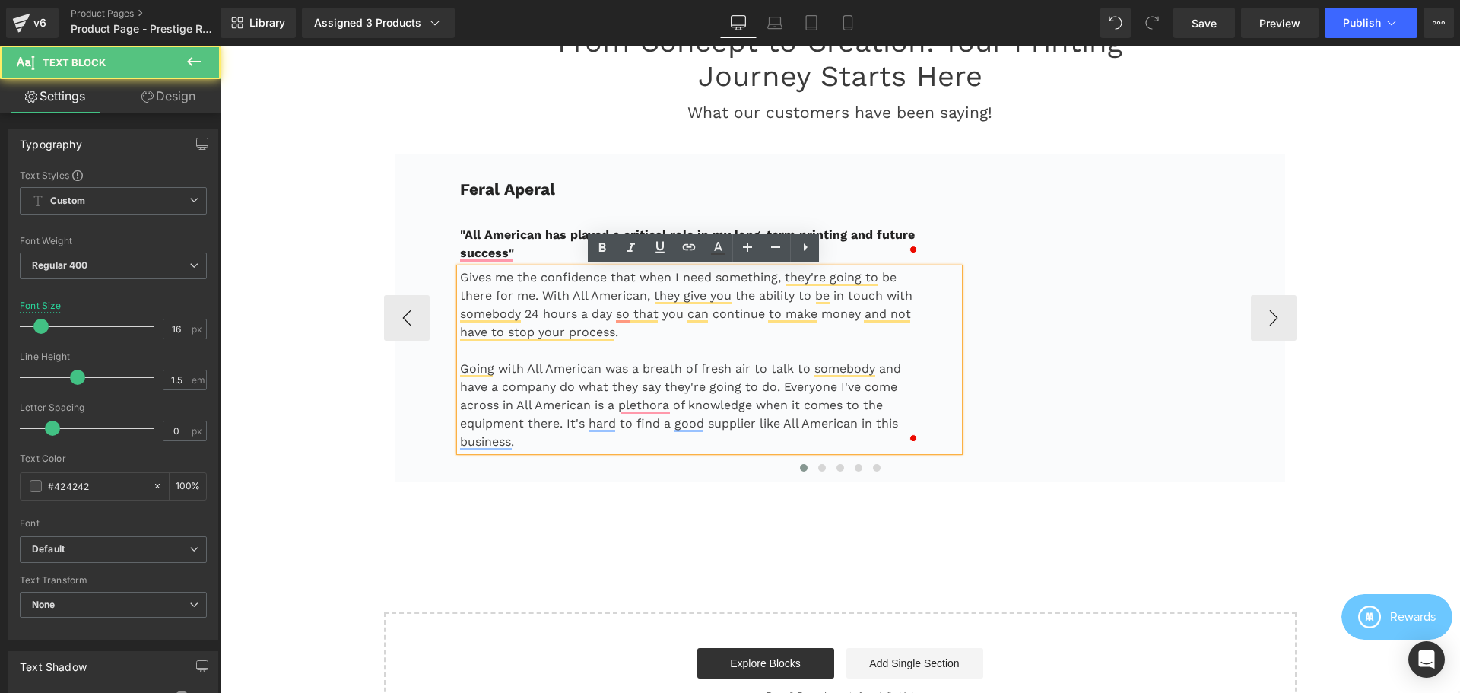
click at [499, 281] on p "Gives me the confidence that when I need something, they're going to be there f…" at bounding box center [691, 304] width 462 height 73
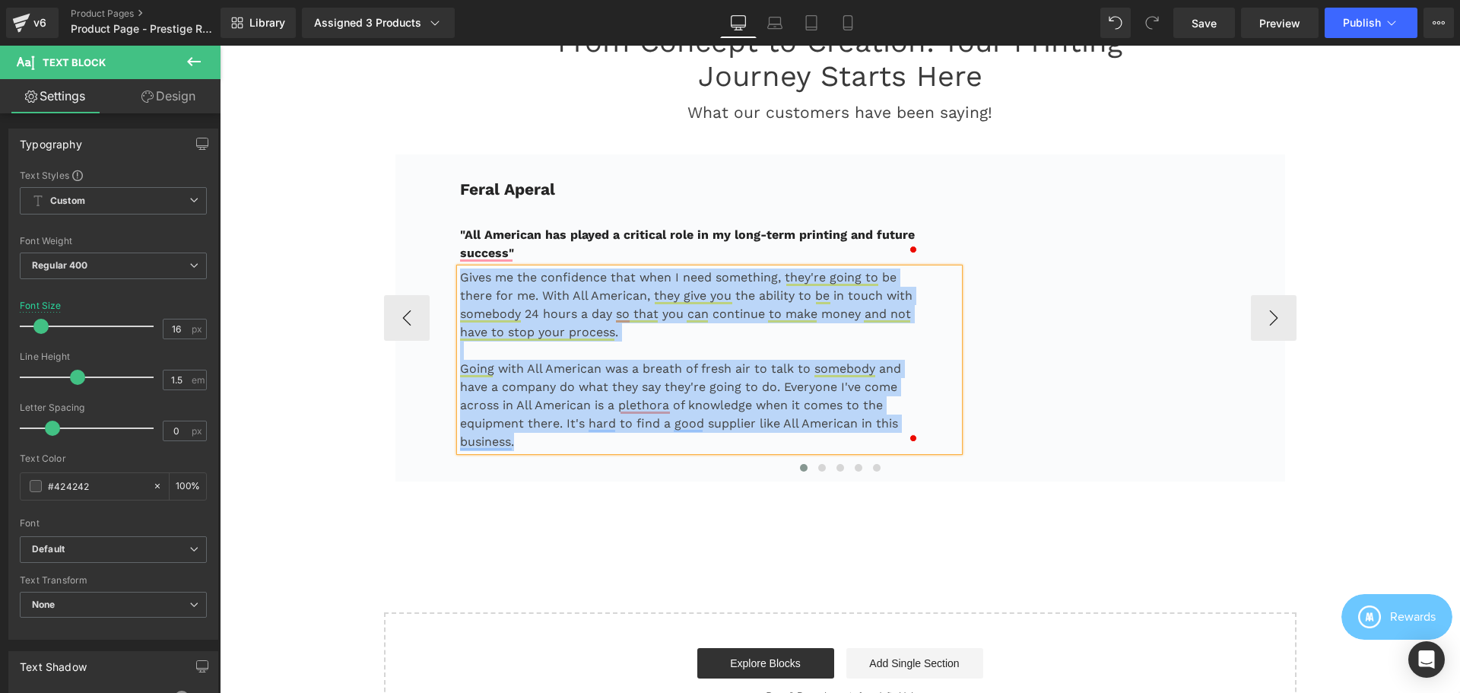
copy div "Gives me the confidence that when I need something, they're going to be there f…"
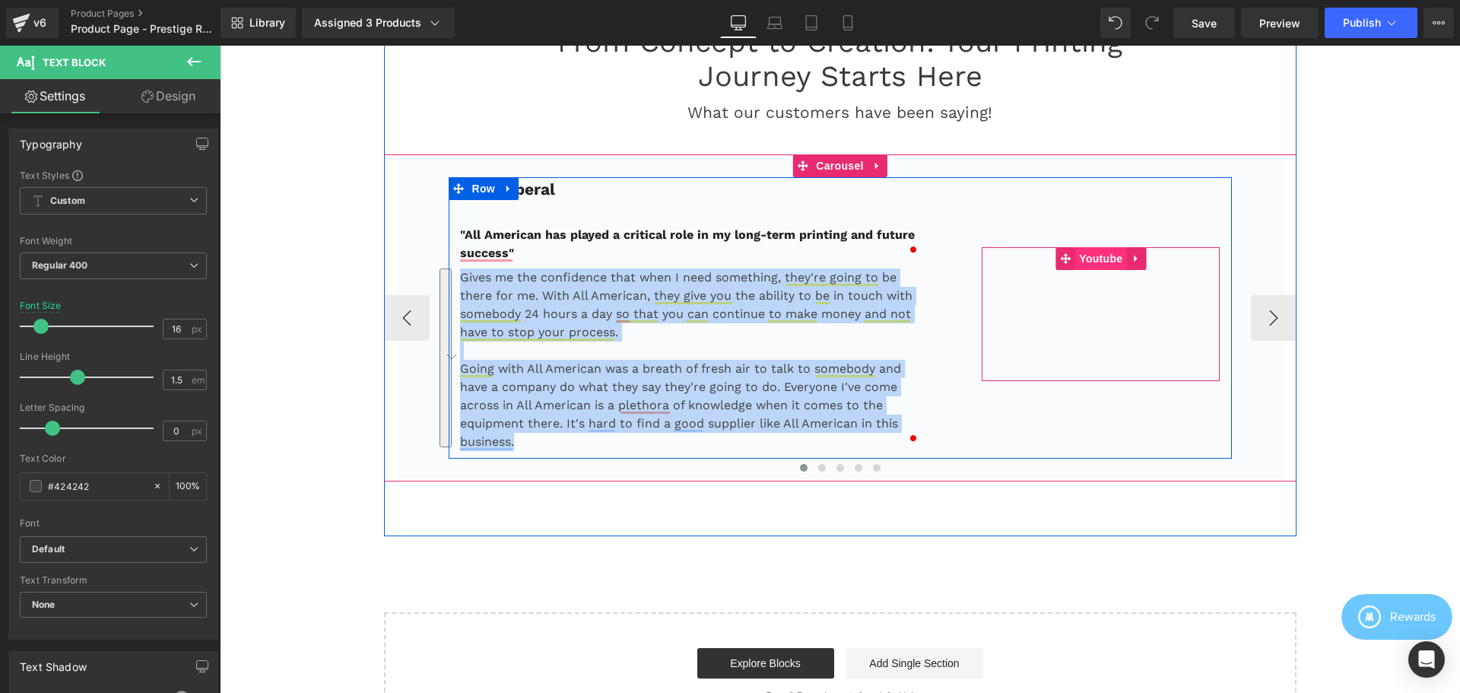
click at [1101, 260] on span "Youtube" at bounding box center [1100, 258] width 51 height 23
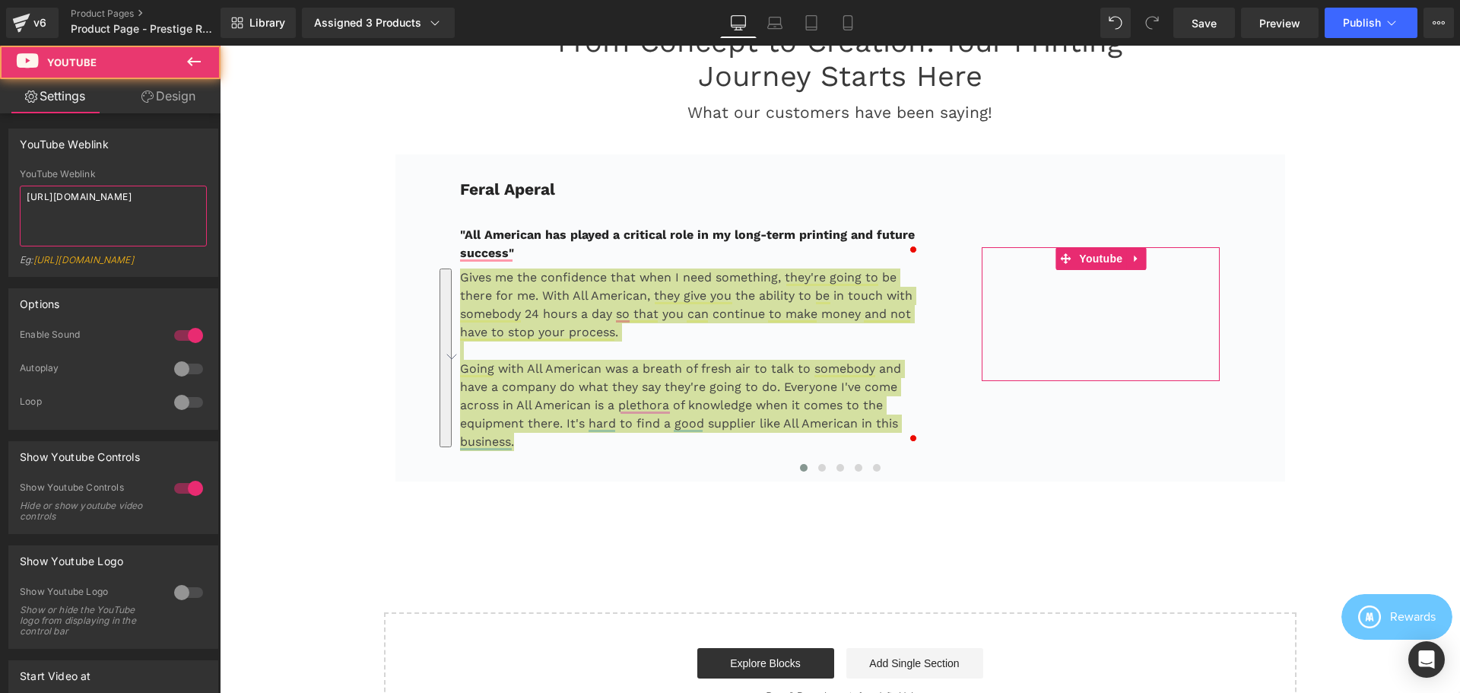
click at [129, 216] on textarea "[URL][DOMAIN_NAME]" at bounding box center [113, 216] width 187 height 61
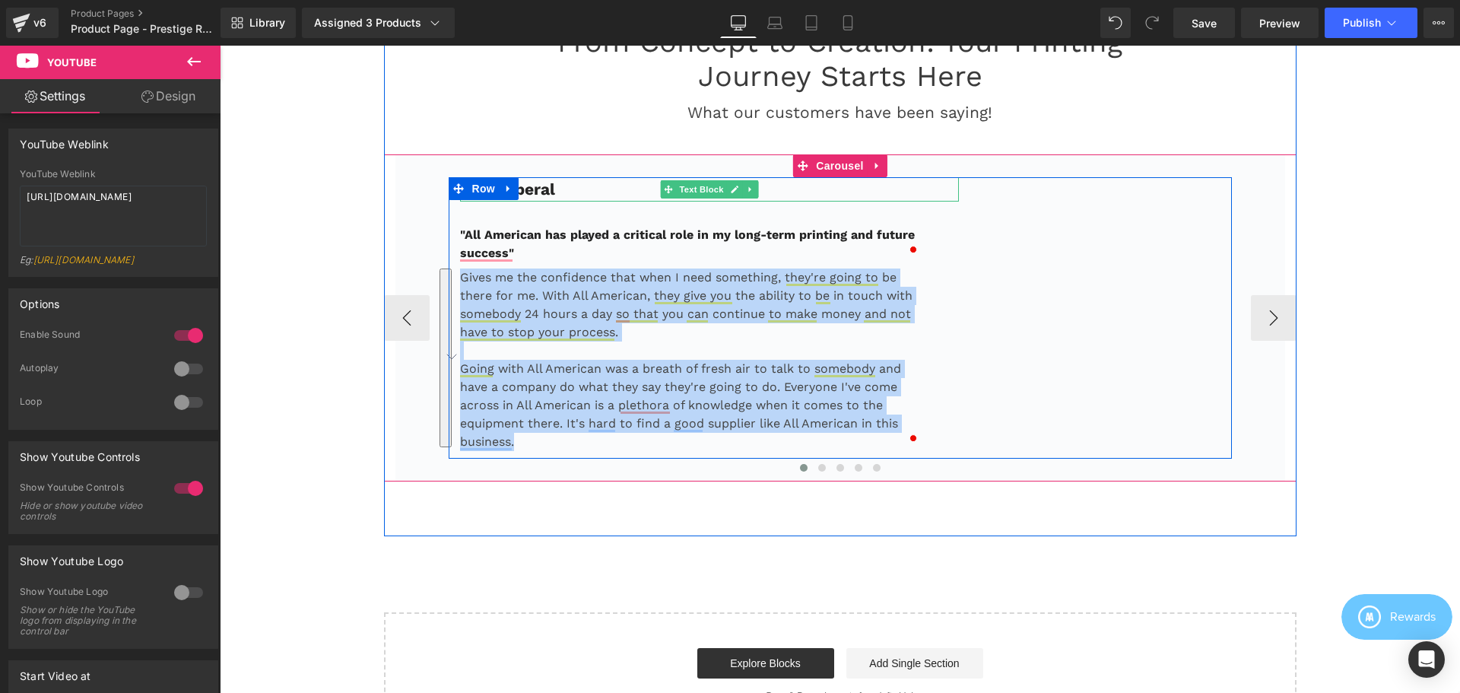
click at [557, 194] on p "Feral Aperal" at bounding box center [710, 189] width 500 height 24
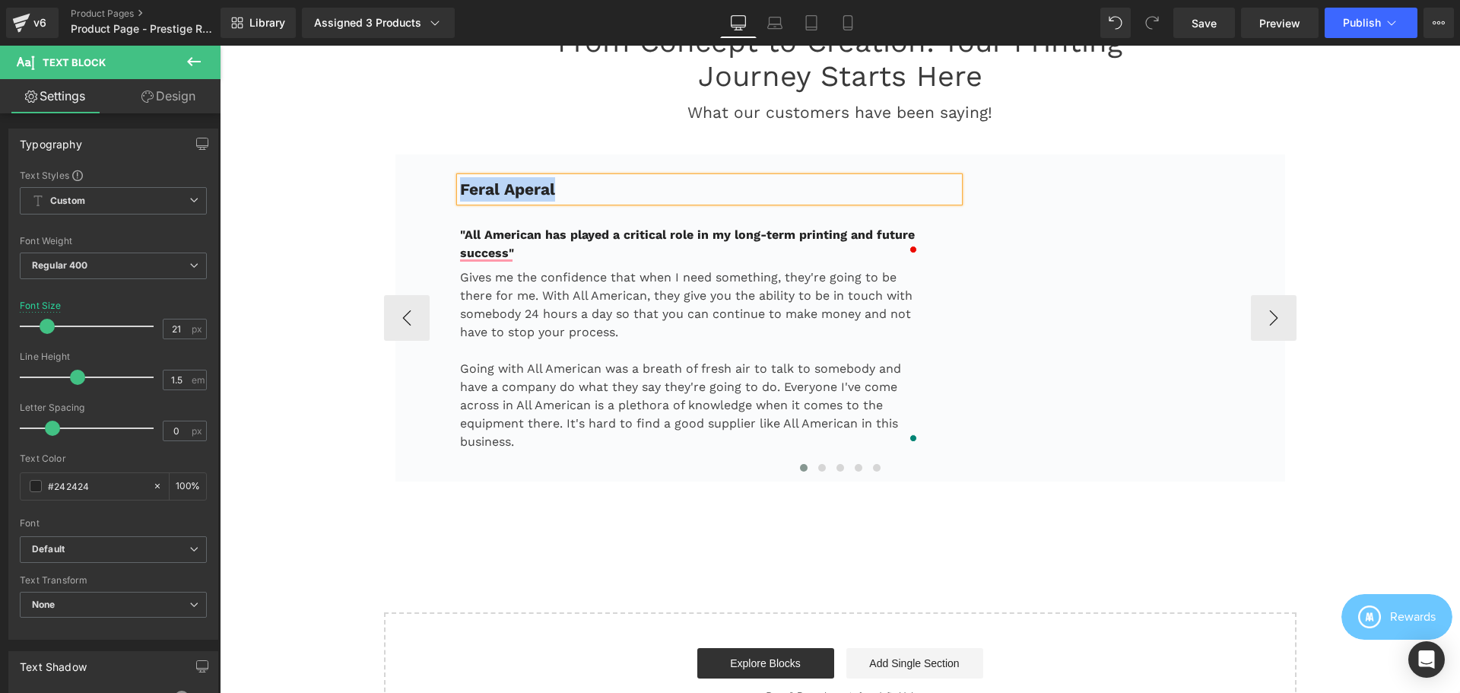
copy b "Feral Aperal"
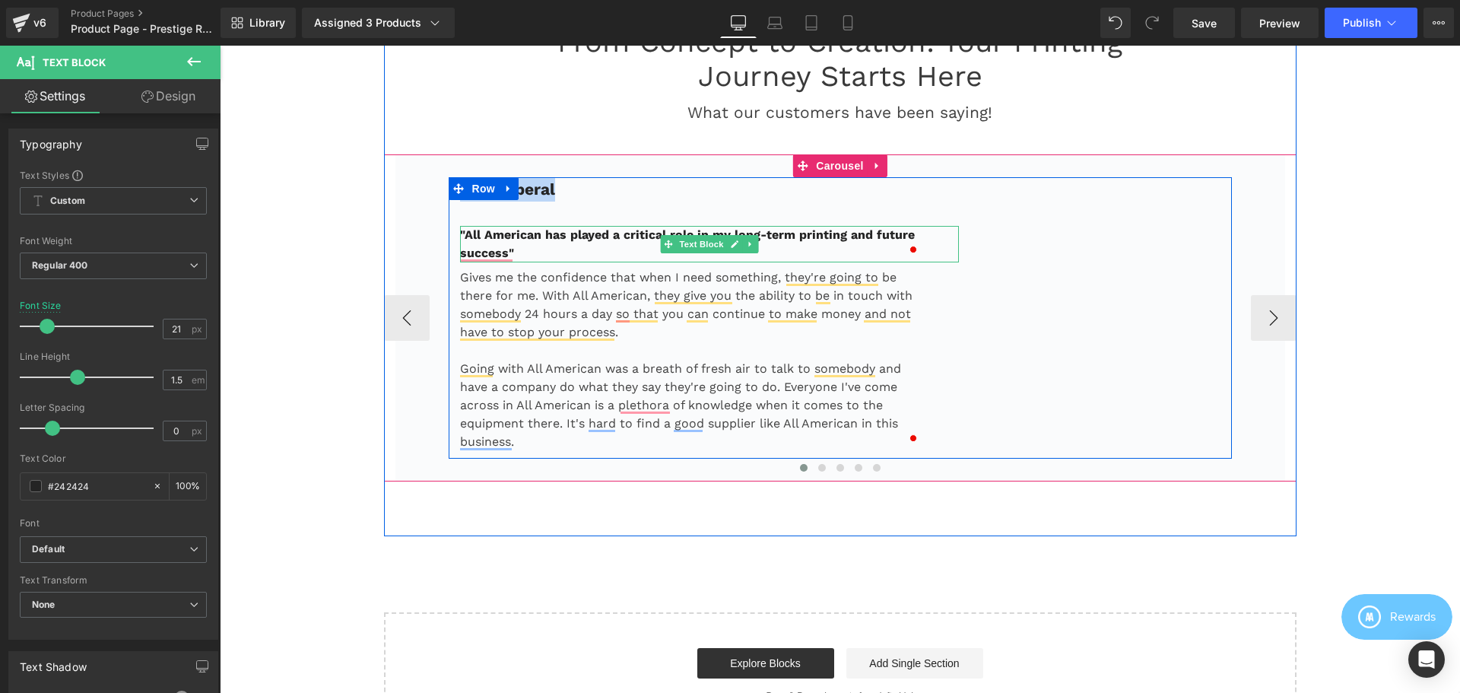
click at [594, 252] on p ""All American has played a critical role in my long-term printing and future su…" at bounding box center [691, 244] width 462 height 37
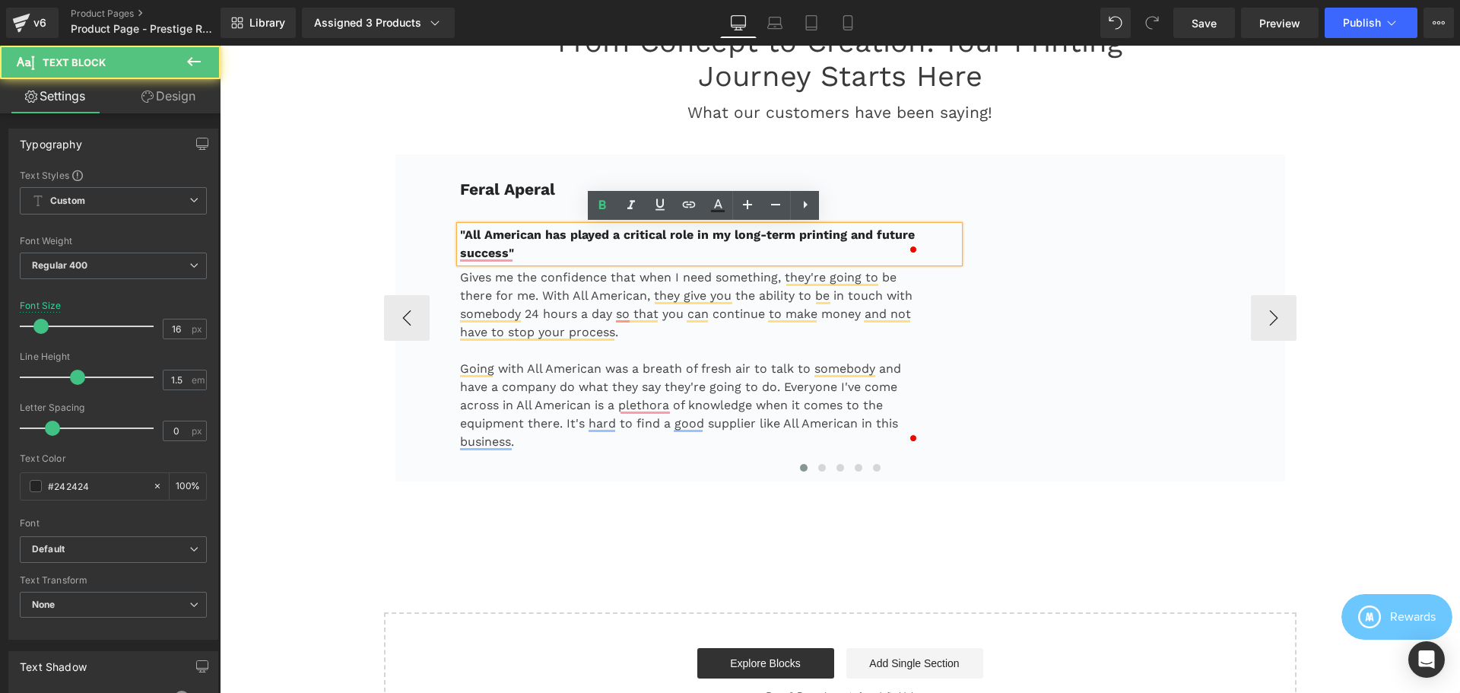
click at [527, 252] on p ""All American has played a critical role in my long-term printing and future su…" at bounding box center [691, 244] width 462 height 37
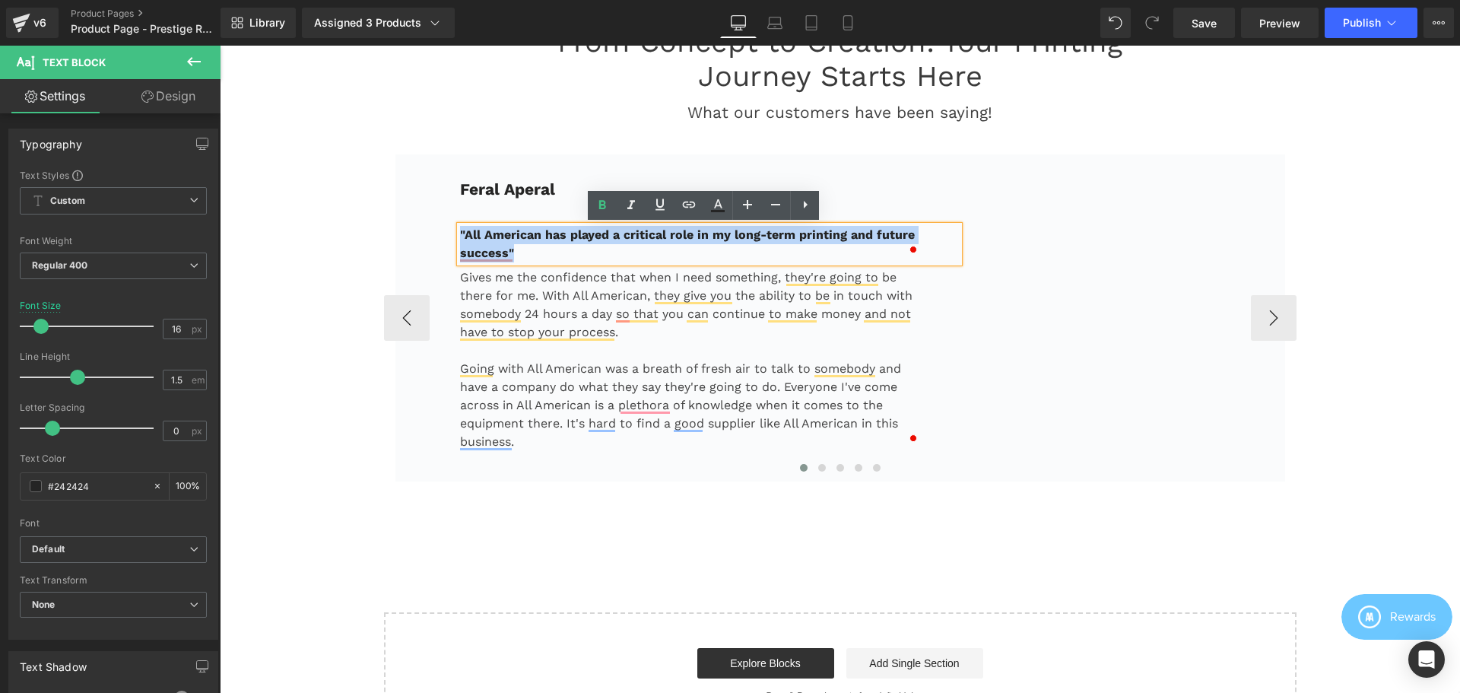
copy b ""All American has played a critical role in my long-term printing and future su…"
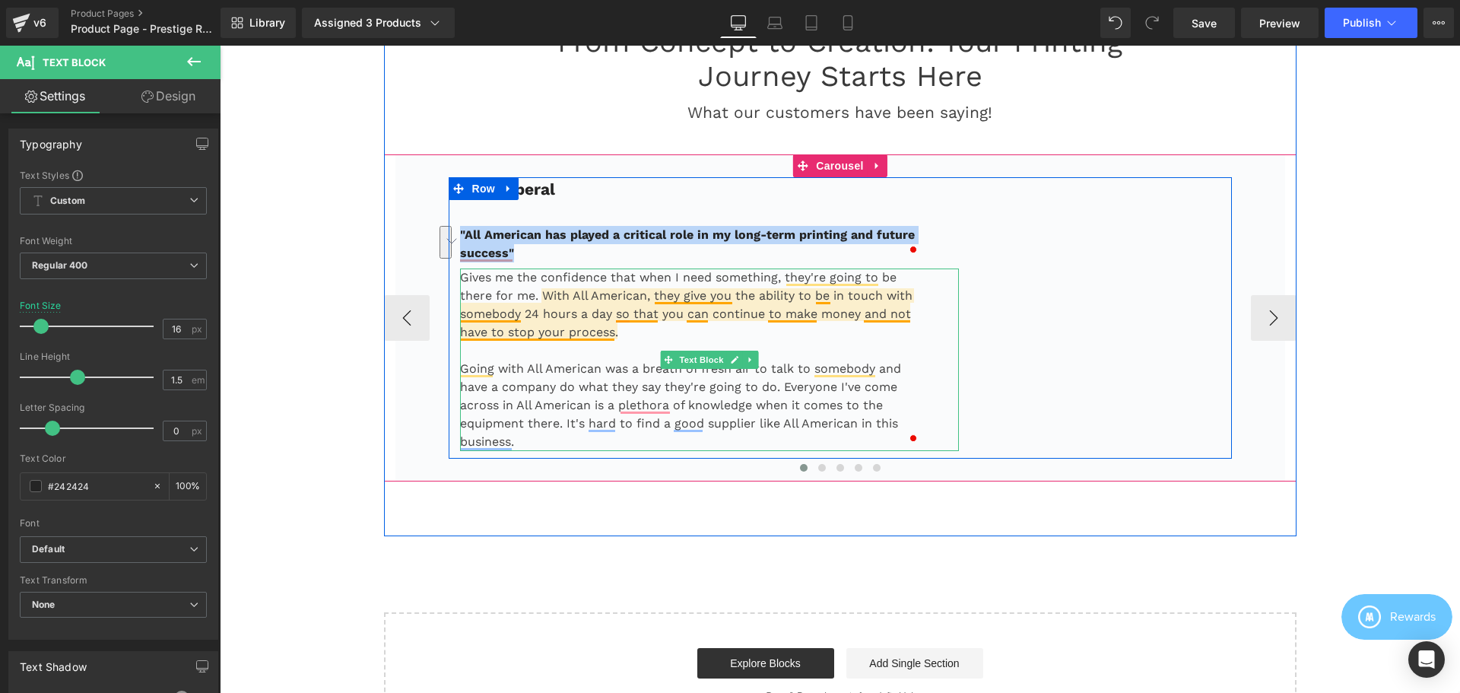
drag, startPoint x: 552, startPoint y: 329, endPoint x: 550, endPoint y: 315, distance: 14.6
click at [552, 329] on p "Gives me the confidence that when I need something, they're going to be there f…" at bounding box center [691, 304] width 462 height 73
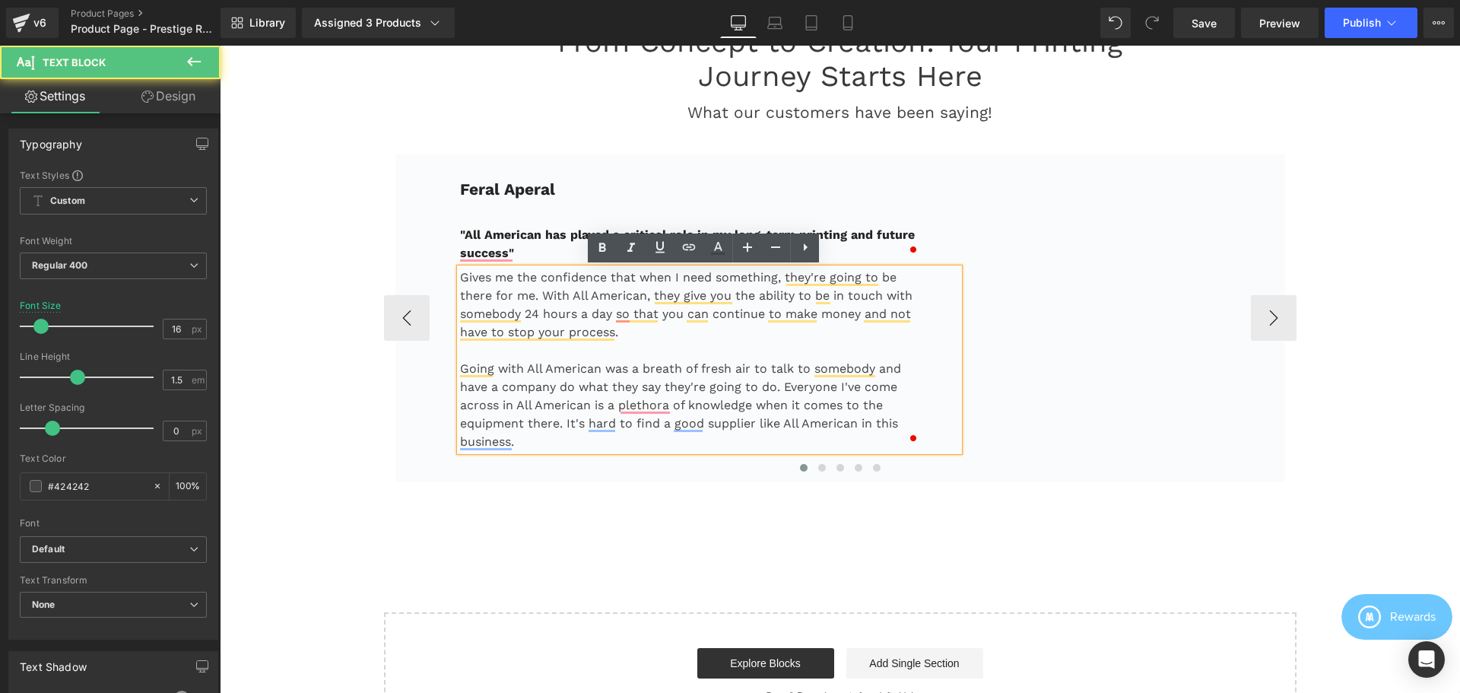
click at [518, 282] on p "Gives me the confidence that when I need something, they're going to be there f…" at bounding box center [691, 304] width 462 height 73
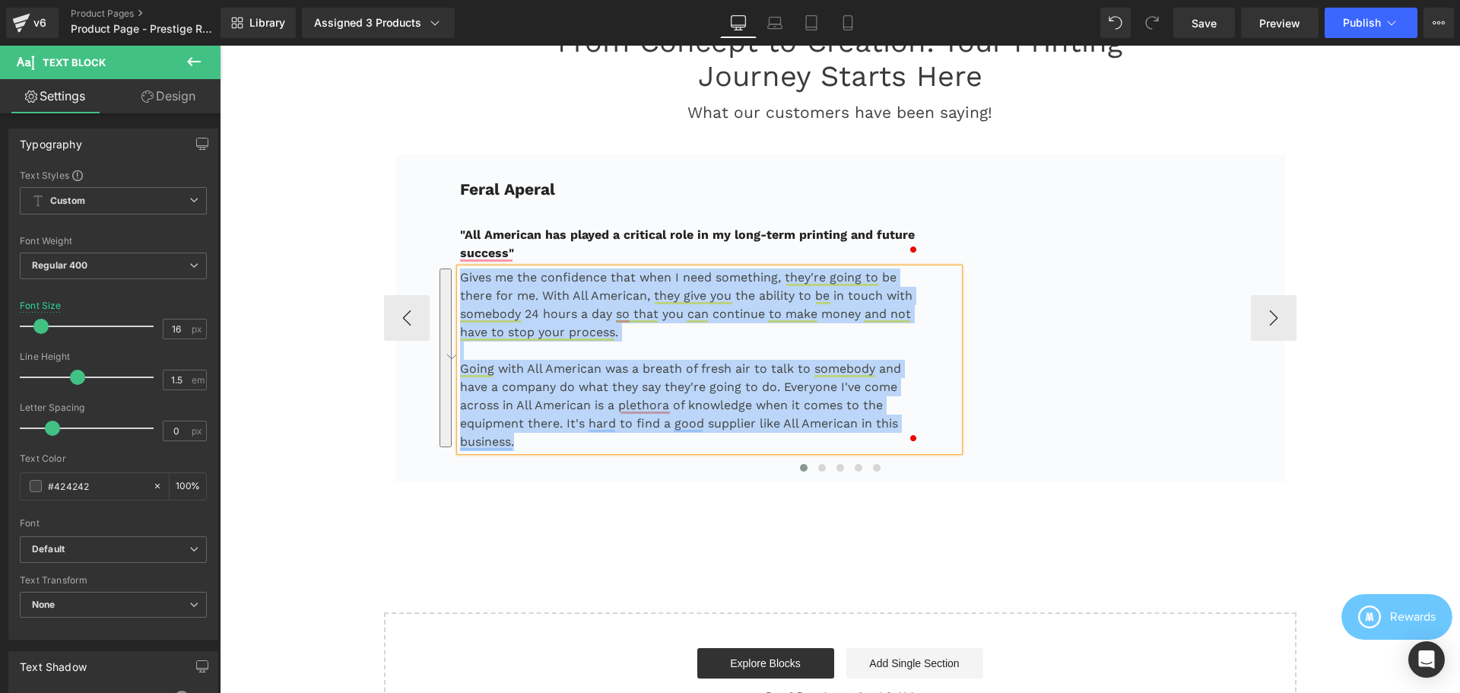
copy div "Gives me the confidence that when I need something, they're going to be there f…"
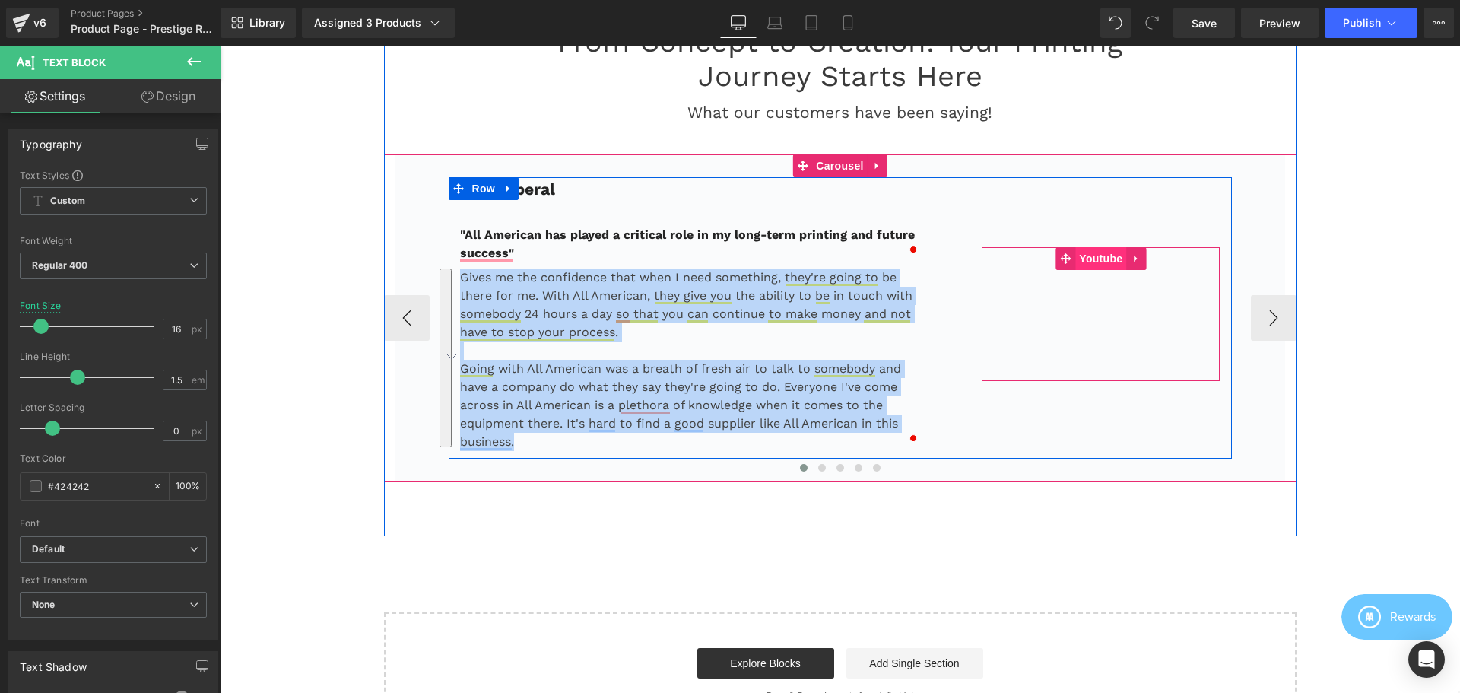
click at [1099, 260] on span "Youtube" at bounding box center [1100, 258] width 51 height 23
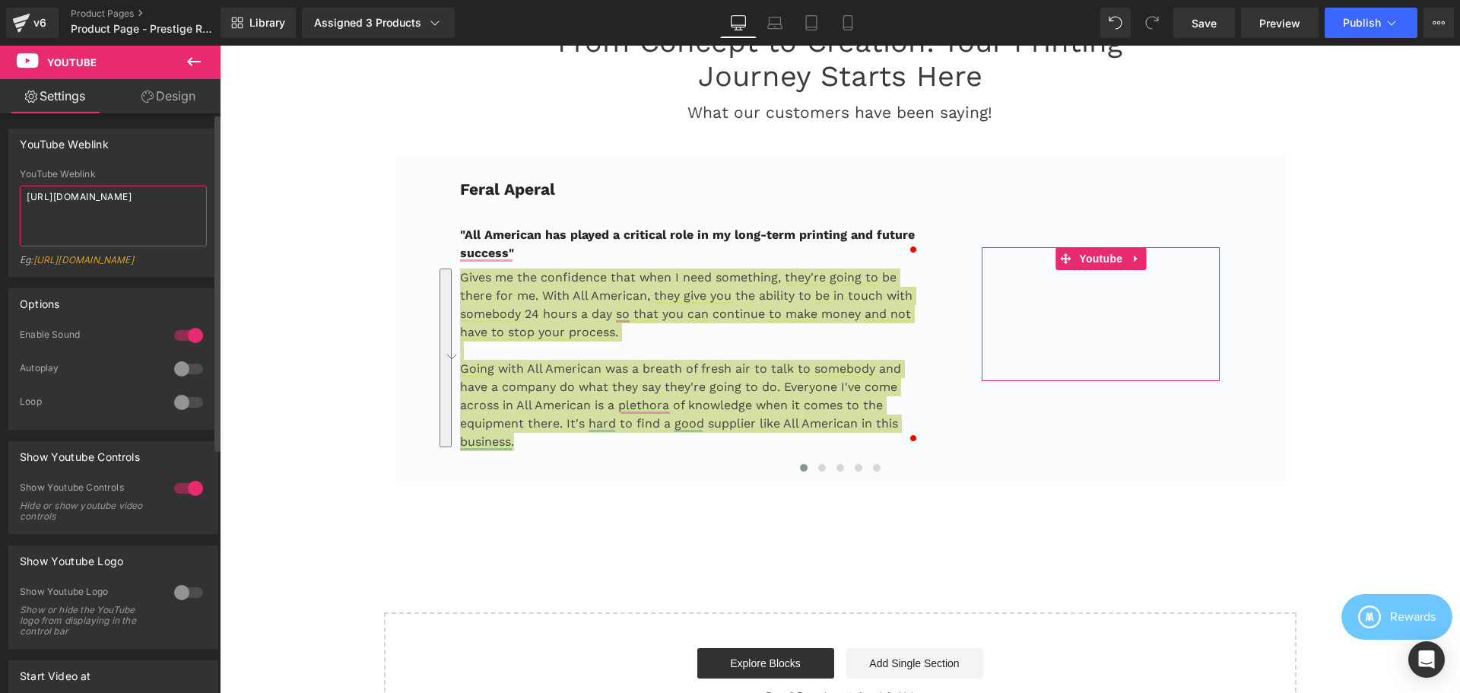
click at [139, 212] on textarea "[URL][DOMAIN_NAME]" at bounding box center [113, 216] width 187 height 61
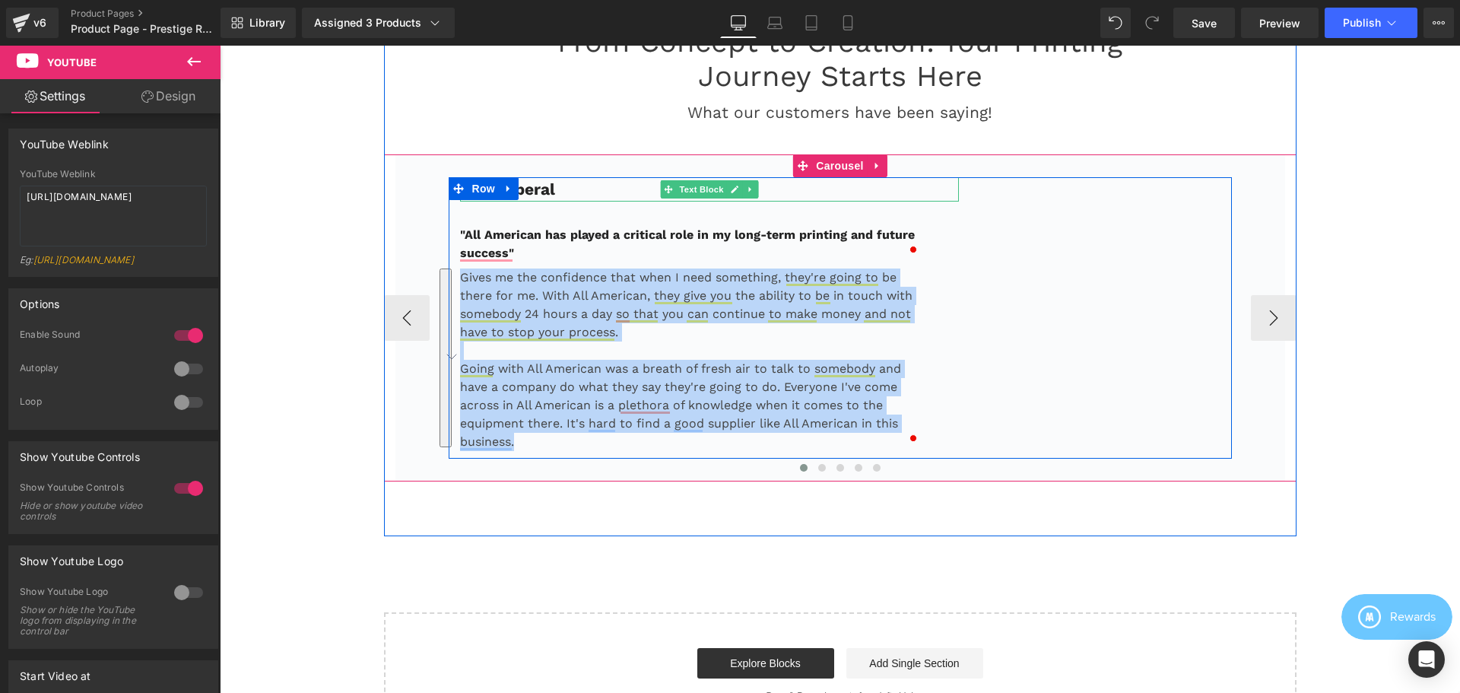
click at [586, 195] on p "Feral Aperal" at bounding box center [710, 189] width 500 height 24
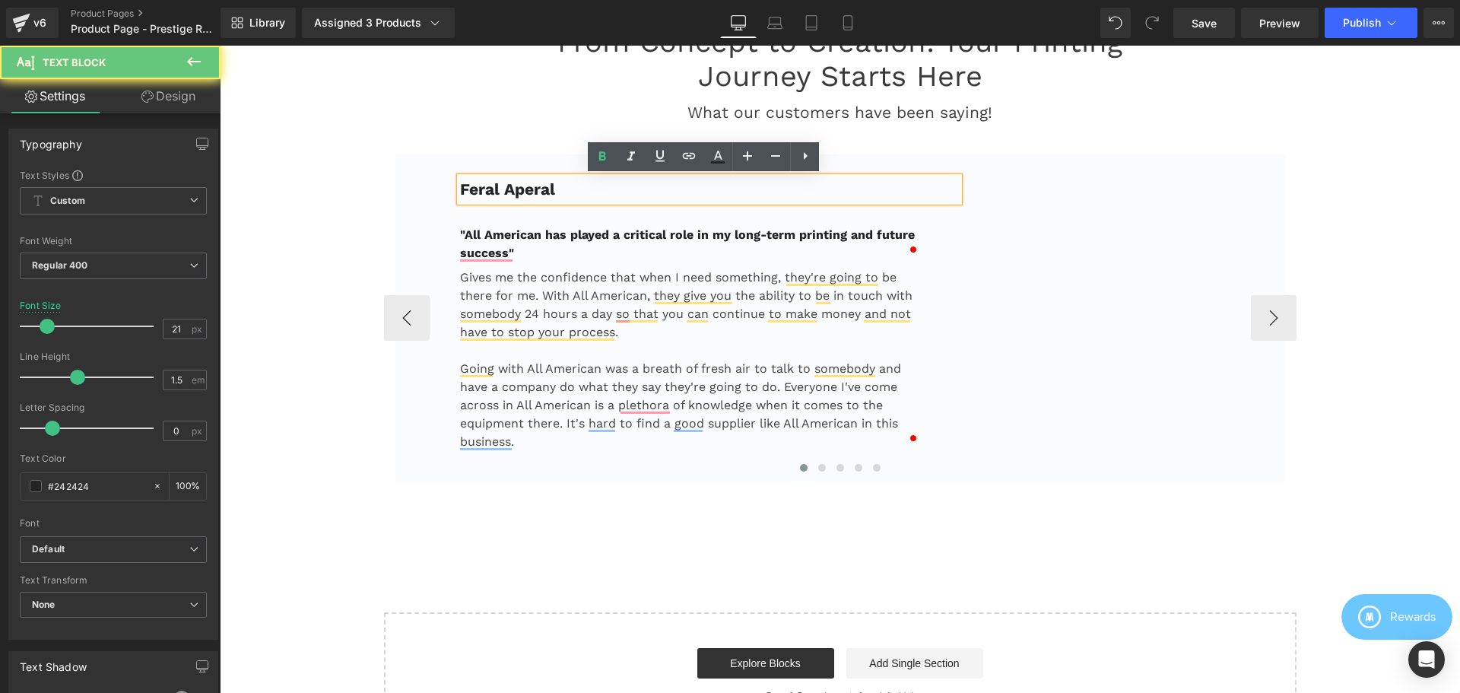
click at [570, 187] on p "Feral Aperal" at bounding box center [710, 189] width 500 height 24
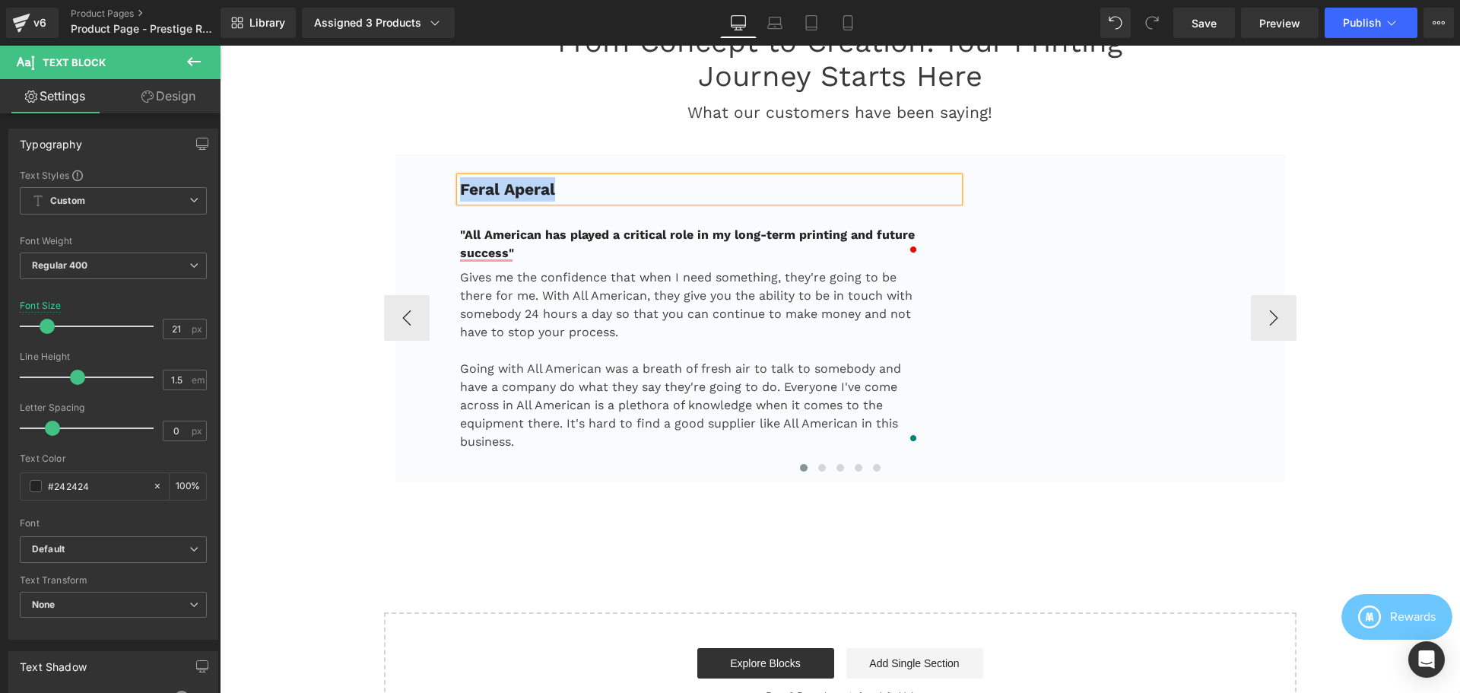
copy b "Feral Aperal"
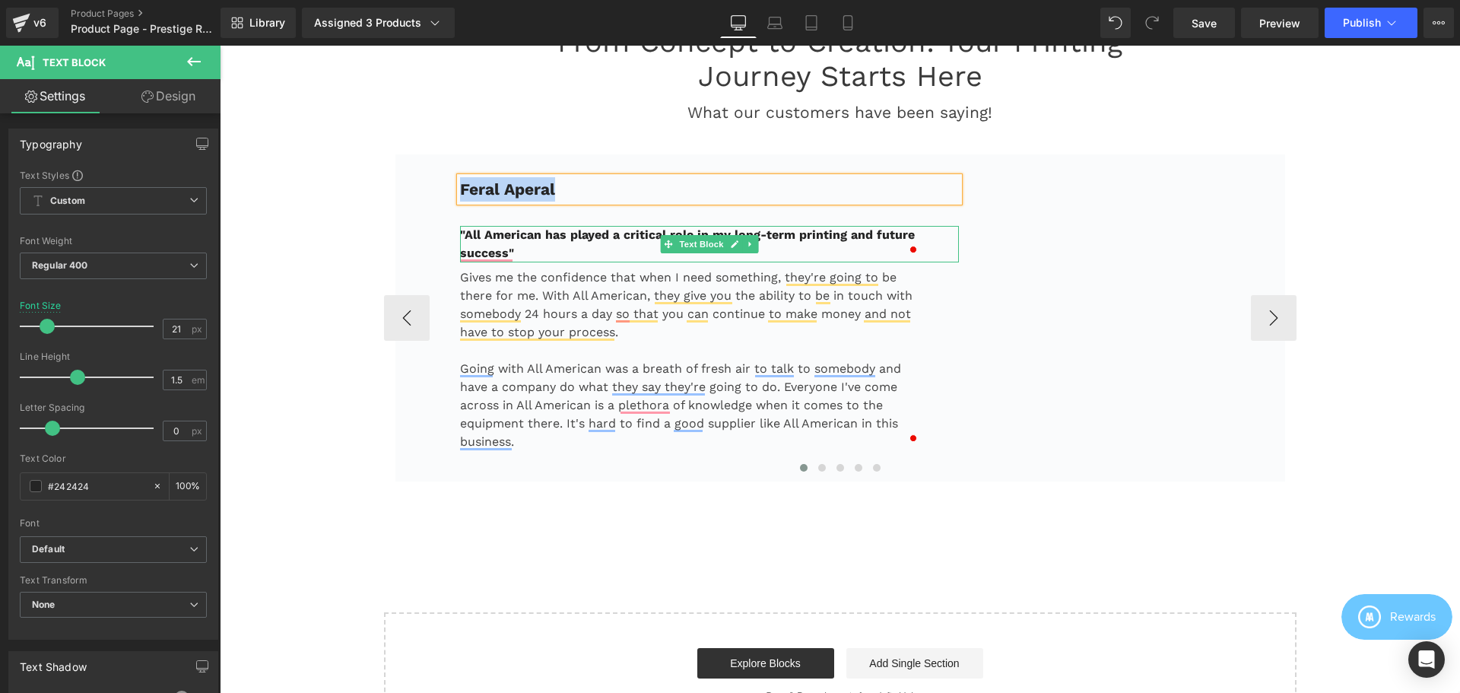
drag, startPoint x: 525, startPoint y: 253, endPoint x: 494, endPoint y: 253, distance: 30.4
click at [525, 253] on p ""All American has played a critical role in my long-term printing and future su…" at bounding box center [691, 244] width 462 height 37
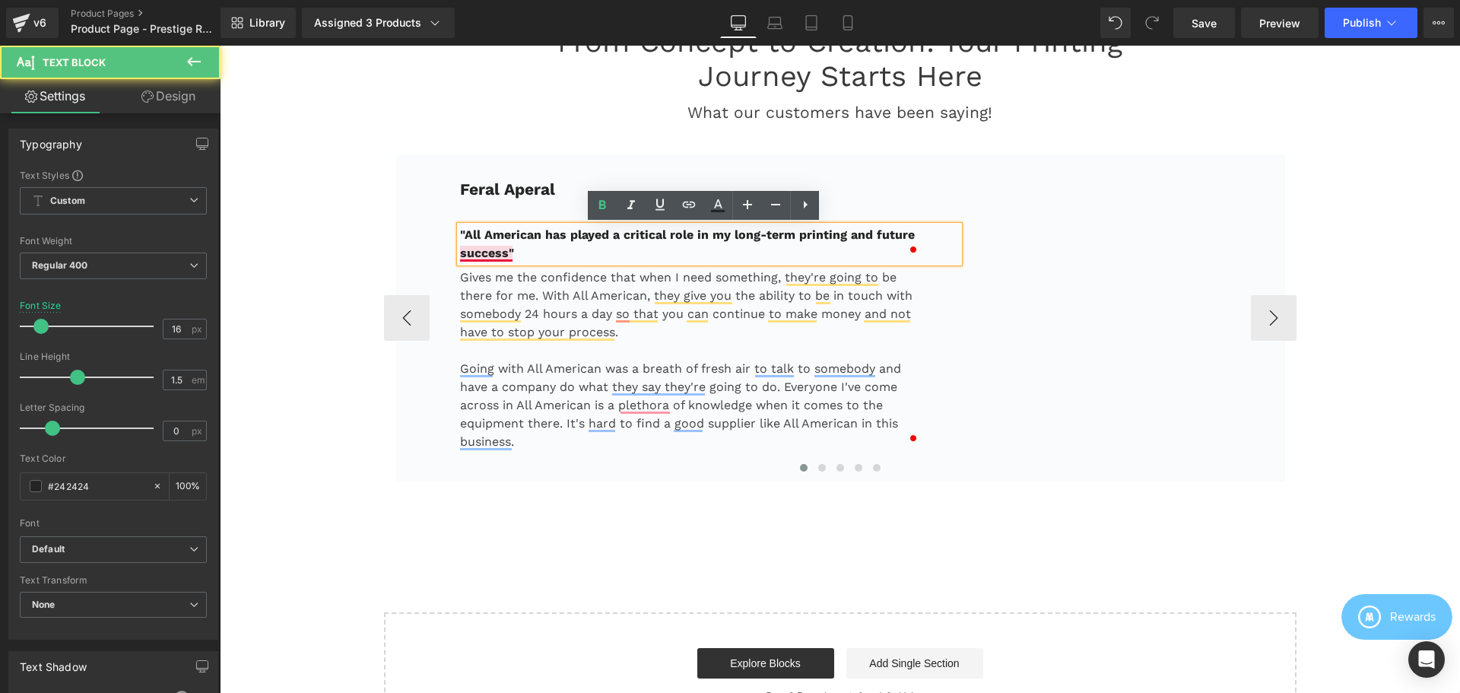
click at [490, 253] on b ""All American has played a critical role in my long-term printing and future su…" at bounding box center [687, 243] width 455 height 33
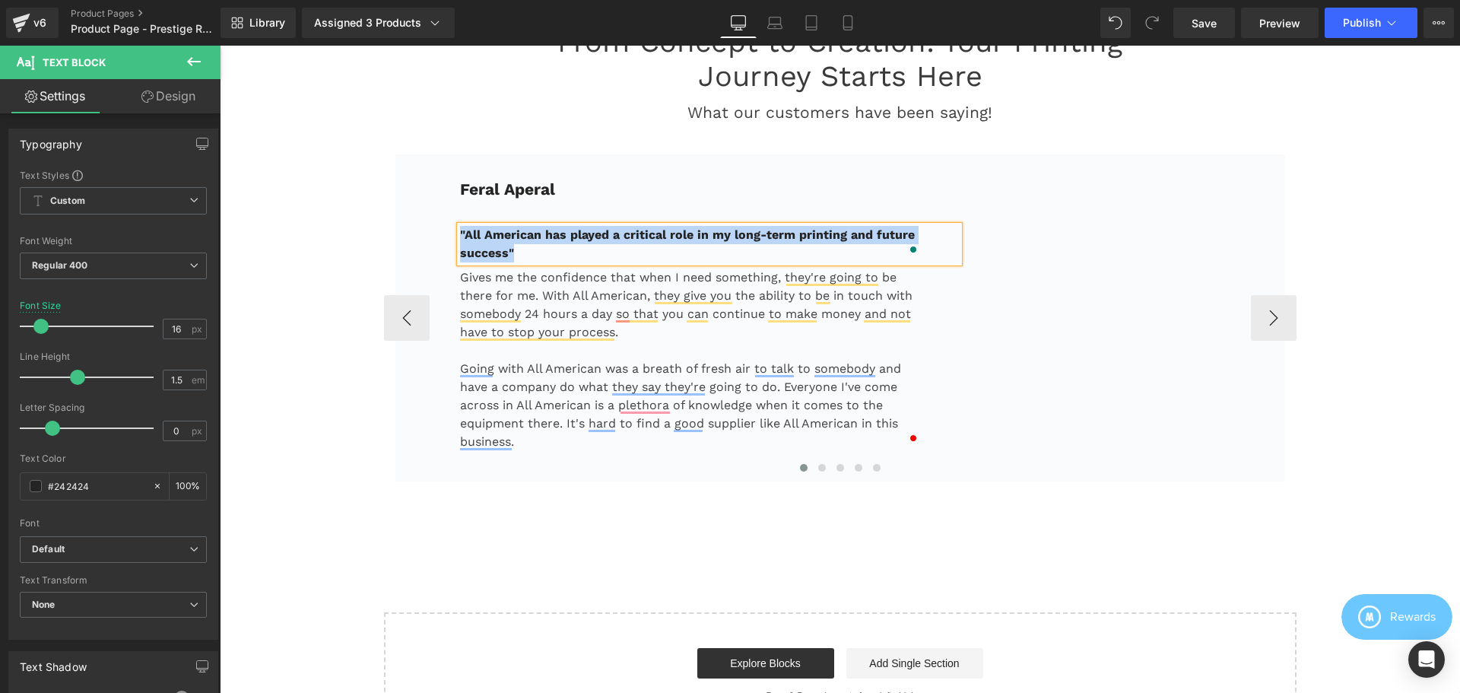
copy b ""All American has played a critical role in my long-term printing and future su…"
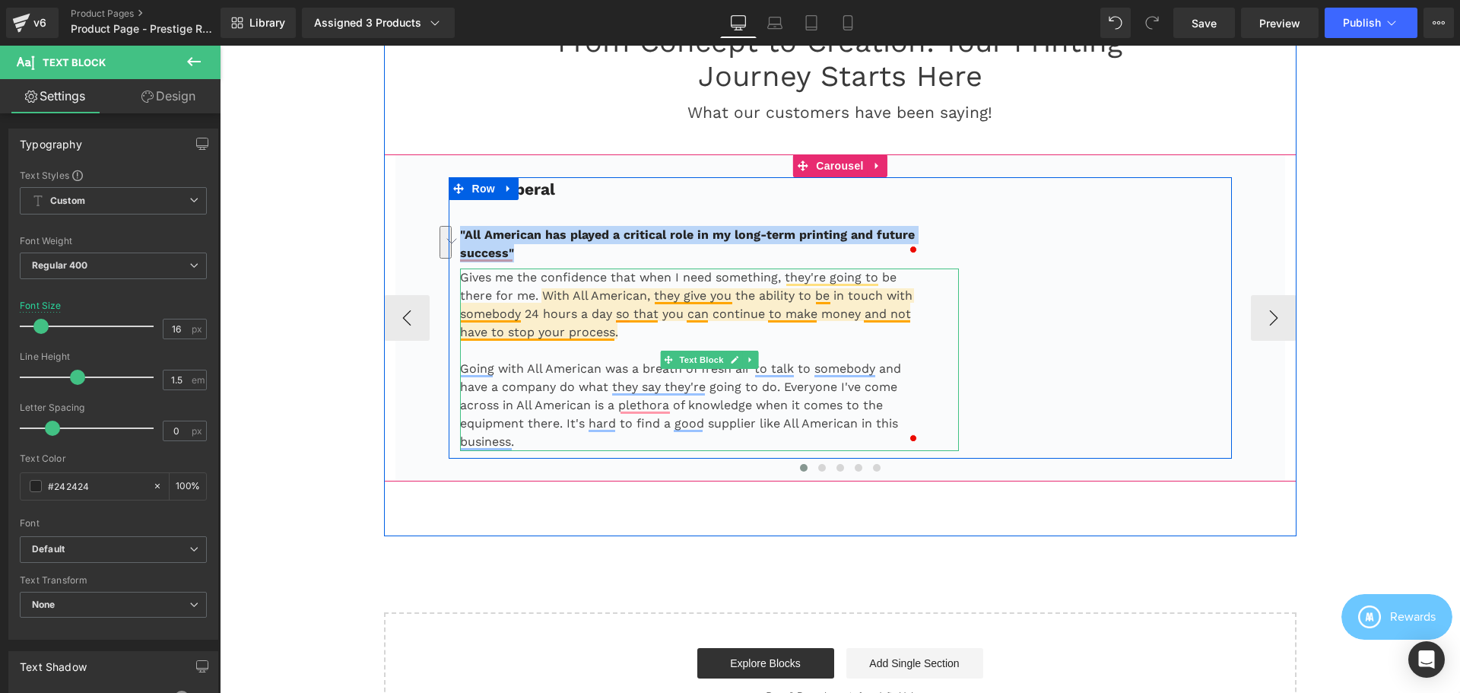
drag, startPoint x: 516, startPoint y: 333, endPoint x: 507, endPoint y: 291, distance: 43.4
click at [516, 333] on p "Gives me the confidence that when I need something, they're going to be there f…" at bounding box center [691, 304] width 462 height 73
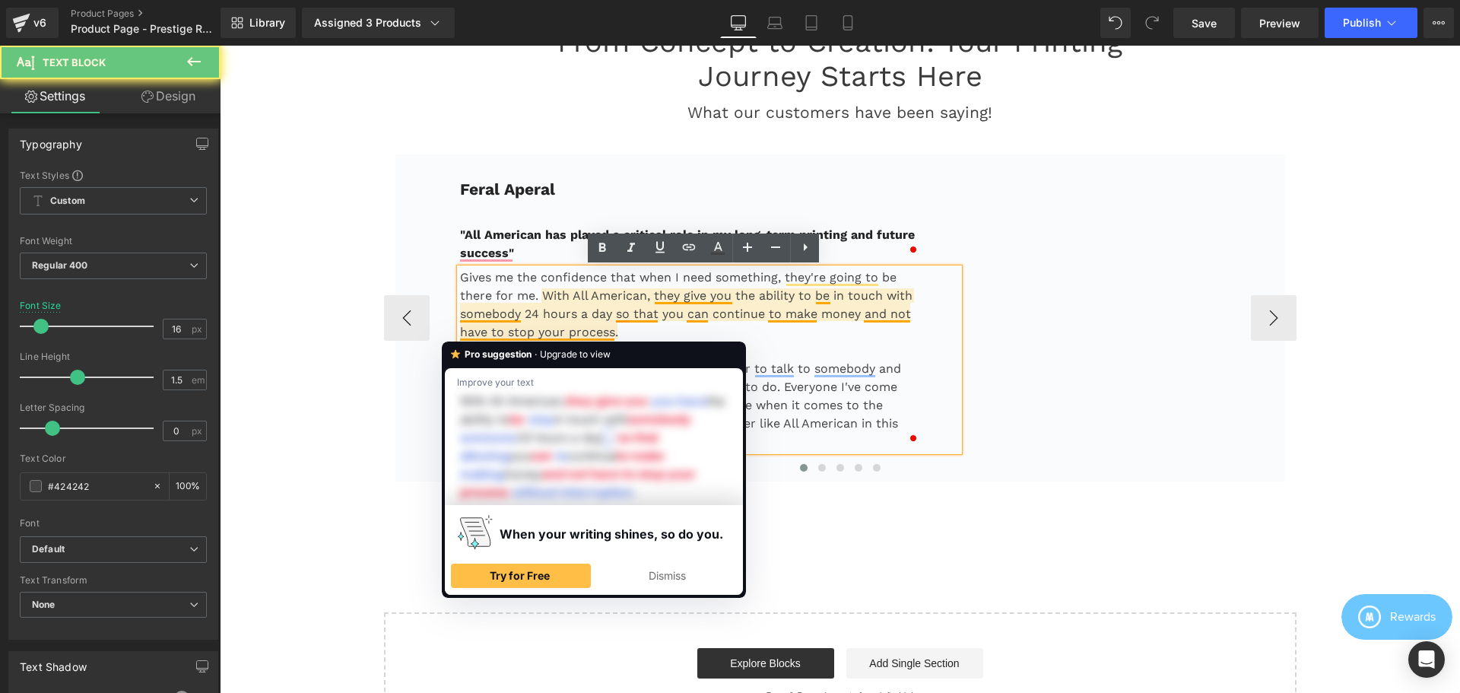
click at [503, 280] on p "Gives me the confidence that when I need something, they're going to be there f…" at bounding box center [691, 304] width 462 height 73
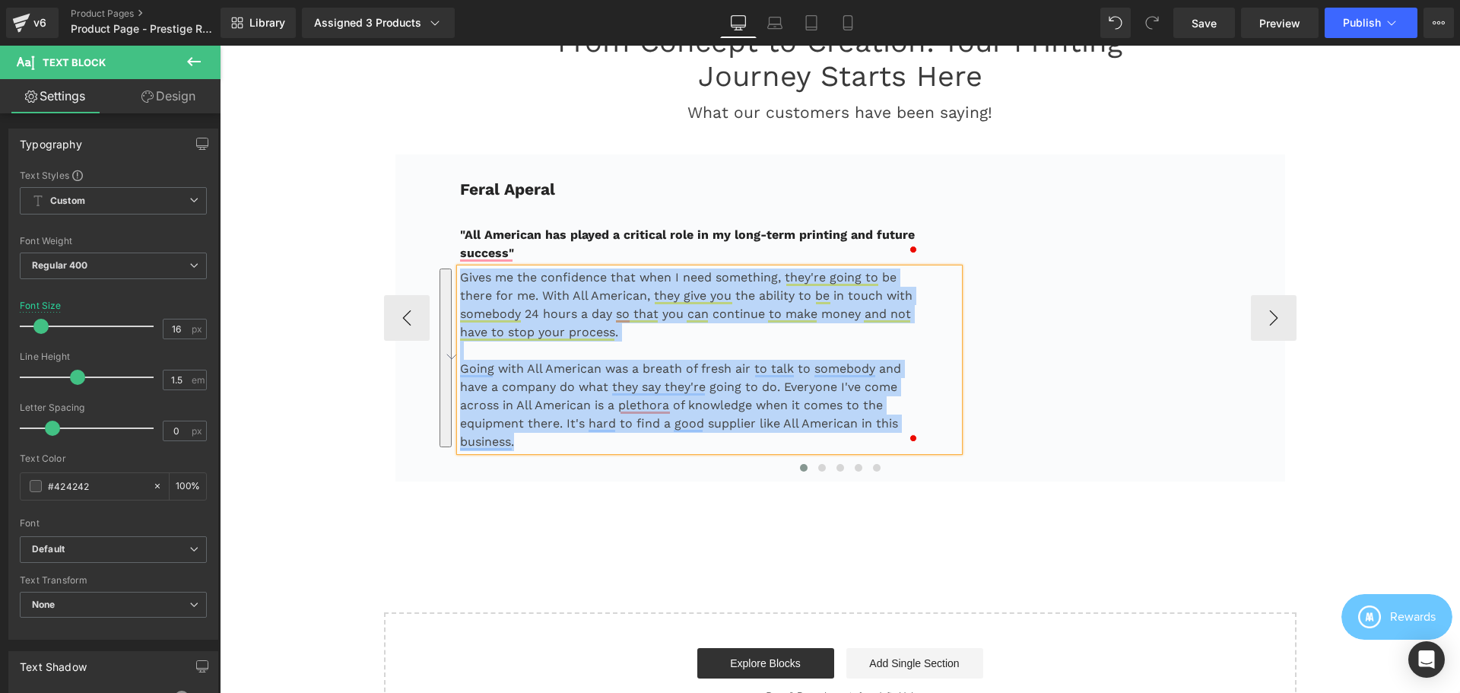
copy div "Gives me the confidence that when I need something, they're going to be there f…"
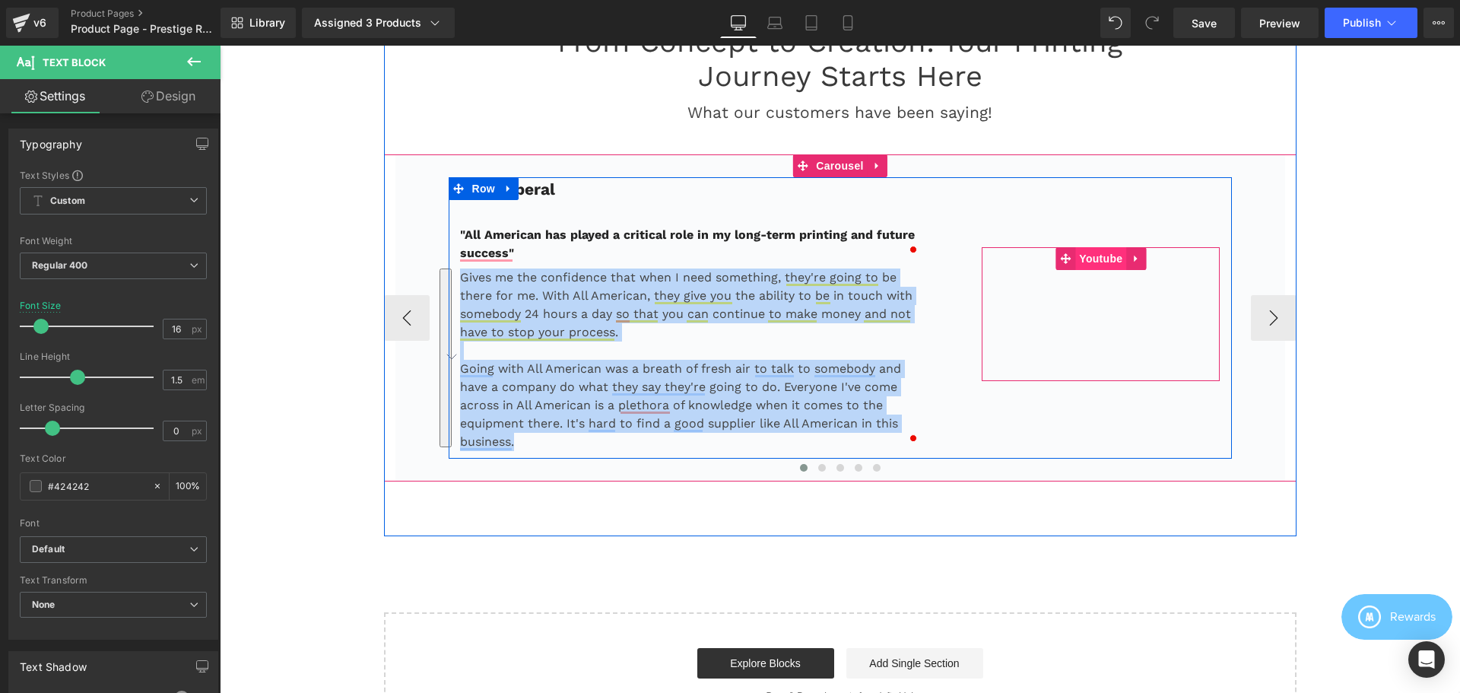
drag, startPoint x: 1104, startPoint y: 258, endPoint x: 1073, endPoint y: 257, distance: 30.4
click at [1104, 258] on span "Youtube" at bounding box center [1100, 258] width 51 height 23
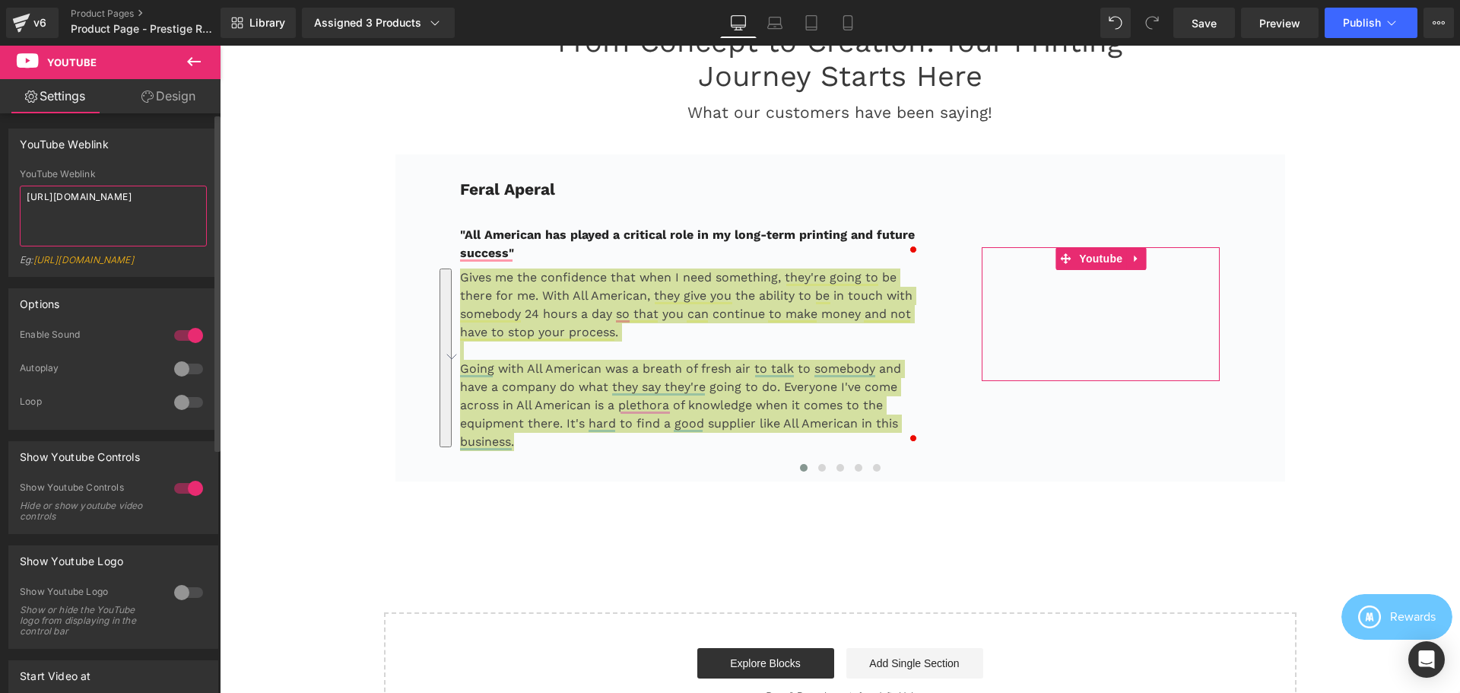
click at [120, 208] on textarea "[URL][DOMAIN_NAME]" at bounding box center [113, 216] width 187 height 61
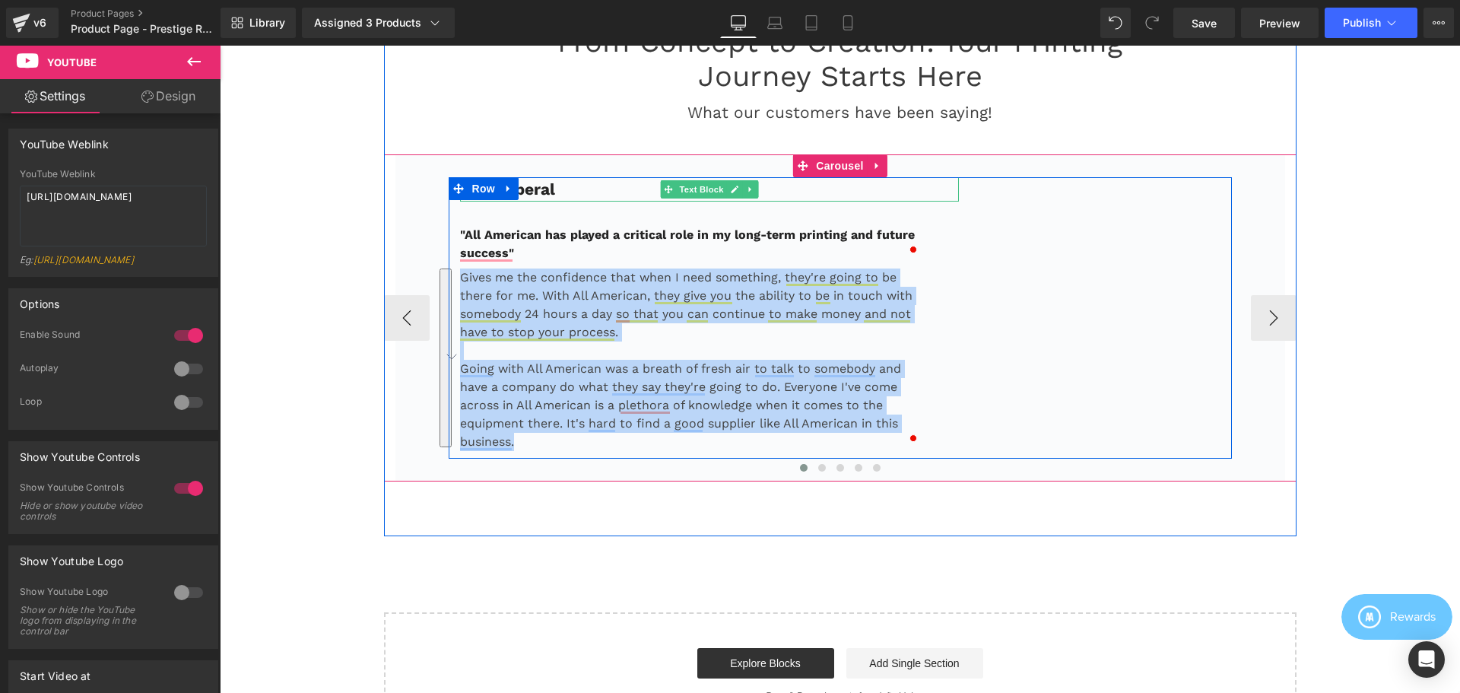
click at [557, 191] on p "Feral Aperal" at bounding box center [710, 189] width 500 height 24
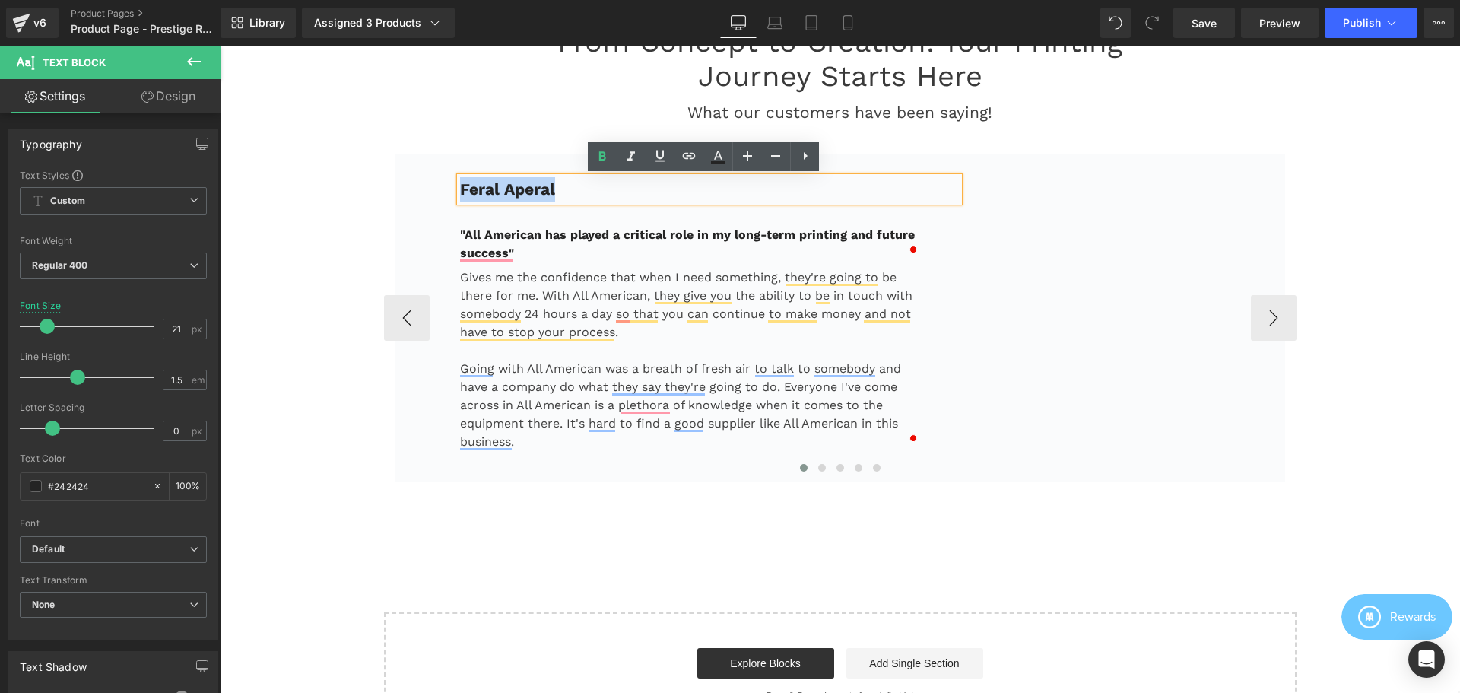
copy b "Feral Aperal"
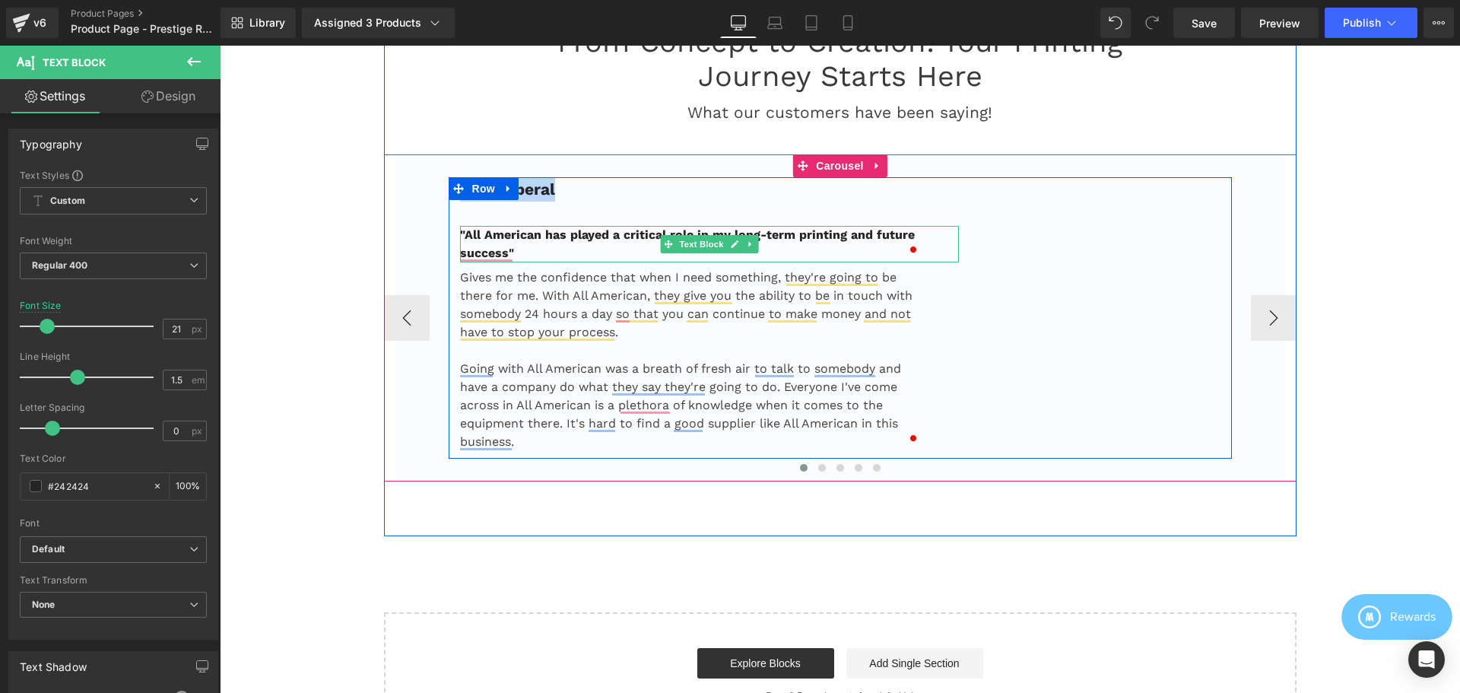
drag, startPoint x: 540, startPoint y: 246, endPoint x: 526, endPoint y: 249, distance: 14.0
click at [540, 246] on p ""All American has played a critical role in my long-term printing and future su…" at bounding box center [691, 244] width 462 height 37
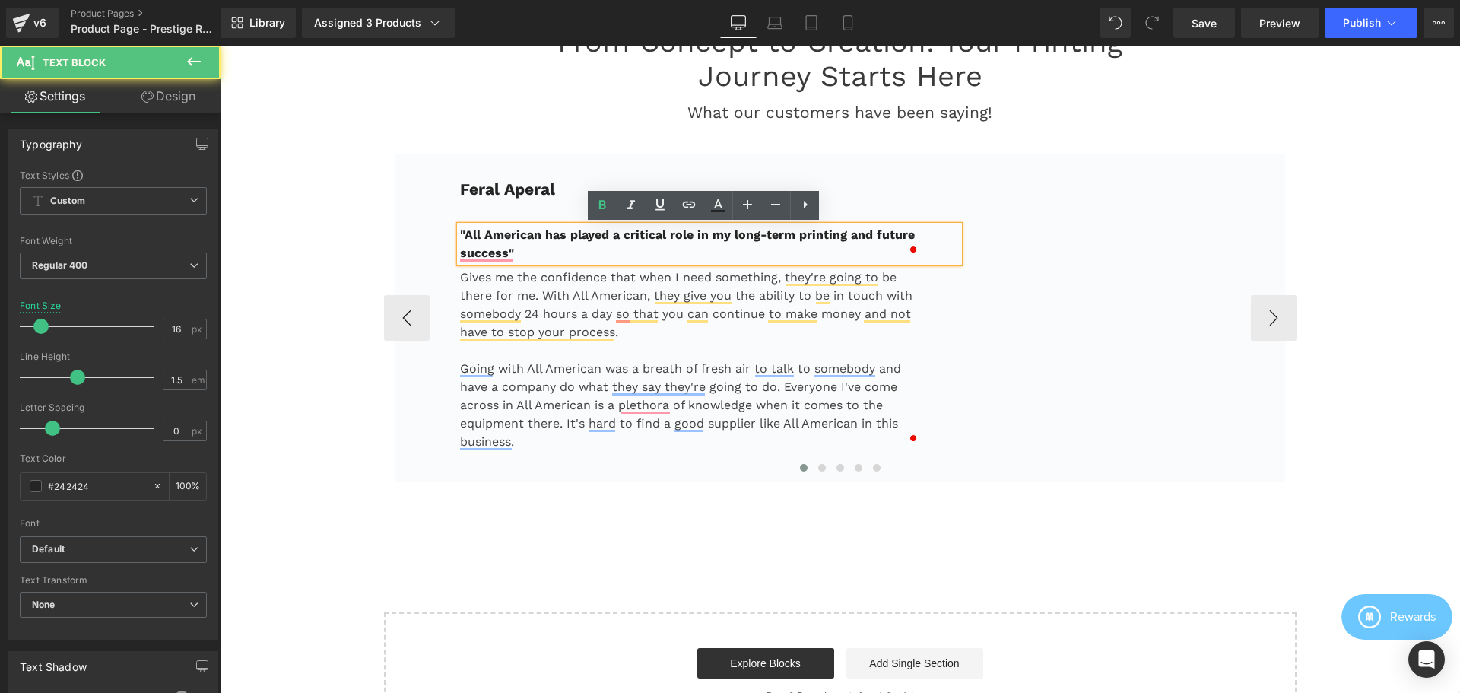
click at [524, 250] on p ""All American has played a critical role in my long-term printing and future su…" at bounding box center [691, 244] width 462 height 37
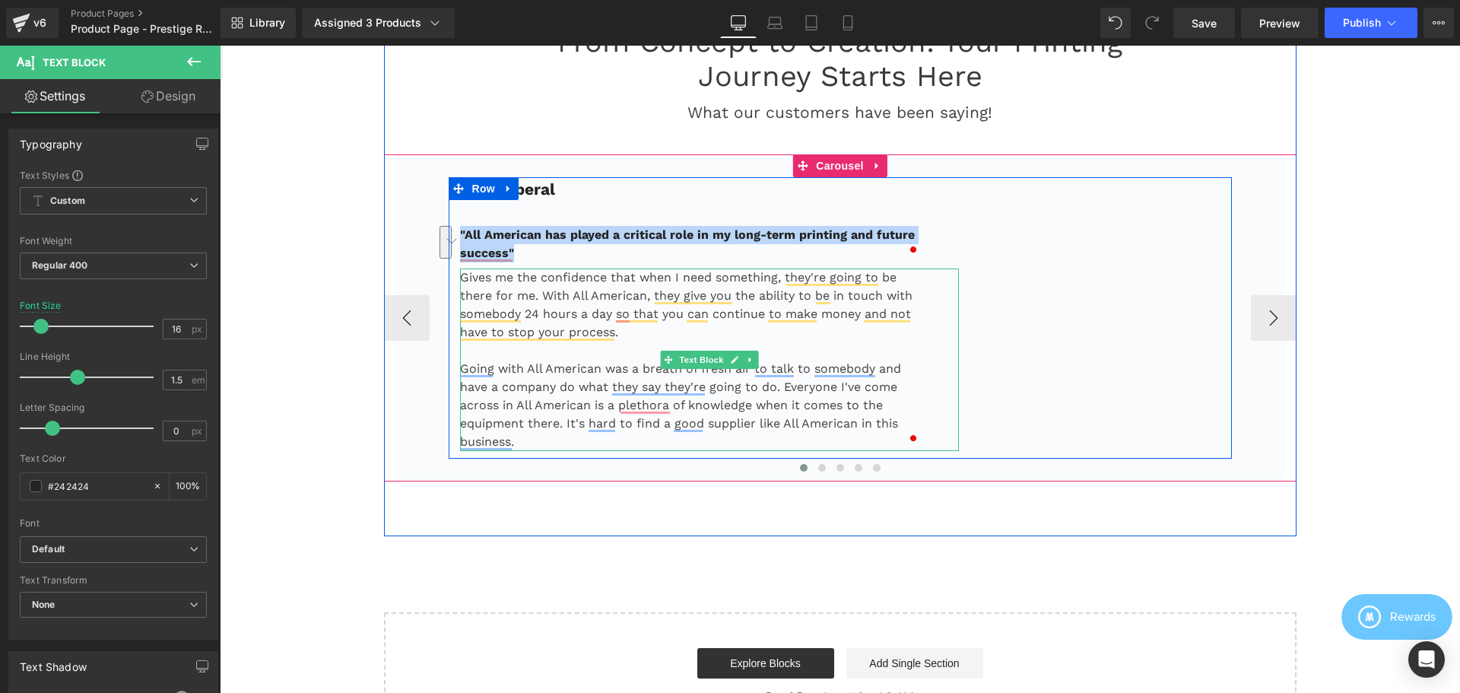
drag, startPoint x: 475, startPoint y: 297, endPoint x: 480, endPoint y: 284, distance: 13.7
click at [475, 297] on p "Gives me the confidence that when I need something, they're going to be there f…" at bounding box center [691, 304] width 462 height 73
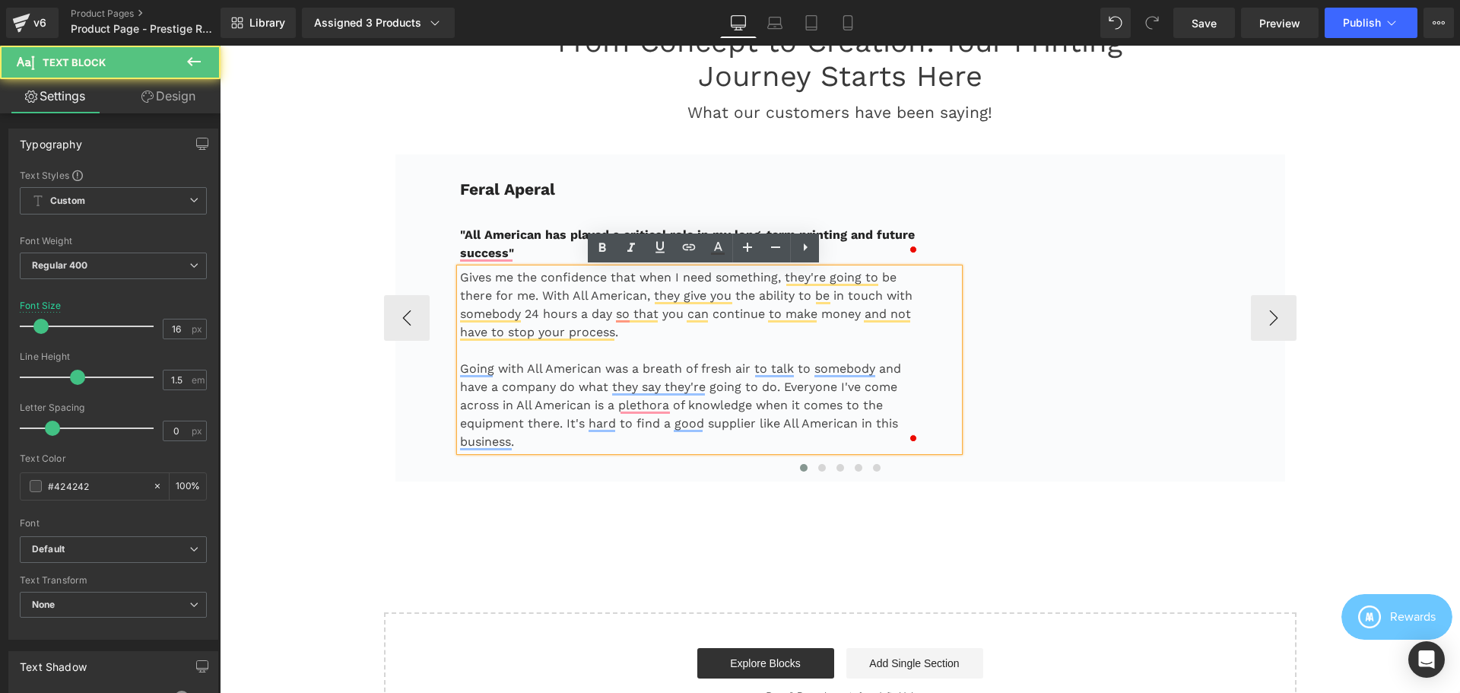
click at [480, 279] on p "Gives me the confidence that when I need something, they're going to be there f…" at bounding box center [691, 304] width 462 height 73
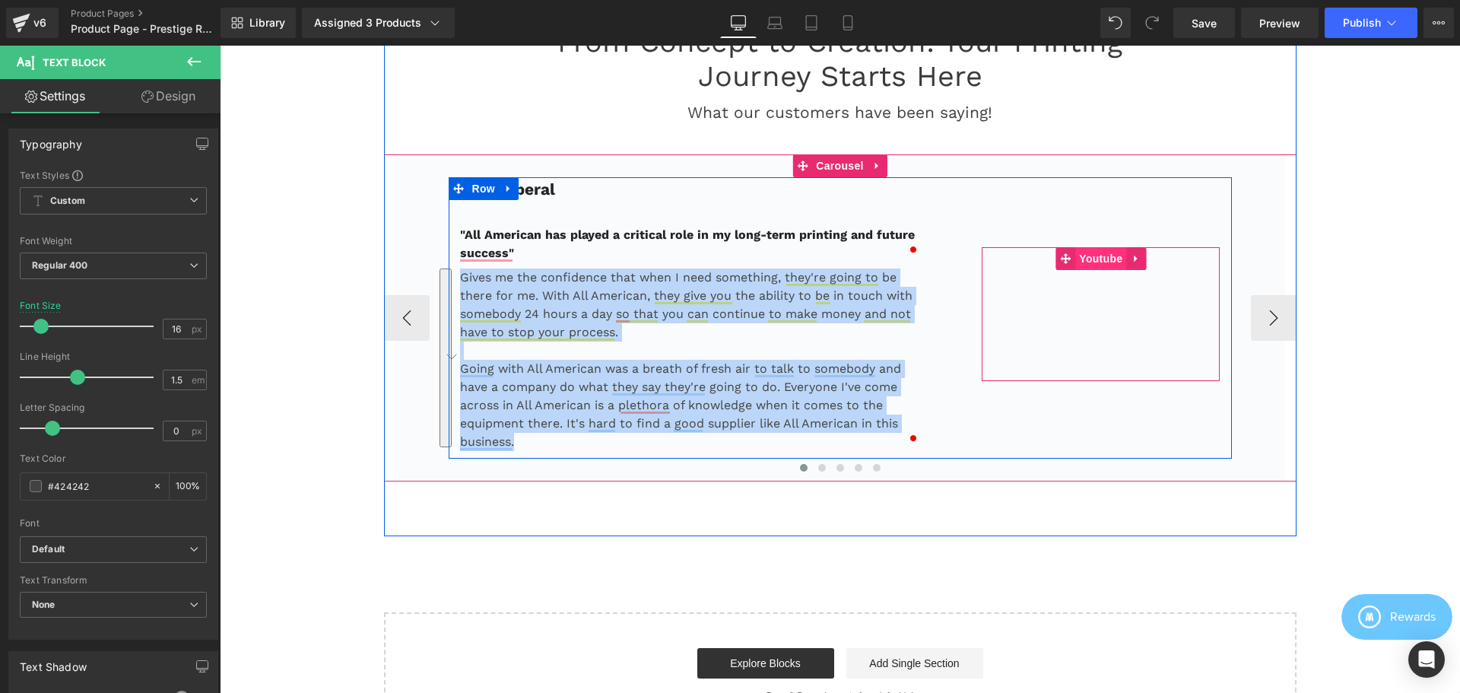
click at [1092, 256] on span "Youtube" at bounding box center [1100, 258] width 51 height 23
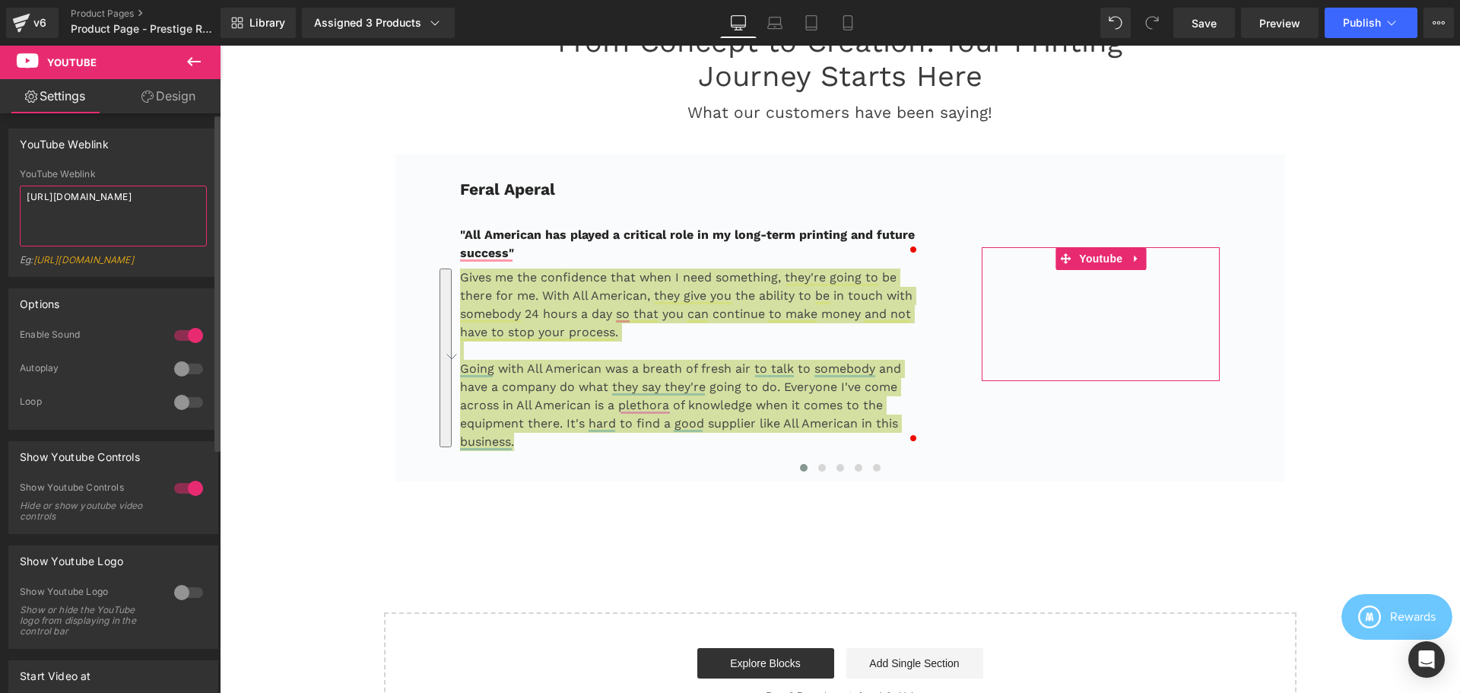
click at [120, 208] on textarea "[URL][DOMAIN_NAME]" at bounding box center [113, 216] width 187 height 61
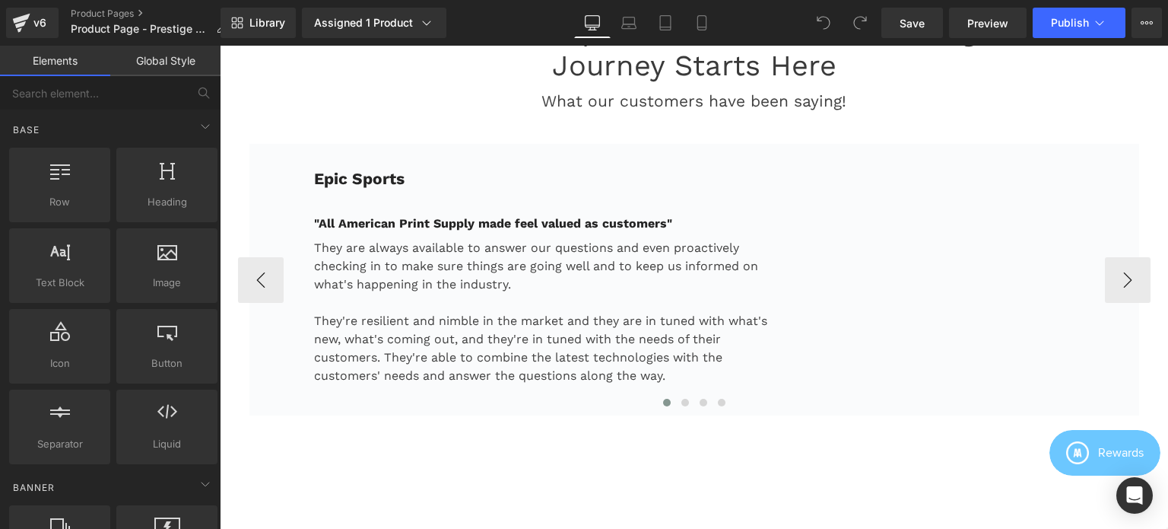
scroll to position [3511, 0]
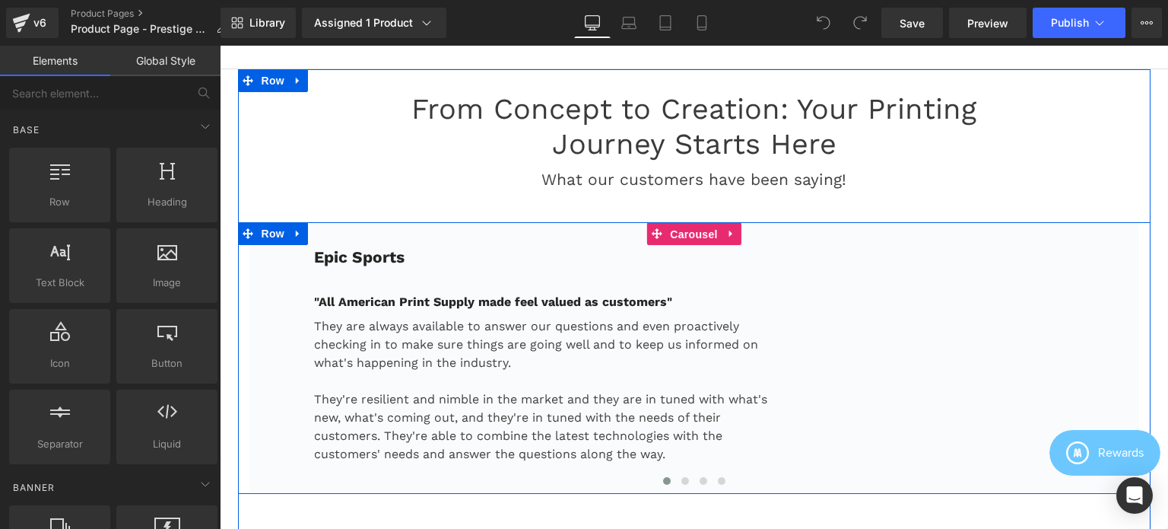
drag, startPoint x: 686, startPoint y: 225, endPoint x: 461, endPoint y: 148, distance: 237.9
click at [687, 225] on span "Carousel" at bounding box center [693, 234] width 55 height 23
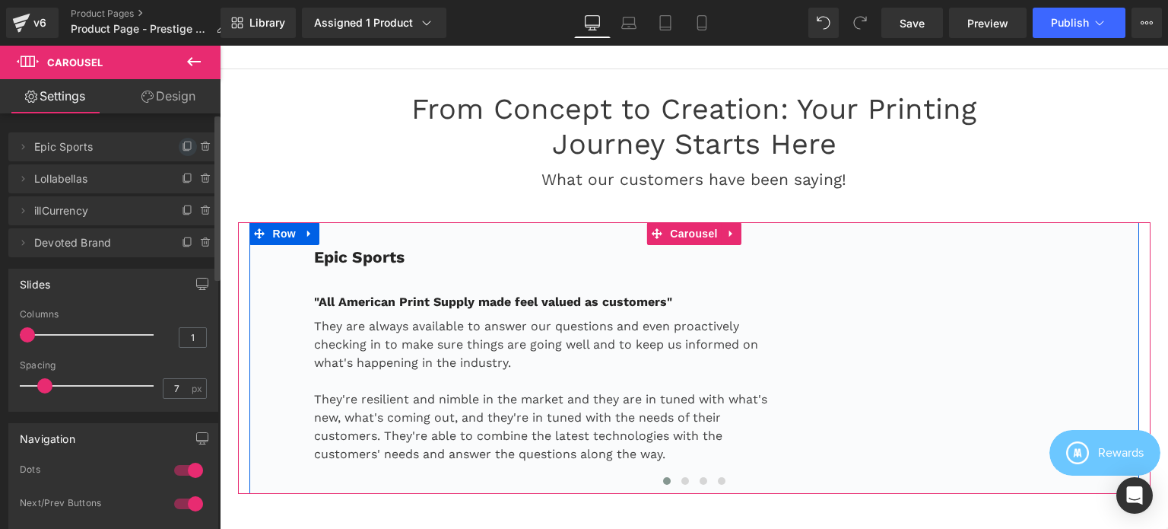
click at [183, 148] on icon at bounding box center [188, 147] width 12 height 12
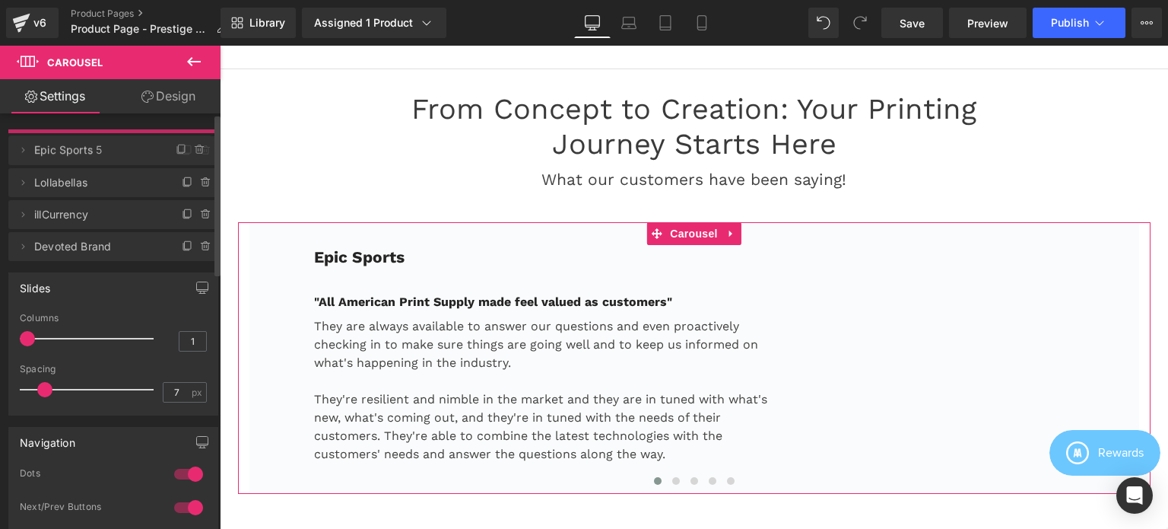
drag, startPoint x: 81, startPoint y: 179, endPoint x: 76, endPoint y: 148, distance: 31.5
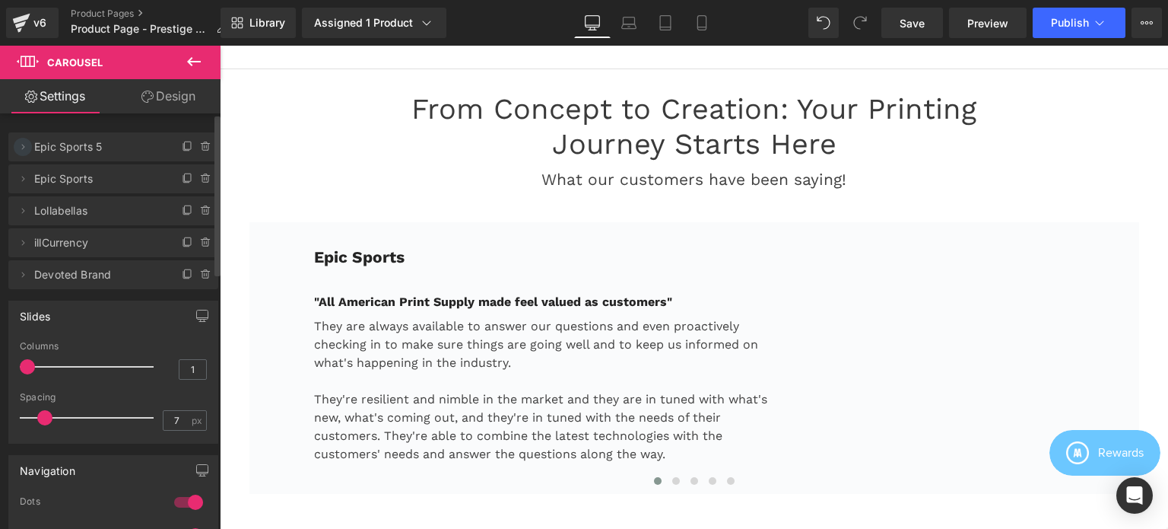
click at [26, 147] on icon at bounding box center [23, 147] width 12 height 12
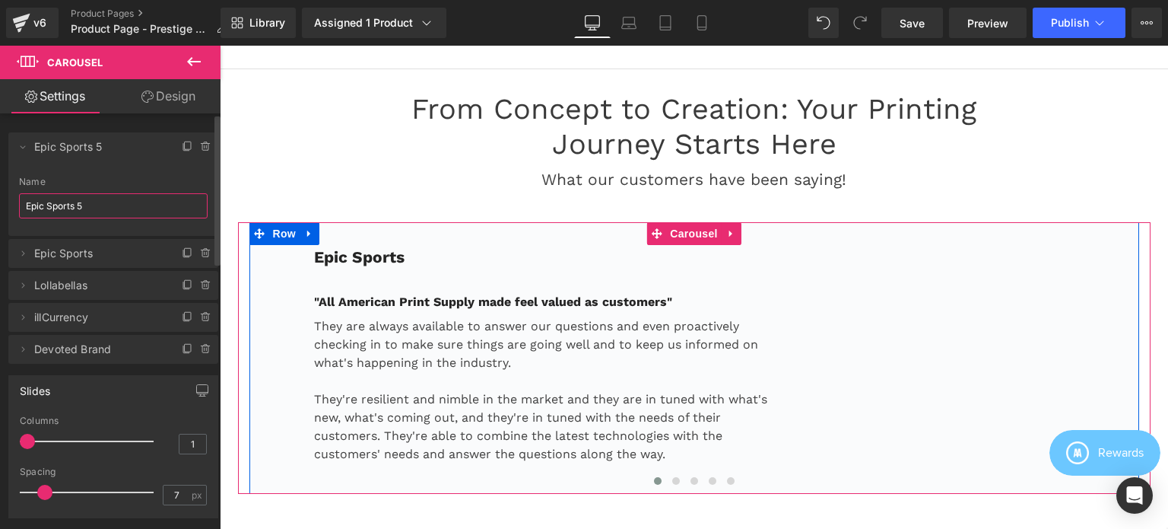
click at [126, 206] on input "Epic Sports 5" at bounding box center [113, 205] width 189 height 25
paste input "Feral Aperal"
type input "Feral Aperal"
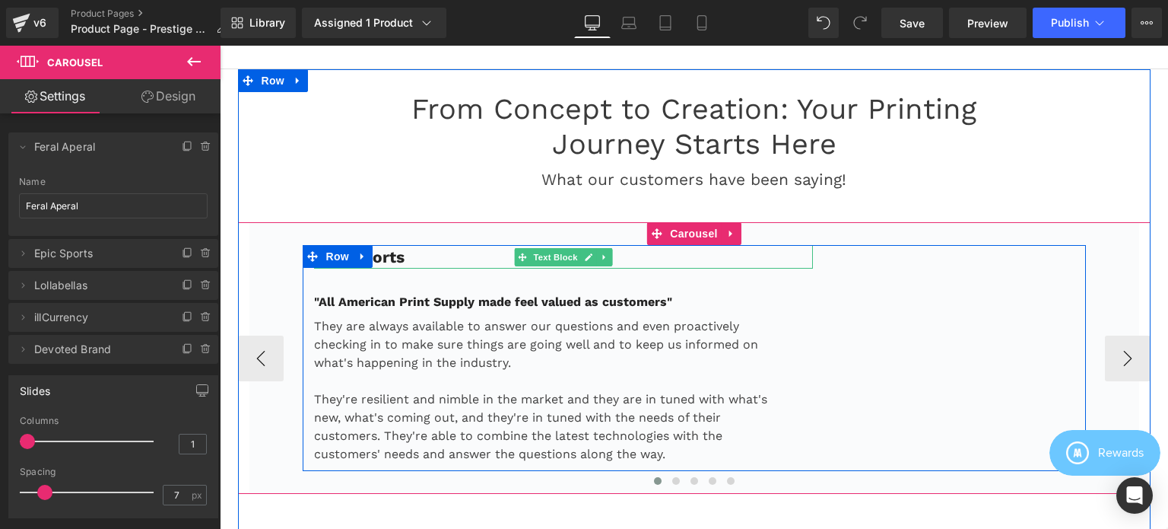
click at [415, 248] on p "Epic Sports" at bounding box center [564, 257] width 500 height 24
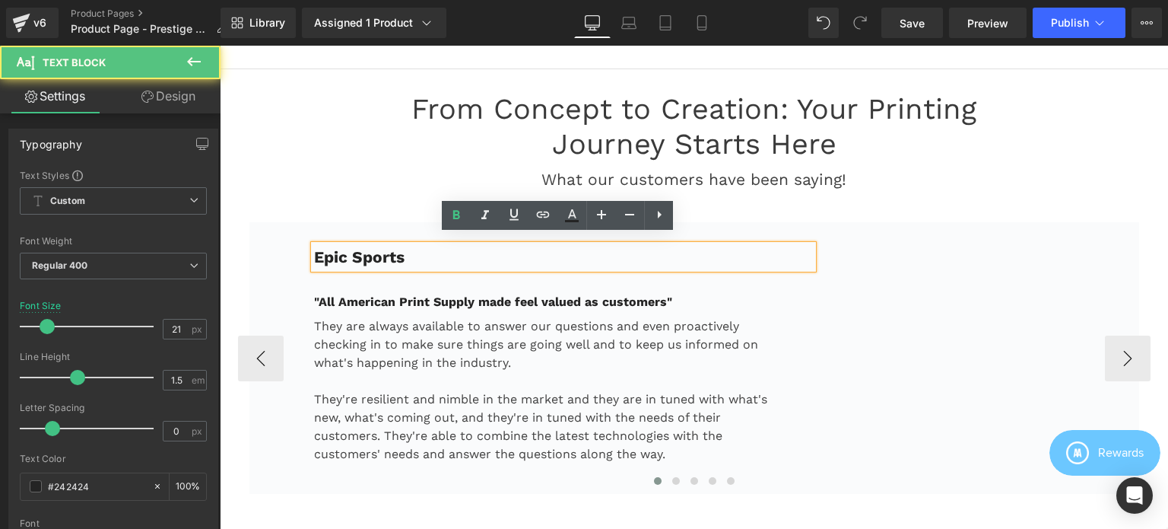
click at [402, 246] on p "Epic Sports" at bounding box center [564, 257] width 500 height 24
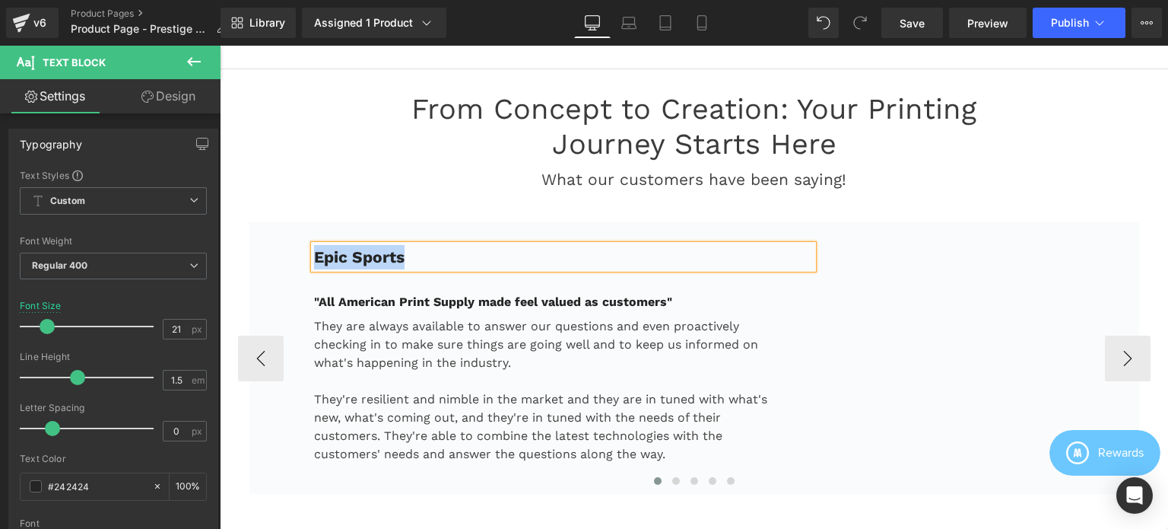
paste div
drag, startPoint x: 274, startPoint y: 255, endPoint x: 365, endPoint y: 244, distance: 91.9
click at [273, 255] on div "Feral Aperal Text Block "All American Print Supply made feel valued as customer…" at bounding box center [694, 358] width 890 height 272
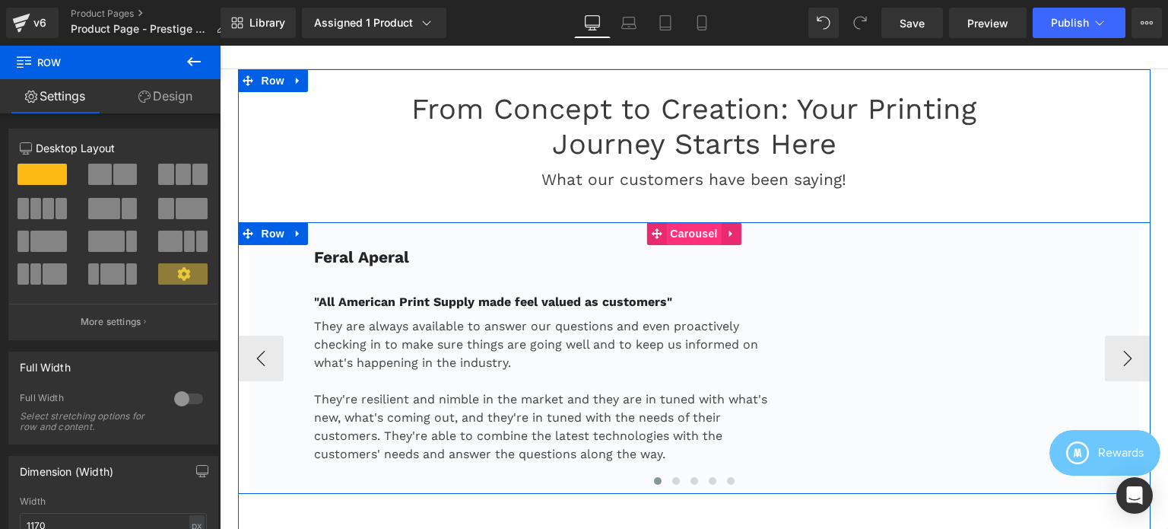
click at [691, 222] on span "Carousel" at bounding box center [693, 233] width 55 height 23
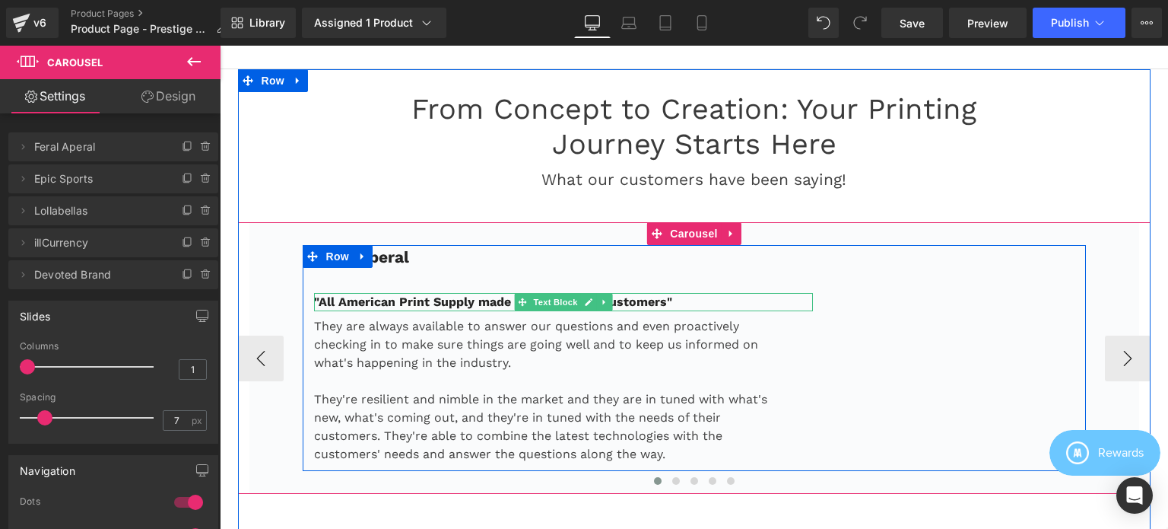
click at [440, 294] on strong ""All American Print Supply made feel valued as customers"" at bounding box center [493, 301] width 358 height 14
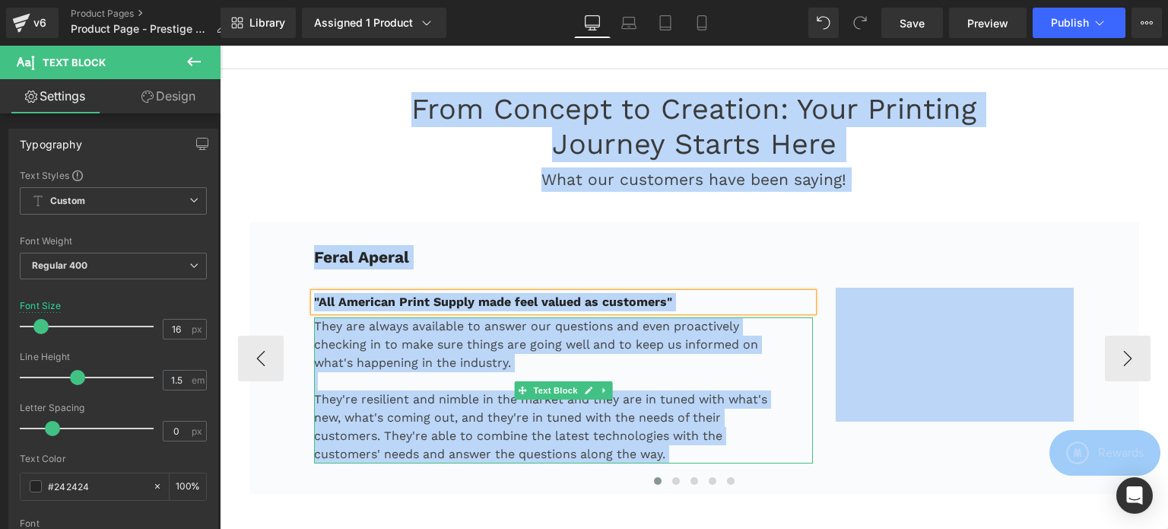
click at [395, 351] on p "They are always available to answer our questions and even proactively checking…" at bounding box center [545, 344] width 462 height 55
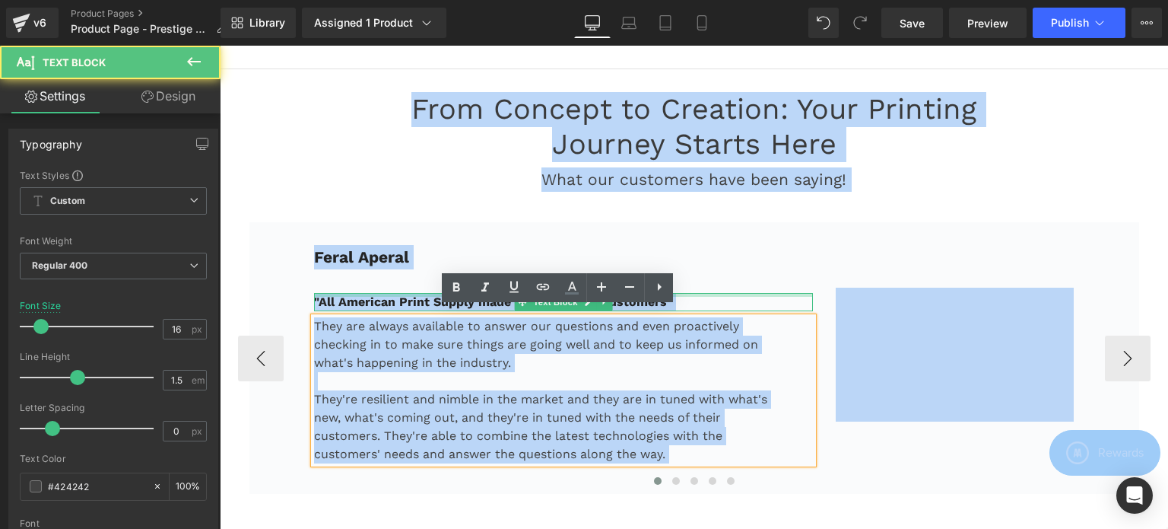
click at [378, 293] on div at bounding box center [564, 295] width 500 height 4
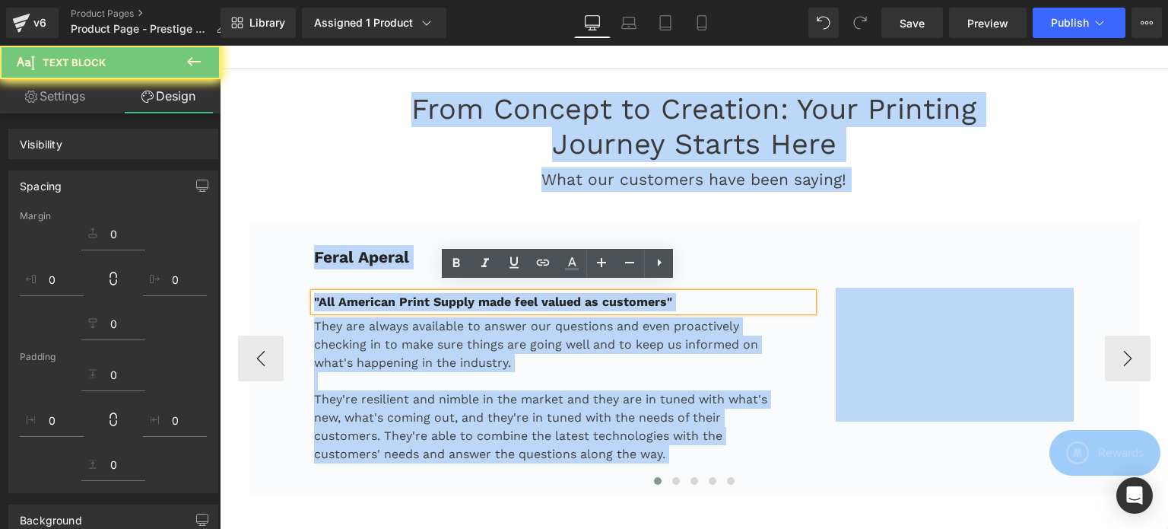
click at [418, 245] on p "Feral Aperal" at bounding box center [564, 257] width 500 height 24
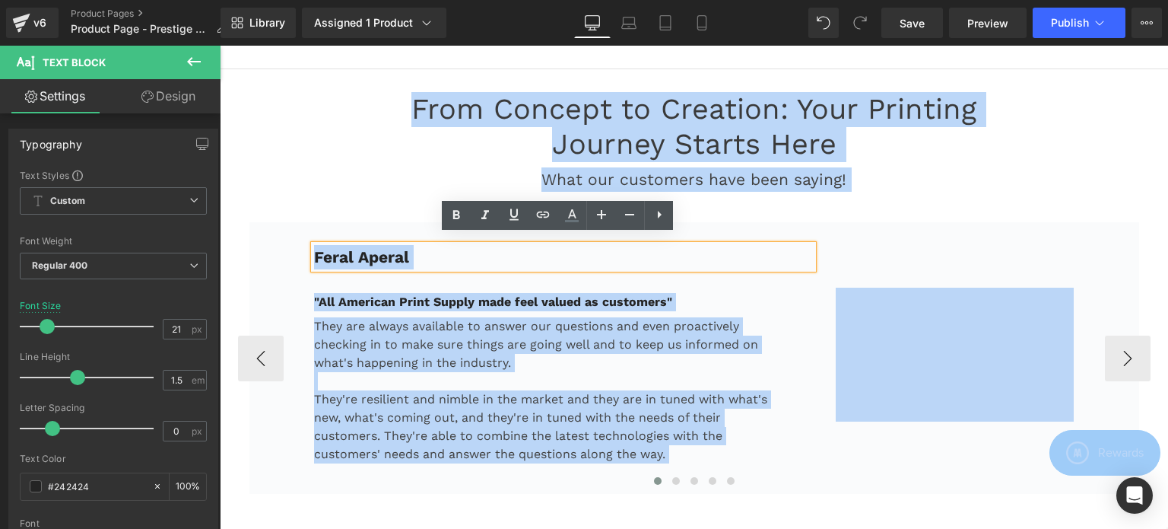
click at [265, 233] on div "Feral Aperal Text Block "All American Print Supply made feel valued as customer…" at bounding box center [694, 358] width 890 height 272
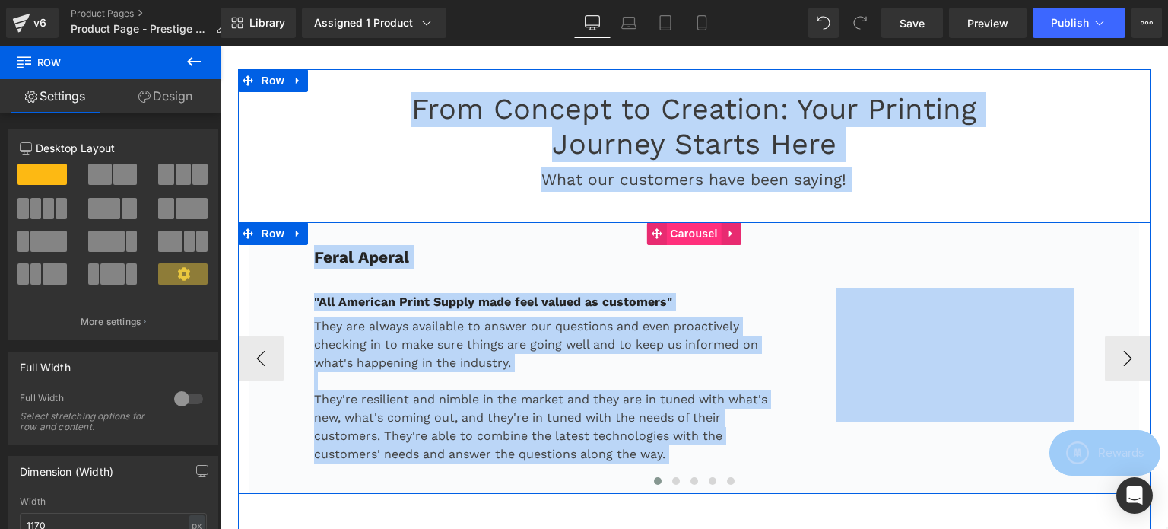
click at [678, 226] on span "Carousel" at bounding box center [693, 233] width 55 height 23
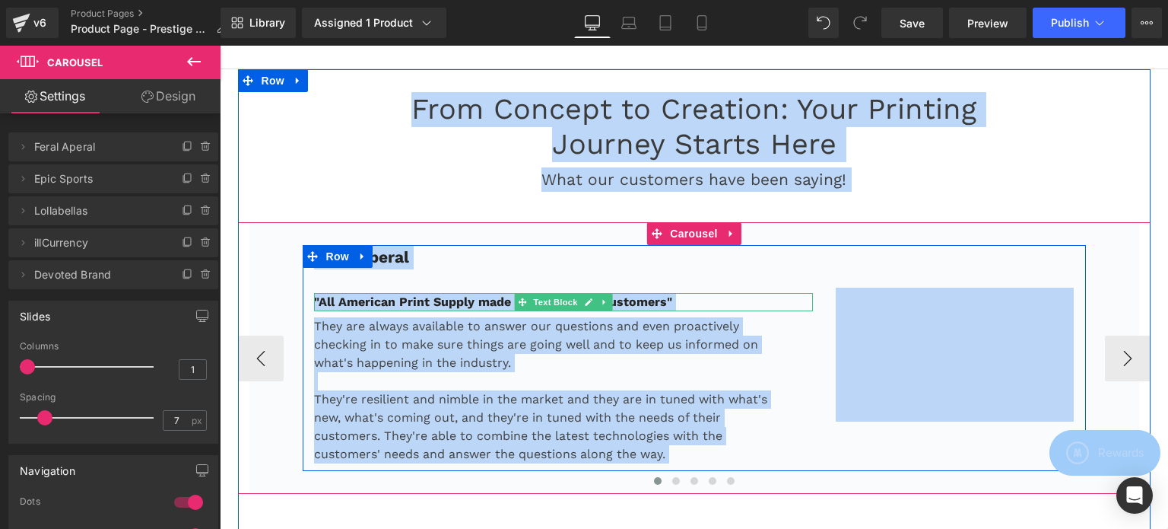
click at [394, 294] on strong ""All American Print Supply made feel valued as customers"" at bounding box center [493, 301] width 358 height 14
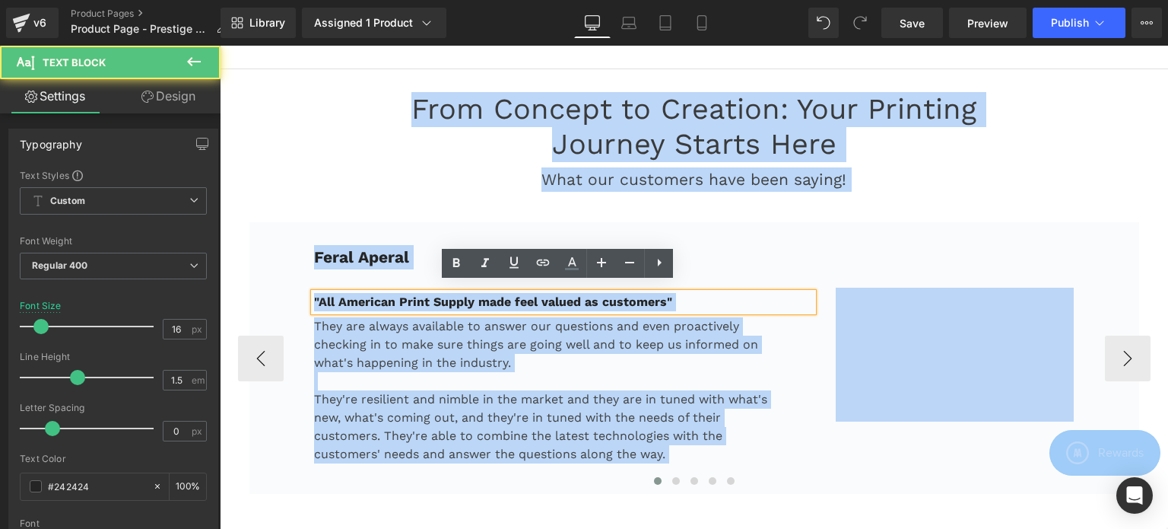
click at [392, 294] on strong ""All American Print Supply made feel valued as customers"" at bounding box center [493, 301] width 358 height 14
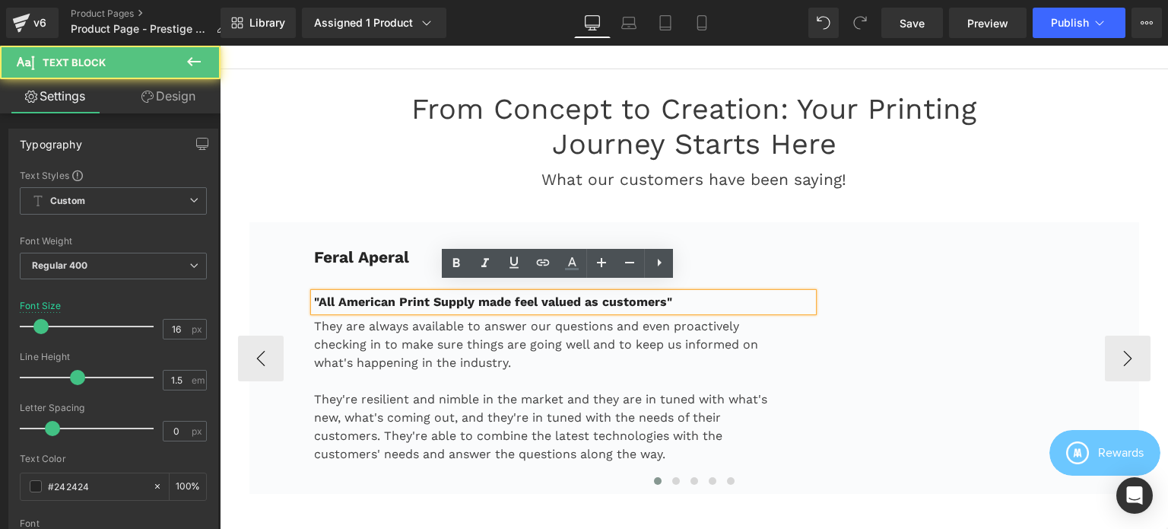
click at [459, 294] on strong ""All American Print Supply made feel valued as customers"" at bounding box center [493, 301] width 358 height 14
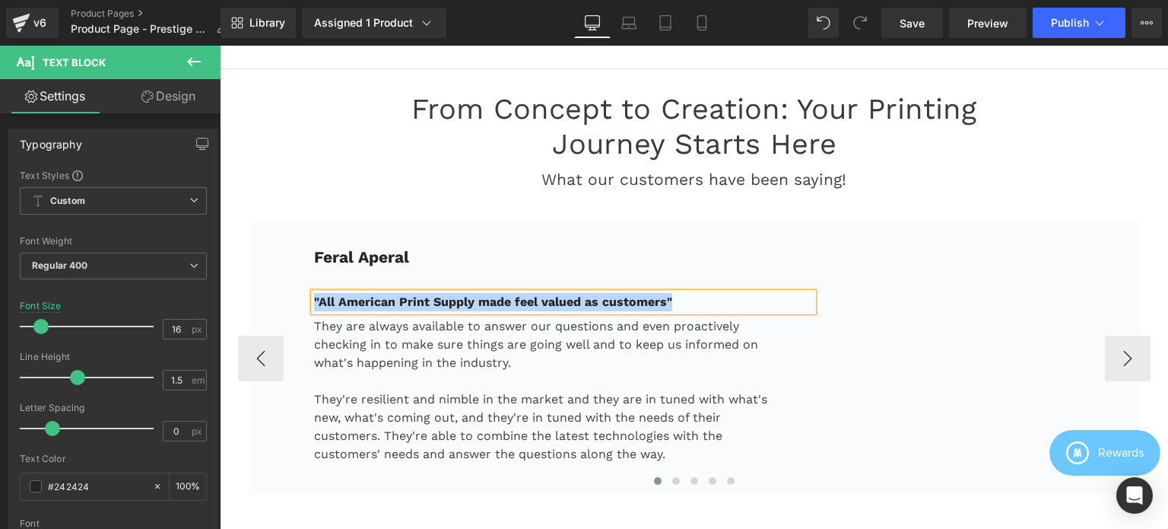
paste div
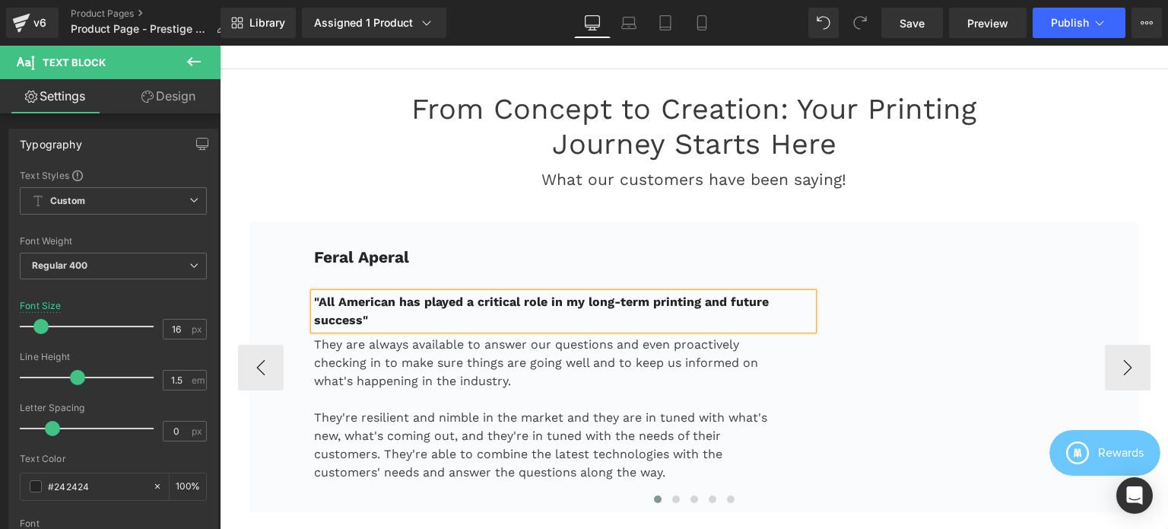
click at [356, 363] on p "They are always available to answer our questions and even proactively checking…" at bounding box center [545, 362] width 462 height 55
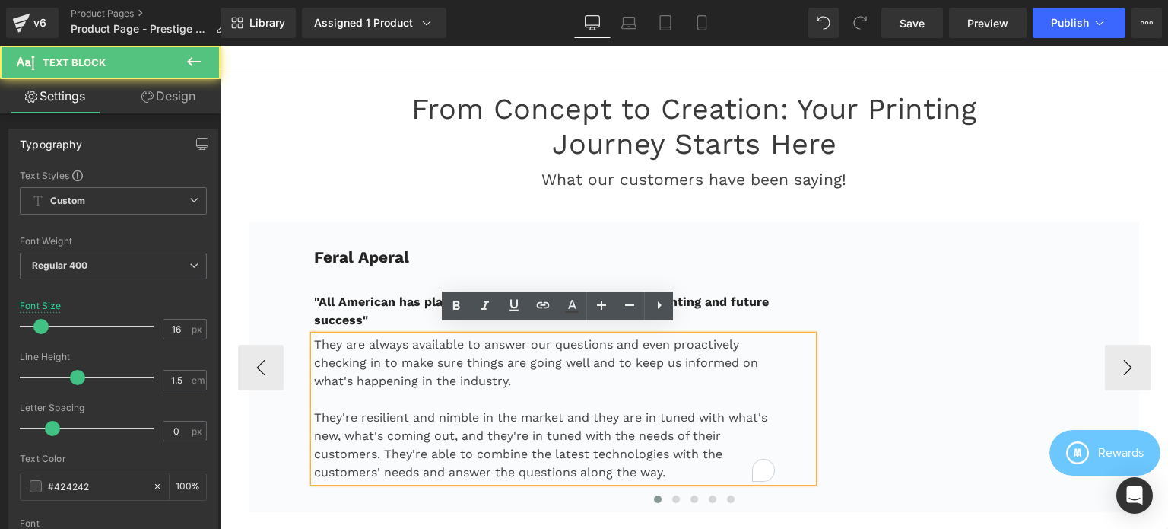
click at [350, 335] on p "They are always available to answer our questions and even proactively checking…" at bounding box center [545, 362] width 462 height 55
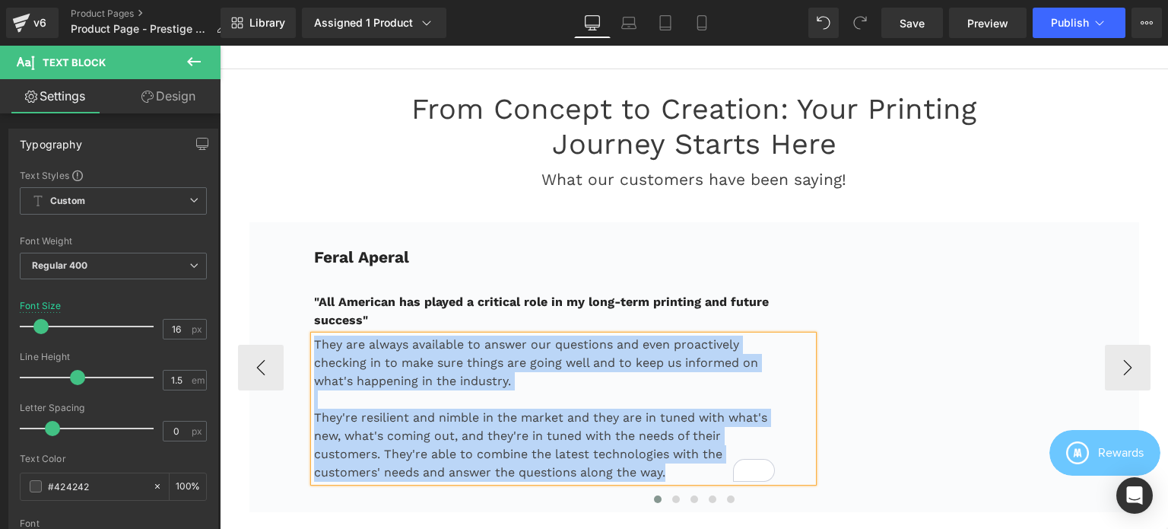
paste div "To enrich screen reader interactions, please activate Accessibility in Grammarl…"
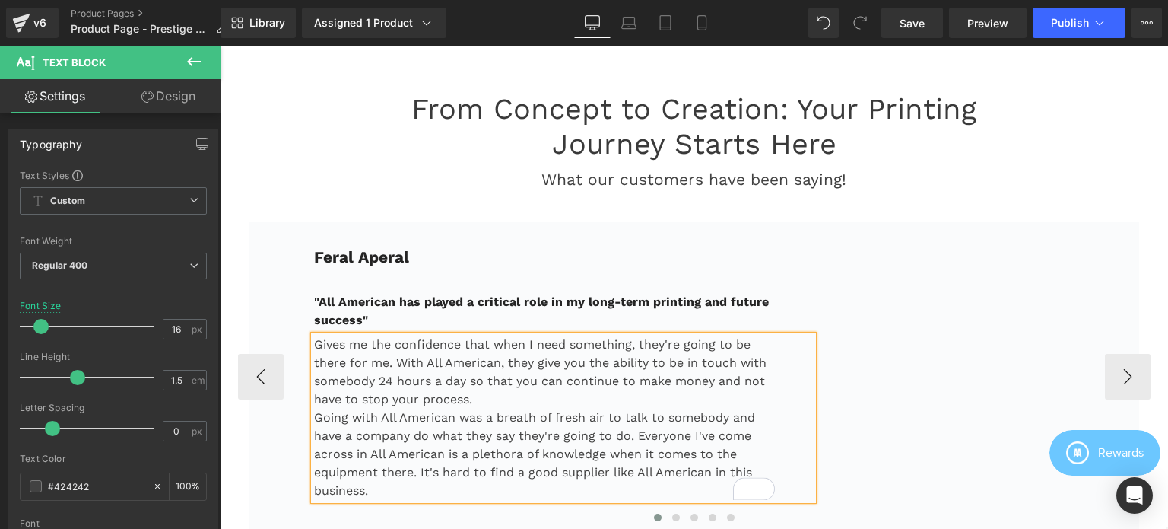
click at [478, 393] on p "Gives me the confidence that when I need something, they're going to be there f…" at bounding box center [545, 371] width 462 height 73
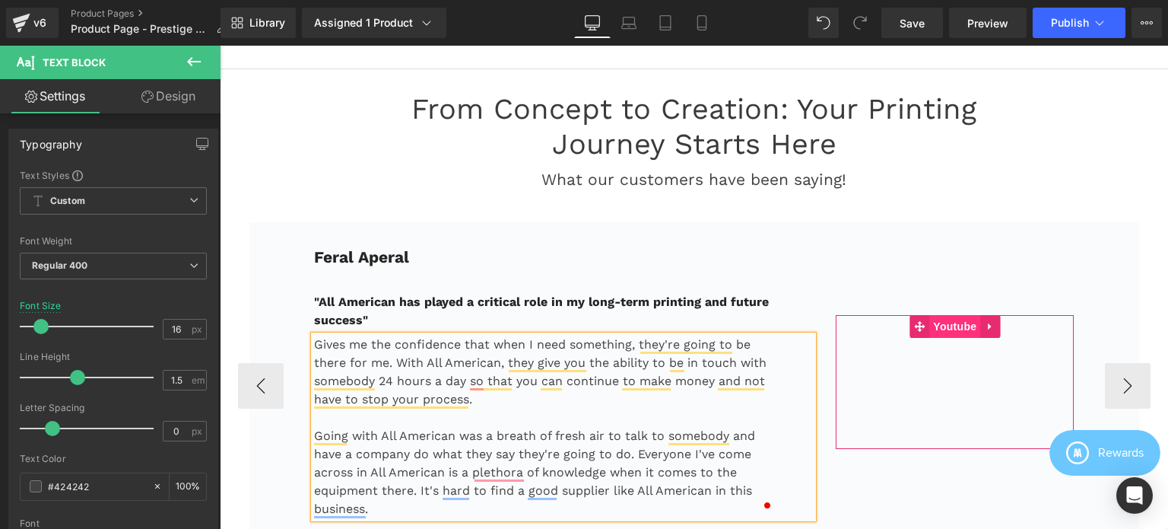
click at [942, 319] on span "Youtube" at bounding box center [954, 326] width 51 height 23
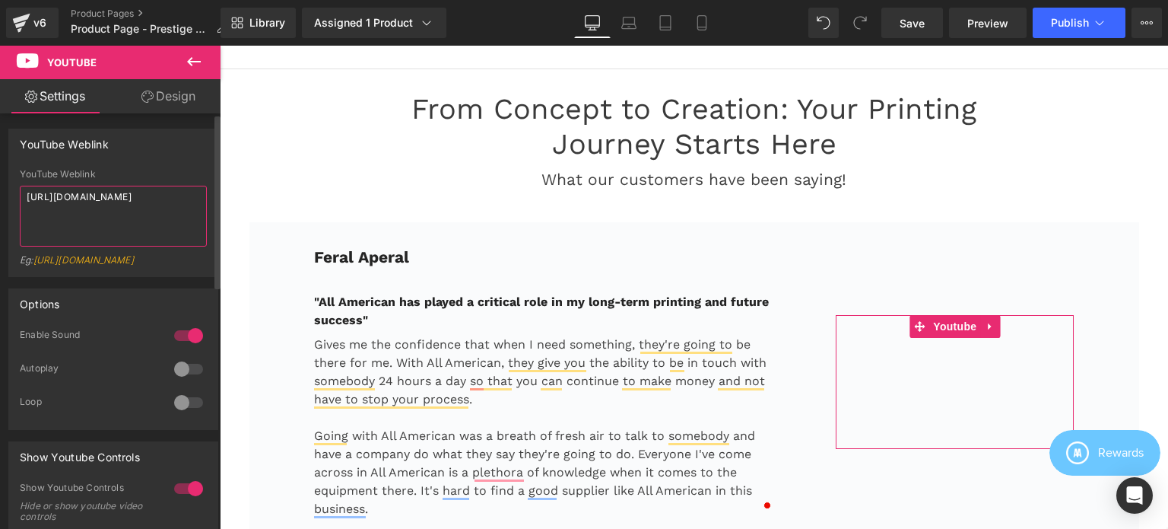
click at [113, 211] on textarea "https://www.youtube.com/watch?v=3P15byK02X8" at bounding box center [113, 216] width 187 height 61
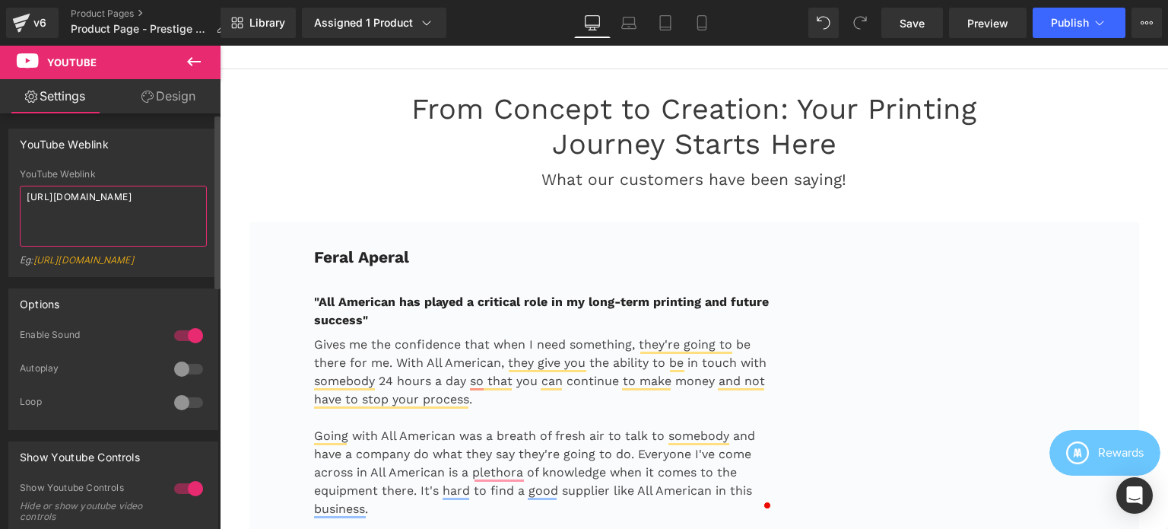
type textarea "[URL][DOMAIN_NAME]"
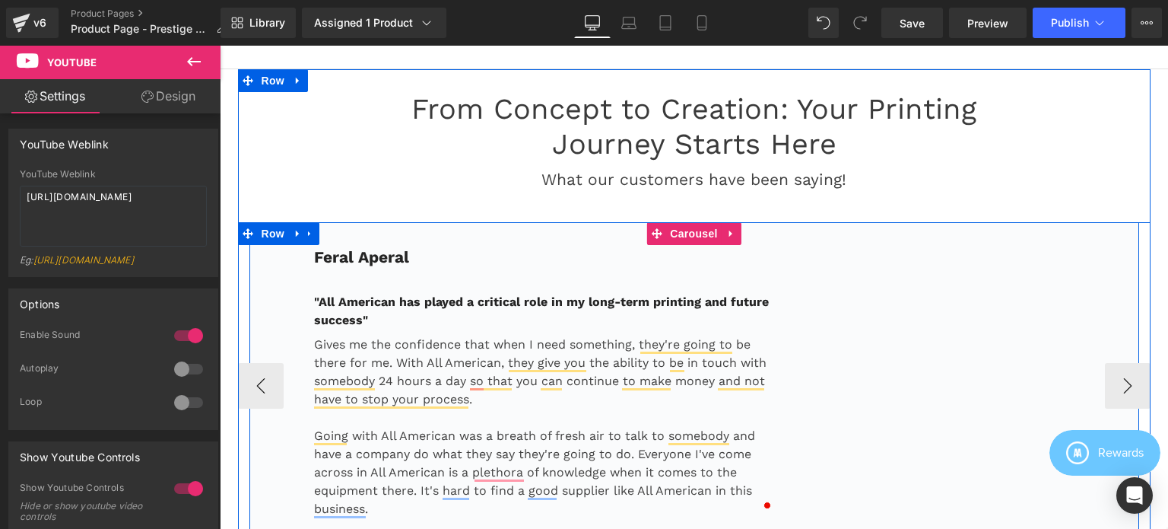
click at [258, 278] on div "Feral Aperal Text Block "All American has played a critical role in my long-ter…" at bounding box center [694, 385] width 890 height 327
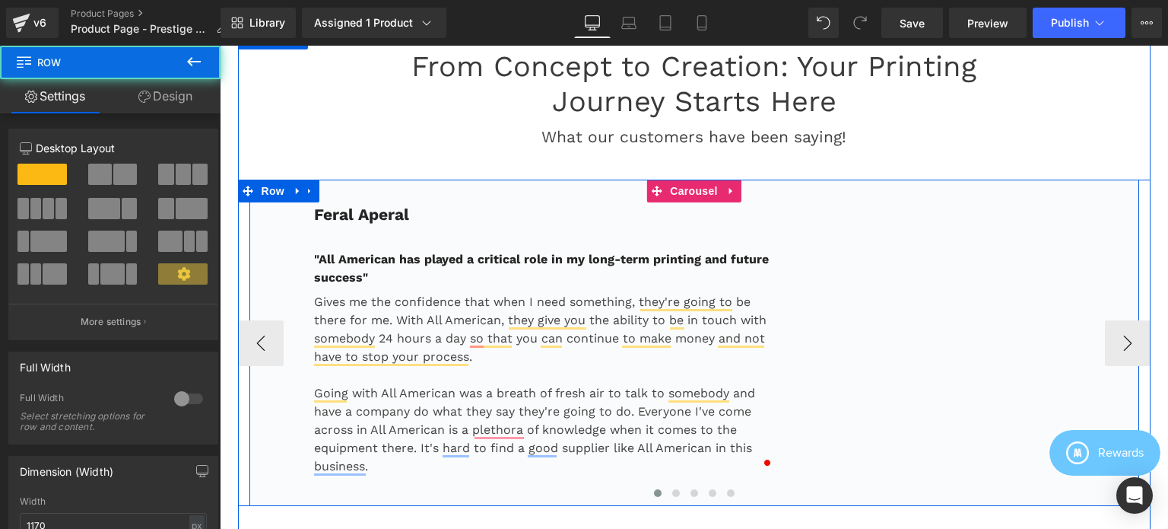
scroll to position [3587, 0]
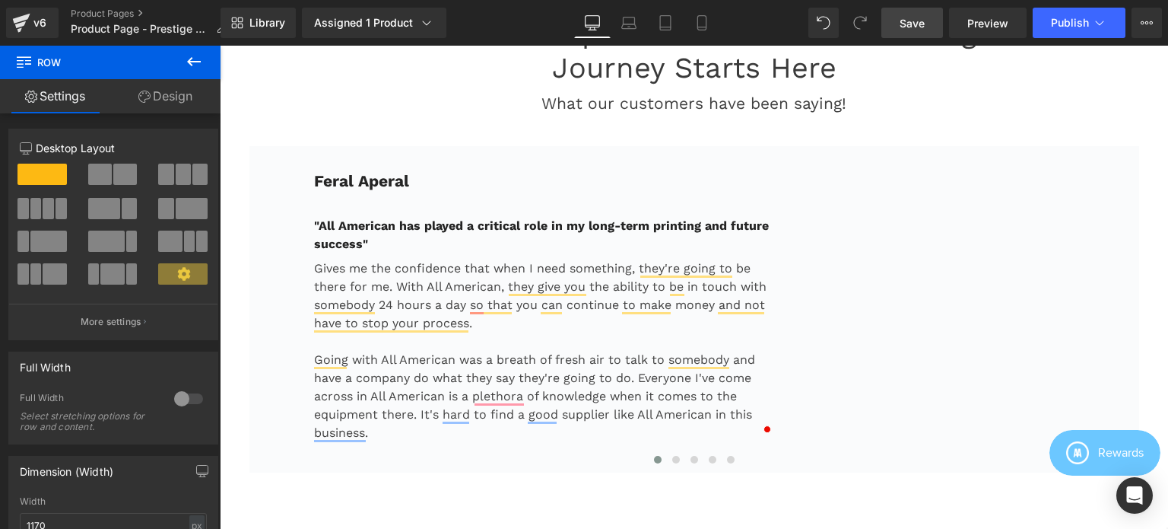
click at [905, 27] on span "Save" at bounding box center [912, 23] width 25 height 16
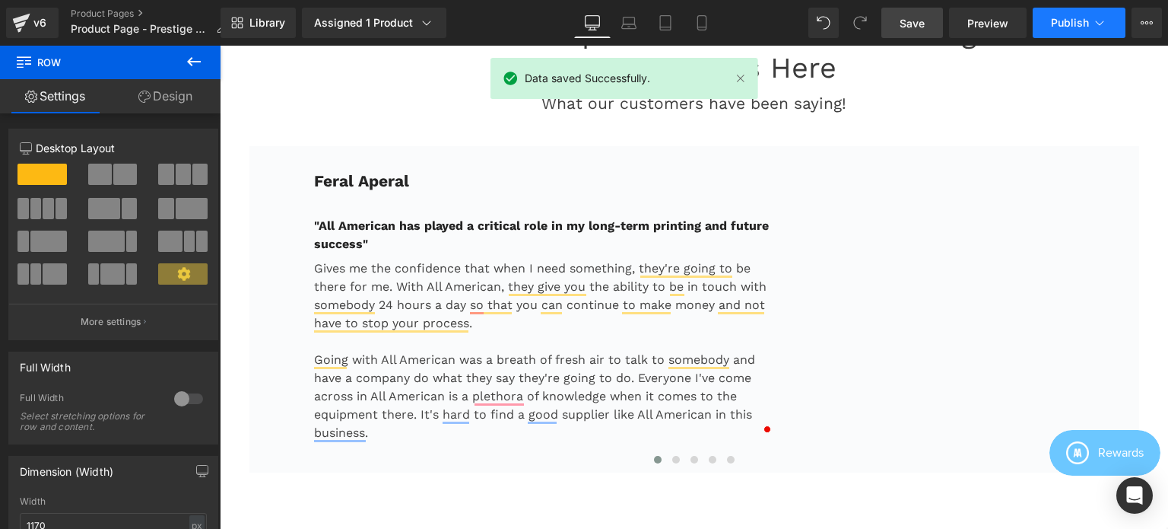
click at [1066, 17] on span "Publish" at bounding box center [1070, 23] width 38 height 12
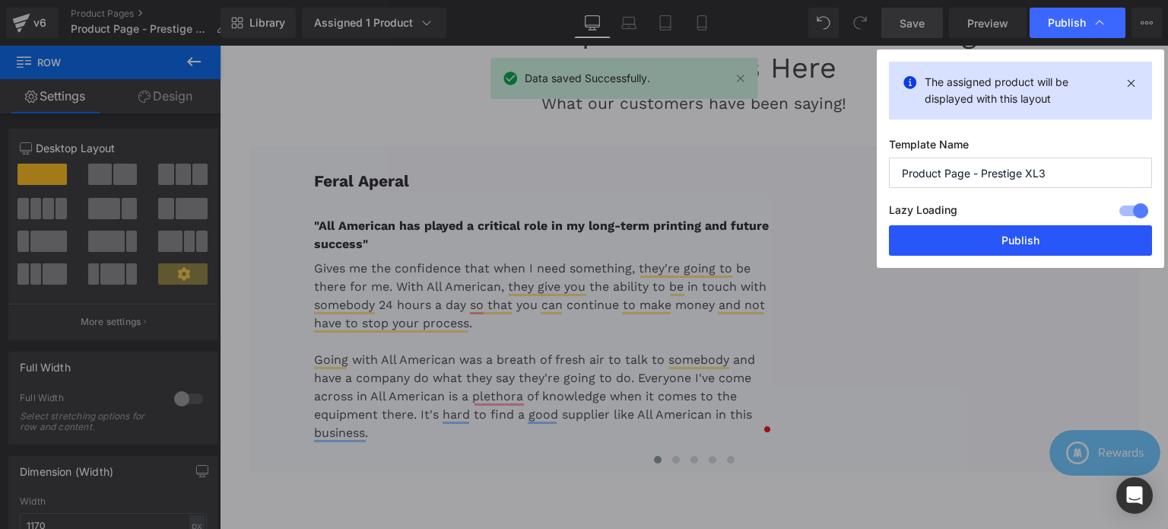
click at [1002, 244] on button "Publish" at bounding box center [1020, 240] width 263 height 30
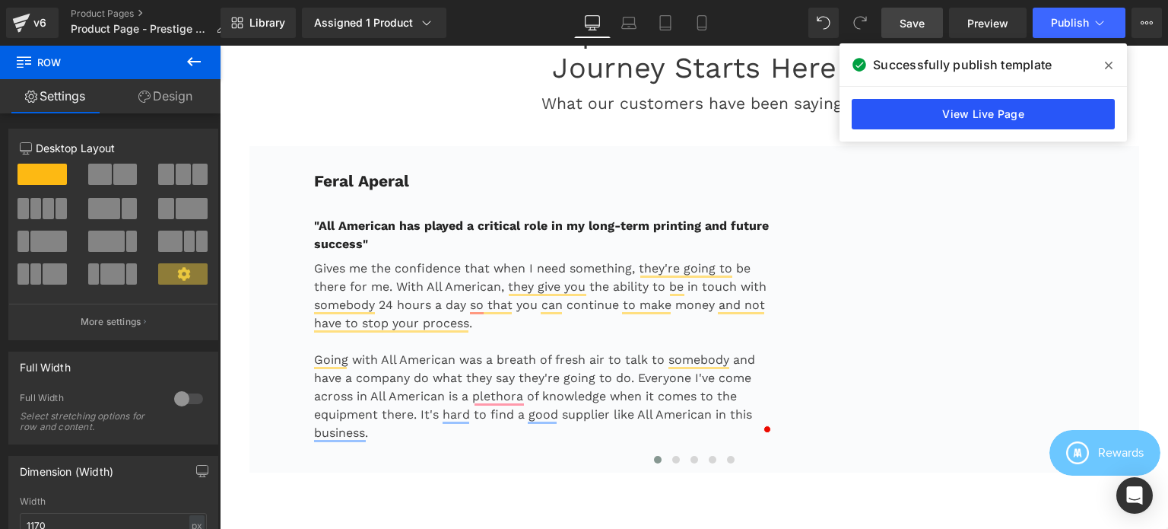
click at [999, 119] on link "View Live Page" at bounding box center [983, 114] width 263 height 30
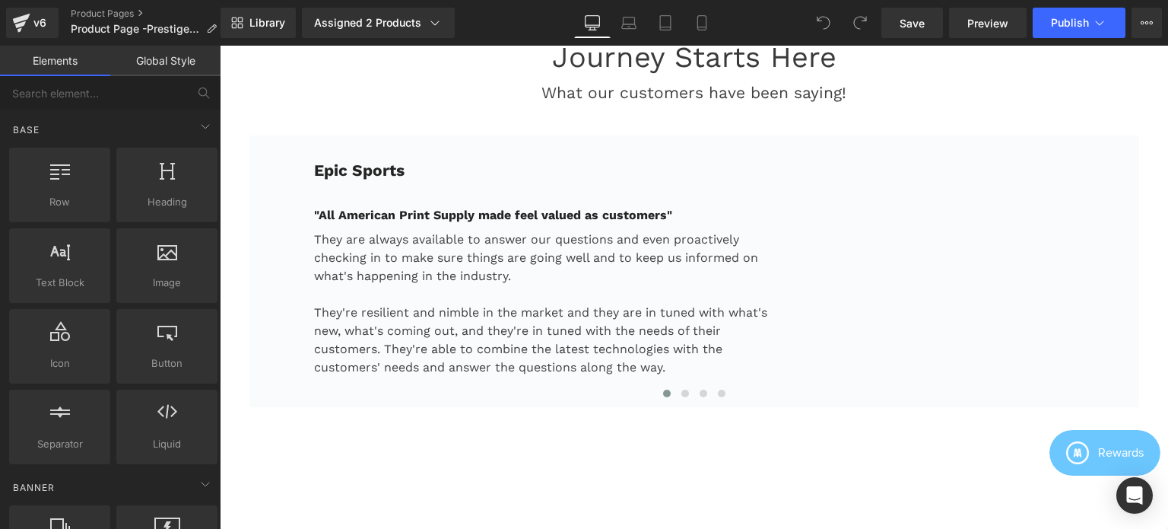
scroll to position [2285, 0]
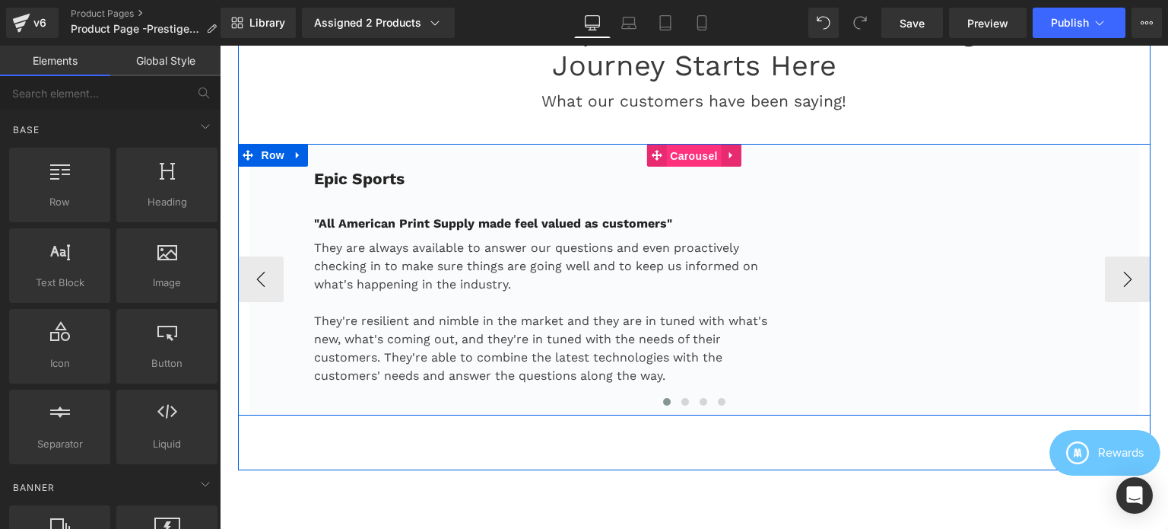
click at [692, 151] on span "Carousel" at bounding box center [693, 156] width 55 height 23
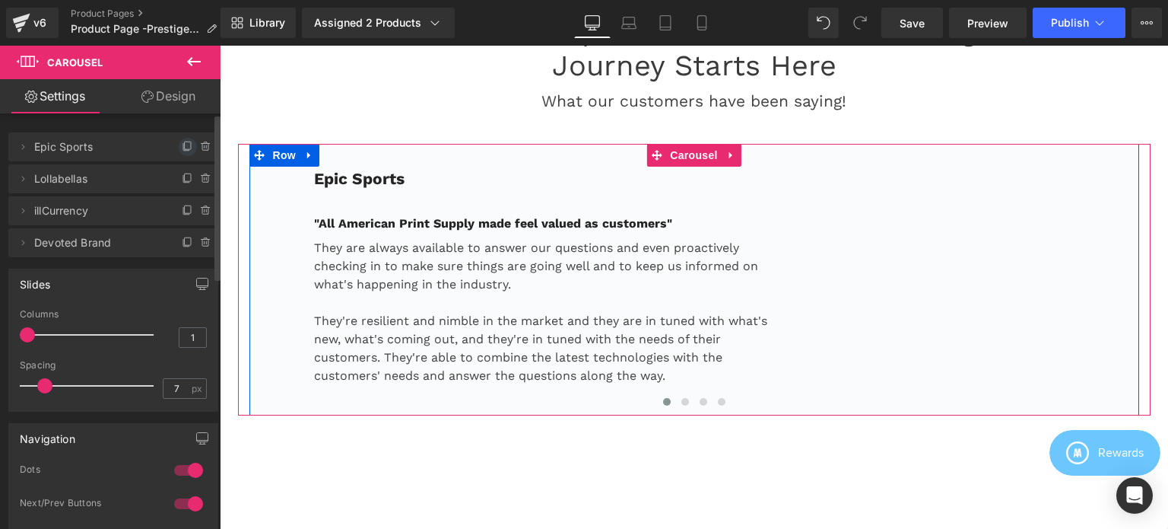
click at [183, 144] on icon at bounding box center [188, 147] width 12 height 12
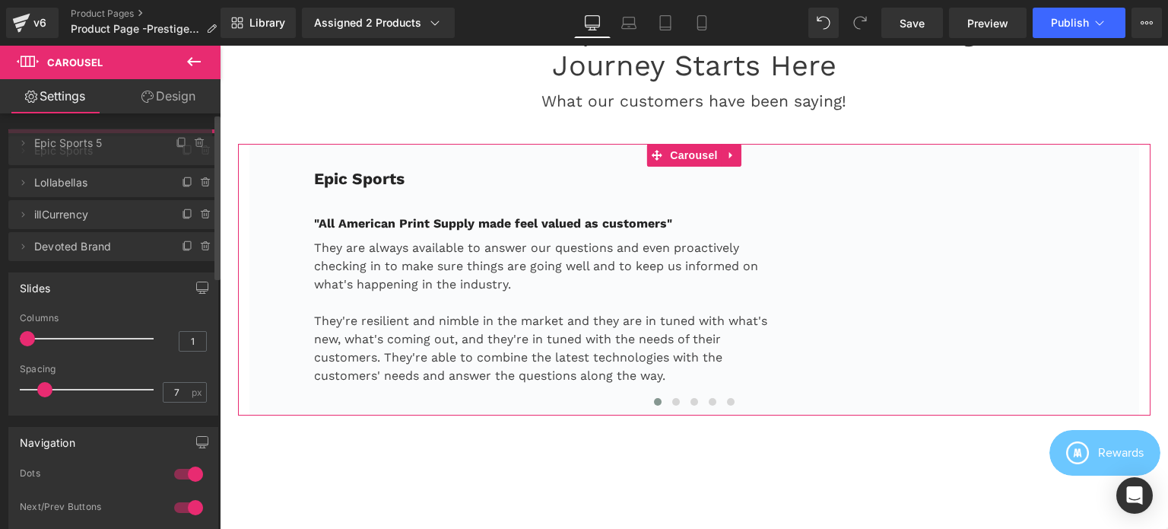
drag, startPoint x: 124, startPoint y: 177, endPoint x: 122, endPoint y: 141, distance: 35.8
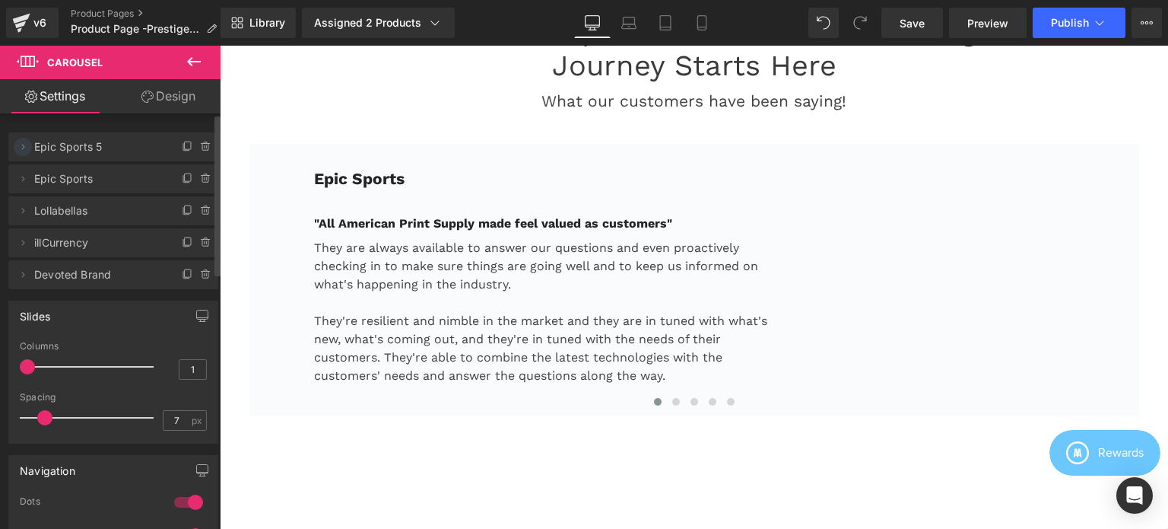
click at [21, 145] on icon at bounding box center [23, 147] width 12 height 12
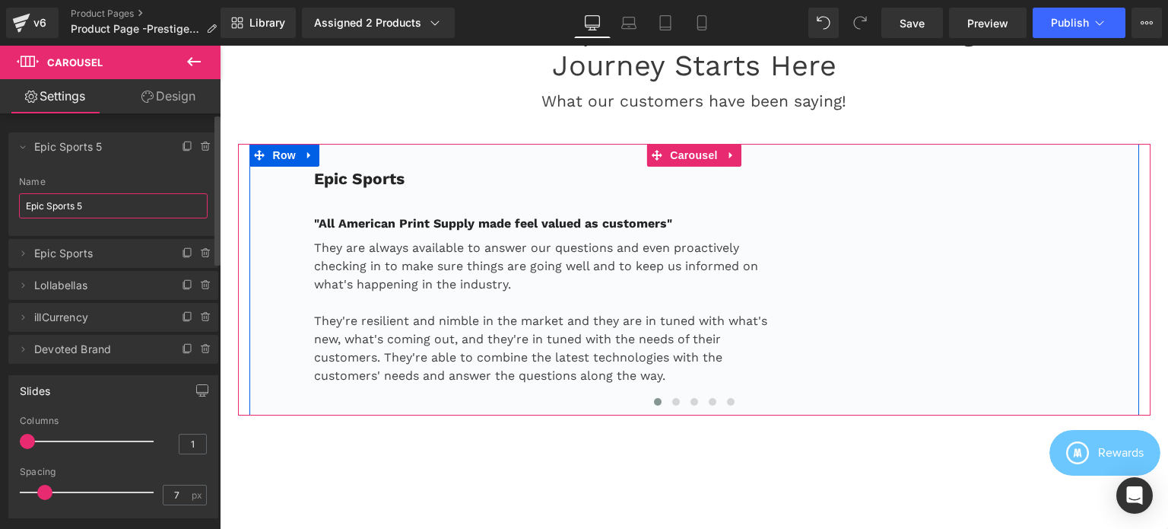
click at [103, 202] on input "Epic Sports 5" at bounding box center [113, 205] width 189 height 25
paste input "Feral Aperal"
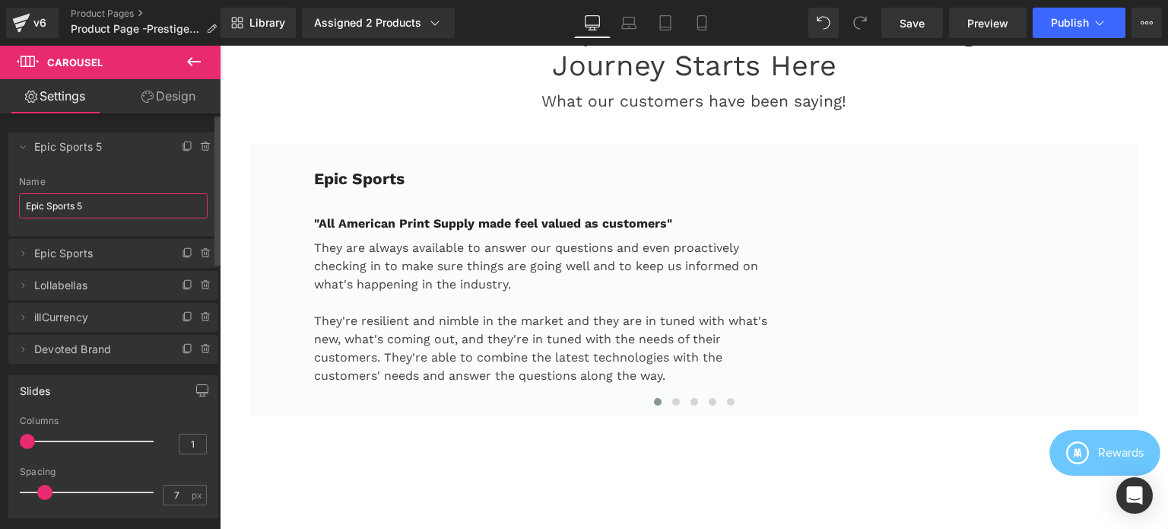
type input "Feral Aperal"
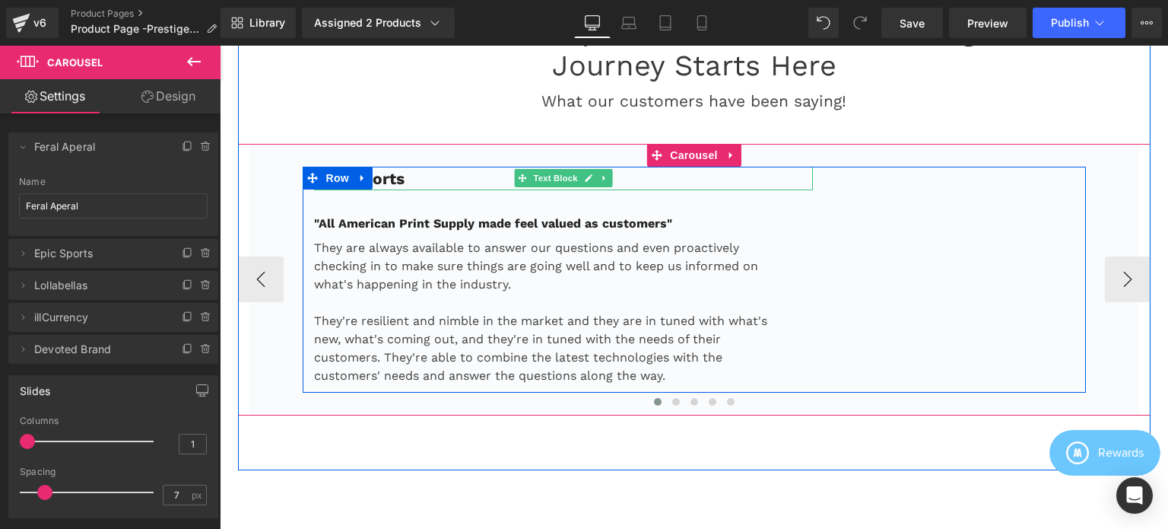
click at [421, 171] on p "Epic Sports" at bounding box center [564, 179] width 500 height 24
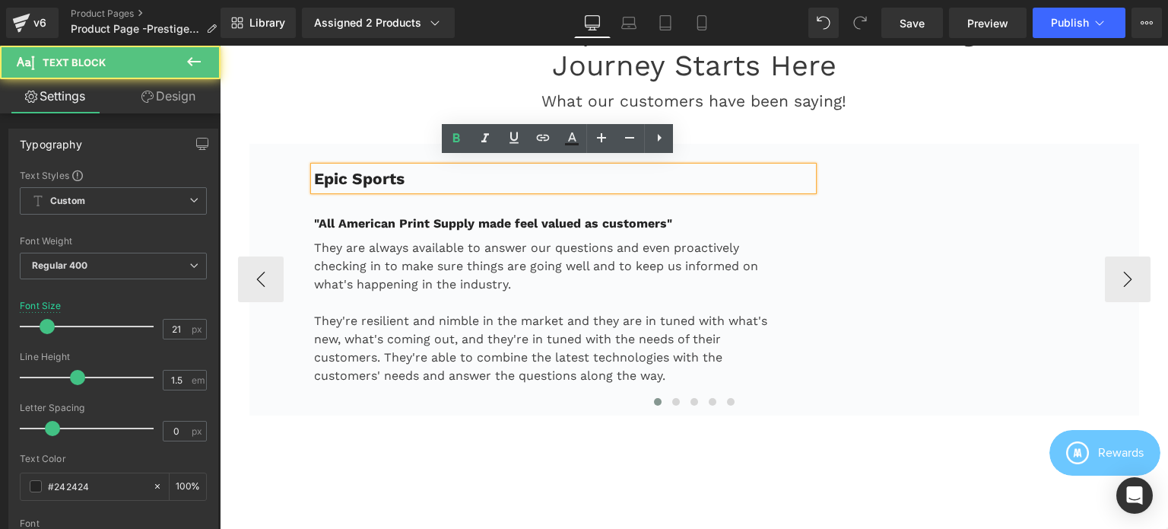
click at [413, 171] on p "Epic Sports" at bounding box center [564, 179] width 500 height 24
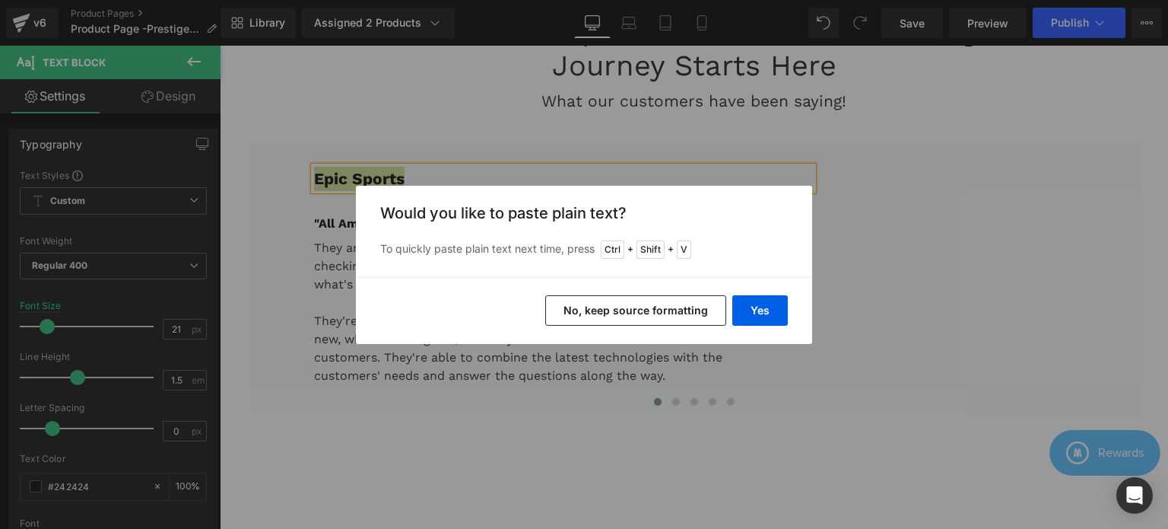
drag, startPoint x: 654, startPoint y: 313, endPoint x: 435, endPoint y: 267, distance: 223.9
click at [654, 313] on button "No, keep source formatting" at bounding box center [635, 310] width 181 height 30
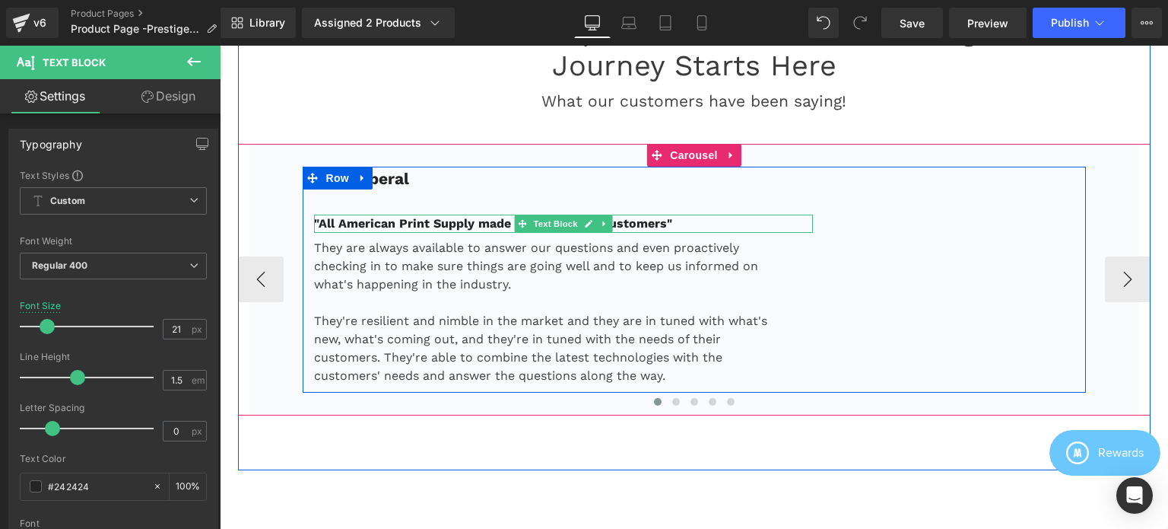
drag, startPoint x: 392, startPoint y: 221, endPoint x: 421, endPoint y: 214, distance: 29.7
click at [392, 221] on div ""All American Print Supply made feel valued as customers" Text Block" at bounding box center [564, 223] width 500 height 18
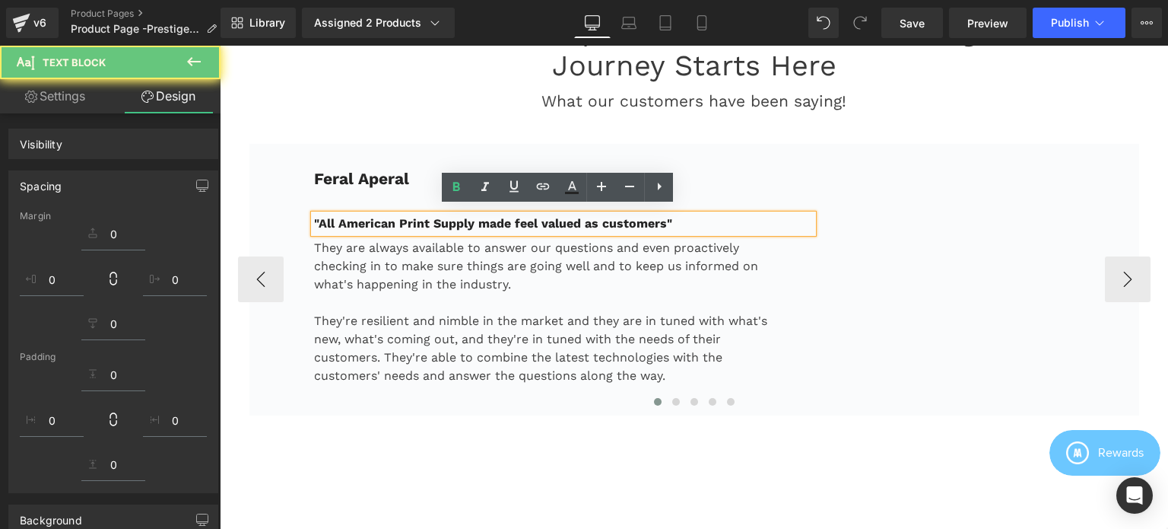
click at [421, 216] on strong ""All American Print Supply made feel valued as customers"" at bounding box center [493, 223] width 358 height 14
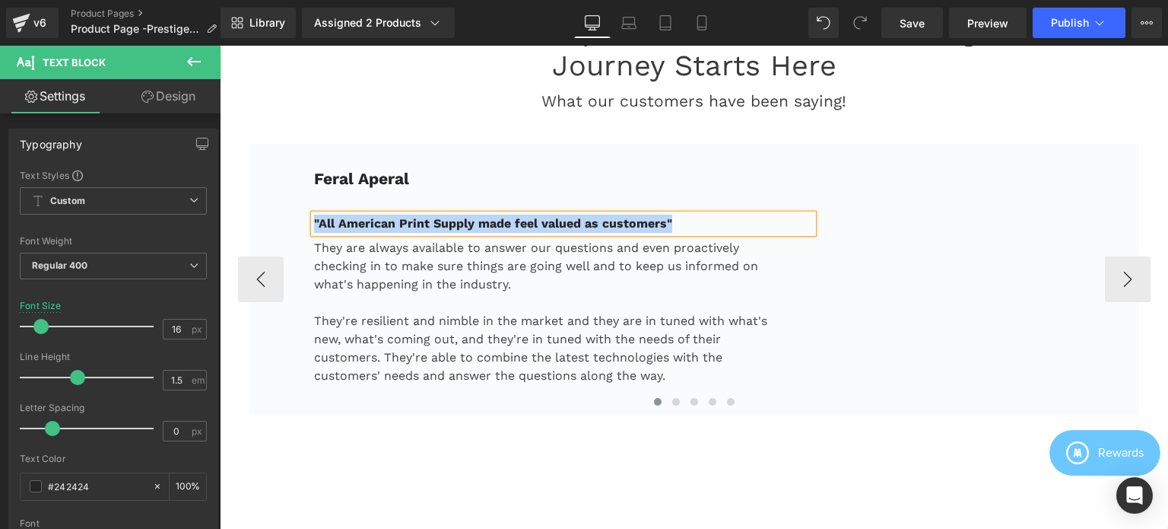
paste div
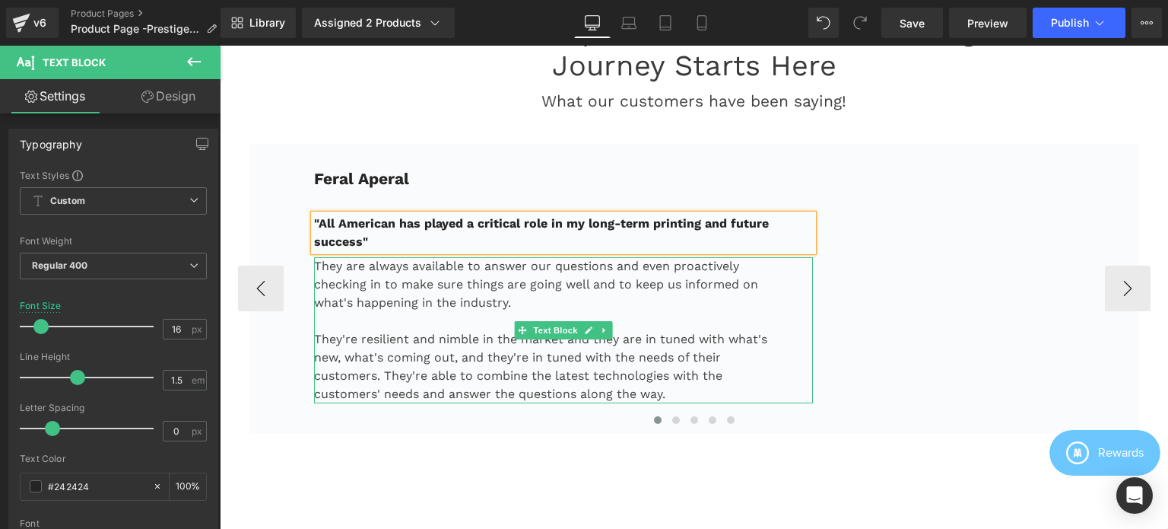
click at [362, 268] on p "They are always available to answer our questions and even proactively checking…" at bounding box center [545, 284] width 462 height 55
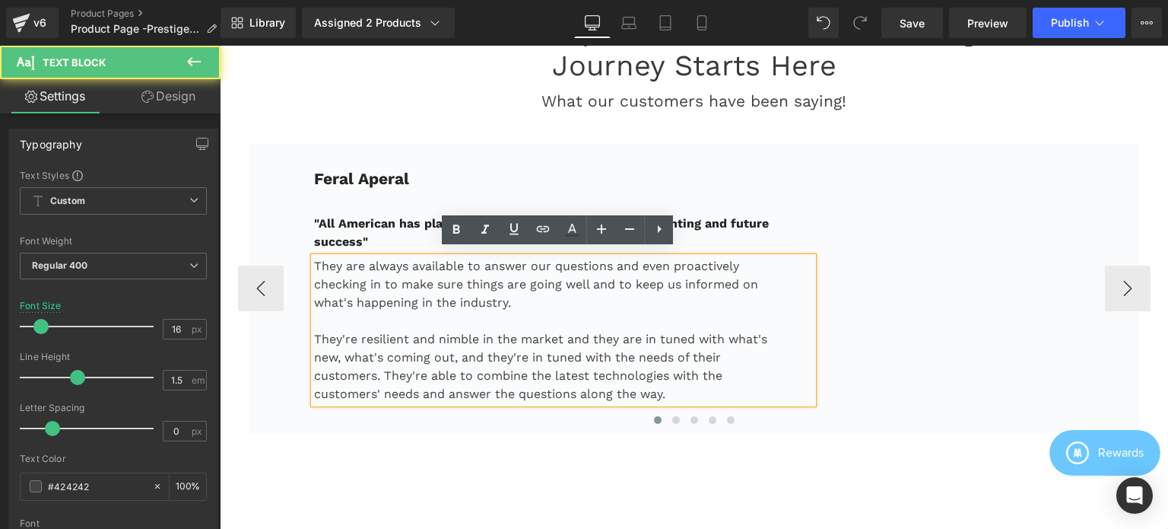
click at [364, 262] on p "They are always available to answer our questions and even proactively checking…" at bounding box center [545, 284] width 462 height 55
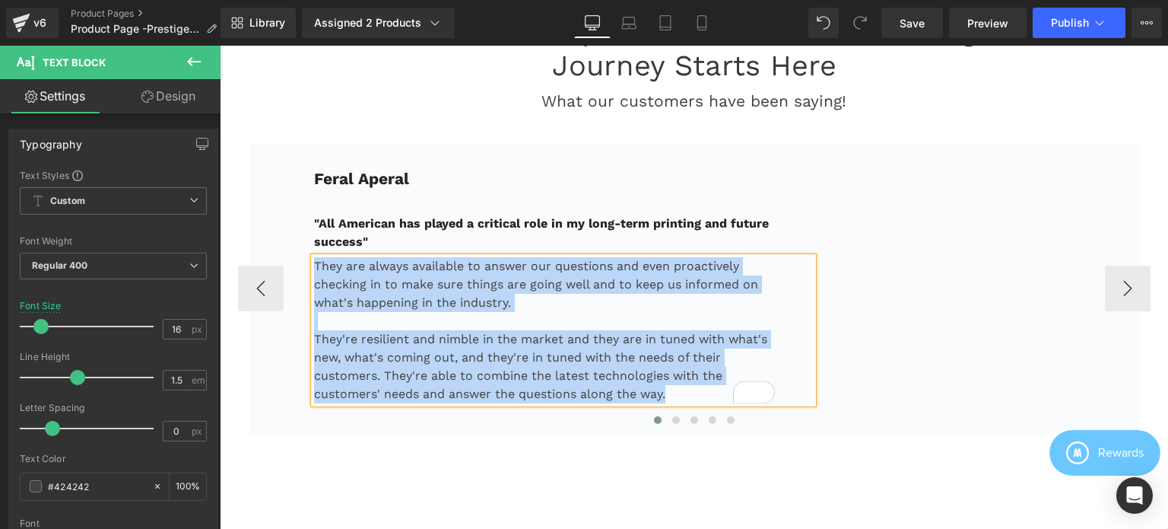
paste div "To enrich screen reader interactions, please activate Accessibility in Grammarl…"
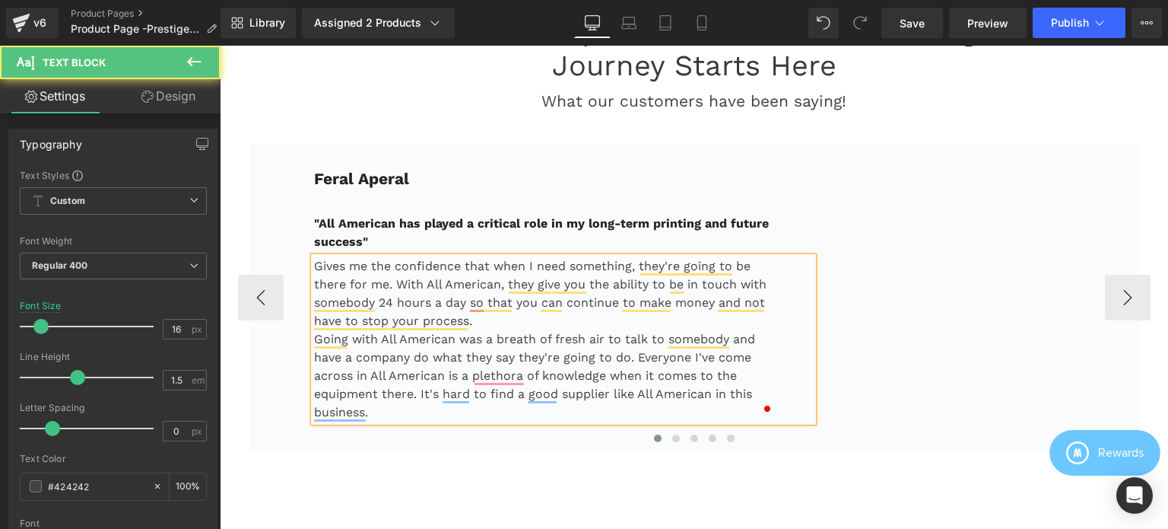
click at [468, 319] on p "Gives me the confidence that when I need something, they're going to be there f…" at bounding box center [545, 293] width 462 height 73
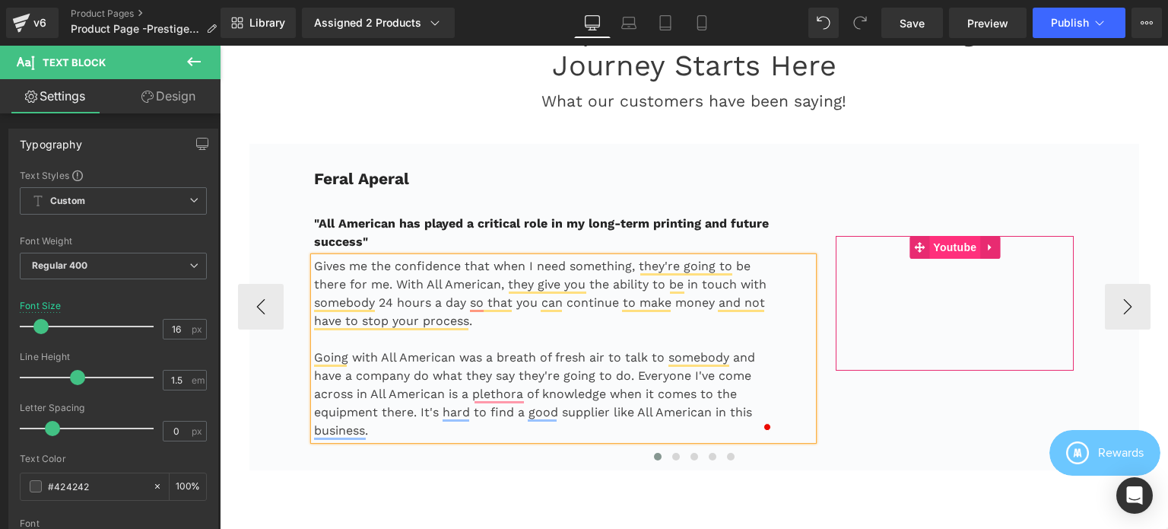
click at [937, 239] on span "Youtube" at bounding box center [954, 247] width 51 height 23
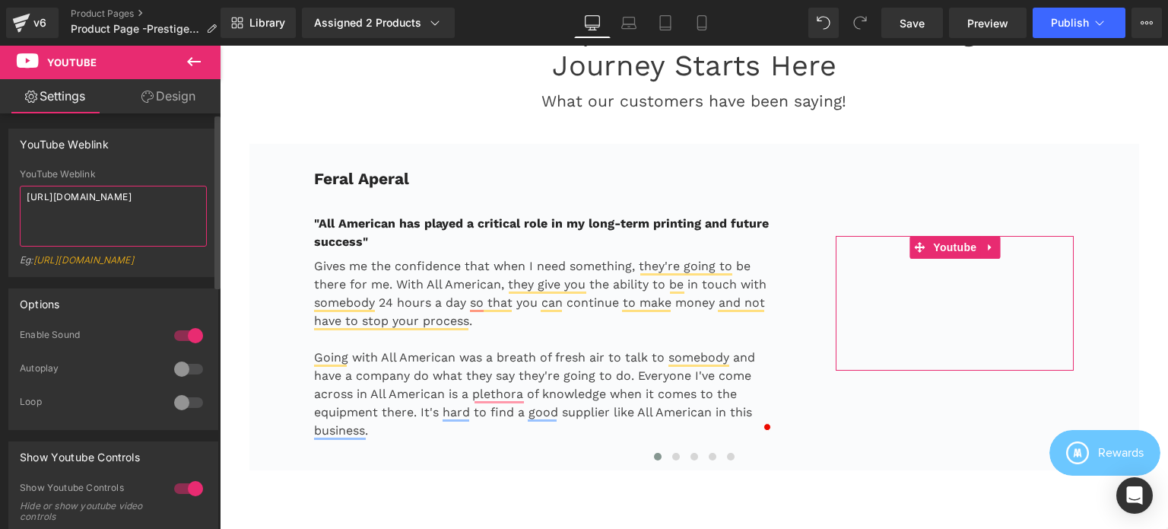
click at [129, 206] on textarea "https://www.youtube.com/watch?v=3P15byK02X8" at bounding box center [113, 216] width 187 height 61
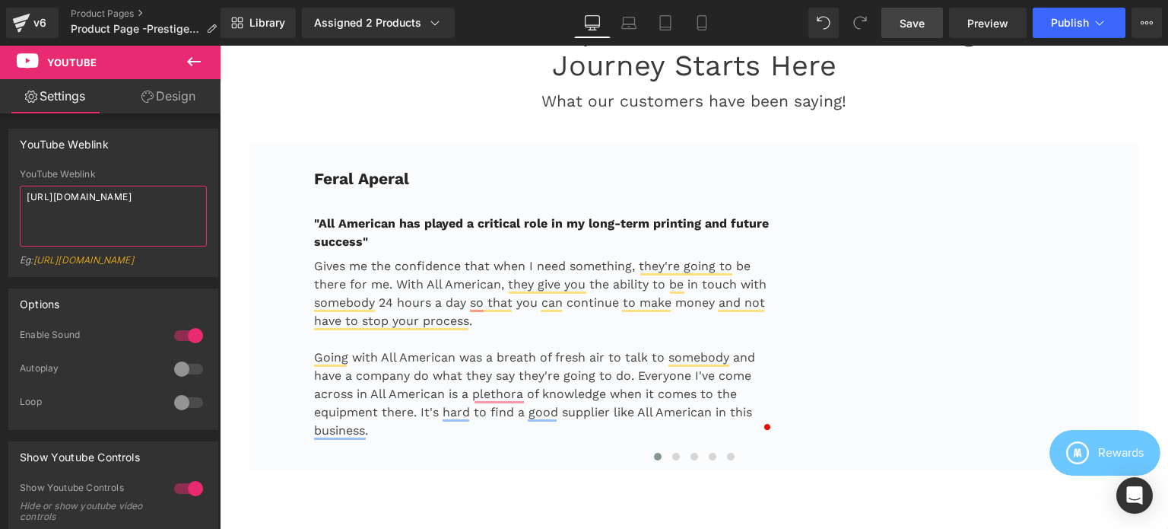
type textarea "[URL][DOMAIN_NAME]"
click at [919, 24] on span "Save" at bounding box center [912, 23] width 25 height 16
click at [1076, 21] on span "Publish" at bounding box center [1070, 23] width 38 height 12
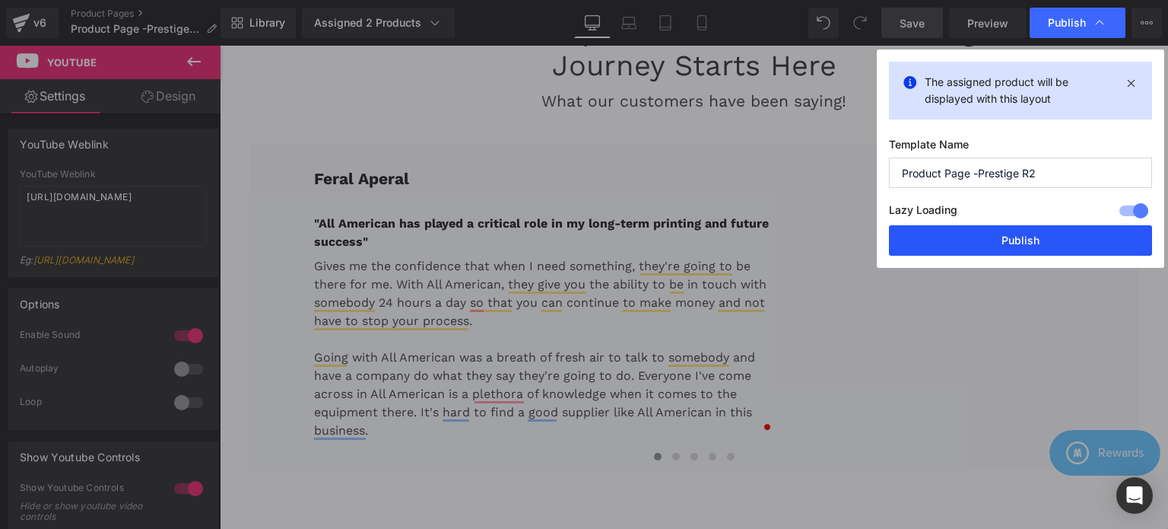
click at [1019, 241] on button "Publish" at bounding box center [1020, 240] width 263 height 30
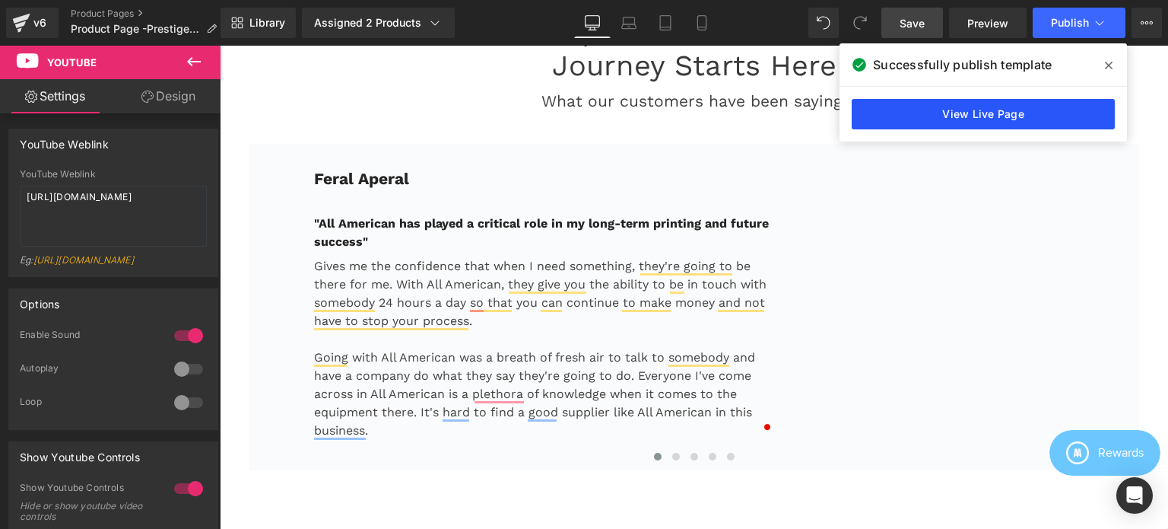
click at [973, 116] on link "View Live Page" at bounding box center [983, 114] width 263 height 30
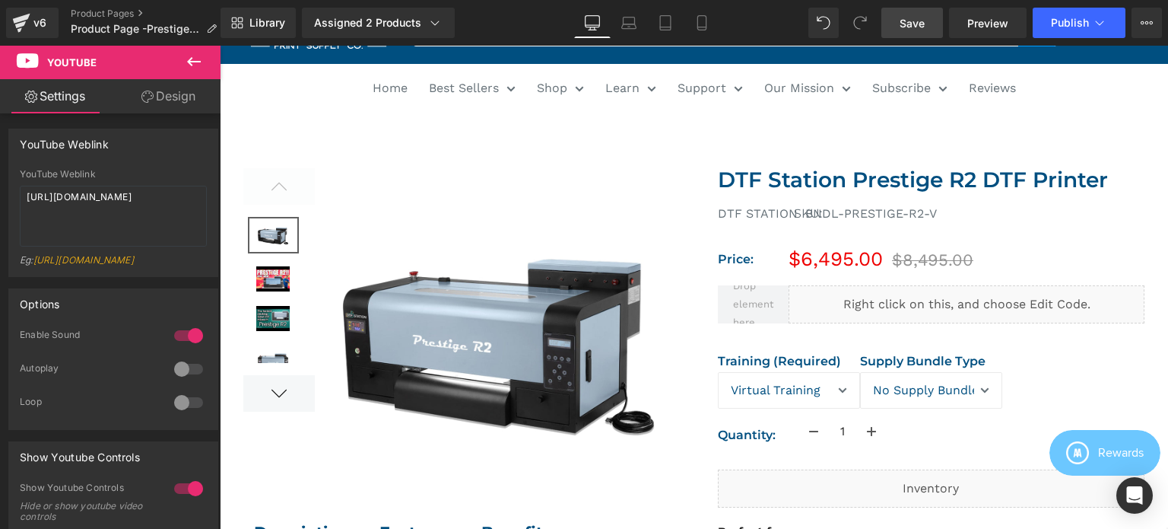
scroll to position [78, 0]
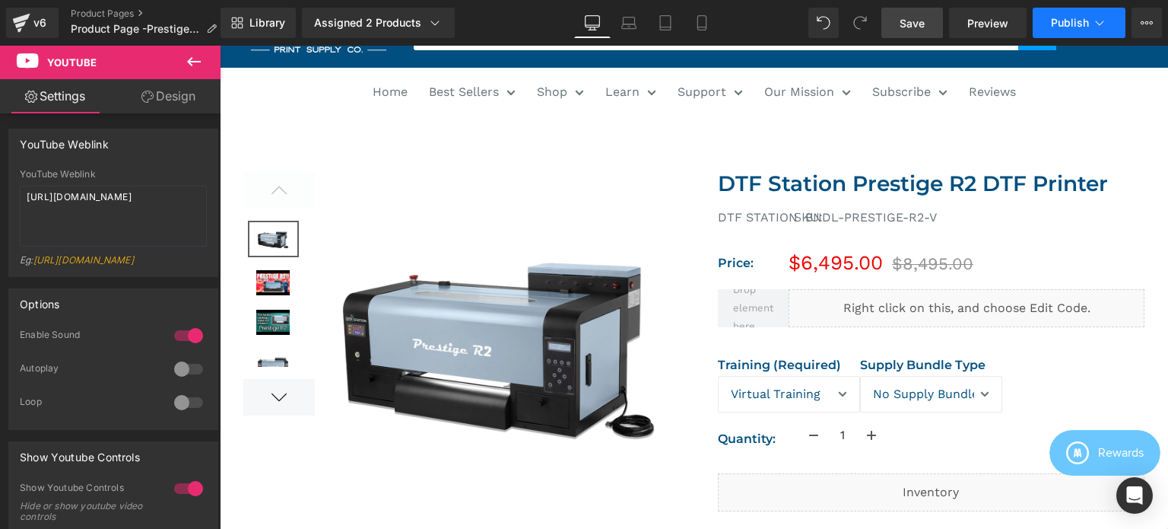
click at [1074, 23] on span "Publish" at bounding box center [1070, 23] width 38 height 12
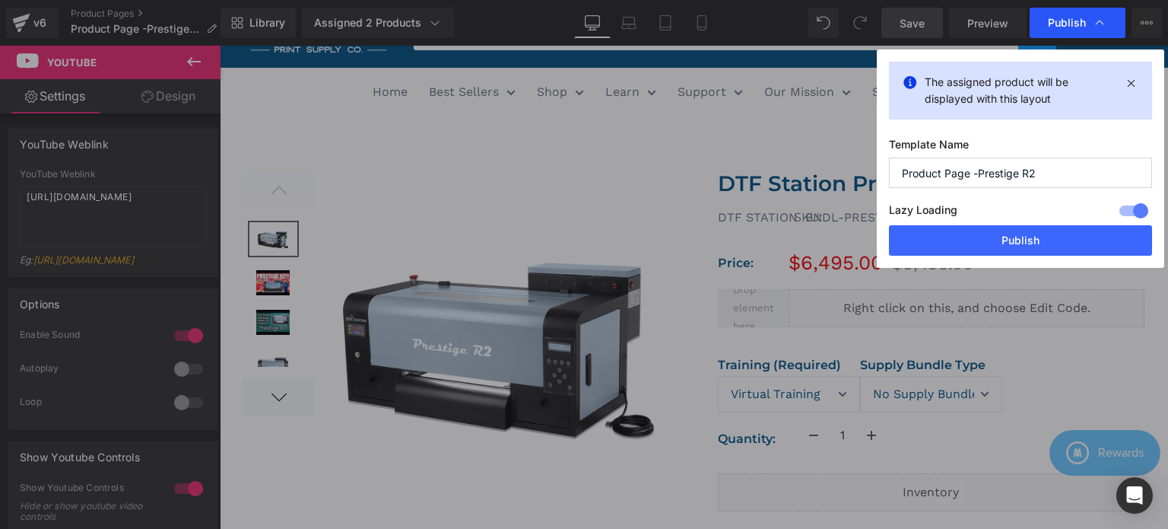
click at [1066, 24] on span "Publish" at bounding box center [1067, 23] width 38 height 14
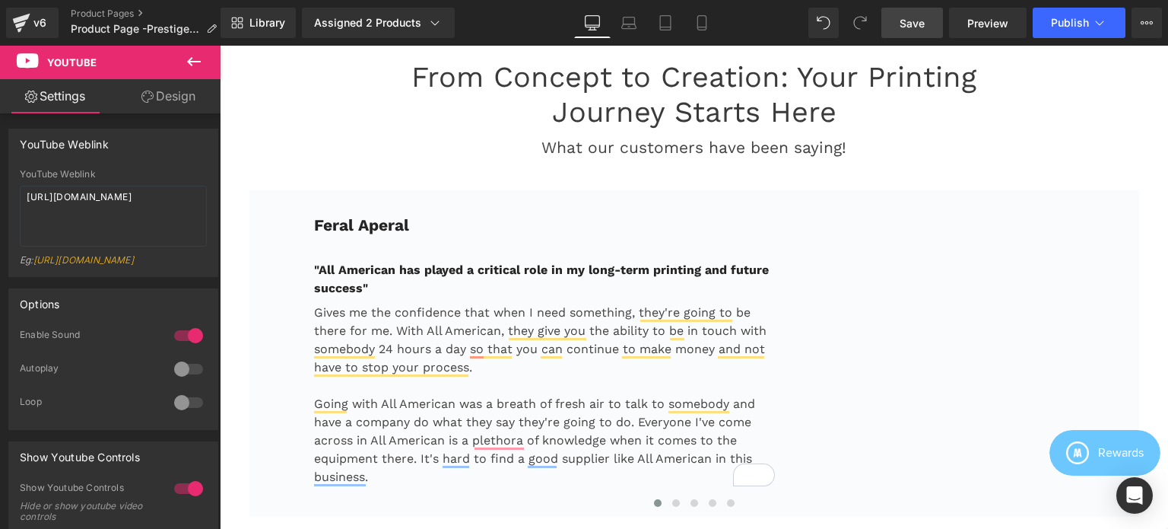
scroll to position [2269, 0]
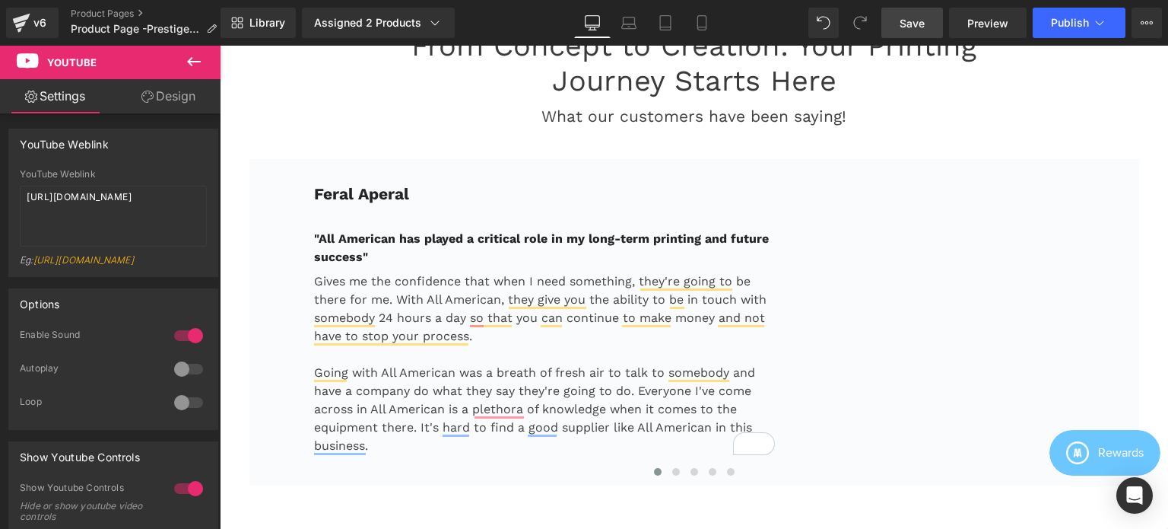
click at [919, 24] on span "Save" at bounding box center [912, 23] width 25 height 16
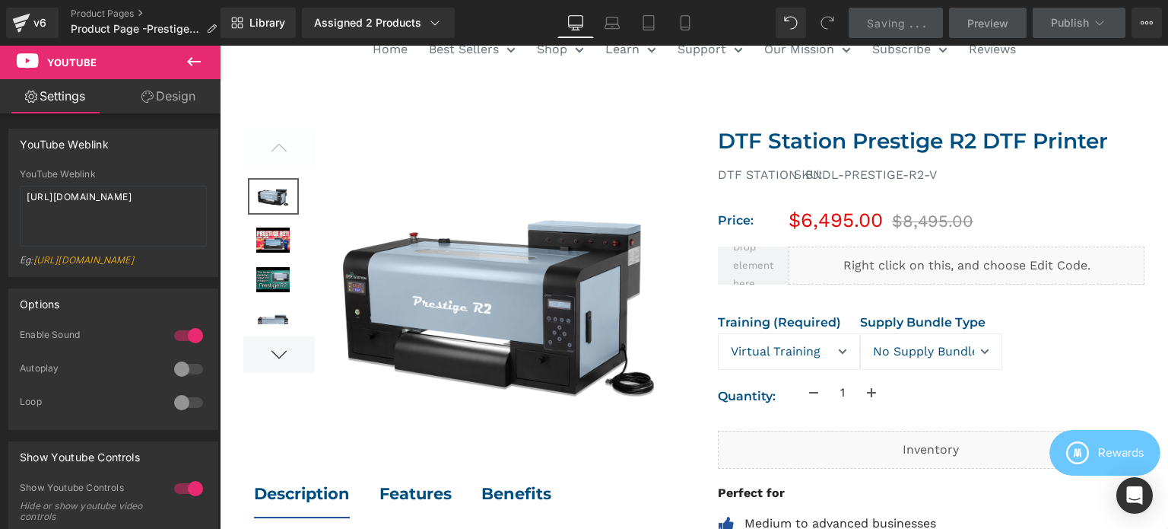
scroll to position [0, 0]
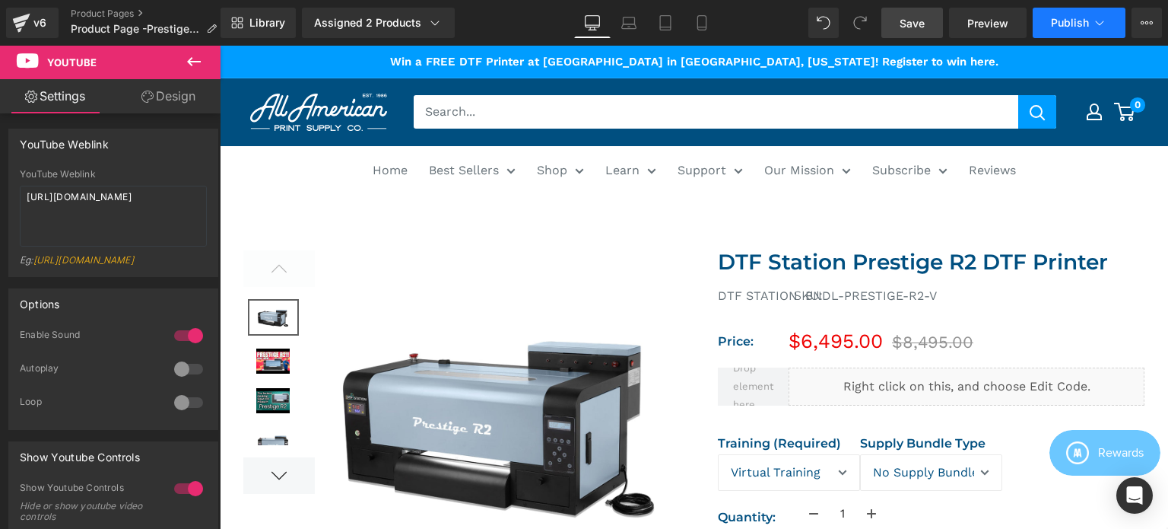
click at [1063, 31] on button "Publish" at bounding box center [1079, 23] width 93 height 30
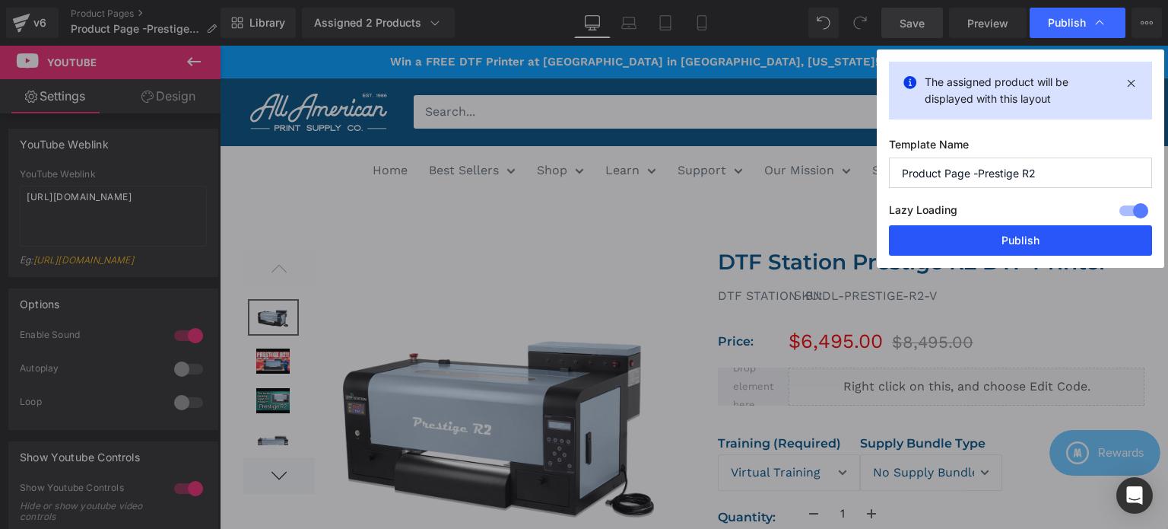
click at [1035, 240] on button "Publish" at bounding box center [1020, 240] width 263 height 30
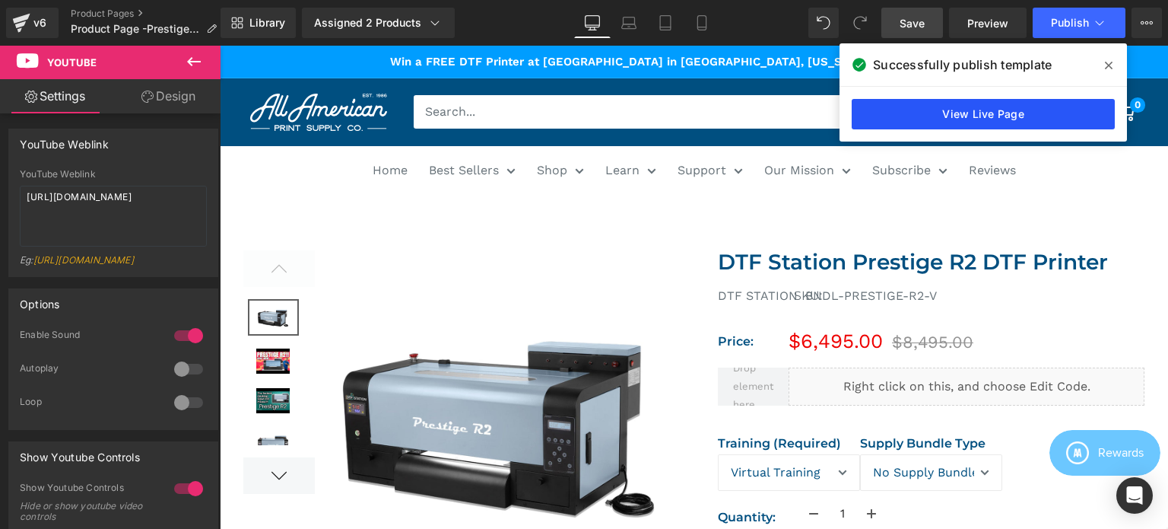
click at [962, 116] on link "View Live Page" at bounding box center [983, 114] width 263 height 30
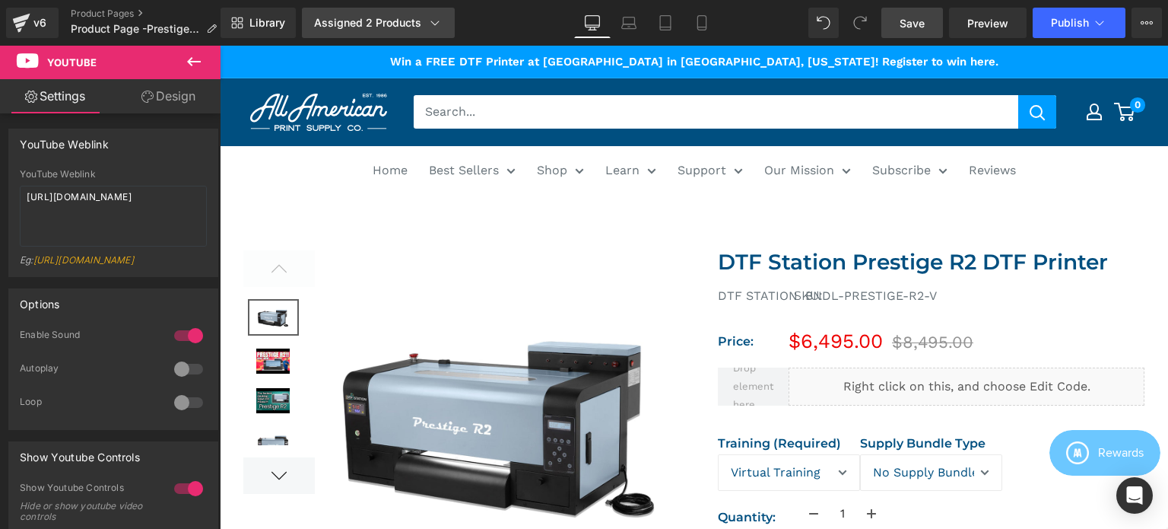
click at [415, 21] on div "Assigned 2 Products" at bounding box center [378, 22] width 129 height 15
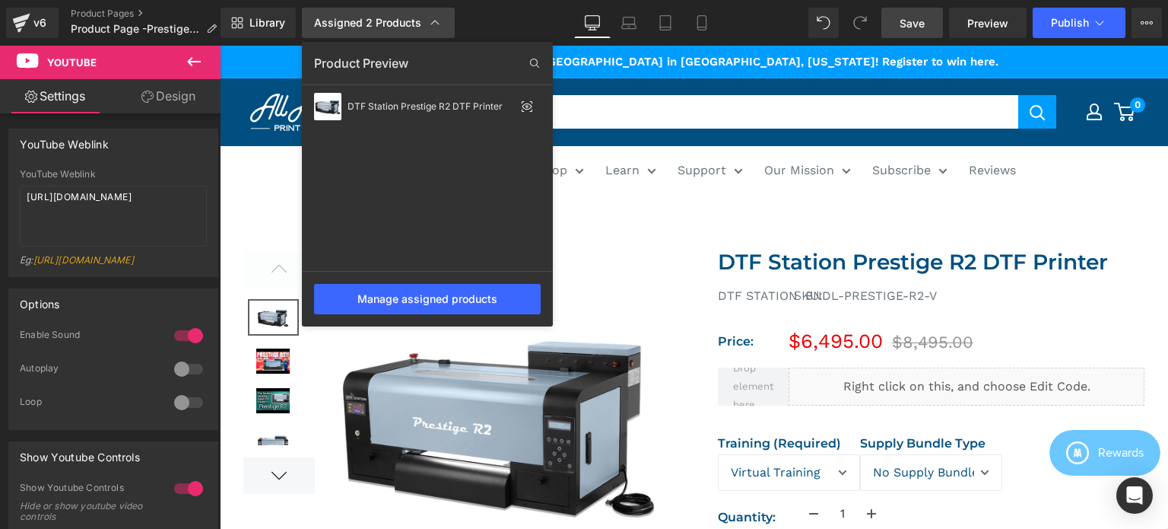
click at [415, 21] on div "Assigned 2 Products" at bounding box center [378, 22] width 129 height 15
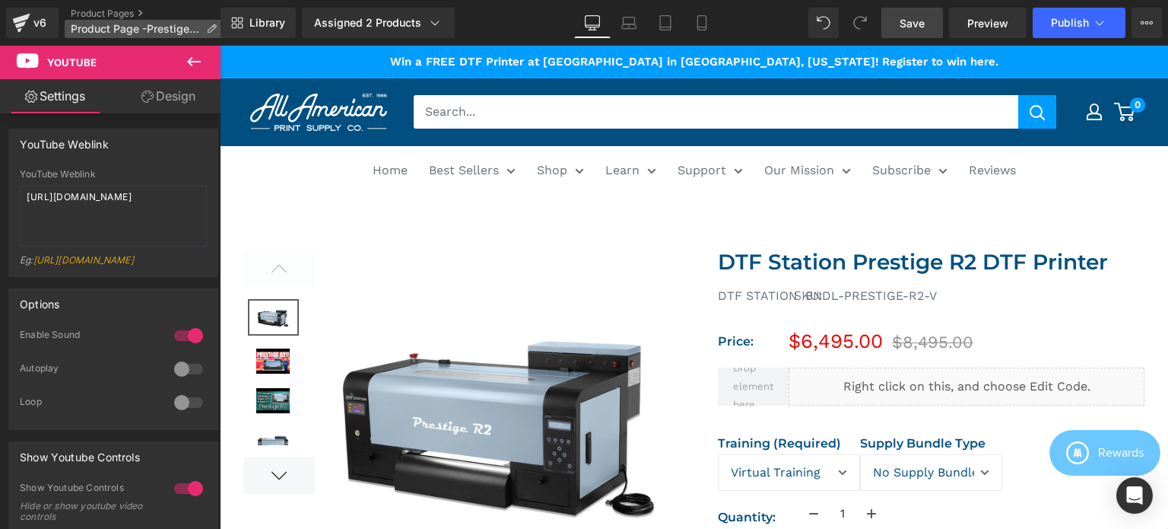
click at [204, 27] on p "Product Page -Prestige R2" at bounding box center [144, 29] width 158 height 18
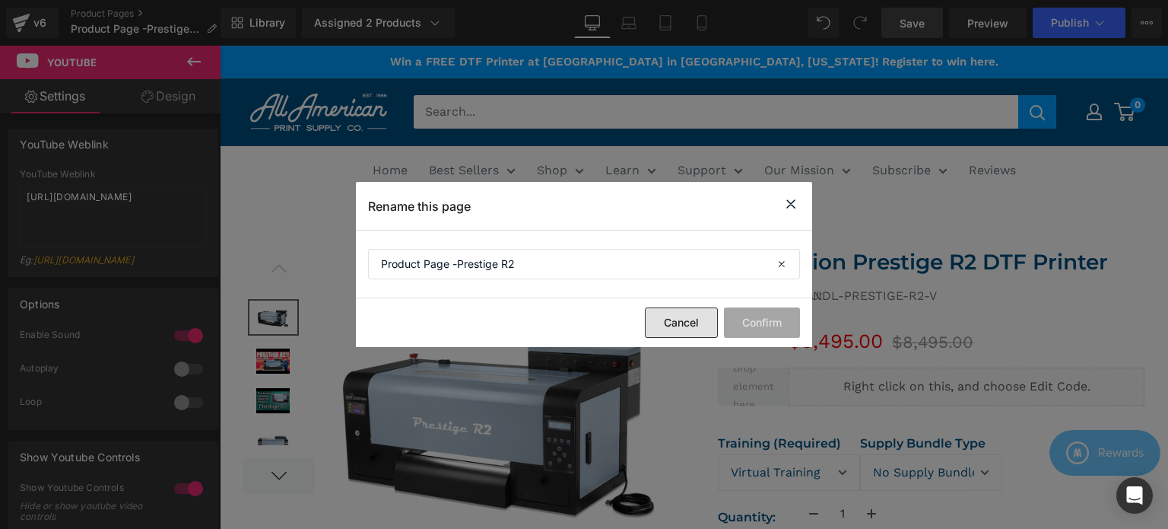
click at [660, 328] on button "Cancel" at bounding box center [681, 322] width 73 height 30
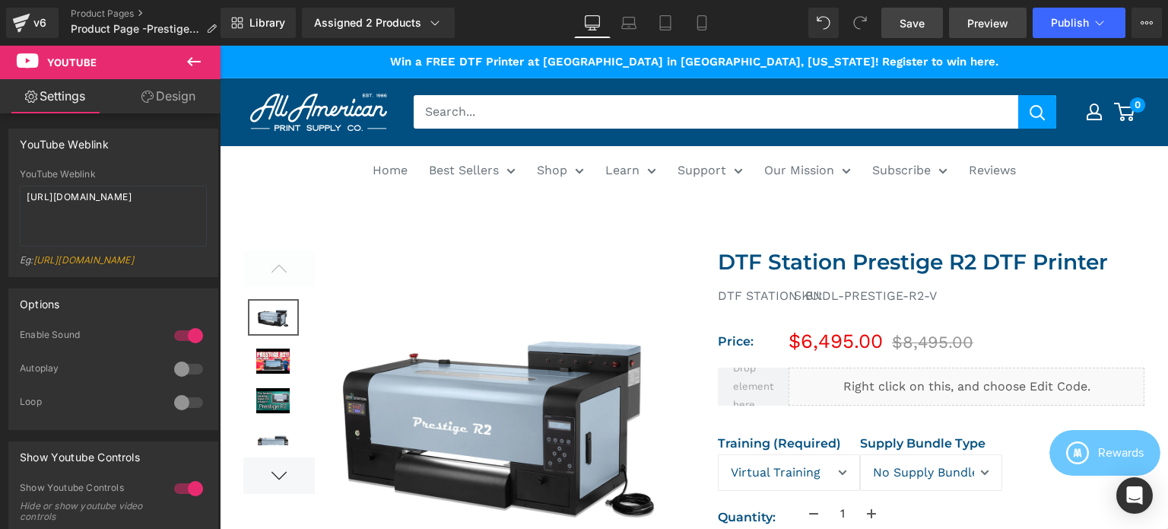
click at [983, 17] on span "Preview" at bounding box center [987, 23] width 41 height 16
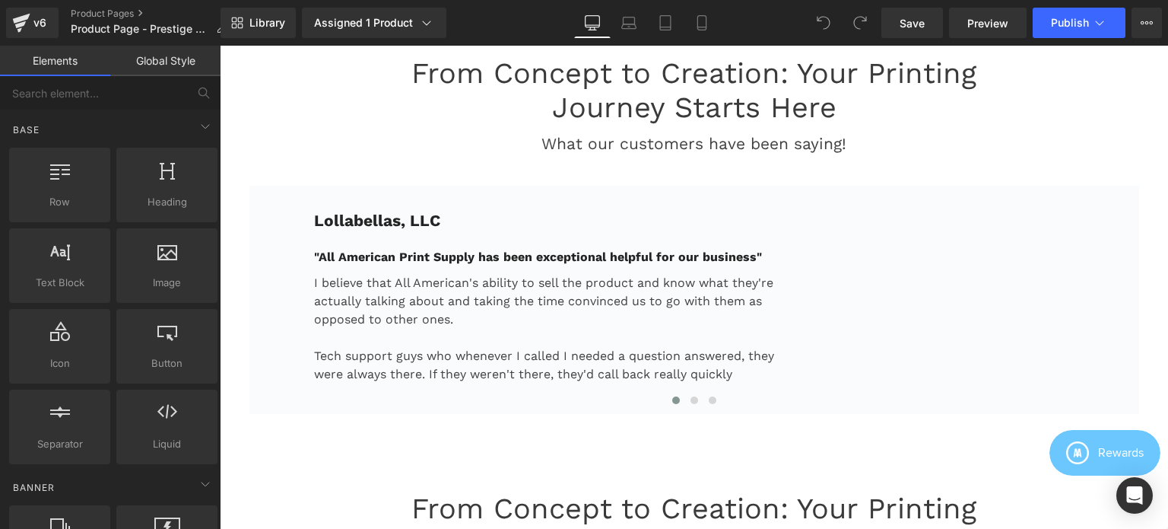
scroll to position [3498, 0]
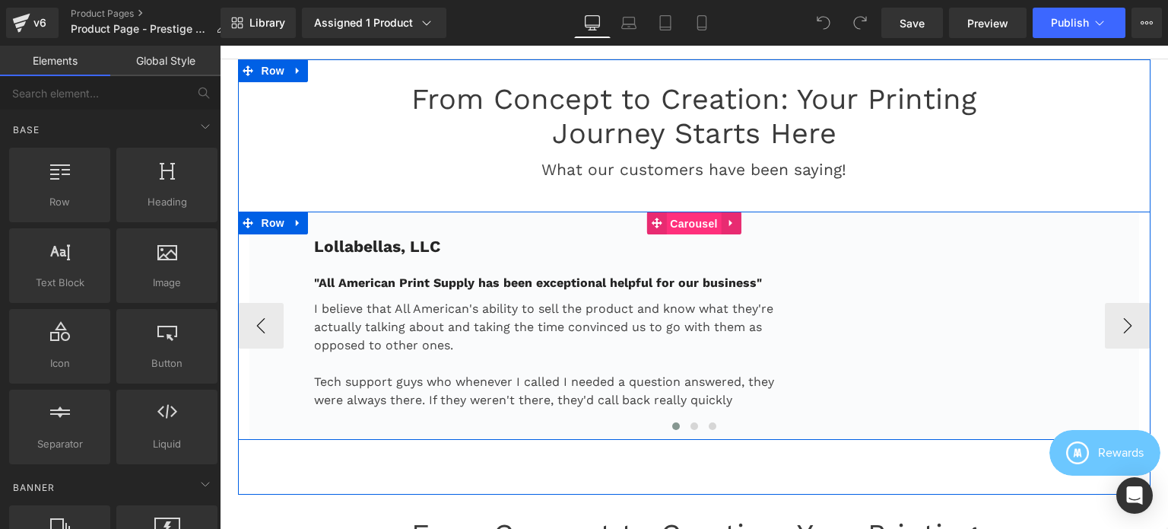
click at [688, 215] on span "Carousel" at bounding box center [693, 223] width 55 height 23
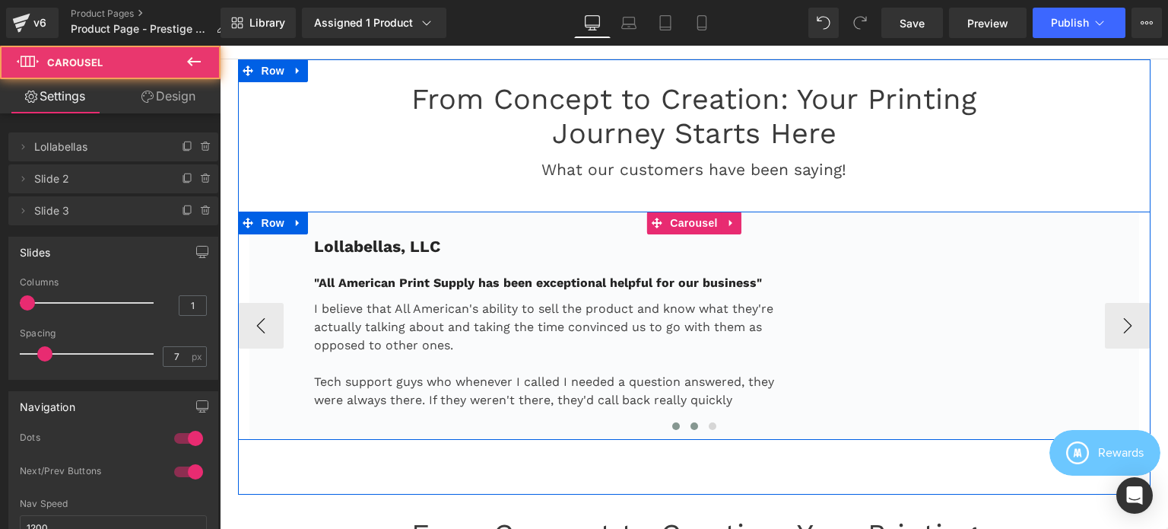
click at [691, 420] on button at bounding box center [694, 425] width 18 height 15
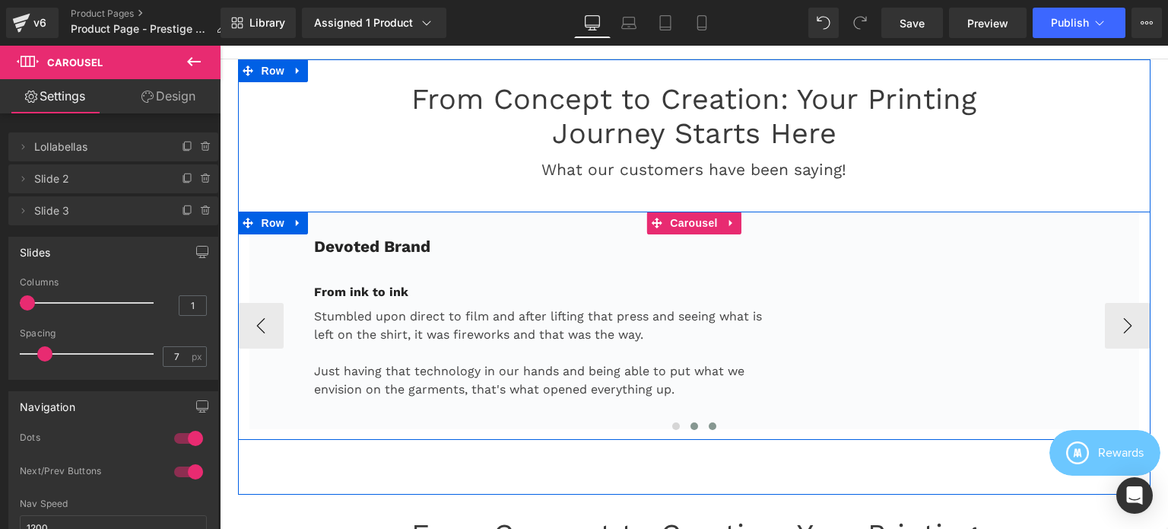
click at [709, 422] on span at bounding box center [713, 426] width 8 height 8
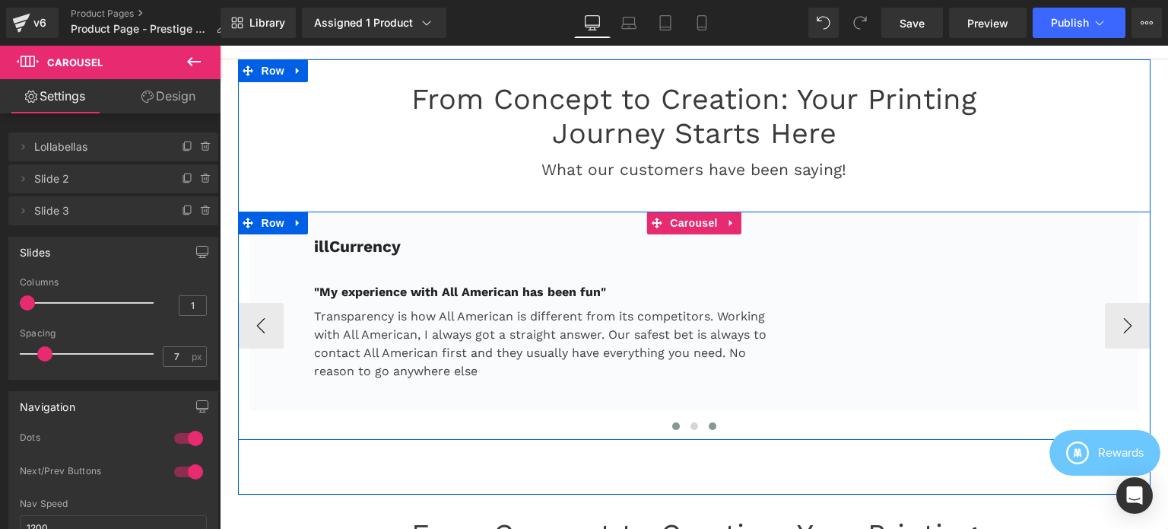
click at [672, 422] on span at bounding box center [676, 426] width 8 height 8
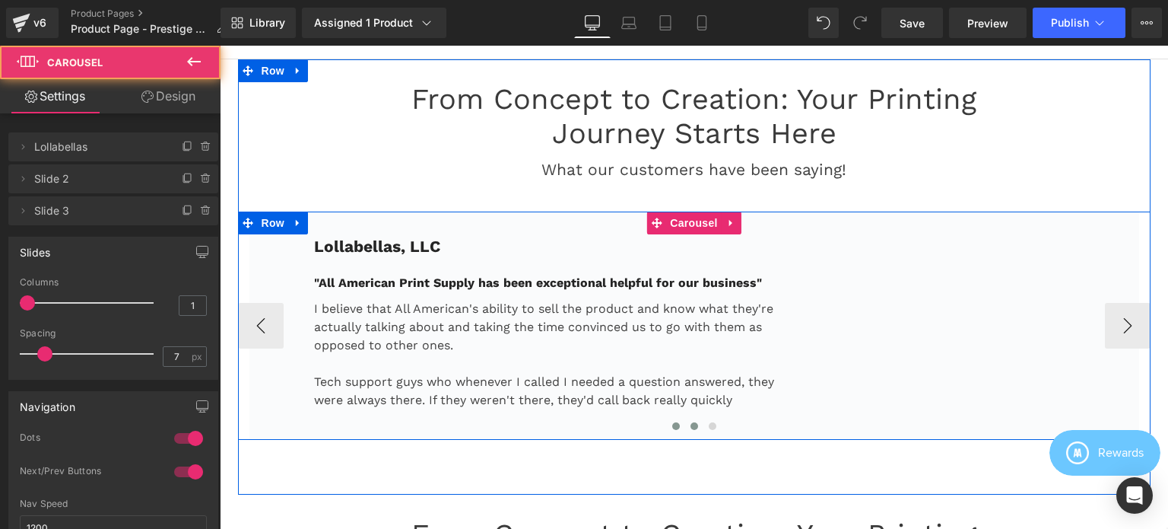
click at [691, 422] on span at bounding box center [695, 426] width 8 height 8
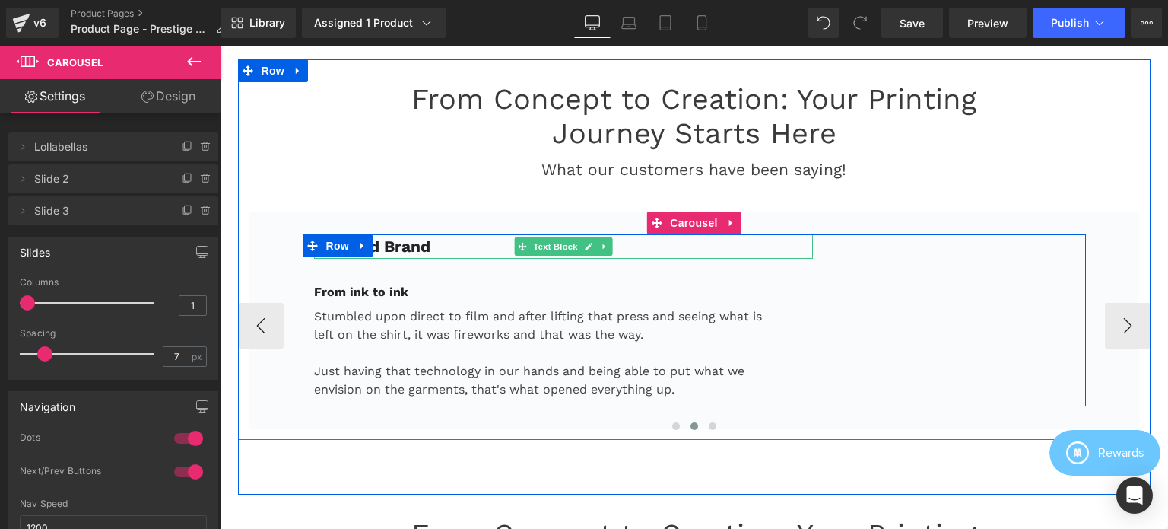
click at [438, 236] on p "Devoted Brand" at bounding box center [564, 246] width 500 height 24
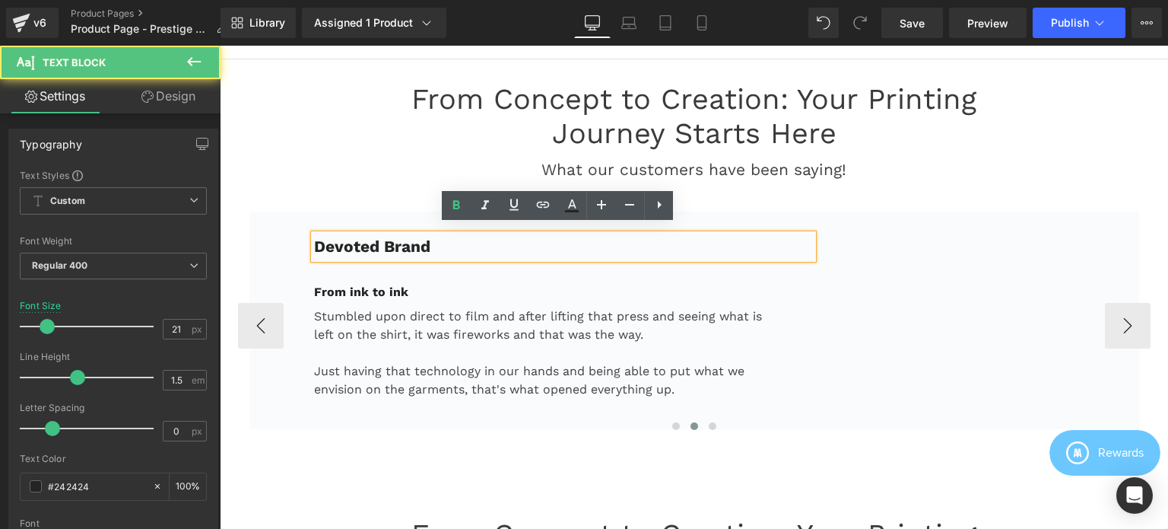
click at [420, 237] on strong "Devoted Brand" at bounding box center [372, 246] width 116 height 19
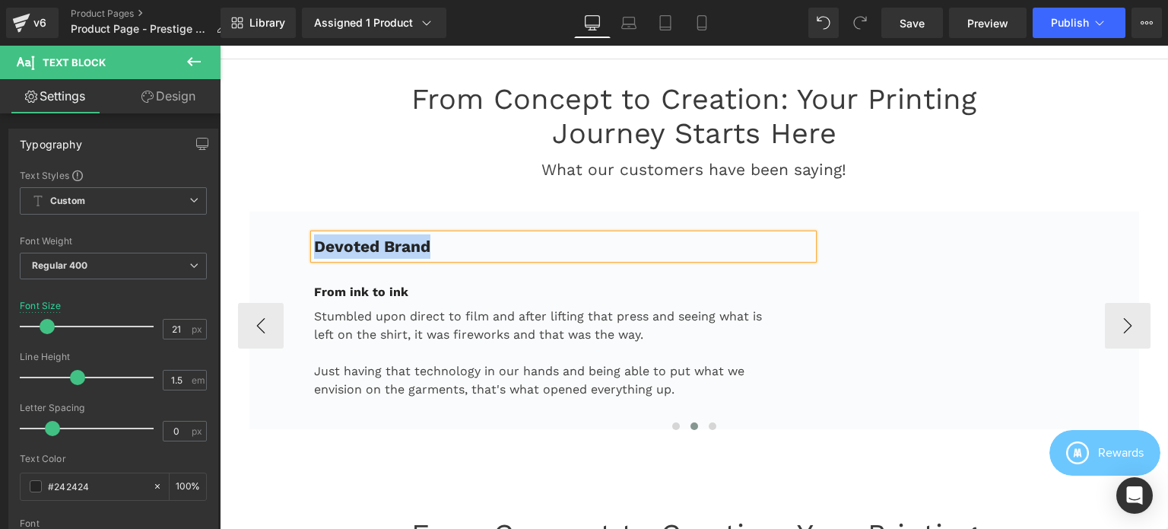
copy strong "Devoted Brand"
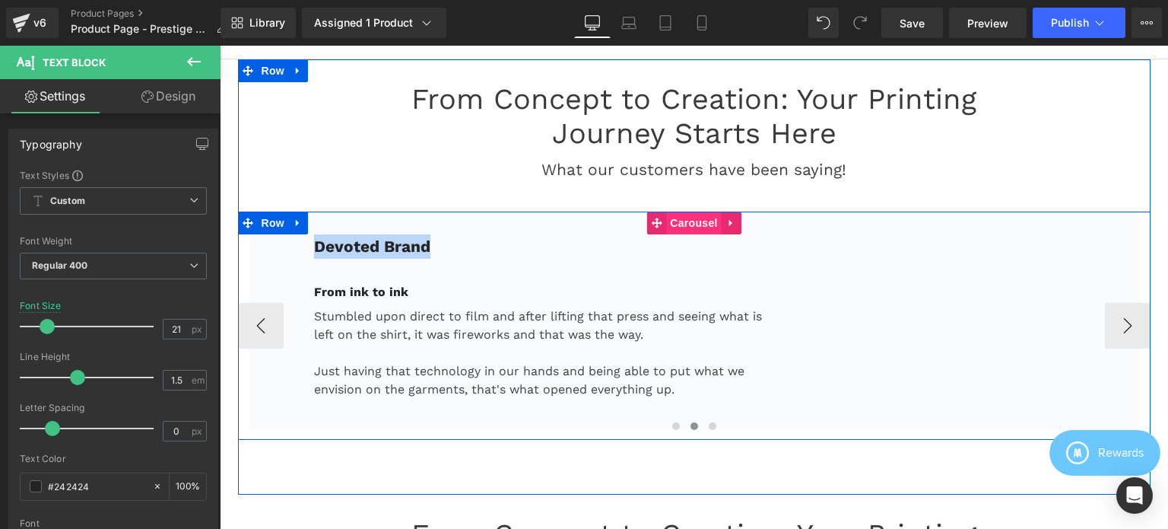
click at [669, 214] on span "Carousel" at bounding box center [693, 222] width 55 height 23
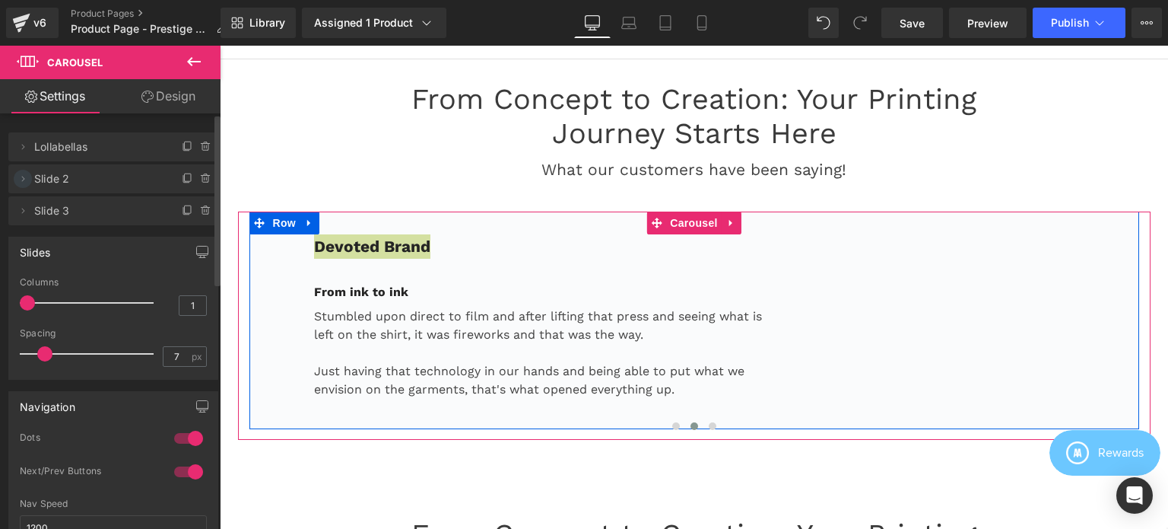
click at [19, 179] on icon at bounding box center [23, 179] width 12 height 12
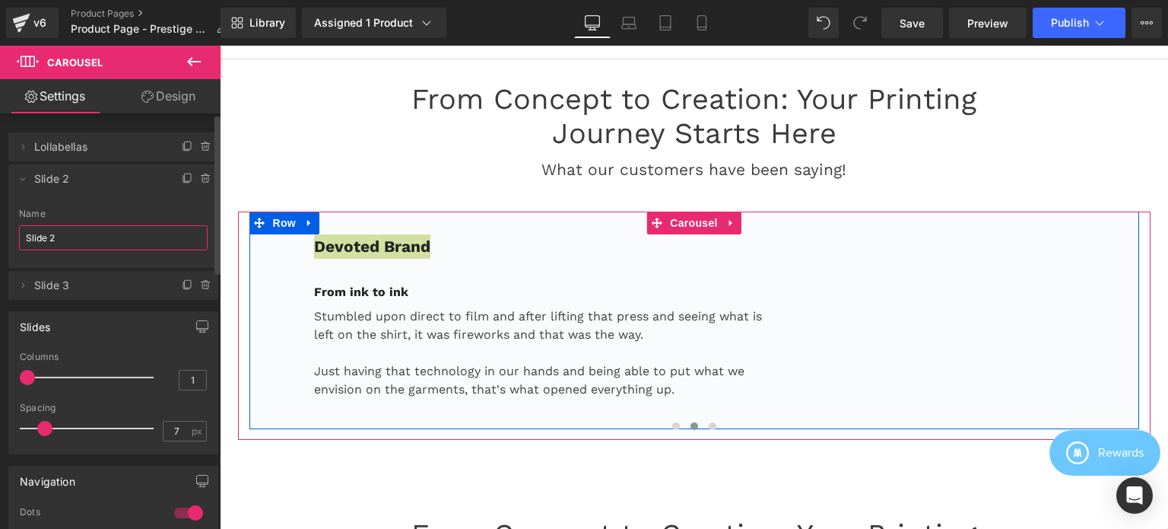
click at [87, 237] on input "Slide 2" at bounding box center [113, 237] width 189 height 25
paste input "Devoted Brand"
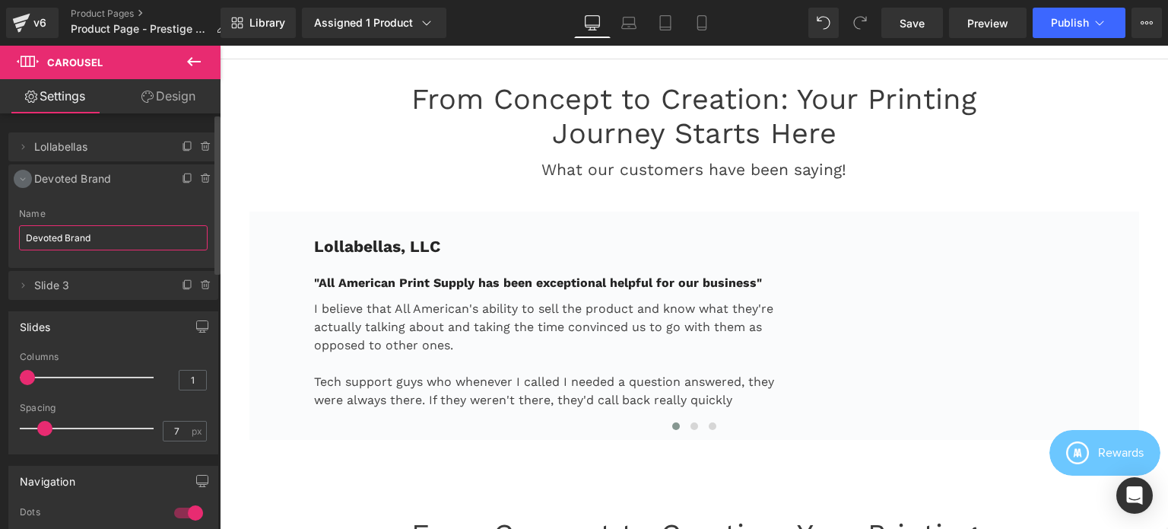
type input "Devoted Brand"
click at [24, 179] on icon at bounding box center [23, 179] width 5 height 3
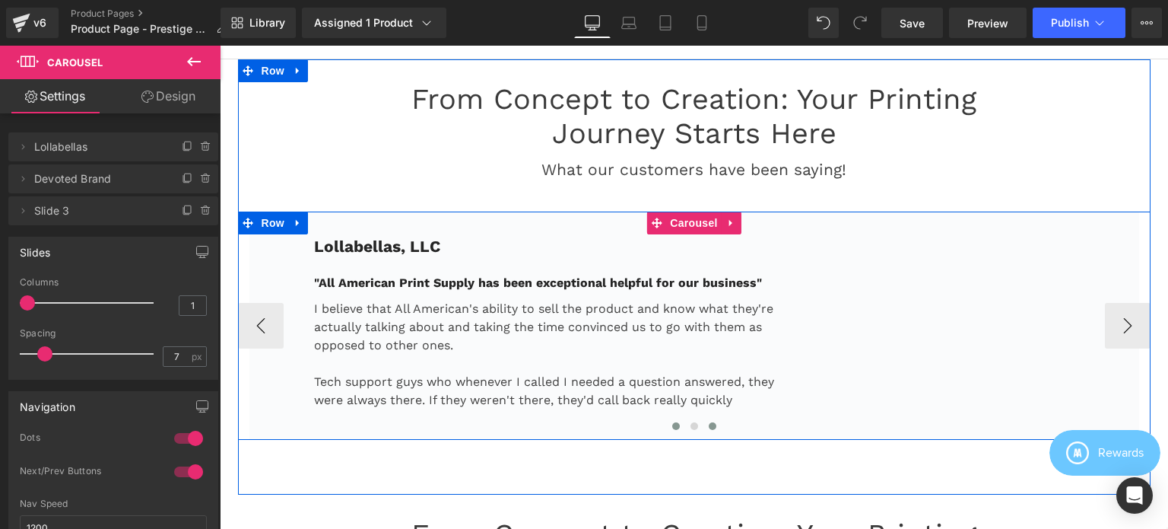
click at [709, 422] on span at bounding box center [713, 426] width 8 height 8
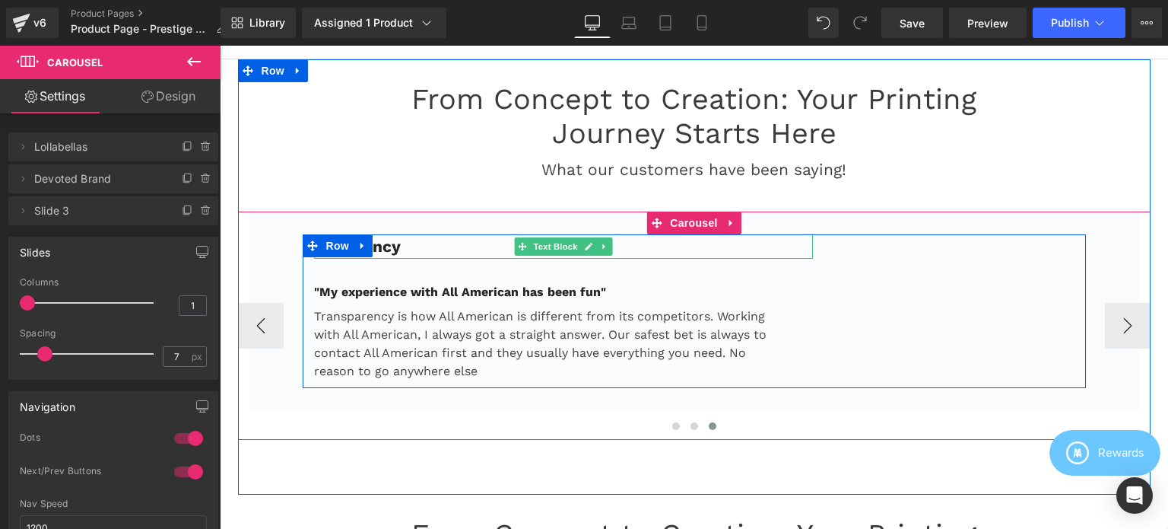
click at [393, 238] on strong "illCurrency" at bounding box center [357, 246] width 87 height 19
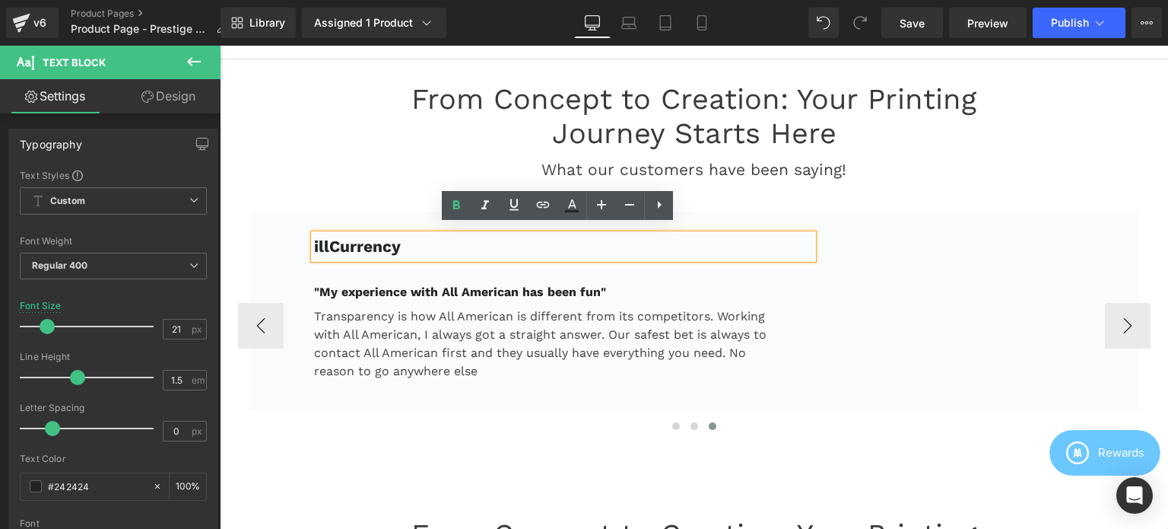
click at [408, 240] on p "illCurrency" at bounding box center [564, 246] width 500 height 24
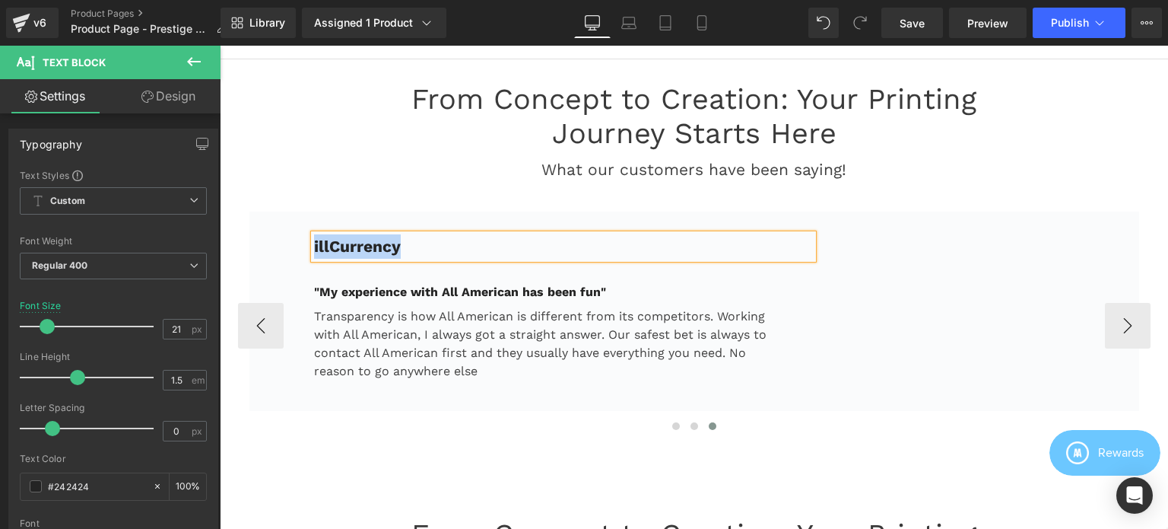
copy strong "illCurrency"
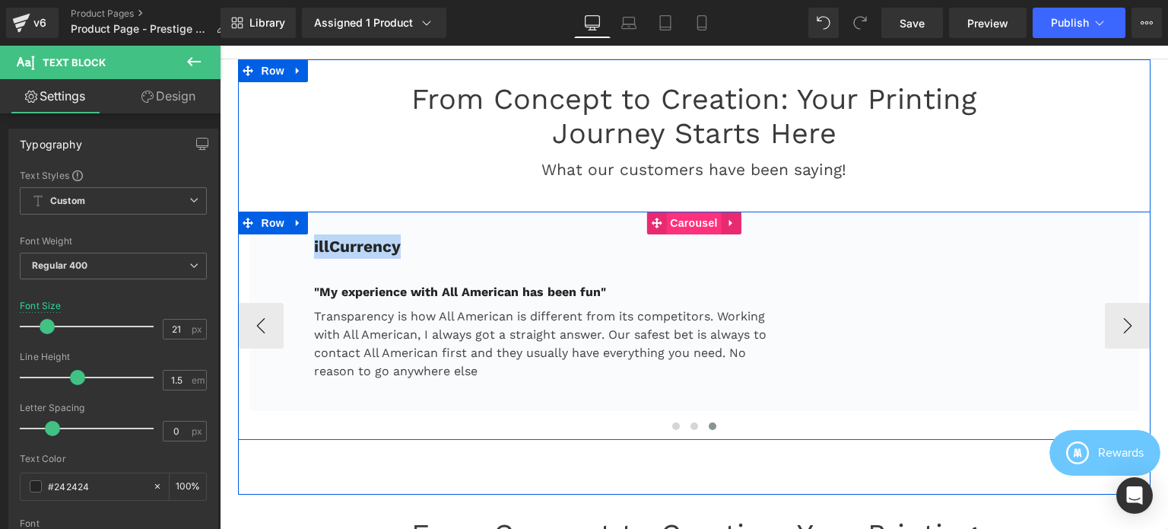
click at [680, 216] on span "Carousel" at bounding box center [693, 222] width 55 height 23
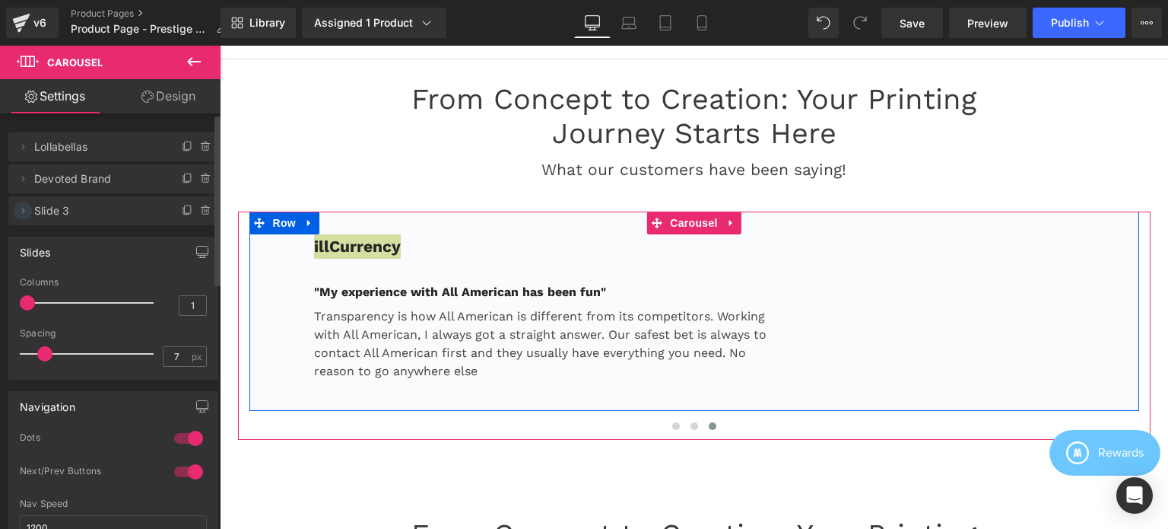
click at [27, 210] on icon at bounding box center [23, 211] width 12 height 12
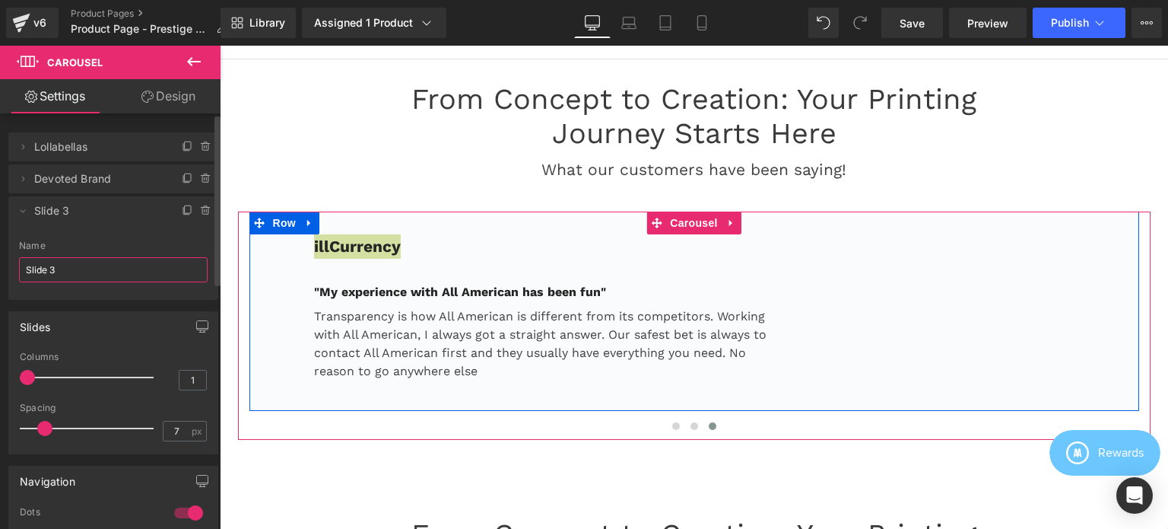
click at [77, 272] on input "Slide 3" at bounding box center [113, 269] width 189 height 25
paste input "illCurrency"
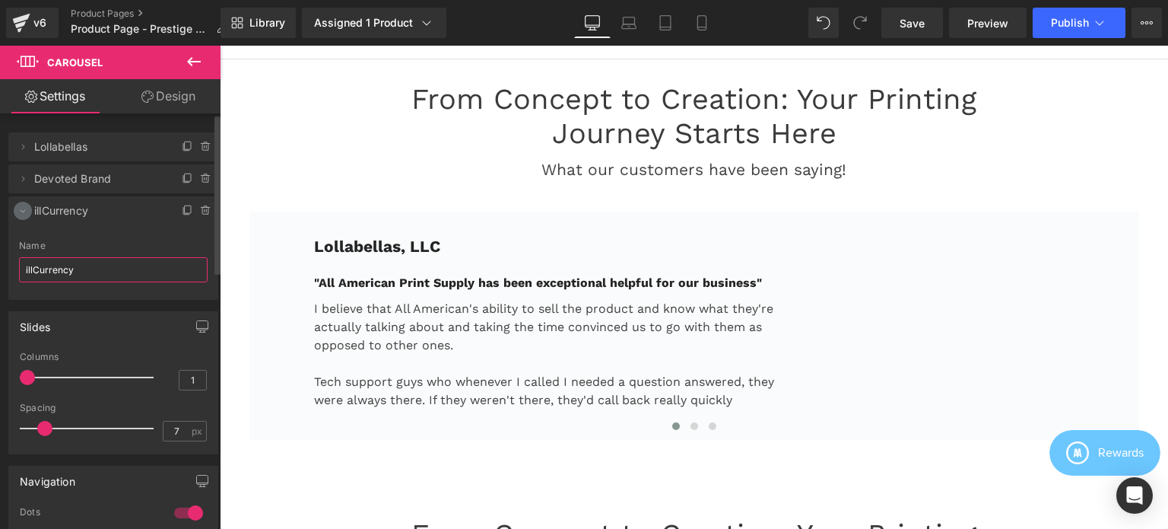
type input "illCurrency"
click at [24, 211] on icon at bounding box center [23, 211] width 5 height 3
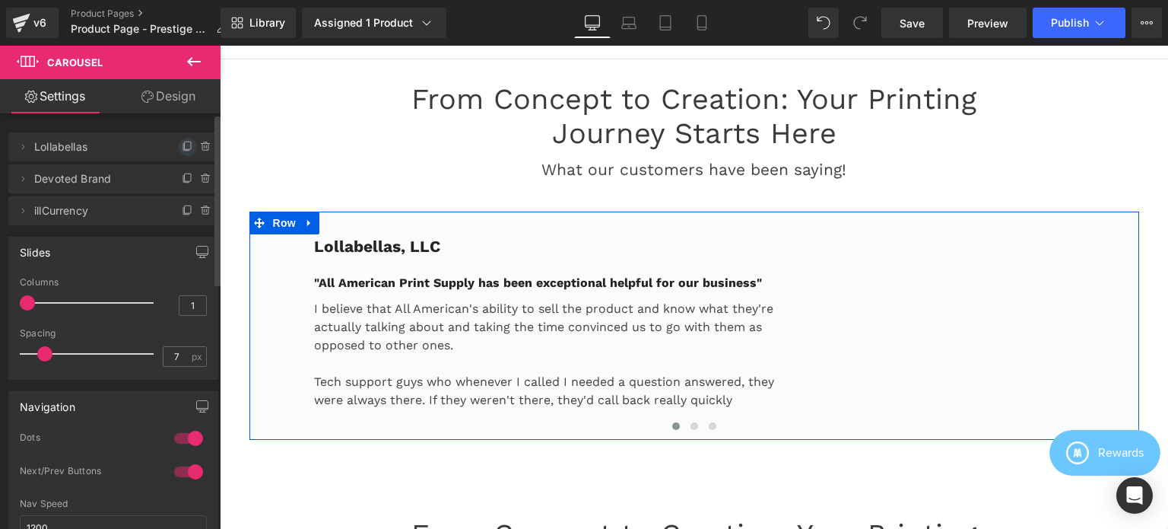
click at [182, 145] on icon at bounding box center [188, 147] width 12 height 12
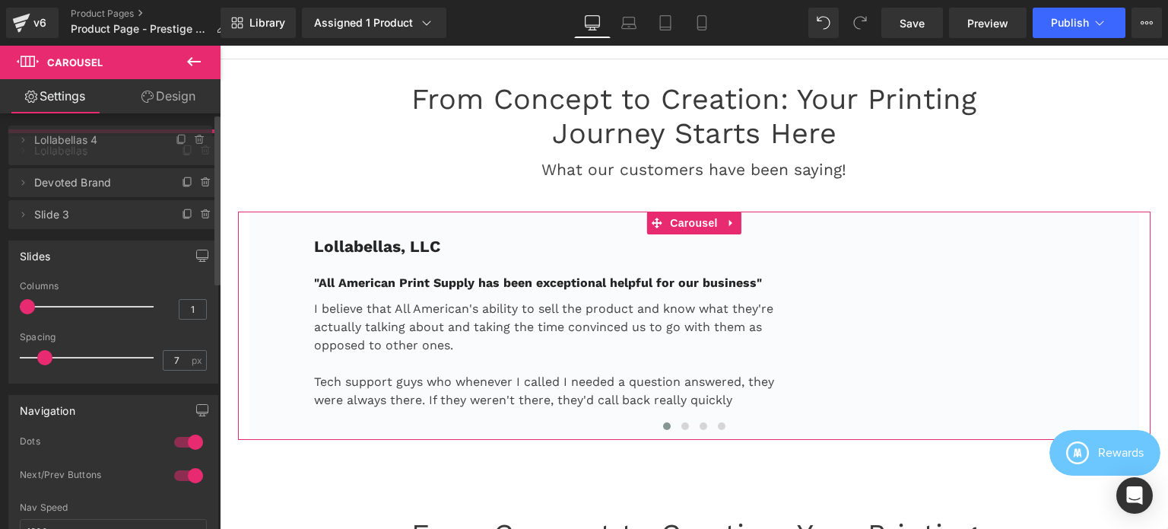
drag, startPoint x: 113, startPoint y: 180, endPoint x: 111, endPoint y: 141, distance: 38.8
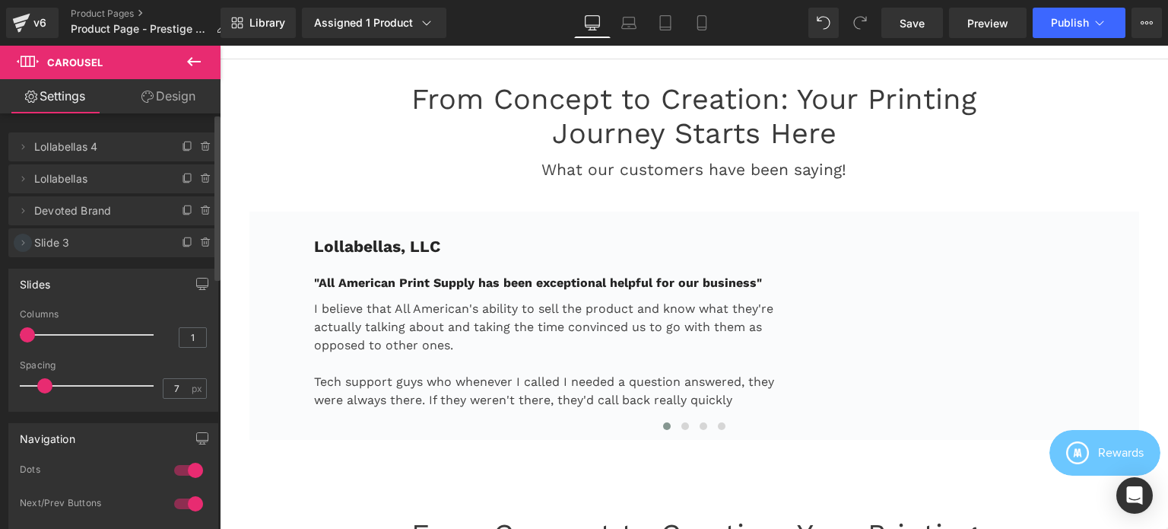
click at [23, 243] on icon at bounding box center [23, 243] width 12 height 12
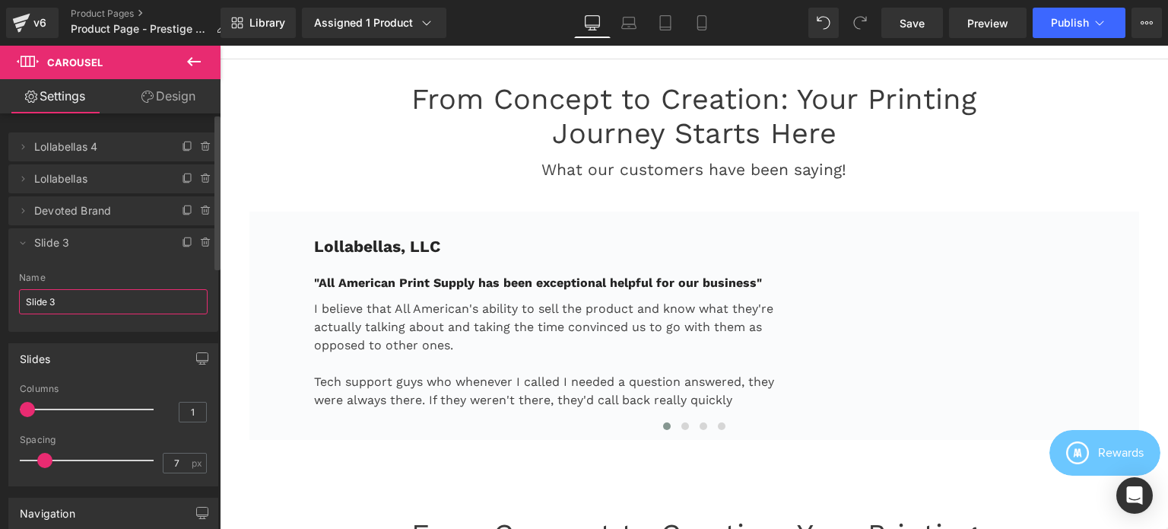
click at [78, 300] on input "Slide 3" at bounding box center [113, 301] width 189 height 25
paste input "illCurrency"
type input "illCurrency"
click at [21, 244] on icon at bounding box center [23, 243] width 12 height 12
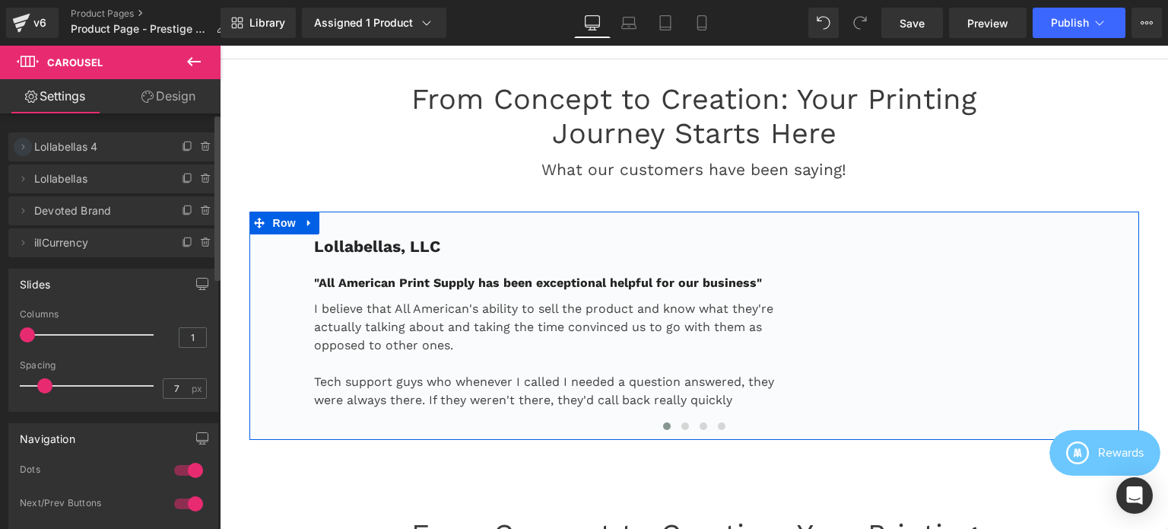
click at [21, 145] on icon at bounding box center [23, 147] width 12 height 12
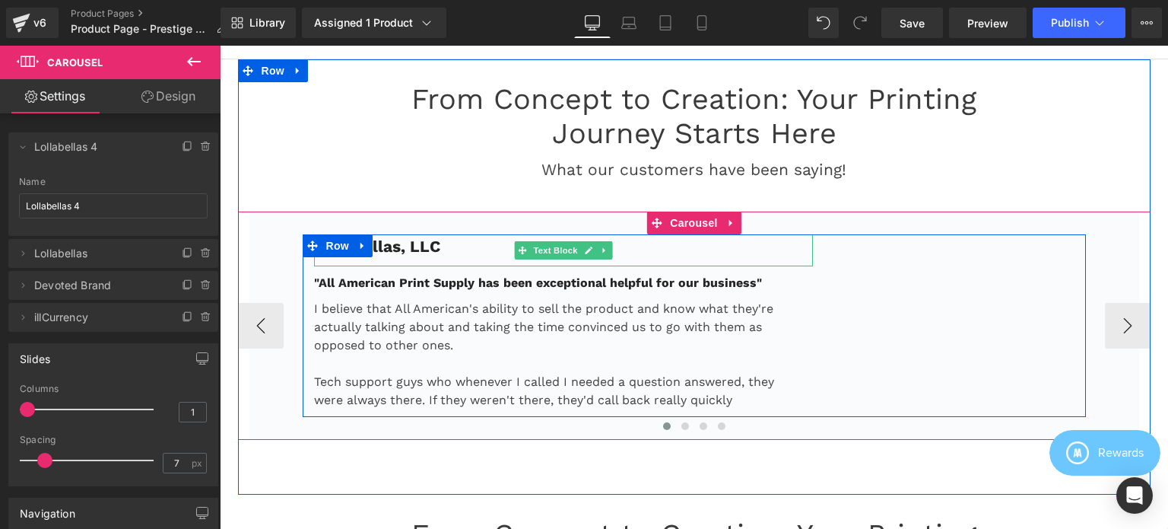
click at [416, 240] on strong "Lollabellas, LLC" at bounding box center [377, 246] width 126 height 19
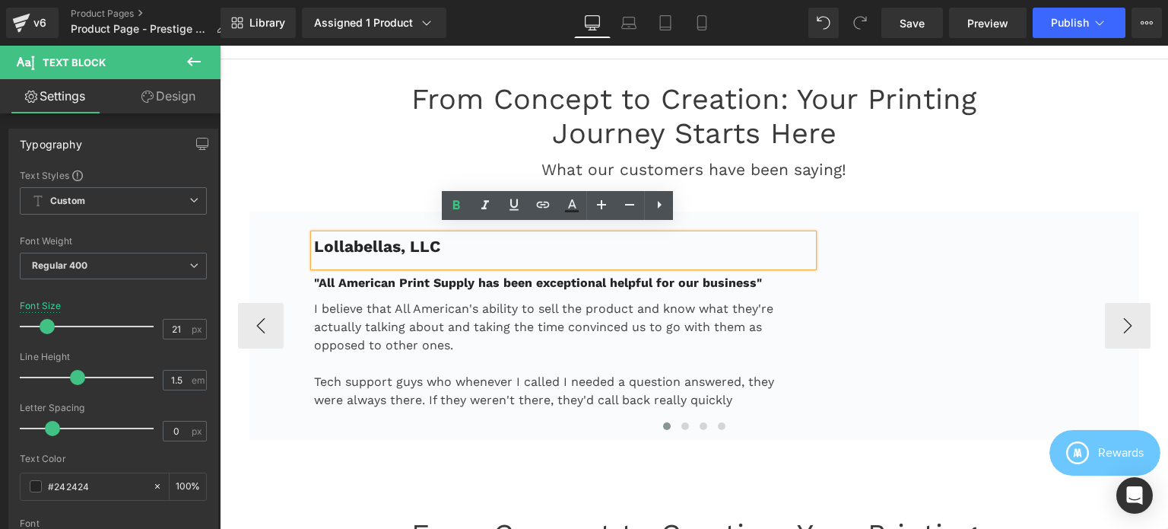
click at [450, 237] on p "Lollabellas, LLC" at bounding box center [564, 246] width 500 height 24
click at [276, 226] on div "Lollabellas, LLC Text Block "All American Print Supply has been exceptional hel…" at bounding box center [694, 325] width 890 height 228
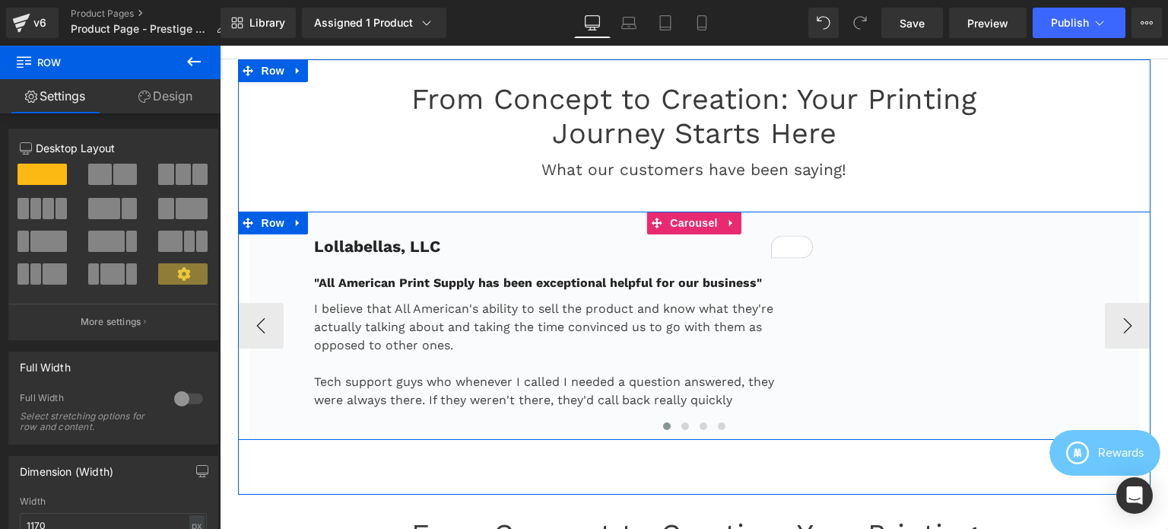
drag, startPoint x: 675, startPoint y: 214, endPoint x: 637, endPoint y: 214, distance: 37.3
click at [675, 214] on span "Carousel" at bounding box center [693, 222] width 55 height 23
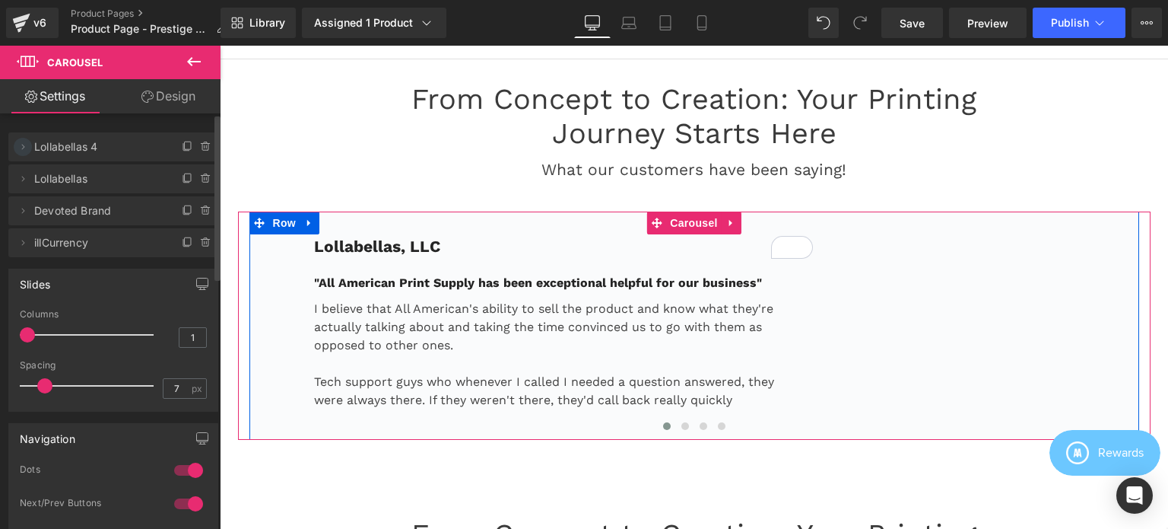
click at [21, 148] on icon at bounding box center [23, 147] width 12 height 12
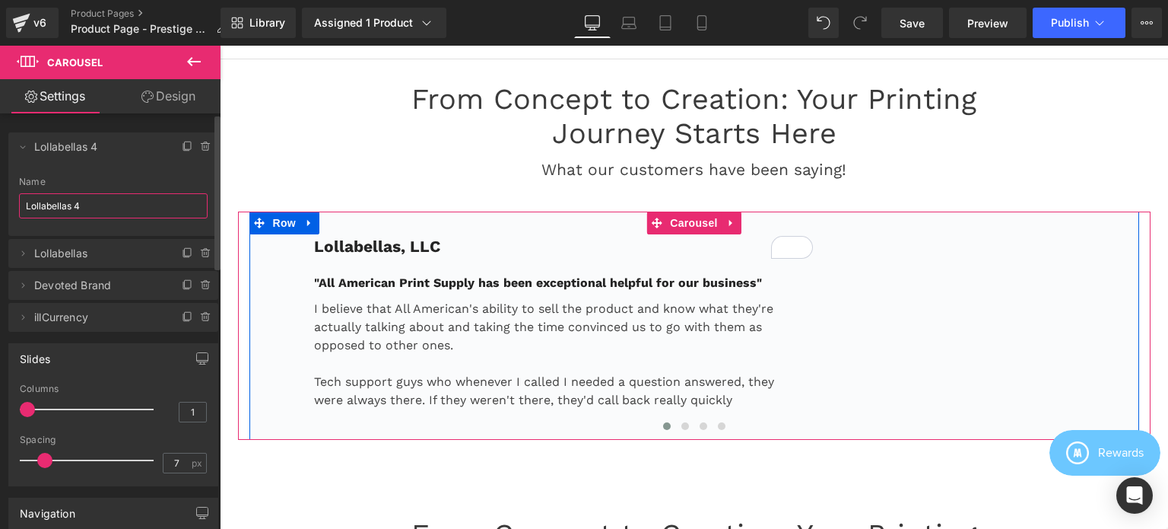
click at [90, 205] on input "Lollabellas 4" at bounding box center [113, 205] width 189 height 25
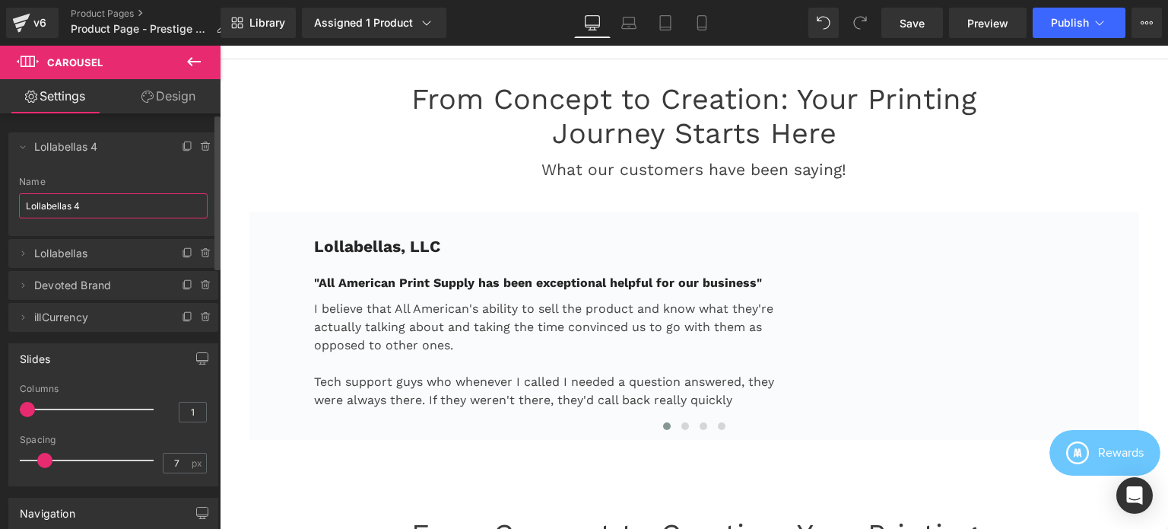
paste input "Feral Aperal"
type input "Feral Aperal"
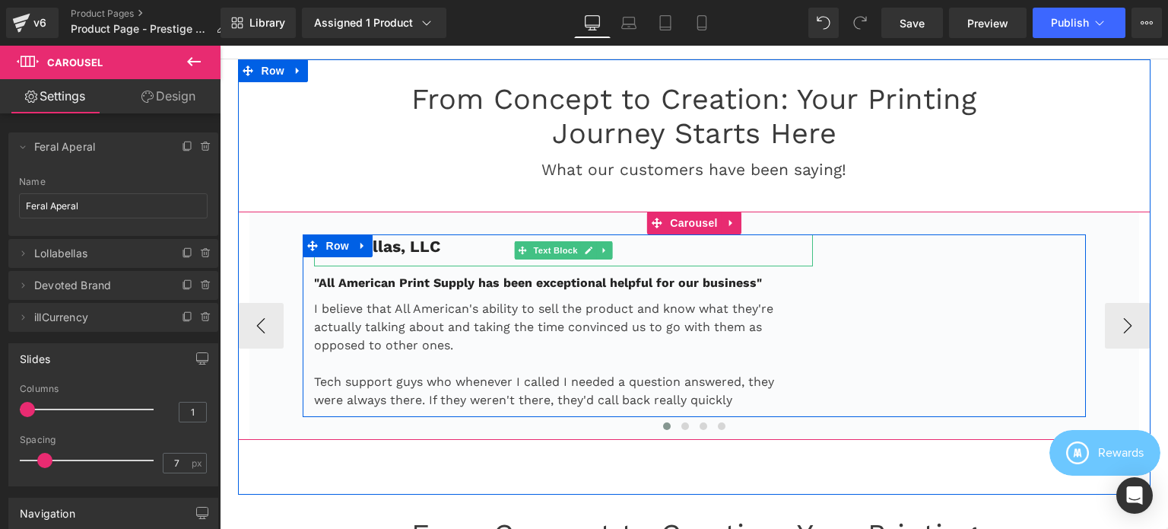
click at [430, 237] on strong "Lollabellas, LLC" at bounding box center [377, 246] width 126 height 19
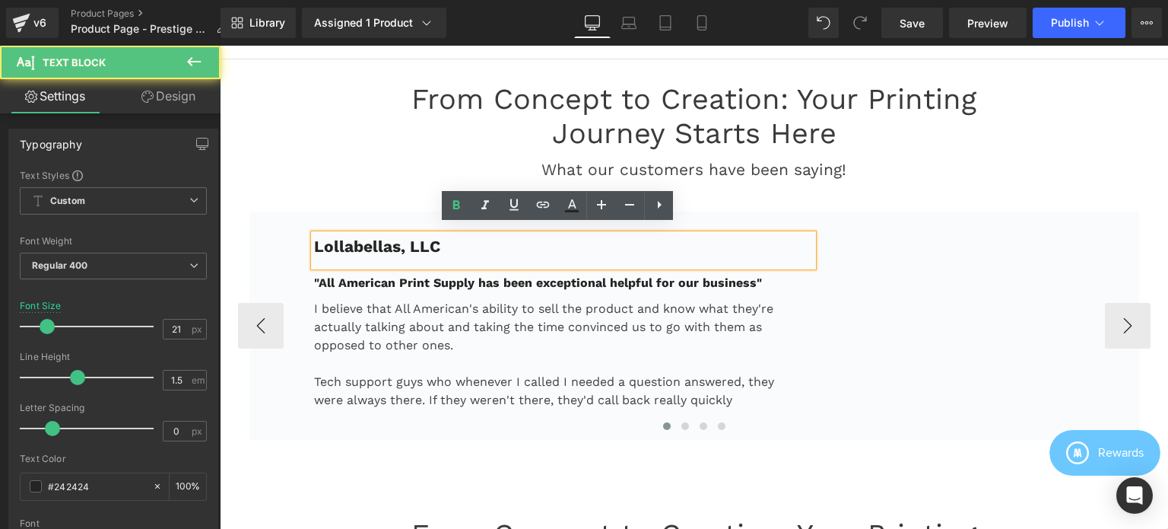
click at [444, 237] on p "Lollabellas, LLC" at bounding box center [564, 246] width 500 height 24
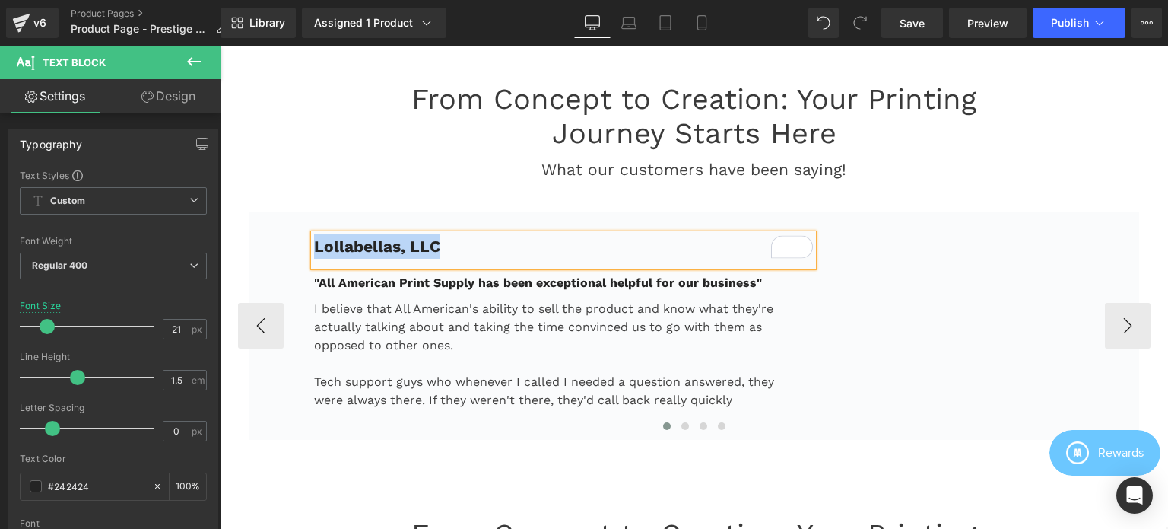
paste div "To enrich screen reader interactions, please activate Accessibility in Grammarl…"
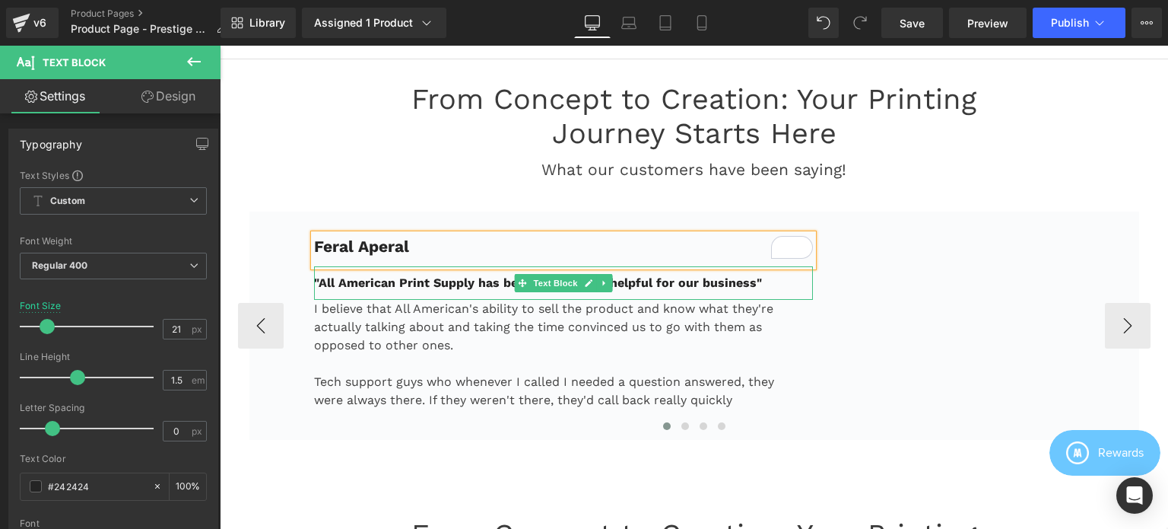
drag, startPoint x: 449, startPoint y: 272, endPoint x: 415, endPoint y: 273, distance: 34.2
click at [449, 275] on strong ""All American Print Supply has been exceptional helpful for our business"" at bounding box center [538, 282] width 448 height 14
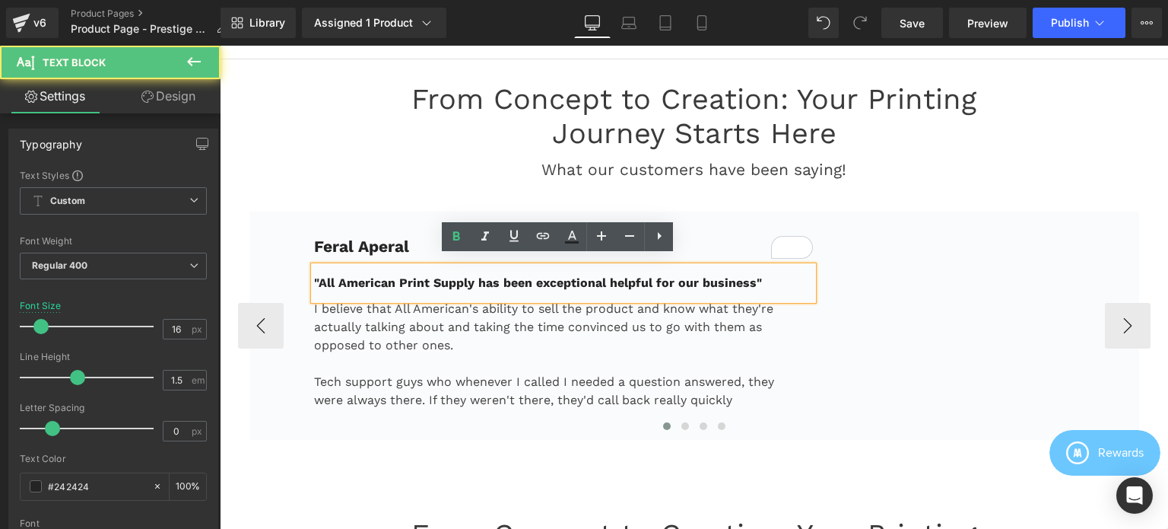
click at [411, 275] on strong ""All American Print Supply has been exceptional helpful for our business"" at bounding box center [538, 282] width 448 height 14
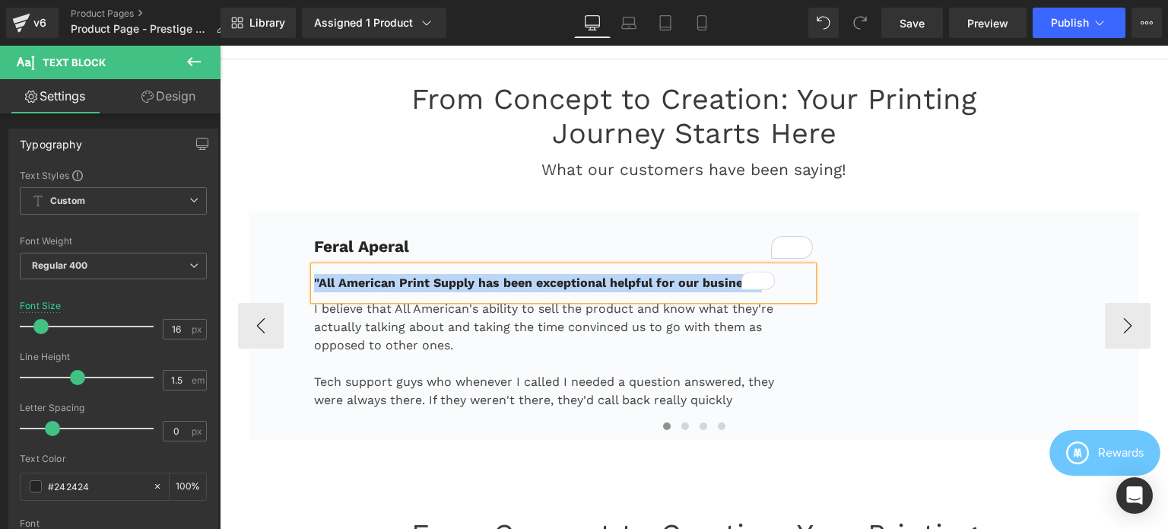
paste div "To enrich screen reader interactions, please activate Accessibility in Grammarl…"
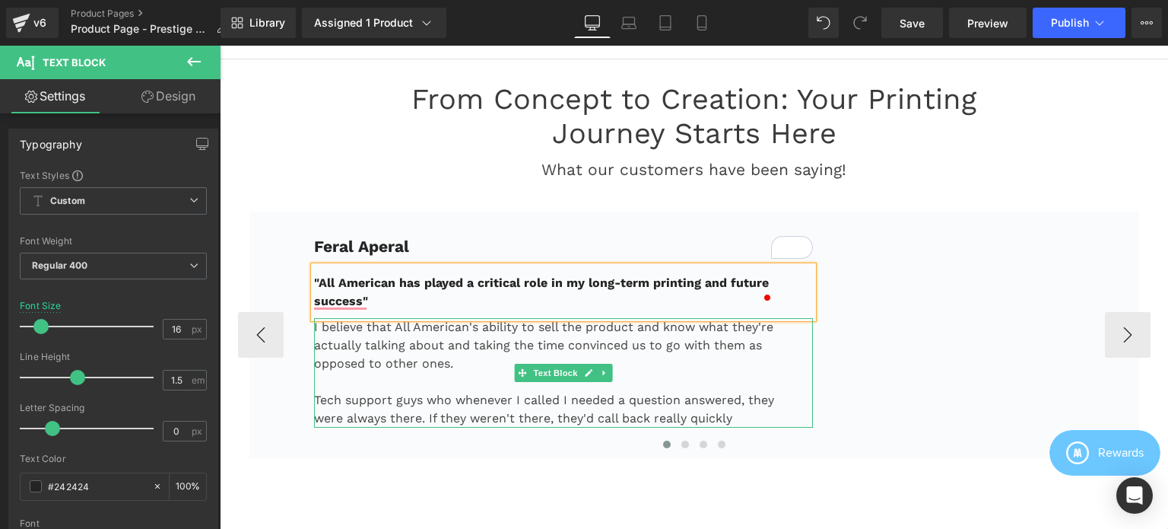
drag, startPoint x: 424, startPoint y: 355, endPoint x: 393, endPoint y: 320, distance: 46.9
click at [424, 355] on p "I believe that All American's ability to sell the product and know what they're…" at bounding box center [545, 345] width 462 height 55
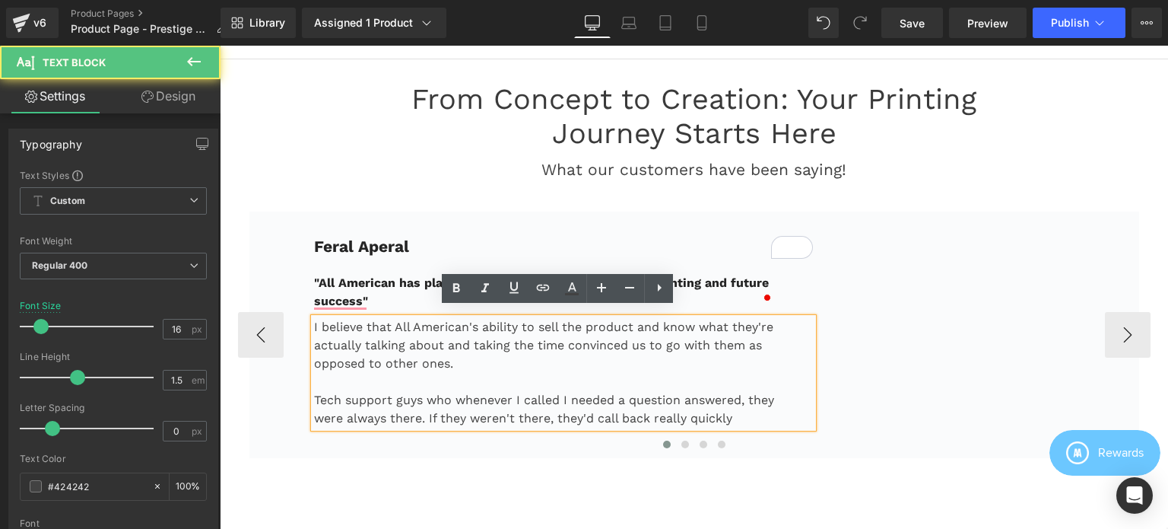
click at [393, 319] on p "I believe that All American's ability to sell the product and know what they're…" at bounding box center [545, 345] width 462 height 55
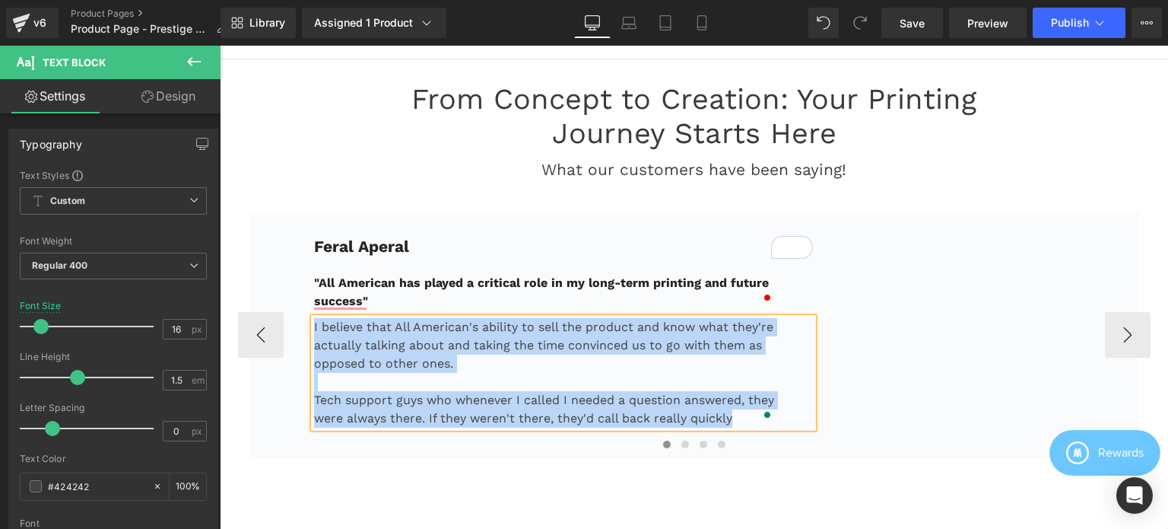
paste div "To enrich screen reader interactions, please activate Accessibility in Grammarl…"
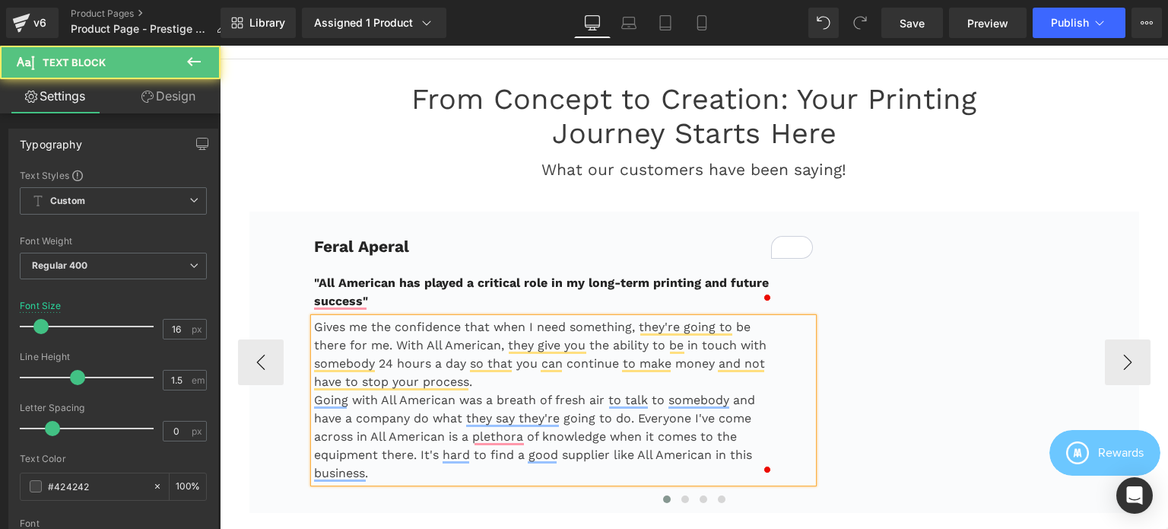
click at [488, 376] on p "Gives me the confidence that when I need something, they're going to be there f…" at bounding box center [545, 354] width 462 height 73
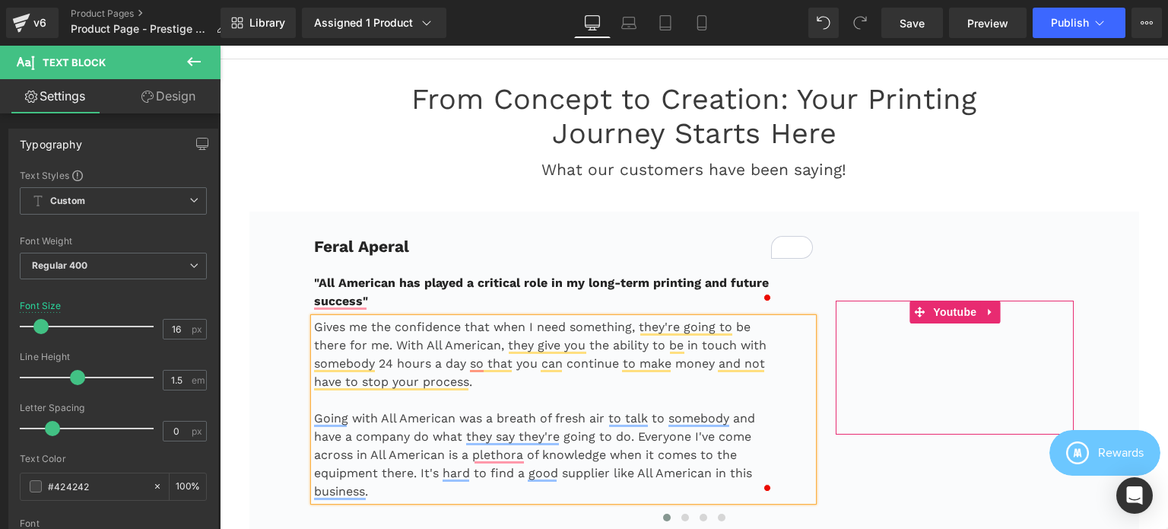
drag, startPoint x: 962, startPoint y: 303, endPoint x: 1165, endPoint y: 310, distance: 203.2
click at [962, 303] on span "Youtube" at bounding box center [954, 311] width 51 height 23
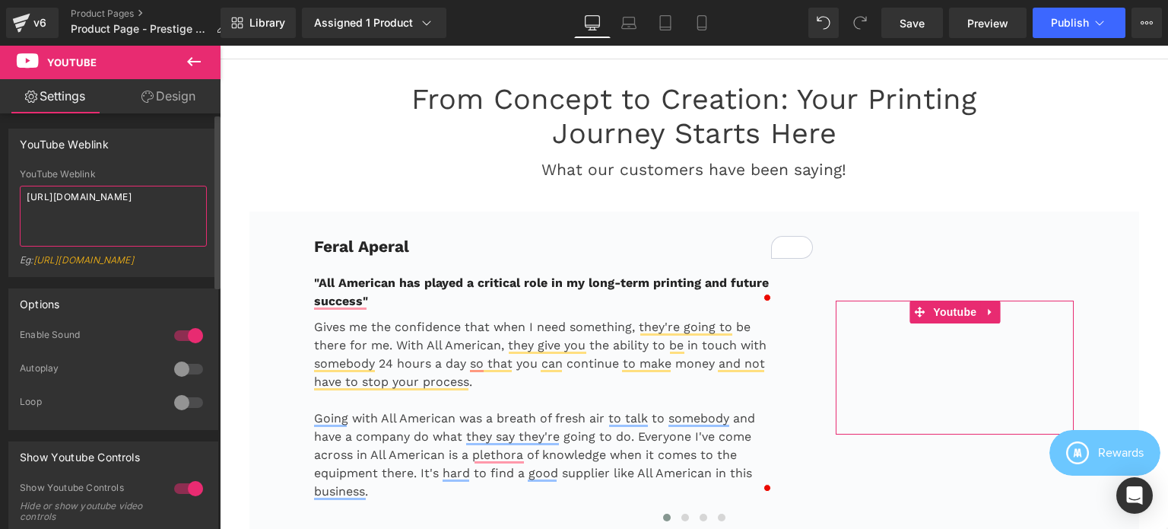
click at [122, 211] on textarea "https://www.youtube.com/watch?v=75rC2aeFJt0" at bounding box center [113, 216] width 187 height 61
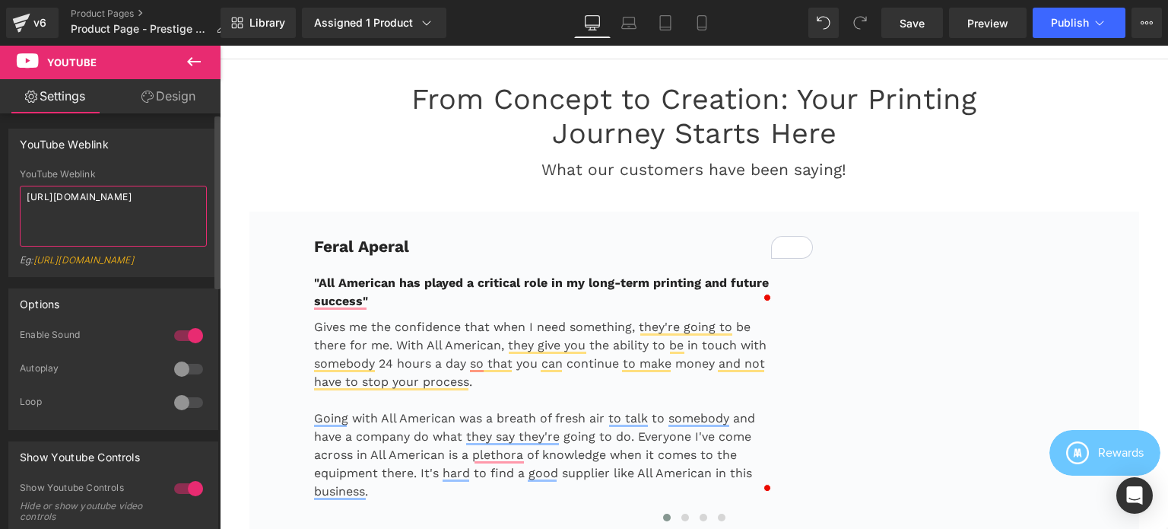
type textarea "[URL][DOMAIN_NAME]"
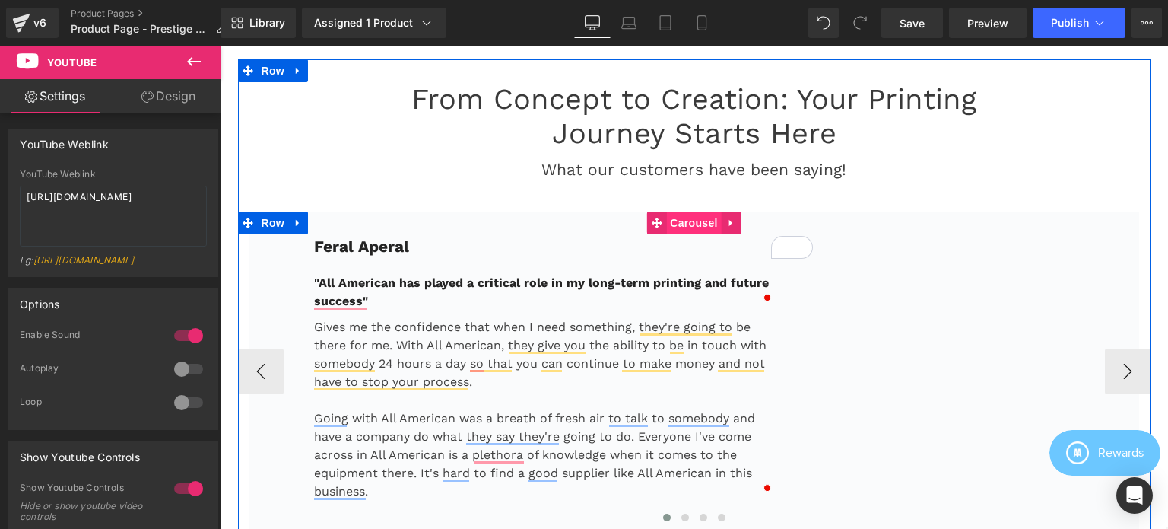
click at [675, 214] on span "Carousel" at bounding box center [693, 222] width 55 height 23
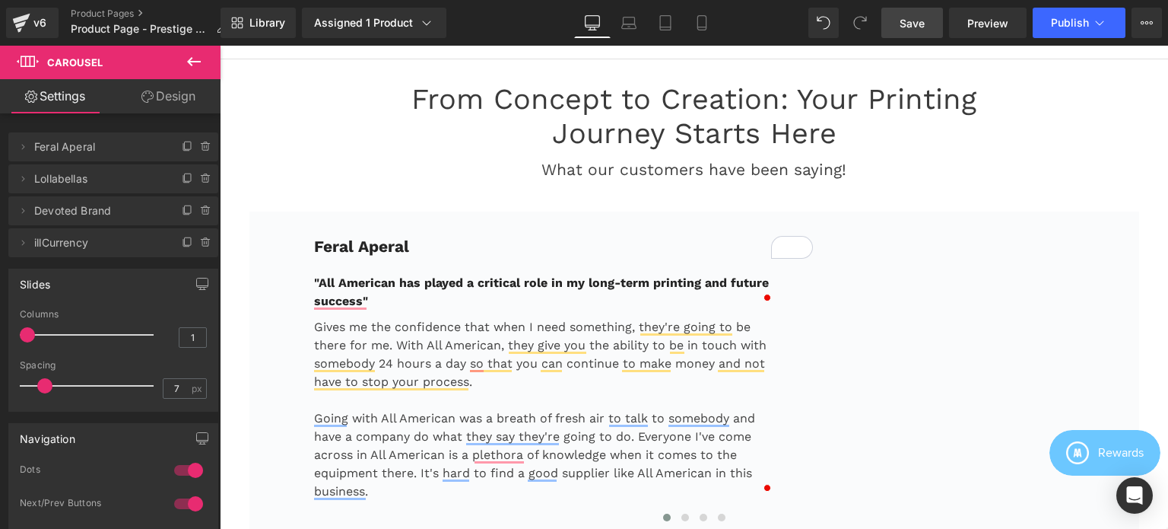
click at [914, 23] on span "Save" at bounding box center [912, 23] width 25 height 16
click at [1083, 21] on span "Publish" at bounding box center [1070, 23] width 38 height 12
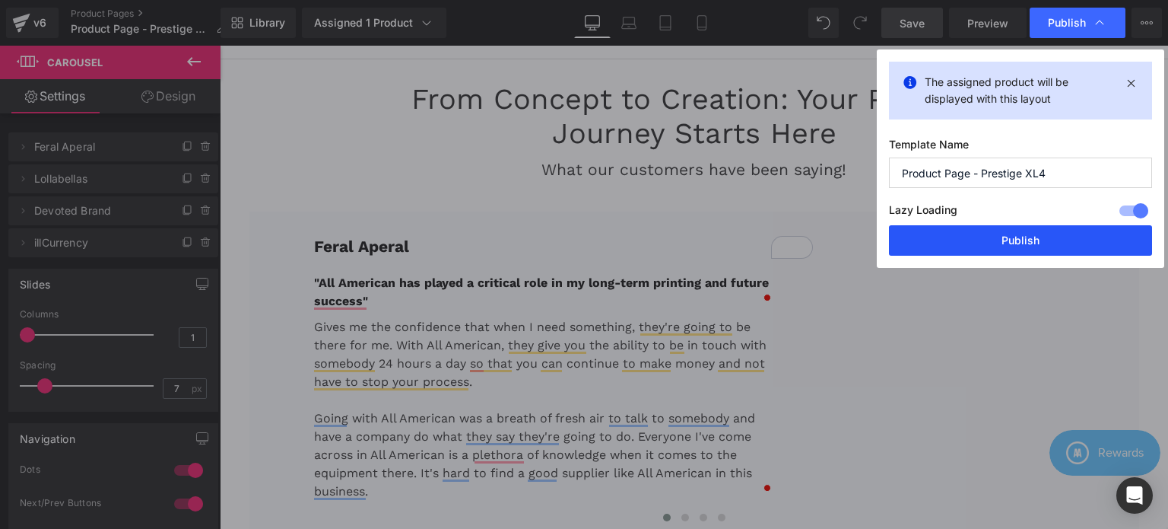
click at [1013, 233] on button "Publish" at bounding box center [1020, 240] width 263 height 30
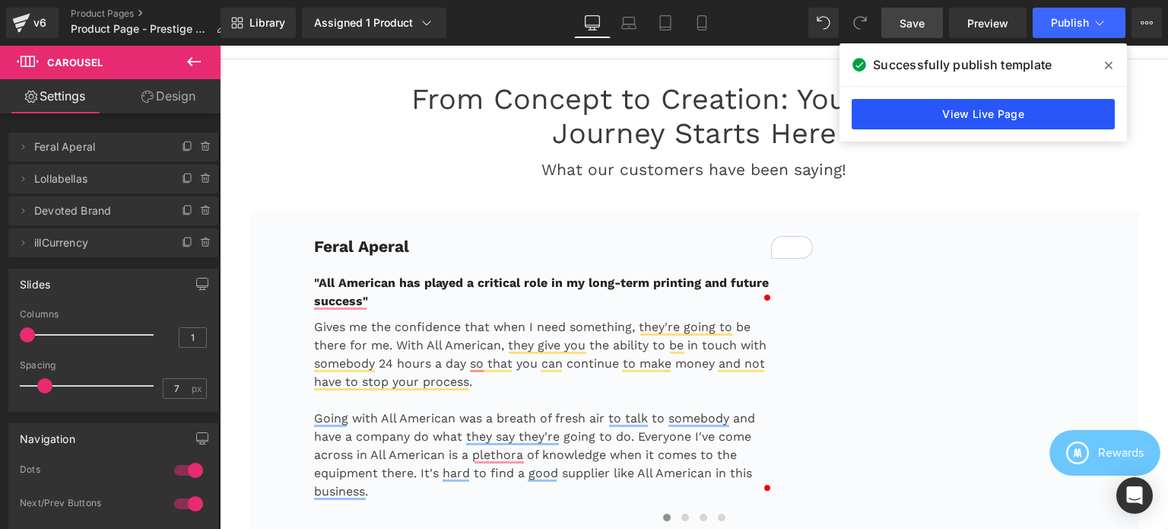
click at [964, 114] on link "View Live Page" at bounding box center [983, 114] width 263 height 30
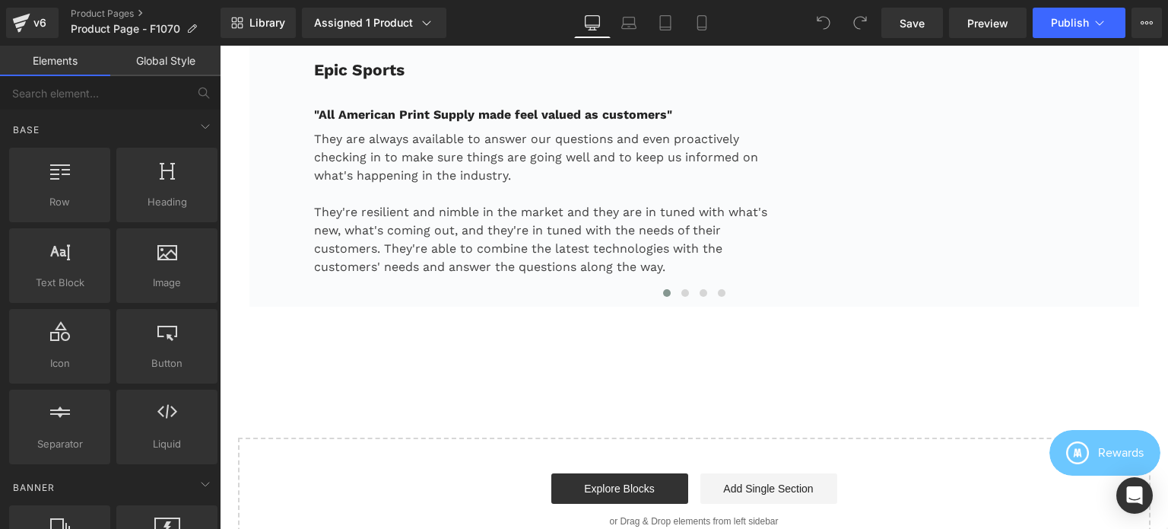
scroll to position [2282, 0]
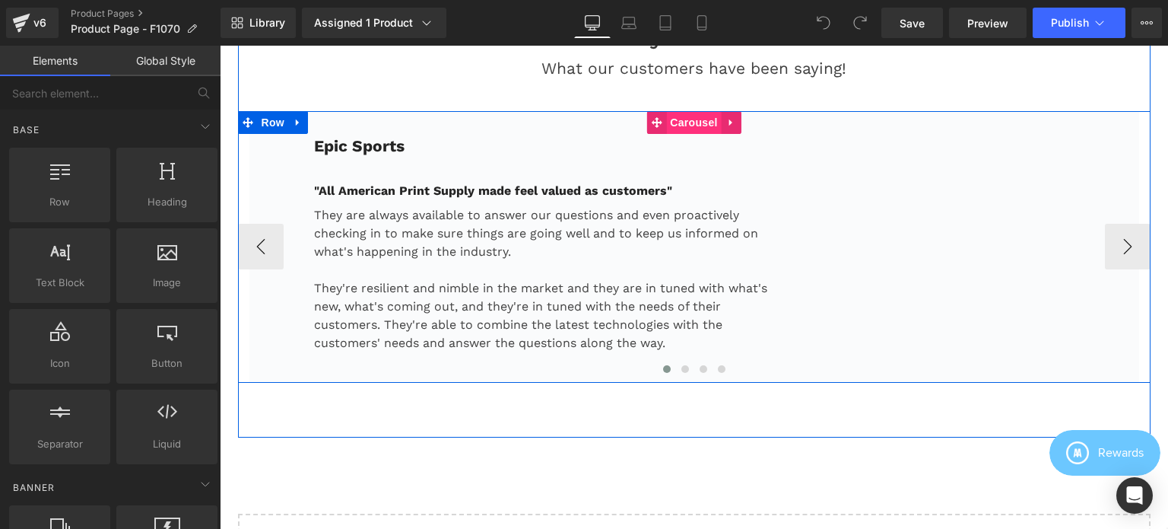
click at [684, 116] on span "Carousel" at bounding box center [693, 122] width 55 height 23
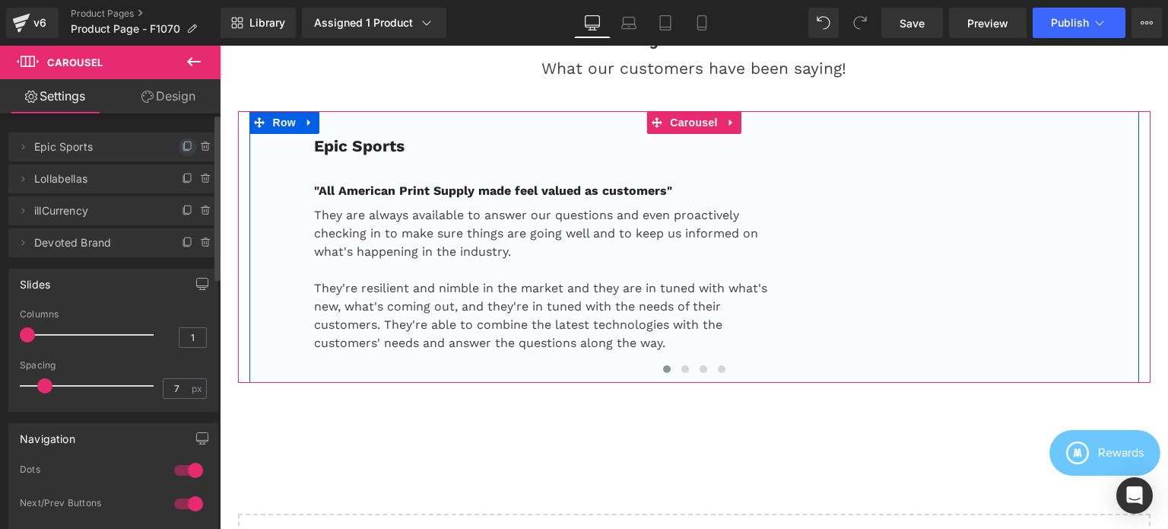
click at [182, 145] on icon at bounding box center [188, 147] width 12 height 12
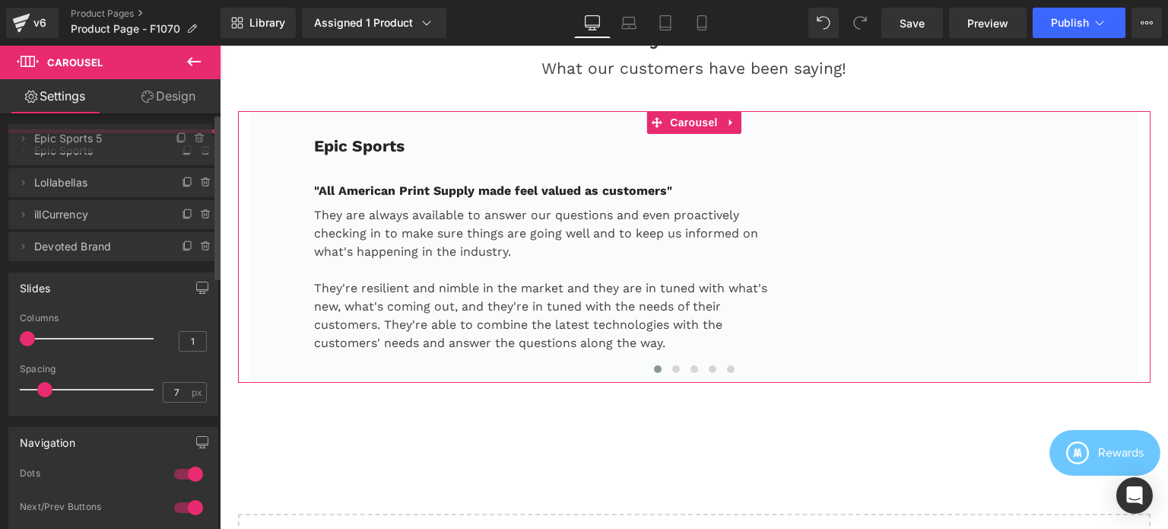
drag, startPoint x: 91, startPoint y: 182, endPoint x: 91, endPoint y: 141, distance: 40.3
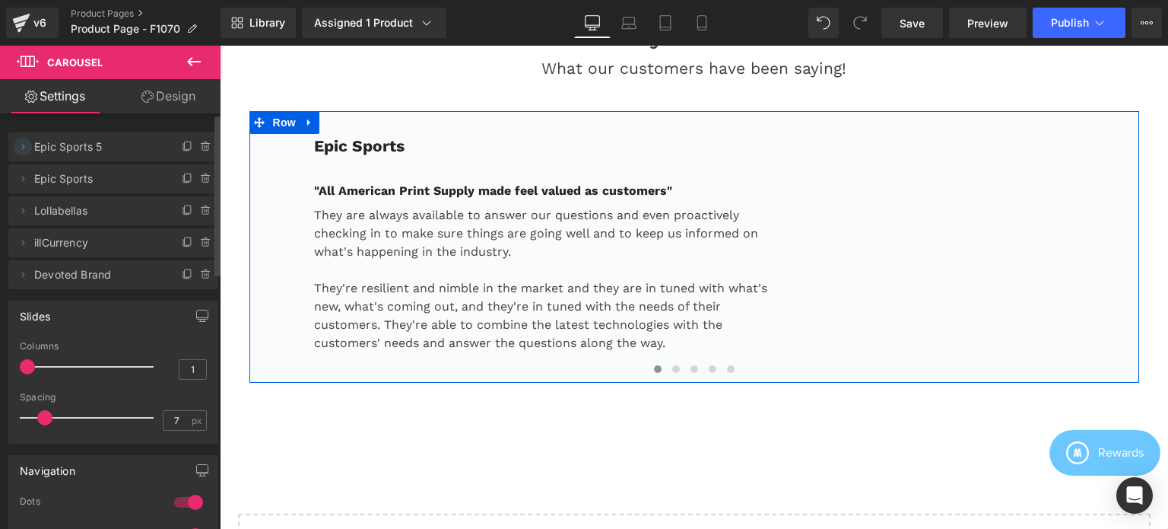
click at [24, 148] on icon at bounding box center [23, 146] width 3 height 5
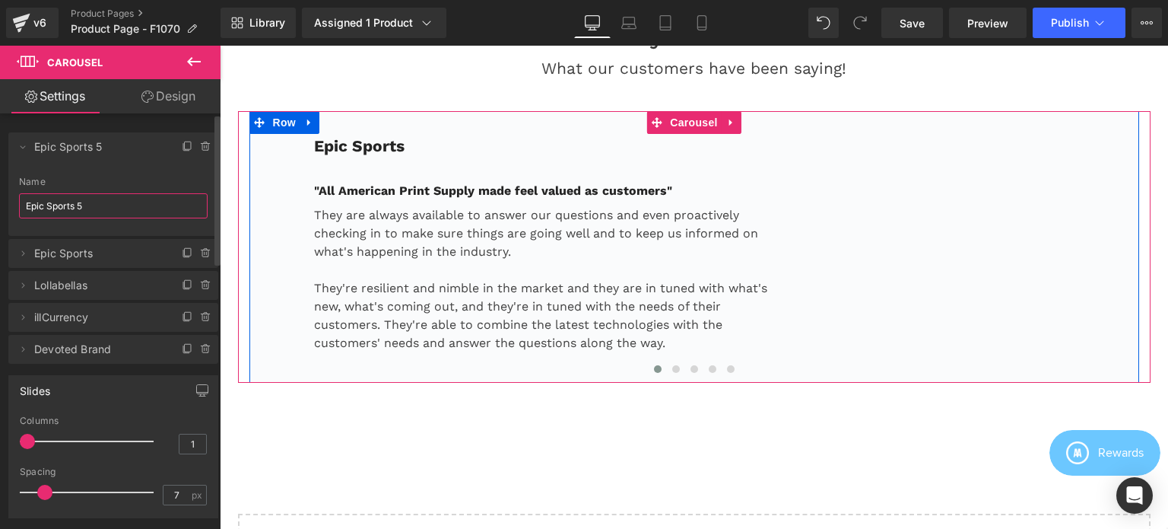
click at [105, 206] on input "Epic Sports 5" at bounding box center [113, 205] width 189 height 25
paste input "Feral Aperal"
type input "Feral Aperal"
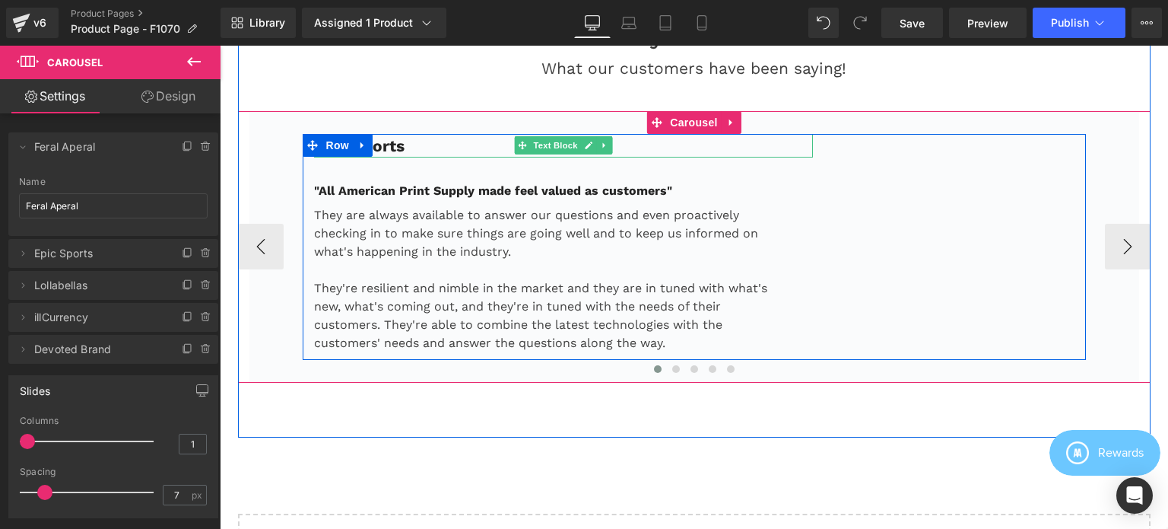
click at [432, 142] on p "Epic Sports" at bounding box center [564, 146] width 500 height 24
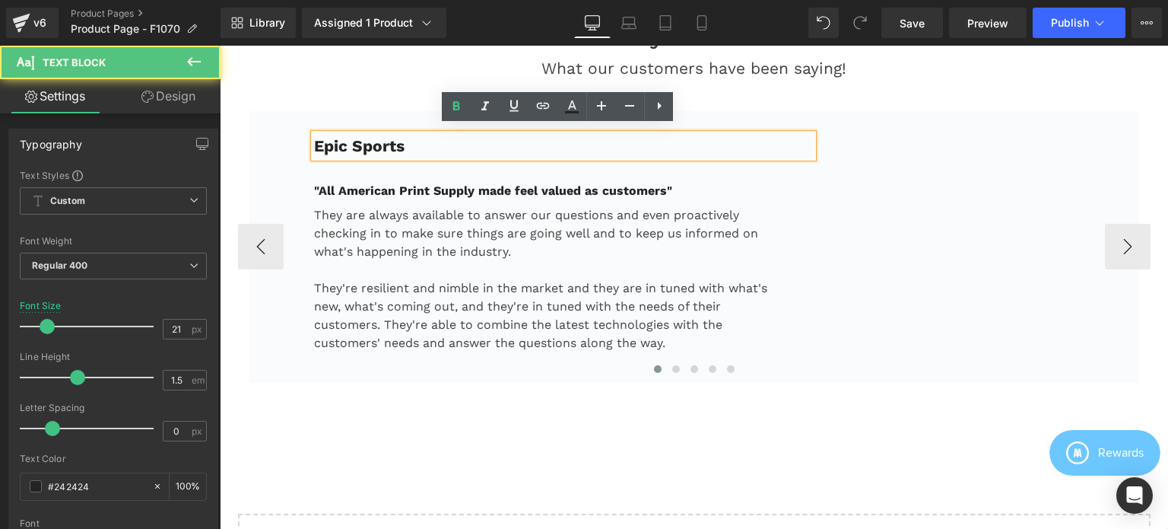
click at [389, 140] on strong "Epic Sports" at bounding box center [359, 145] width 91 height 19
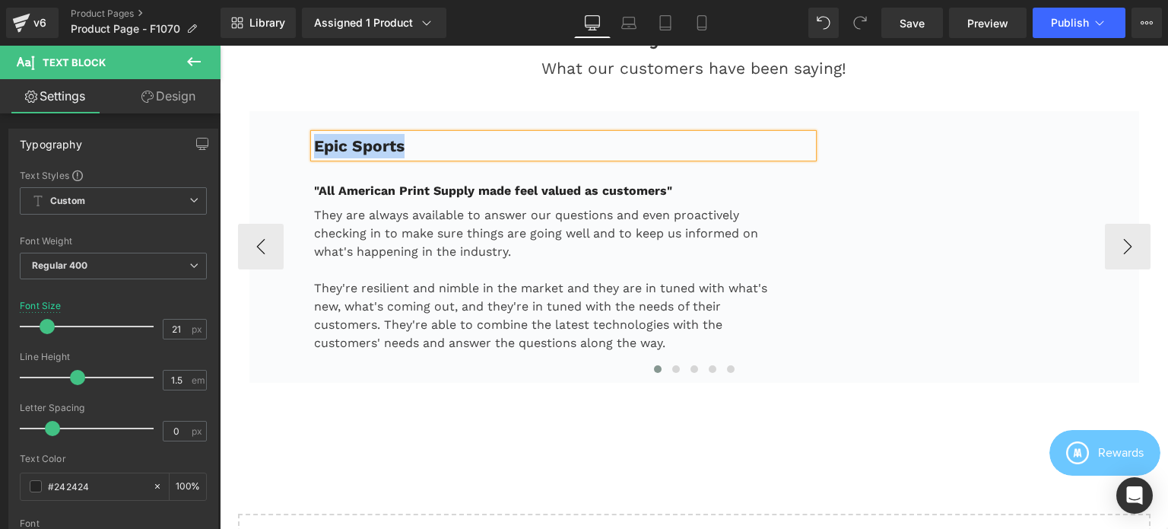
paste div
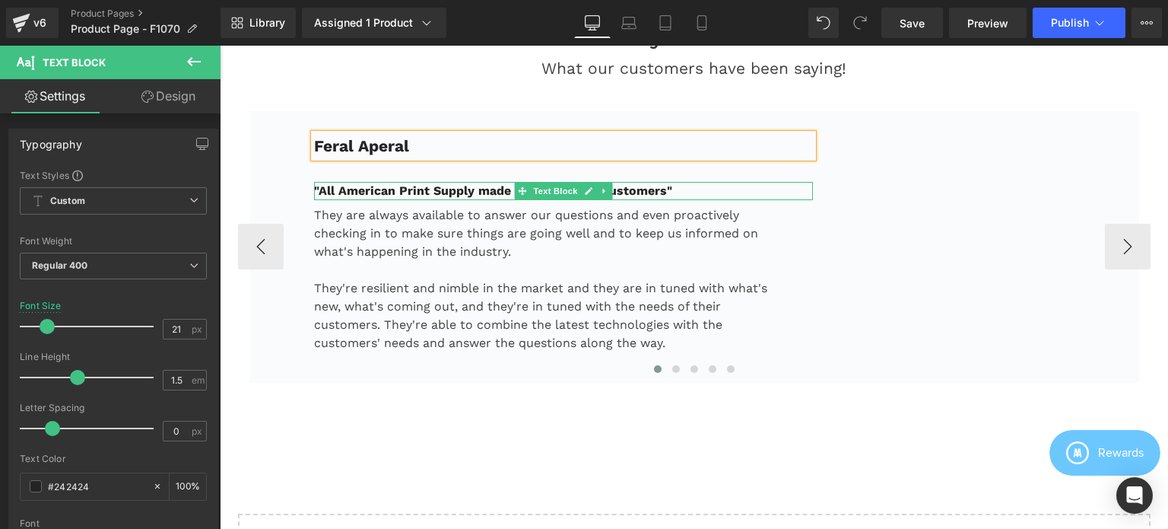
click at [420, 183] on strong ""All American Print Supply made feel valued as customers"" at bounding box center [493, 190] width 358 height 14
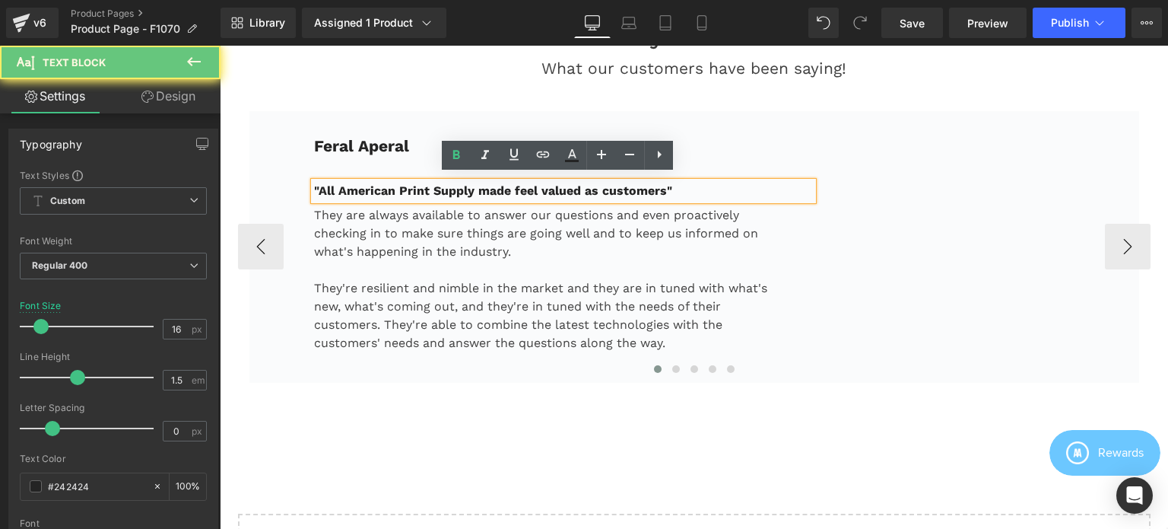
click at [403, 183] on strong ""All American Print Supply made feel valued as customers"" at bounding box center [493, 190] width 358 height 14
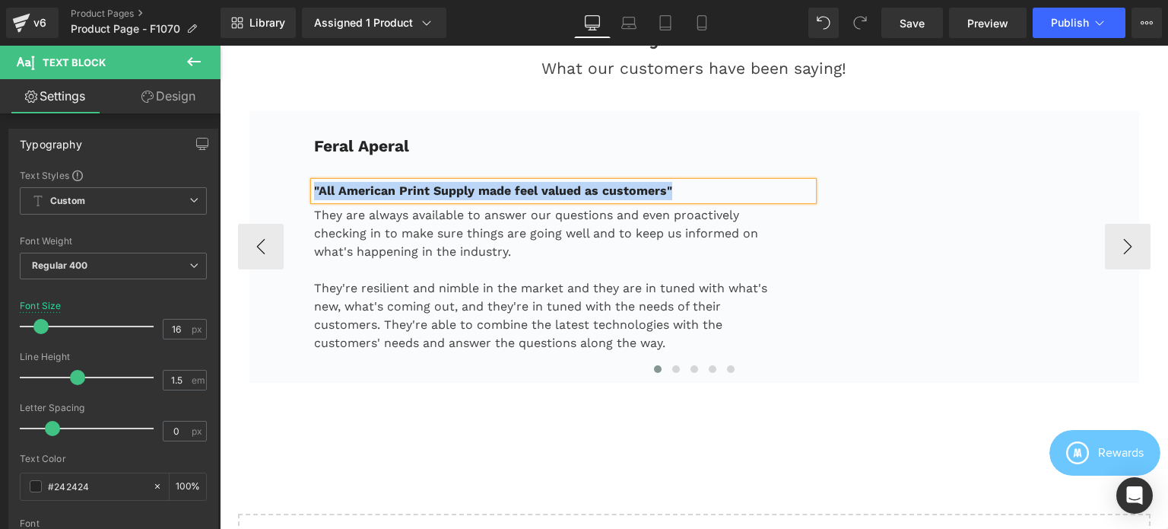
paste div
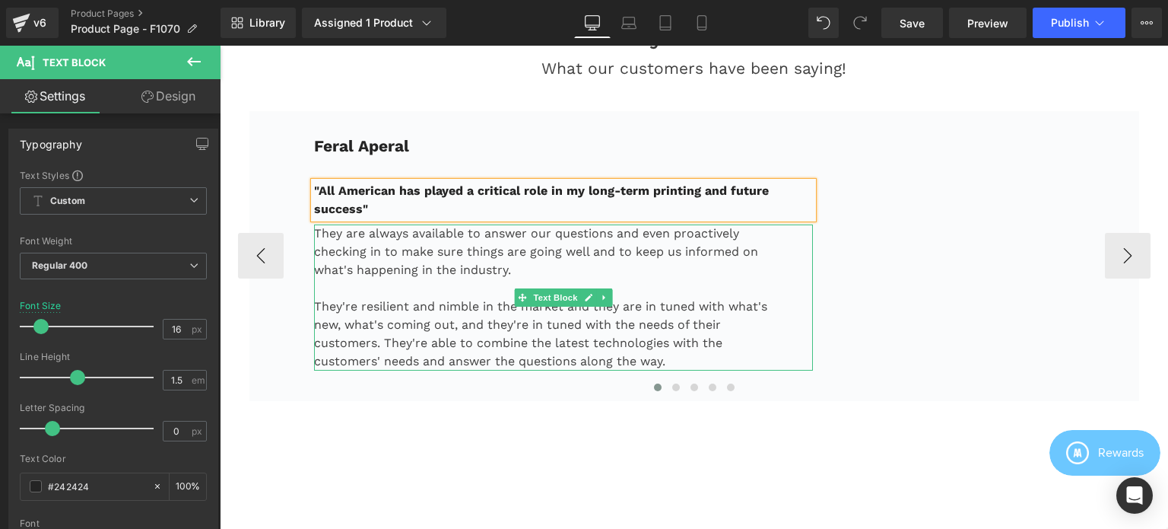
click at [347, 237] on p "They are always available to answer our questions and even proactively checking…" at bounding box center [545, 251] width 462 height 55
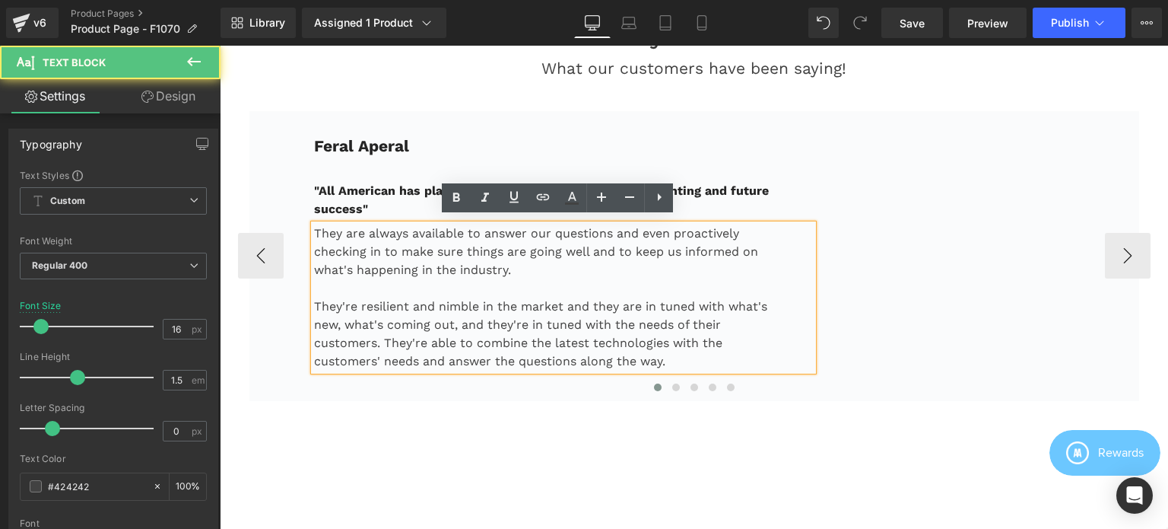
click at [350, 227] on p "They are always available to answer our questions and even proactively checking…" at bounding box center [545, 251] width 462 height 55
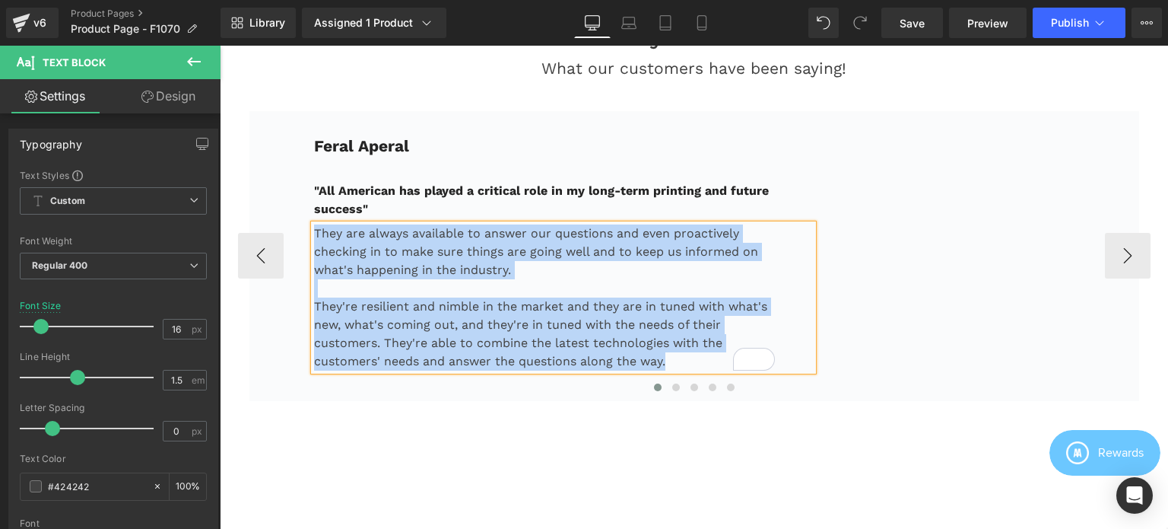
paste div "To enrich screen reader interactions, please activate Accessibility in Grammarl…"
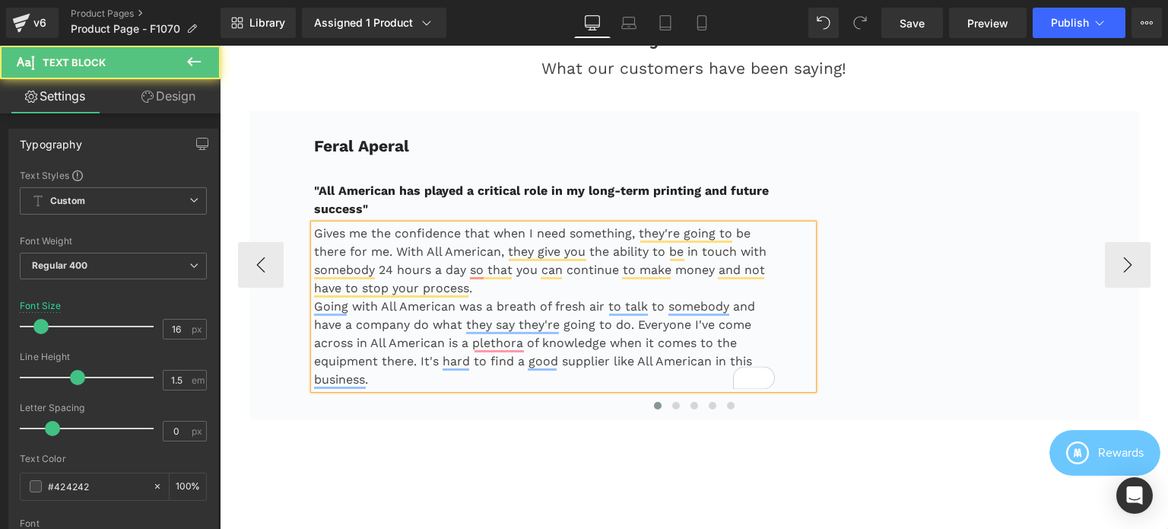
click at [485, 281] on p "Gives me the confidence that when I need something, they're going to be there f…" at bounding box center [545, 260] width 462 height 73
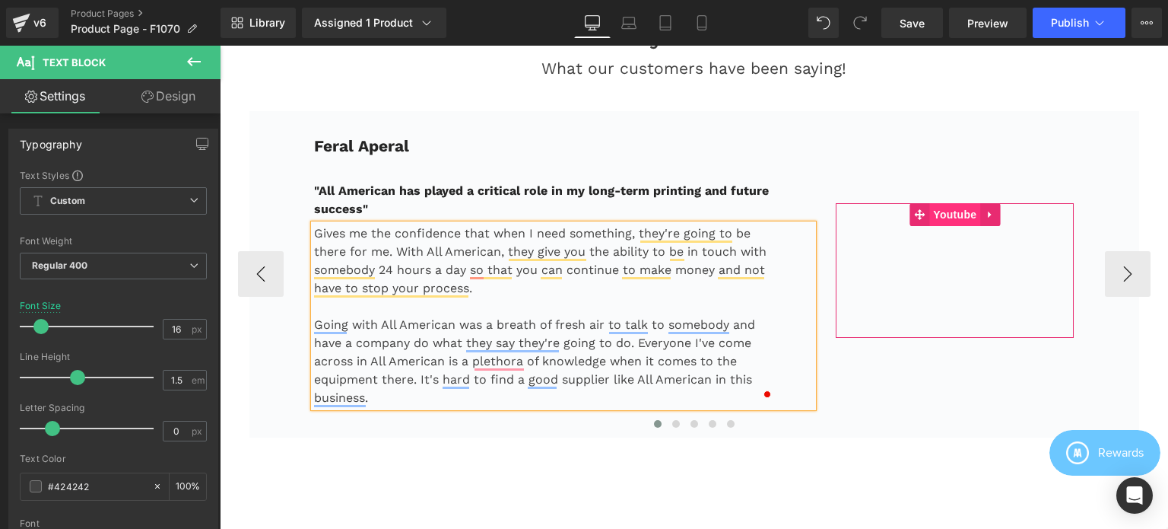
click at [941, 210] on span "Youtube" at bounding box center [954, 214] width 51 height 23
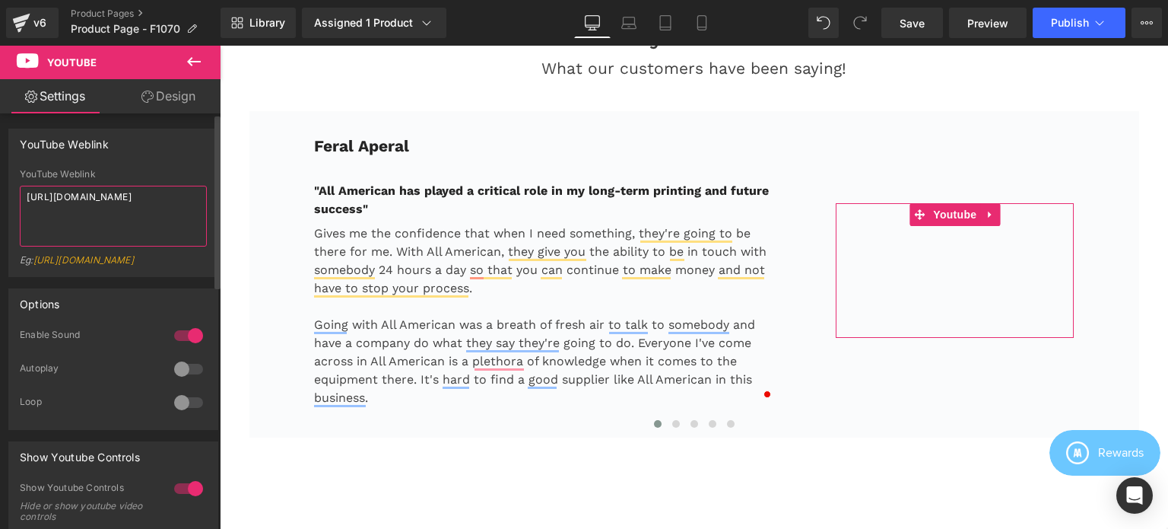
click at [116, 212] on textarea "https://www.youtube.com/watch?v=3P15byK02X8" at bounding box center [113, 216] width 187 height 61
paste textarea "Xh4khYEDnKM"
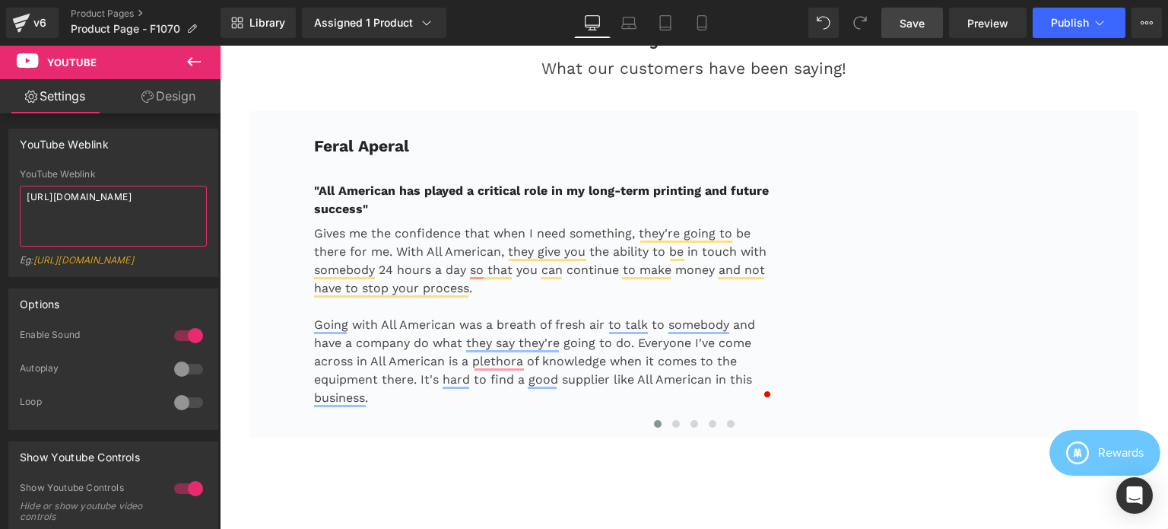
type textarea "[URL][DOMAIN_NAME]"
click at [913, 24] on span "Save" at bounding box center [912, 23] width 25 height 16
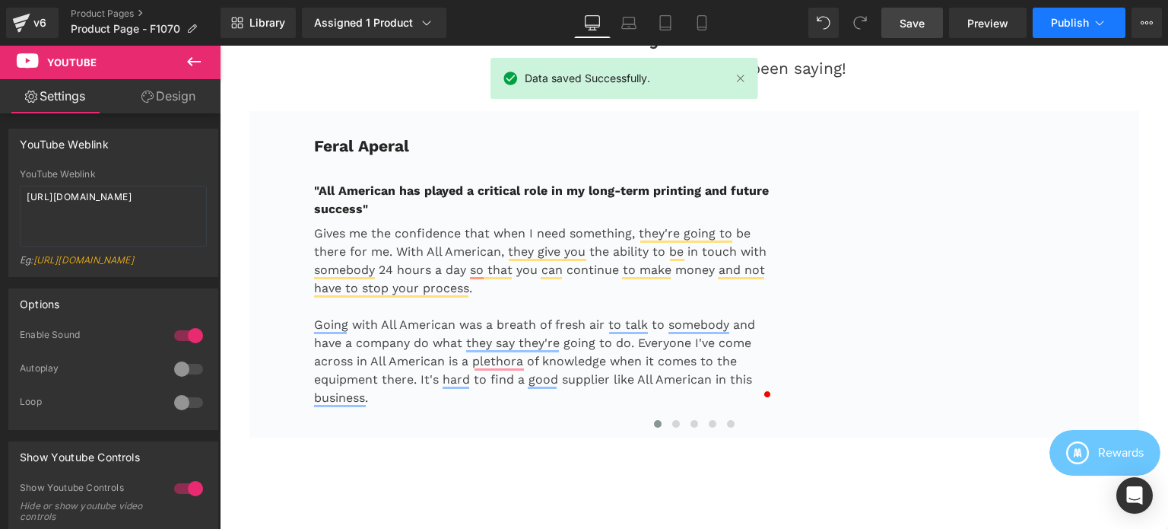
click at [1101, 24] on icon at bounding box center [1099, 22] width 15 height 15
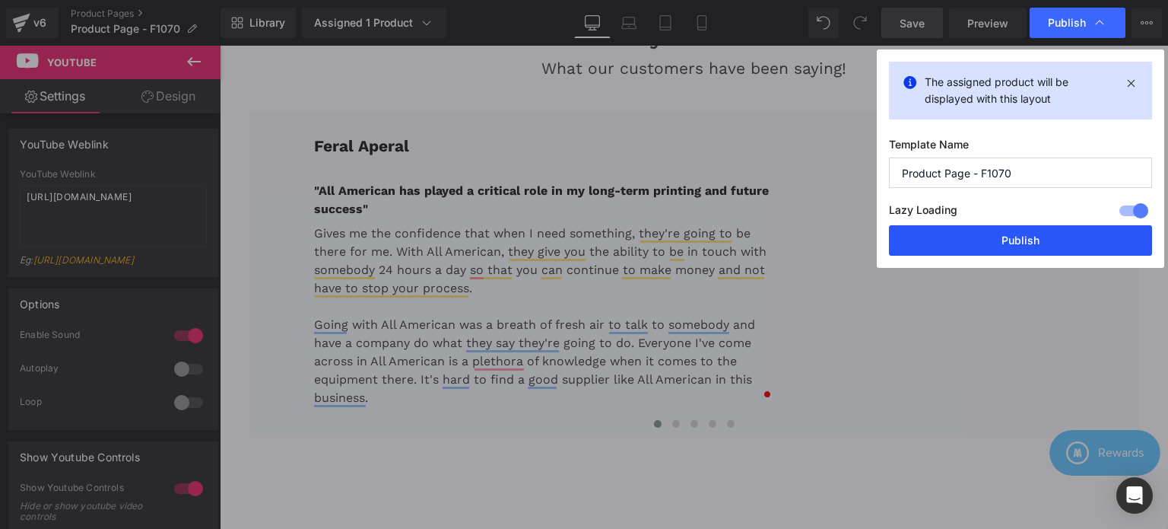
click at [983, 237] on button "Publish" at bounding box center [1020, 240] width 263 height 30
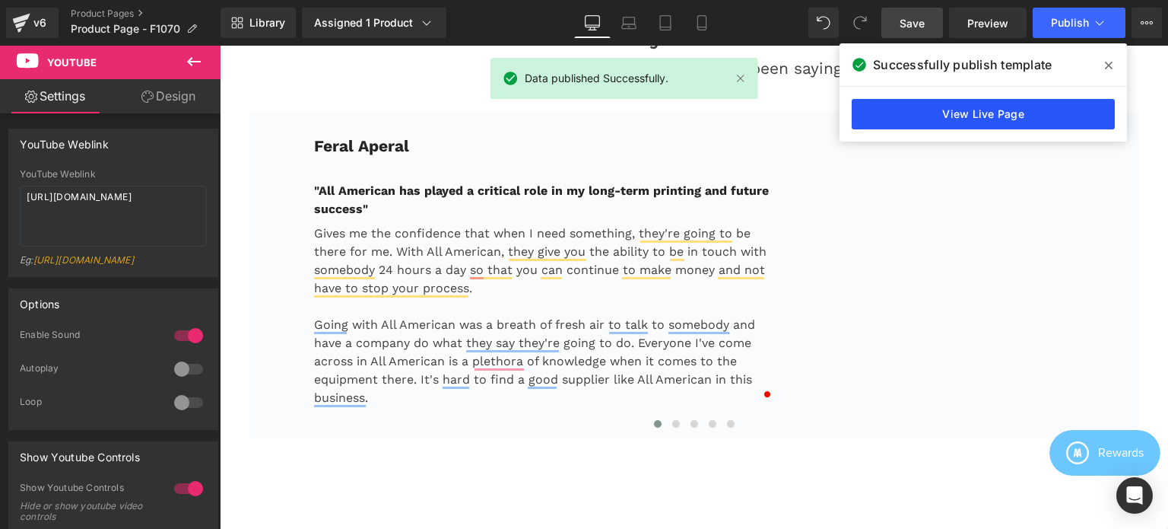
click at [953, 113] on link "View Live Page" at bounding box center [983, 114] width 263 height 30
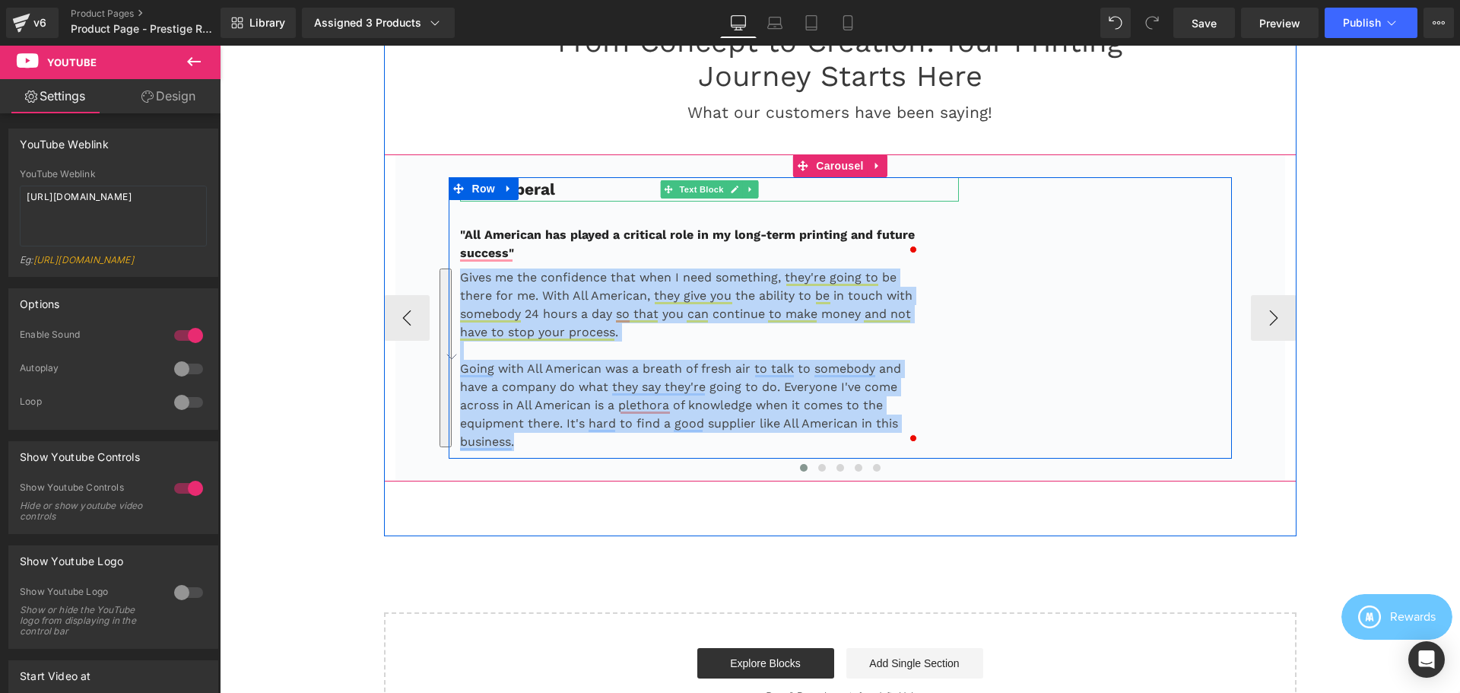
click at [564, 192] on p "Feral Aperal" at bounding box center [710, 189] width 500 height 24
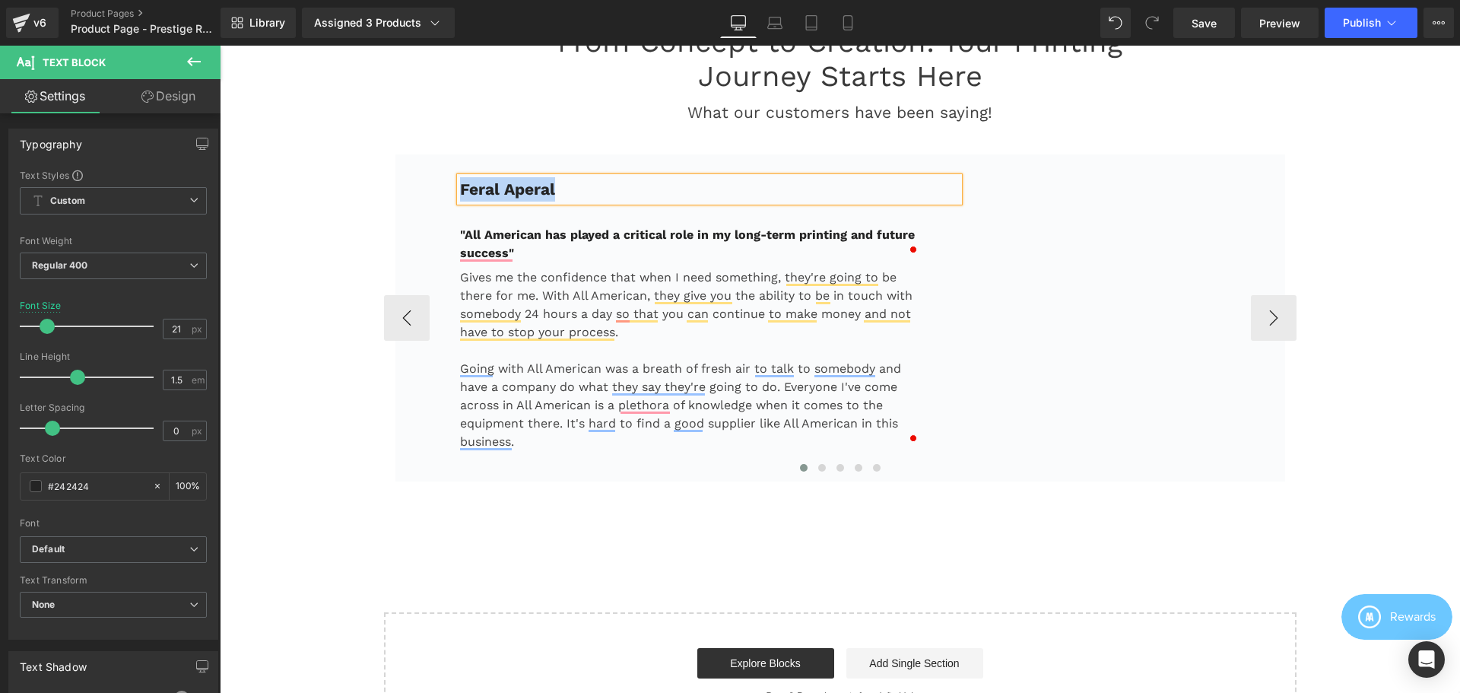
copy b "Feral Aperal"
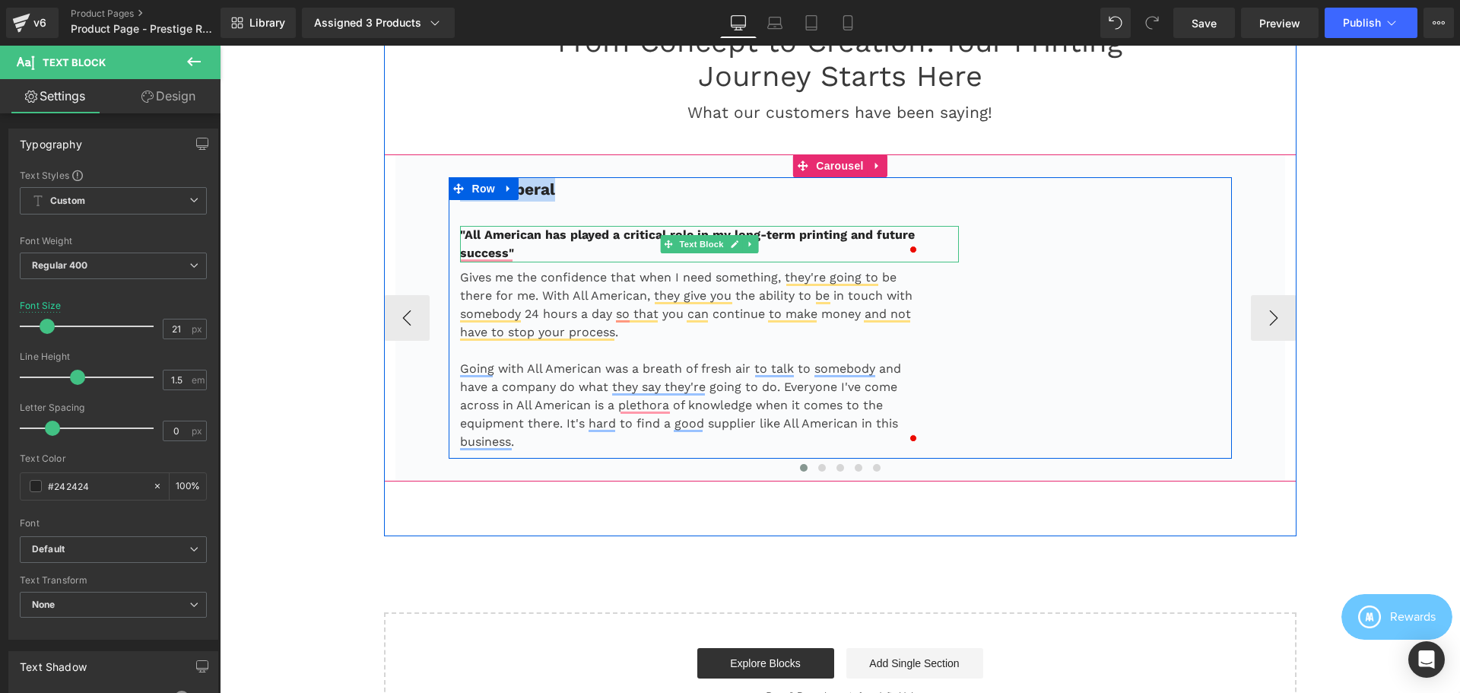
click at [523, 251] on p ""All American has played a critical role in my long-term printing and future su…" at bounding box center [691, 244] width 462 height 37
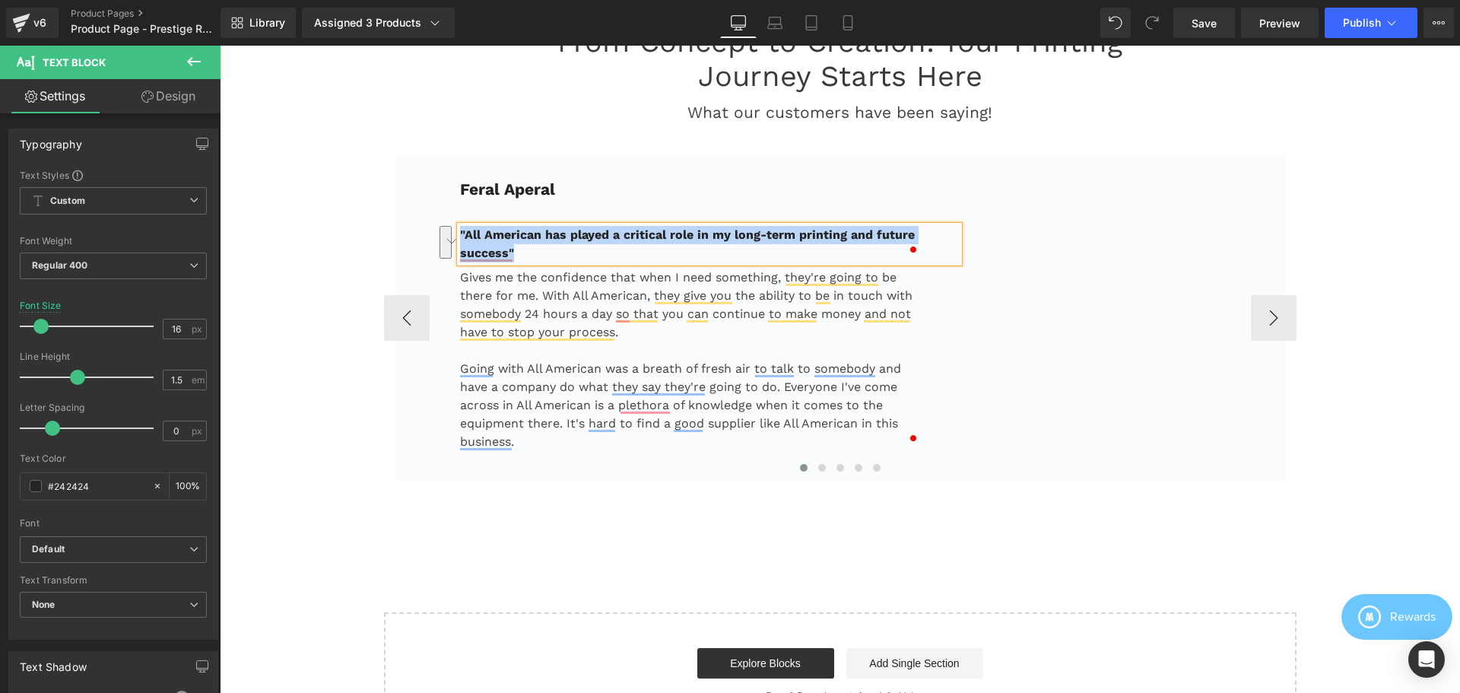
copy b ""All American has played a critical role in my long-term printing and future su…"
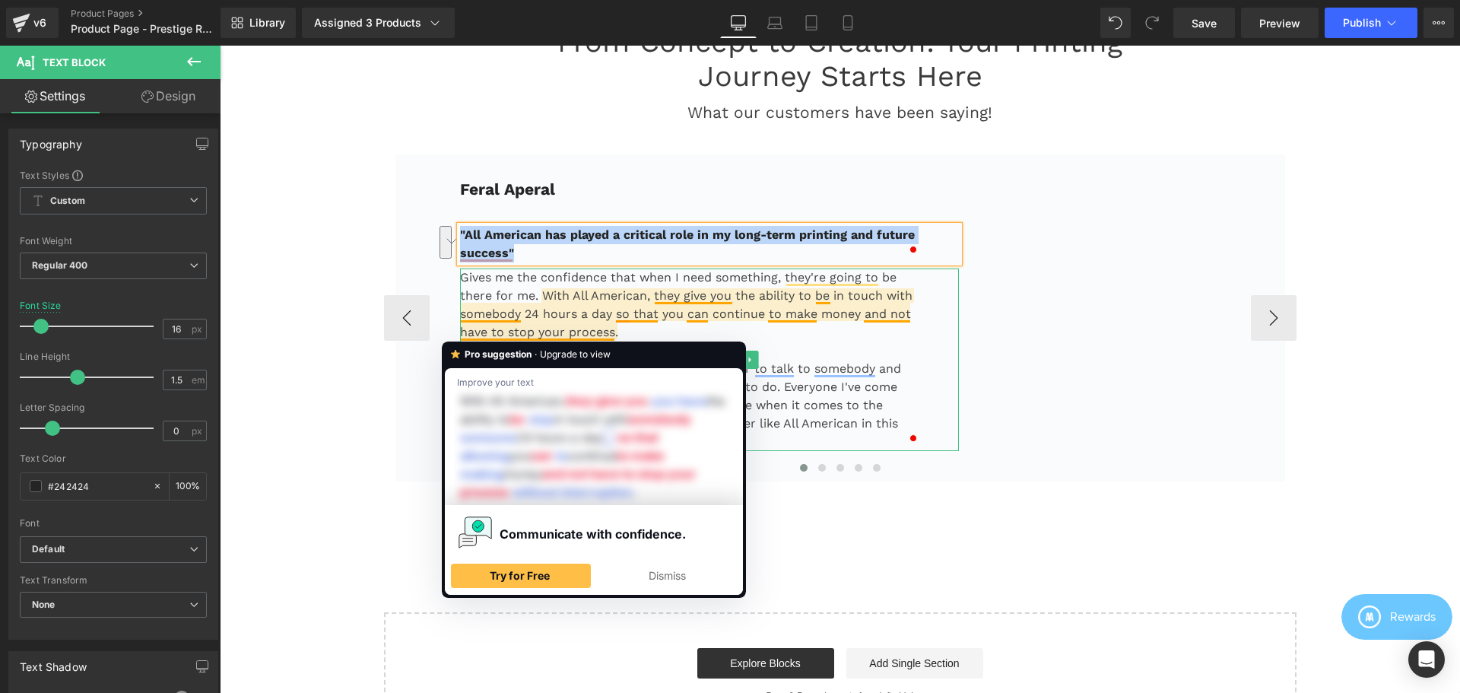
drag, startPoint x: 581, startPoint y: 323, endPoint x: 530, endPoint y: 289, distance: 61.4
click at [582, 322] on p "Gives me the confidence that when I need something, they're going to be there f…" at bounding box center [691, 304] width 462 height 73
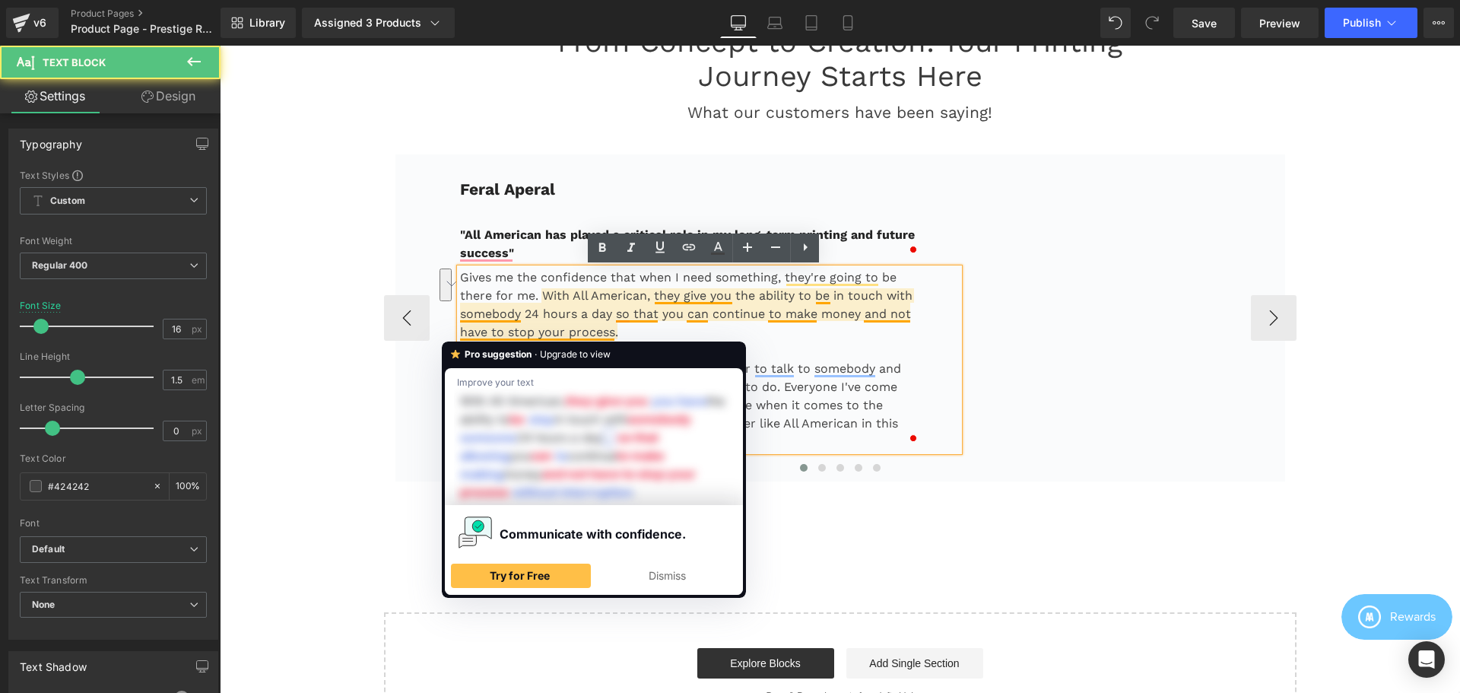
click at [514, 281] on p "Gives me the confidence that when I need something, they're going to be there f…" at bounding box center [691, 304] width 462 height 73
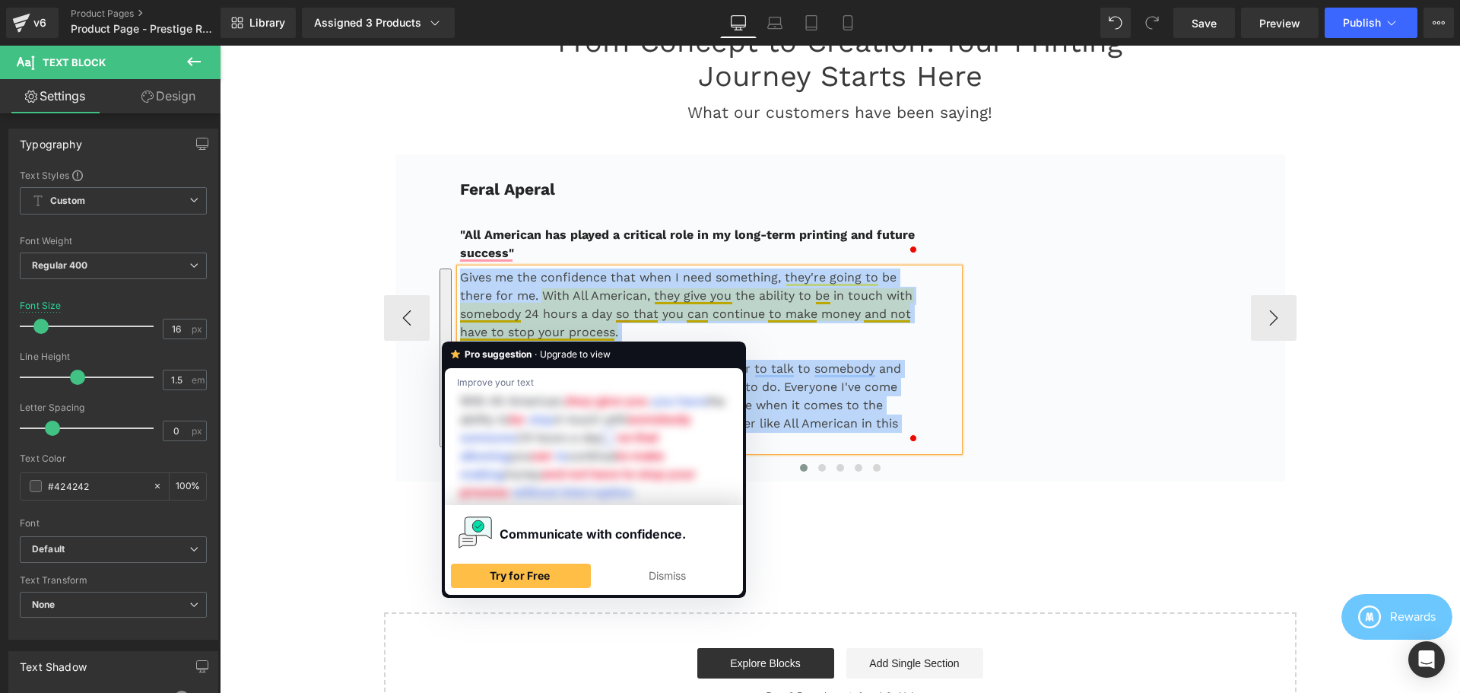
copy div "Gives me the confidence that when I need something, they're going to be there f…"
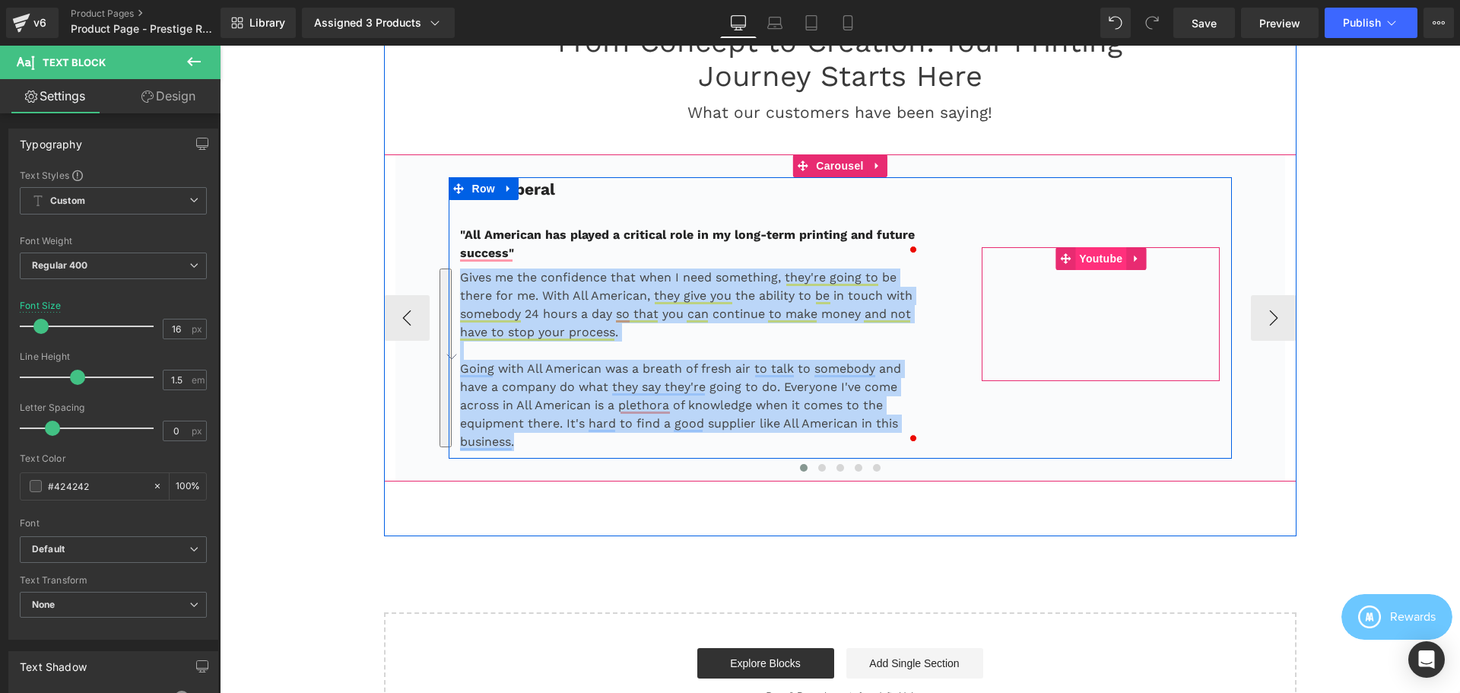
click at [1094, 258] on span "Youtube" at bounding box center [1100, 258] width 51 height 23
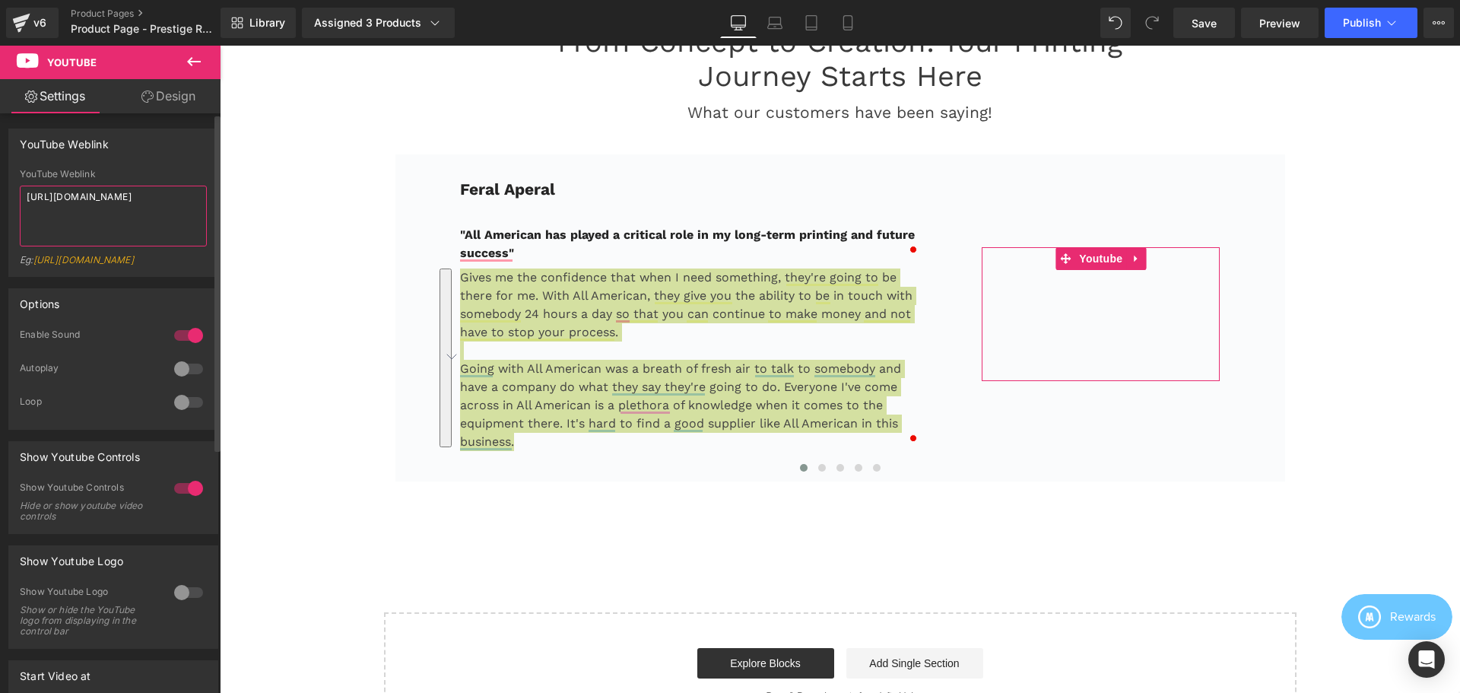
click at [135, 216] on textarea "[URL][DOMAIN_NAME]" at bounding box center [113, 216] width 187 height 61
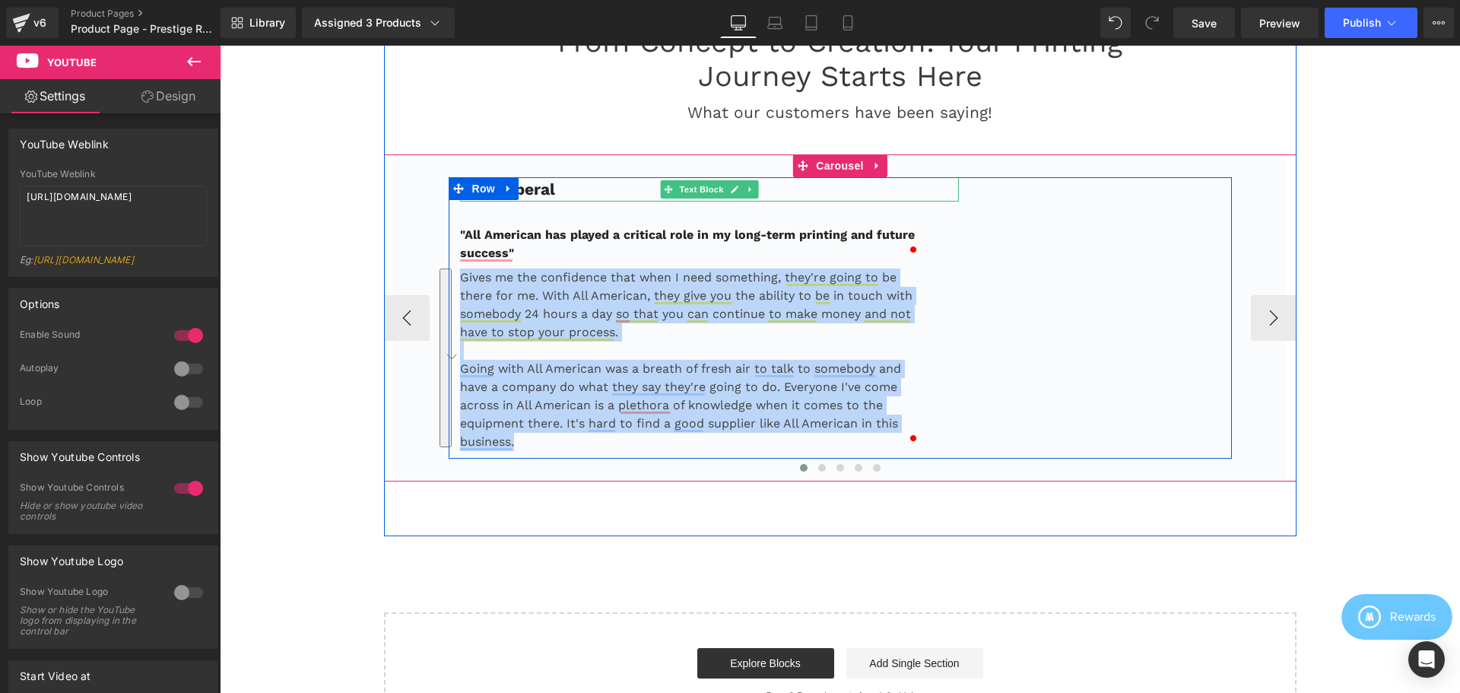
click at [575, 194] on p "Feral Aperal" at bounding box center [710, 189] width 500 height 24
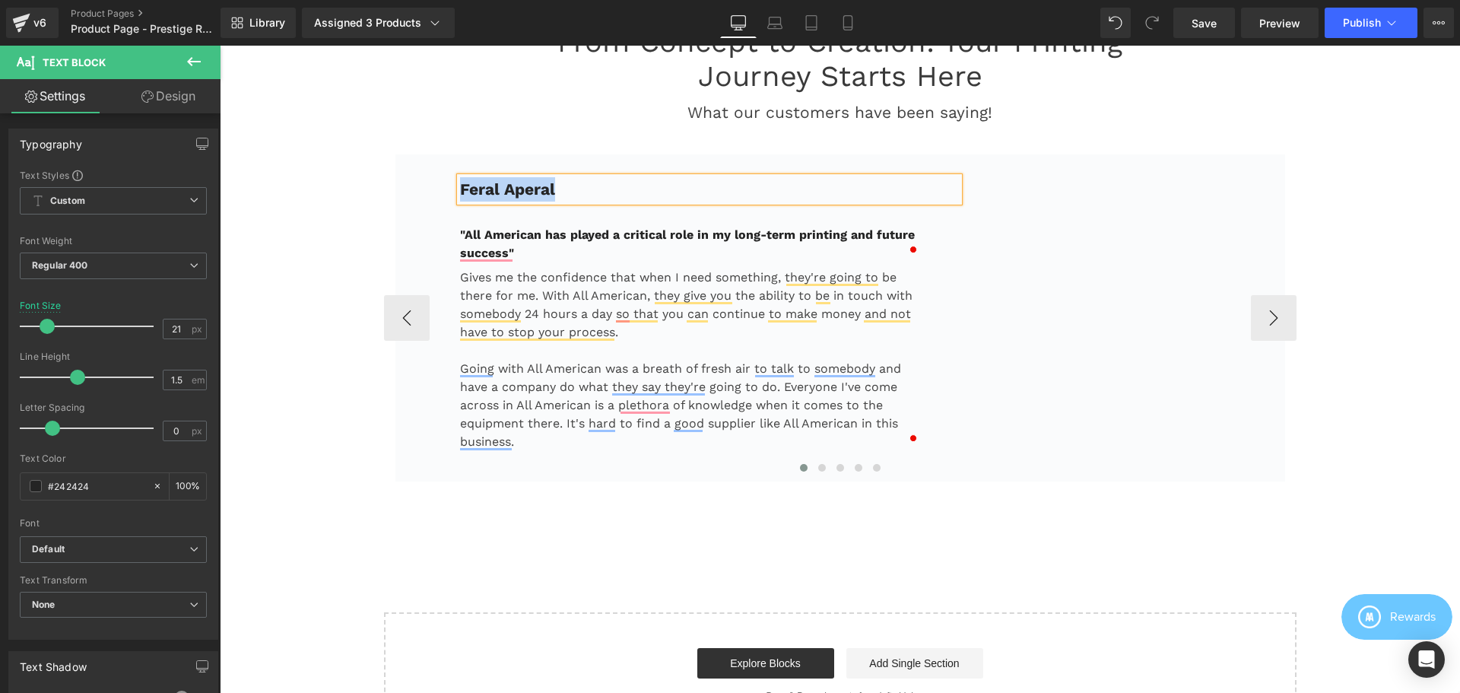
copy b "Feral Aperal"
drag, startPoint x: 521, startPoint y: 250, endPoint x: 521, endPoint y: 242, distance: 8.4
click at [520, 252] on p ""All American has played a critical role in my long-term printing and future su…" at bounding box center [691, 244] width 462 height 37
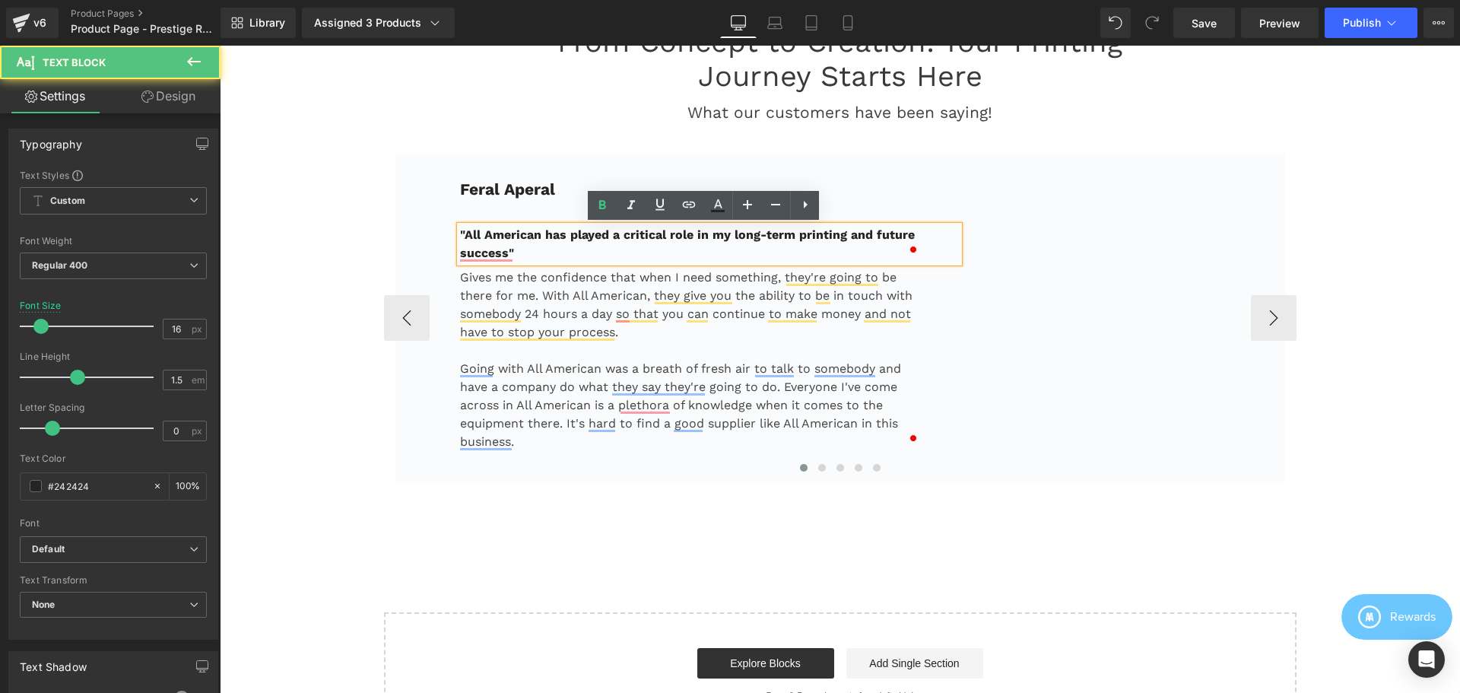
click at [519, 237] on b ""All American has played a critical role in my long-term printing and future su…" at bounding box center [687, 243] width 455 height 33
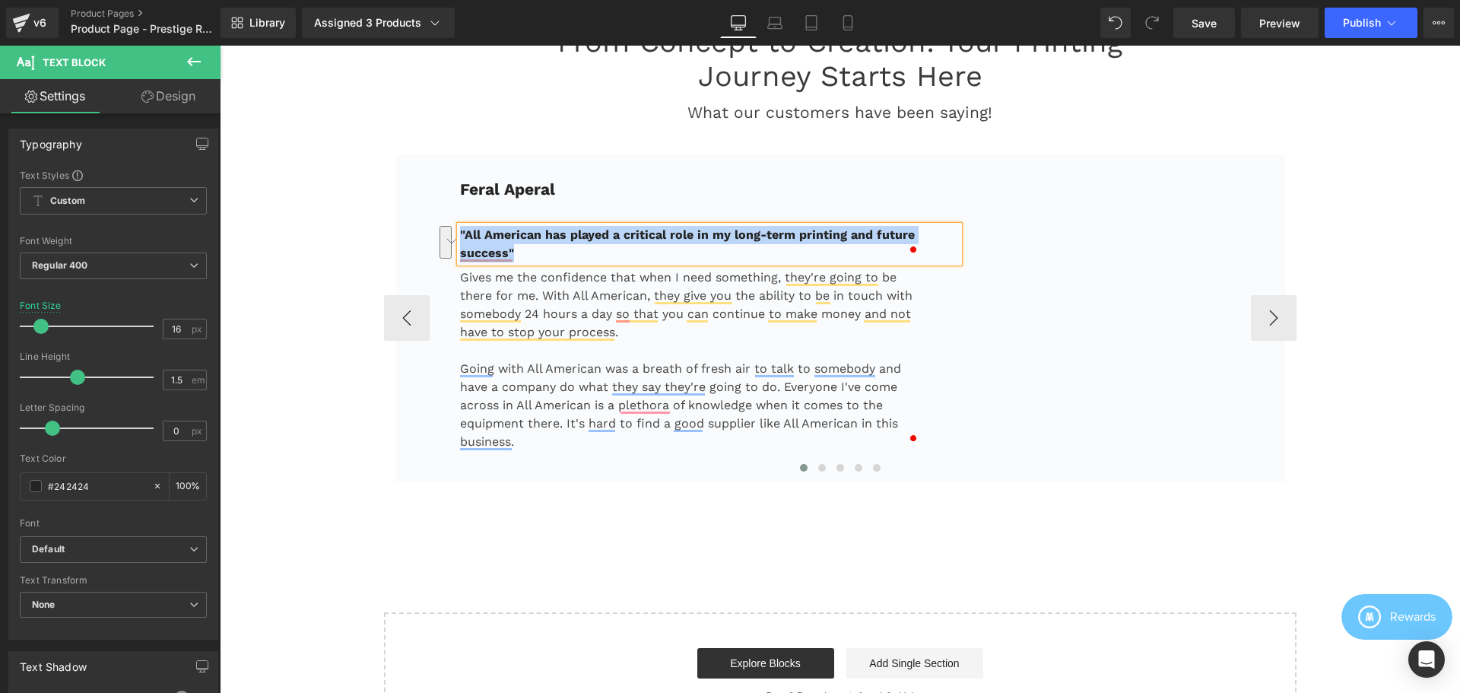
copy b ""All American has played a critical role in my long-term printing and future su…"
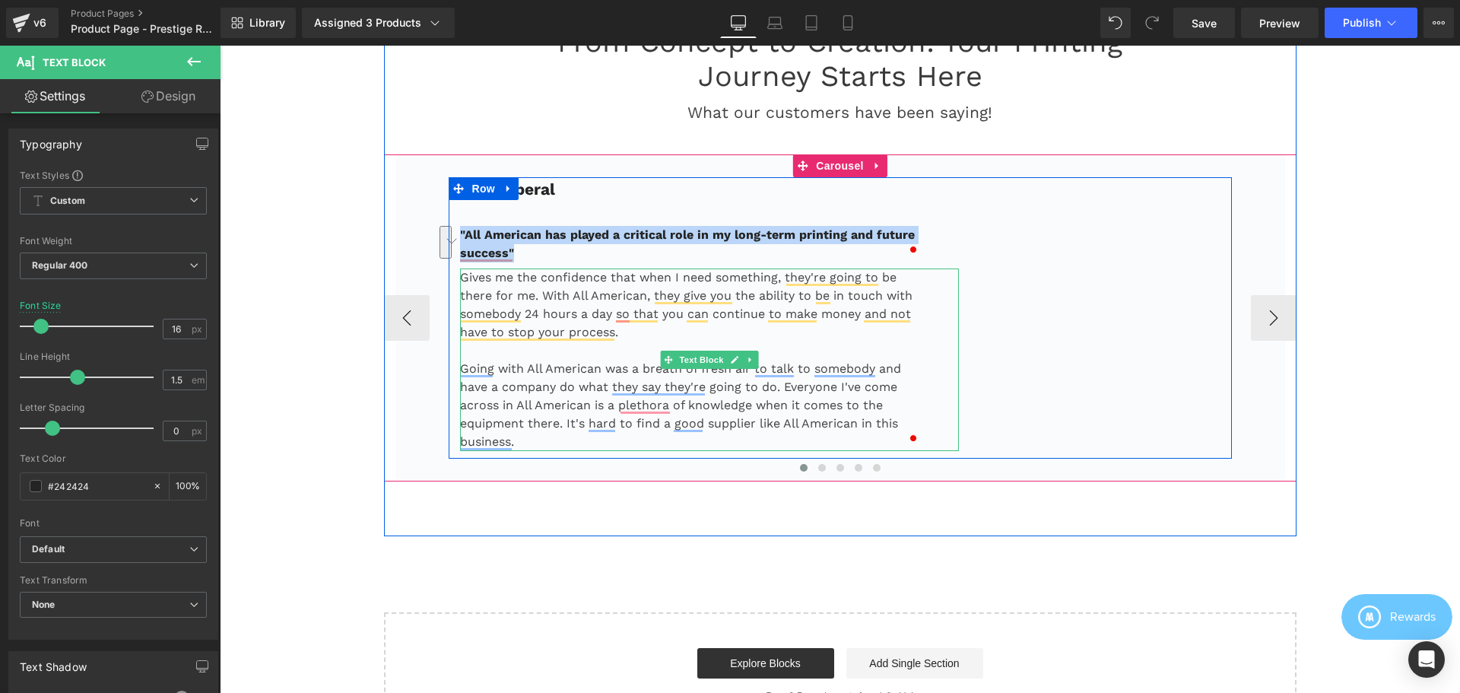
click at [500, 298] on p "Gives me the confidence that when I need something, they're going to be there f…" at bounding box center [691, 304] width 462 height 73
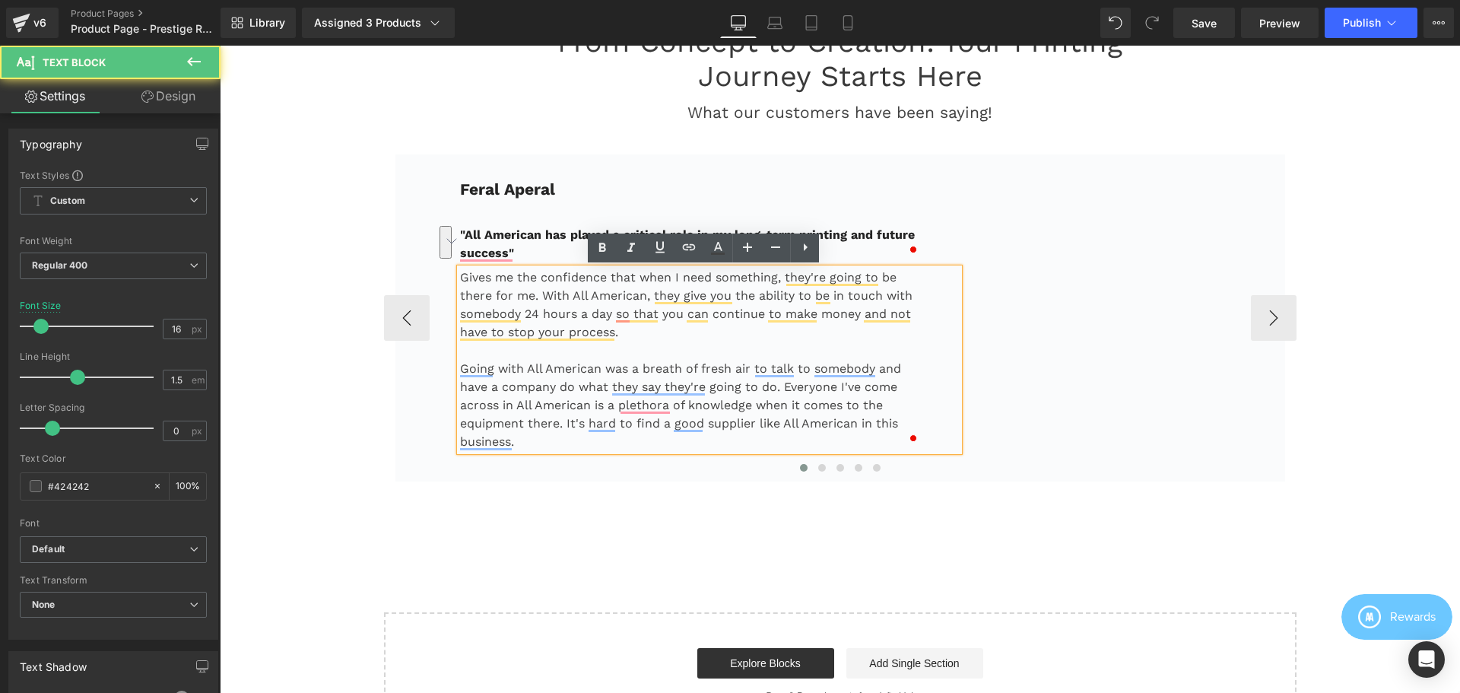
click at [503, 284] on p "Gives me the confidence that when I need something, they're going to be there f…" at bounding box center [691, 304] width 462 height 73
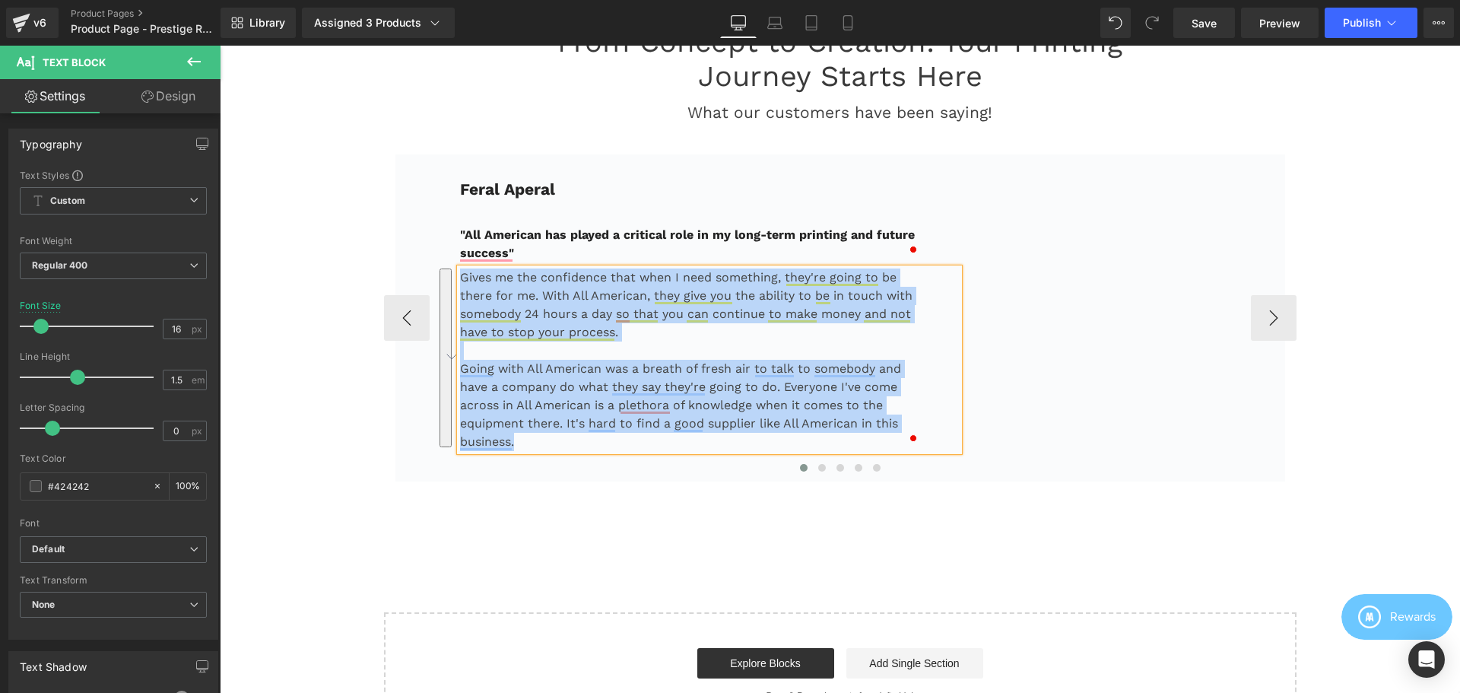
copy div "Gives me the confidence that when I need something, they're going to be there f…"
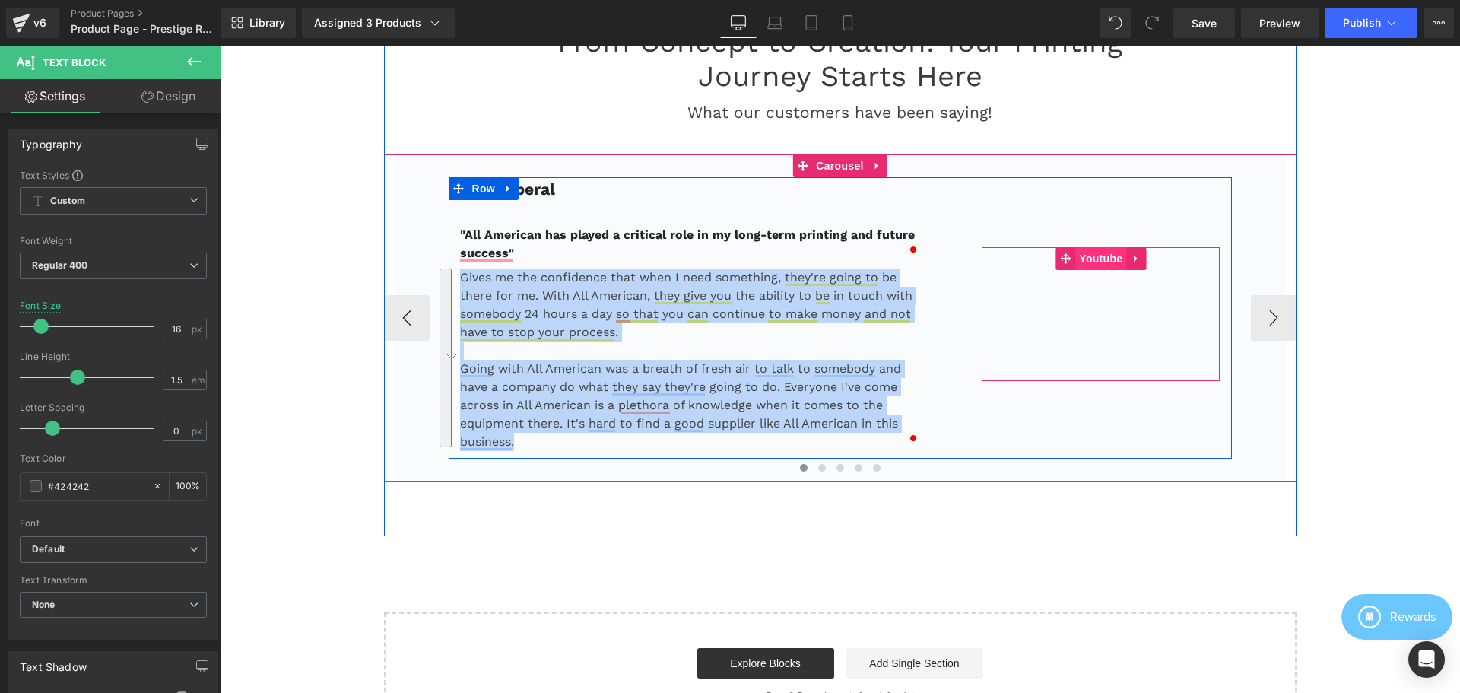
click at [1097, 254] on span "Youtube" at bounding box center [1100, 258] width 51 height 23
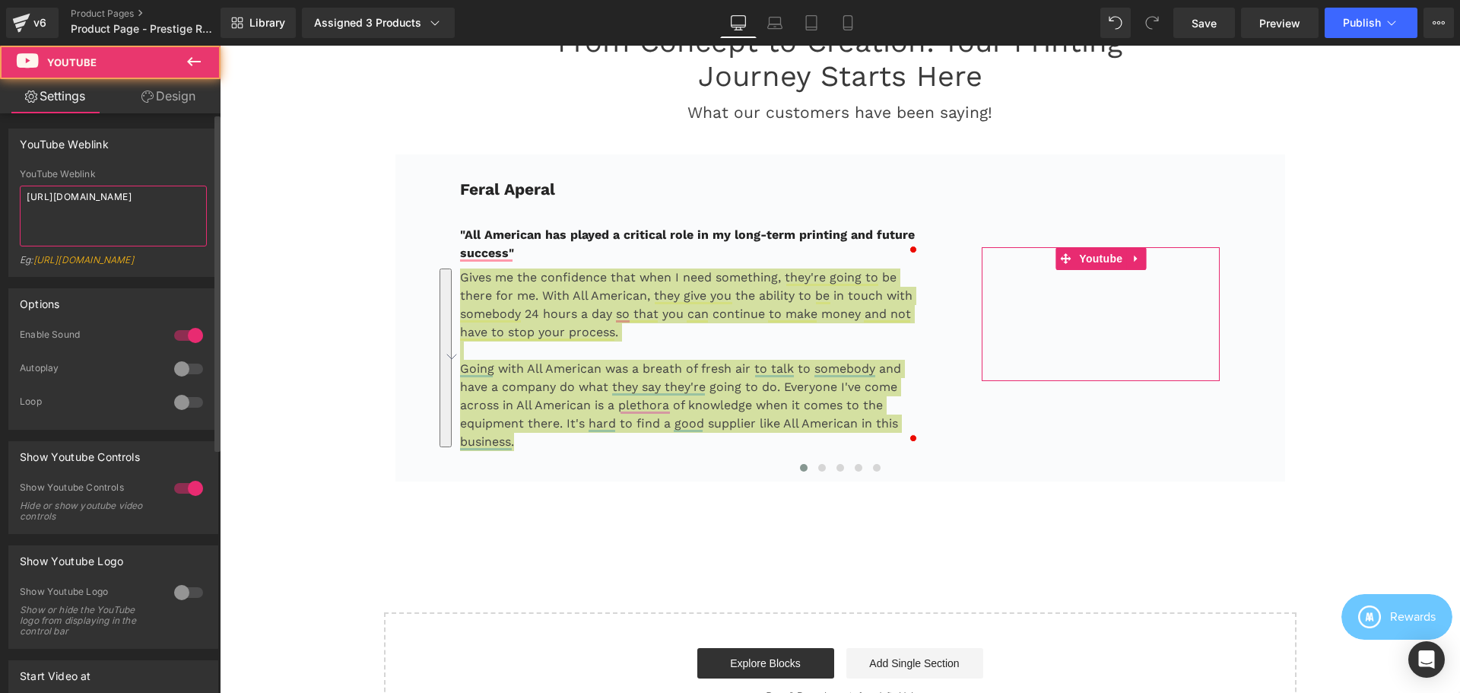
click at [147, 214] on textarea "[URL][DOMAIN_NAME]" at bounding box center [113, 216] width 187 height 61
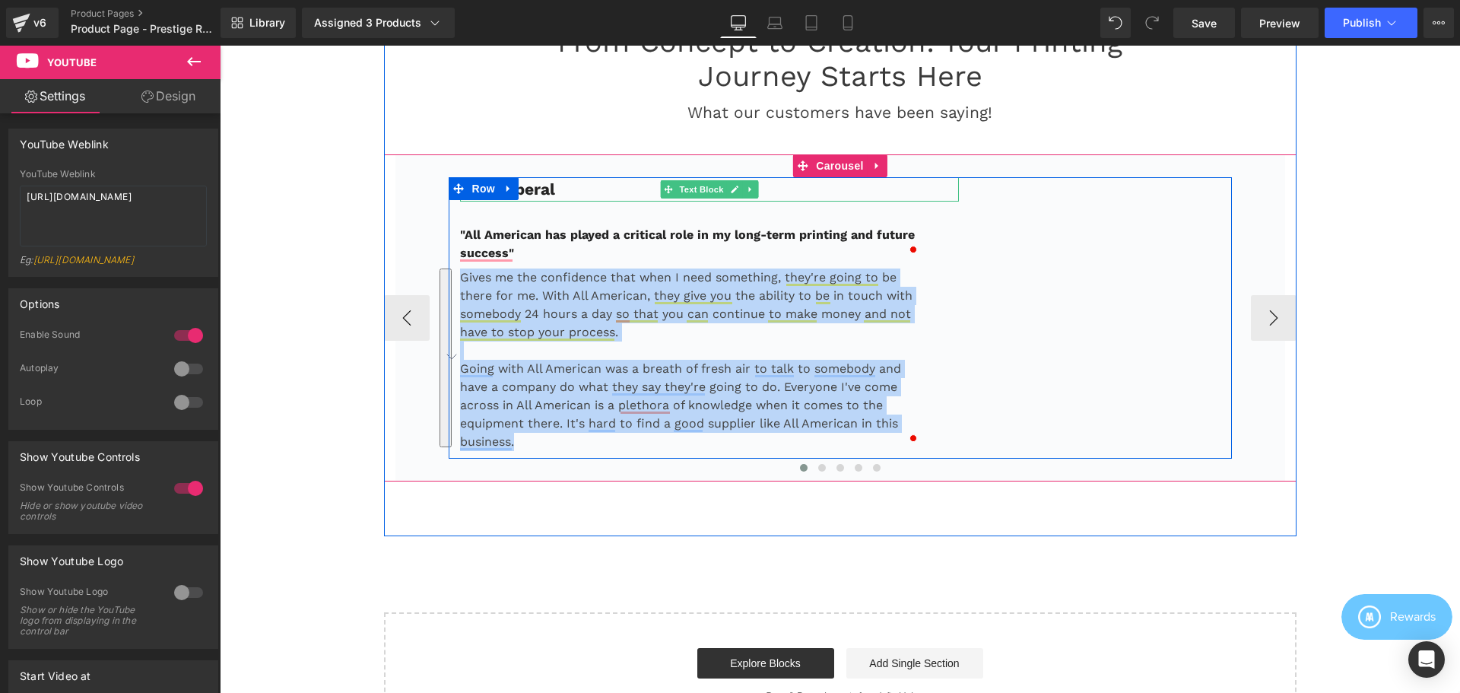
click at [585, 192] on p "Feral Aperal" at bounding box center [710, 189] width 500 height 24
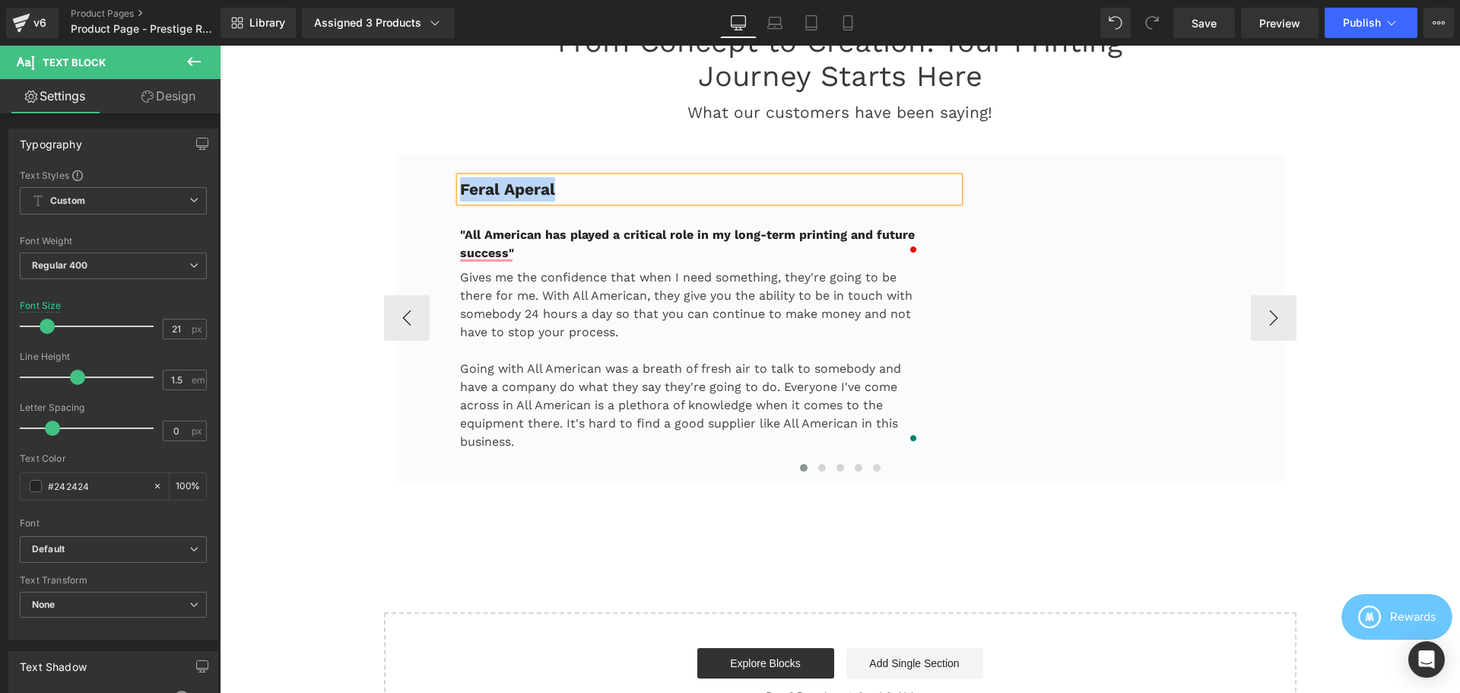
copy b "Feral Aperal"
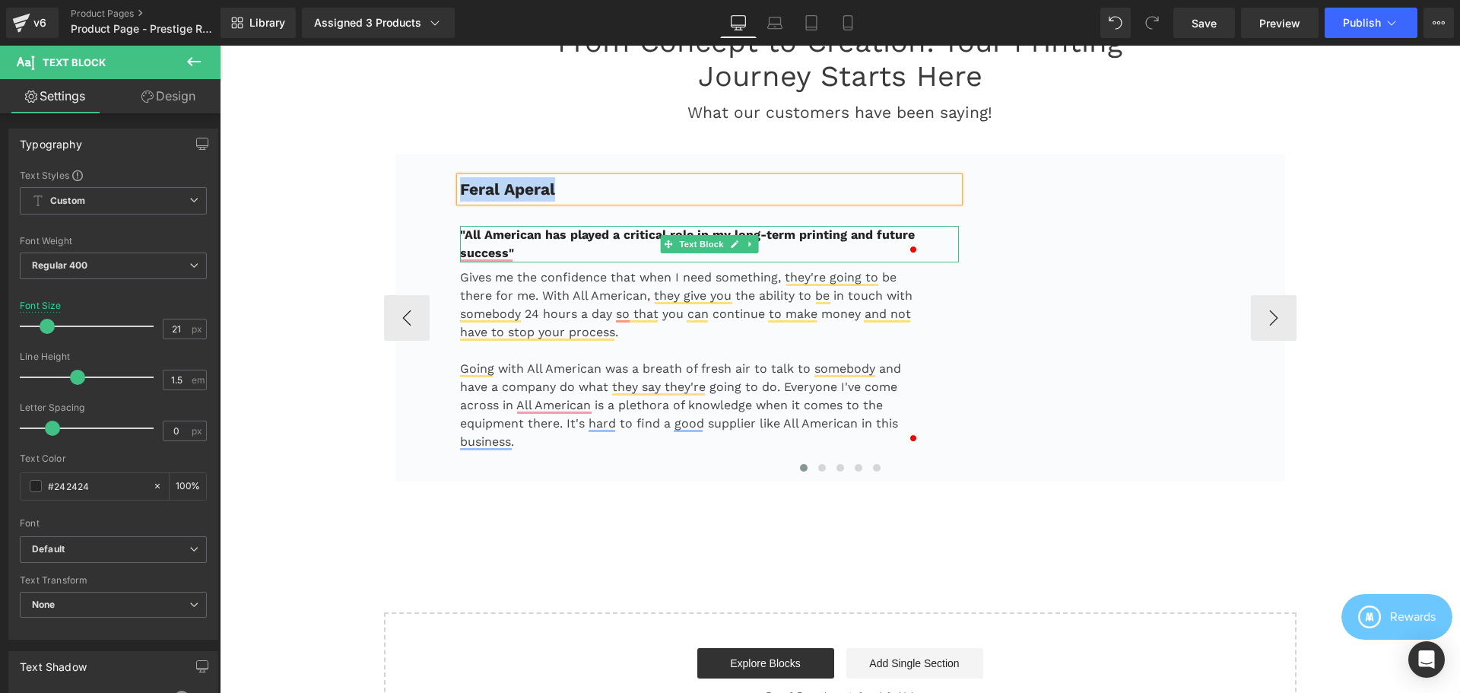
drag, startPoint x: 521, startPoint y: 254, endPoint x: 488, endPoint y: 239, distance: 36.1
click at [521, 255] on p ""All American has played a critical role in my long-term printing and future su…" at bounding box center [691, 244] width 462 height 37
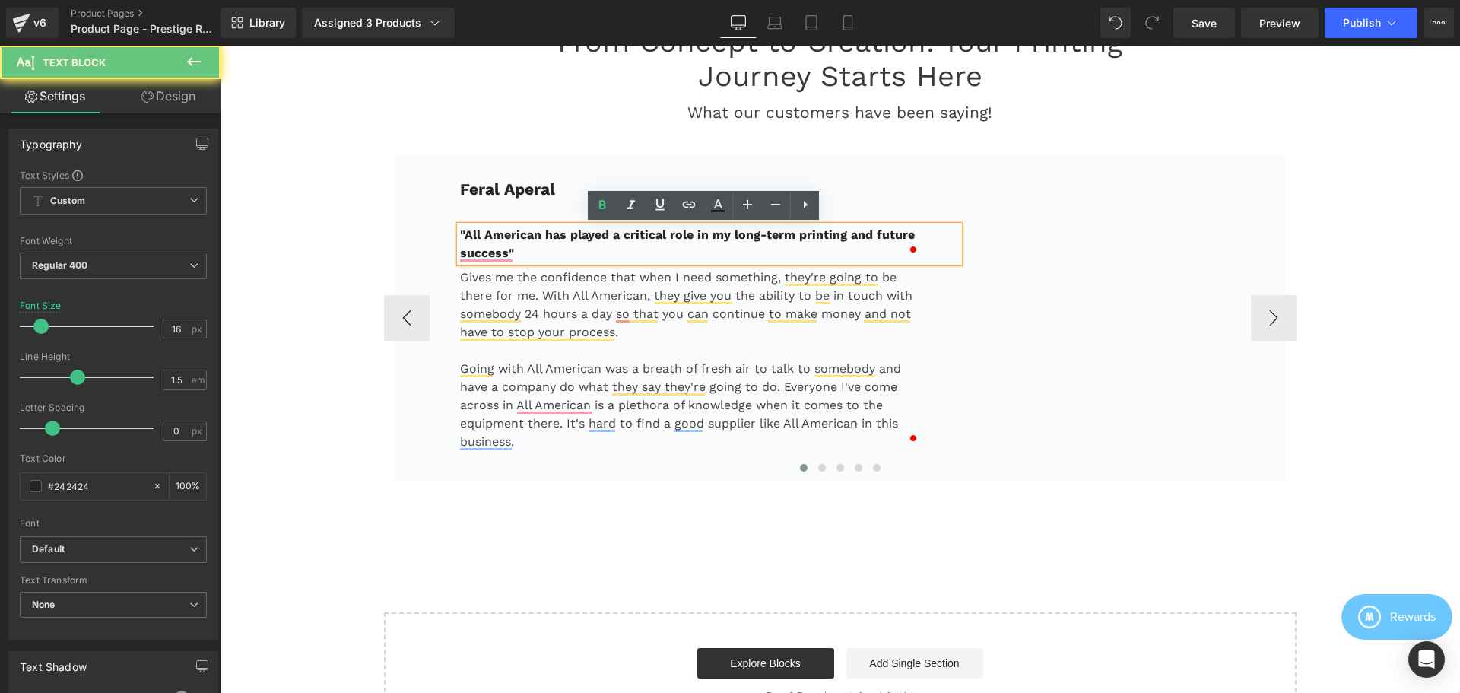
click at [488, 237] on b ""All American has played a critical role in my long-term printing and future su…" at bounding box center [687, 243] width 455 height 33
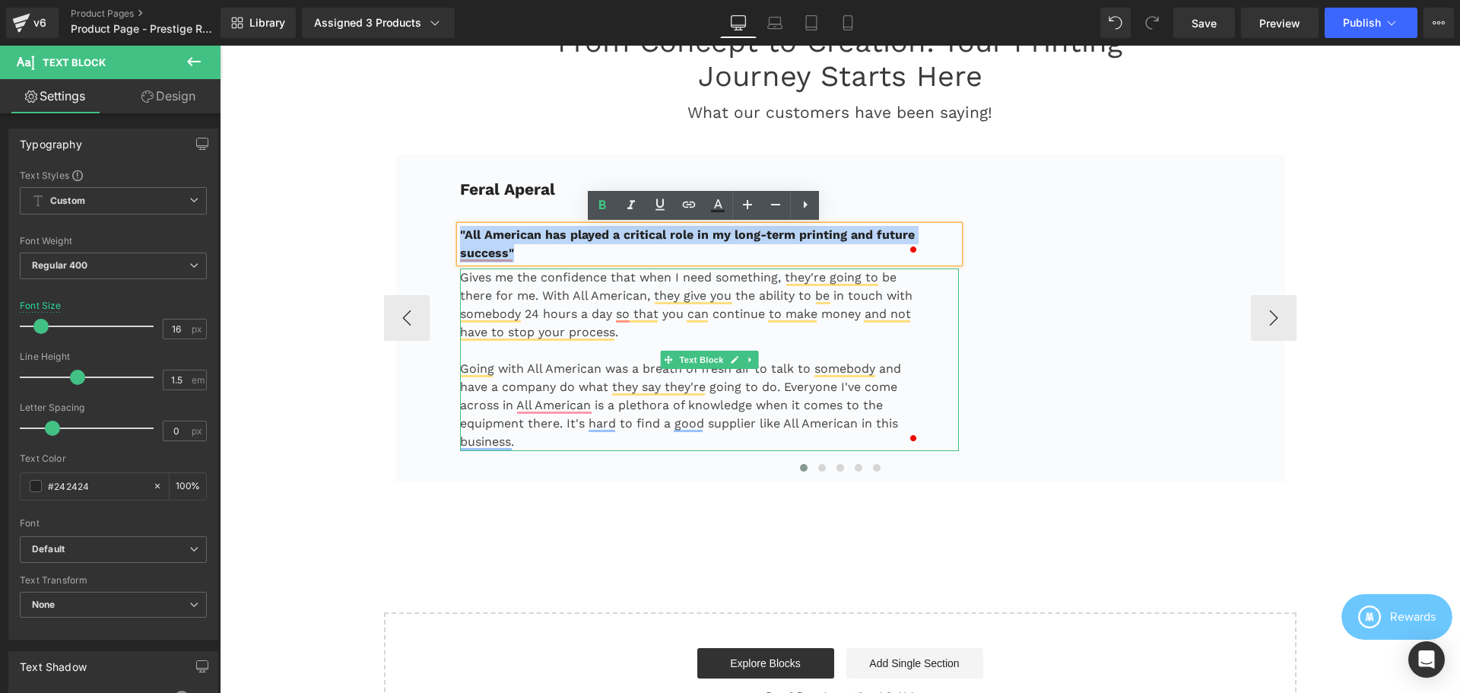
copy b ""All American has played a critical role in my long-term printing and future su…"
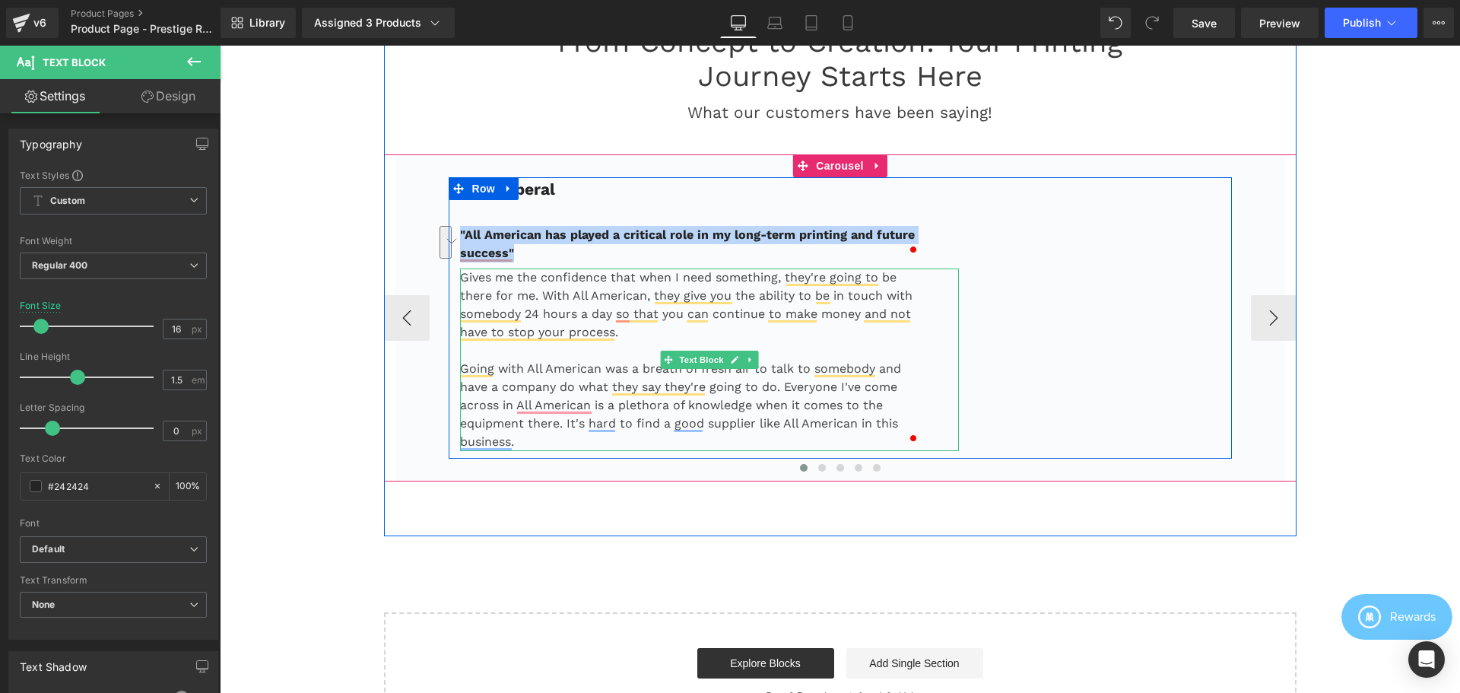
click at [518, 281] on p "Gives me the confidence that when I need something, they're going to be there f…" at bounding box center [691, 304] width 462 height 73
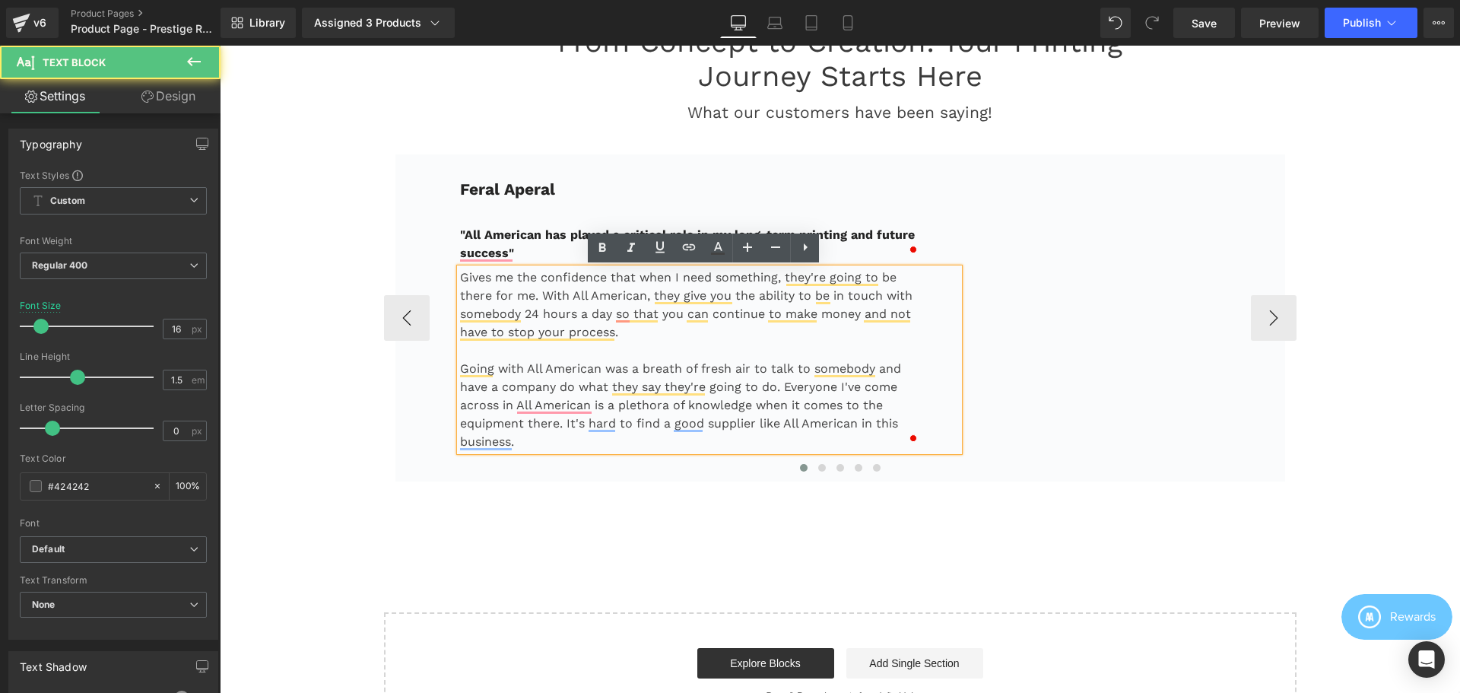
click at [494, 283] on p "Gives me the confidence that when I need something, they're going to be there f…" at bounding box center [691, 304] width 462 height 73
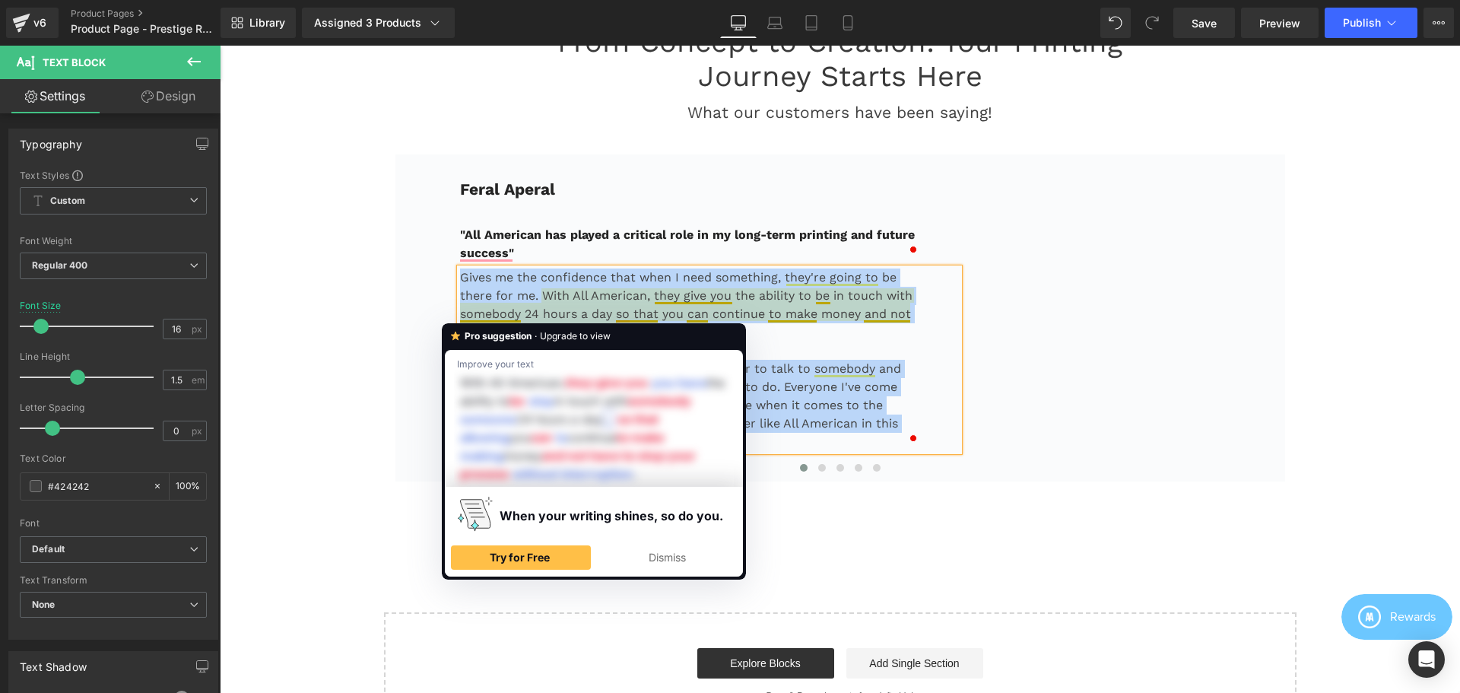
copy div "Gives me the confidence that when I need something, they're going to be there f…"
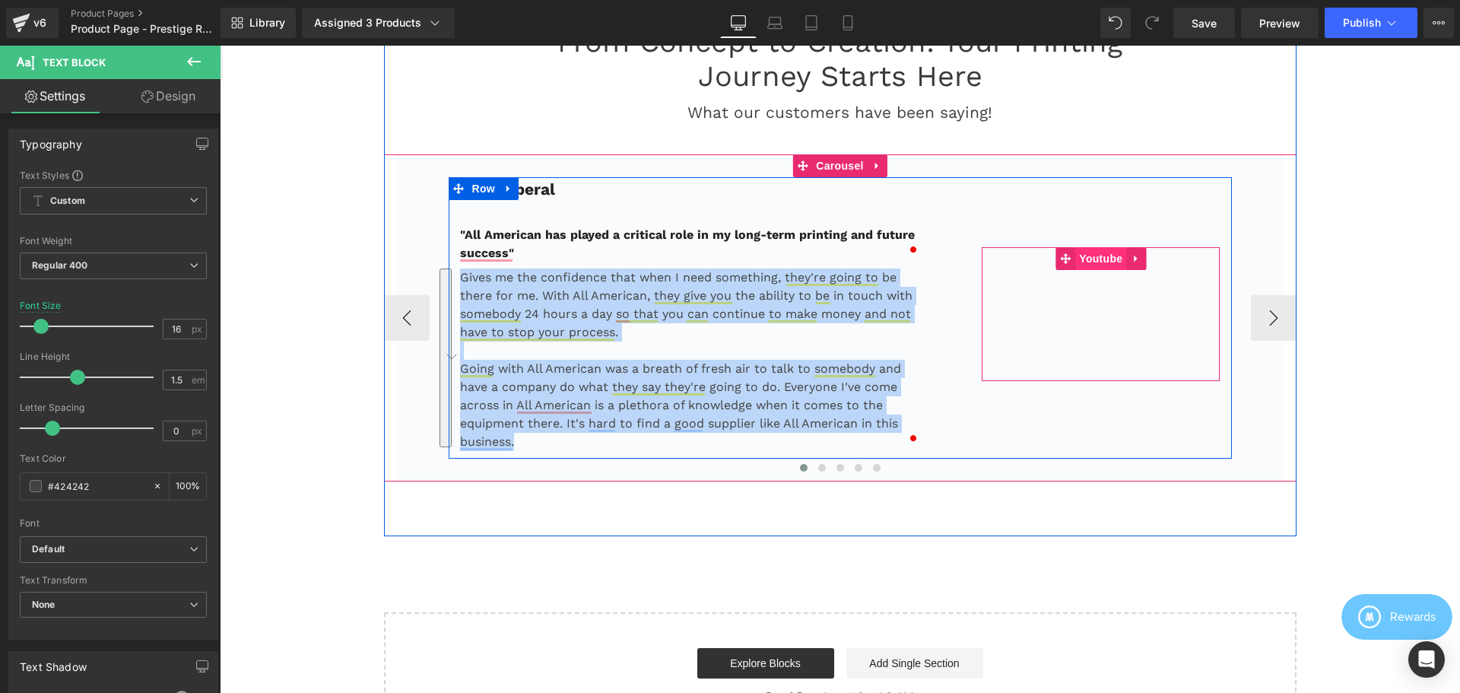
click at [1097, 256] on span "Youtube" at bounding box center [1100, 258] width 51 height 23
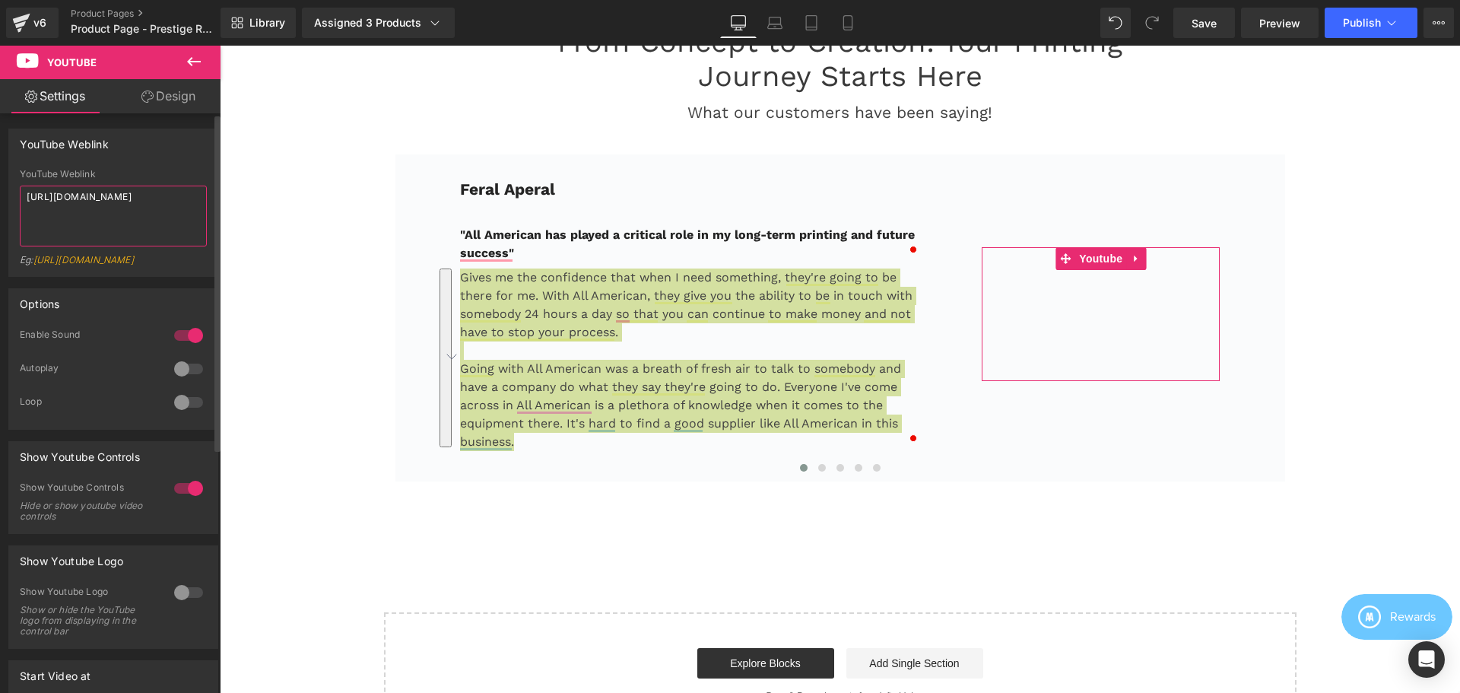
click at [141, 214] on textarea "[URL][DOMAIN_NAME]" at bounding box center [113, 216] width 187 height 61
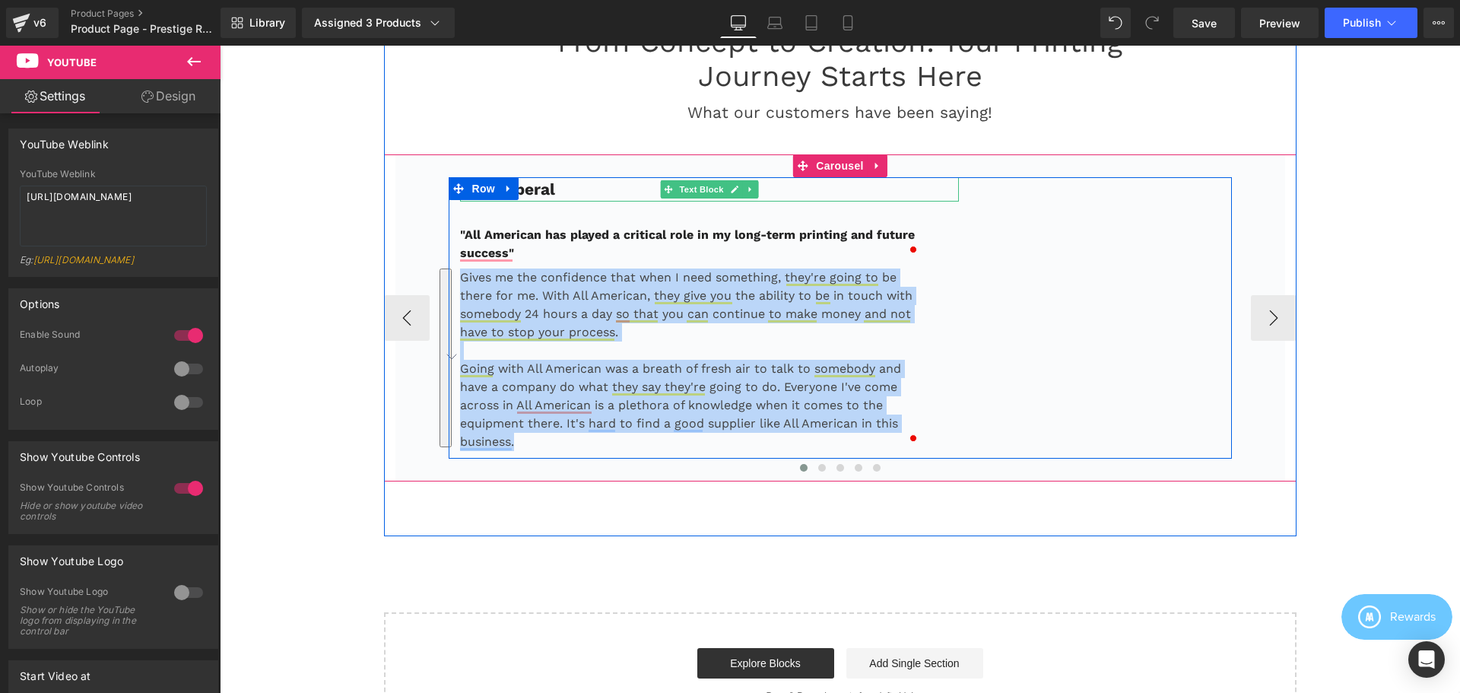
click at [599, 192] on p "Feral Aperal" at bounding box center [710, 189] width 500 height 24
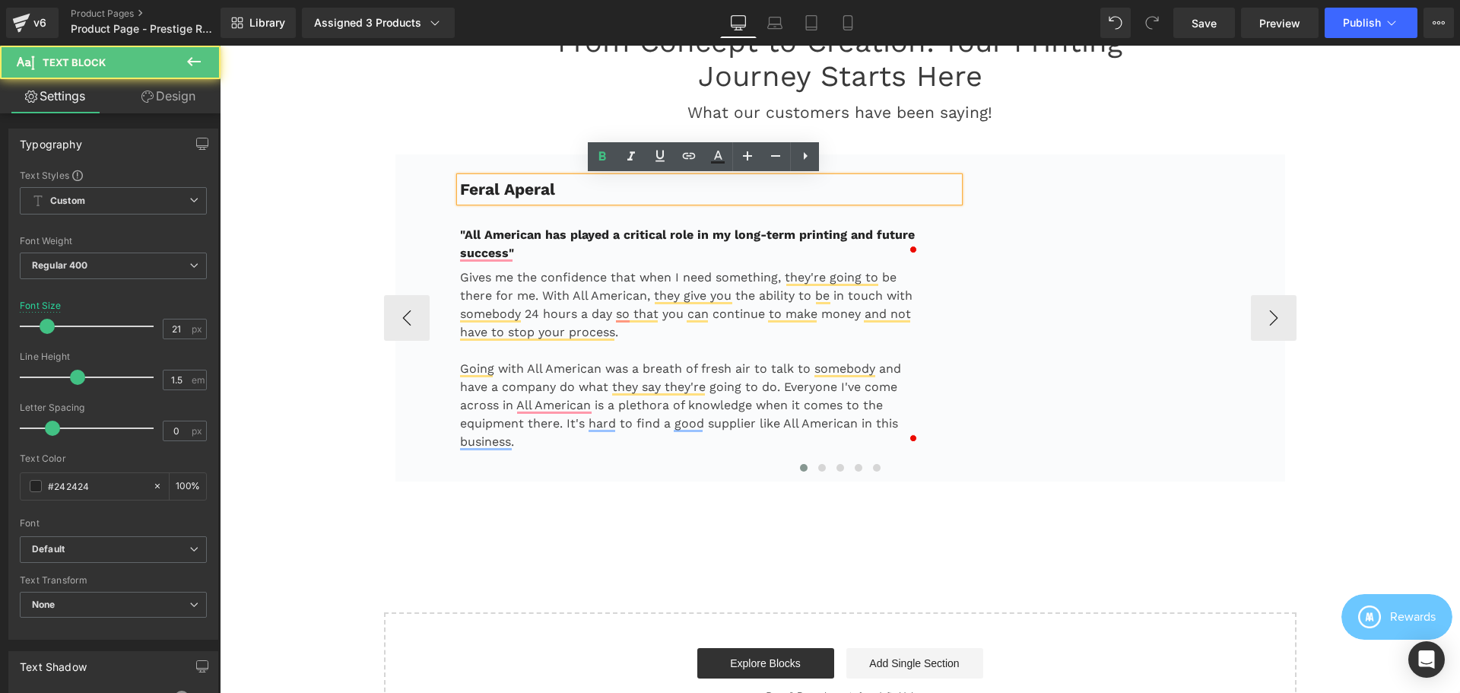
click at [569, 188] on p "Feral Aperal" at bounding box center [710, 189] width 500 height 24
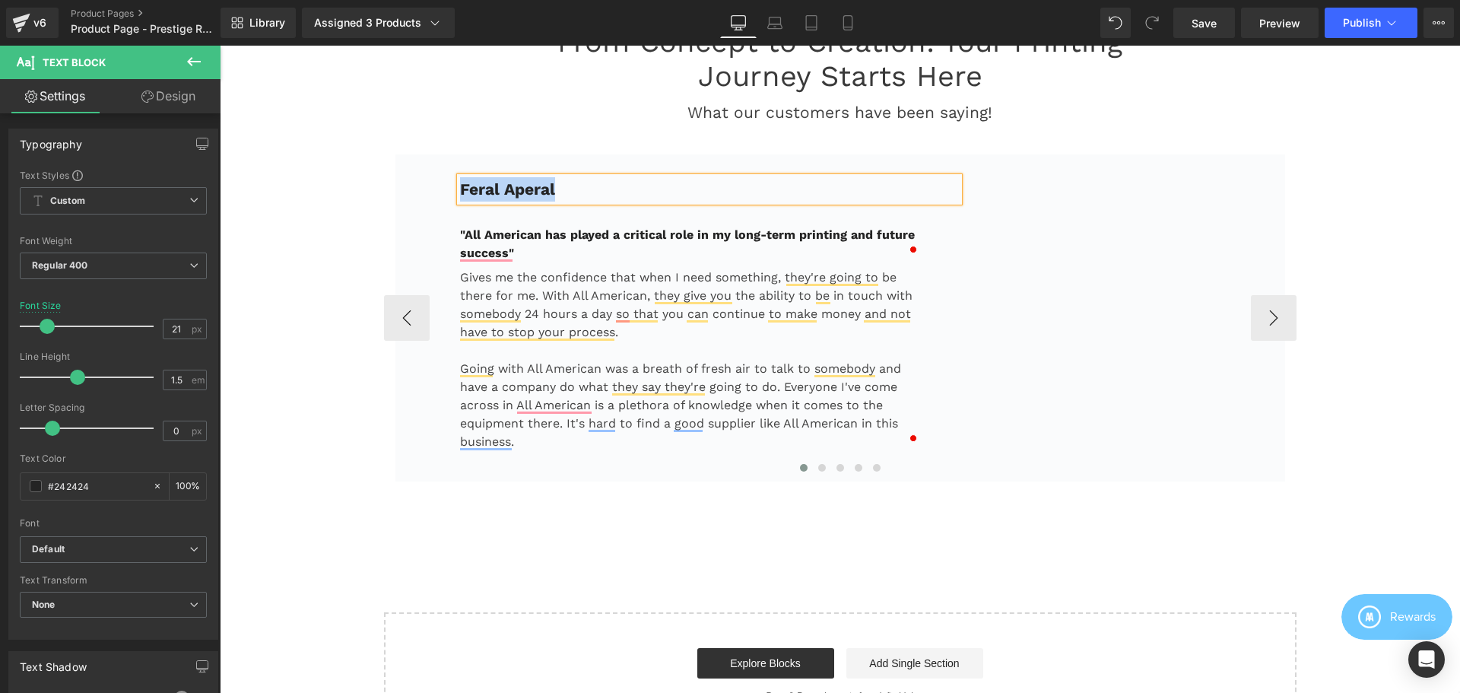
copy b "Feral Aperal"
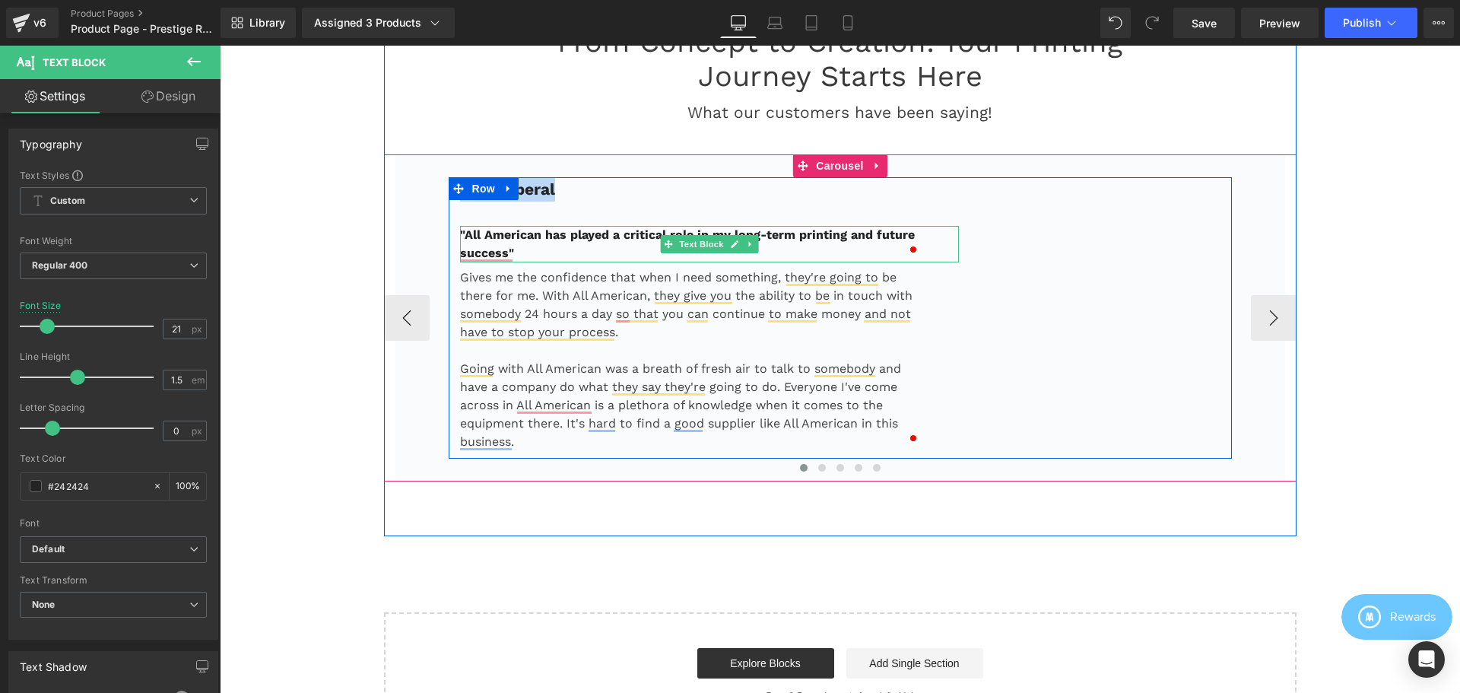
drag, startPoint x: 484, startPoint y: 240, endPoint x: 499, endPoint y: 237, distance: 14.8
click at [485, 240] on b ""All American has played a critical role in my long-term printing and future su…" at bounding box center [687, 243] width 455 height 33
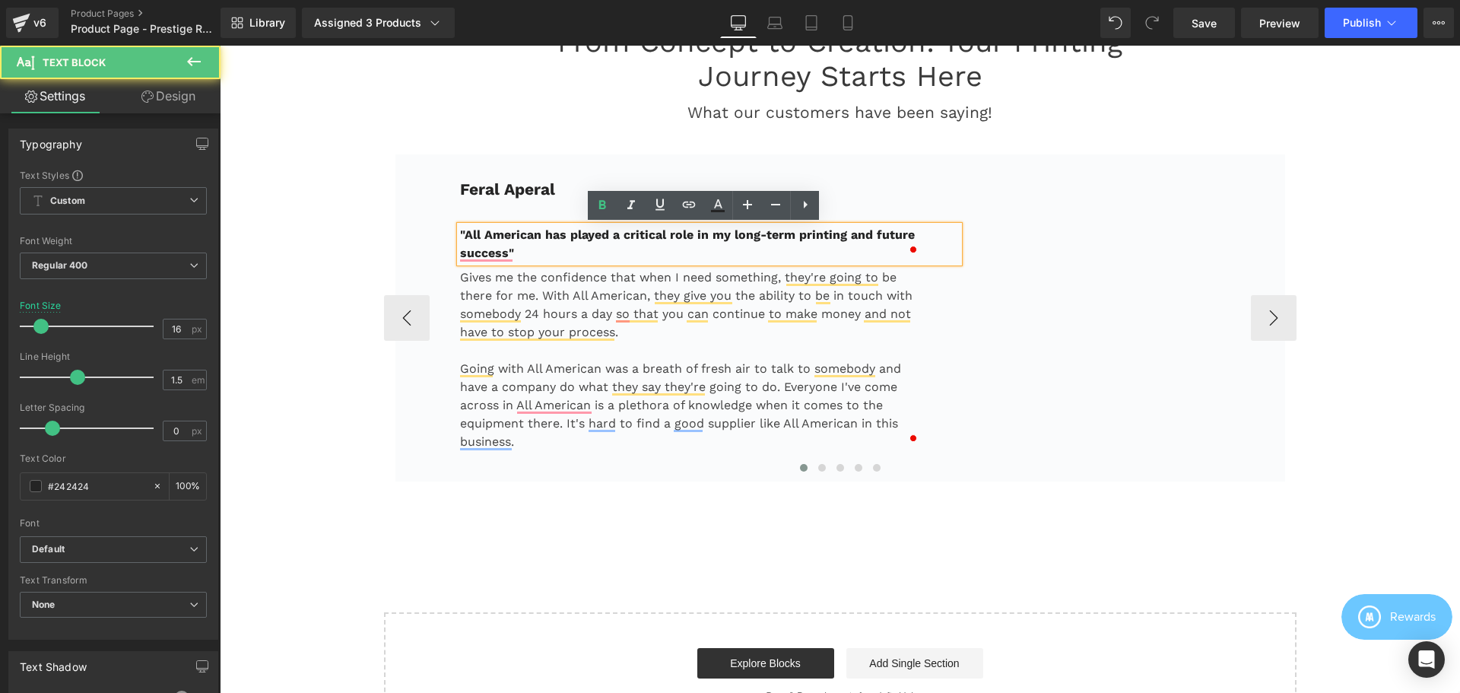
click at [502, 236] on b ""All American has played a critical role in my long-term printing and future su…" at bounding box center [687, 243] width 455 height 33
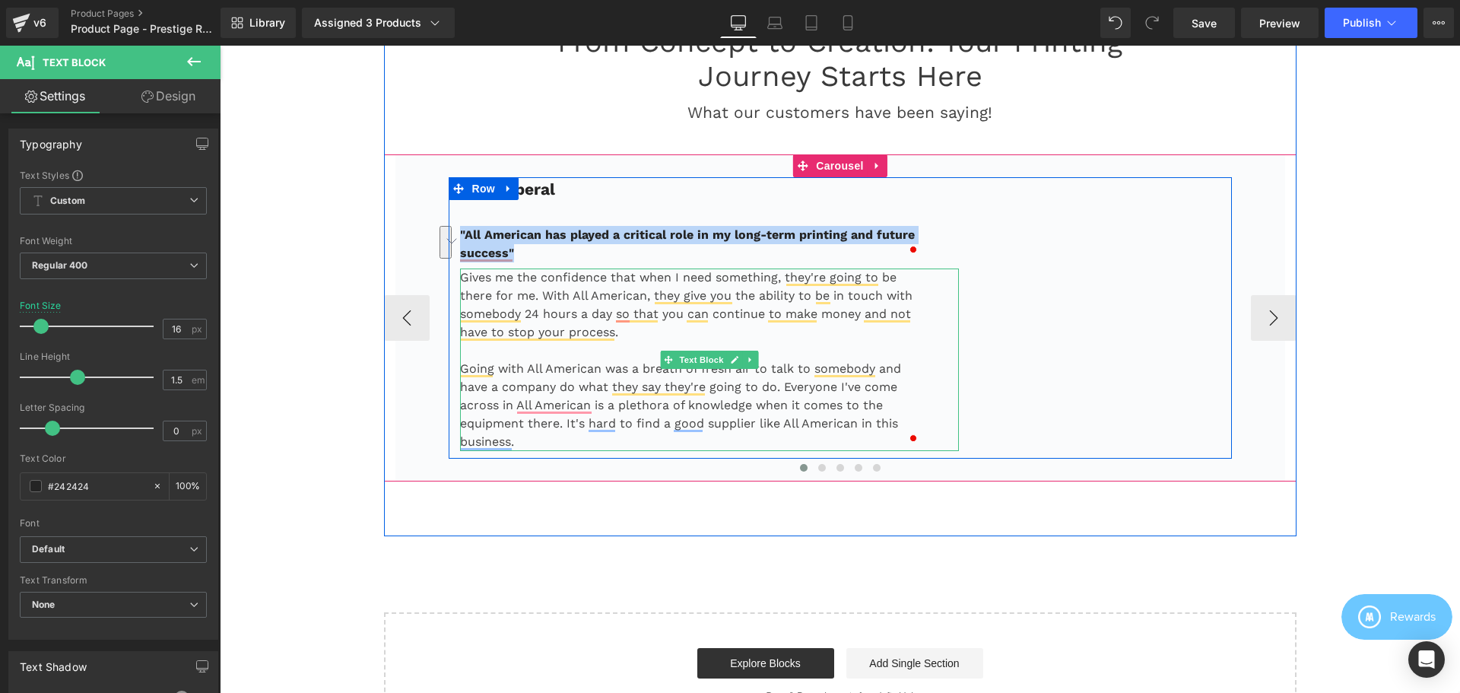
click at [549, 282] on p "Gives me the confidence that when I need something, they're going to be there f…" at bounding box center [691, 304] width 462 height 73
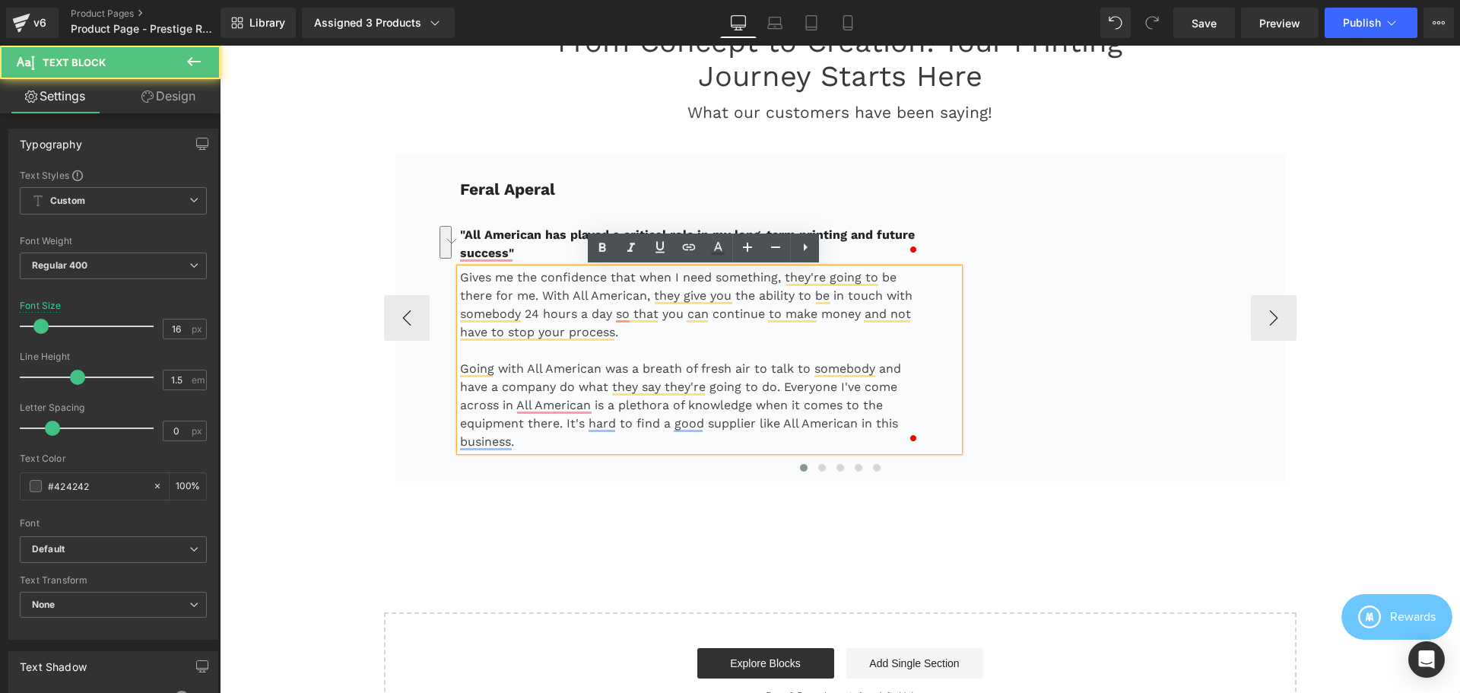
click at [526, 276] on p "Gives me the confidence that when I need something, they're going to be there f…" at bounding box center [691, 304] width 462 height 73
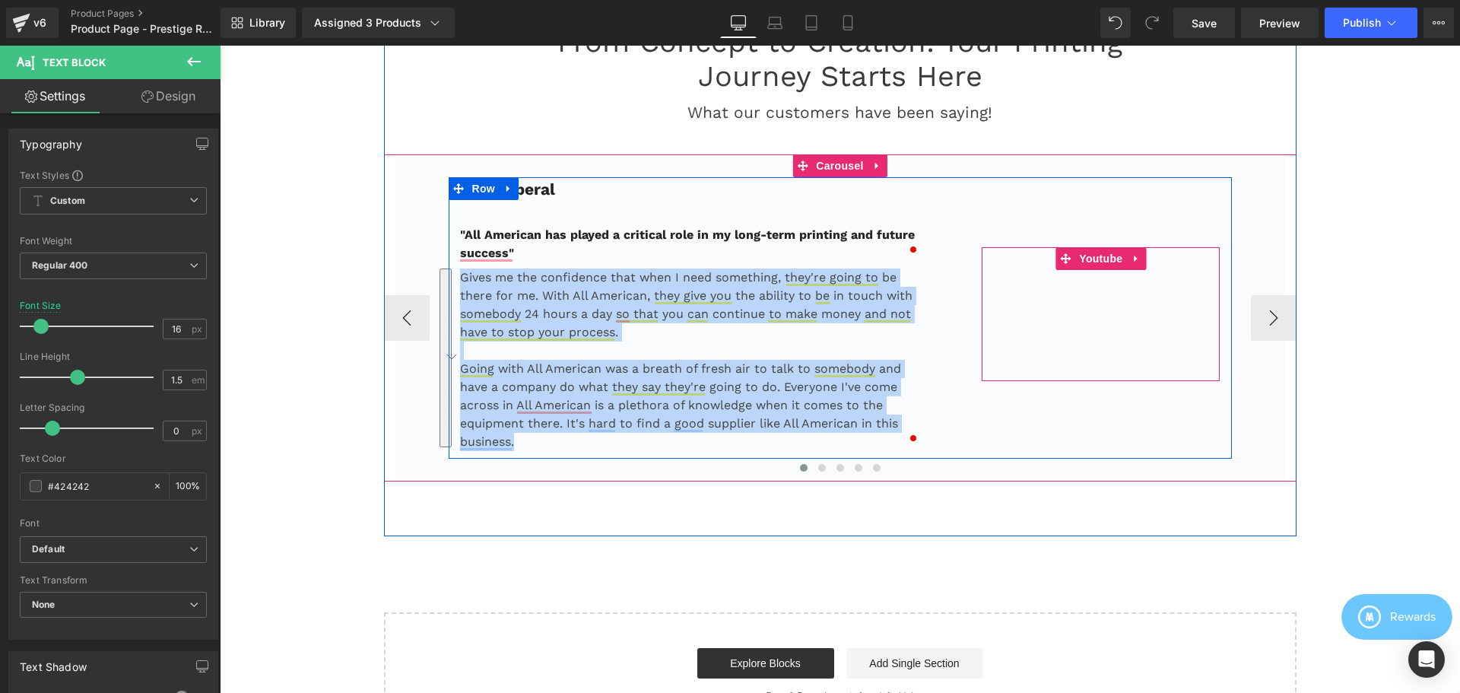
drag, startPoint x: 1094, startPoint y: 260, endPoint x: 1039, endPoint y: 259, distance: 54.8
click at [1093, 259] on span "Youtube" at bounding box center [1100, 258] width 51 height 23
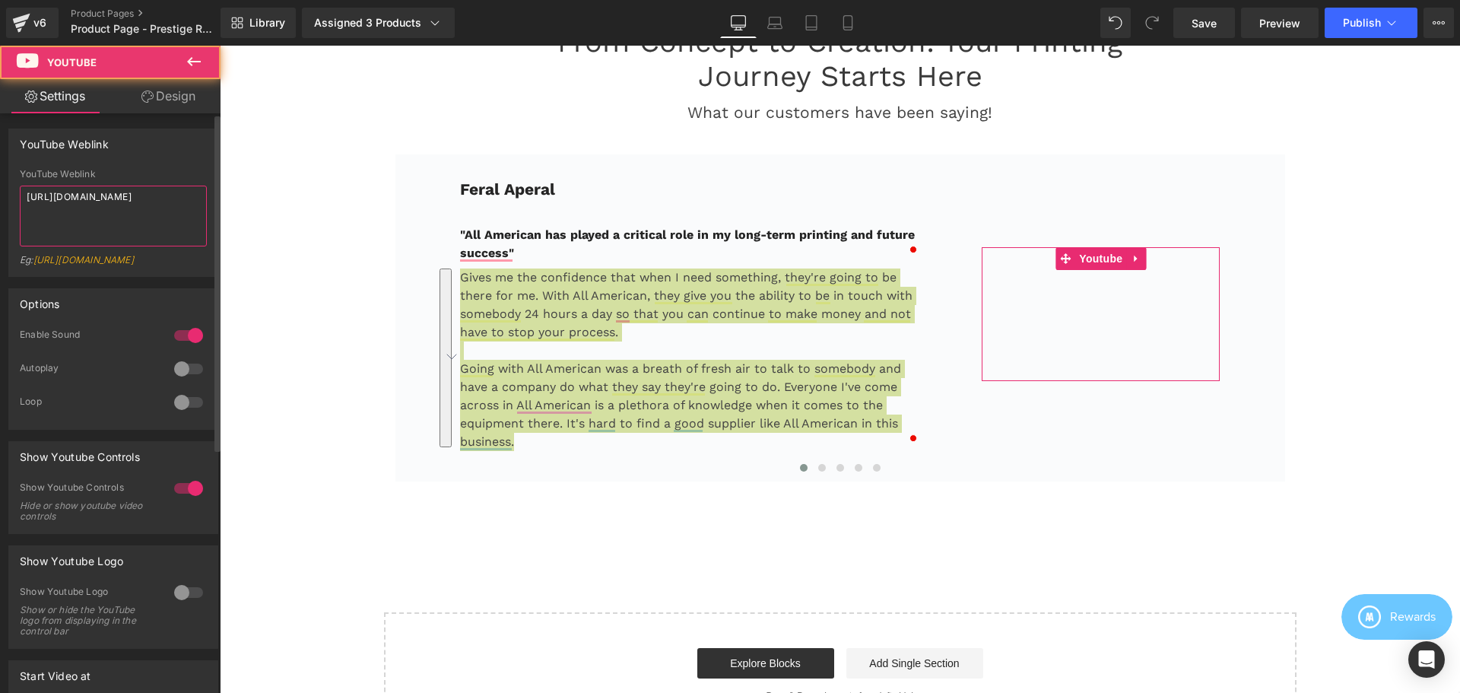
click at [135, 211] on textarea "https://www.youtube.com/watch?v=Xh4khYEDnKM" at bounding box center [113, 216] width 187 height 61
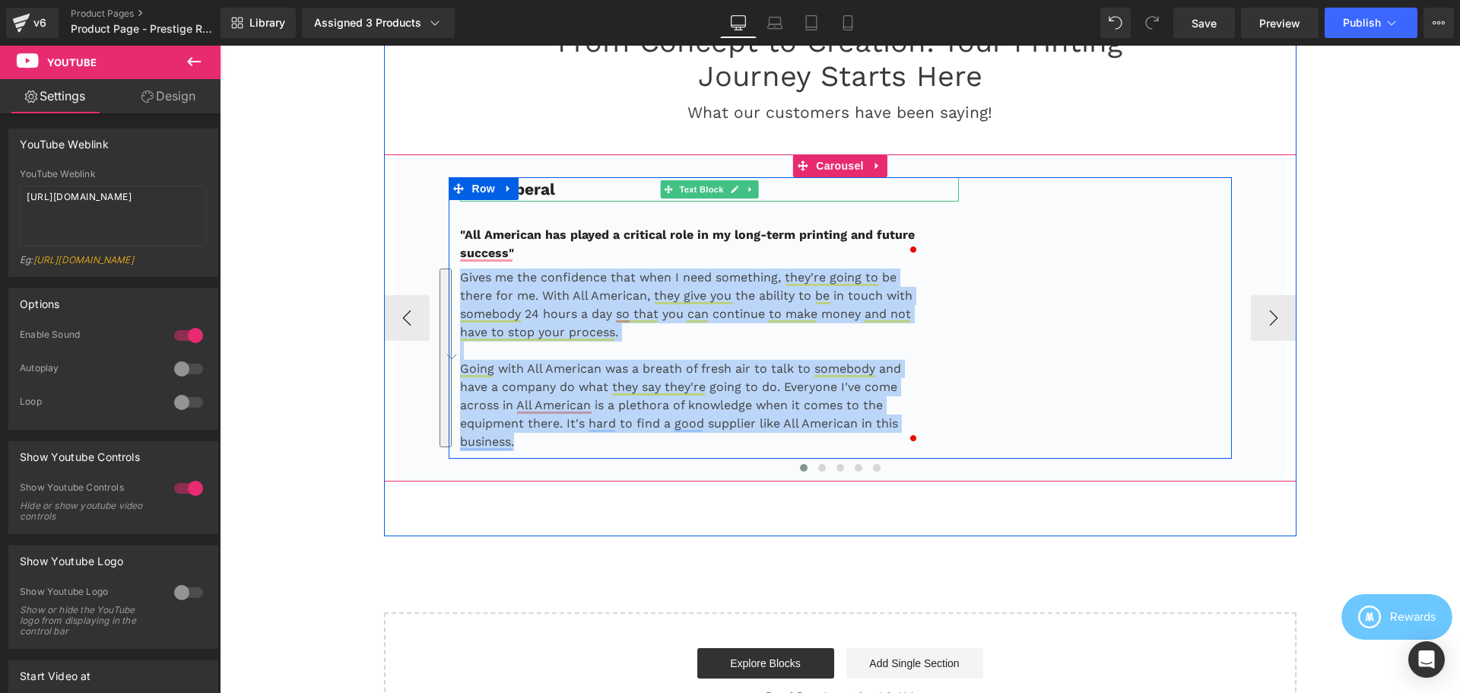
click at [583, 188] on p "Feral Aperal" at bounding box center [710, 189] width 500 height 24
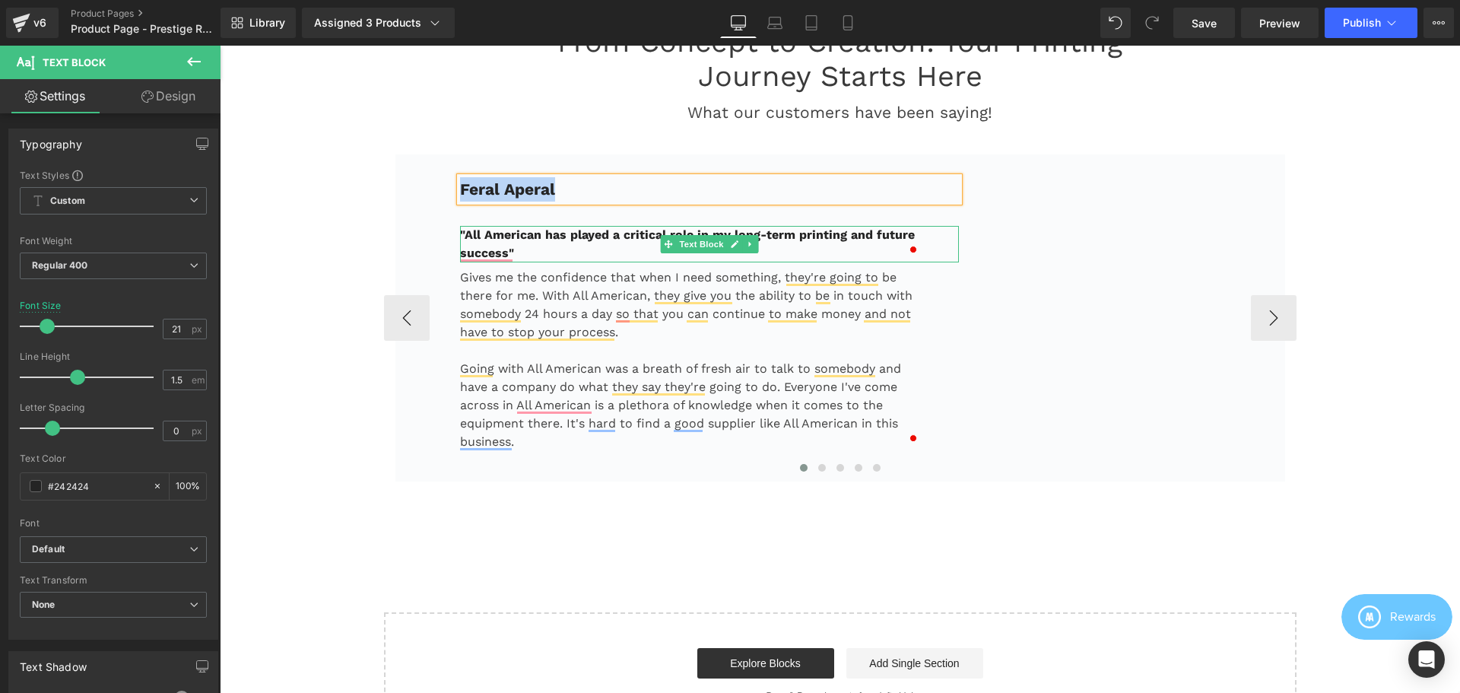
click at [507, 242] on p ""All American has played a critical role in my long-term printing and future su…" at bounding box center [691, 244] width 462 height 37
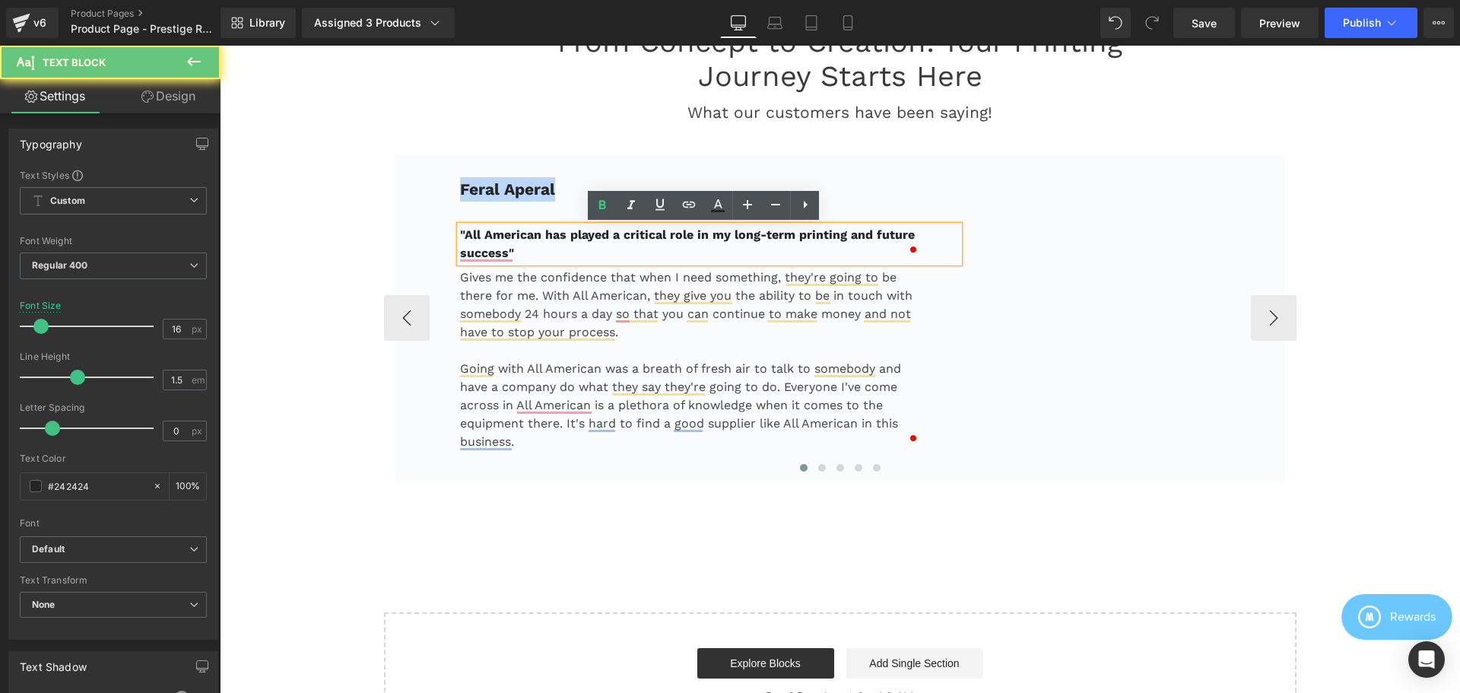
click at [488, 234] on b ""All American has played a critical role in my long-term printing and future su…" at bounding box center [687, 243] width 455 height 33
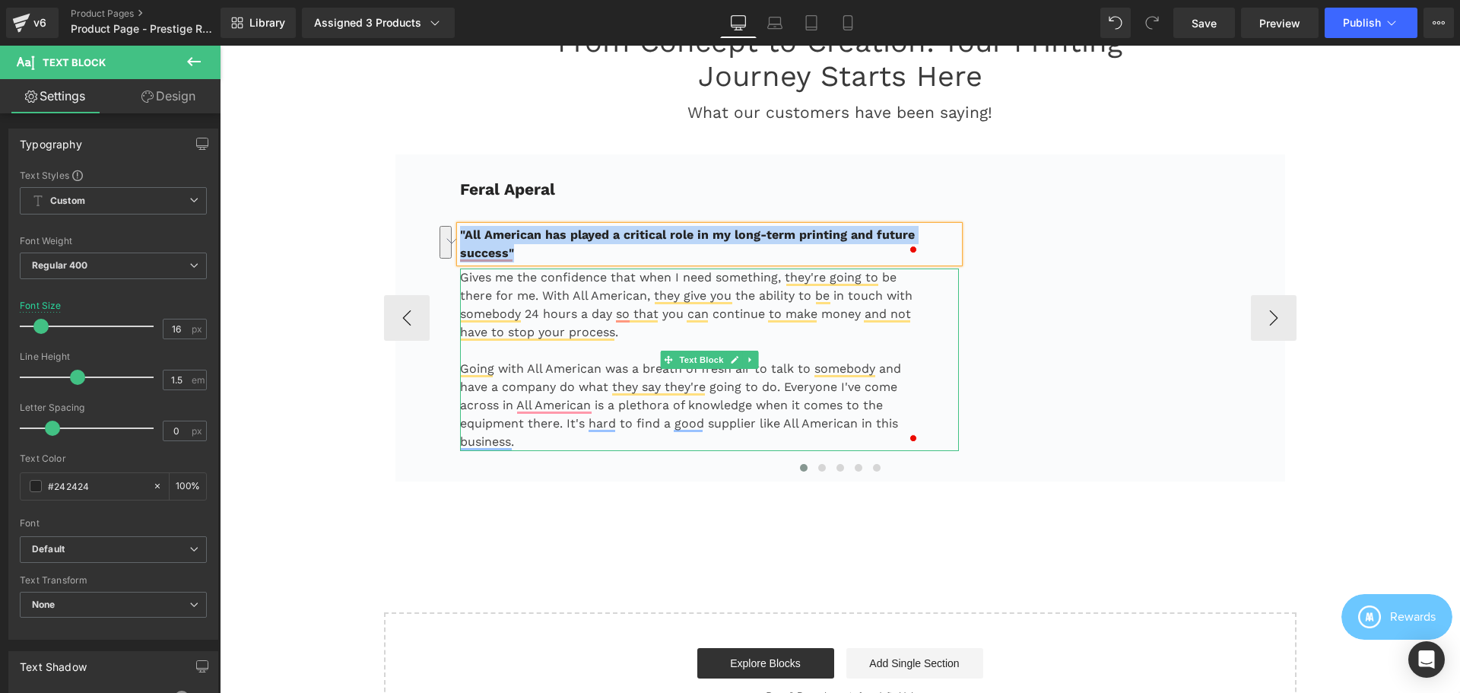
click at [608, 322] on p "Gives me the confidence that when I need something, they're going to be there f…" at bounding box center [691, 304] width 462 height 73
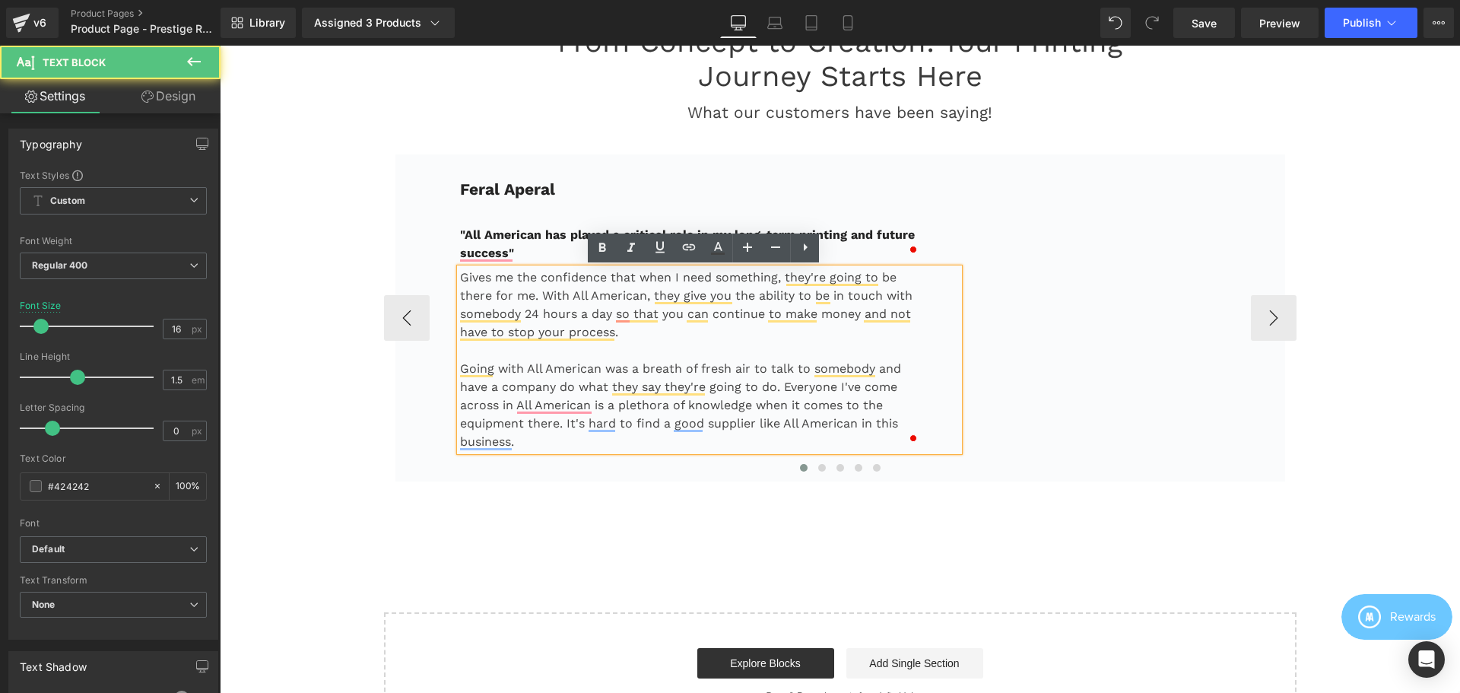
drag, startPoint x: 536, startPoint y: 276, endPoint x: 542, endPoint y: 291, distance: 16.1
click at [535, 277] on p "Gives me the confidence that when I need something, they're going to be there f…" at bounding box center [691, 304] width 462 height 73
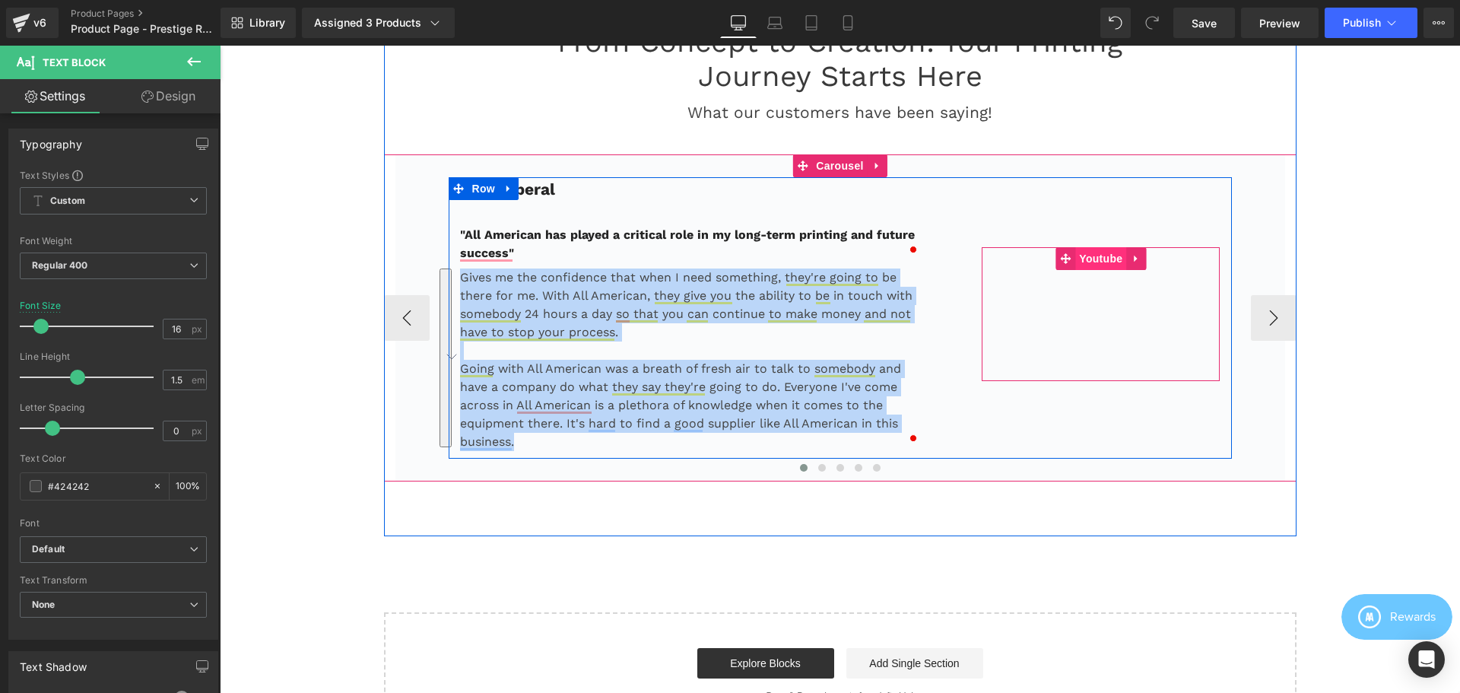
click at [1098, 256] on span "Youtube" at bounding box center [1100, 258] width 51 height 23
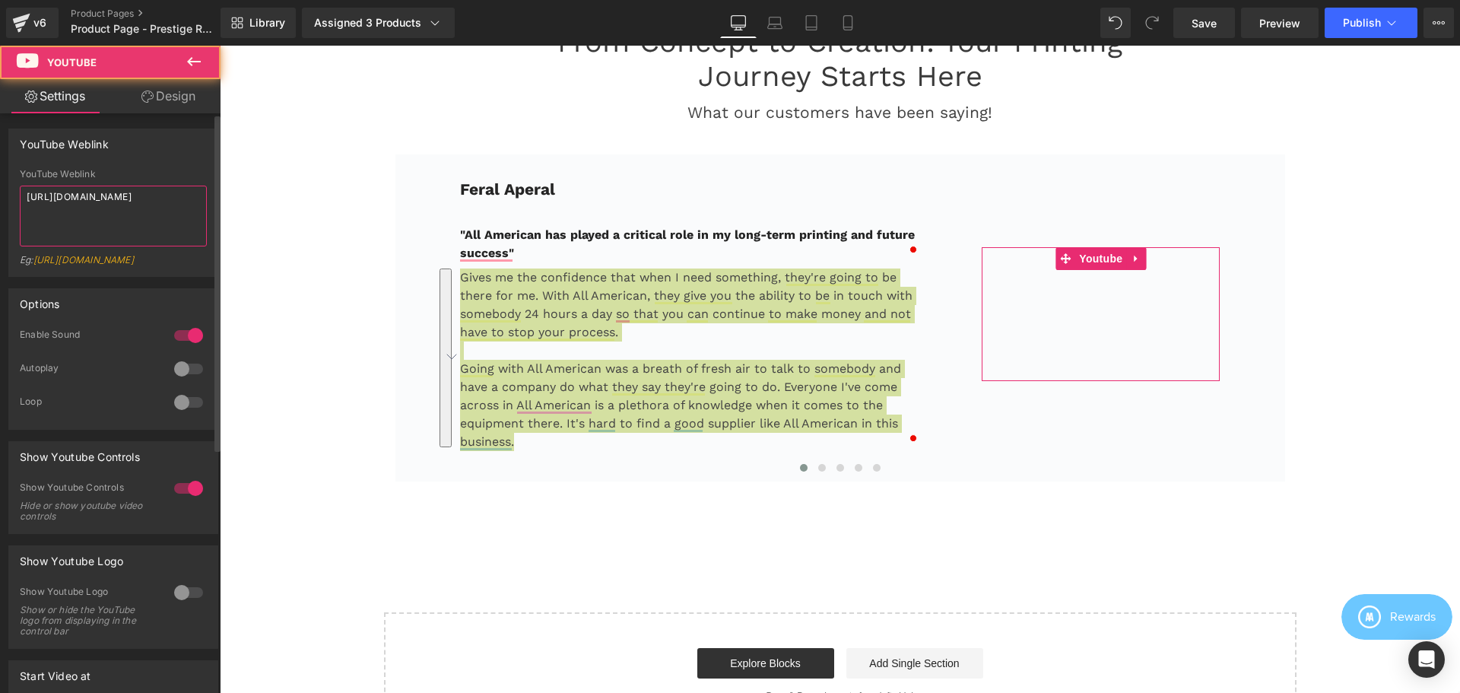
click at [116, 209] on textarea "https://www.youtube.com/watch?v=Xh4khYEDnKM" at bounding box center [113, 216] width 187 height 61
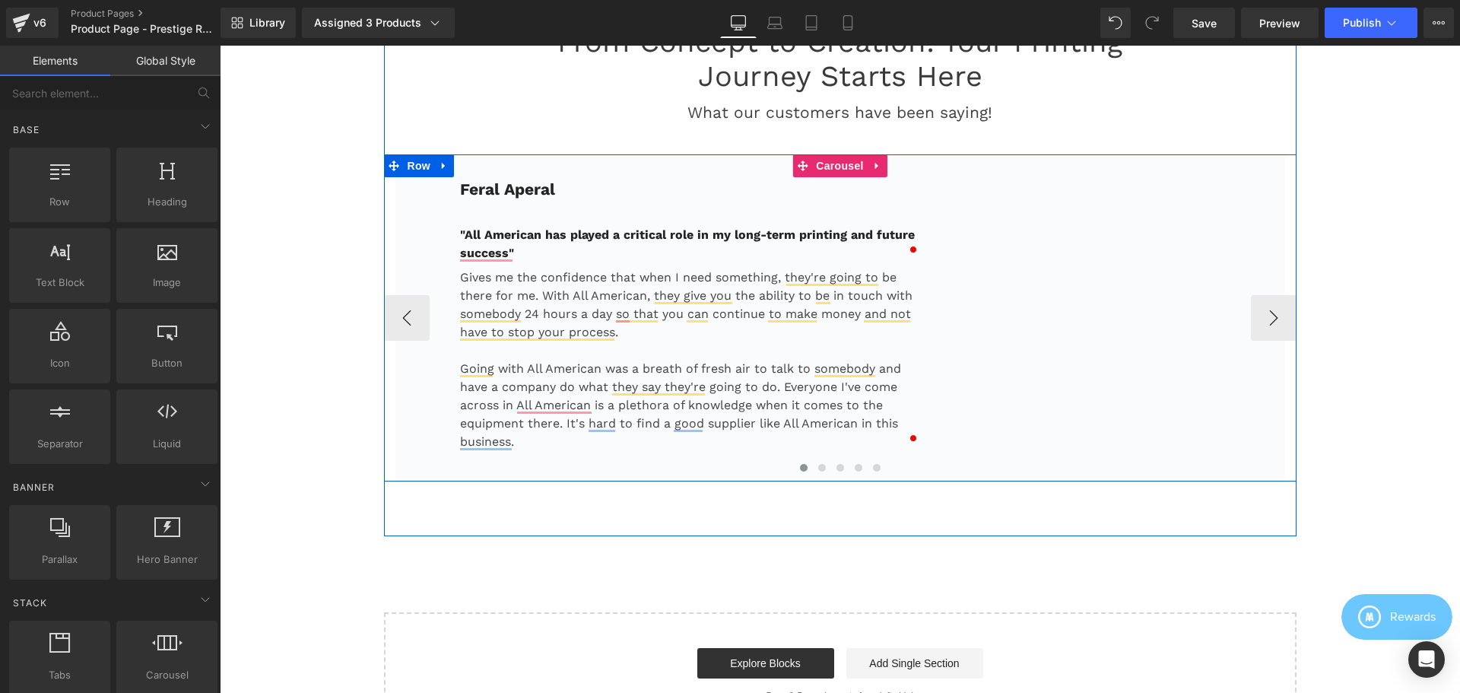
click at [820, 160] on span "Carousel" at bounding box center [839, 165] width 55 height 23
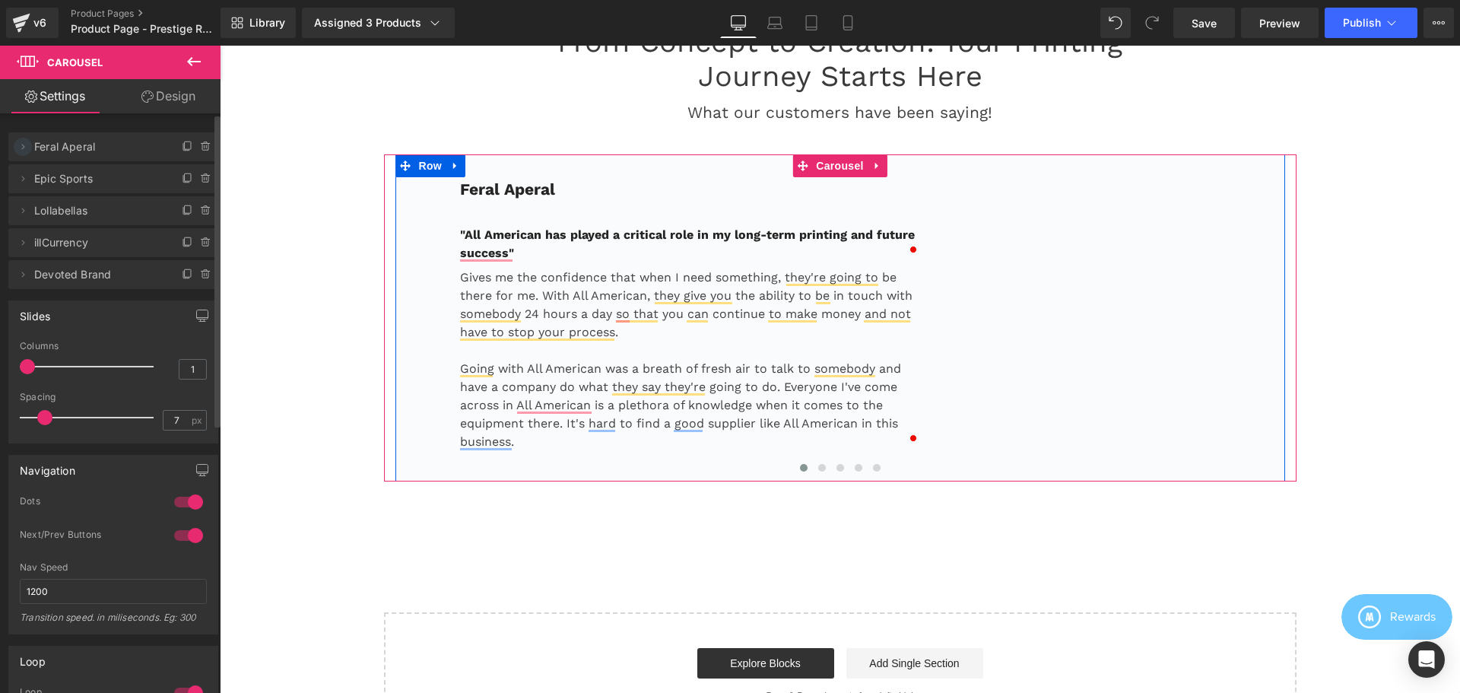
click at [25, 141] on icon at bounding box center [23, 147] width 12 height 12
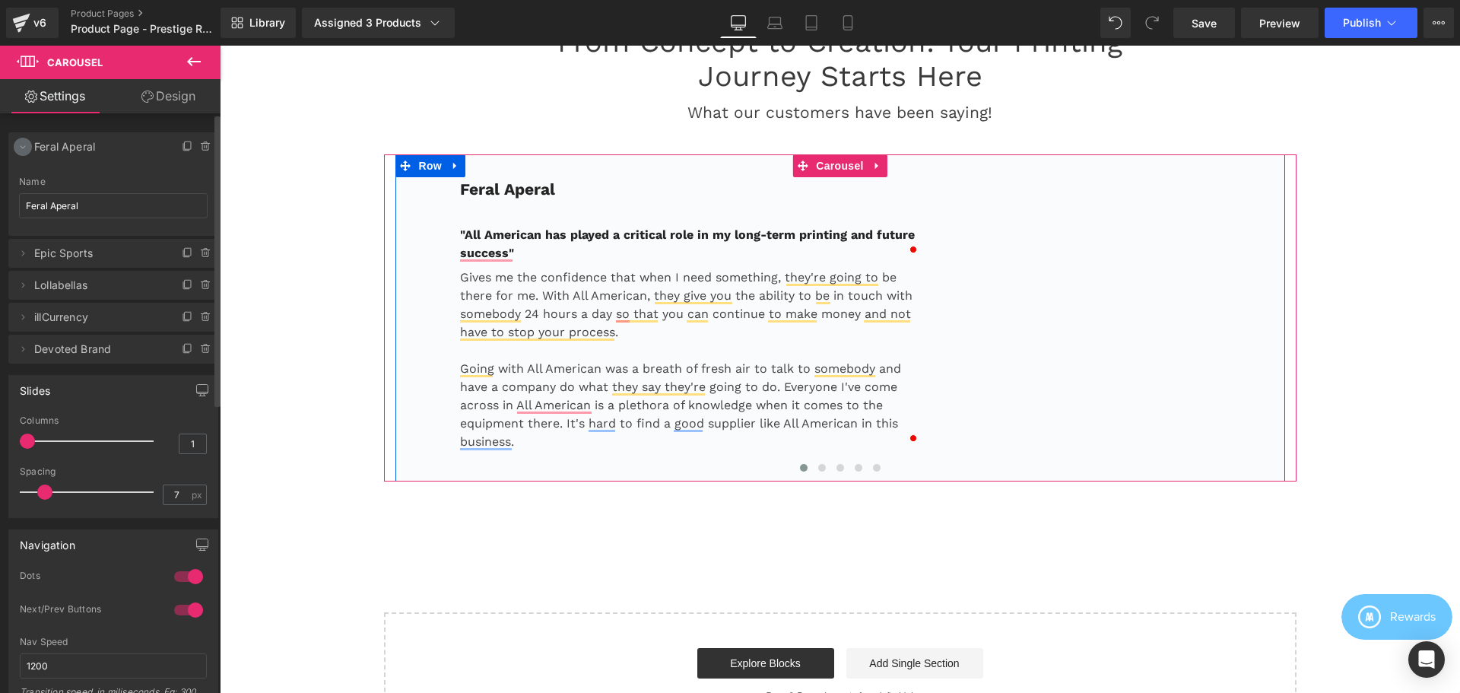
click at [25, 148] on icon at bounding box center [23, 147] width 12 height 12
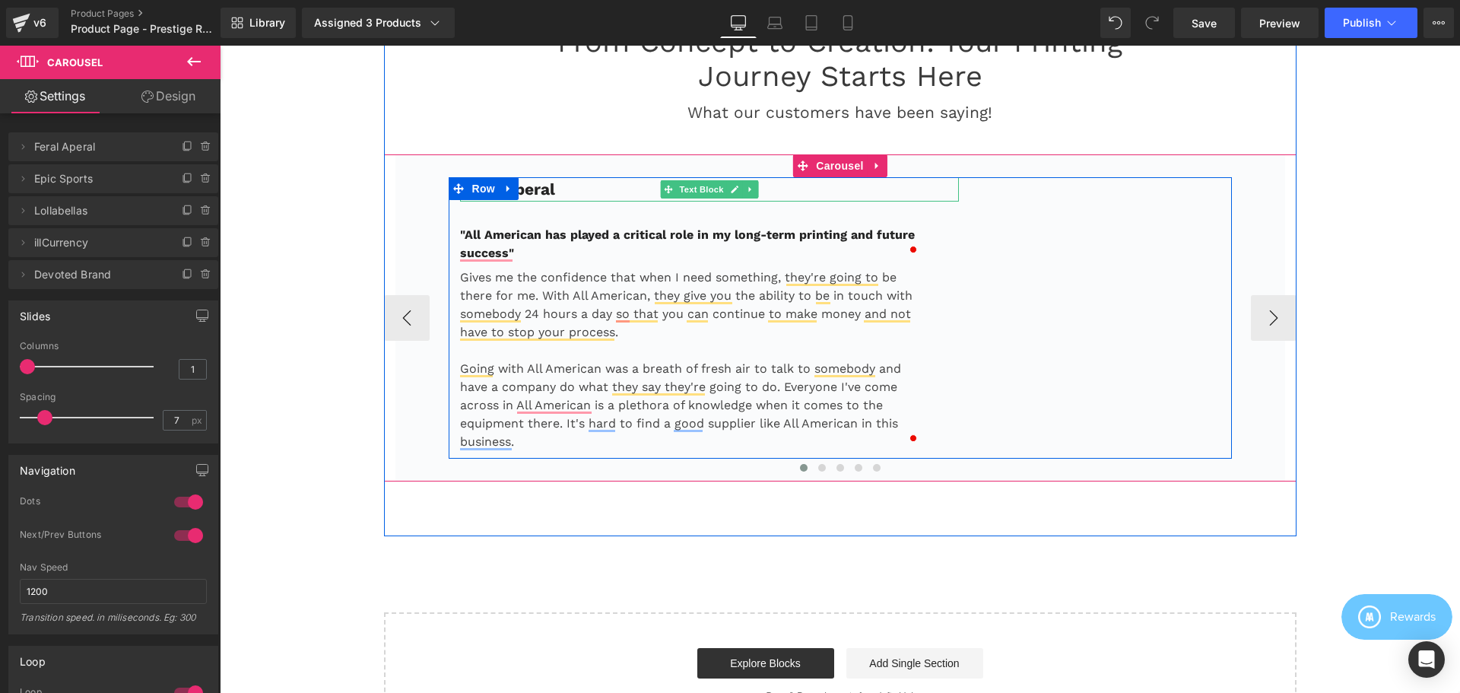
click at [568, 189] on p "Feral Aperal" at bounding box center [710, 189] width 500 height 24
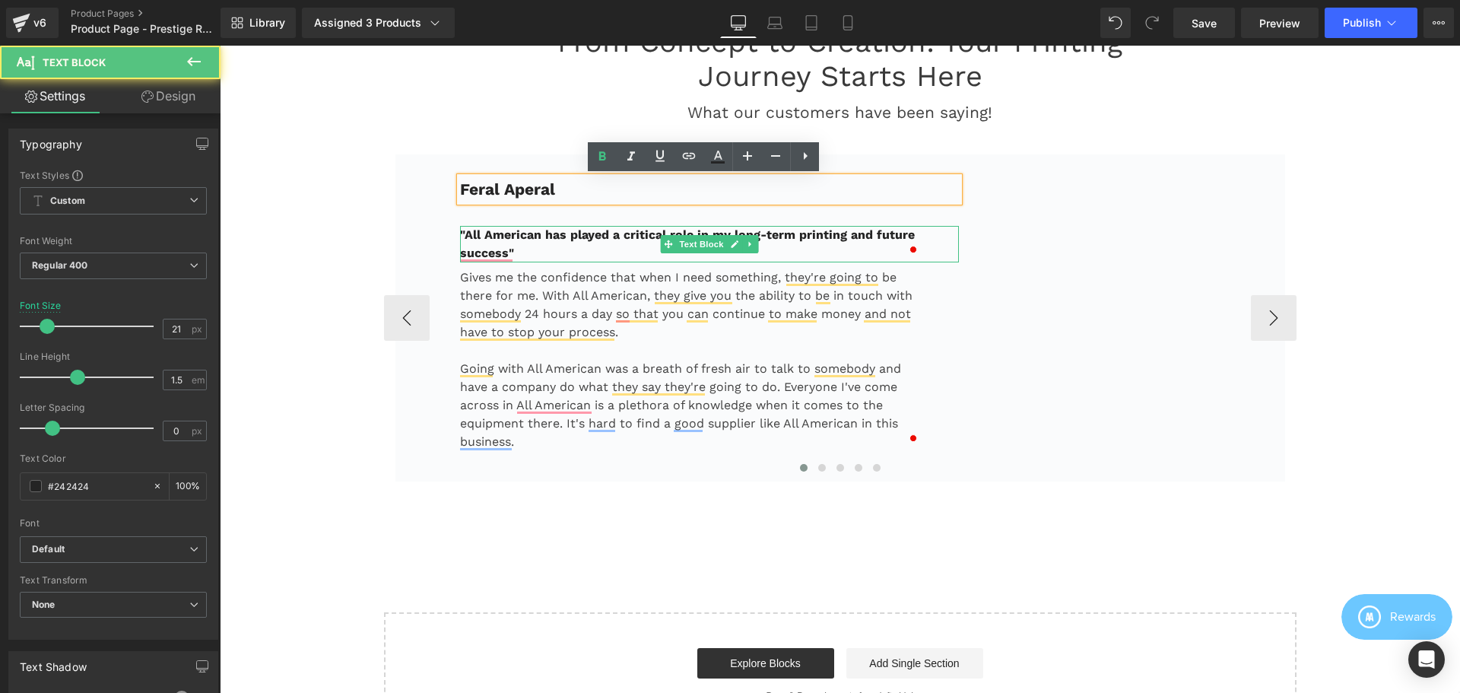
click at [583, 232] on b ""All American has played a critical role in my long-term printing and future su…" at bounding box center [687, 243] width 455 height 33
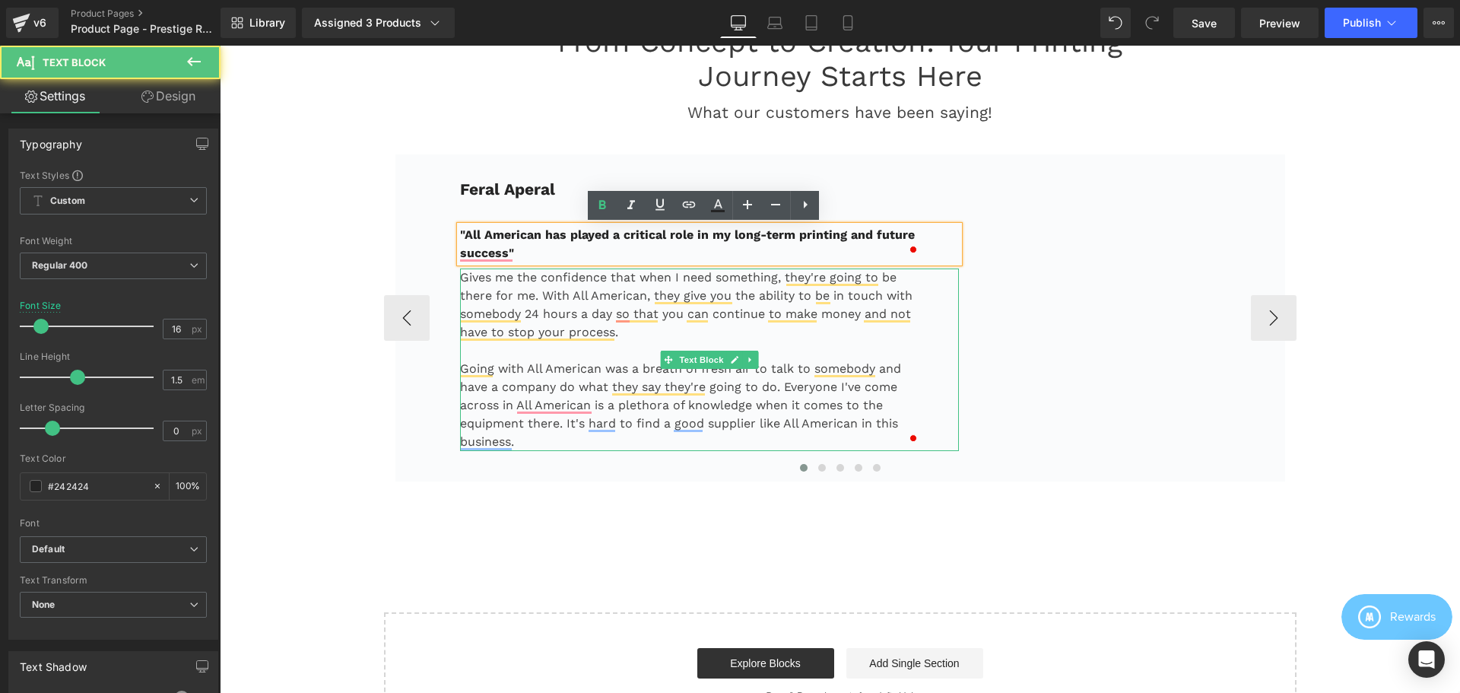
click at [585, 291] on p "Gives me the confidence that when I need something, they're going to be there f…" at bounding box center [691, 304] width 462 height 73
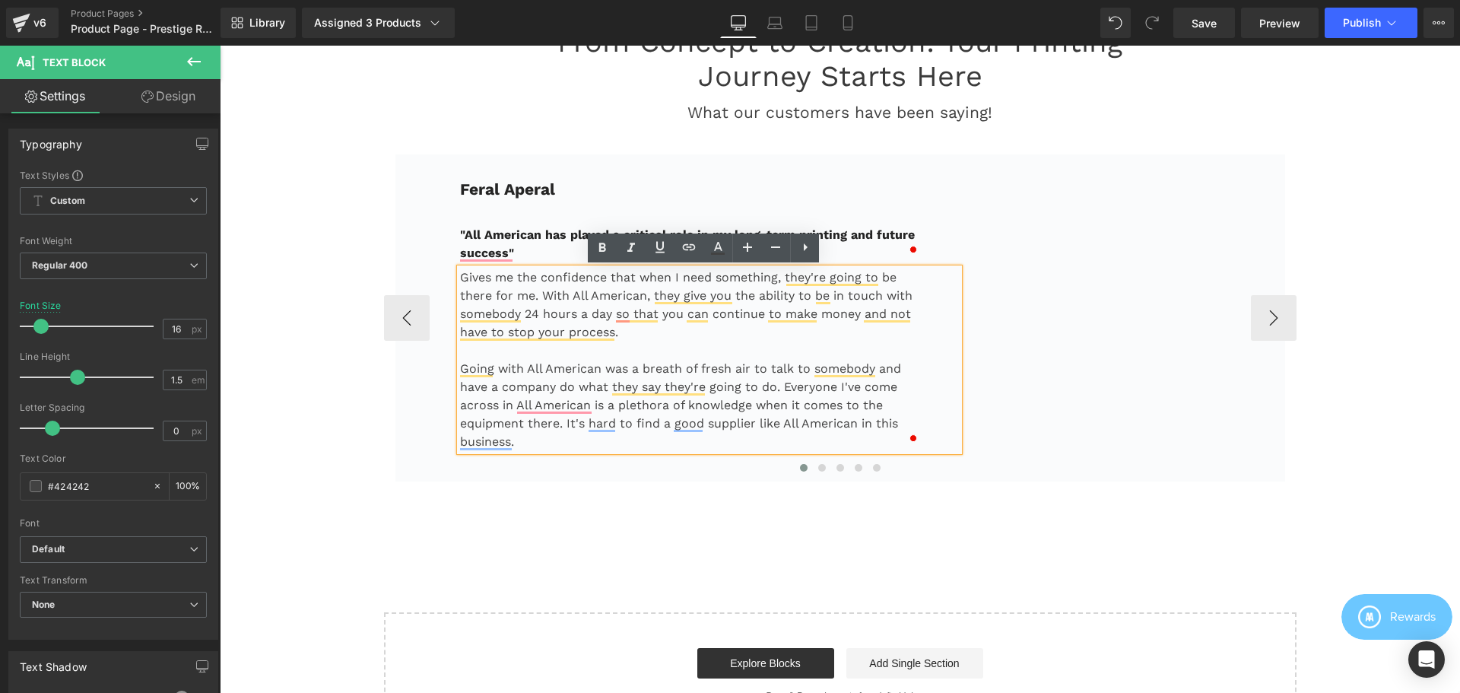
click at [627, 337] on p "Gives me the confidence that when I need something, they're going to be there f…" at bounding box center [691, 304] width 462 height 73
click at [561, 446] on p "Going with All American was a breath of fresh air to talk to somebody and have …" at bounding box center [691, 405] width 462 height 91
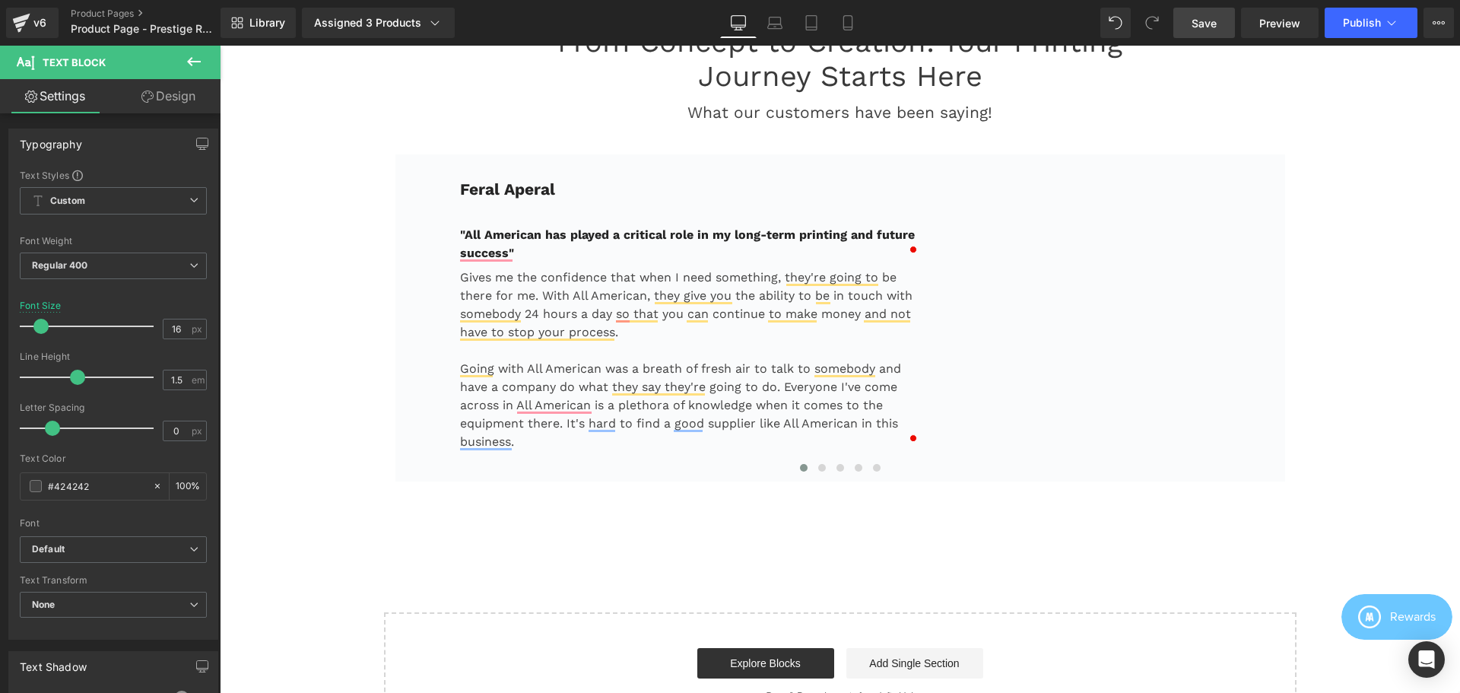
drag, startPoint x: 1194, startPoint y: 20, endPoint x: 1196, endPoint y: 40, distance: 20.6
click at [1194, 21] on span "Save" at bounding box center [1204, 23] width 25 height 16
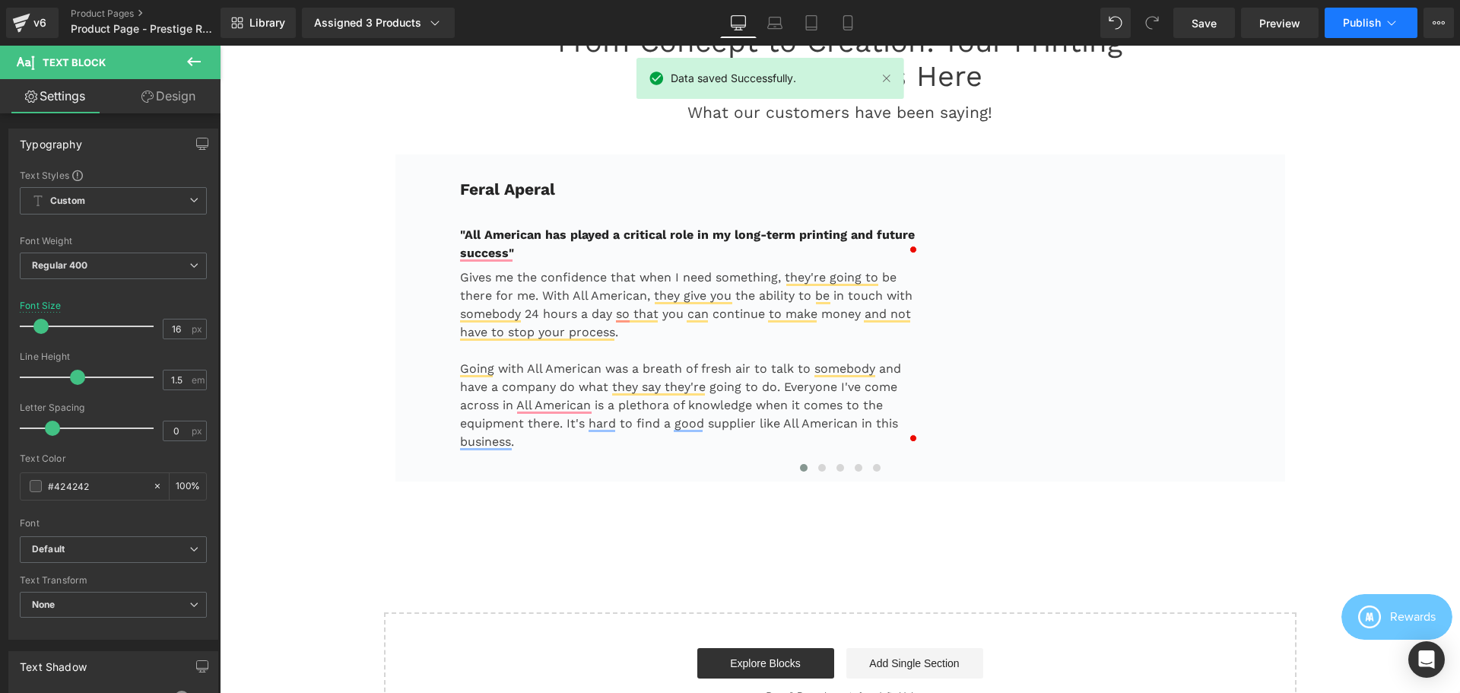
click at [1364, 21] on span "Publish" at bounding box center [1362, 23] width 38 height 12
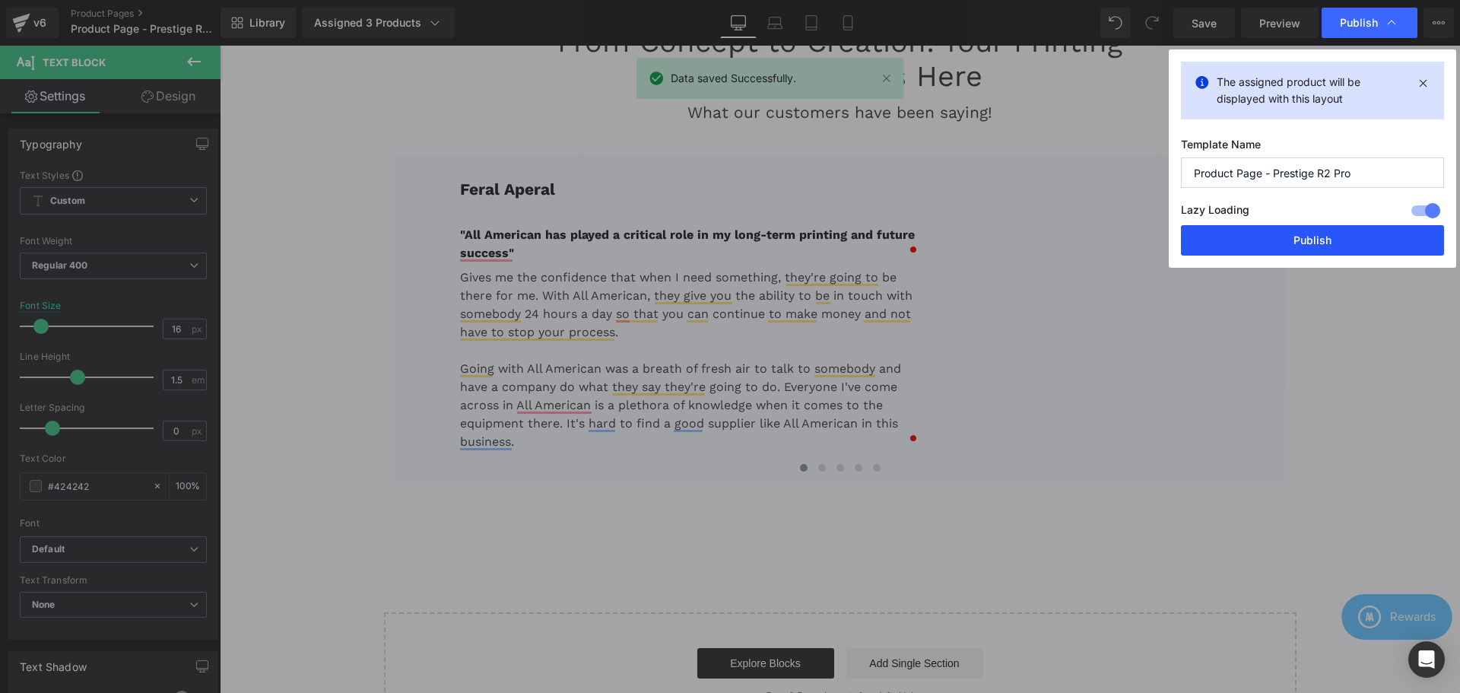
click at [1313, 240] on button "Publish" at bounding box center [1312, 240] width 263 height 30
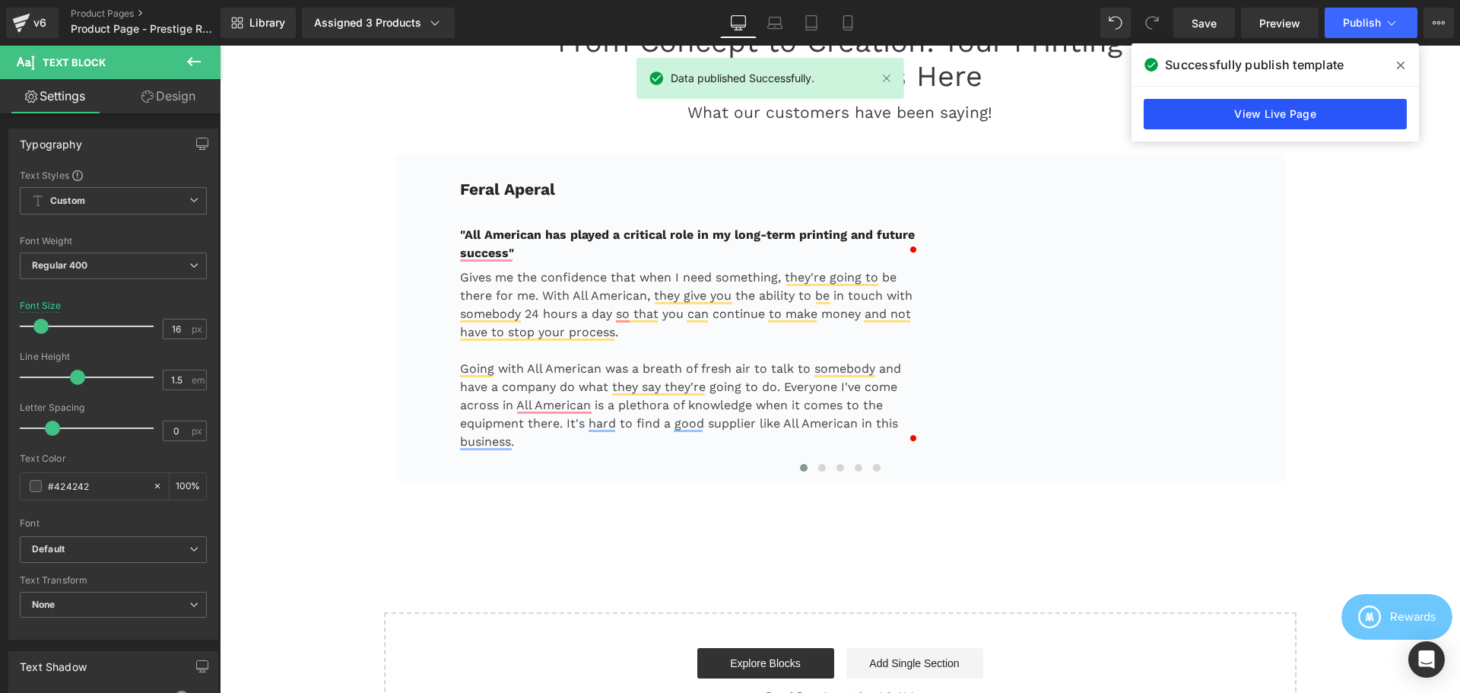
click at [1289, 122] on link "View Live Page" at bounding box center [1275, 114] width 263 height 30
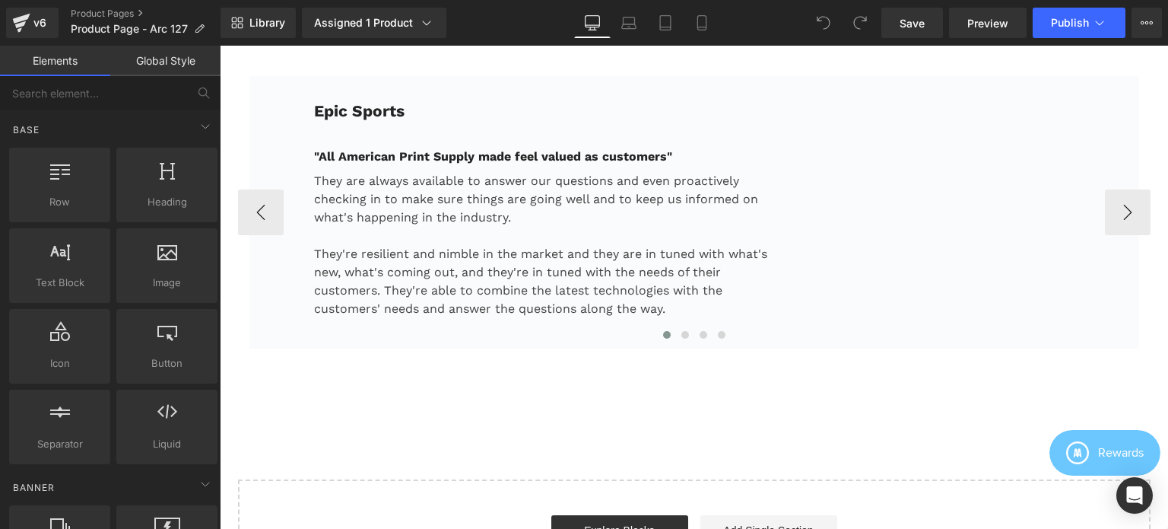
scroll to position [3651, 0]
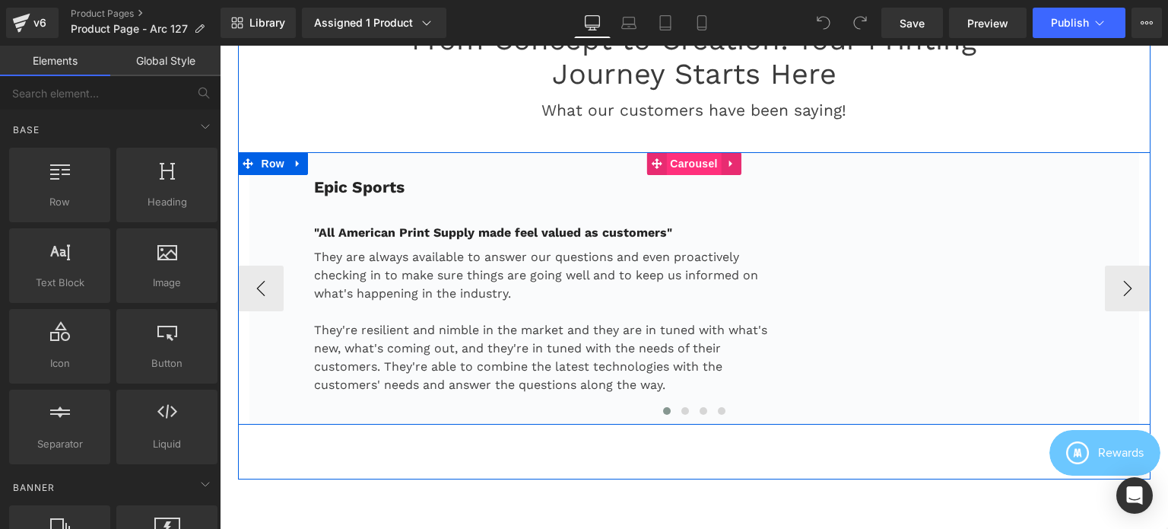
click at [678, 175] on span "Carousel" at bounding box center [693, 163] width 55 height 23
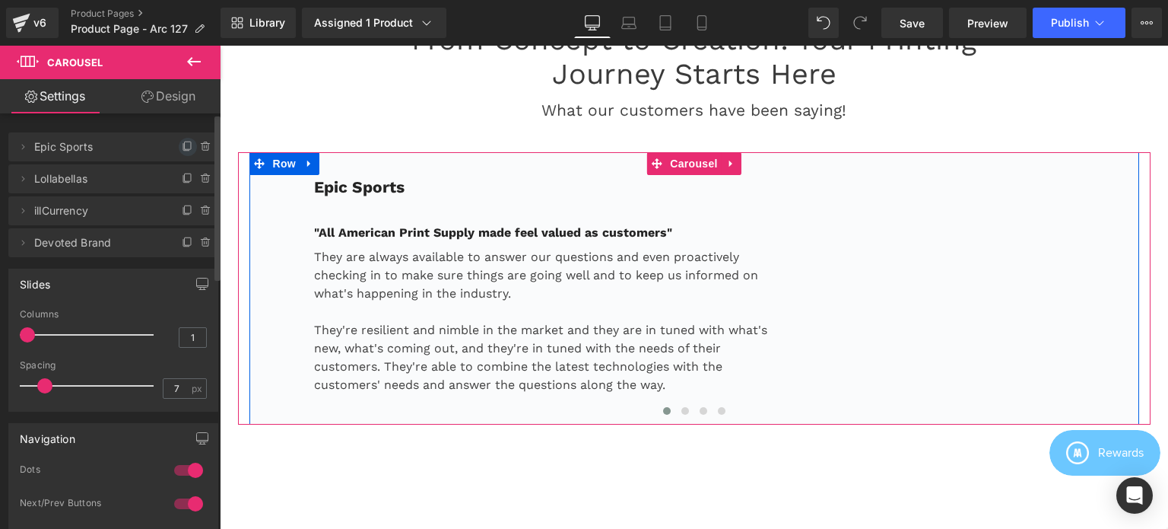
click at [182, 145] on icon at bounding box center [188, 147] width 12 height 12
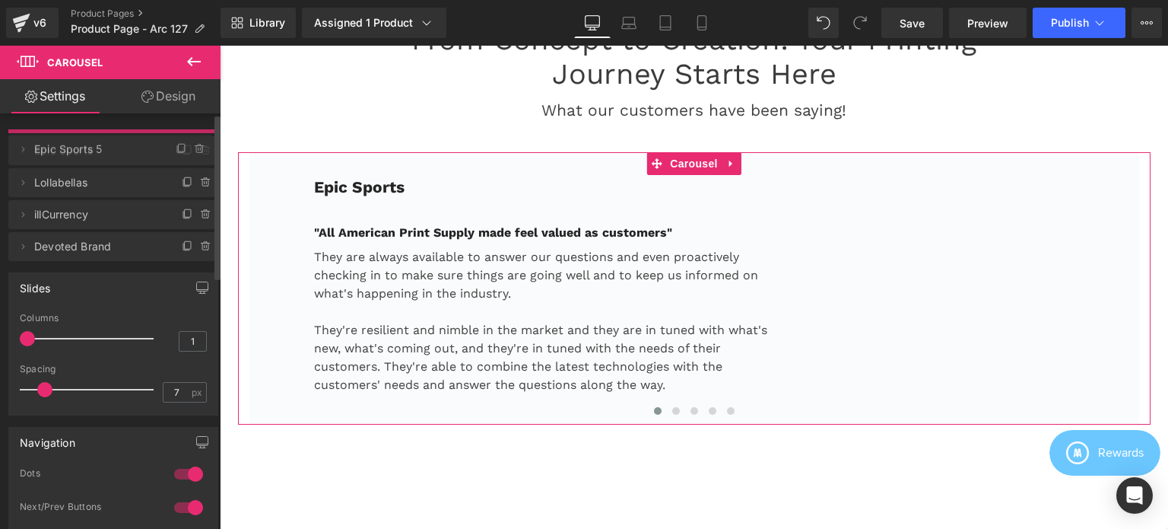
drag, startPoint x: 80, startPoint y: 179, endPoint x: 78, endPoint y: 148, distance: 30.5
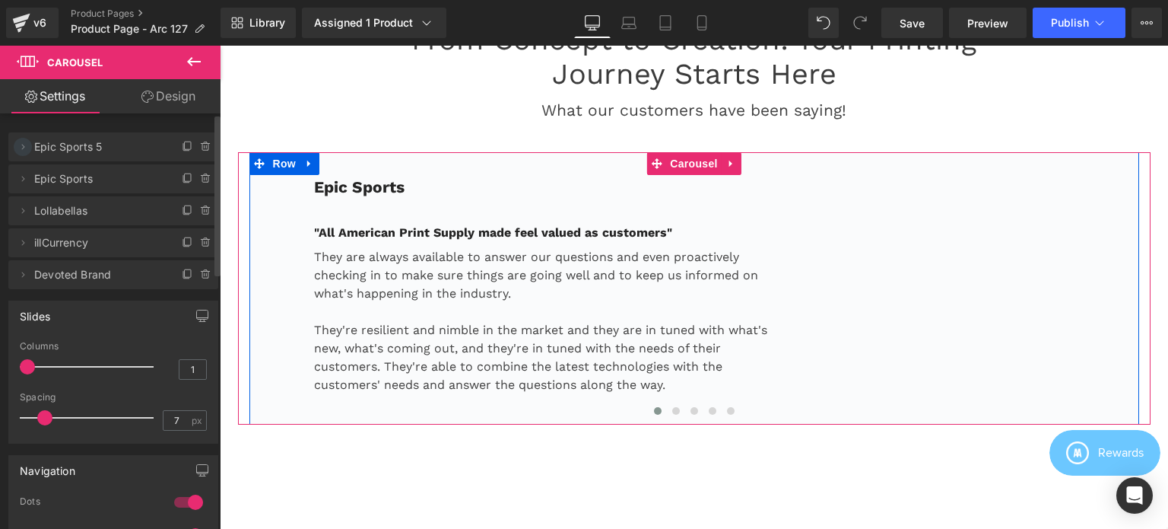
click at [24, 150] on icon at bounding box center [23, 147] width 12 height 12
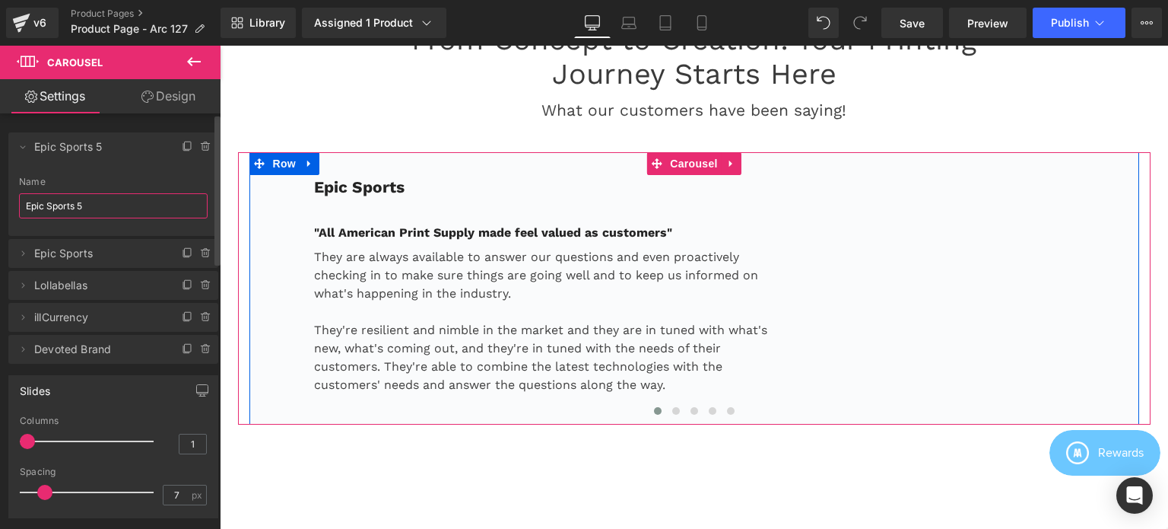
click at [94, 205] on input "Epic Sports 5" at bounding box center [113, 205] width 189 height 25
paste input "Feral Aperal"
type input "Feral Aperal"
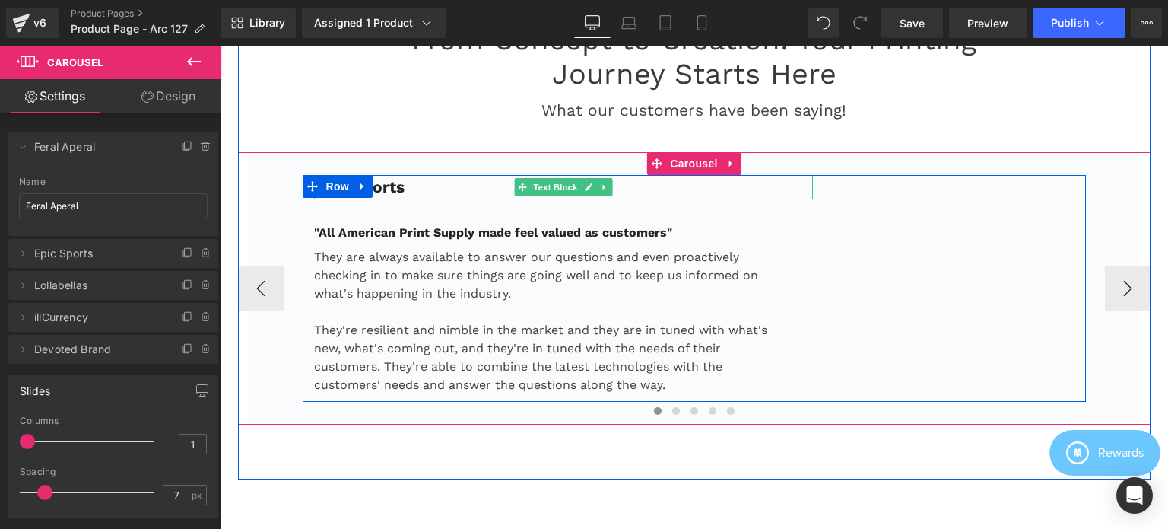
click at [409, 197] on p "Epic Sports" at bounding box center [564, 187] width 500 height 24
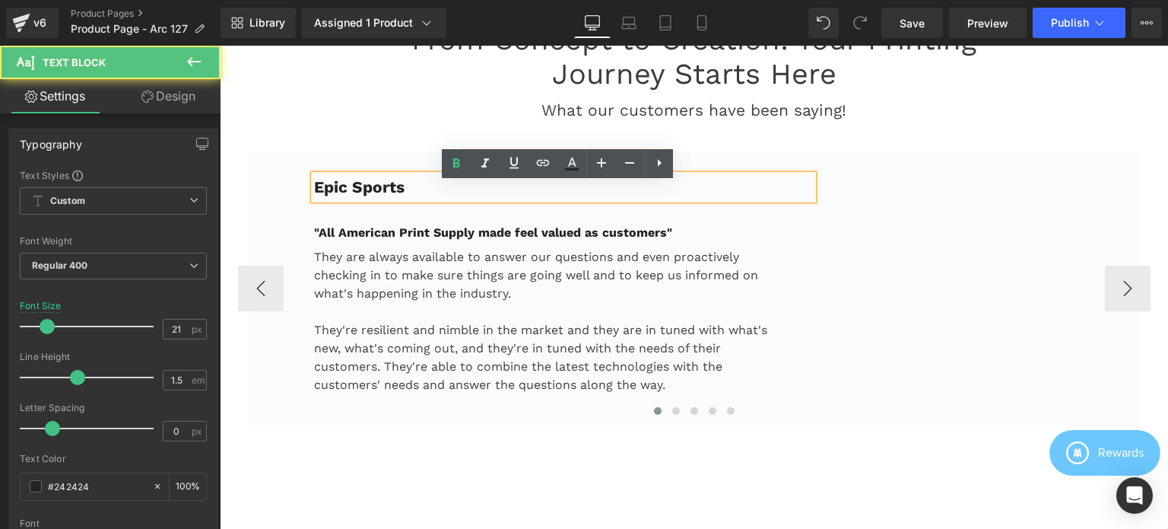
click at [424, 197] on p "Epic Sports" at bounding box center [564, 187] width 500 height 24
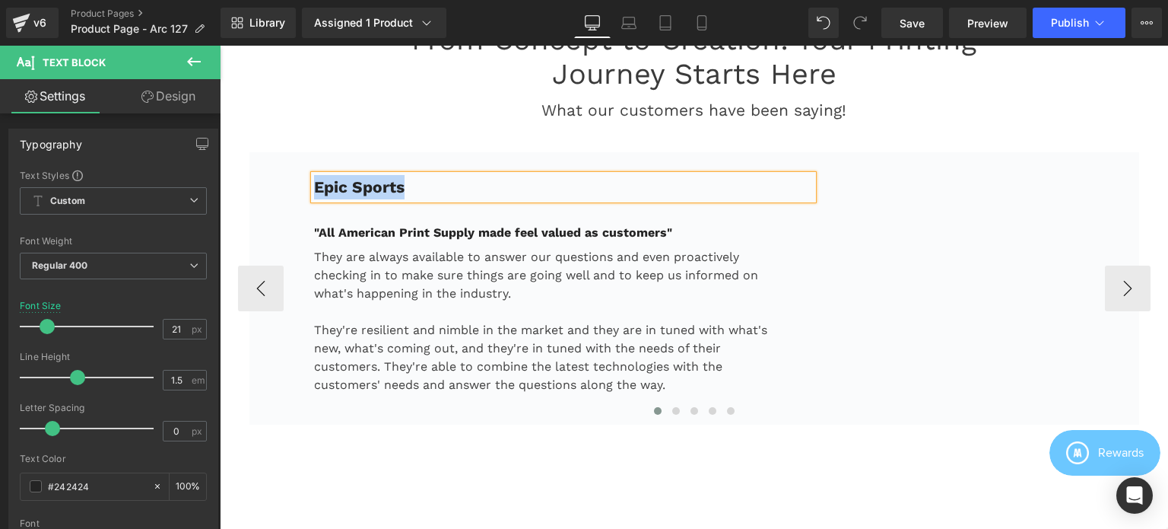
paste div
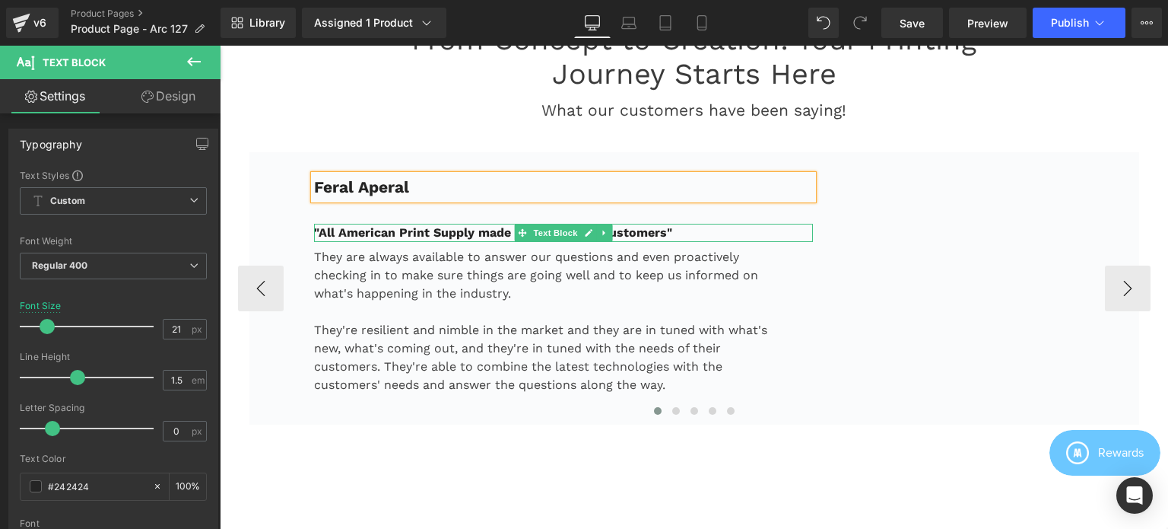
click at [459, 239] on strong ""All American Print Supply made feel valued as customers"" at bounding box center [493, 232] width 358 height 14
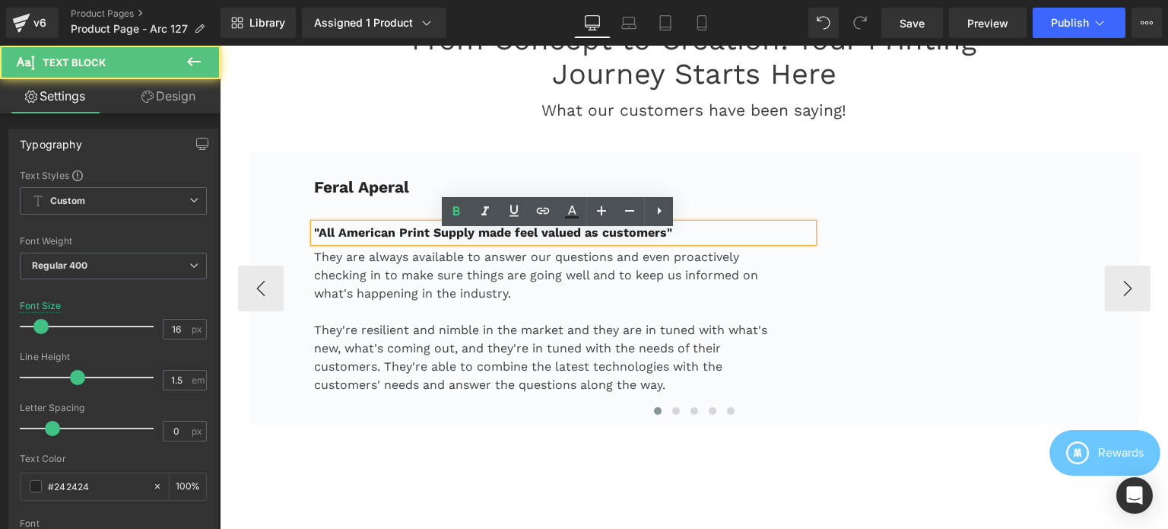
click at [420, 240] on strong ""All American Print Supply made feel valued as customers"" at bounding box center [493, 232] width 358 height 14
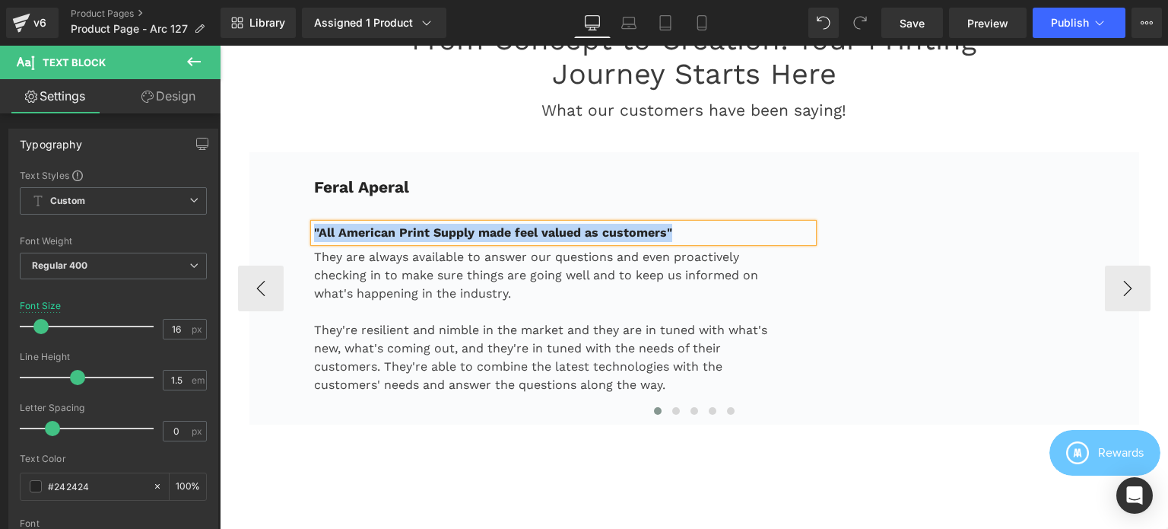
paste div
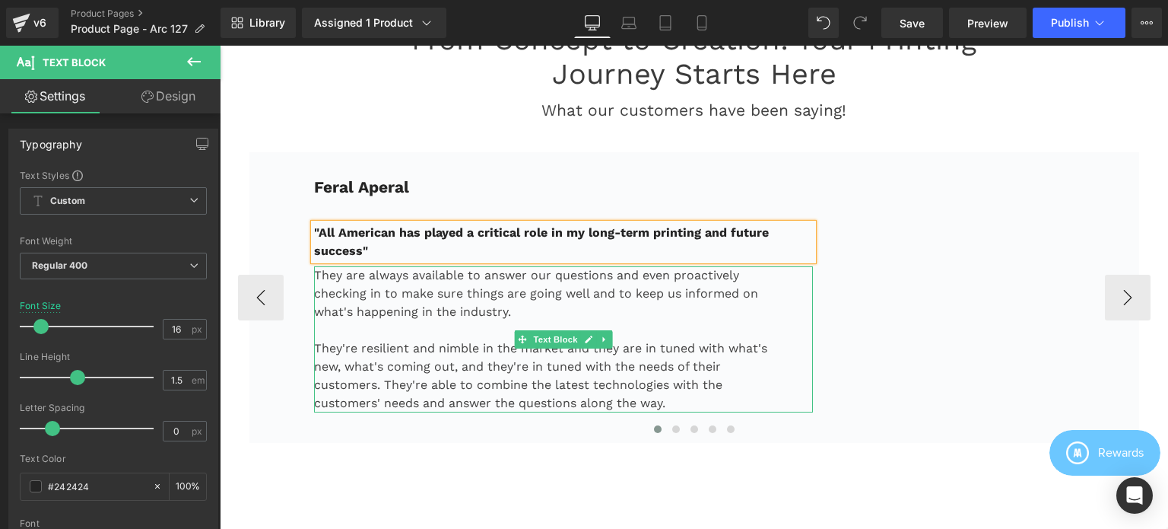
click at [381, 302] on p "They are always available to answer our questions and even proactively checking…" at bounding box center [545, 293] width 462 height 55
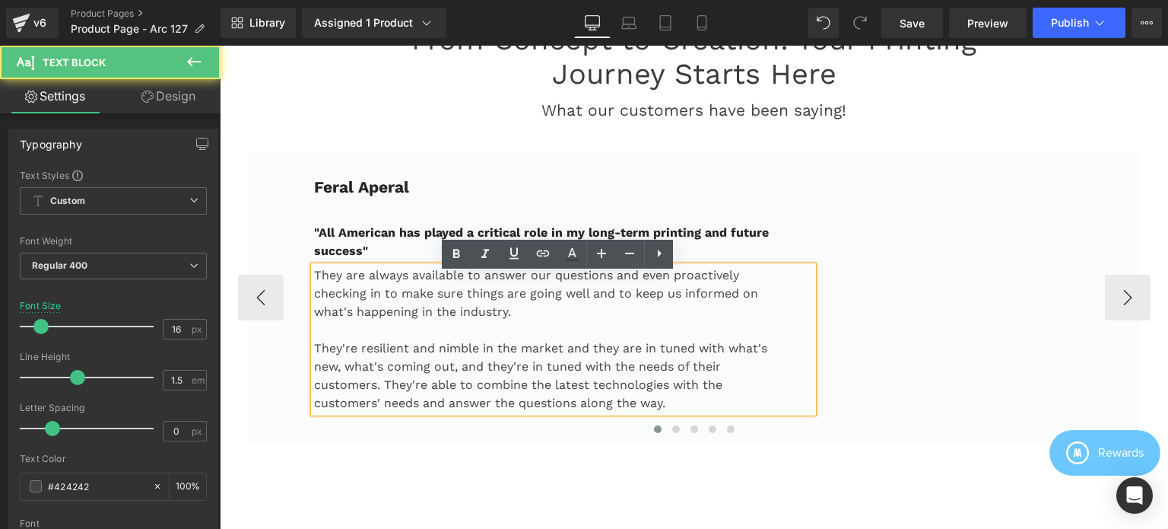
click at [380, 281] on p "They are always available to answer our questions and even proactively checking…" at bounding box center [545, 293] width 462 height 55
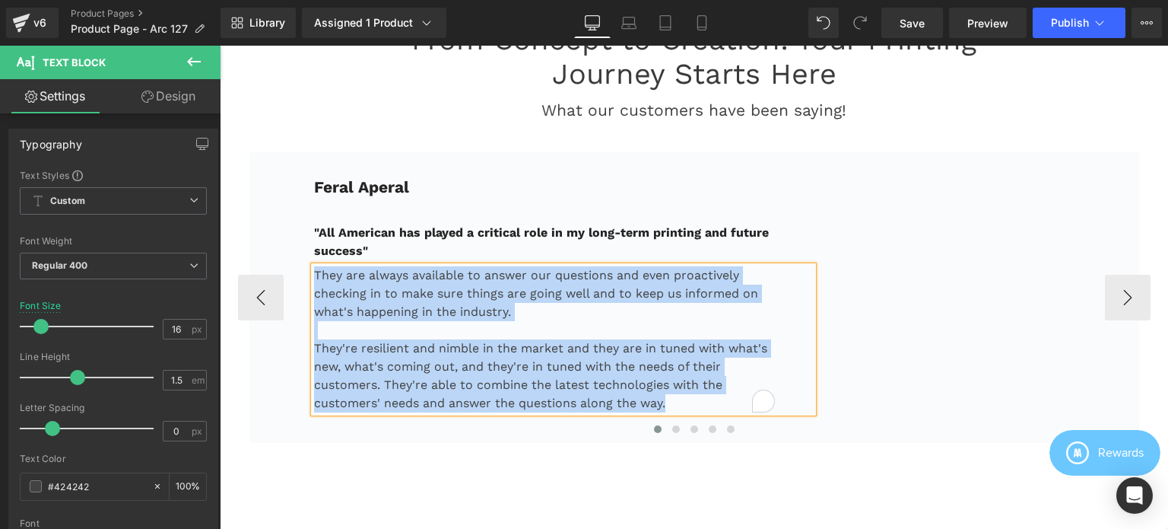
paste div "To enrich screen reader interactions, please activate Accessibility in Grammarl…"
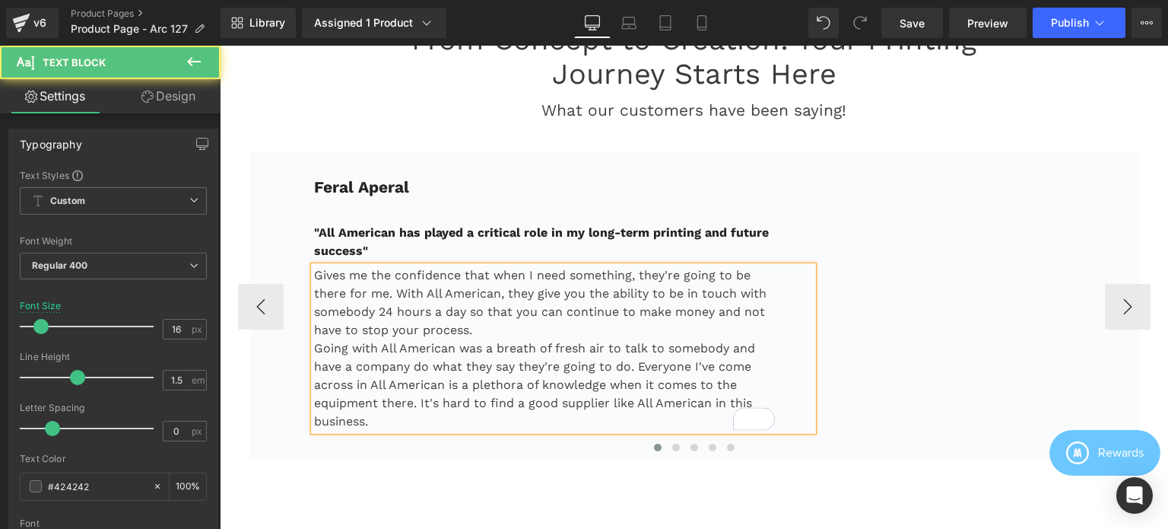
click at [482, 339] on p "Gives me the confidence that when I need something, they're going to be there f…" at bounding box center [545, 302] width 462 height 73
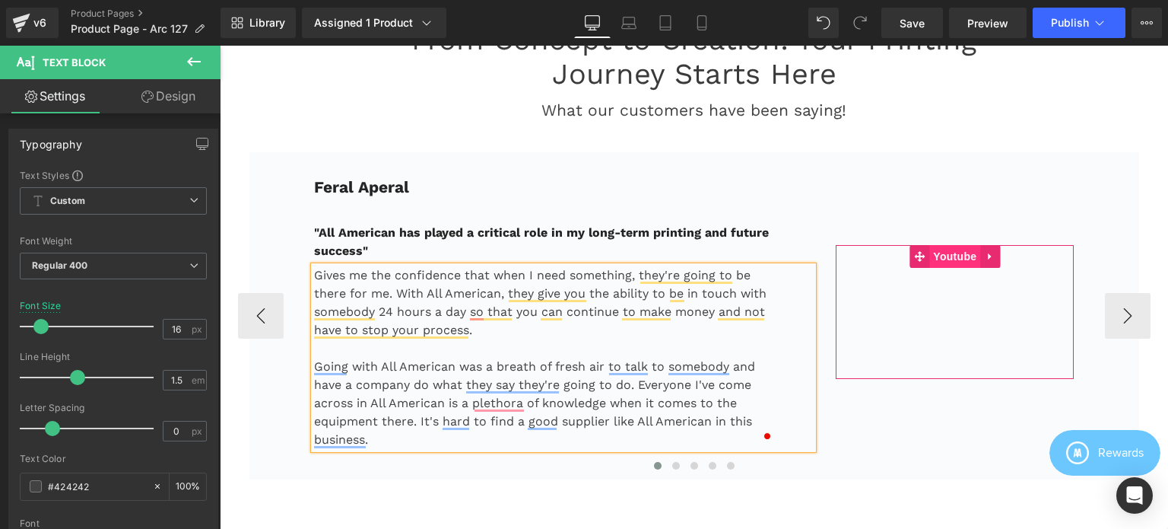
click at [949, 266] on span "Youtube" at bounding box center [954, 256] width 51 height 23
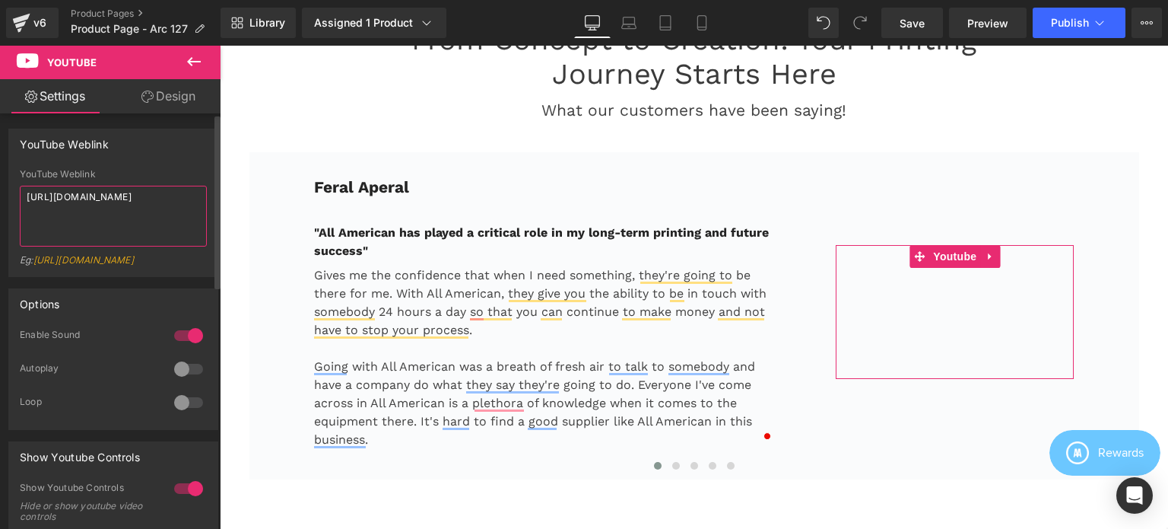
click at [125, 206] on textarea "[URL][DOMAIN_NAME]" at bounding box center [113, 216] width 187 height 61
paste textarea "Xh4khYEDnKM"
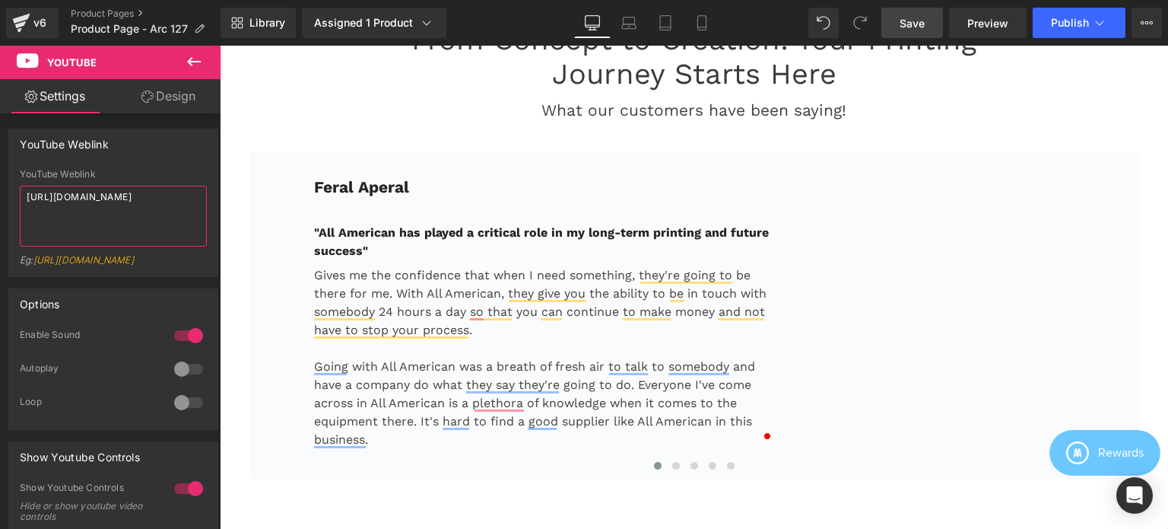
type textarea "[URL][DOMAIN_NAME]"
click at [913, 20] on span "Save" at bounding box center [912, 23] width 25 height 16
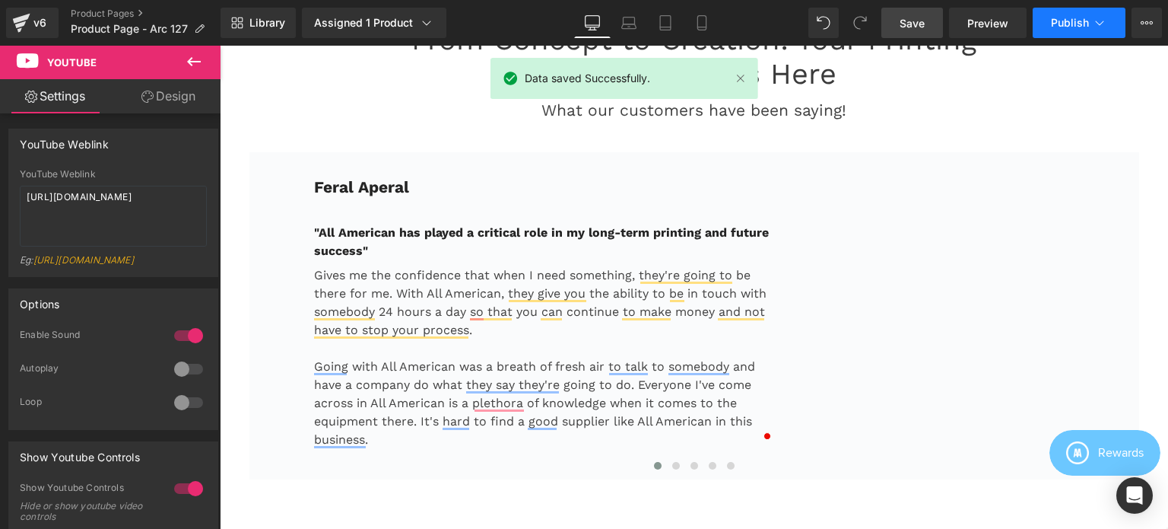
click at [1080, 27] on span "Publish" at bounding box center [1070, 23] width 38 height 12
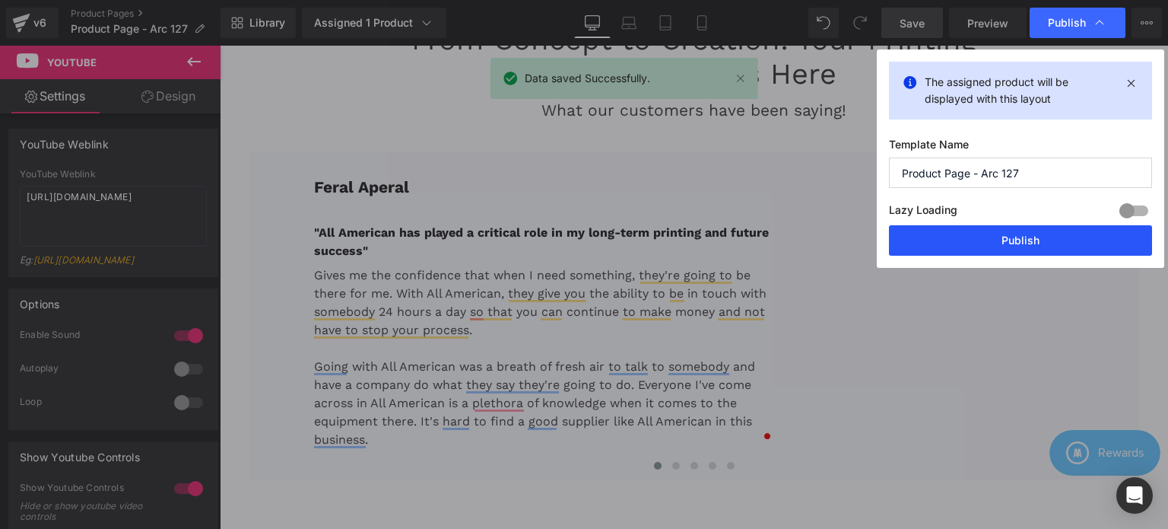
click at [1019, 239] on button "Publish" at bounding box center [1020, 240] width 263 height 30
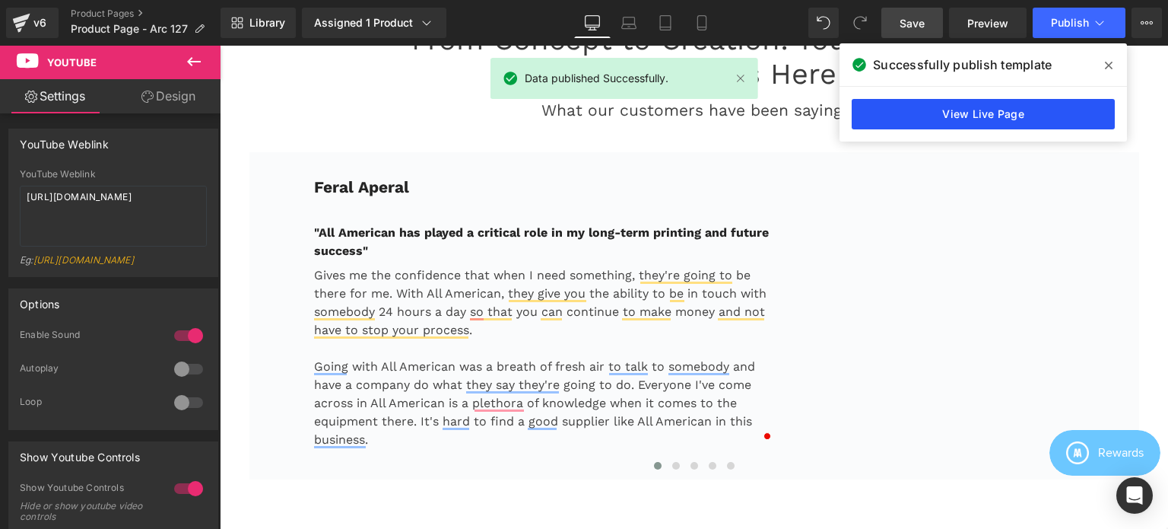
click at [986, 116] on link "View Live Page" at bounding box center [983, 114] width 263 height 30
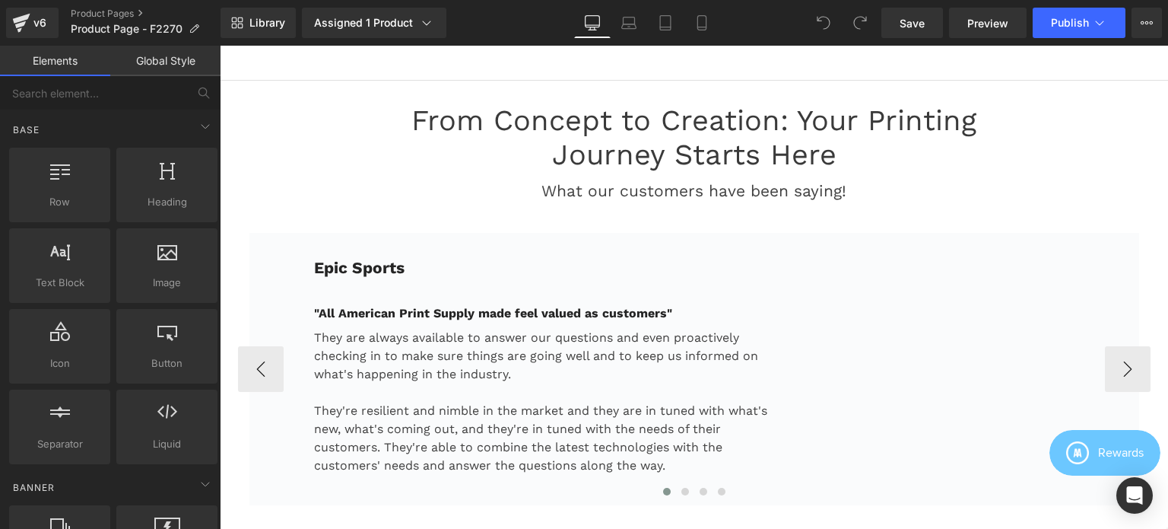
scroll to position [2662, 0]
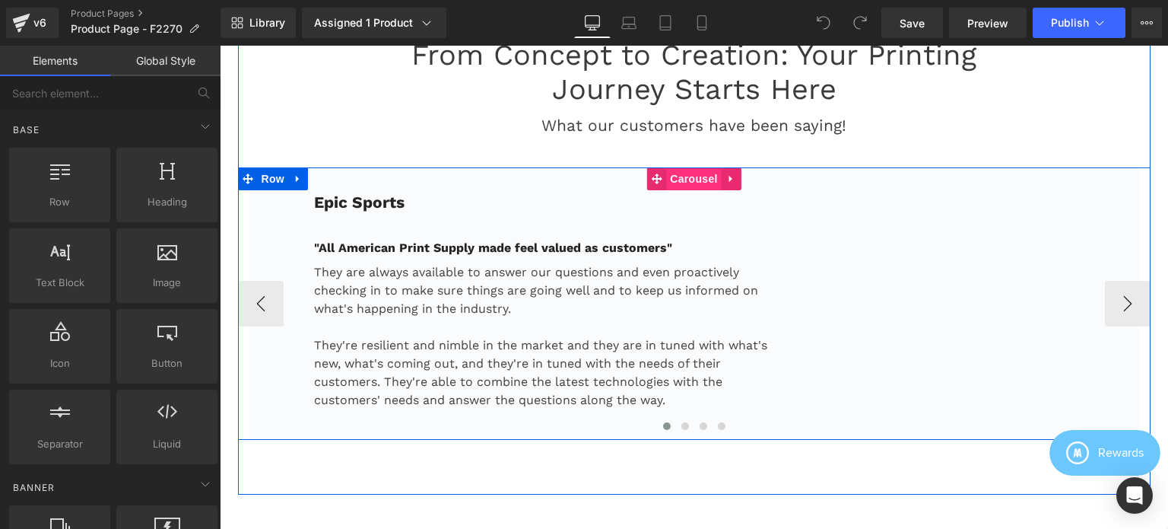
click at [672, 173] on span "Carousel" at bounding box center [693, 178] width 55 height 23
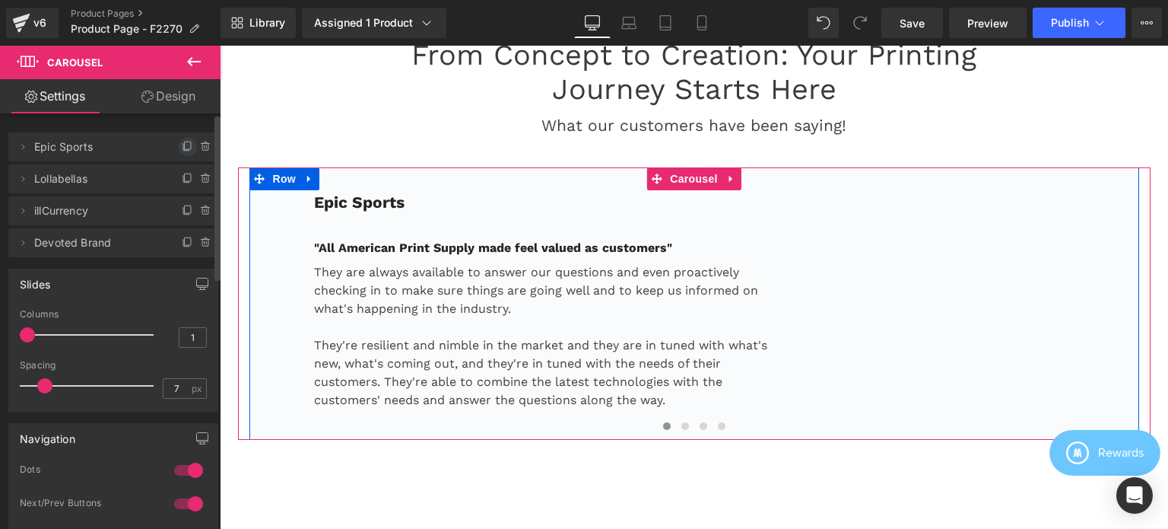
click at [182, 145] on icon at bounding box center [188, 147] width 12 height 12
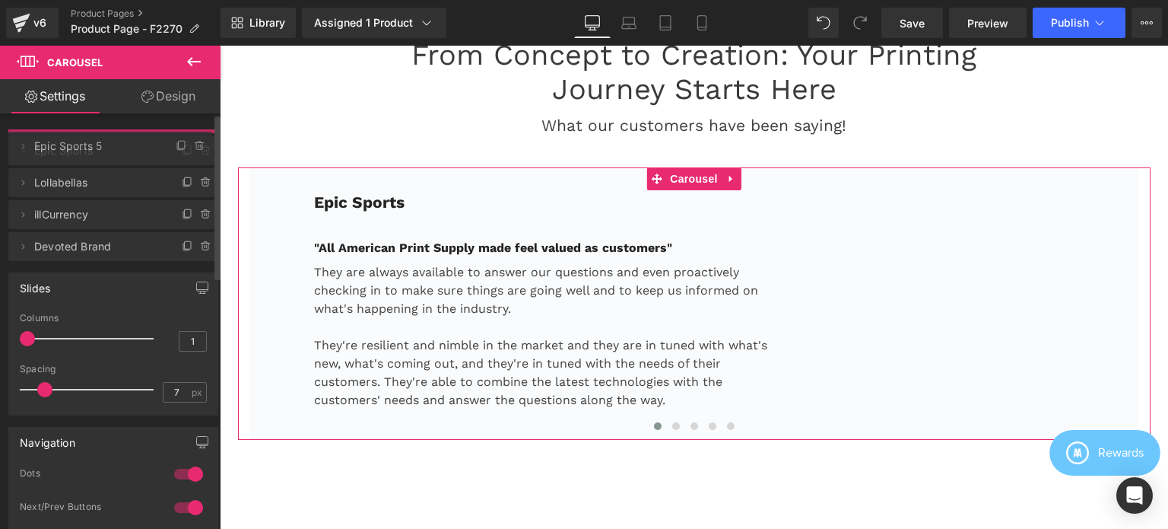
drag, startPoint x: 99, startPoint y: 179, endPoint x: 90, endPoint y: 148, distance: 31.8
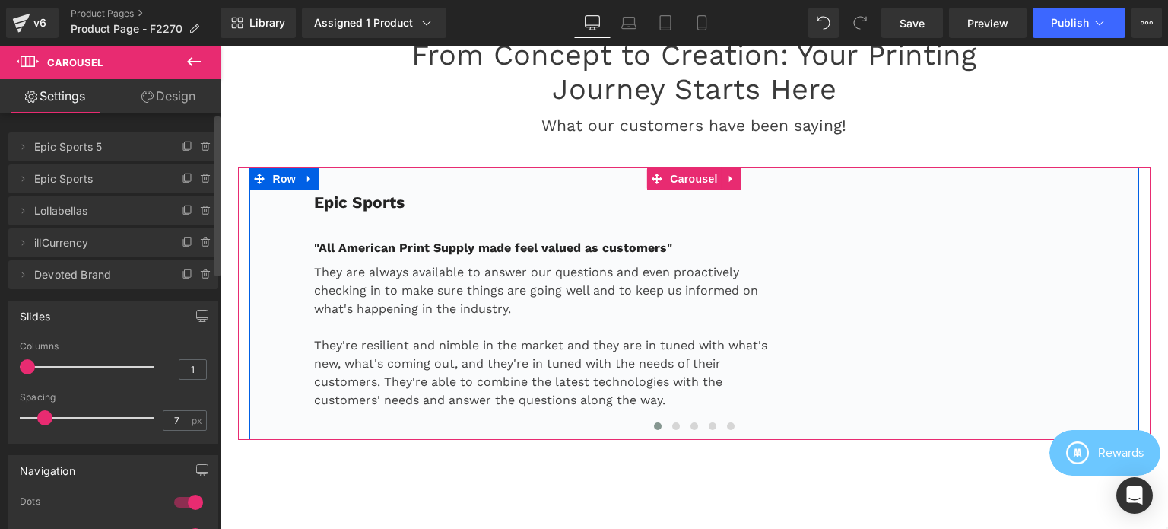
drag, startPoint x: 21, startPoint y: 145, endPoint x: 36, endPoint y: 171, distance: 29.6
click at [21, 145] on icon at bounding box center [23, 147] width 12 height 12
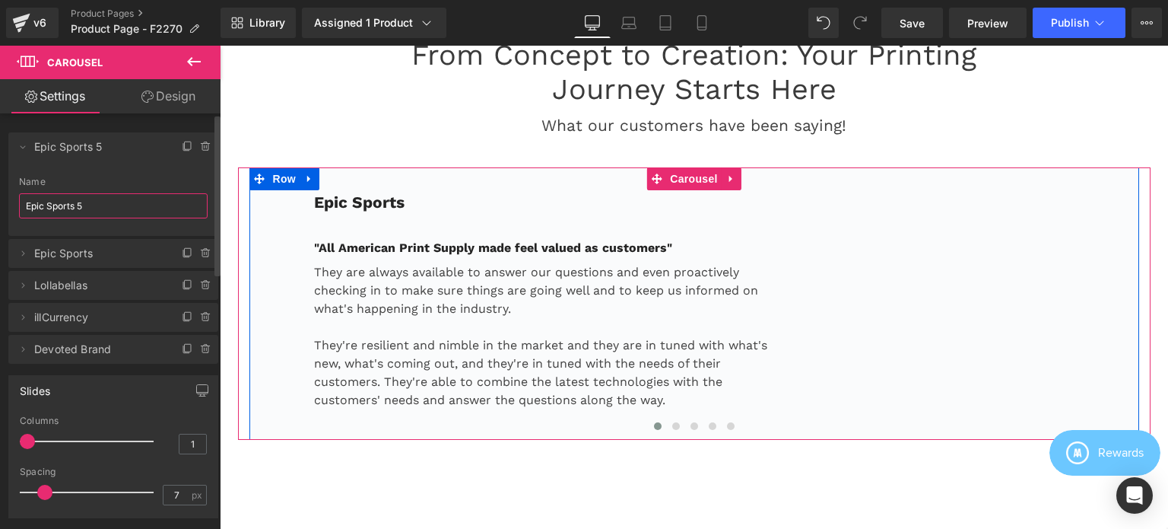
click at [91, 208] on input "Epic Sports 5" at bounding box center [113, 205] width 189 height 25
paste input "Feral Aperal"
type input "Feral Aperal"
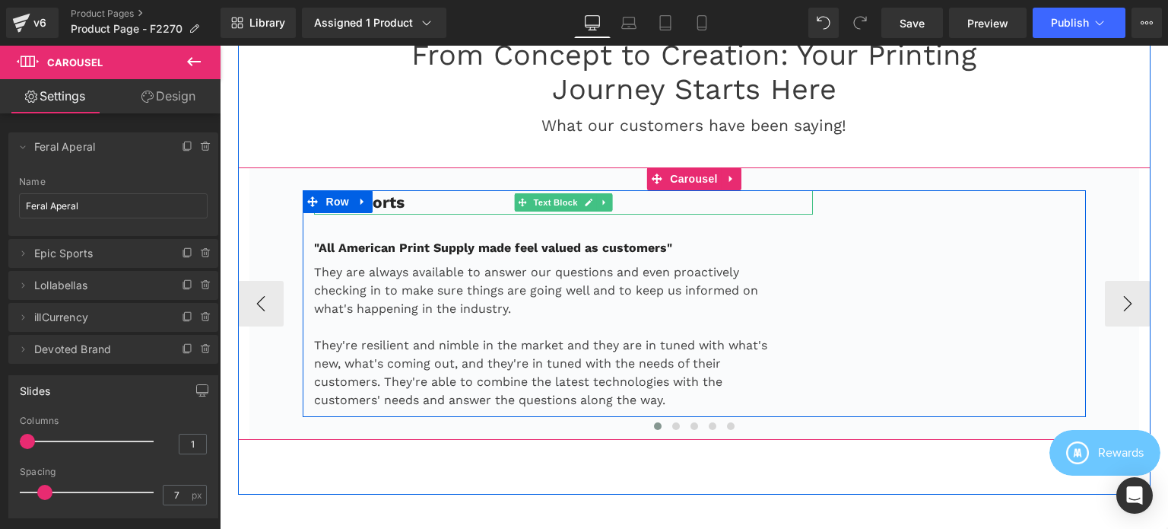
click at [395, 194] on strong "Epic Sports" at bounding box center [359, 201] width 91 height 19
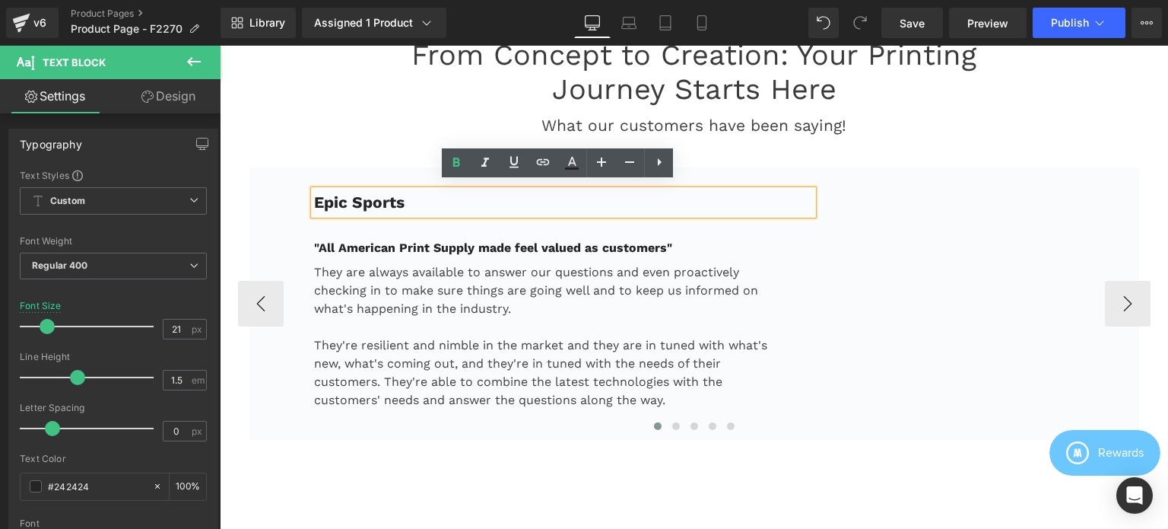
click at [447, 192] on p "Epic Sports" at bounding box center [564, 202] width 500 height 24
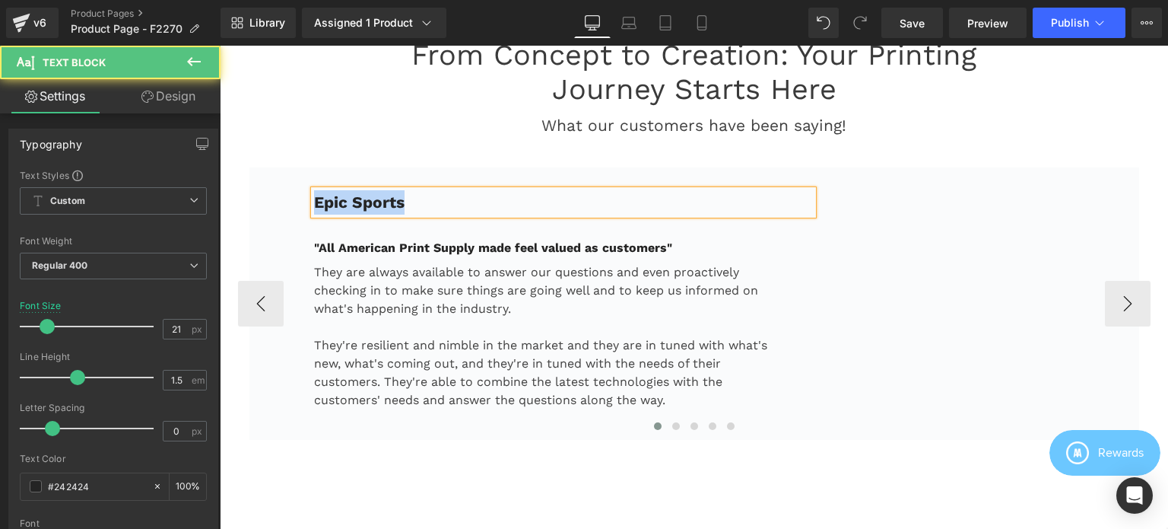
paste div
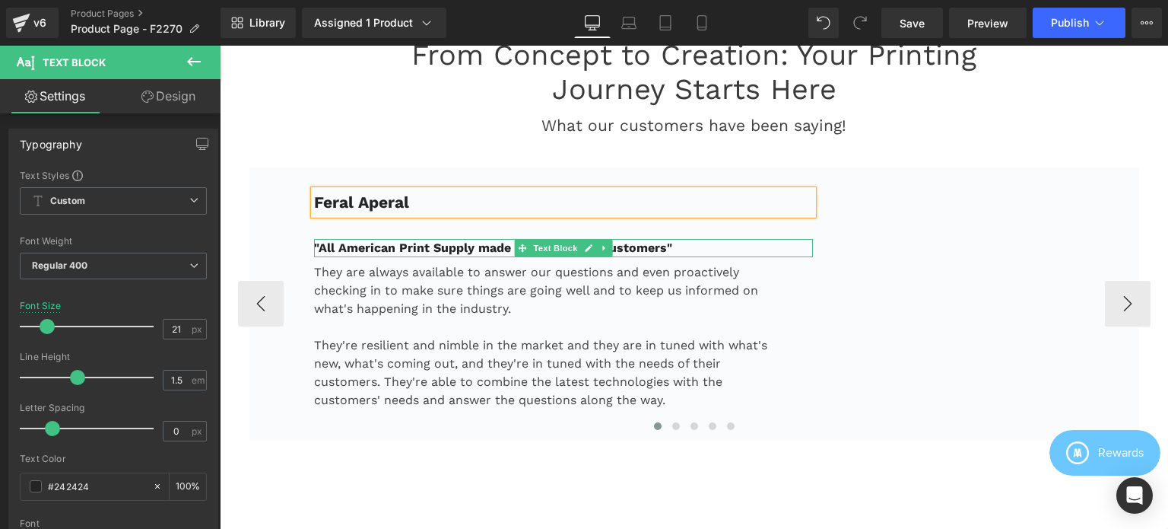
drag, startPoint x: 469, startPoint y: 244, endPoint x: 460, endPoint y: 243, distance: 9.2
click at [470, 243] on strong ""All American Print Supply made feel valued as customers"" at bounding box center [493, 247] width 358 height 14
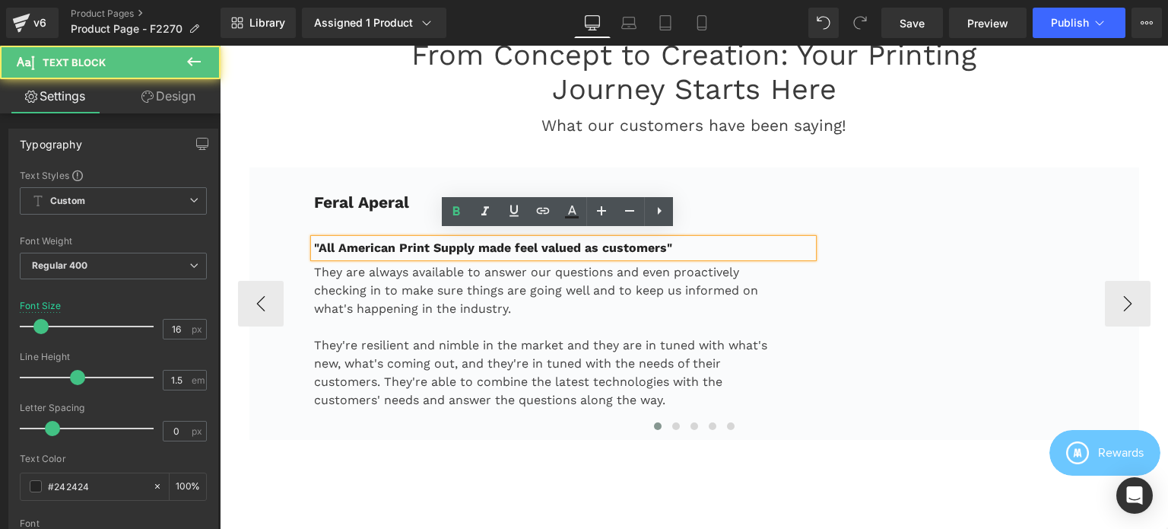
click at [447, 240] on strong ""All American Print Supply made feel valued as customers"" at bounding box center [493, 247] width 358 height 14
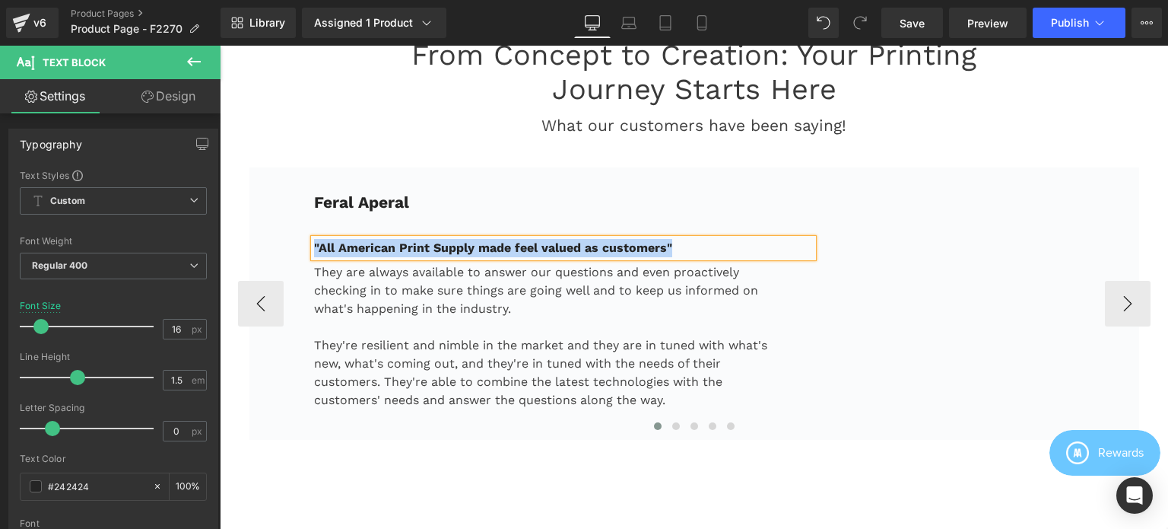
paste div
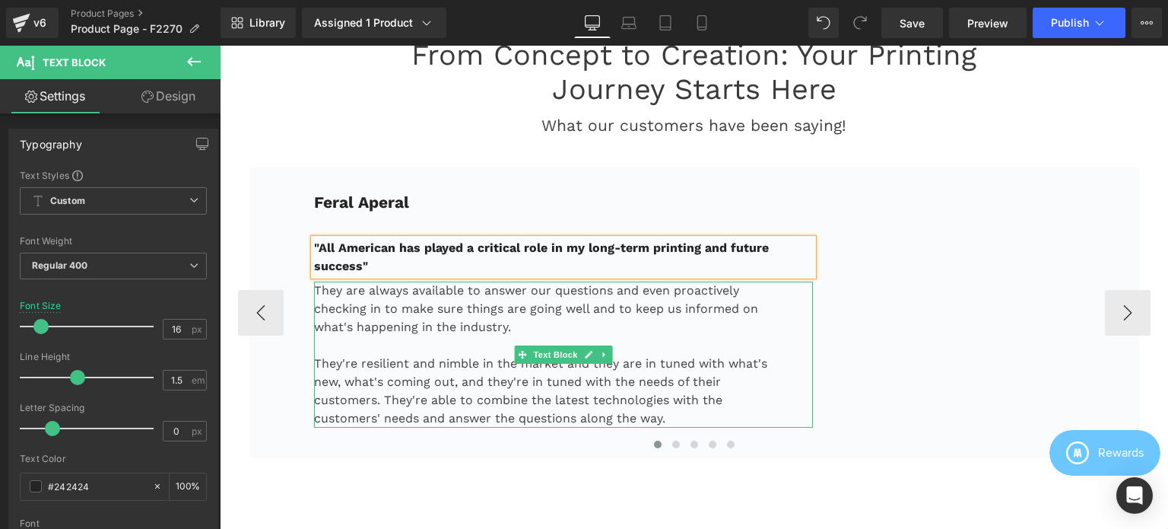
click at [414, 325] on p "They are always available to answer our questions and even proactively checking…" at bounding box center [545, 308] width 462 height 55
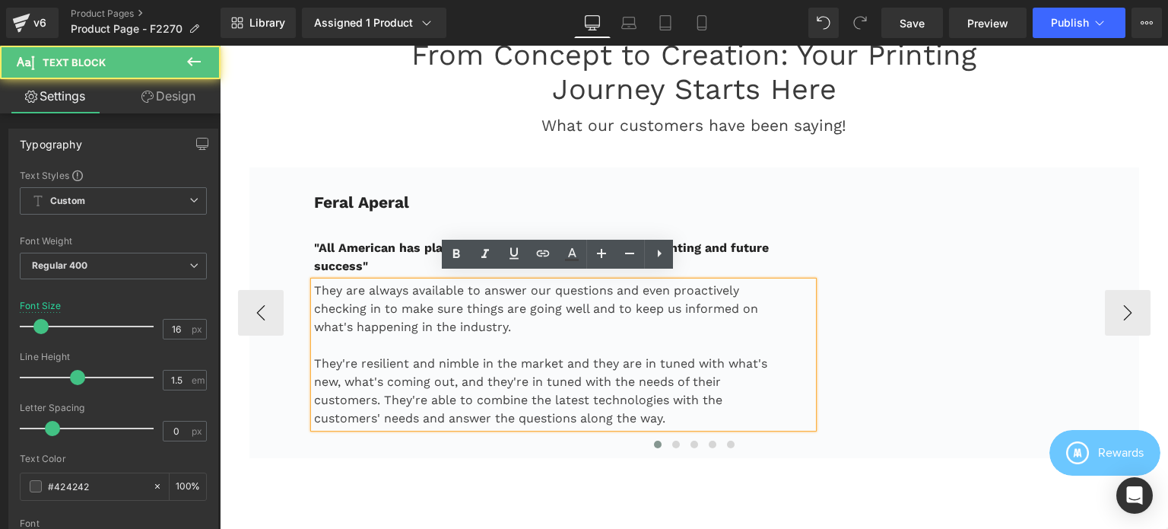
click at [422, 281] on p "They are always available to answer our questions and even proactively checking…" at bounding box center [545, 308] width 462 height 55
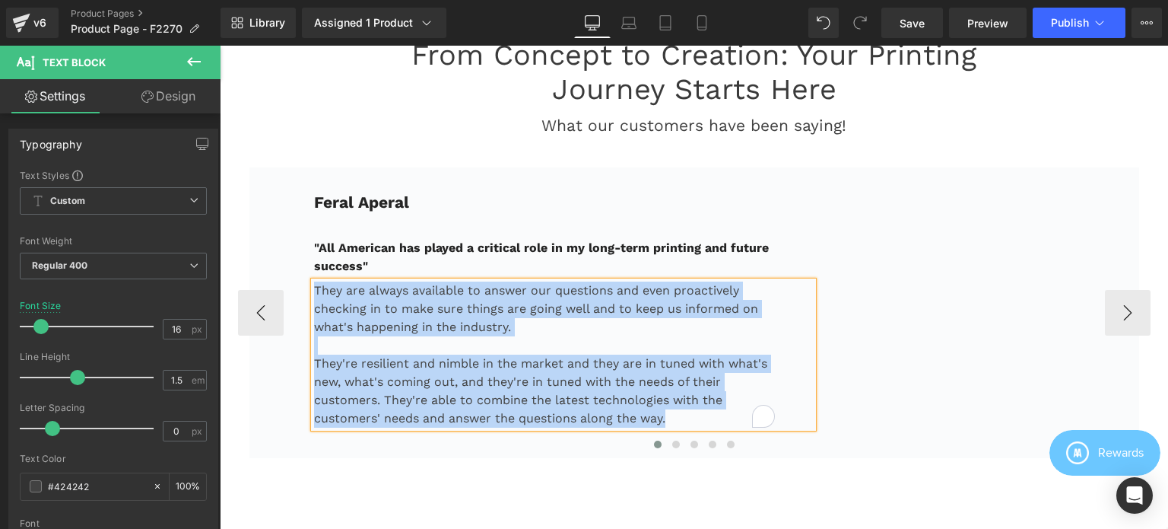
paste div "To enrich screen reader interactions, please activate Accessibility in Grammarl…"
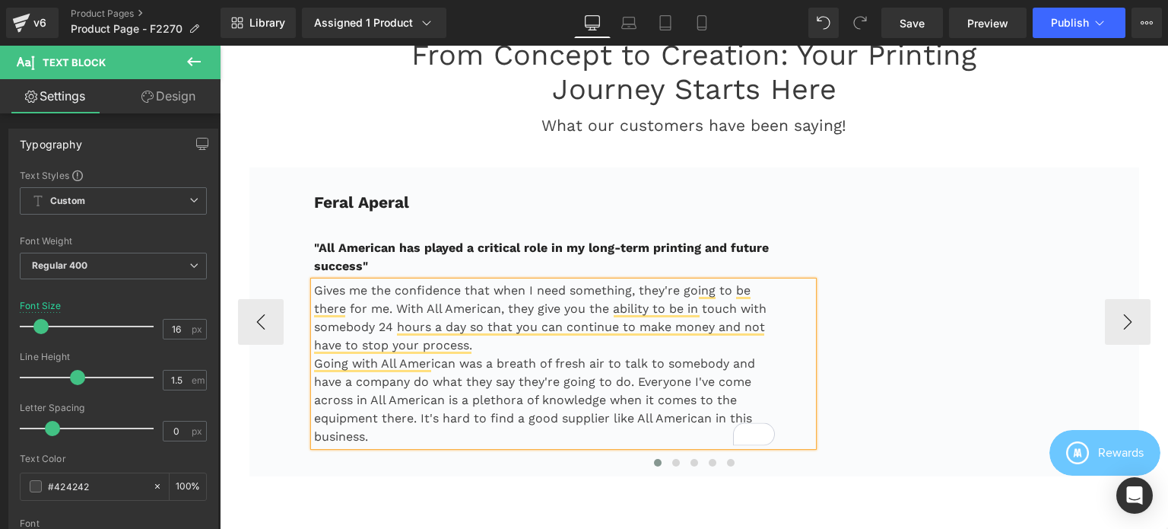
click at [478, 340] on p "Gives me the confidence that when I need something, they're going to be there f…" at bounding box center [545, 317] width 462 height 73
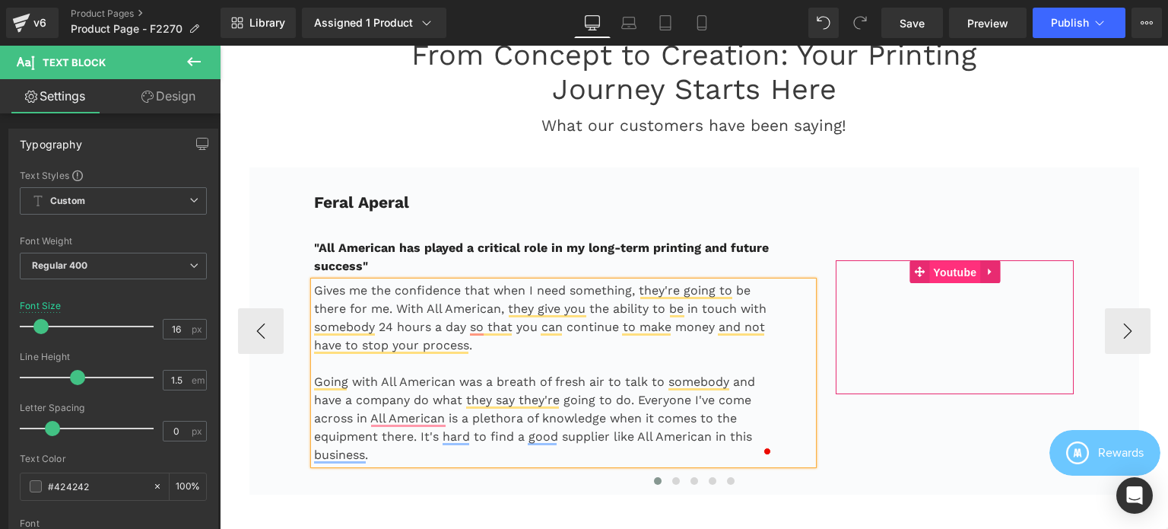
click at [951, 263] on span "Youtube" at bounding box center [954, 272] width 51 height 23
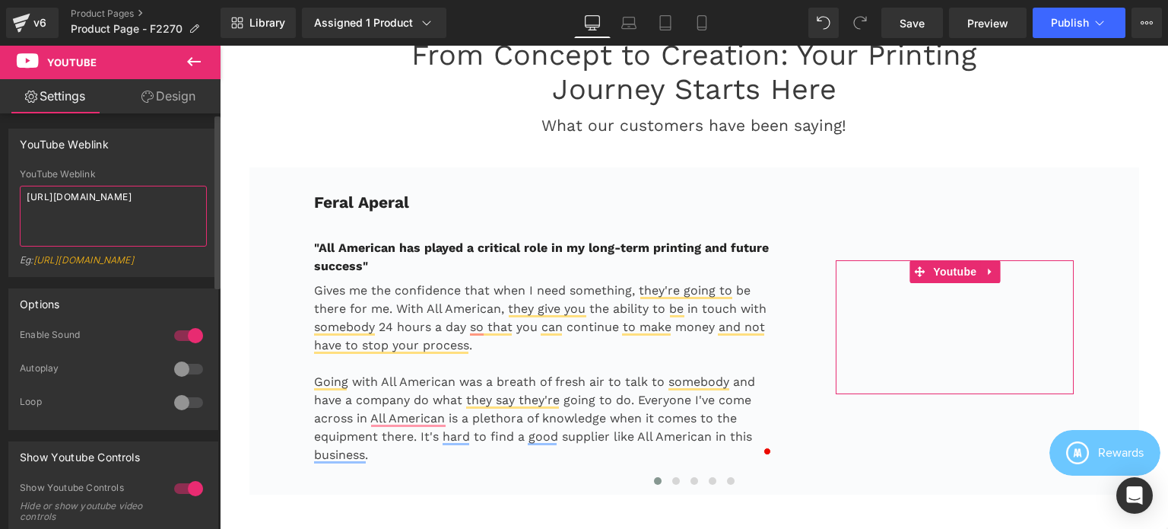
click at [116, 214] on textarea "[URL][DOMAIN_NAME]" at bounding box center [113, 216] width 187 height 61
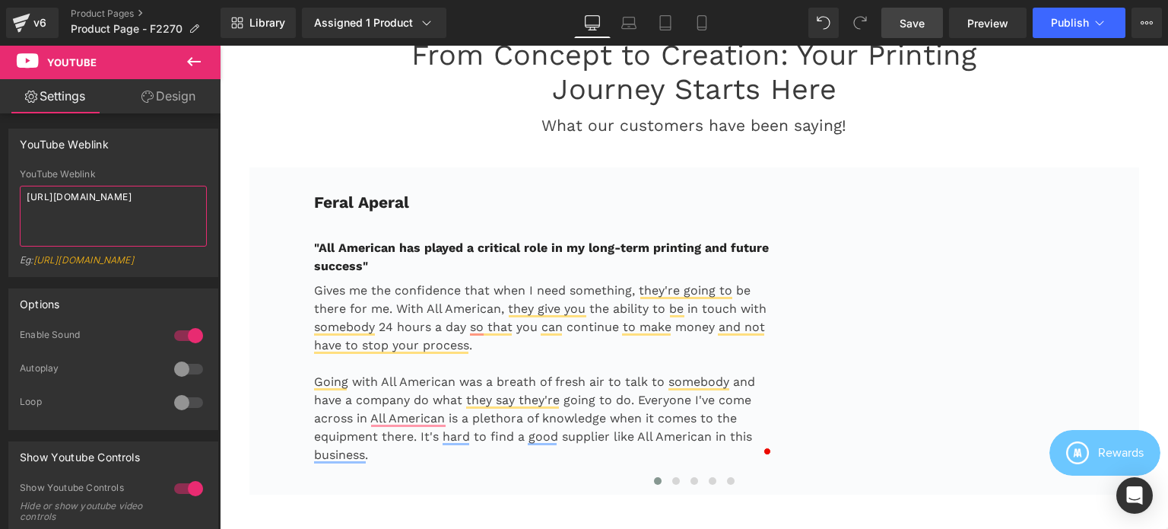
type textarea "[URL][DOMAIN_NAME]"
click at [922, 27] on span "Save" at bounding box center [912, 23] width 25 height 16
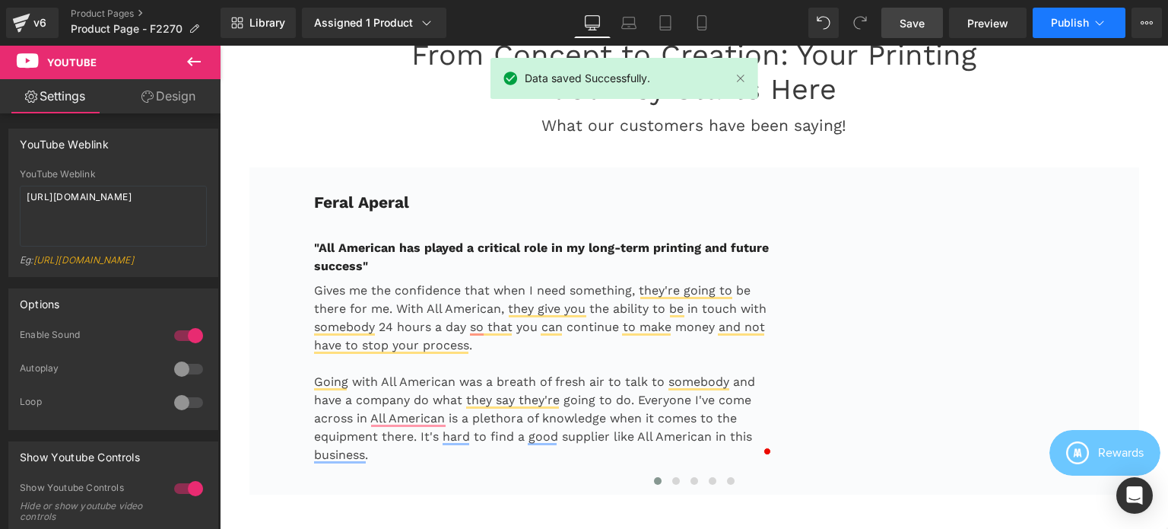
click at [1062, 21] on span "Publish" at bounding box center [1070, 23] width 38 height 12
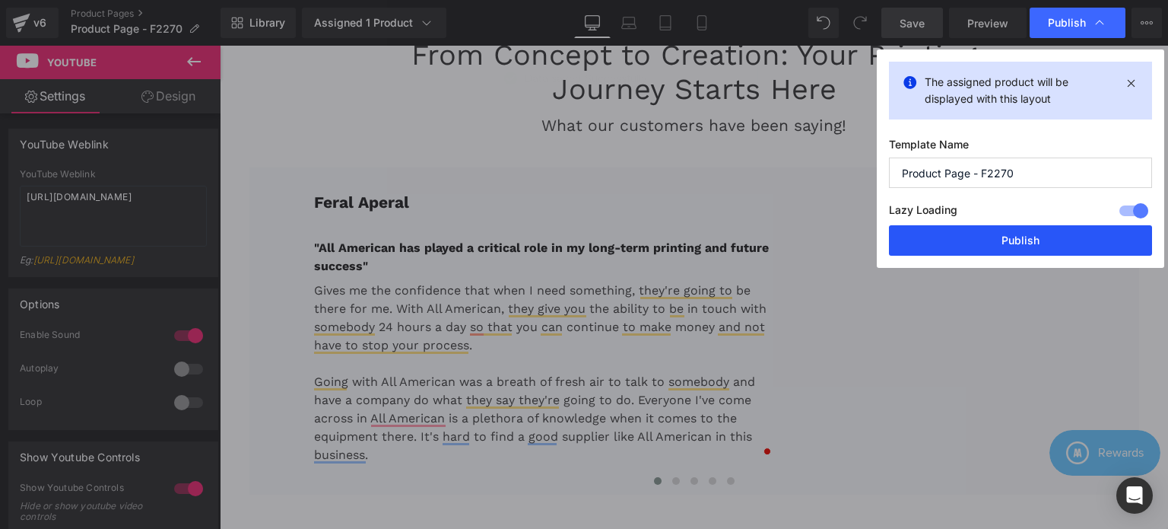
drag, startPoint x: 1015, startPoint y: 241, endPoint x: 793, endPoint y: 192, distance: 226.8
click at [1013, 241] on button "Publish" at bounding box center [1020, 240] width 263 height 30
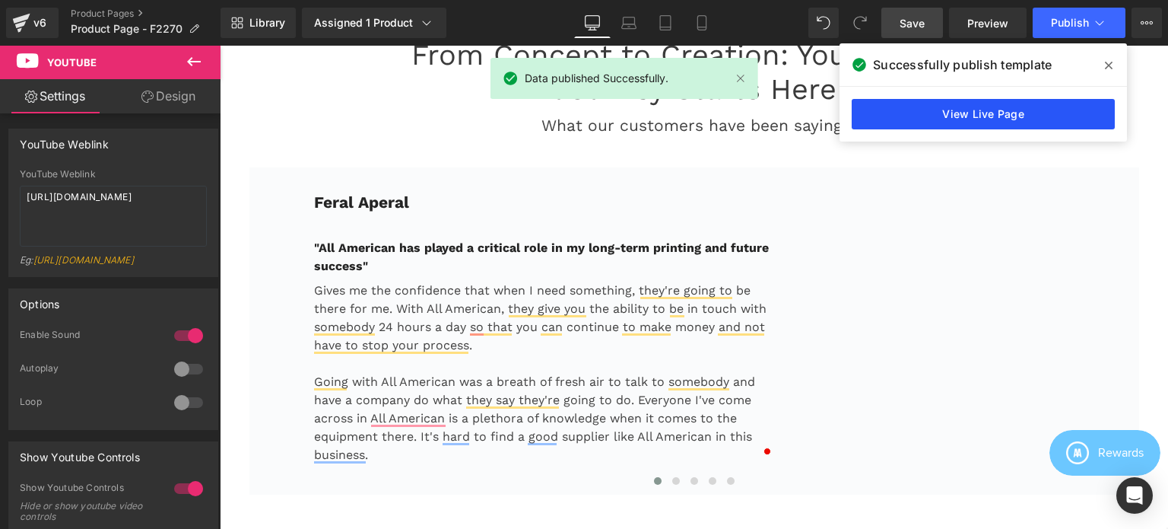
click at [994, 110] on link "View Live Page" at bounding box center [983, 114] width 263 height 30
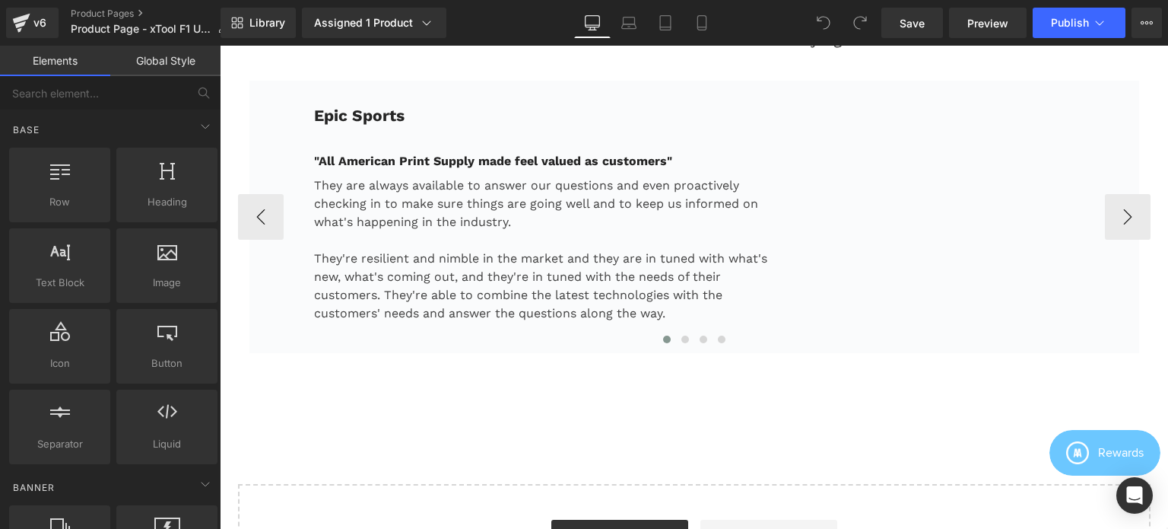
scroll to position [2586, 0]
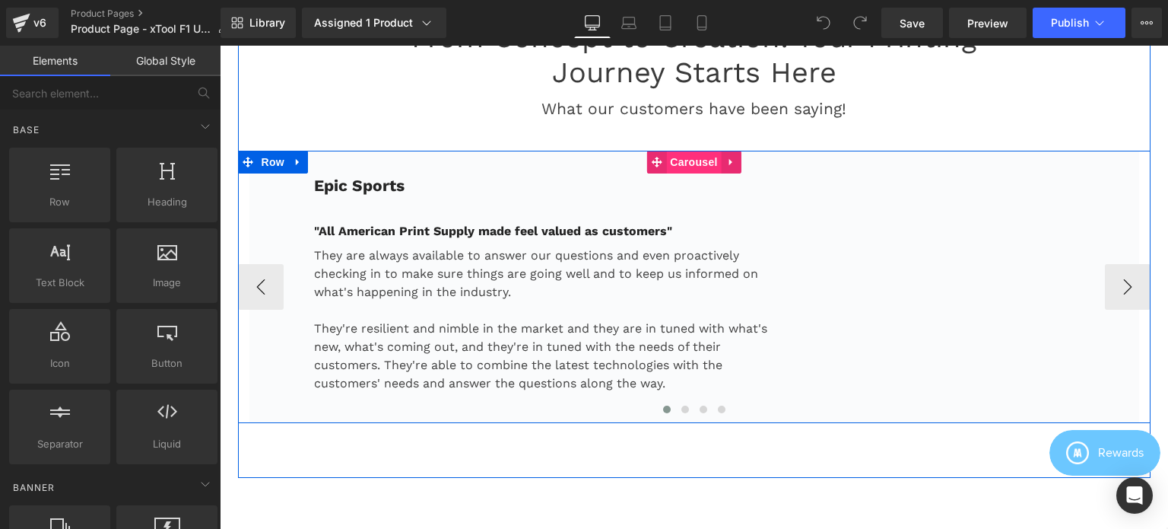
click at [684, 151] on span "Carousel" at bounding box center [693, 162] width 55 height 23
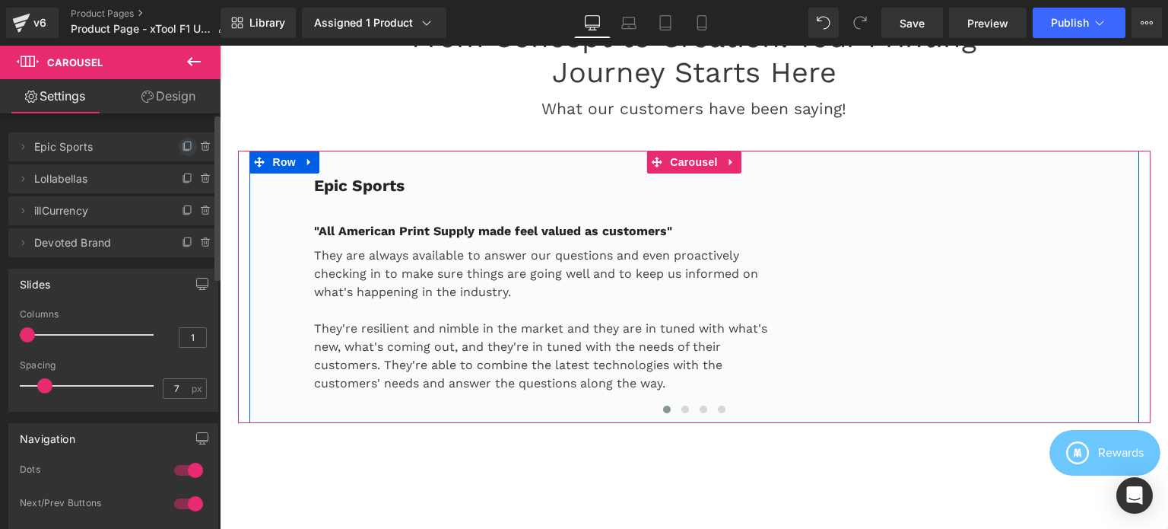
click at [182, 145] on icon at bounding box center [188, 147] width 12 height 12
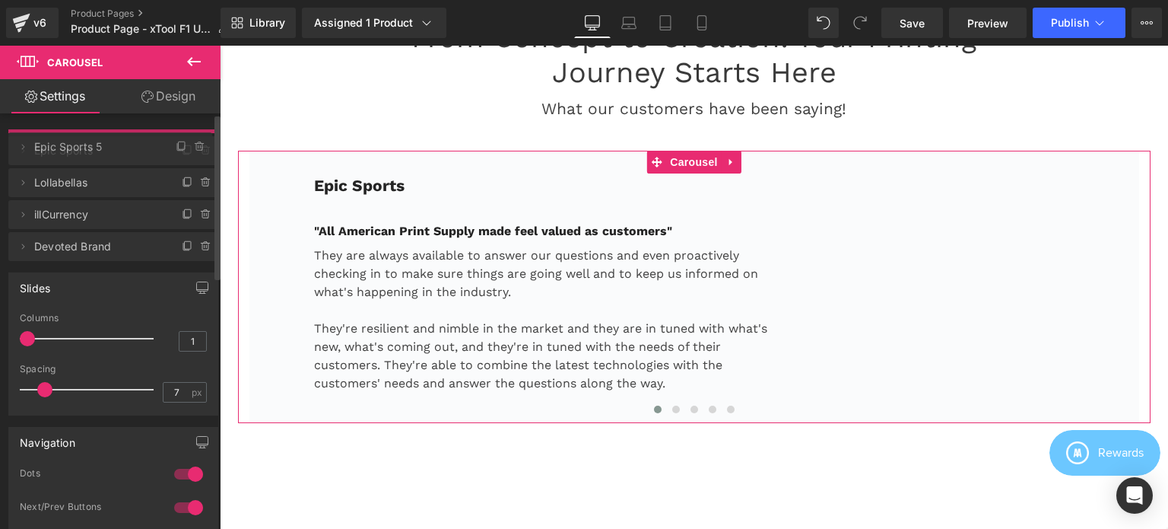
drag, startPoint x: 86, startPoint y: 179, endPoint x: 106, endPoint y: 175, distance: 21.0
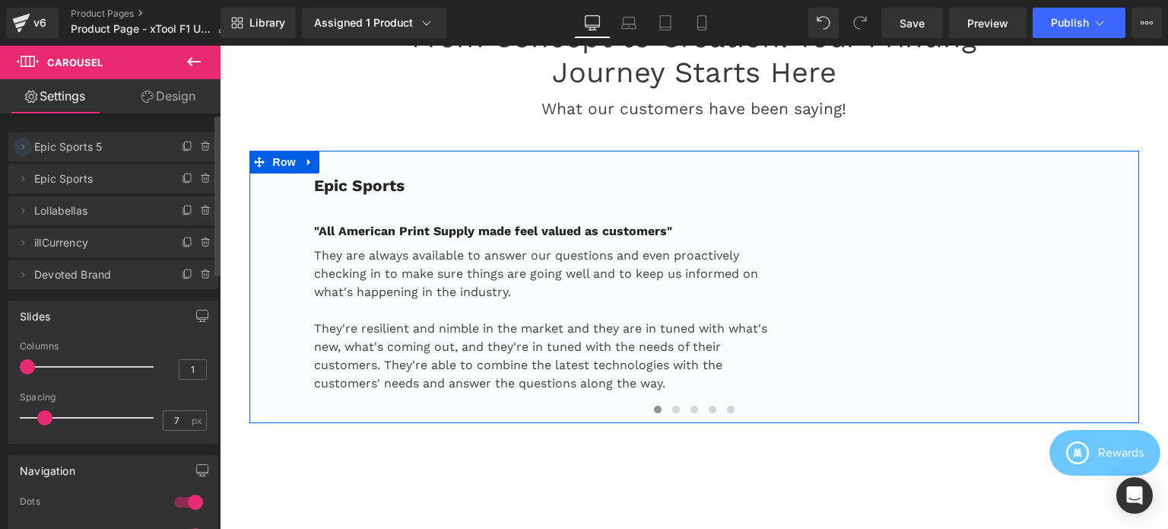
click at [24, 148] on icon at bounding box center [23, 147] width 12 height 12
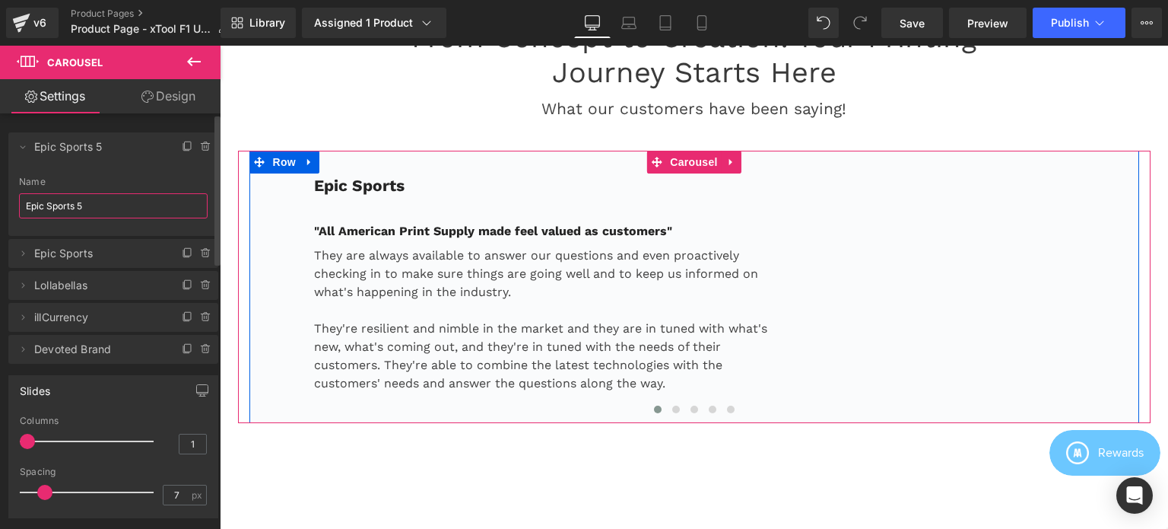
click at [98, 209] on input "Epic Sports 5" at bounding box center [113, 205] width 189 height 25
paste input "Feral Aperal"
type input "Feral Aperal"
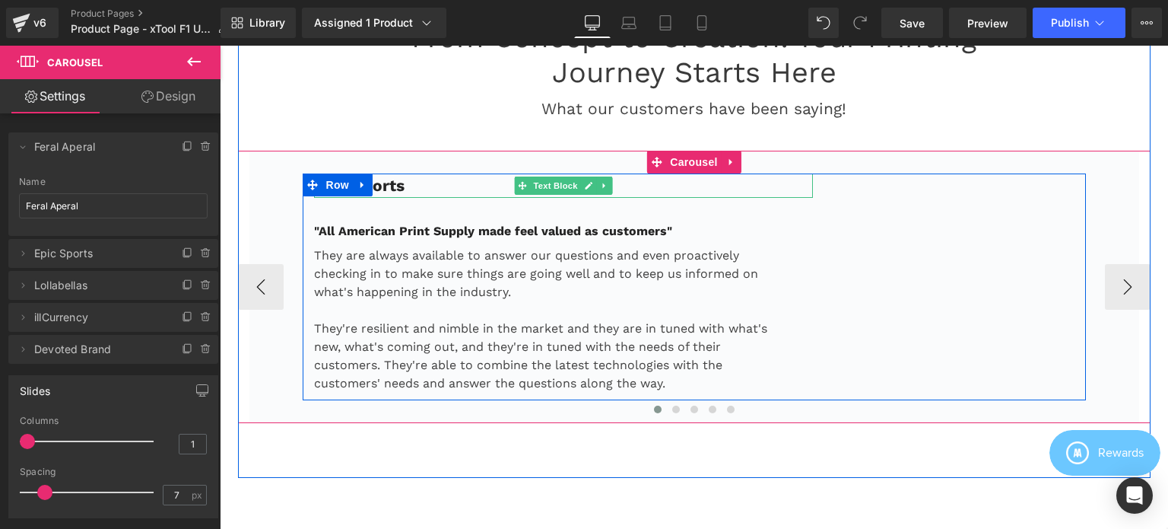
click at [409, 178] on p "Epic Sports" at bounding box center [564, 185] width 500 height 24
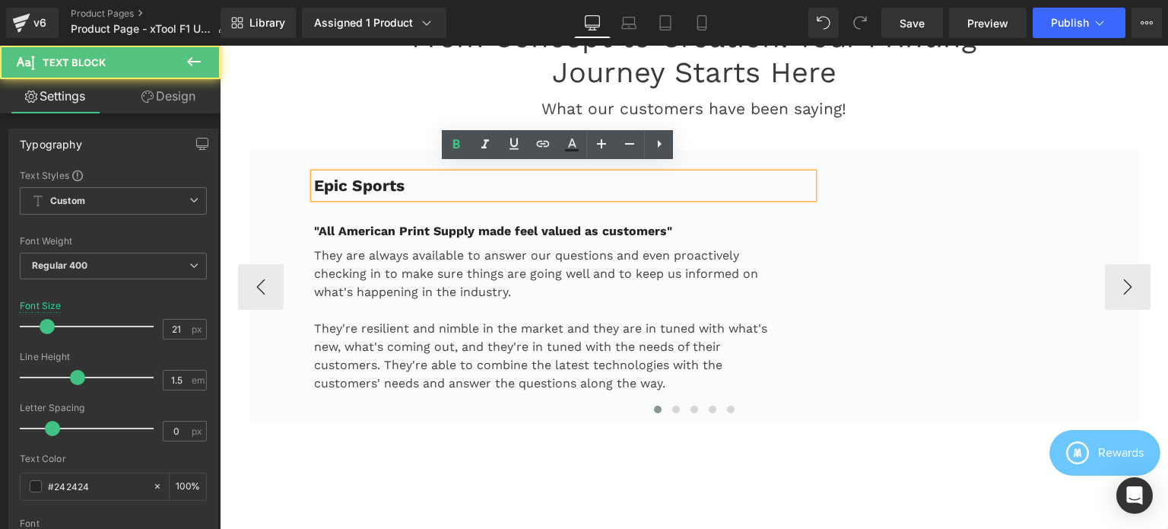
click at [399, 176] on p "Epic Sports" at bounding box center [564, 185] width 500 height 24
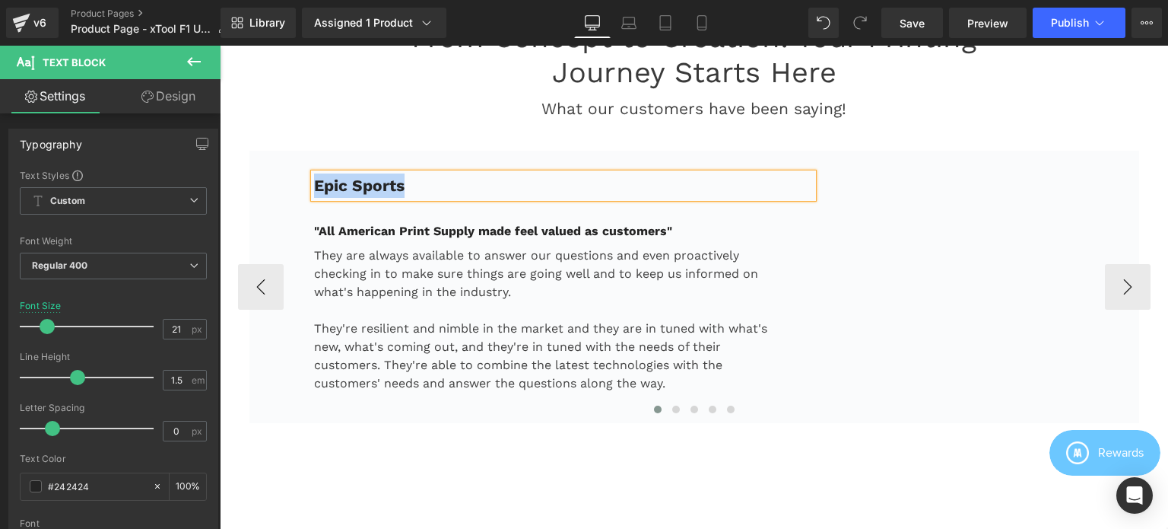
paste div
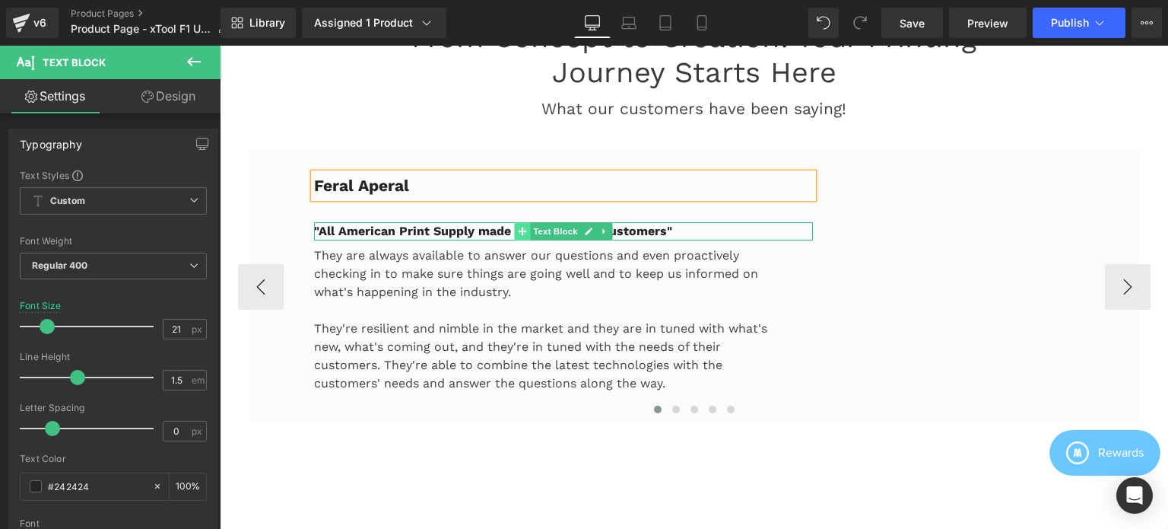
click at [518, 227] on icon at bounding box center [522, 231] width 8 height 9
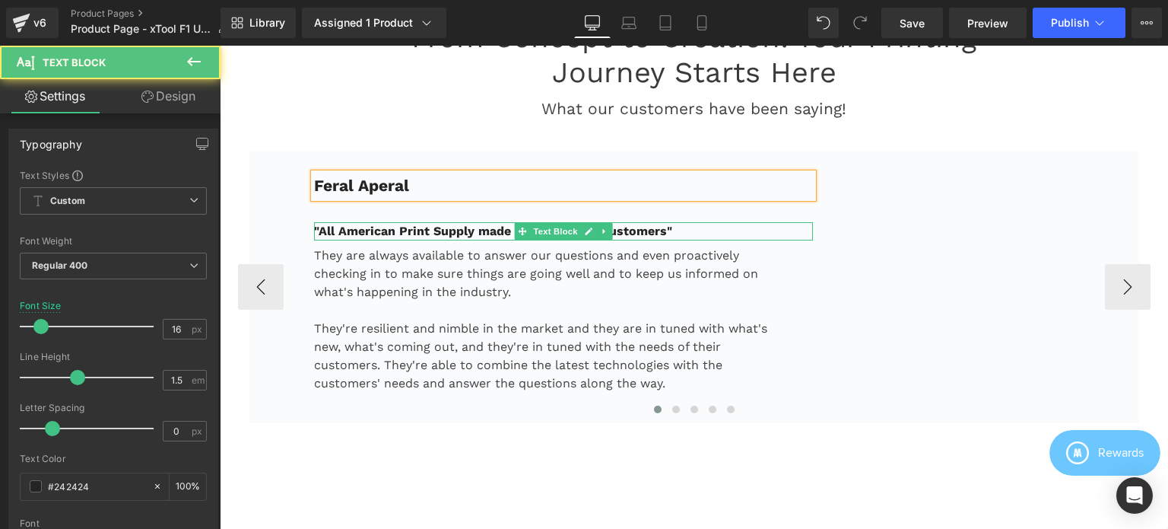
click at [450, 224] on strong ""All American Print Supply made feel valued as customers"" at bounding box center [493, 231] width 358 height 14
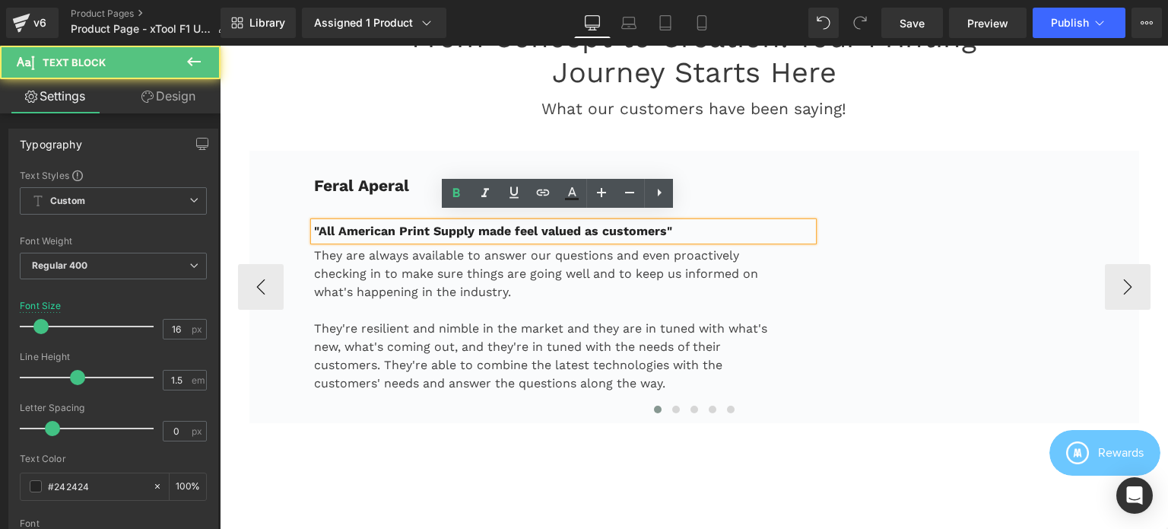
click at [416, 224] on strong ""All American Print Supply made feel valued as customers"" at bounding box center [493, 231] width 358 height 14
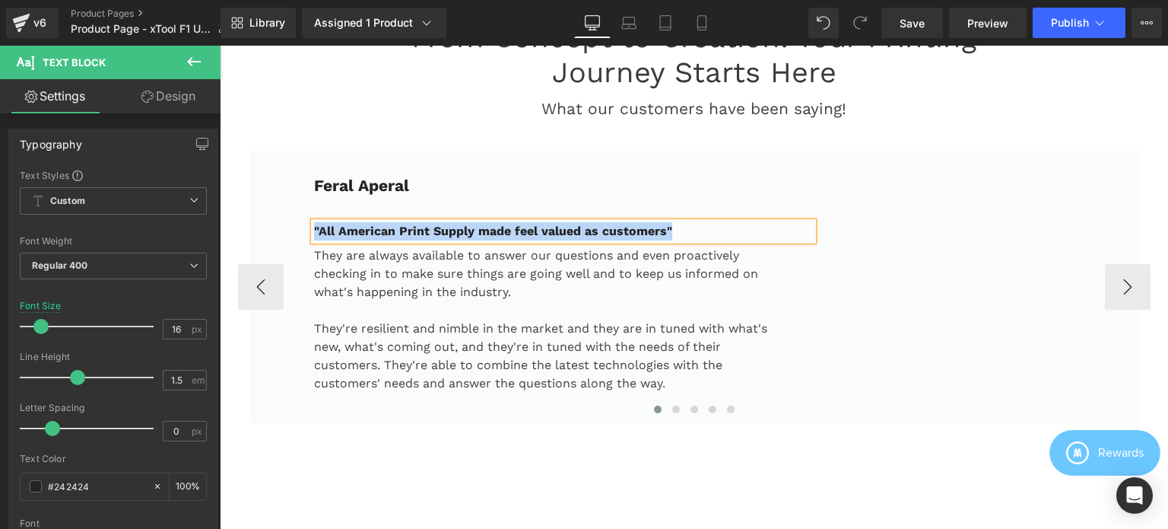
paste div
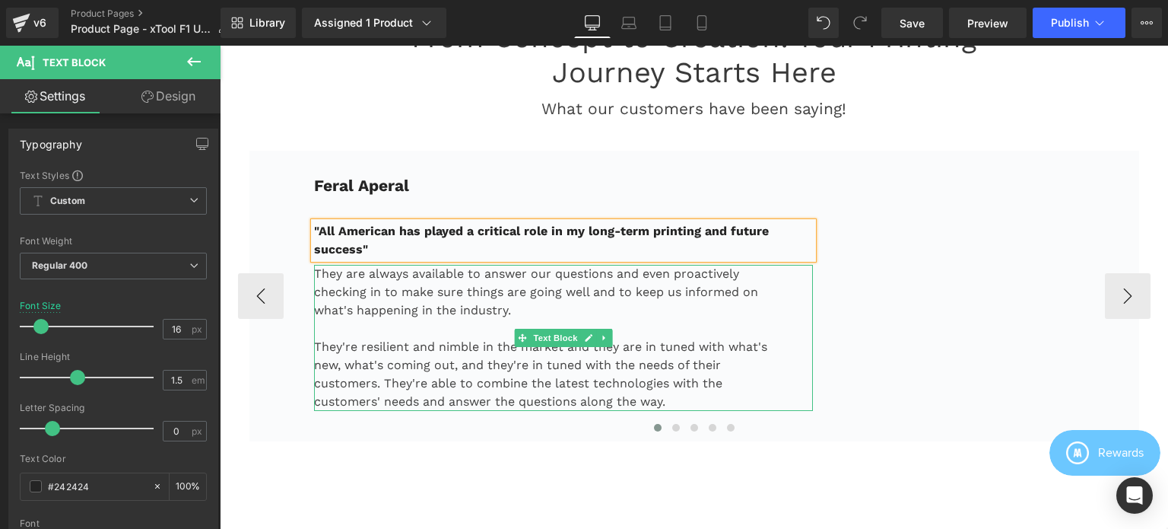
click at [378, 275] on p "They are always available to answer our questions and even proactively checking…" at bounding box center [545, 292] width 462 height 55
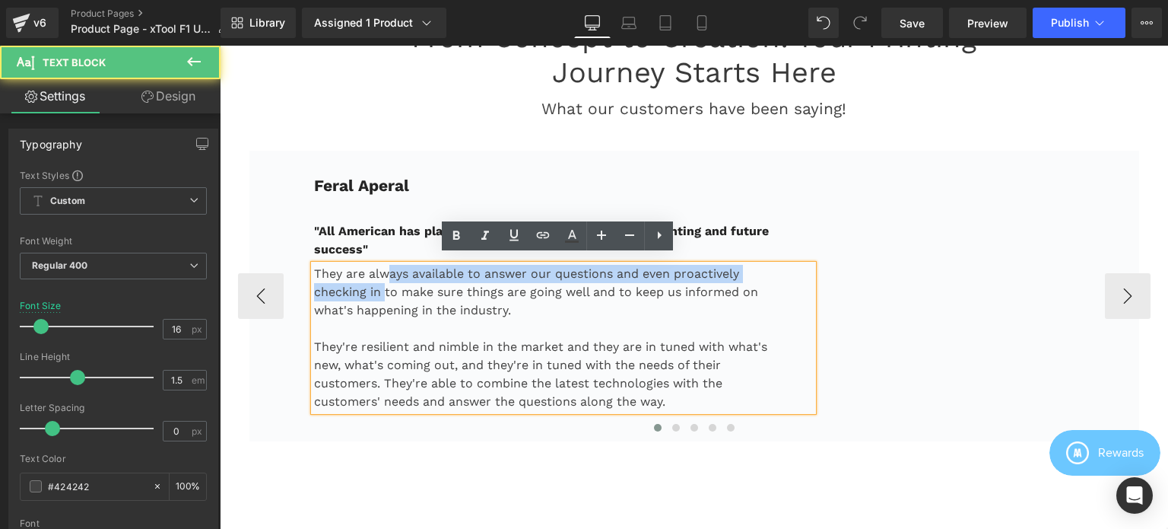
click at [351, 265] on p "They are always available to answer our questions and even proactively checking…" at bounding box center [545, 292] width 462 height 55
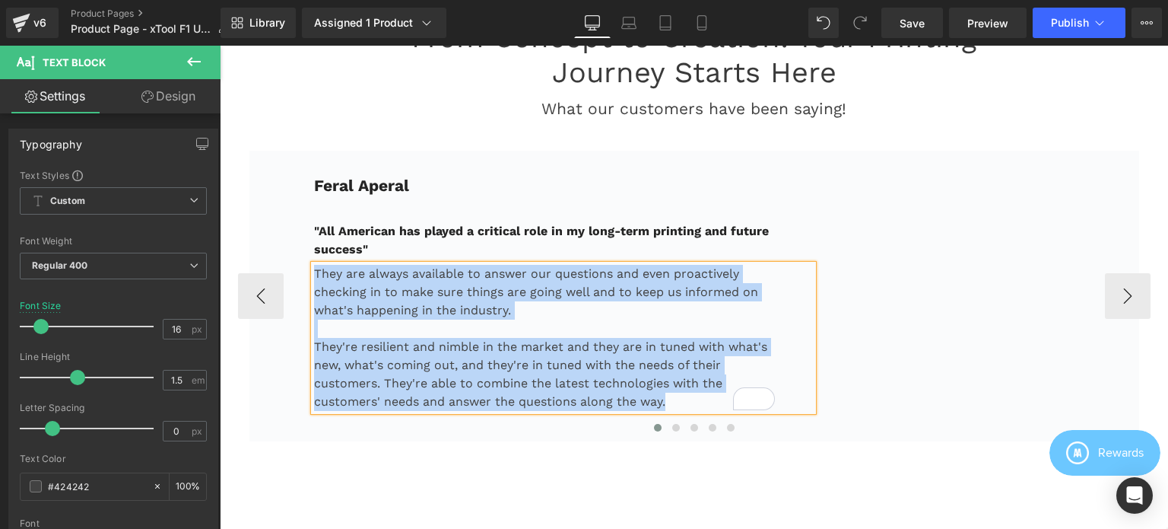
paste div "To enrich screen reader interactions, please activate Accessibility in Grammarl…"
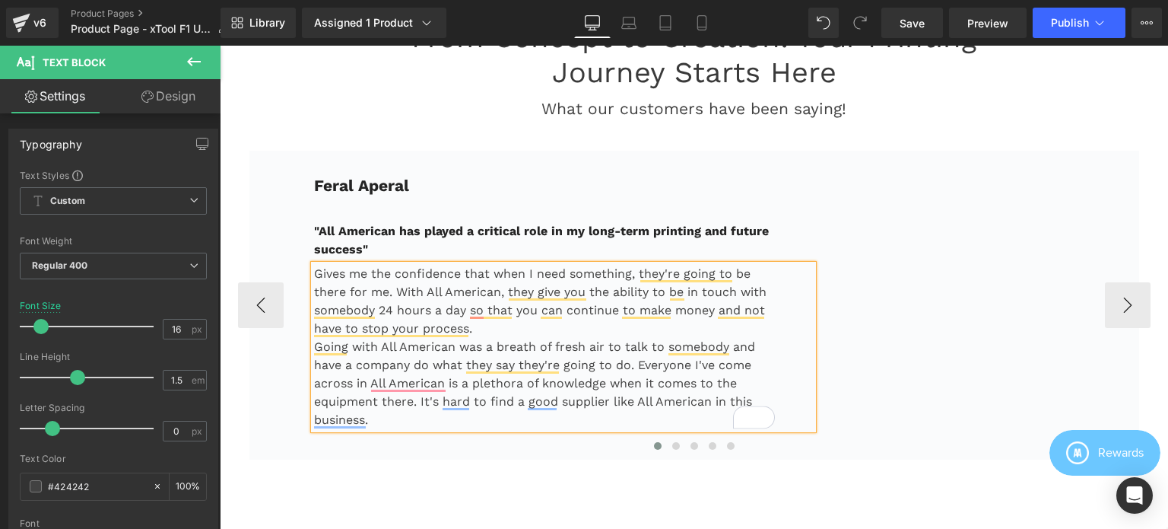
click at [471, 316] on p "Gives me the confidence that when I need something, they're going to be there f…" at bounding box center [545, 301] width 462 height 73
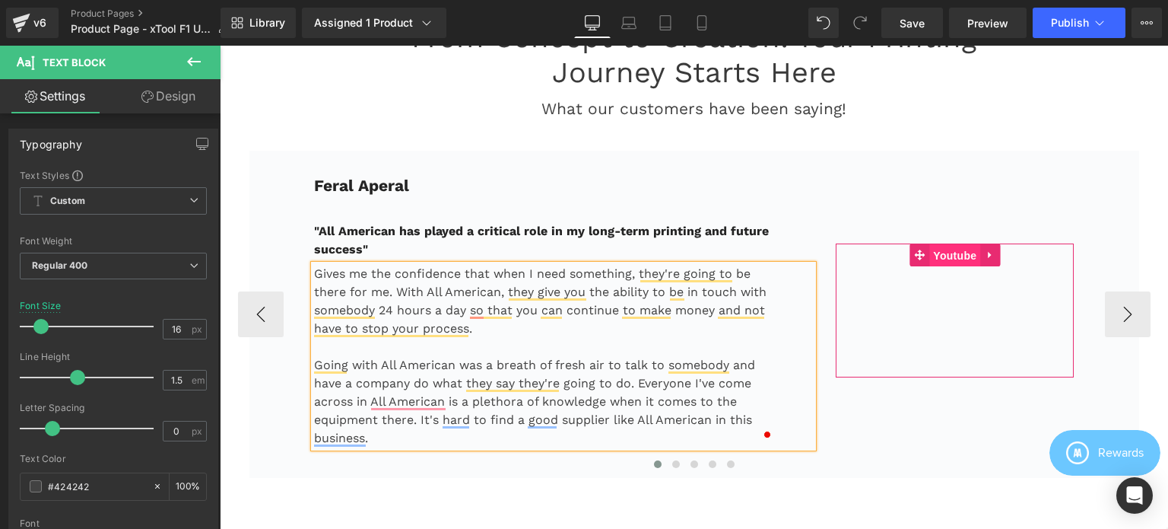
click at [948, 244] on span "Youtube" at bounding box center [954, 255] width 51 height 23
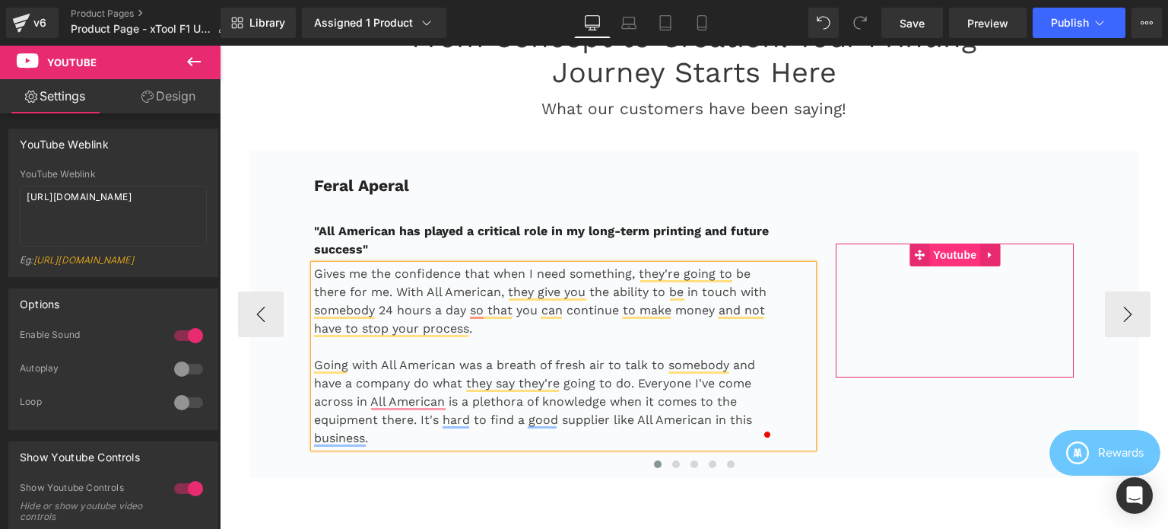
click at [951, 245] on span "Youtube" at bounding box center [954, 254] width 51 height 23
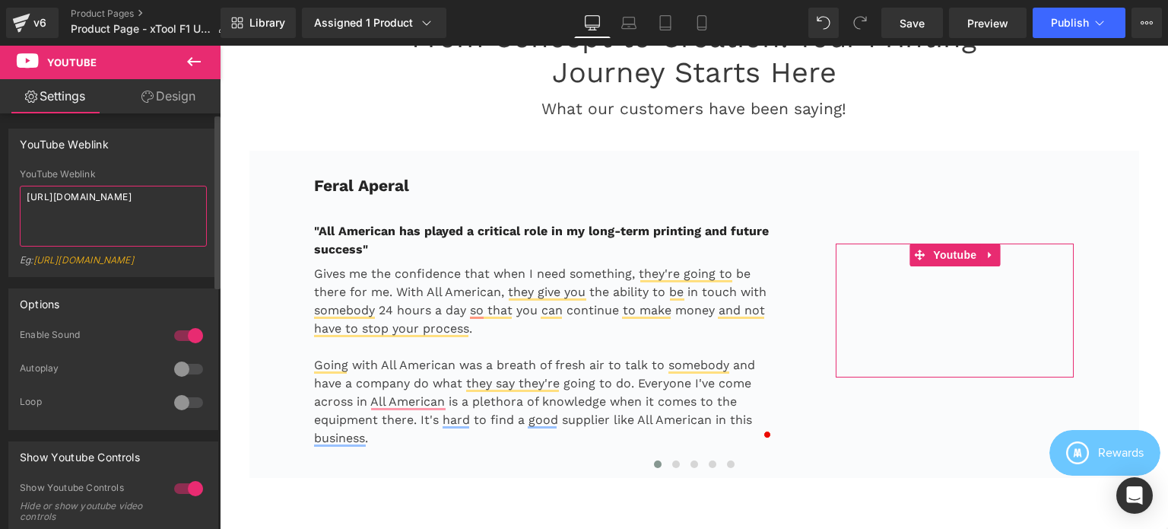
click at [115, 208] on textarea "[URL][DOMAIN_NAME]" at bounding box center [113, 216] width 187 height 61
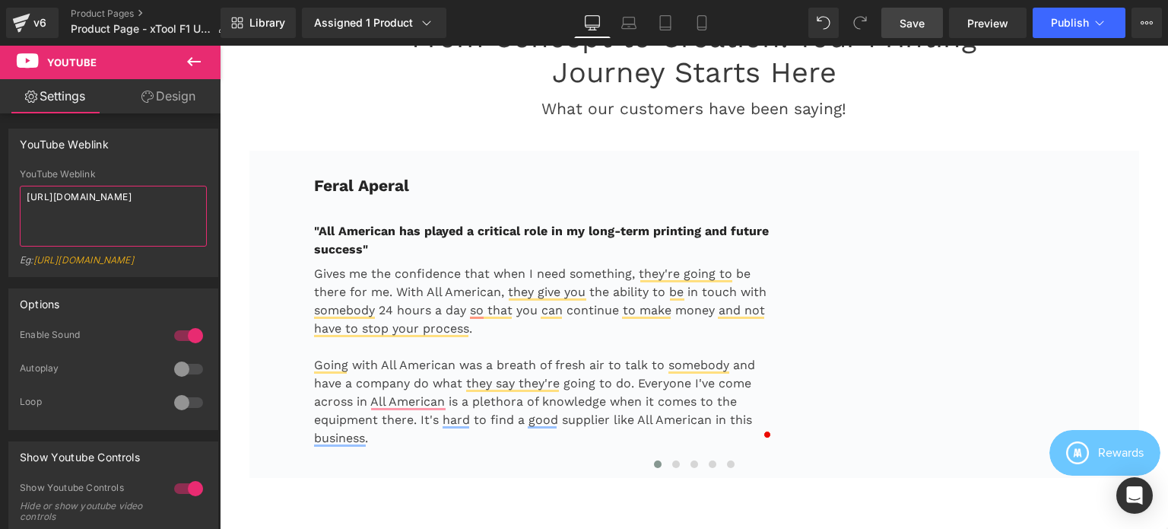
type textarea "[URL][DOMAIN_NAME]"
click at [913, 26] on span "Save" at bounding box center [912, 23] width 25 height 16
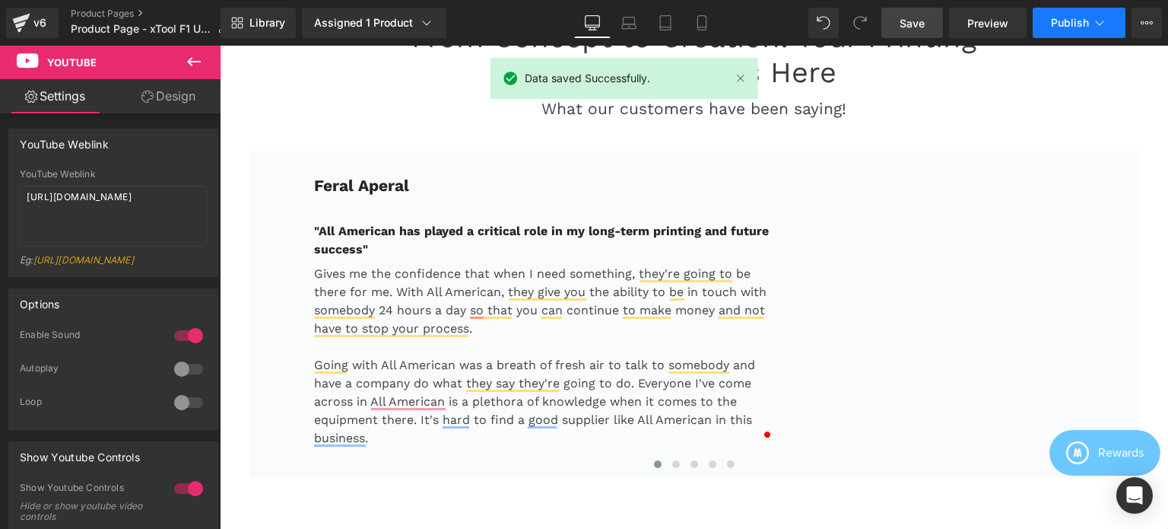
click at [1085, 26] on span "Publish" at bounding box center [1070, 23] width 38 height 12
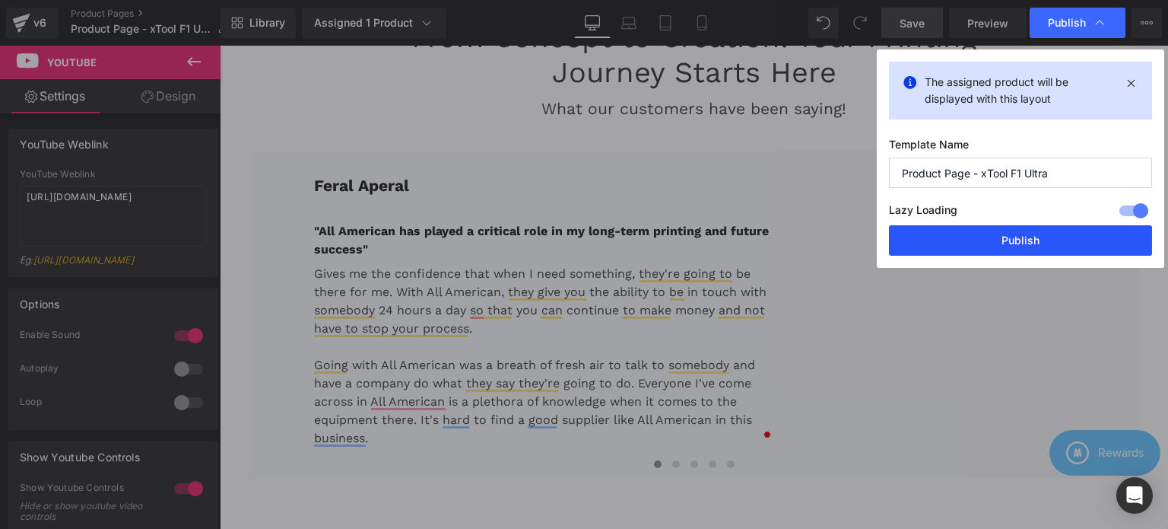
click at [1020, 240] on button "Publish" at bounding box center [1020, 240] width 263 height 30
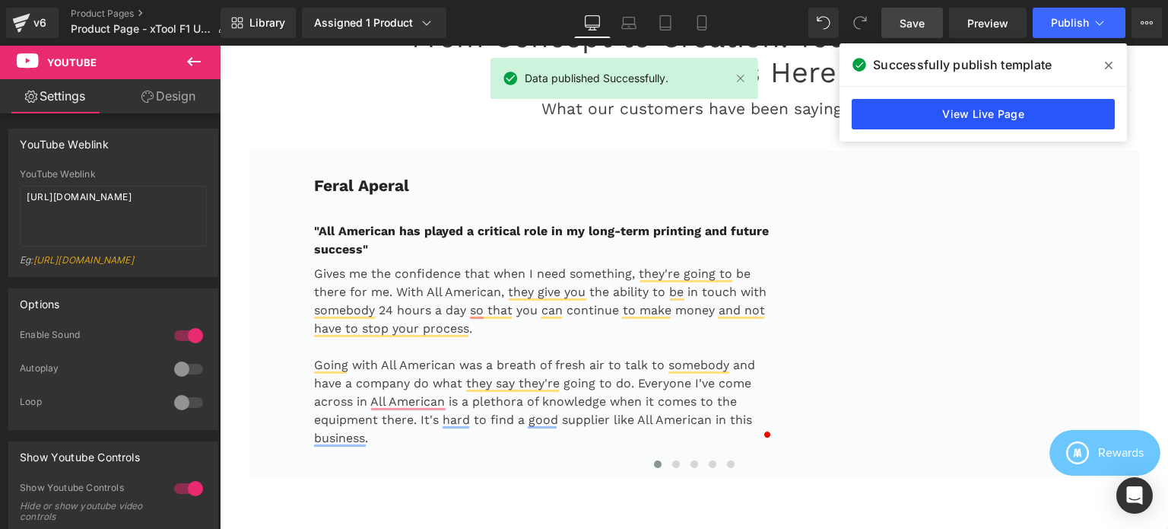
click at [992, 118] on link "View Live Page" at bounding box center [983, 114] width 263 height 30
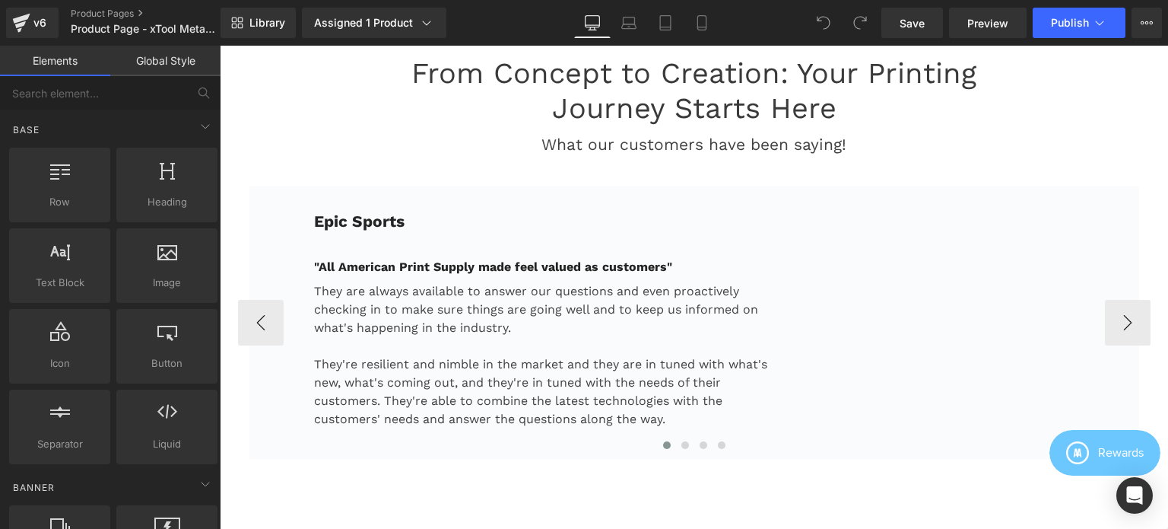
scroll to position [2206, 0]
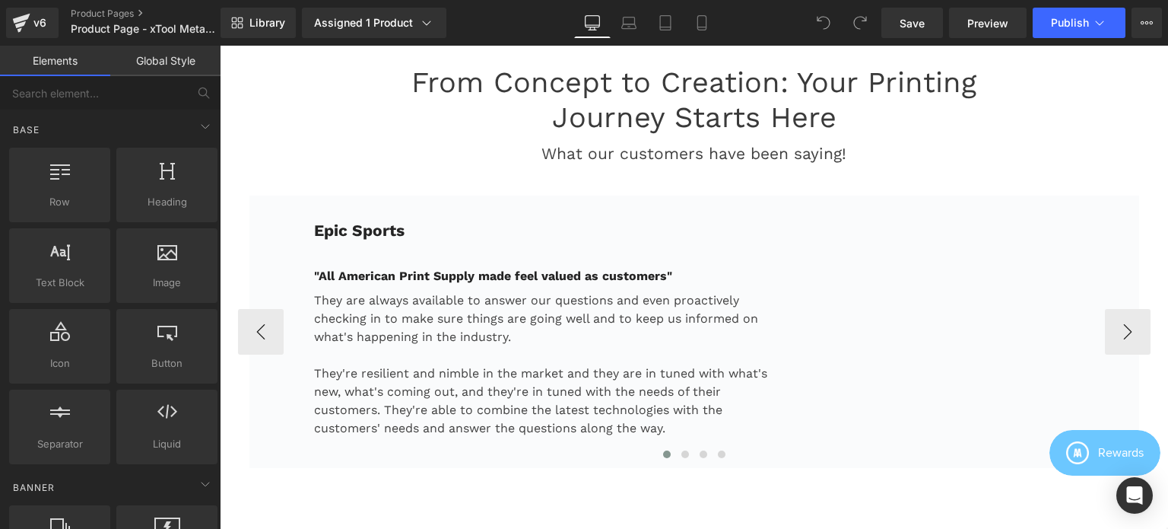
click at [472, 207] on div "Epic Sports Text Block "All American Print Supply made feel valued as customers…" at bounding box center [694, 331] width 890 height 272
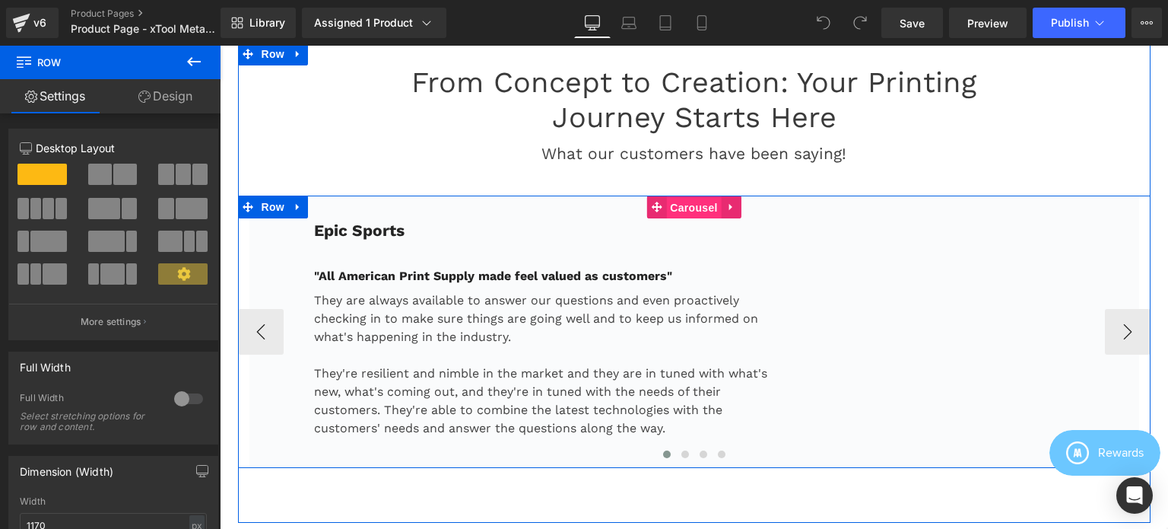
click at [676, 202] on span "Carousel" at bounding box center [693, 207] width 55 height 23
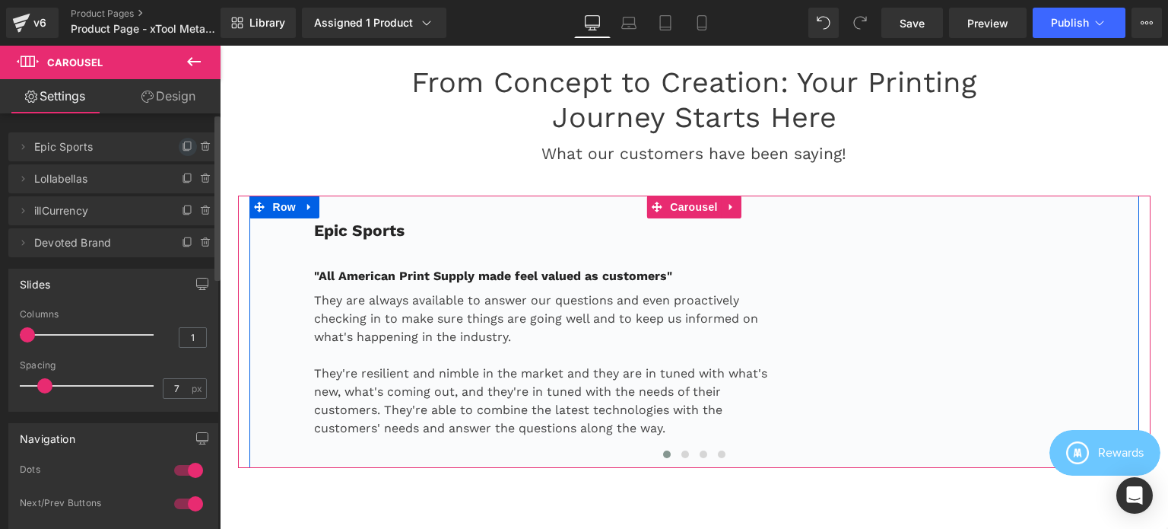
click at [183, 148] on icon at bounding box center [188, 147] width 12 height 12
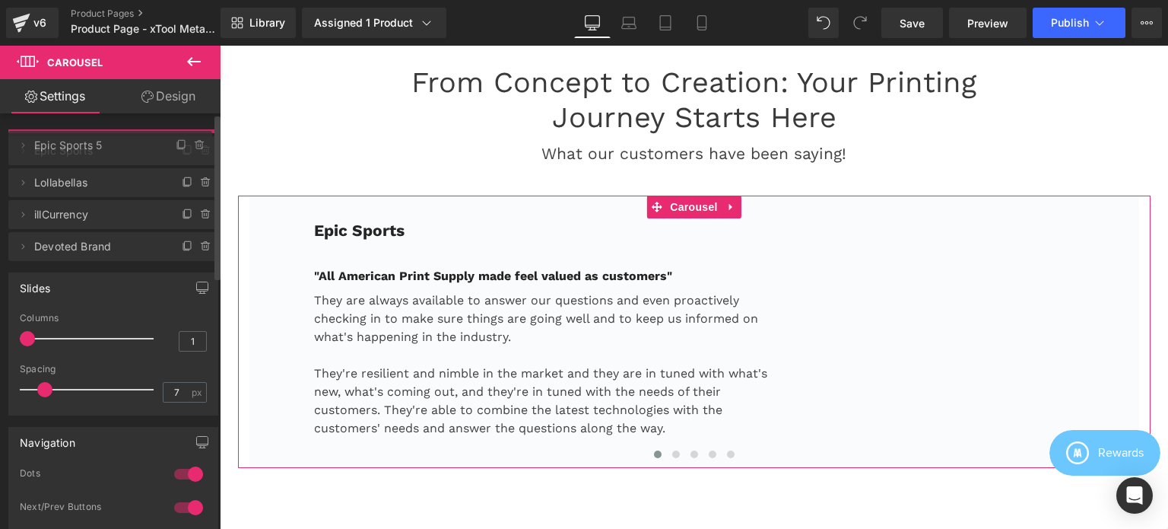
drag, startPoint x: 88, startPoint y: 182, endPoint x: 92, endPoint y: 150, distance: 32.2
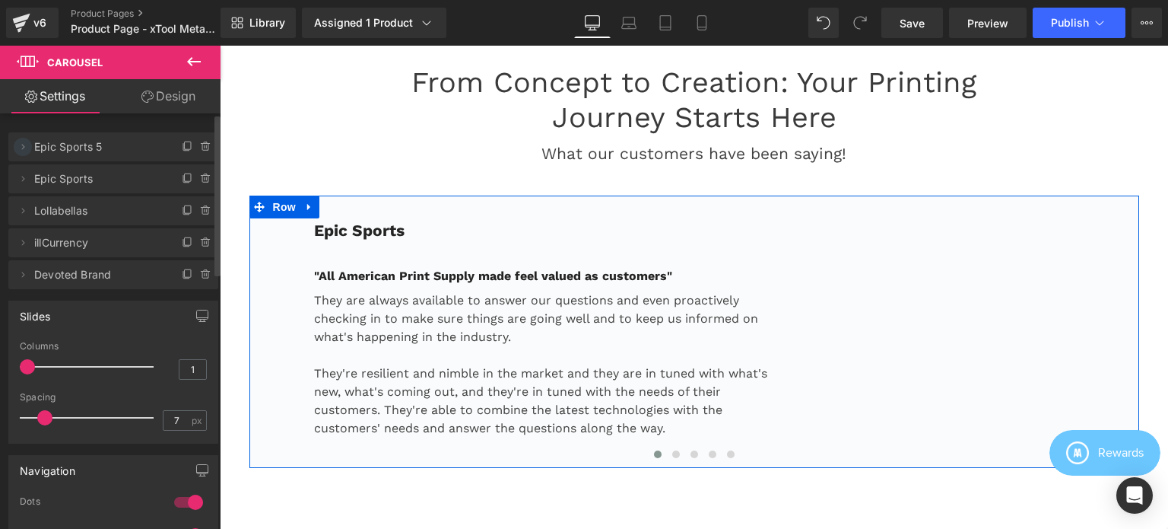
click at [23, 148] on icon at bounding box center [23, 147] width 12 height 12
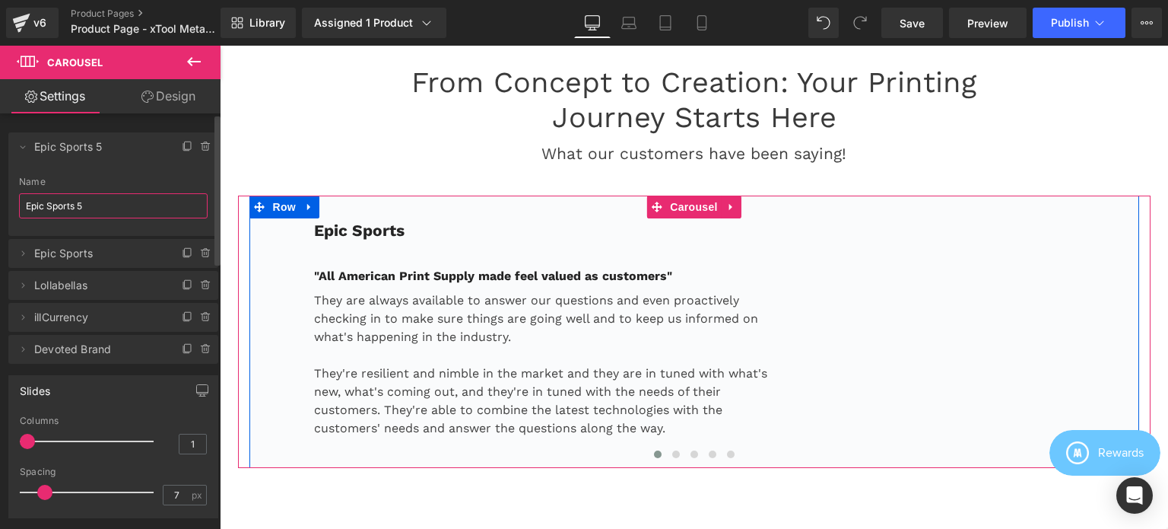
click at [103, 209] on input "Epic Sports 5" at bounding box center [113, 205] width 189 height 25
paste input "Feral Aperal"
type input "Feral Aperal"
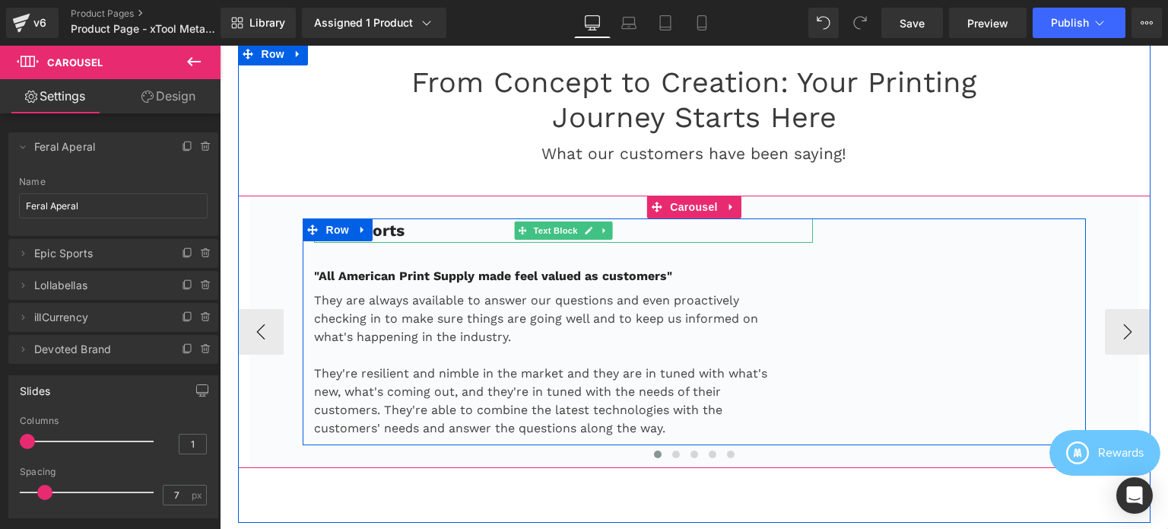
click at [406, 231] on p "Epic Sports" at bounding box center [564, 230] width 500 height 24
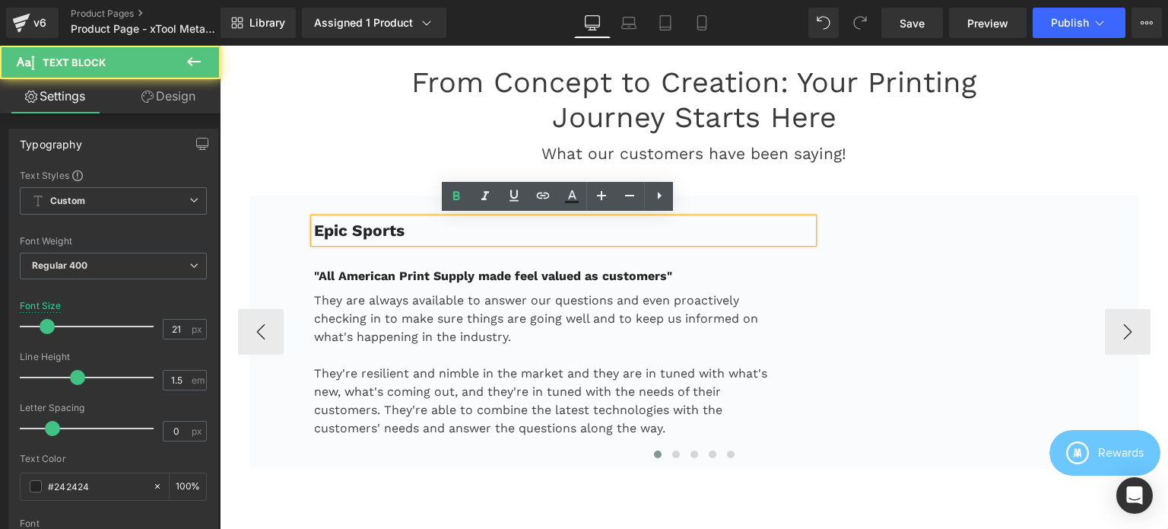
click at [426, 227] on p "Epic Sports" at bounding box center [564, 230] width 500 height 24
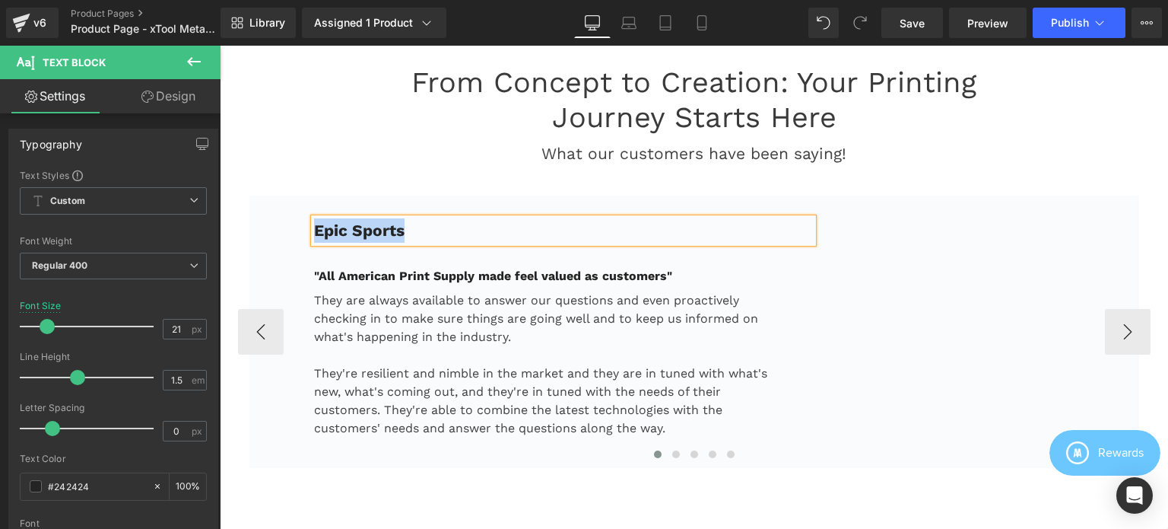
paste div
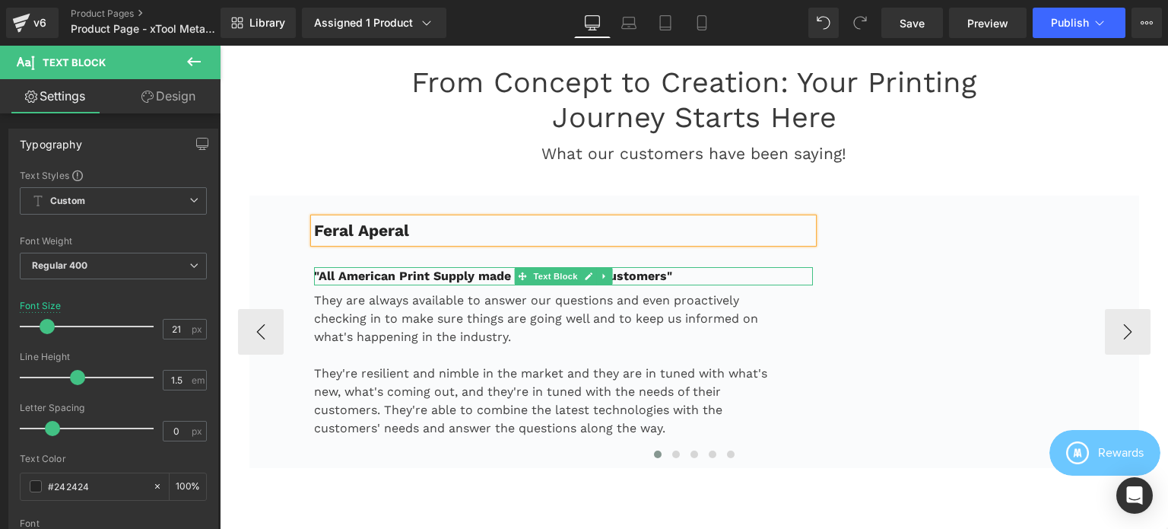
click at [442, 274] on strong ""All American Print Supply made feel valued as customers"" at bounding box center [493, 275] width 358 height 14
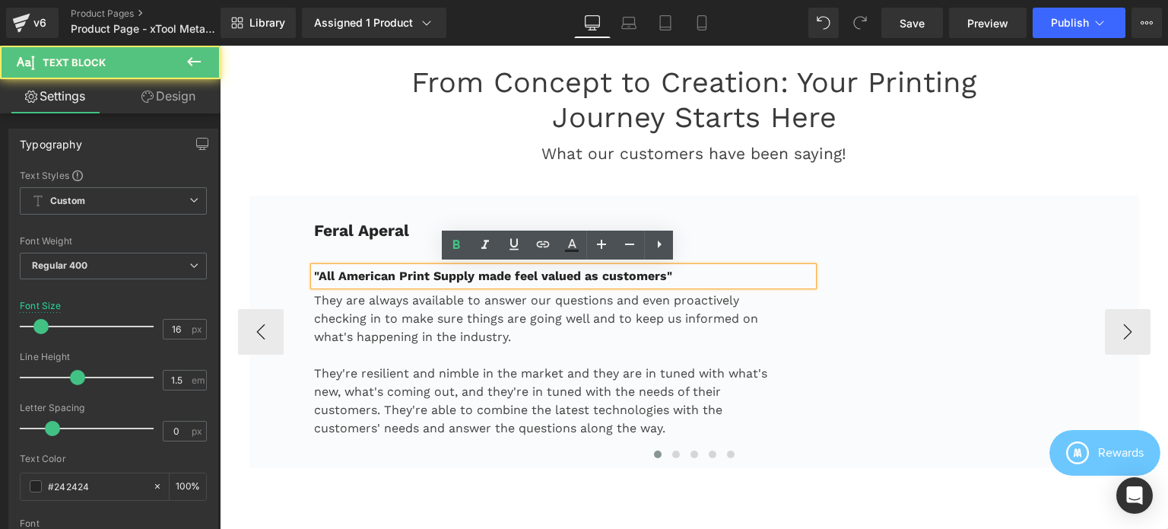
click at [422, 273] on strong ""All American Print Supply made feel valued as customers"" at bounding box center [493, 275] width 358 height 14
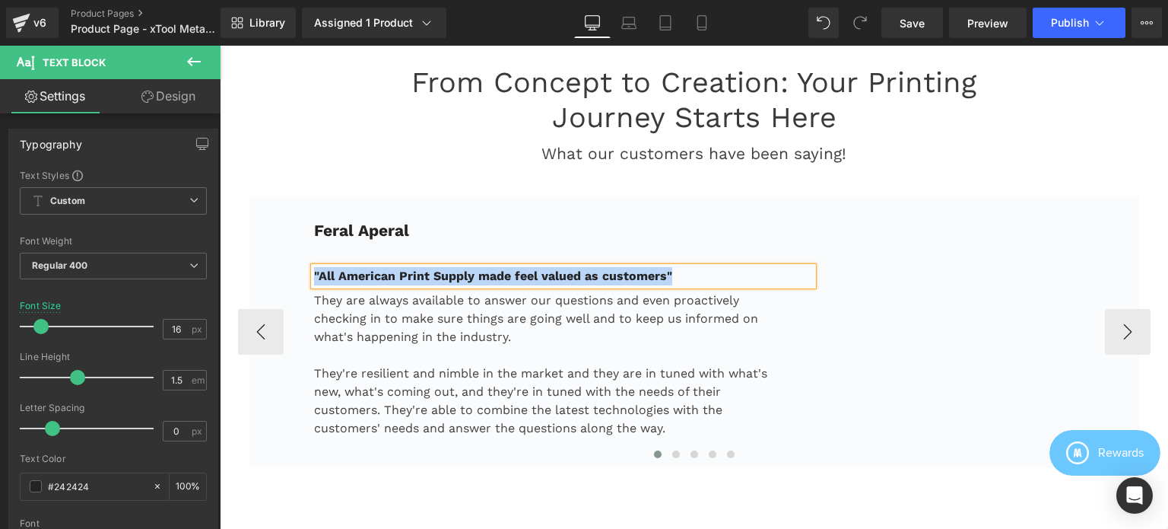
paste div
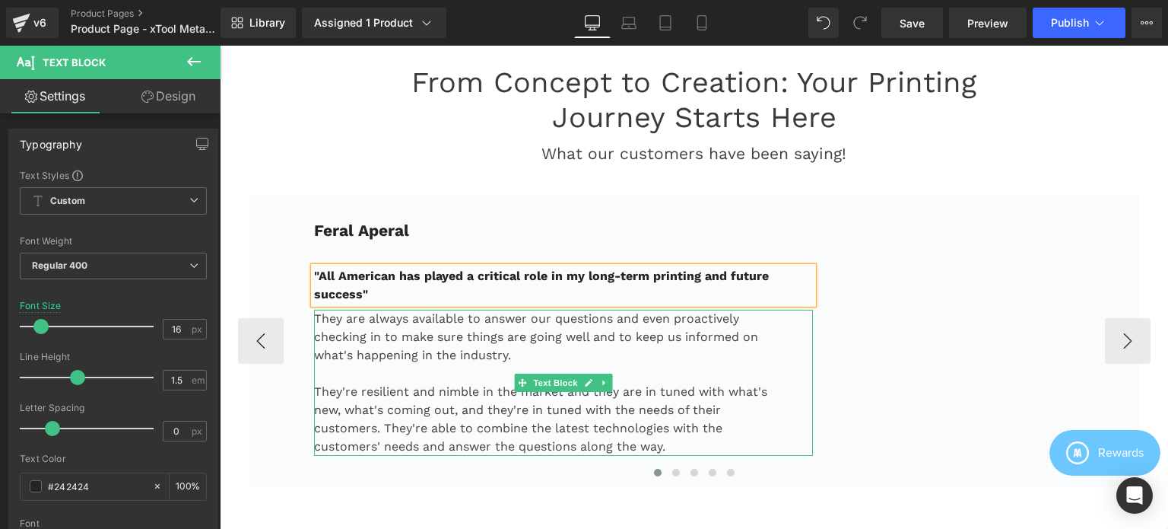
click at [406, 334] on p "They are always available to answer our questions and even proactively checking…" at bounding box center [545, 337] width 462 height 55
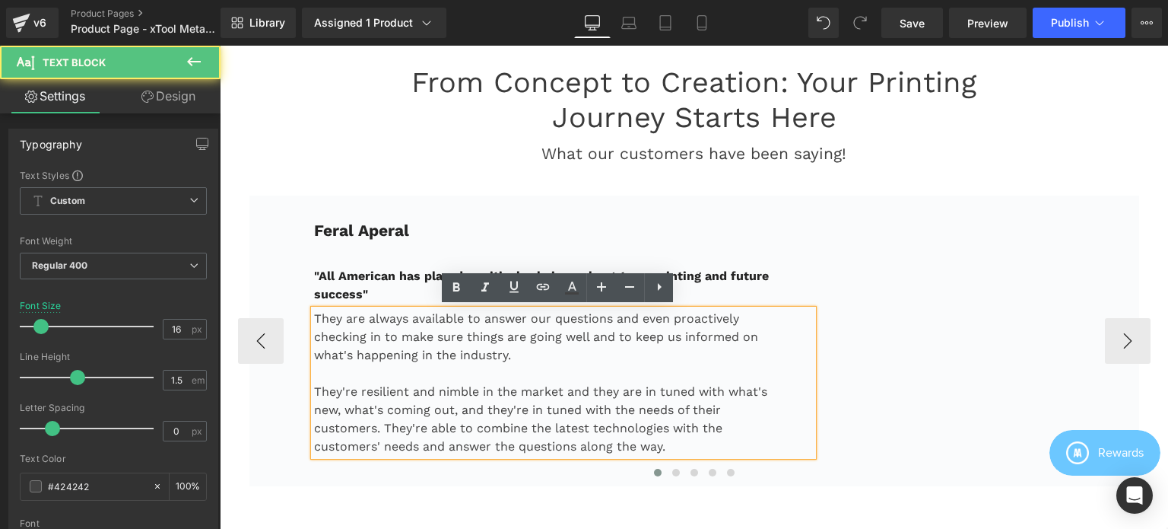
click at [386, 319] on p "They are always available to answer our questions and even proactively checking…" at bounding box center [545, 337] width 462 height 55
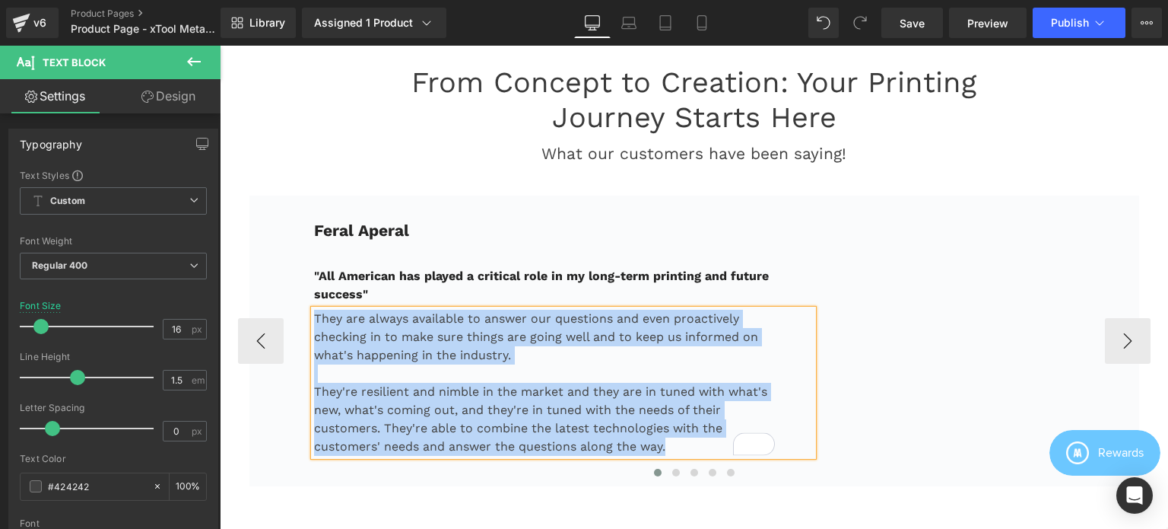
paste div "To enrich screen reader interactions, please activate Accessibility in Grammarl…"
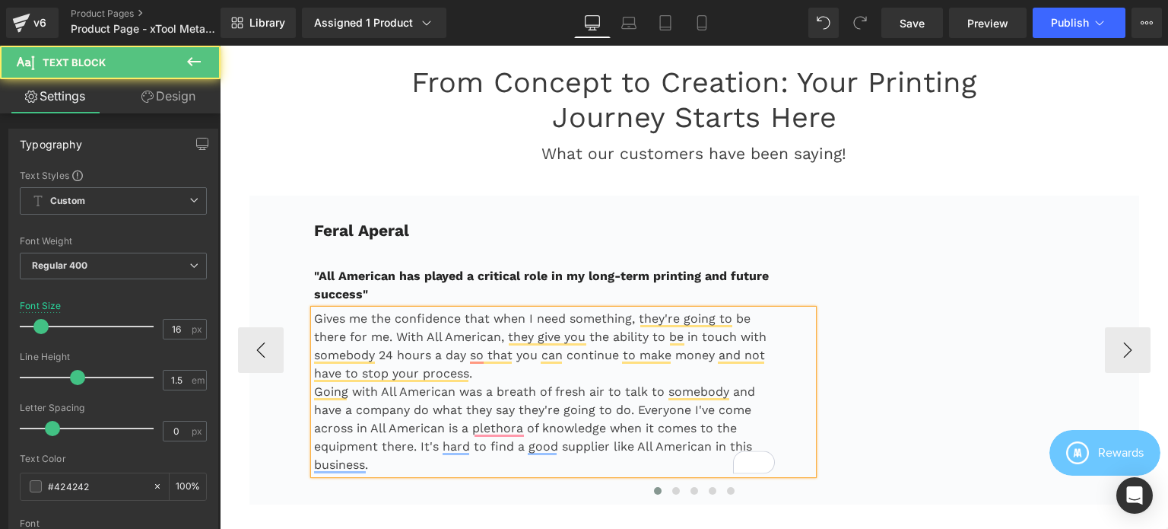
click at [474, 370] on p "Gives me the confidence that when I need something, they're going to be there f…" at bounding box center [545, 346] width 462 height 73
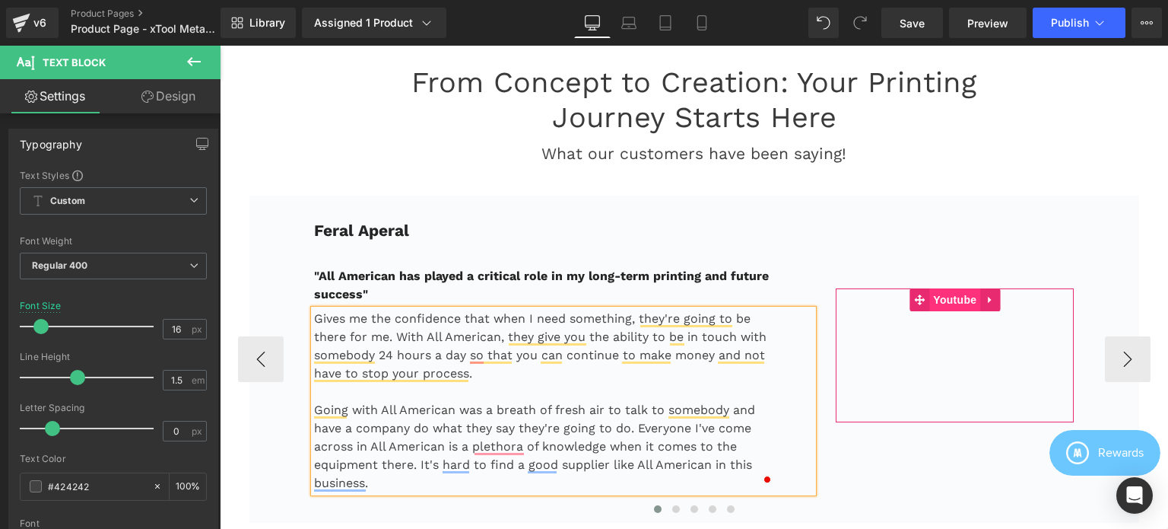
click at [946, 297] on span "Youtube" at bounding box center [954, 299] width 51 height 23
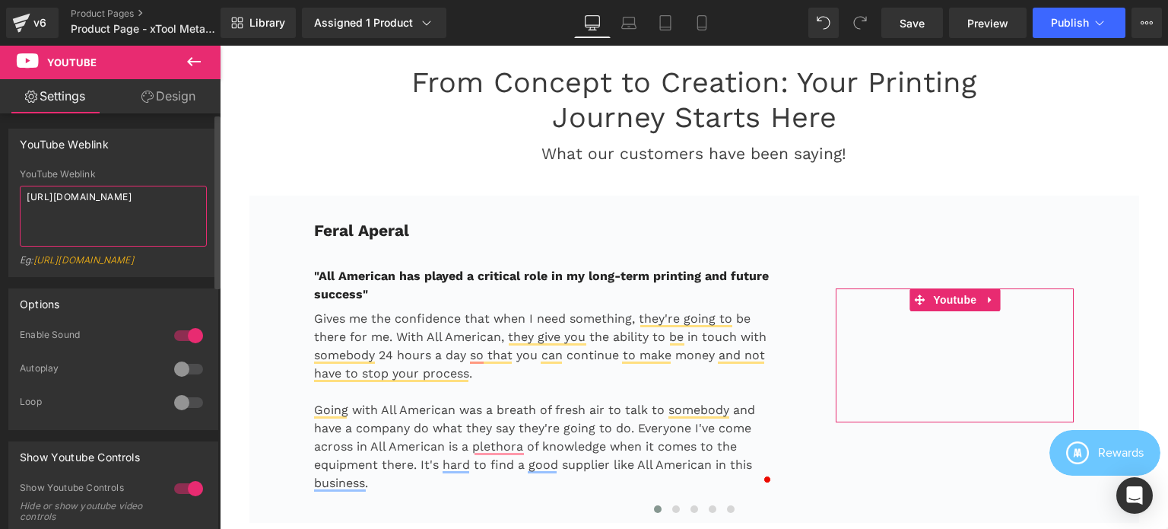
click at [116, 208] on textarea "https://www.youtube.com/watch?v=3P15byK02X8" at bounding box center [113, 216] width 187 height 61
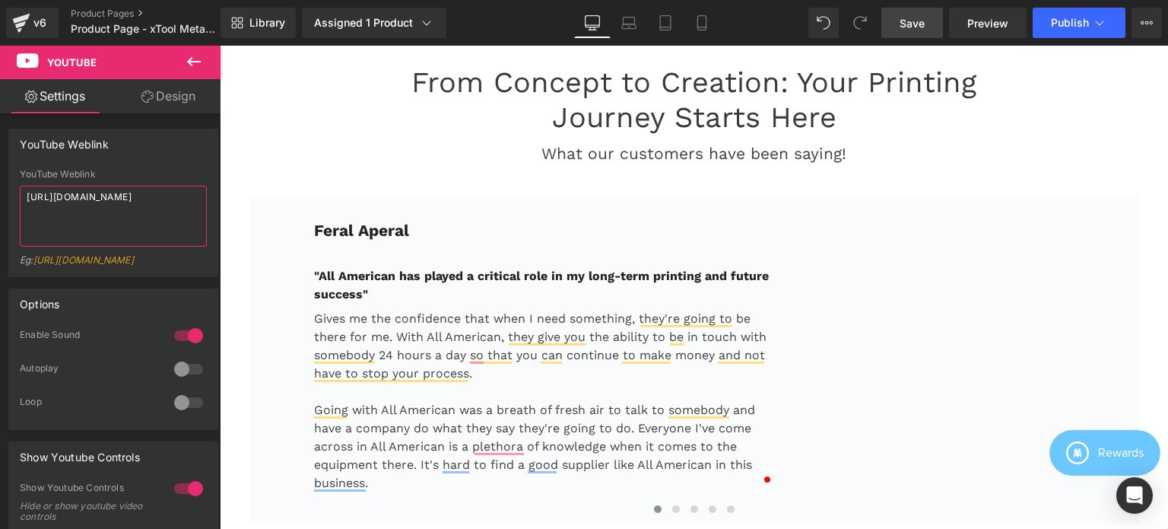
type textarea "https://www.youtube.com/watch?v=Xh4khYEDnKM"
click at [904, 24] on span "Save" at bounding box center [912, 23] width 25 height 16
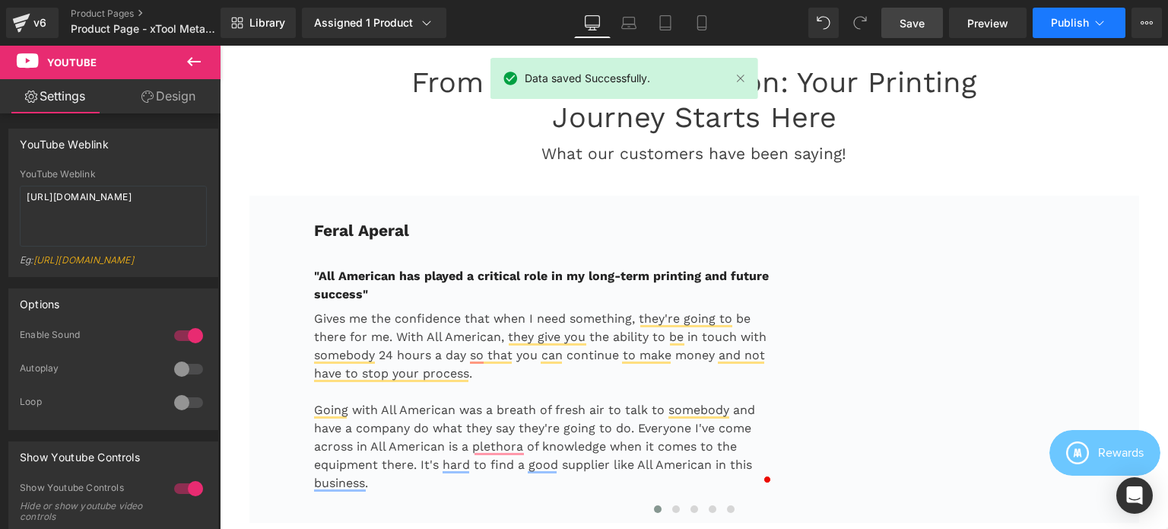
click at [1080, 23] on span "Publish" at bounding box center [1070, 23] width 38 height 12
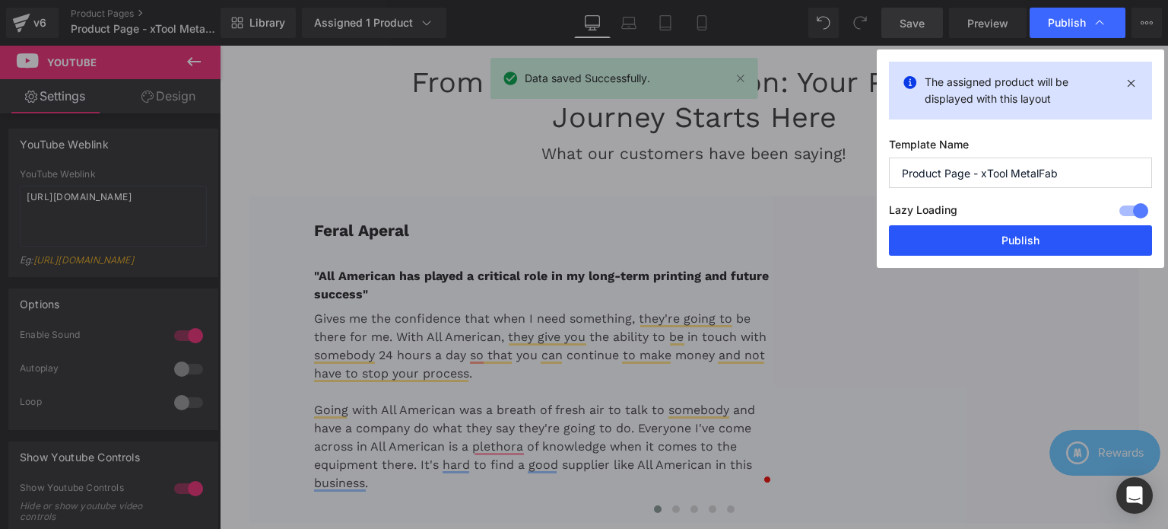
click at [1034, 239] on button "Publish" at bounding box center [1020, 240] width 263 height 30
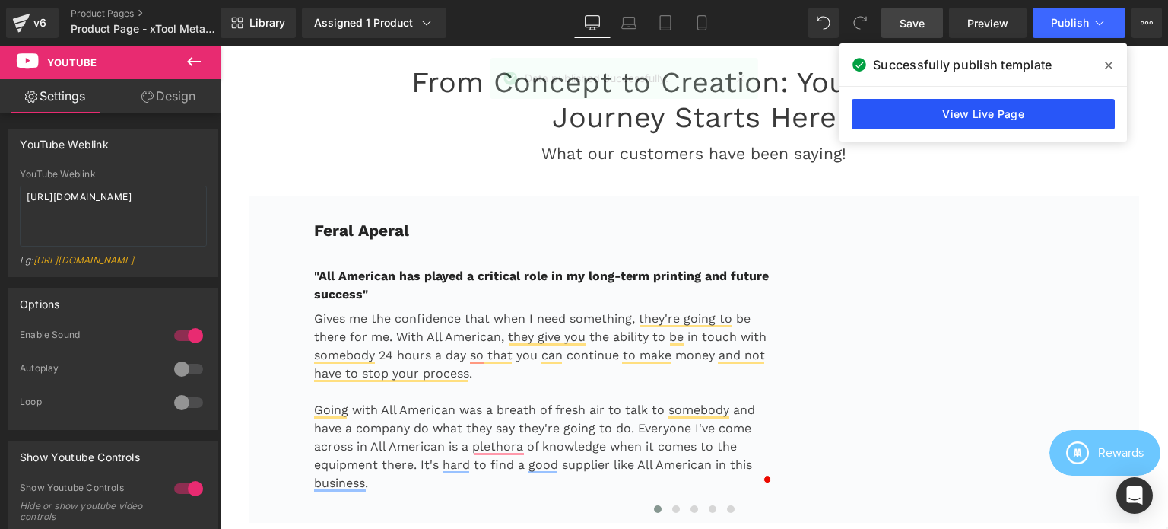
click at [964, 117] on link "View Live Page" at bounding box center [983, 114] width 263 height 30
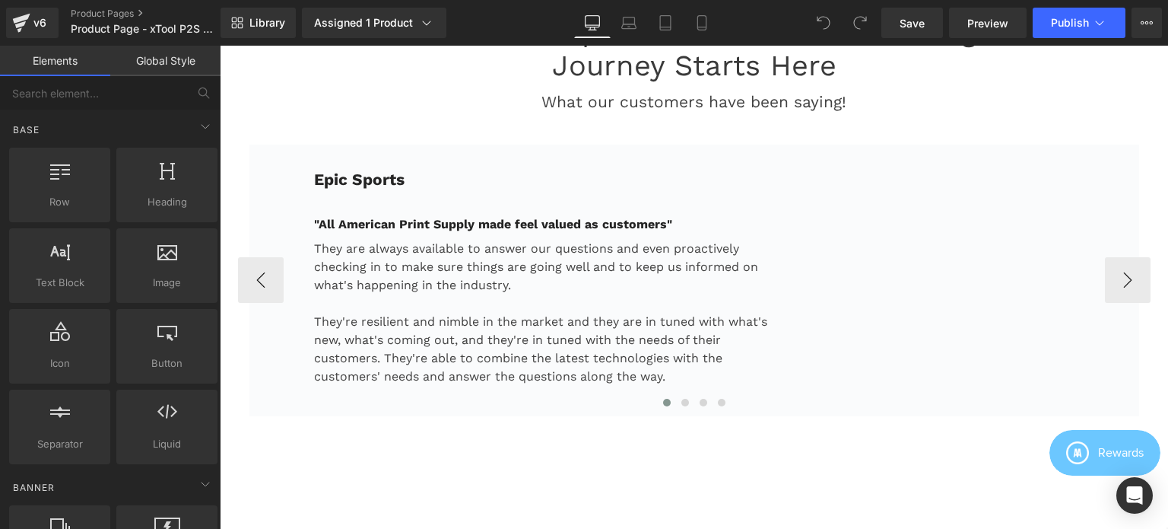
scroll to position [3575, 0]
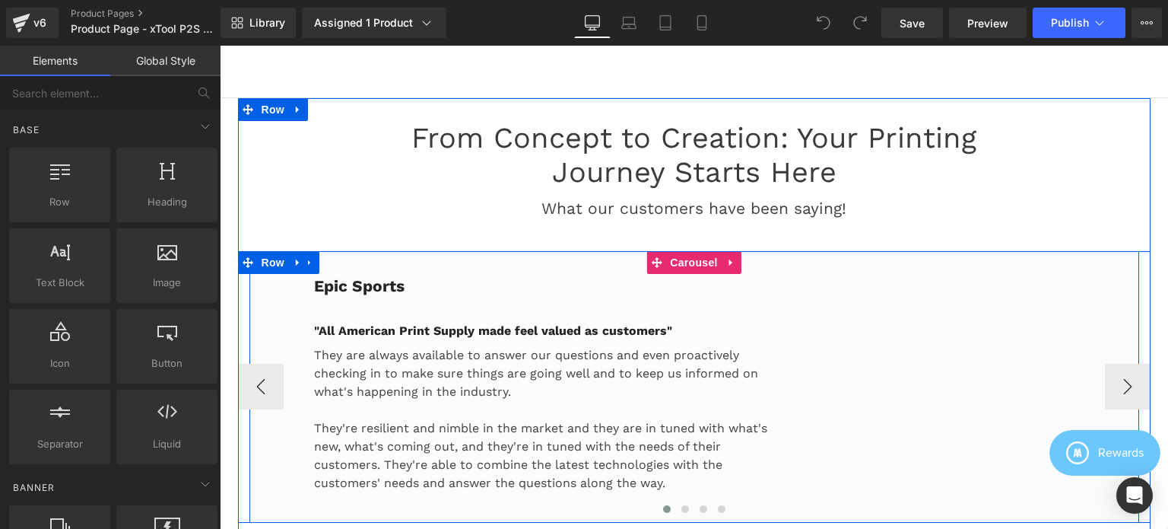
drag, startPoint x: 275, startPoint y: 284, endPoint x: 648, endPoint y: 277, distance: 373.5
click at [275, 282] on div "Epic Sports Text Block "All American Print Supply made feel valued as customers…" at bounding box center [694, 387] width 890 height 272
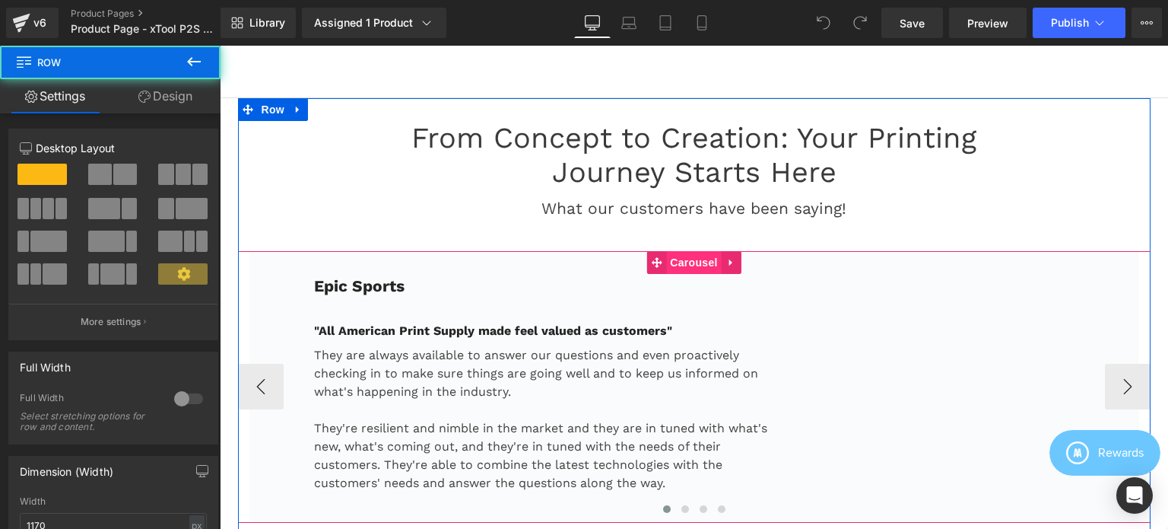
click at [683, 251] on span "Carousel" at bounding box center [693, 262] width 55 height 23
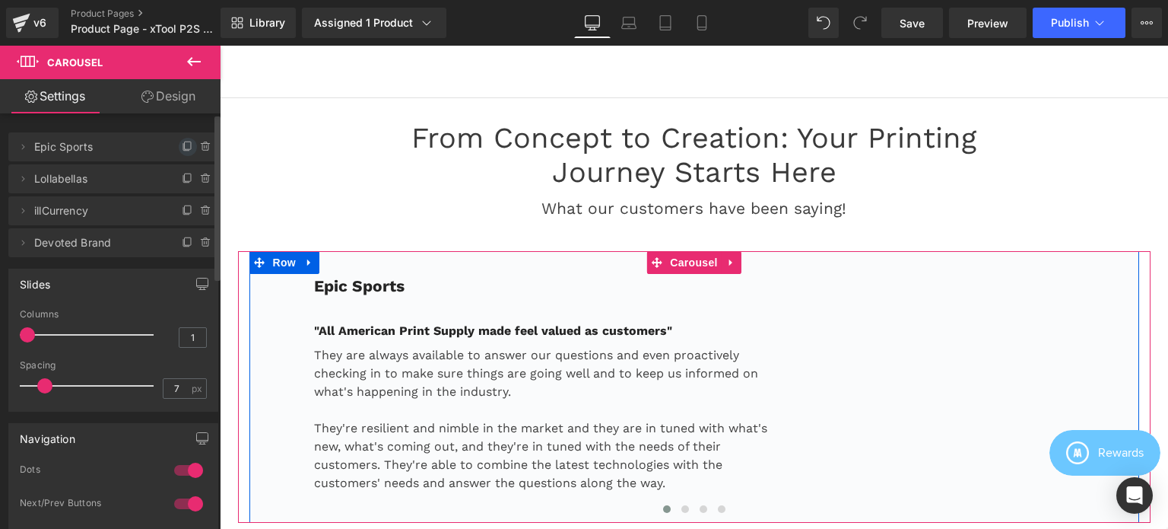
click at [183, 145] on icon at bounding box center [188, 147] width 12 height 12
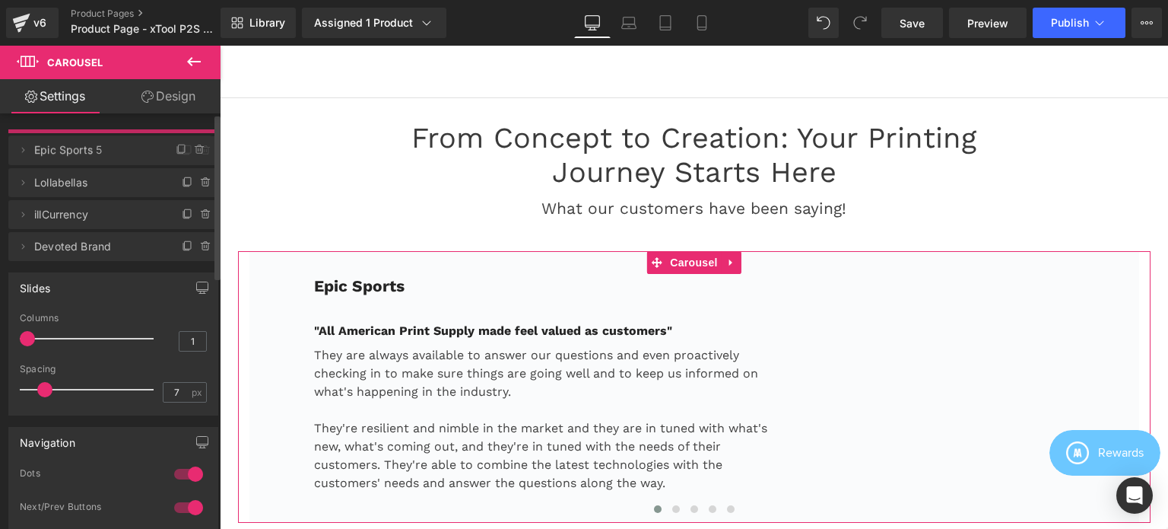
drag, startPoint x: 100, startPoint y: 176, endPoint x: 100, endPoint y: 148, distance: 28.9
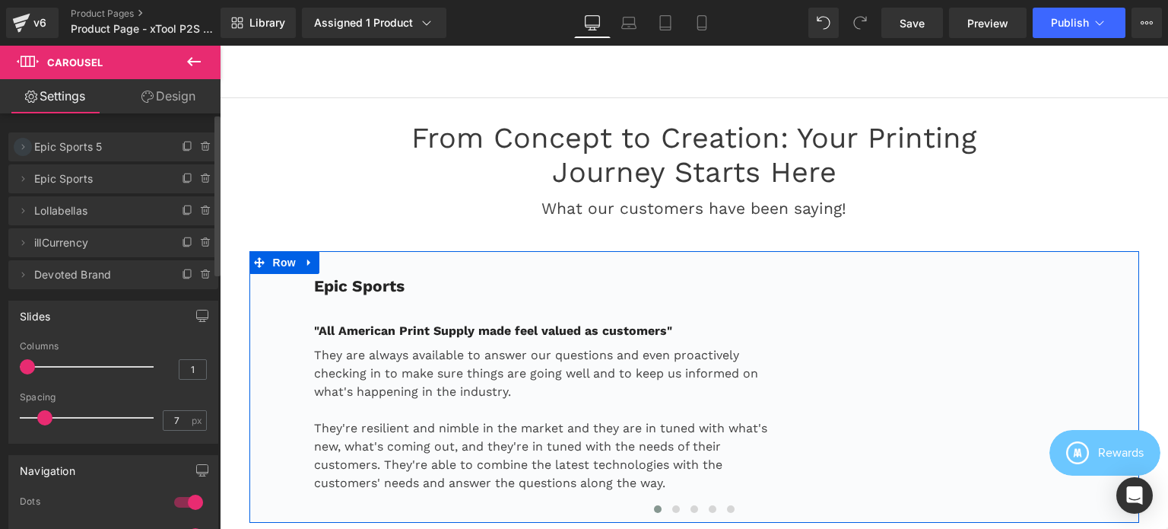
click at [19, 145] on icon at bounding box center [23, 147] width 12 height 12
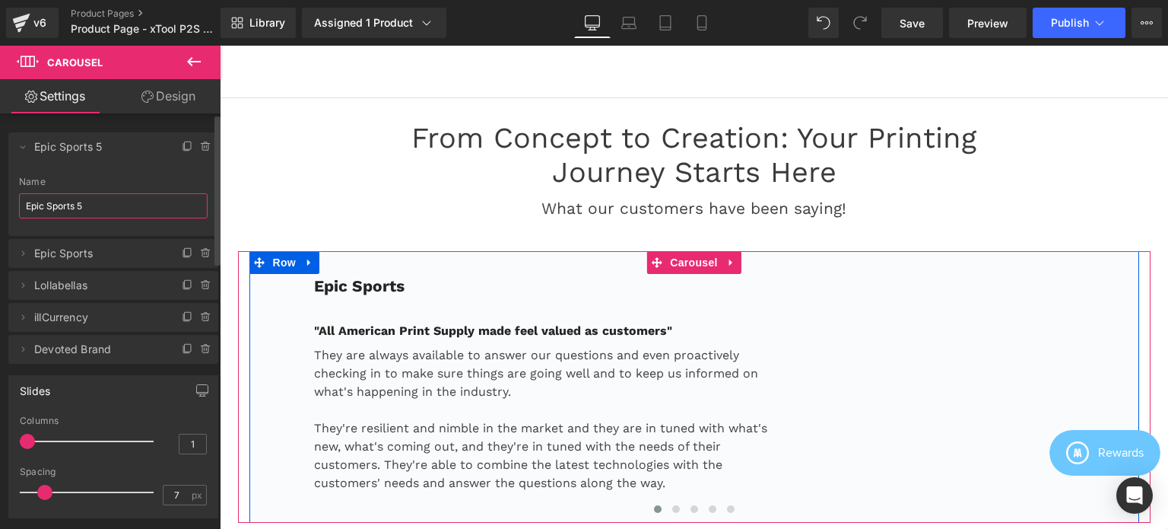
click at [92, 204] on input "Epic Sports 5" at bounding box center [113, 205] width 189 height 25
paste input "Feral Aperal"
type input "Feral Aperal"
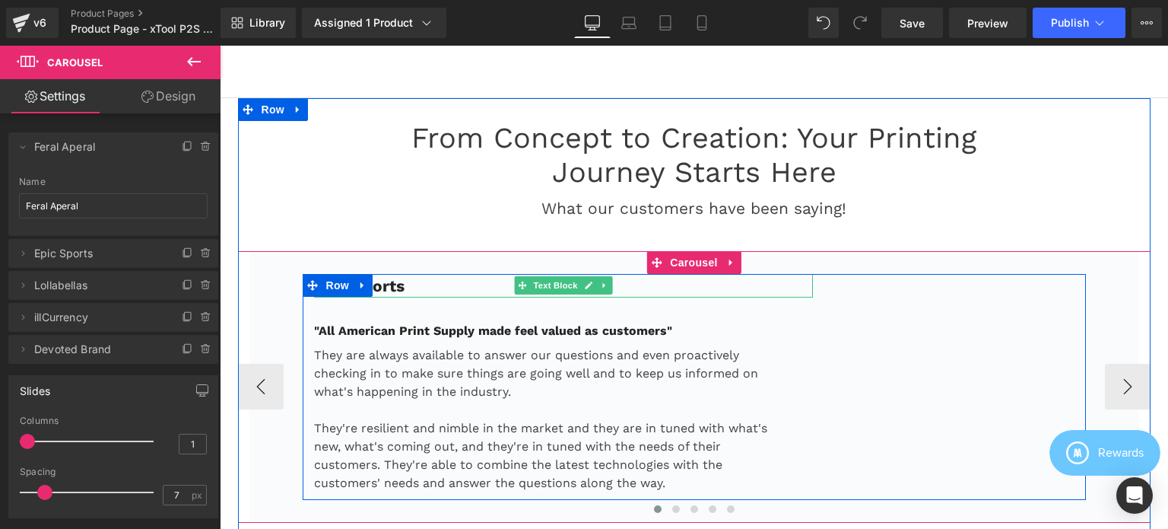
click at [438, 274] on p "Epic Sports" at bounding box center [564, 286] width 500 height 24
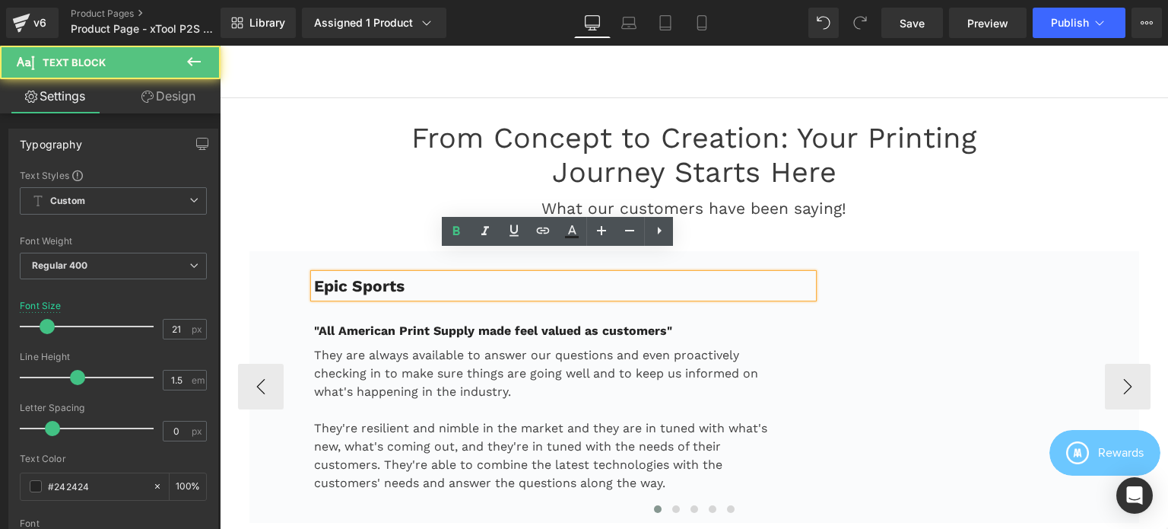
click at [417, 274] on p "Epic Sports" at bounding box center [564, 286] width 500 height 24
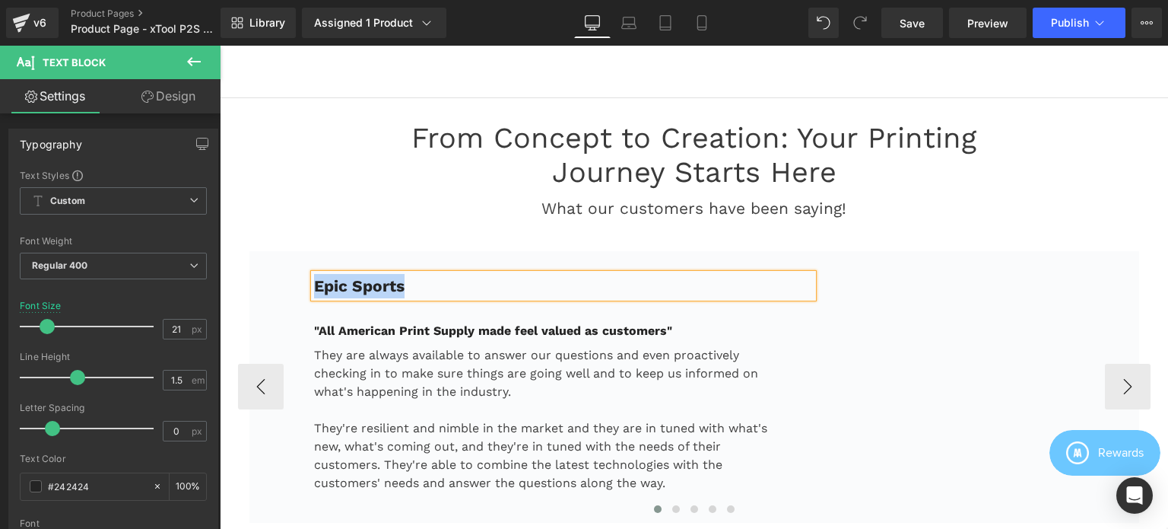
paste div
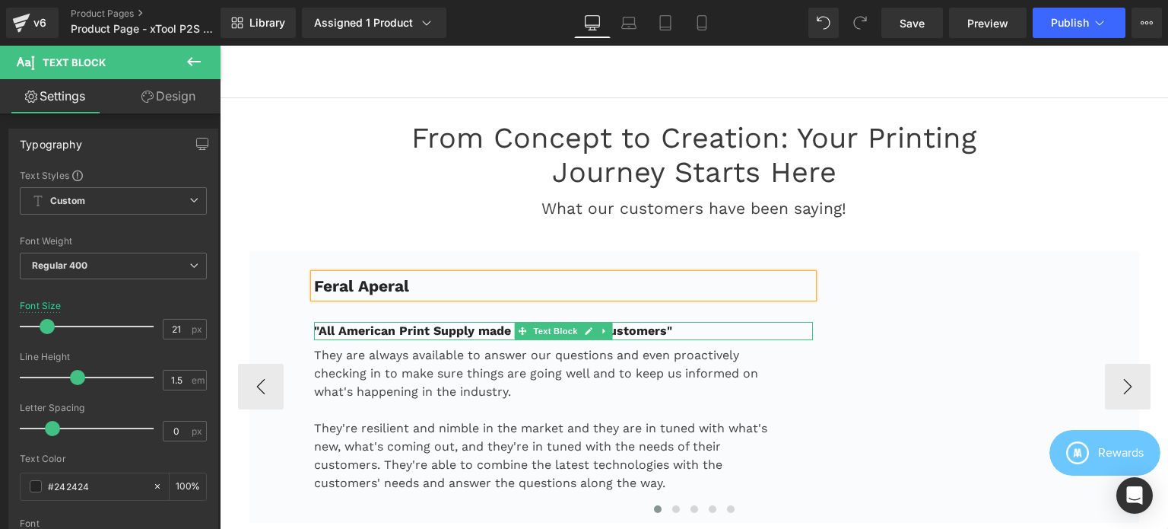
click at [414, 323] on strong ""All American Print Supply made feel valued as customers"" at bounding box center [493, 330] width 358 height 14
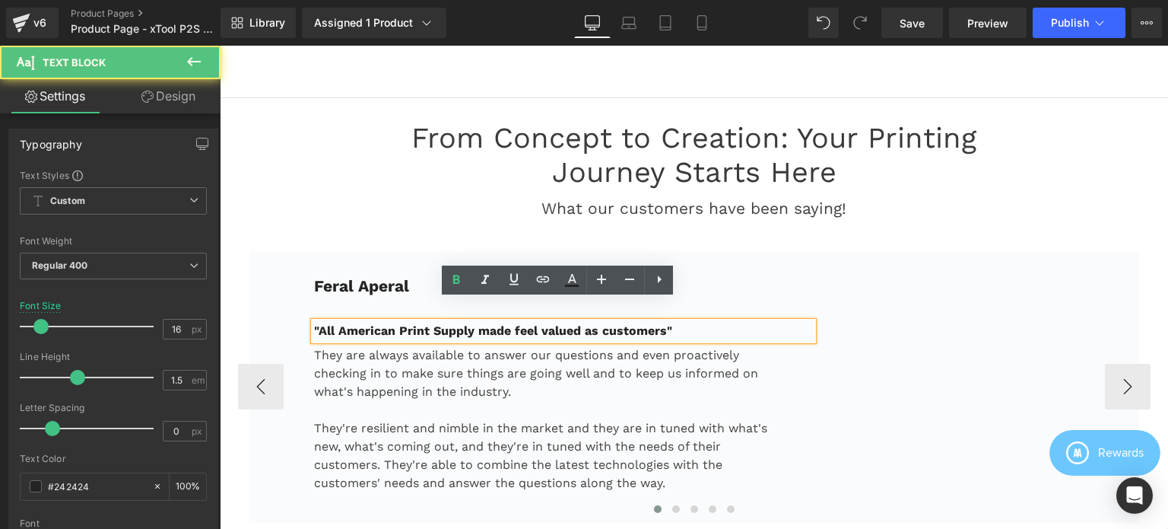
click at [367, 323] on strong ""All American Print Supply made feel valued as customers"" at bounding box center [493, 330] width 358 height 14
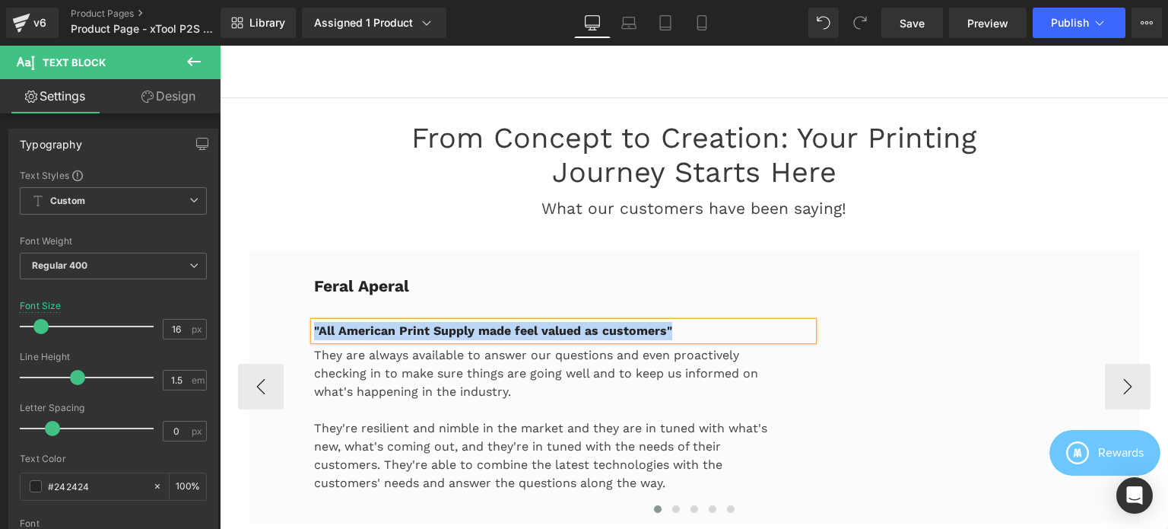
paste div
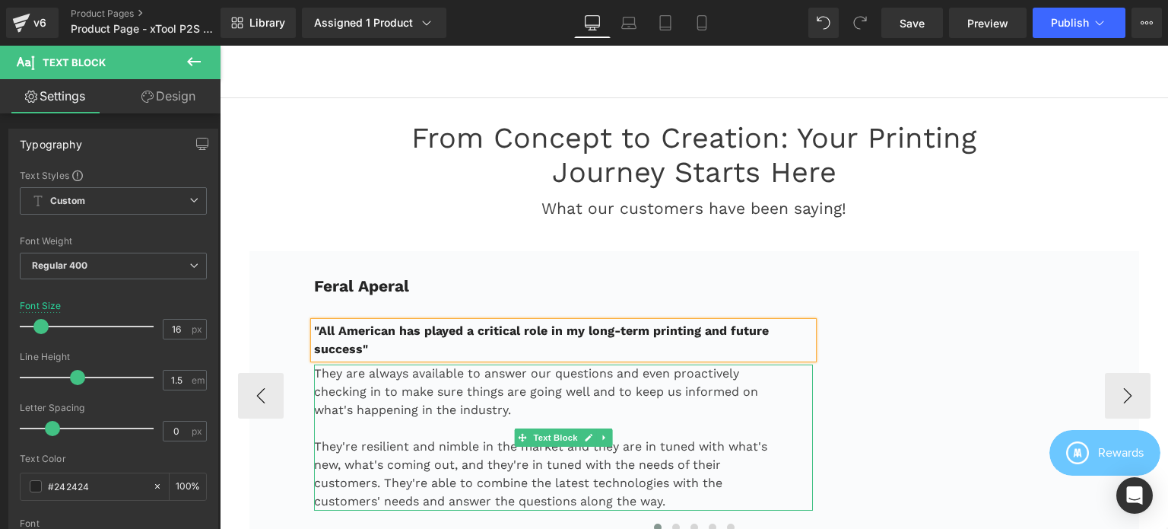
drag, startPoint x: 429, startPoint y: 383, endPoint x: 424, endPoint y: 370, distance: 14.0
click at [429, 383] on p "They are always available to answer our questions and even proactively checking…" at bounding box center [545, 391] width 462 height 55
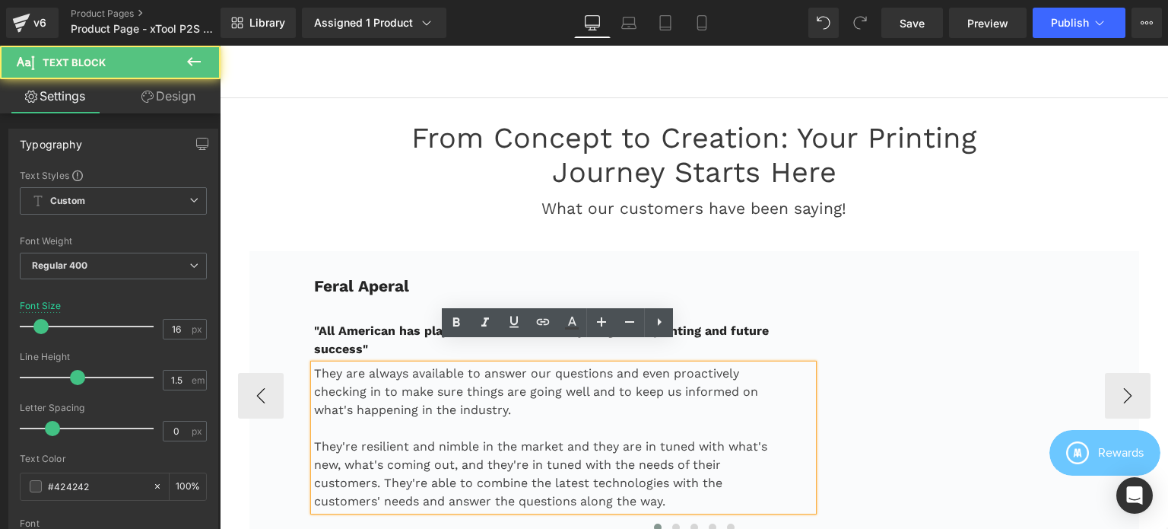
click at [417, 364] on p "They are always available to answer our questions and even proactively checking…" at bounding box center [545, 391] width 462 height 55
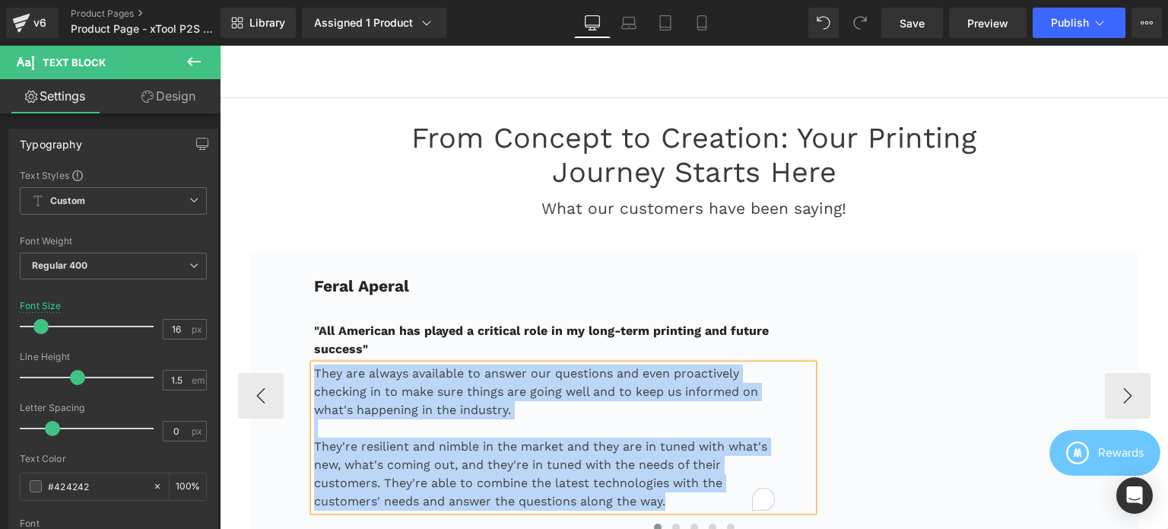
paste div "To enrich screen reader interactions, please activate Accessibility in Grammarl…"
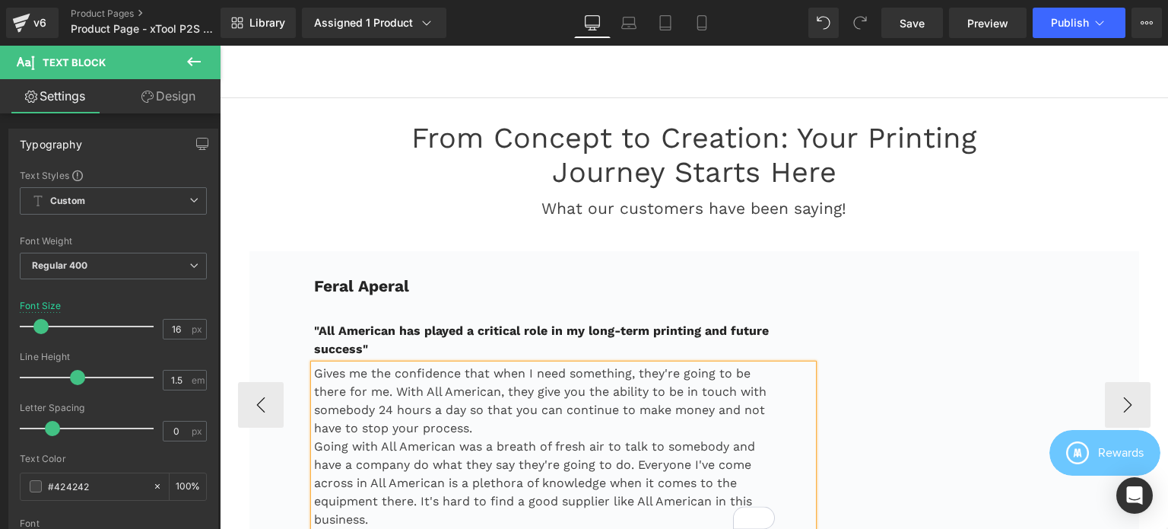
click at [472, 407] on p "Gives me the confidence that when I need something, they're going to be there f…" at bounding box center [545, 400] width 462 height 73
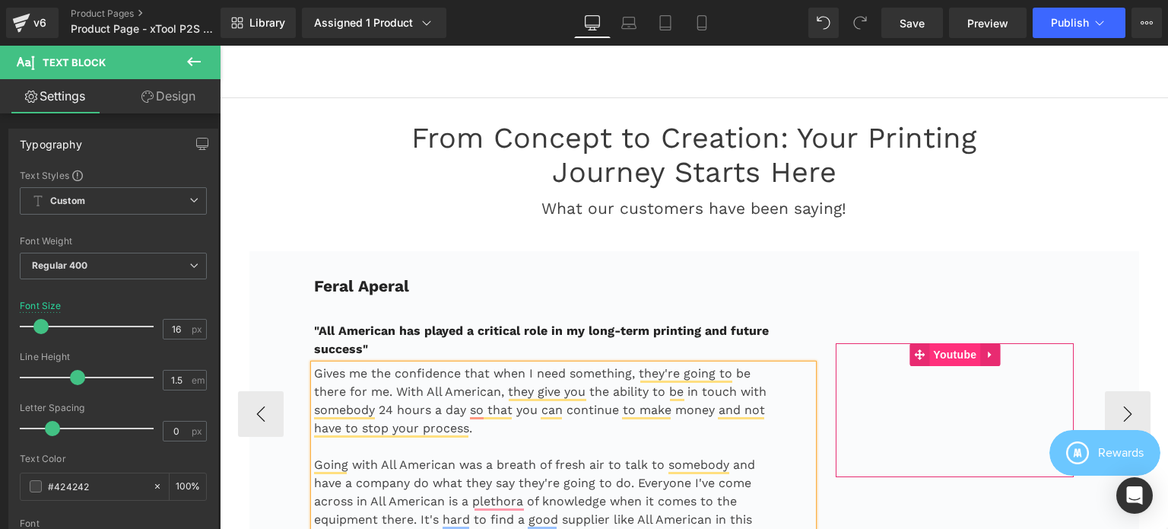
click at [961, 343] on span "Youtube" at bounding box center [954, 354] width 51 height 23
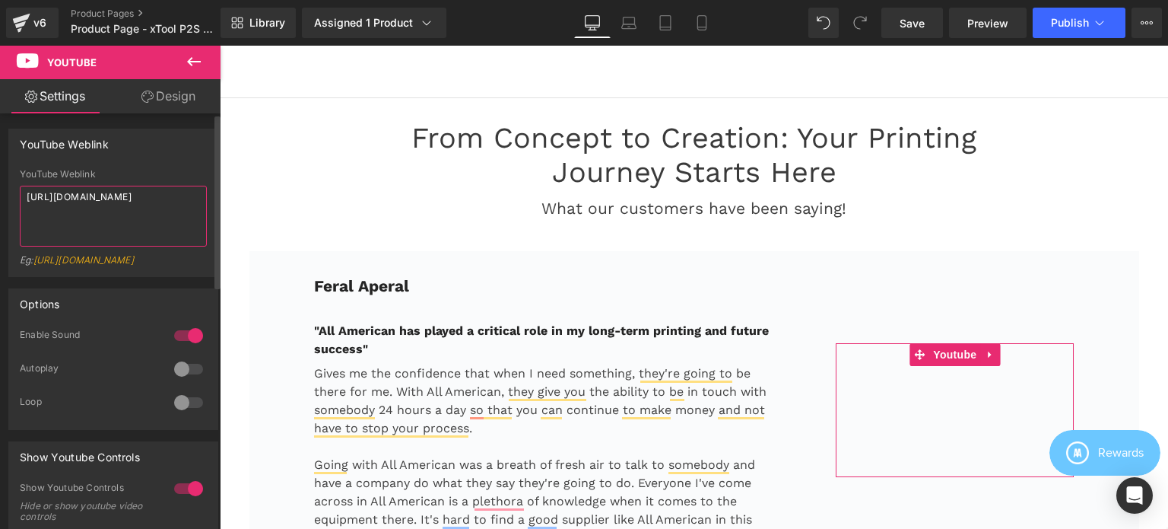
click at [116, 214] on textarea "https://www.youtube.com/watch?v=3P15byK02X8" at bounding box center [113, 216] width 187 height 61
paste textarea "Xh4khYEDnKM"
type textarea "https://www.youtube.com/watch?v=Xh4khYEDnKM"
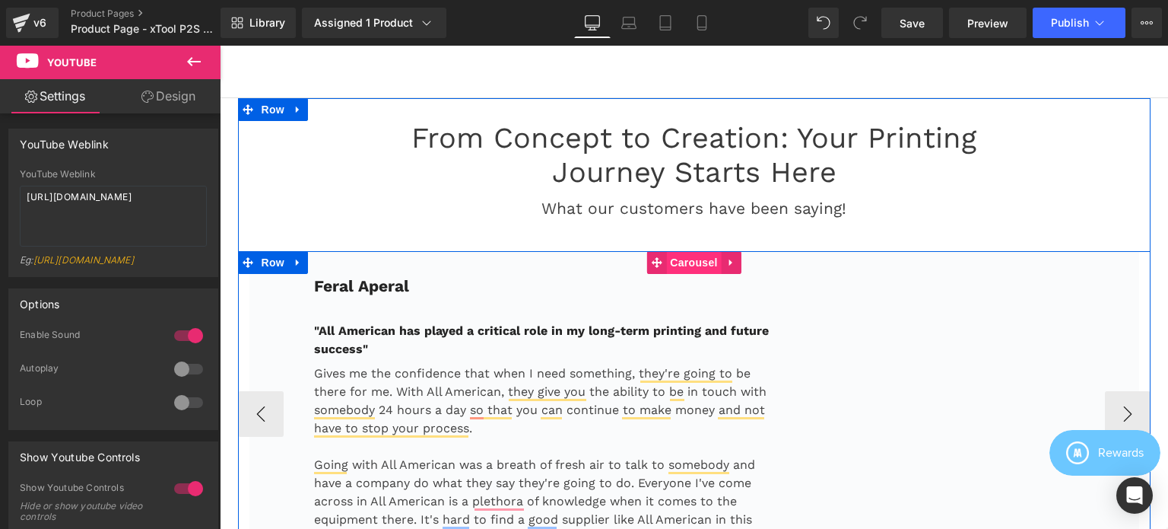
click at [678, 251] on span "Carousel" at bounding box center [693, 262] width 55 height 23
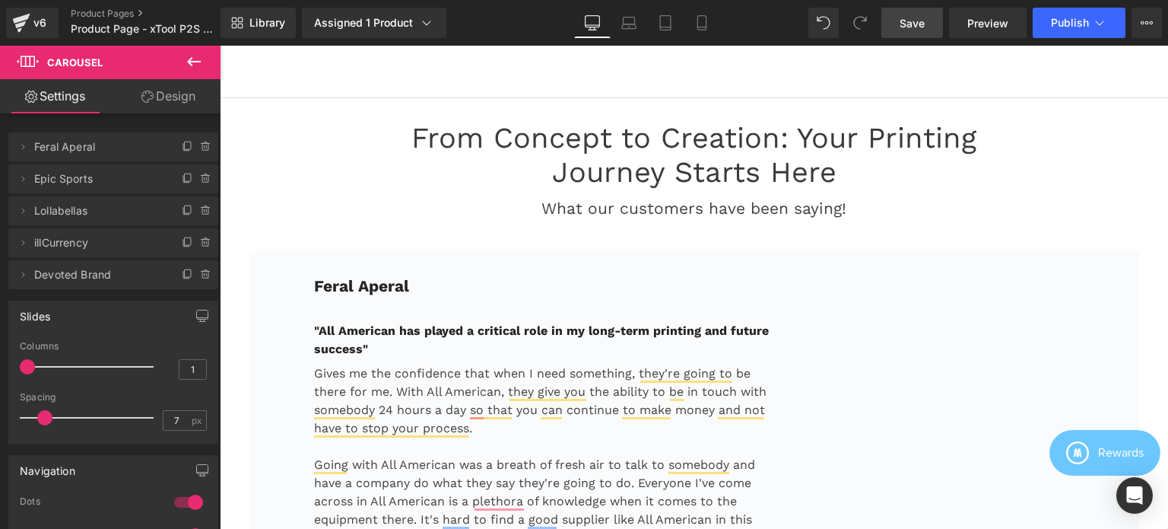
click at [907, 24] on span "Save" at bounding box center [912, 23] width 25 height 16
click at [1071, 20] on span "Publish" at bounding box center [1070, 23] width 38 height 12
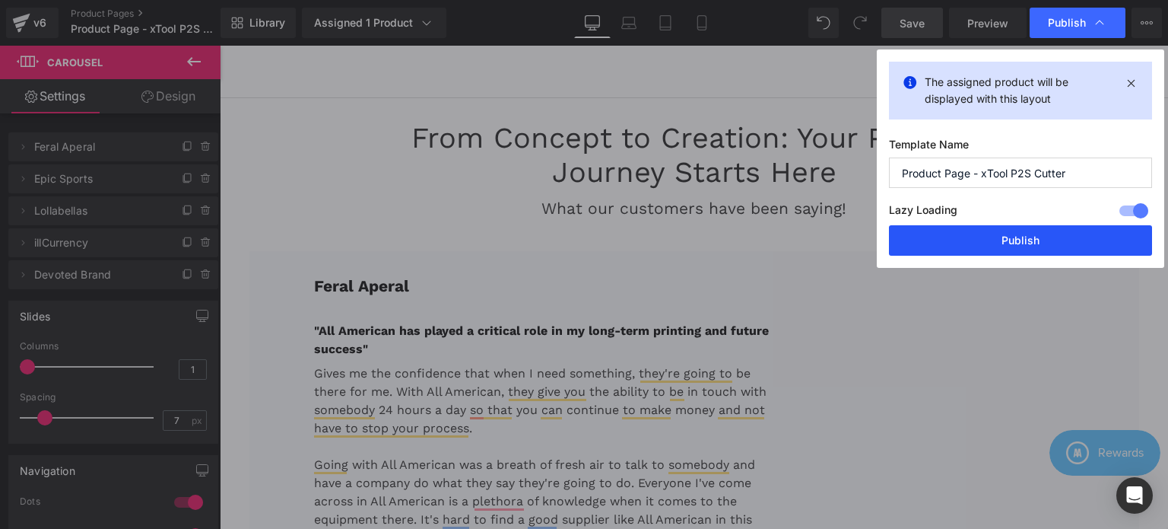
click at [1037, 242] on button "Publish" at bounding box center [1020, 240] width 263 height 30
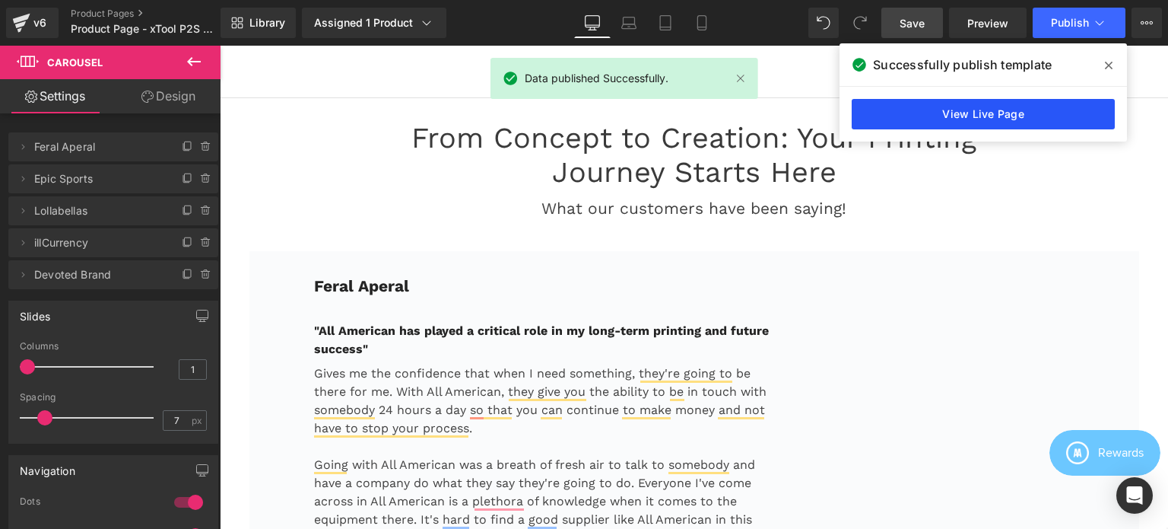
click at [964, 119] on link "View Live Page" at bounding box center [983, 114] width 263 height 30
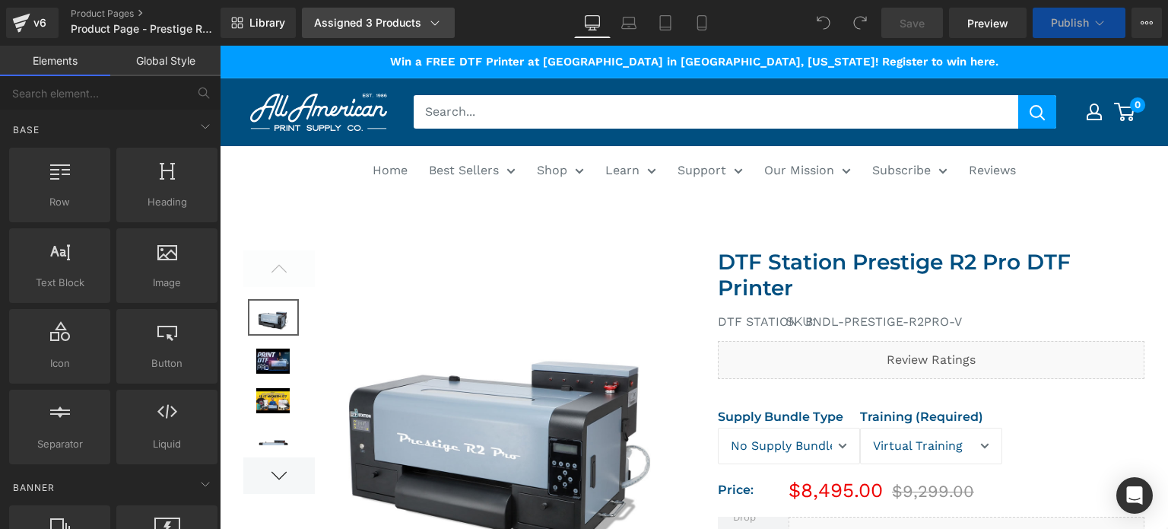
click at [430, 19] on icon at bounding box center [434, 22] width 15 height 15
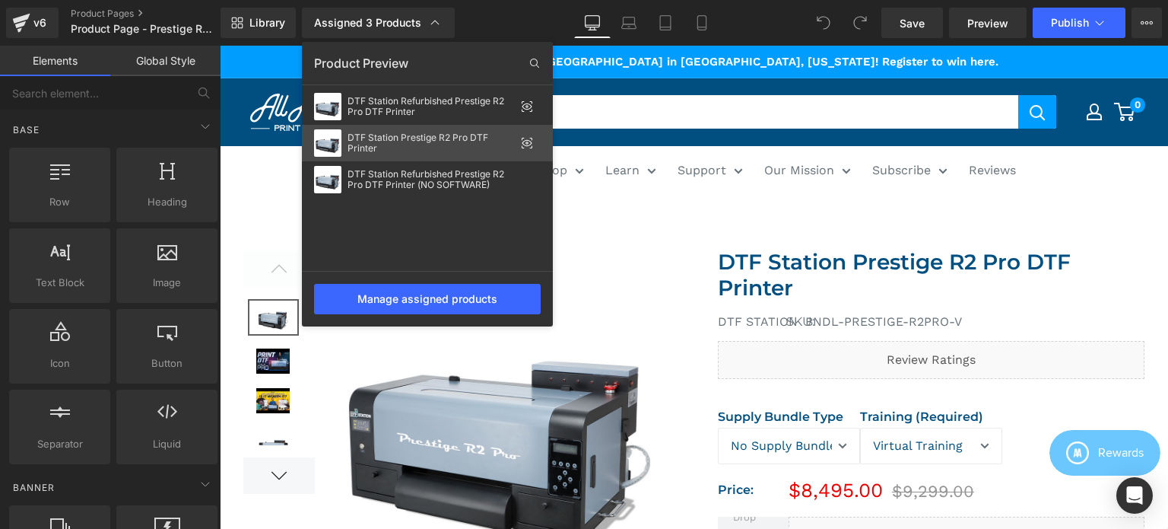
click at [491, 138] on div "DTF Station Prestige R2 Pro DTF Printer" at bounding box center [431, 142] width 167 height 21
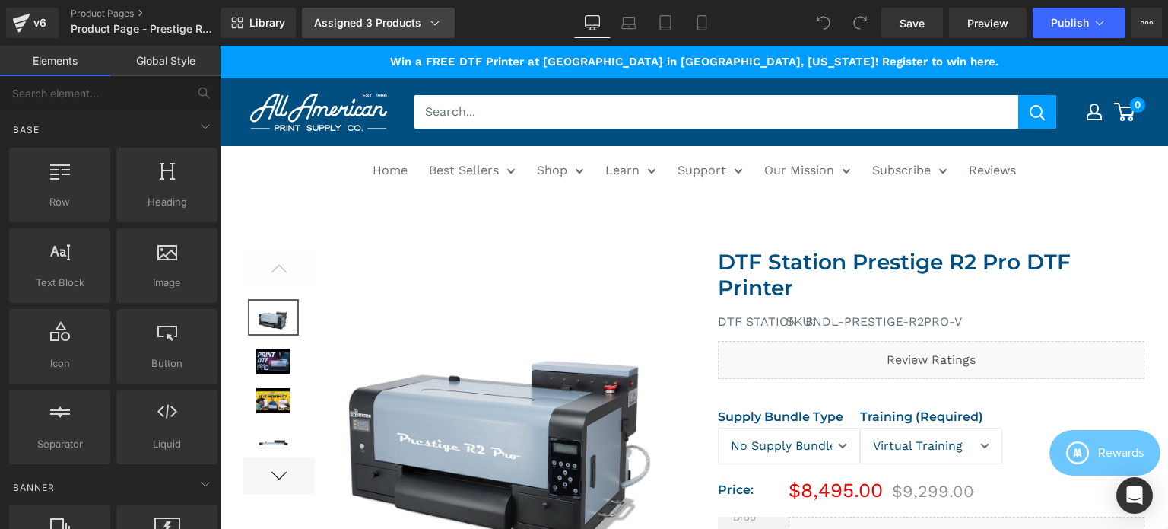
click at [424, 17] on div "Assigned 3 Products" at bounding box center [378, 22] width 129 height 15
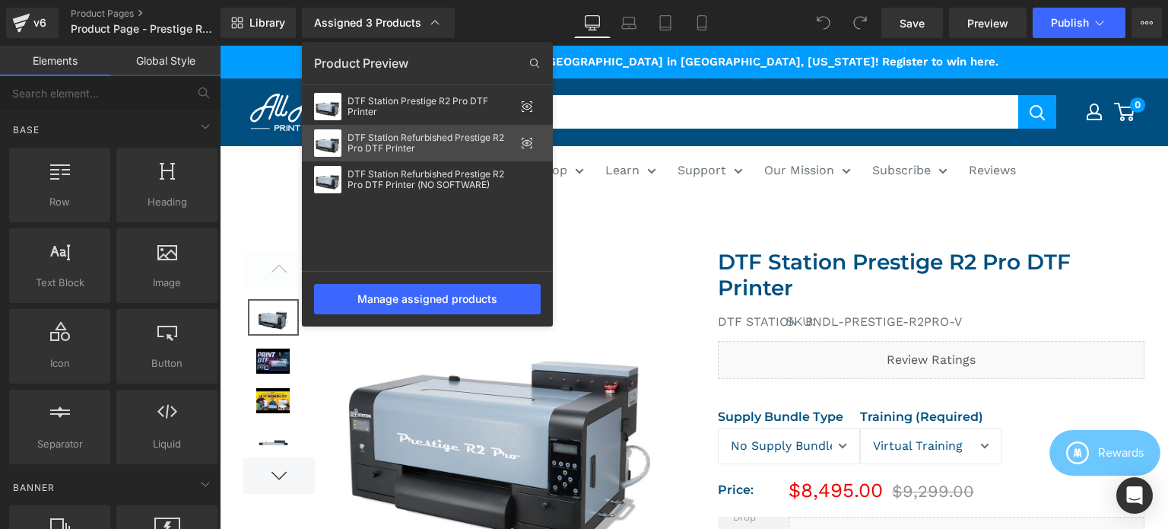
click at [524, 141] on icon at bounding box center [527, 143] width 12 height 12
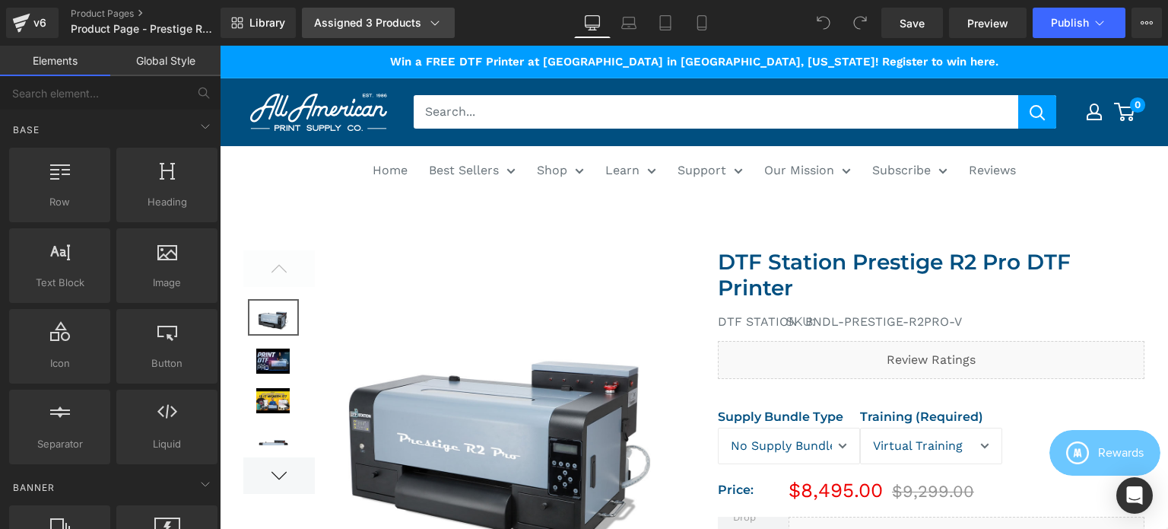
click at [427, 15] on icon at bounding box center [434, 22] width 15 height 15
